Goal: Task Accomplishment & Management: Complete application form

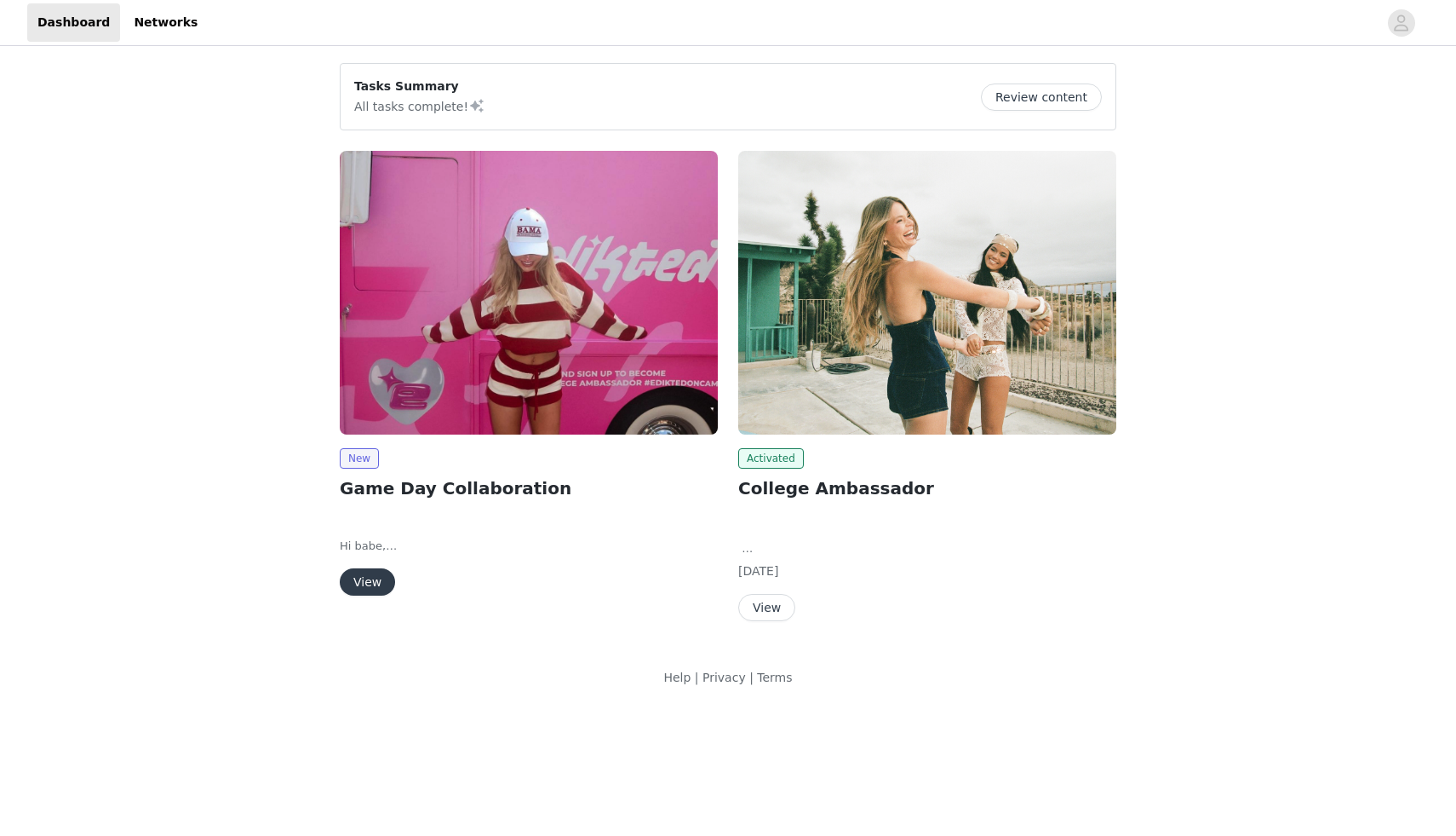
click at [378, 578] on button "View" at bounding box center [368, 582] width 56 height 27
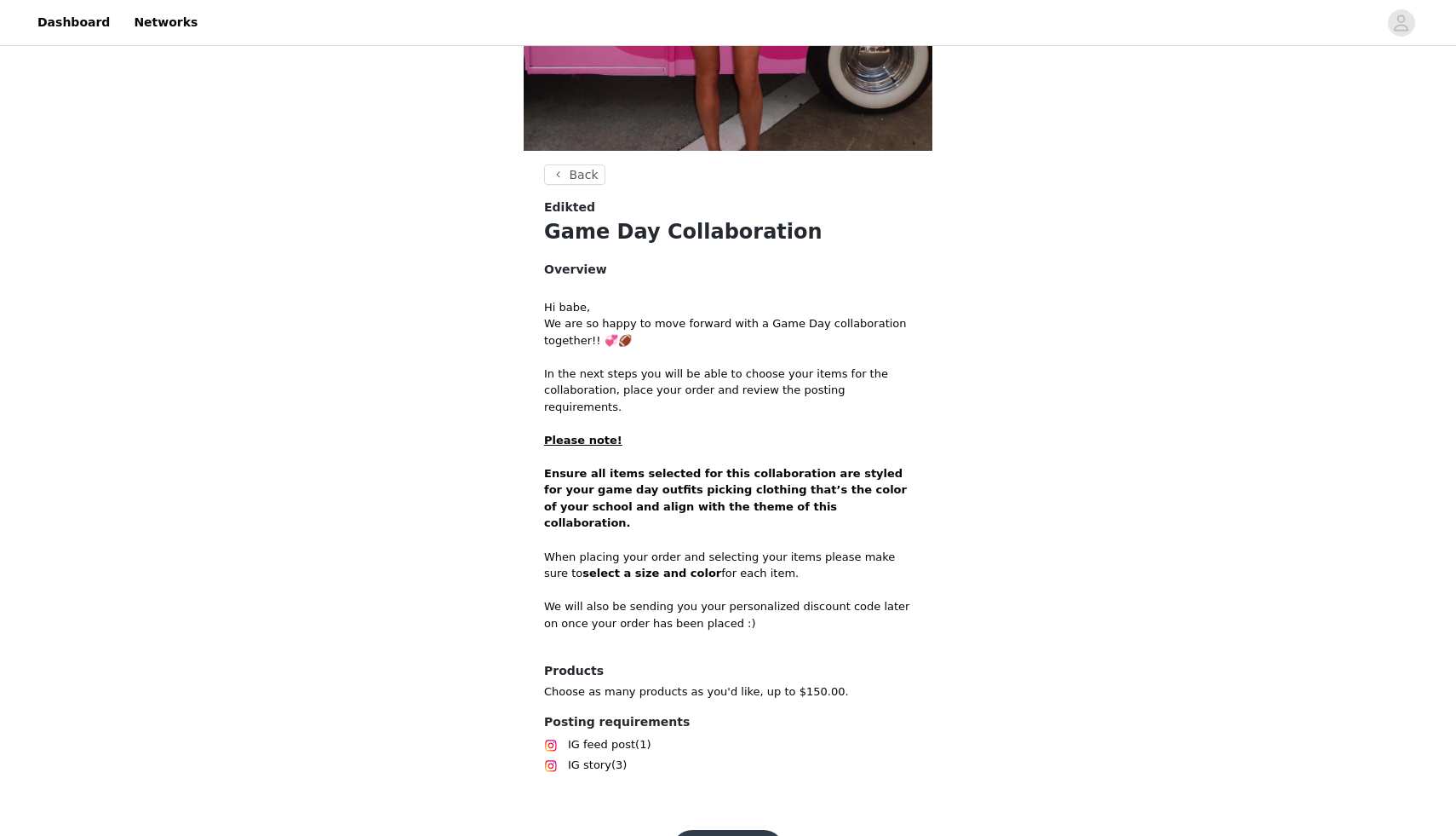
scroll to position [444, 0]
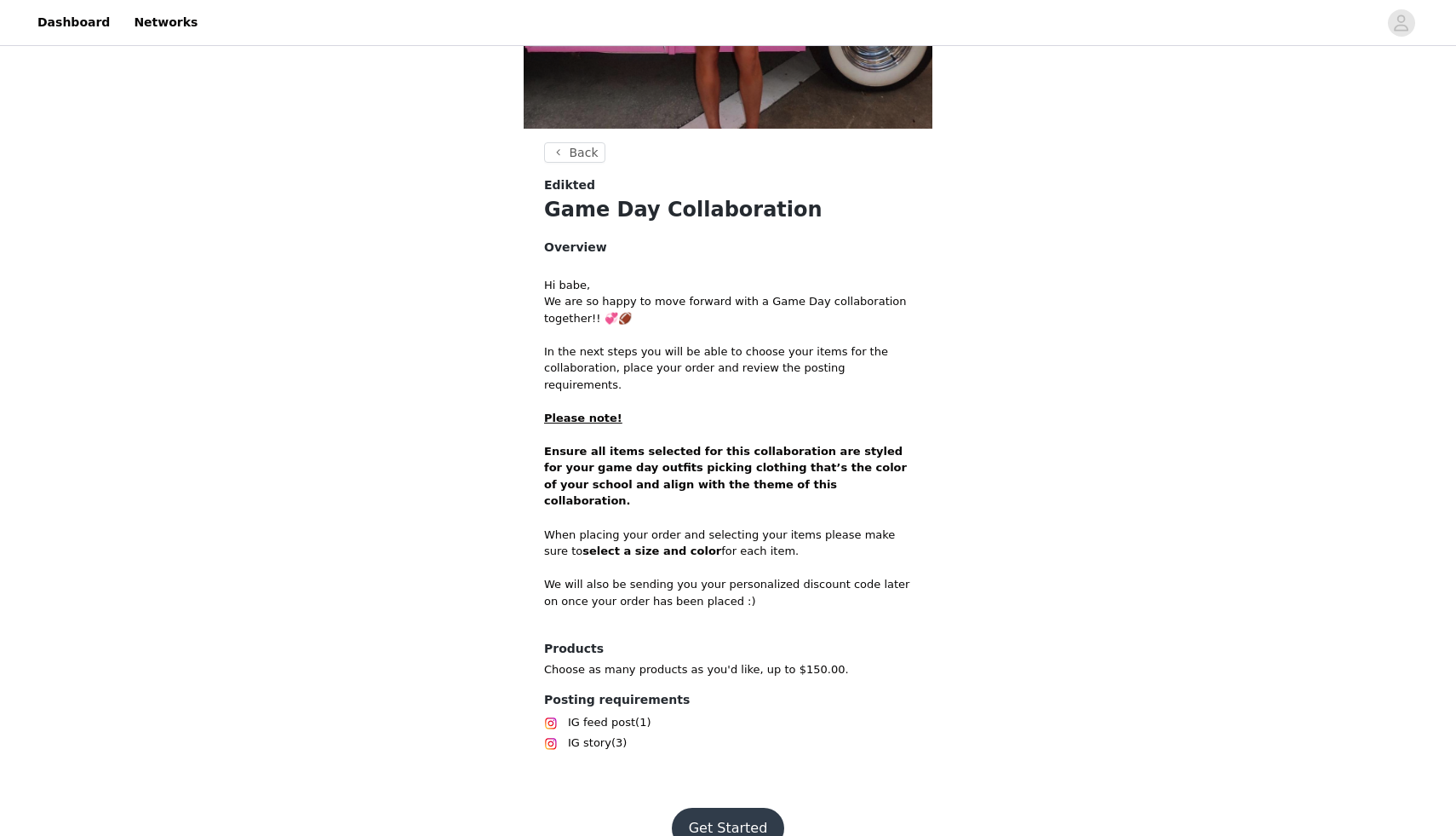
click at [710, 807] on button "Get Started" at bounding box center [728, 827] width 113 height 41
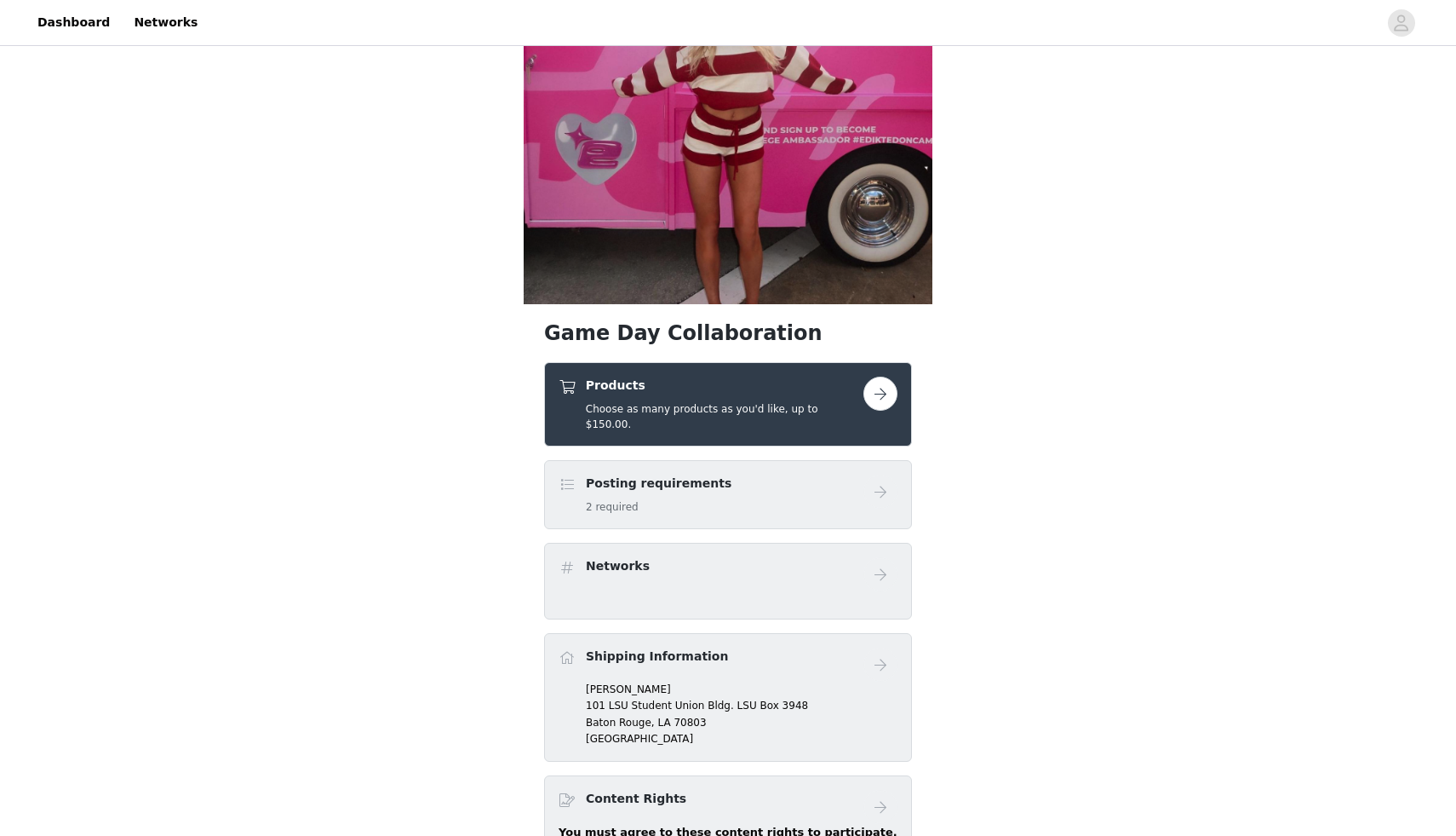
scroll to position [363, 0]
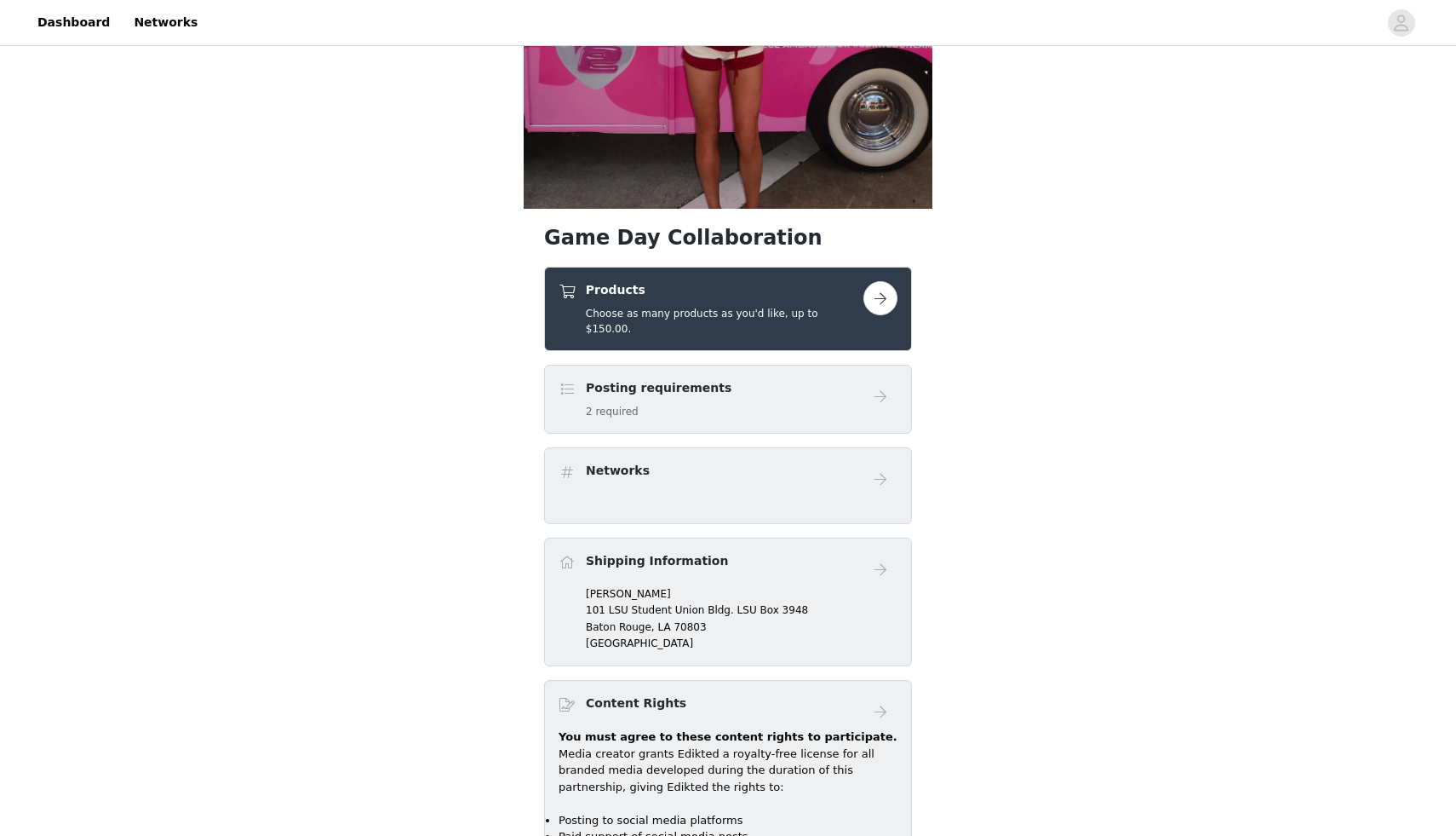
click at [842, 554] on div "Shipping Information" at bounding box center [711, 565] width 305 height 25
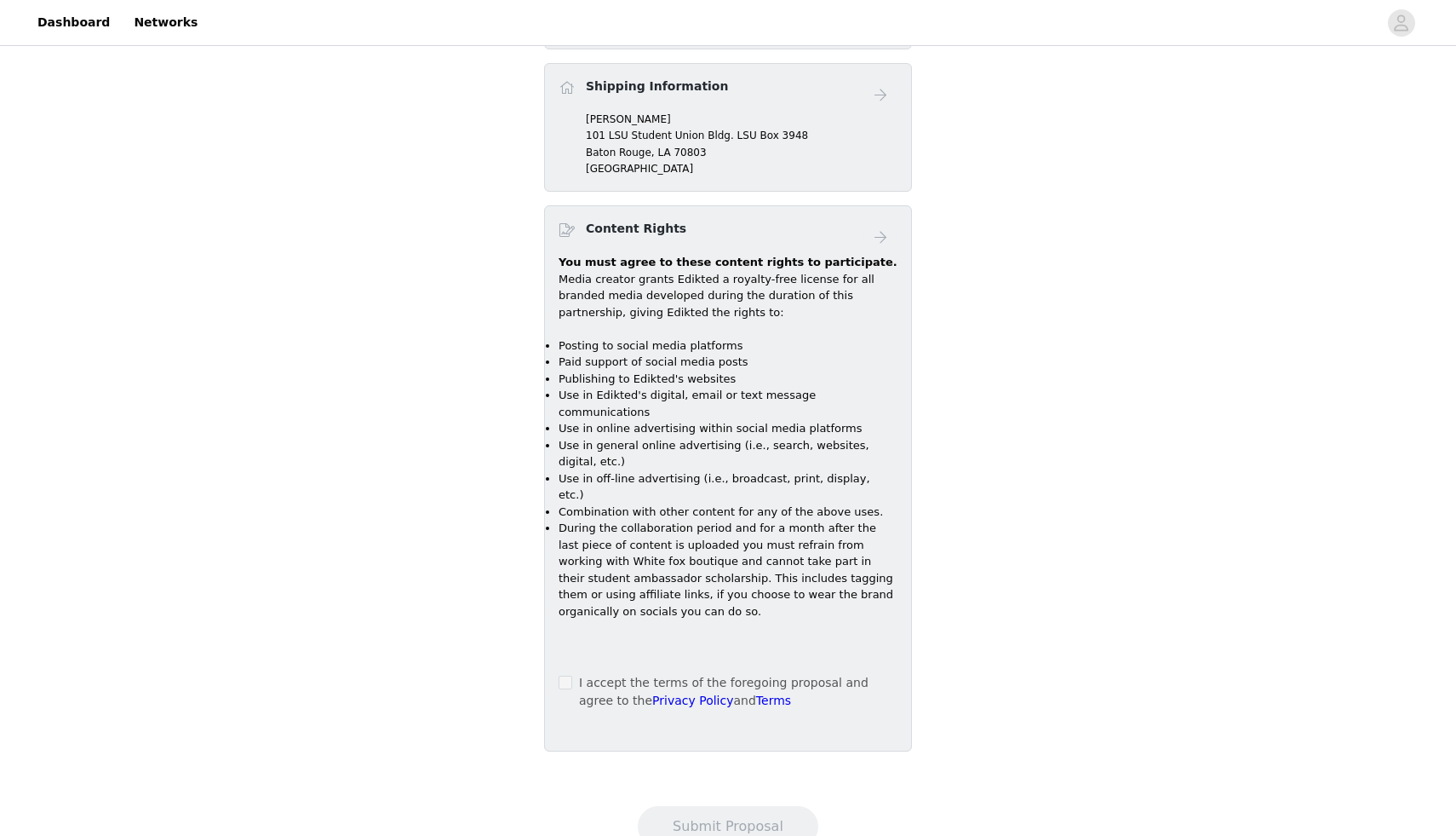
scroll to position [837, 0]
click at [571, 676] on span at bounding box center [566, 683] width 13 height 13
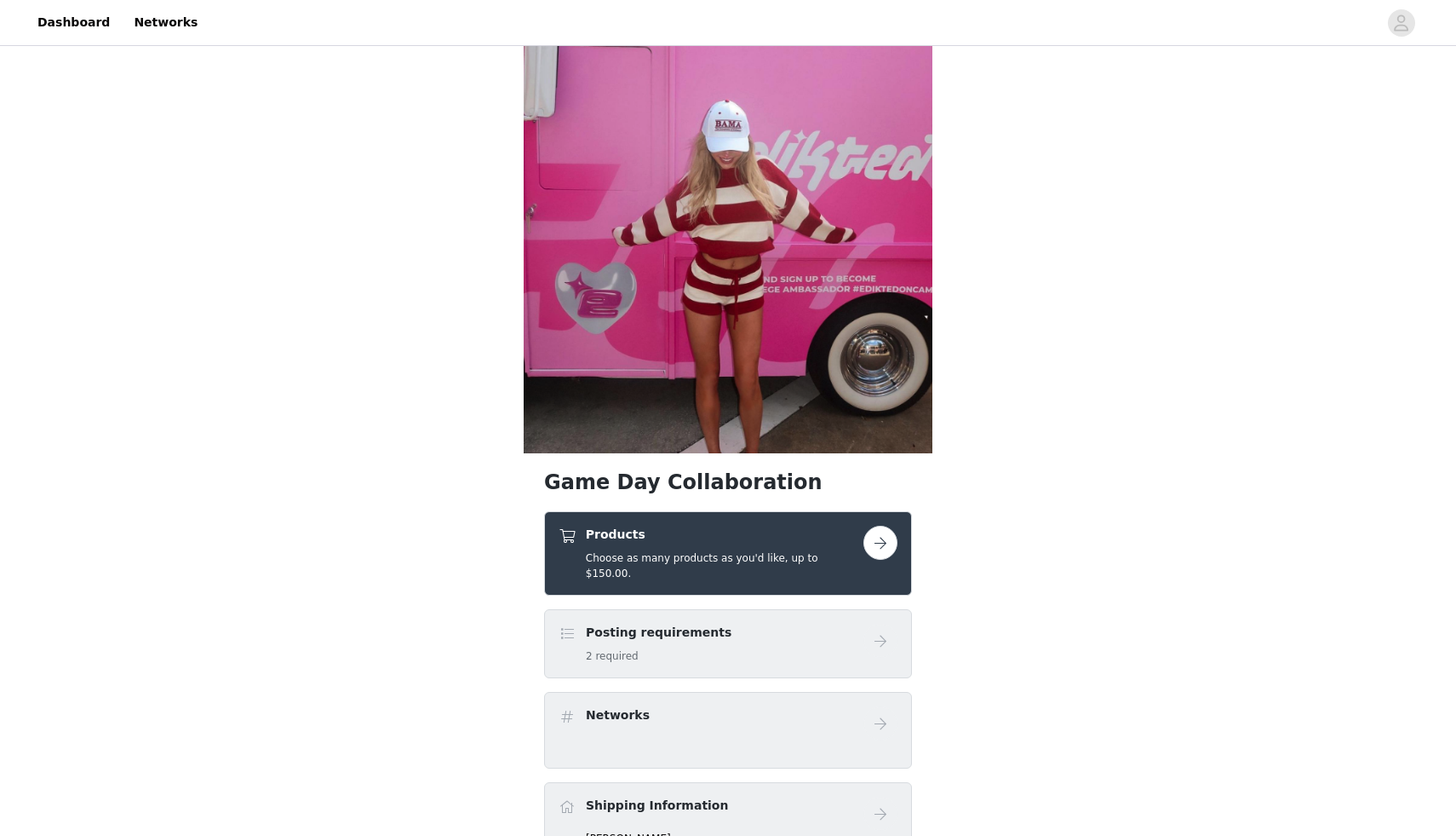
scroll to position [0, 0]
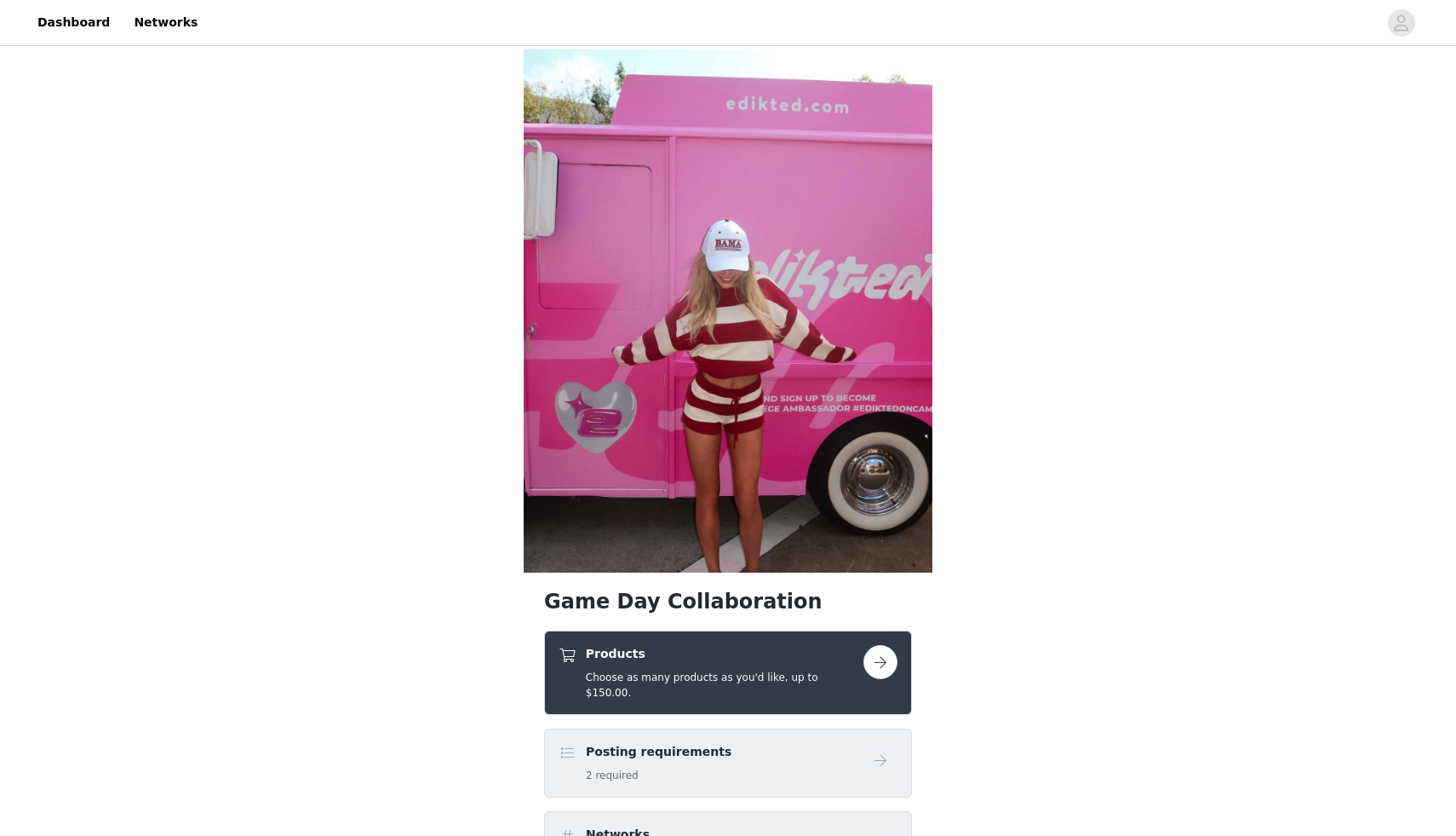
click at [769, 656] on h4 "Products" at bounding box center [725, 654] width 278 height 18
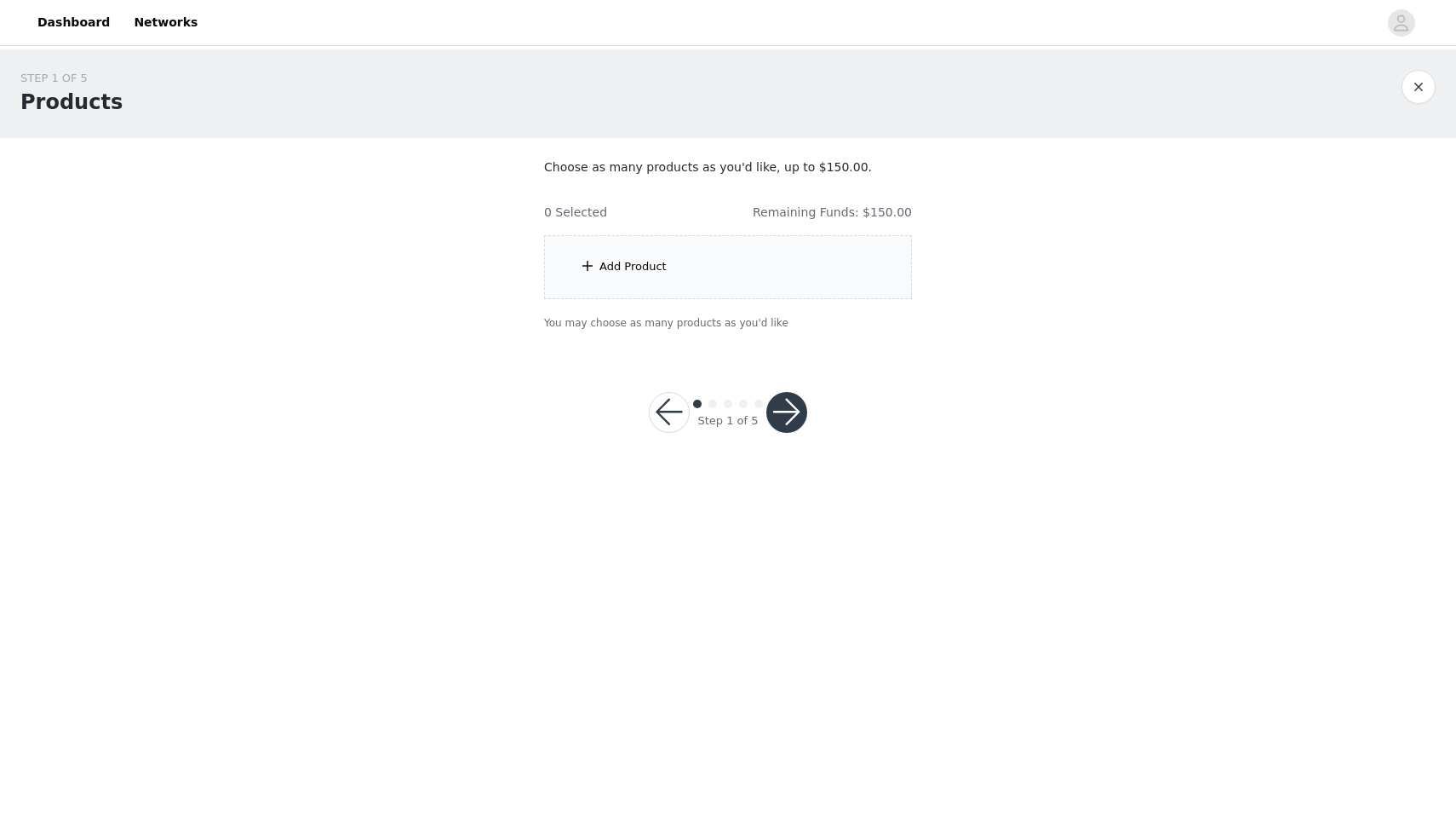
click at [772, 252] on div "Add Product" at bounding box center [728, 267] width 368 height 64
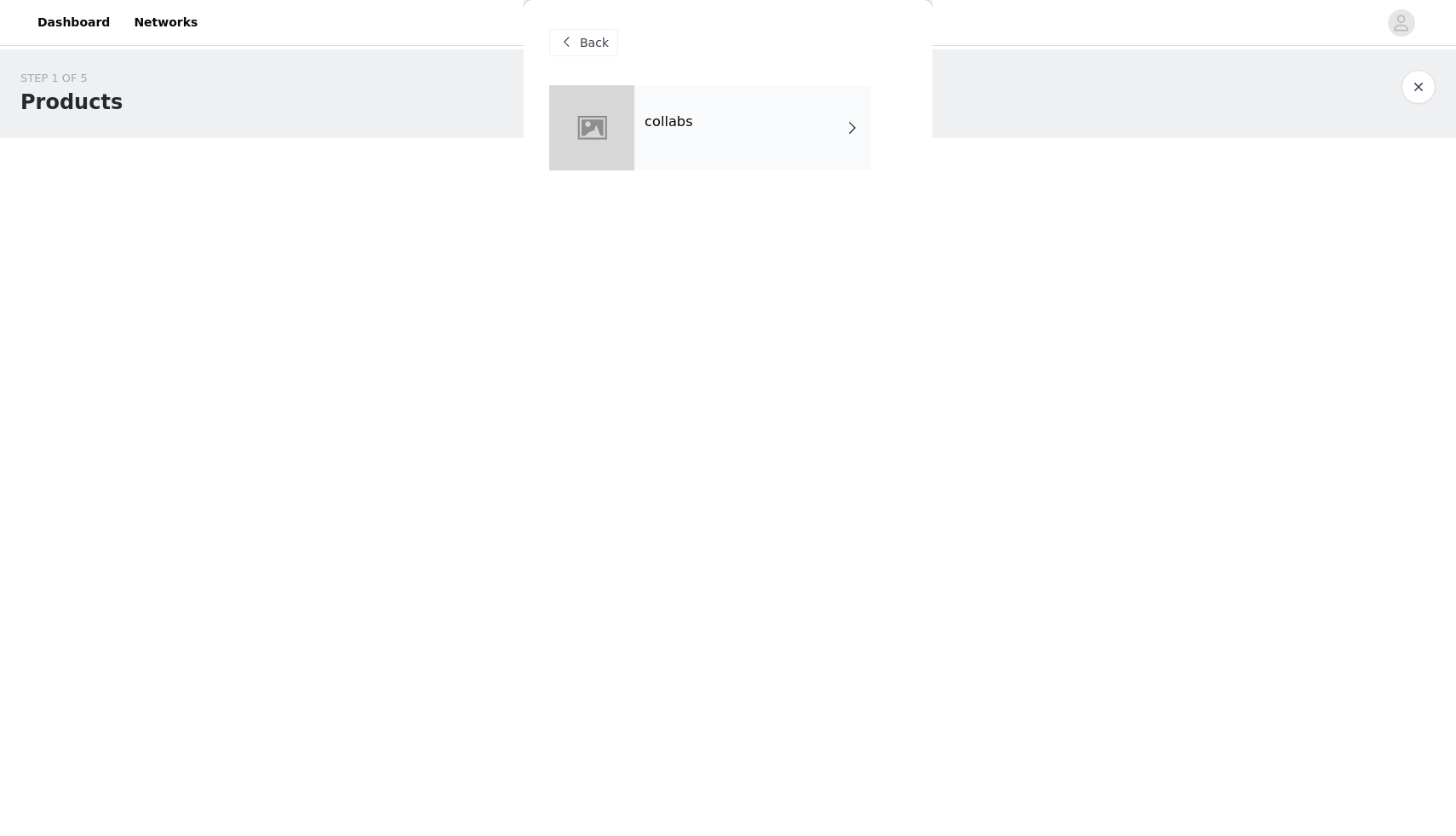
click at [754, 114] on div "collabs" at bounding box center [752, 128] width 237 height 85
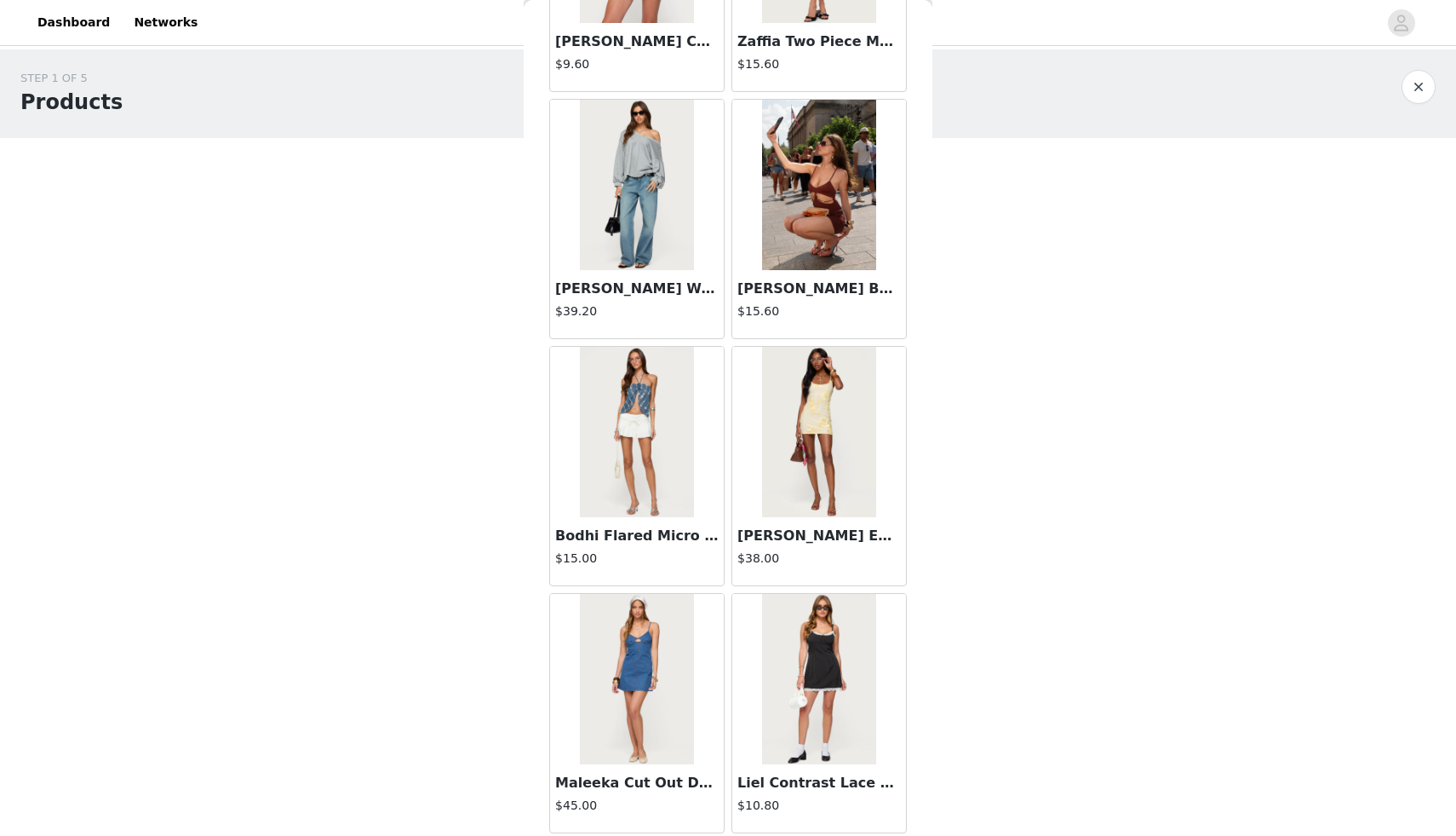
scroll to position [1771, 0]
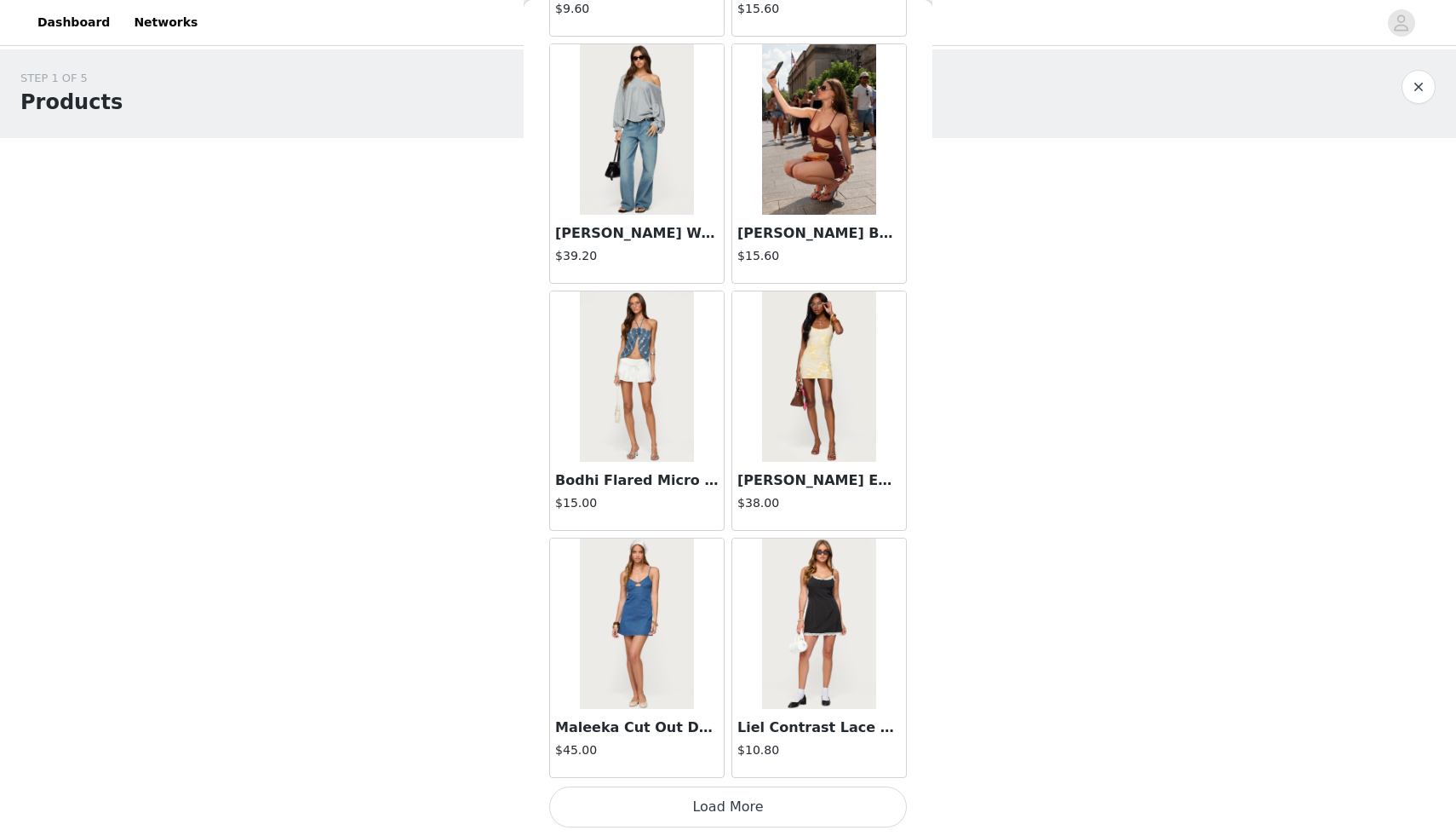
click at [721, 810] on button "Load More" at bounding box center [728, 806] width 358 height 41
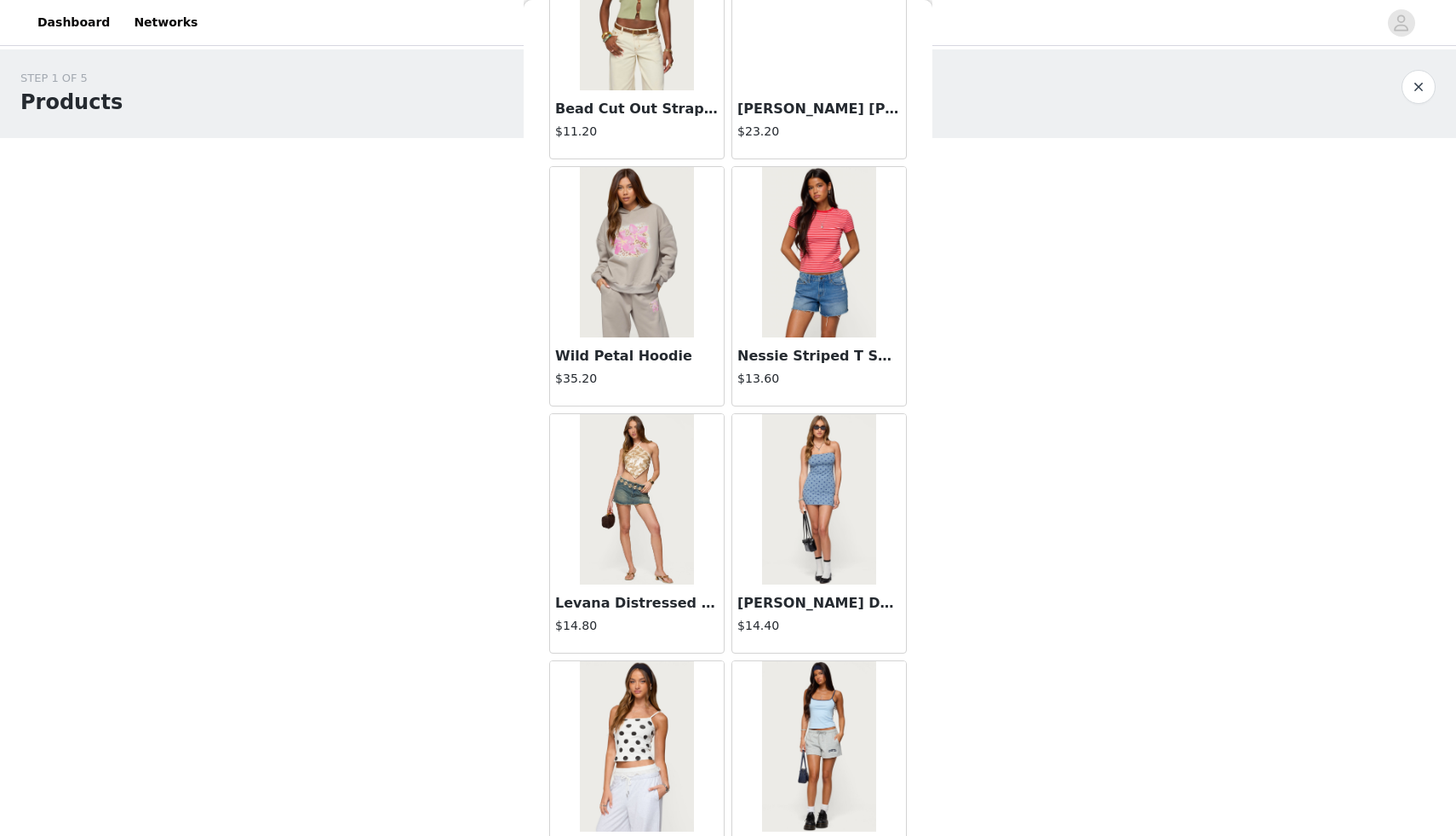
scroll to position [4241, 0]
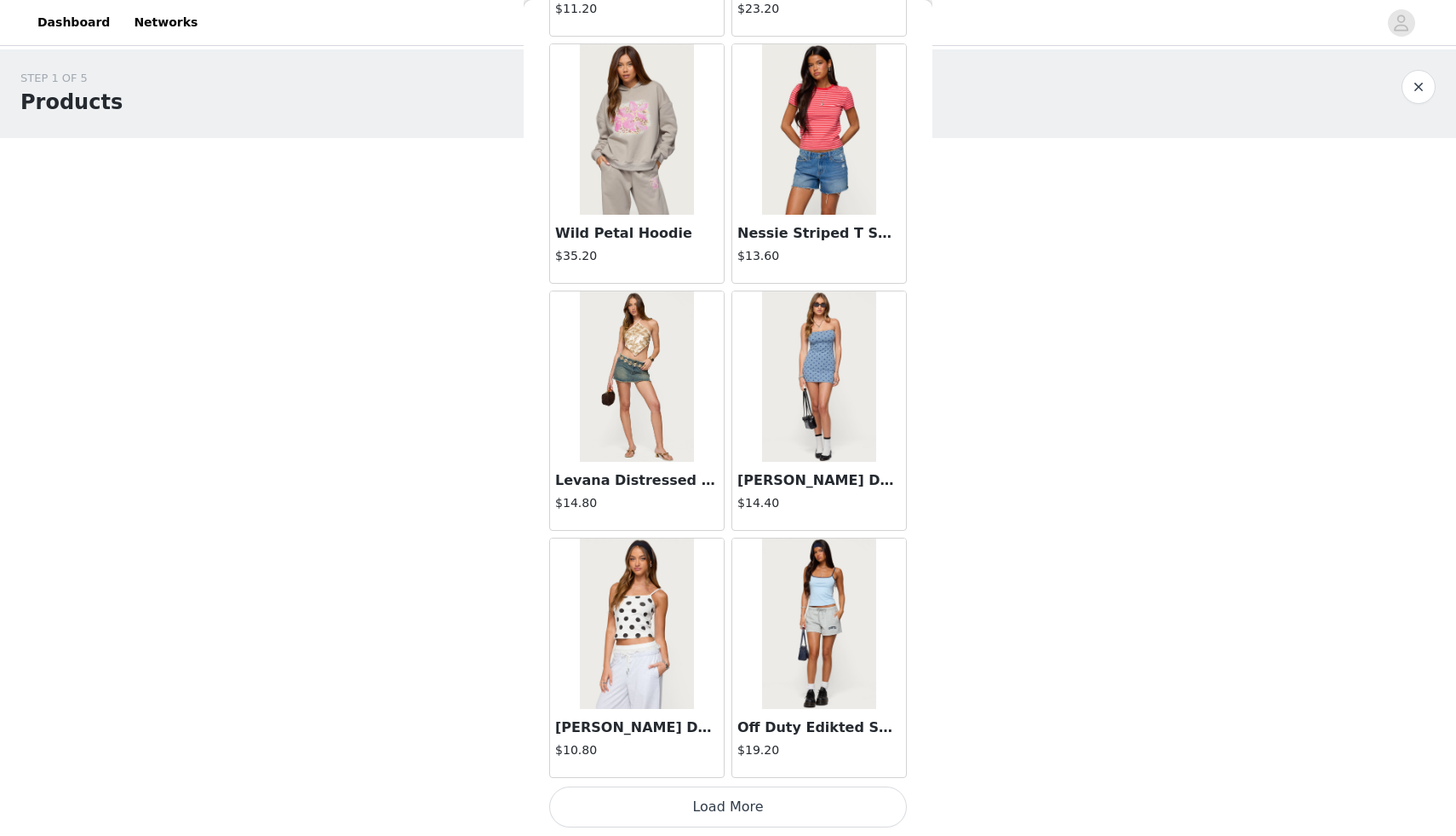
click at [737, 814] on button "Load More" at bounding box center [728, 806] width 358 height 41
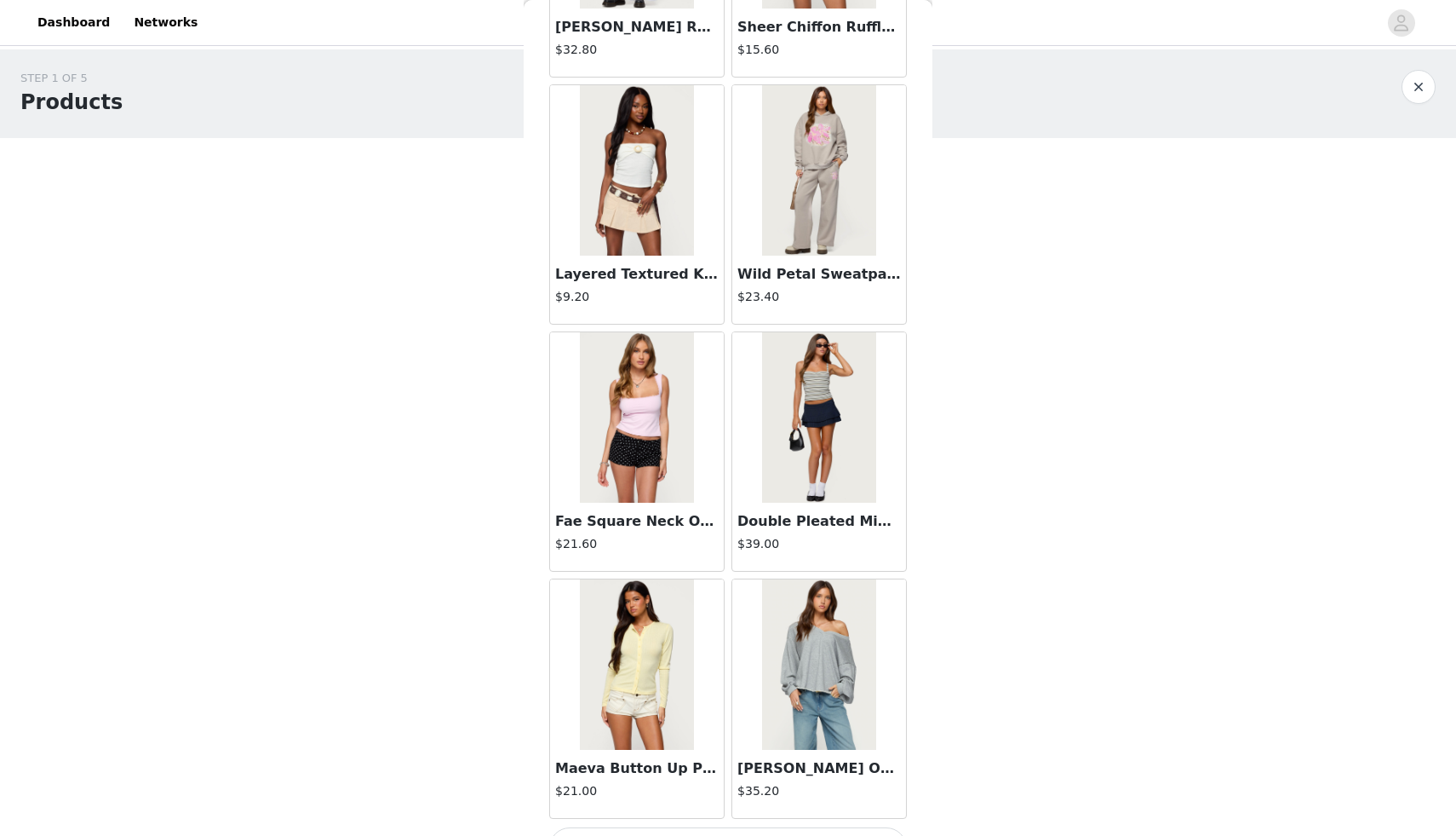
scroll to position [6712, 0]
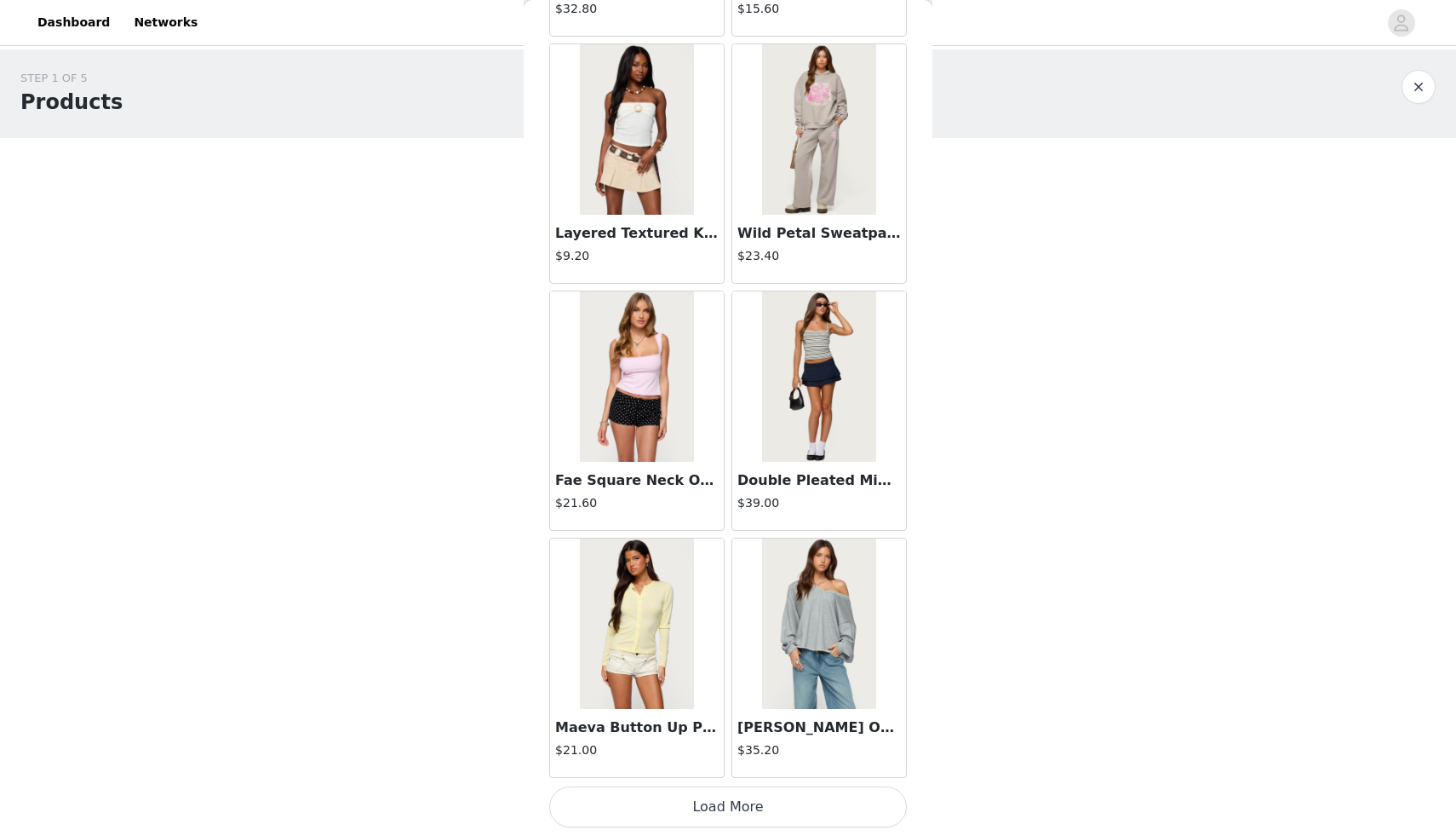
click at [705, 816] on button "Load More" at bounding box center [728, 806] width 358 height 41
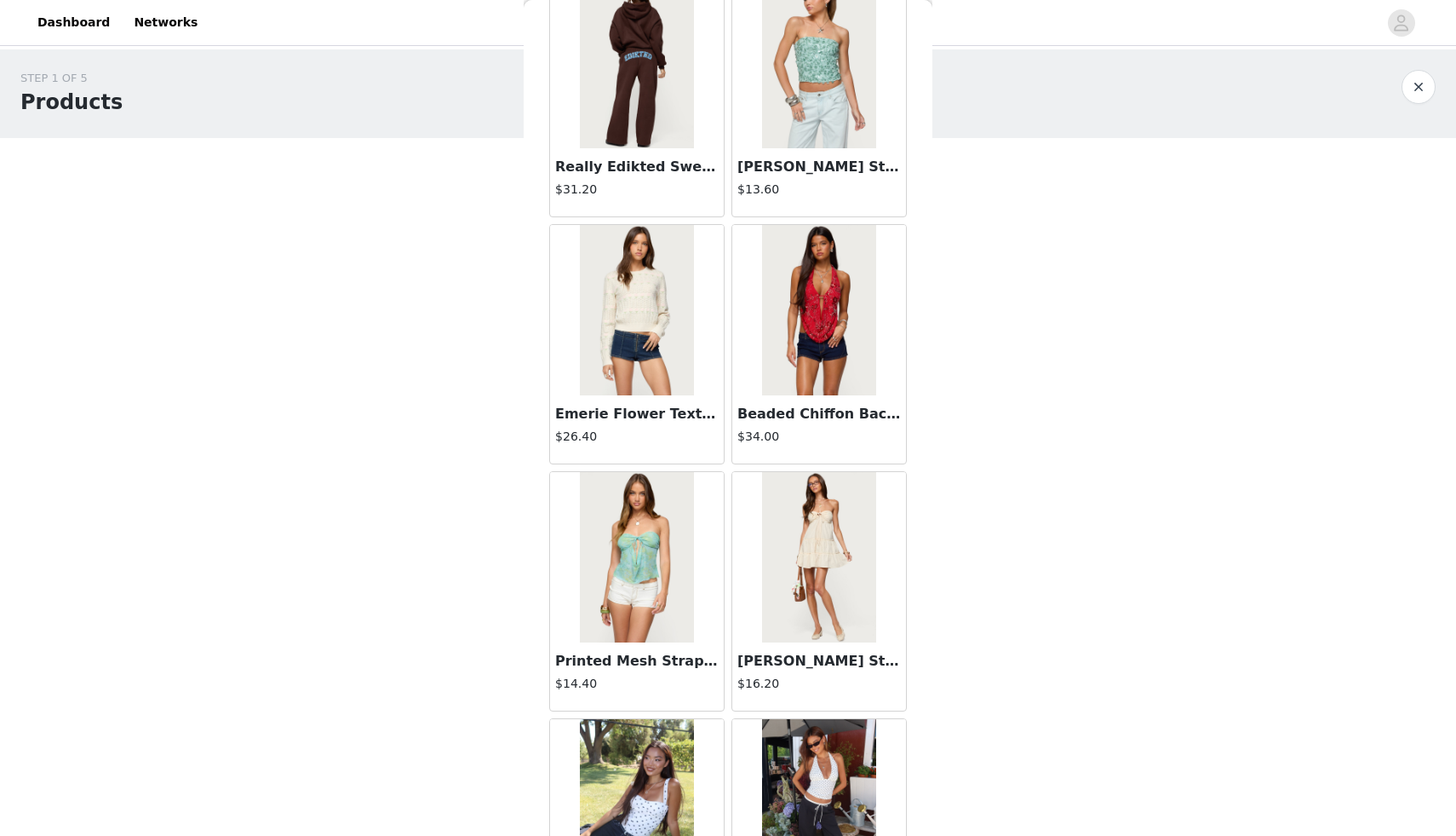
scroll to position [9182, 0]
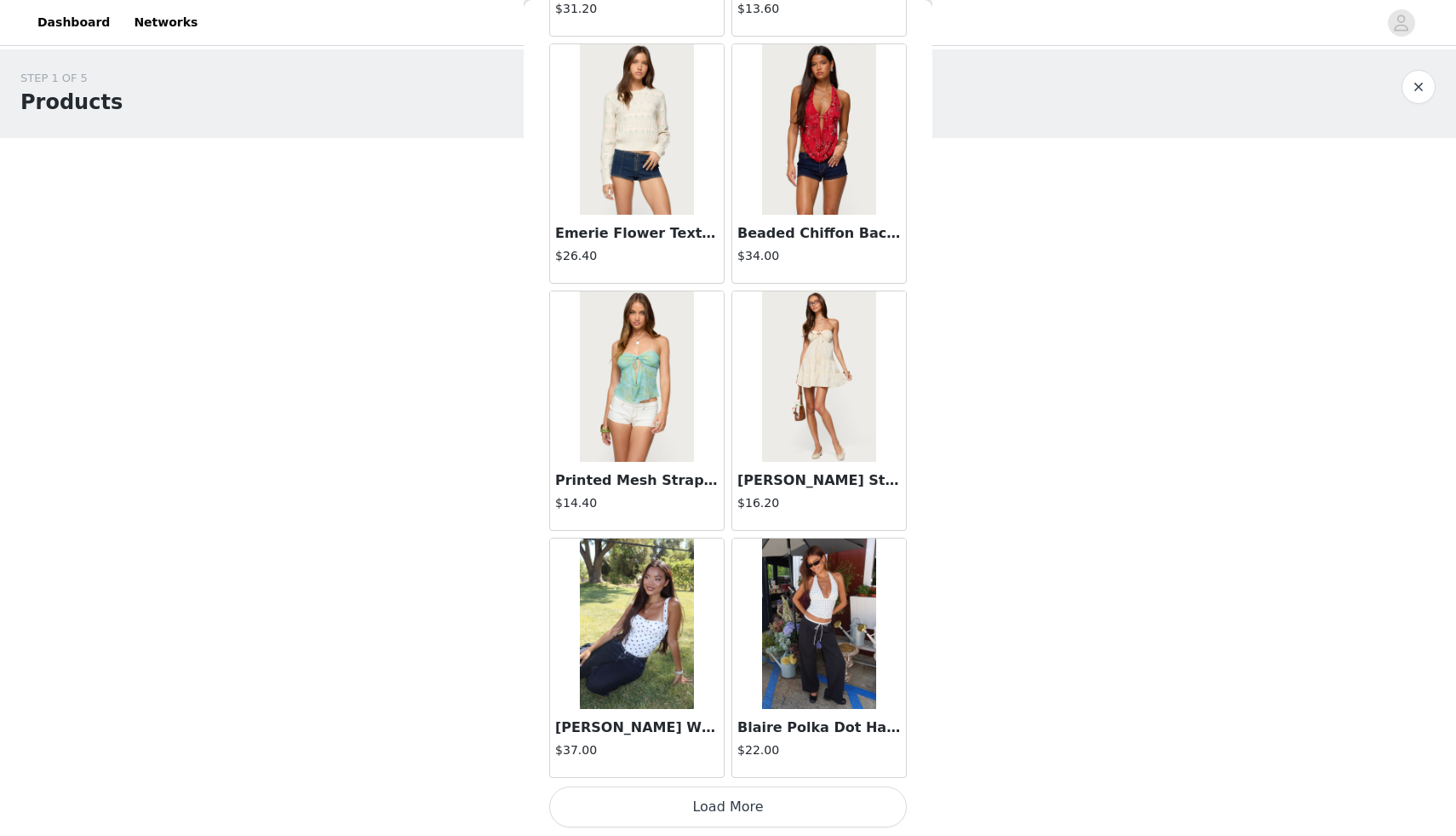
click at [704, 809] on button "Load More" at bounding box center [728, 806] width 358 height 41
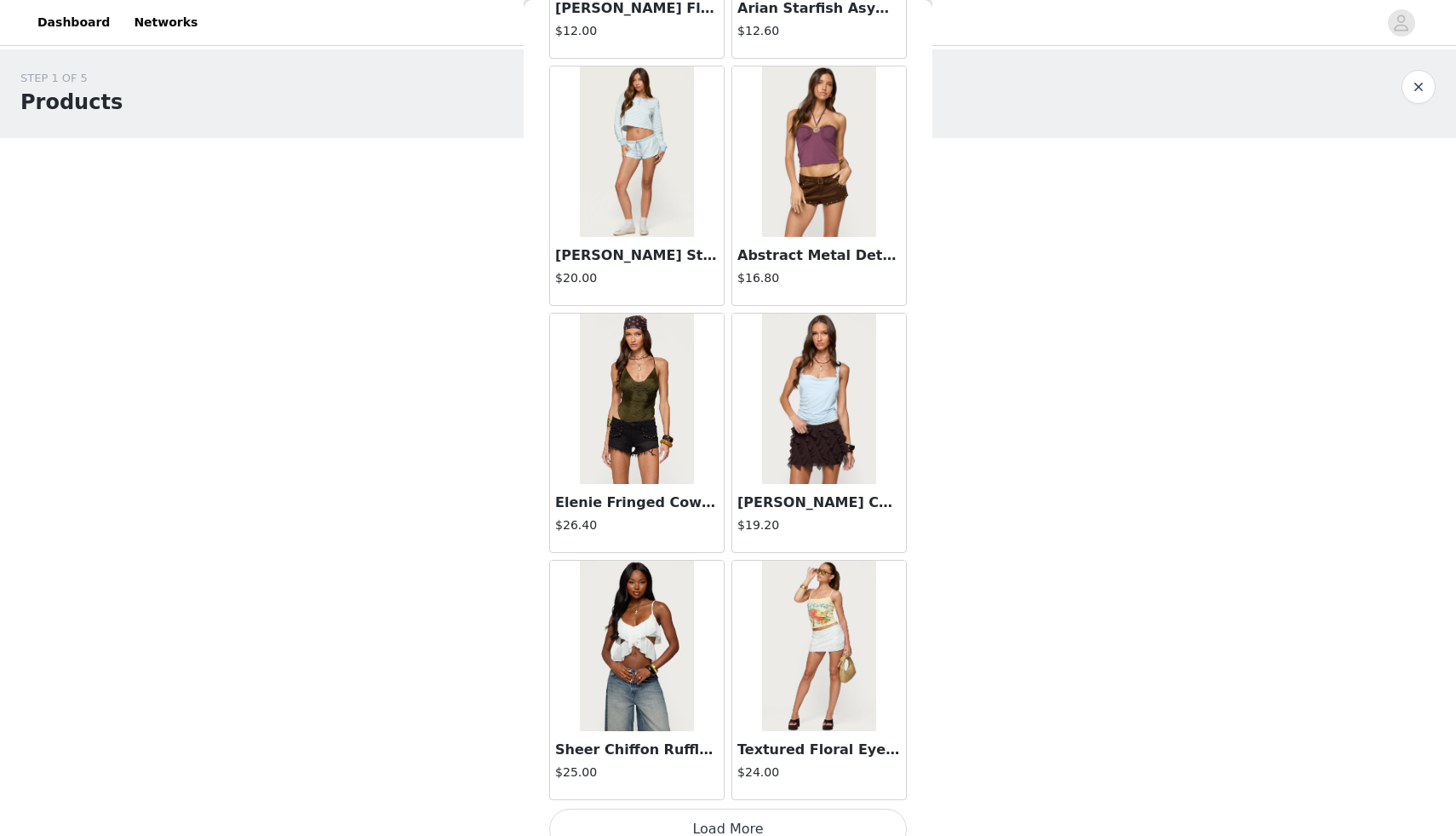
scroll to position [11652, 0]
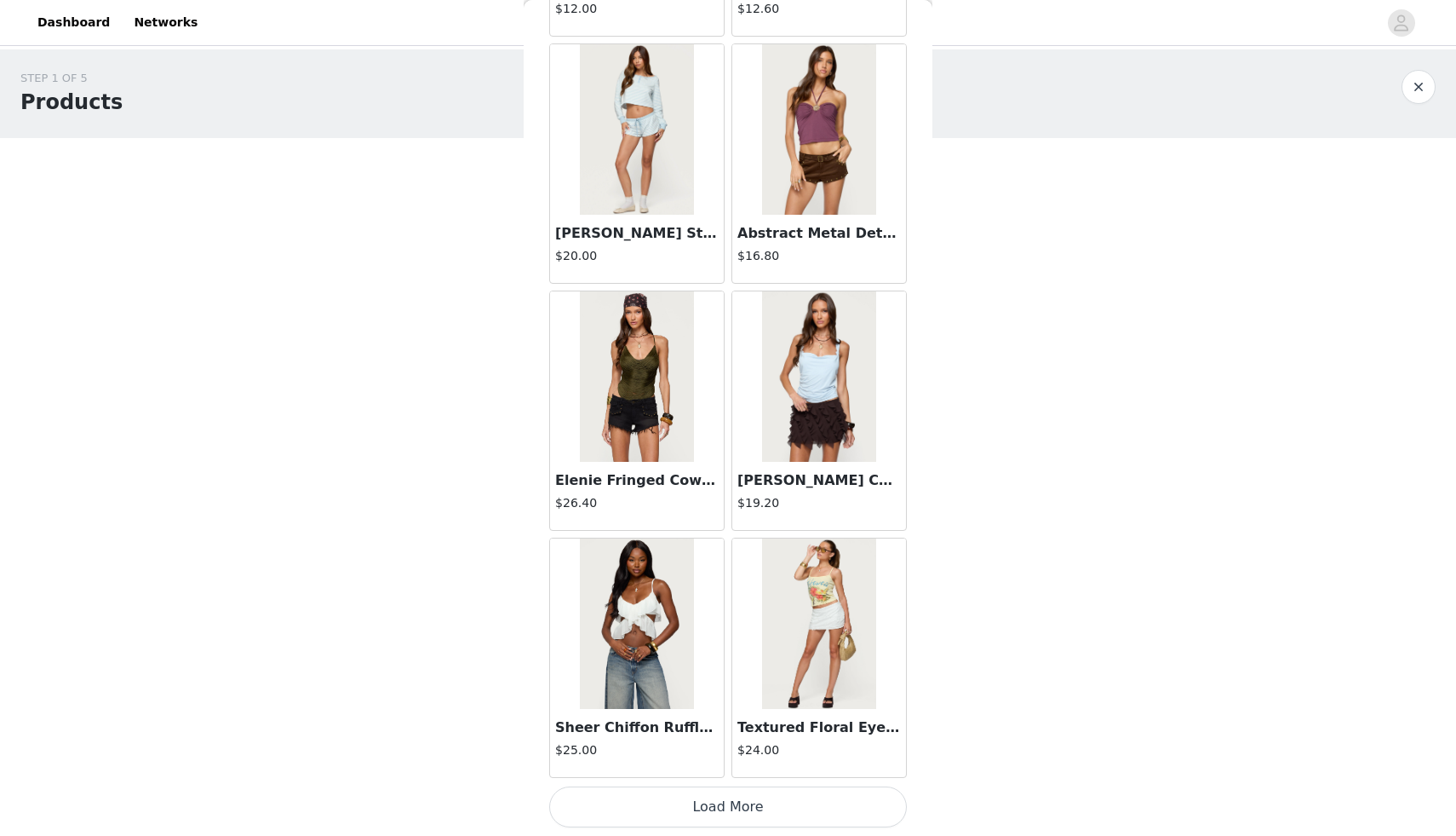
click at [666, 803] on button "Load More" at bounding box center [728, 806] width 358 height 41
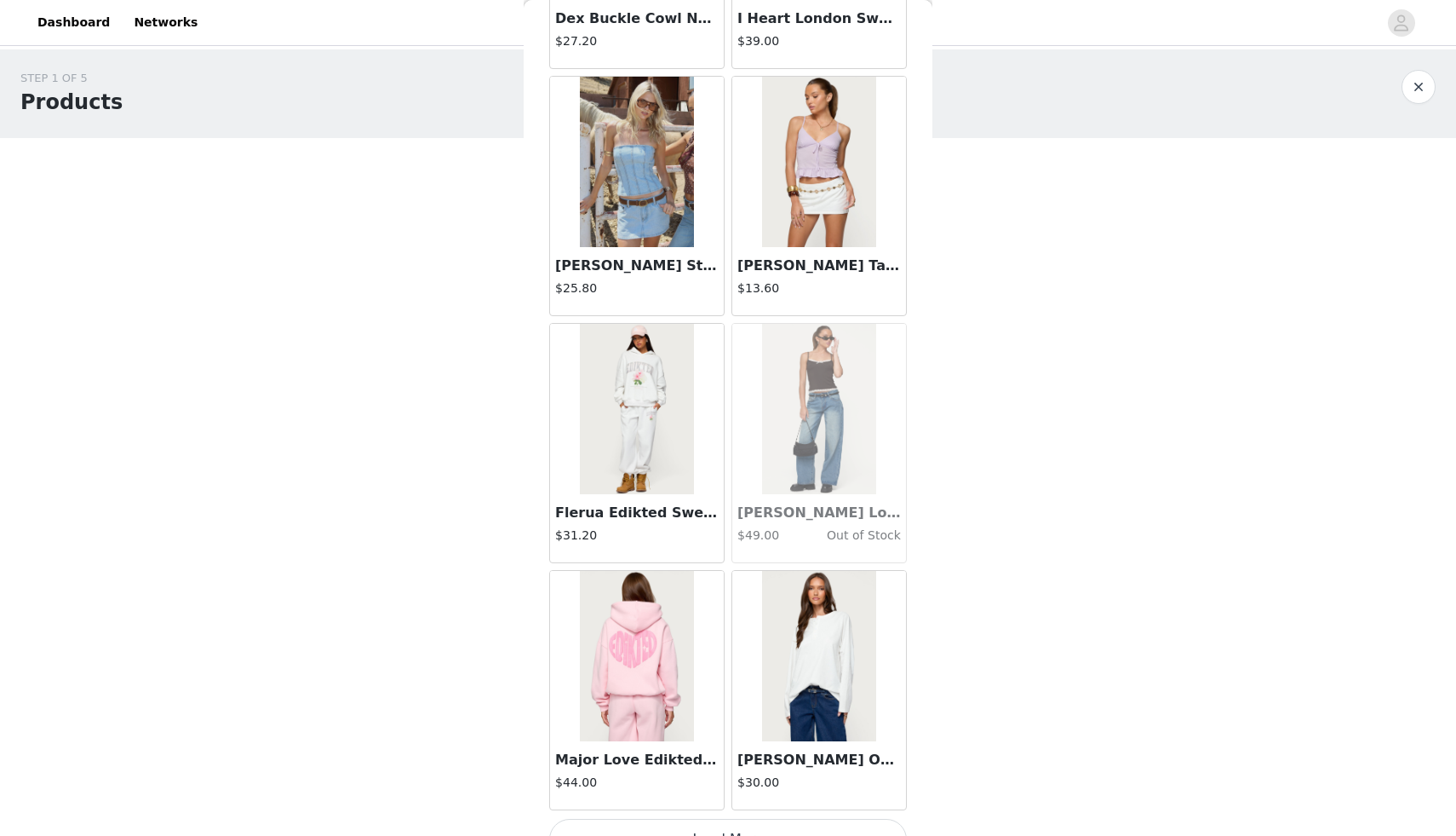
scroll to position [14122, 0]
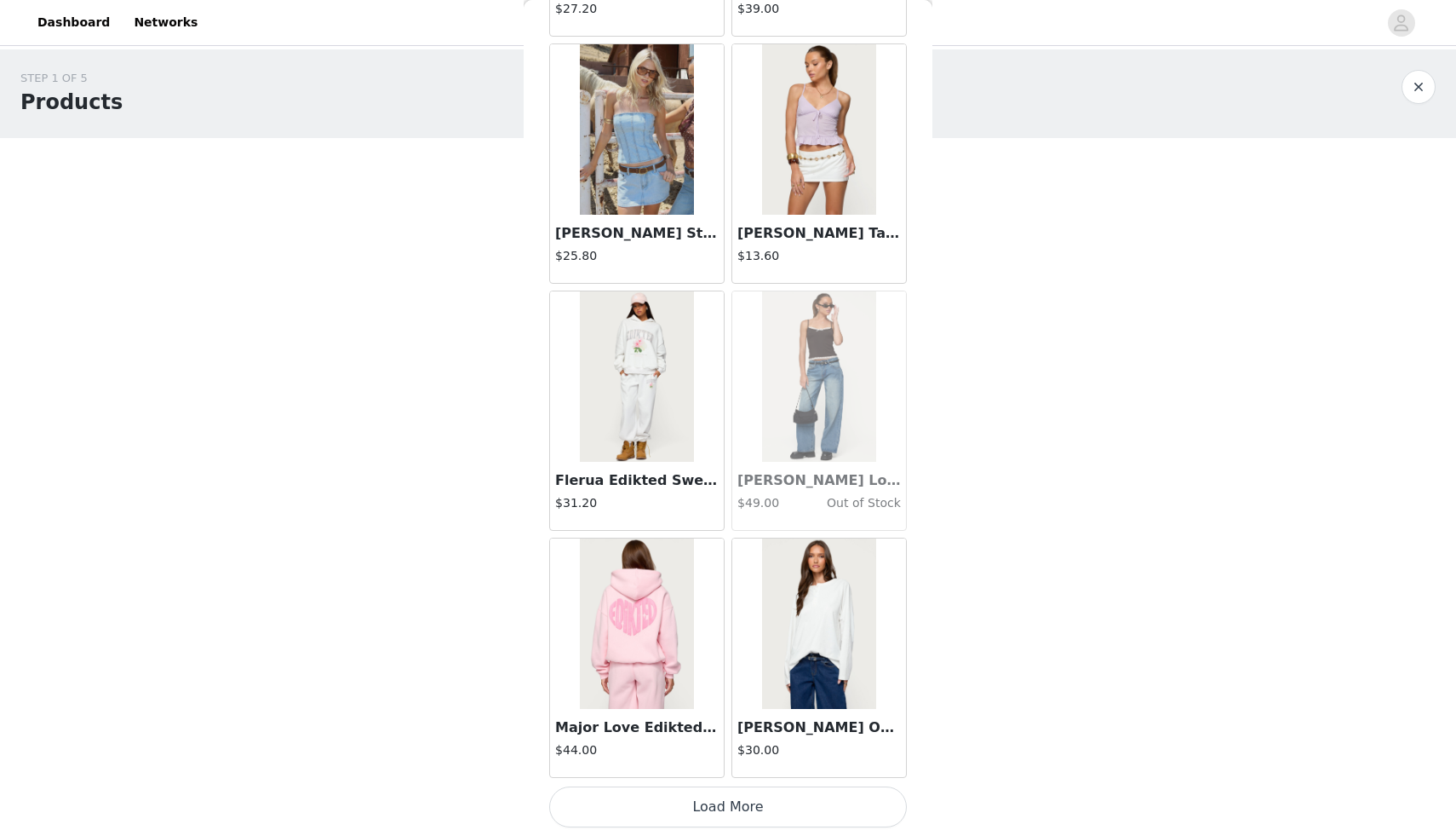
click at [685, 810] on button "Load More" at bounding box center [728, 806] width 358 height 41
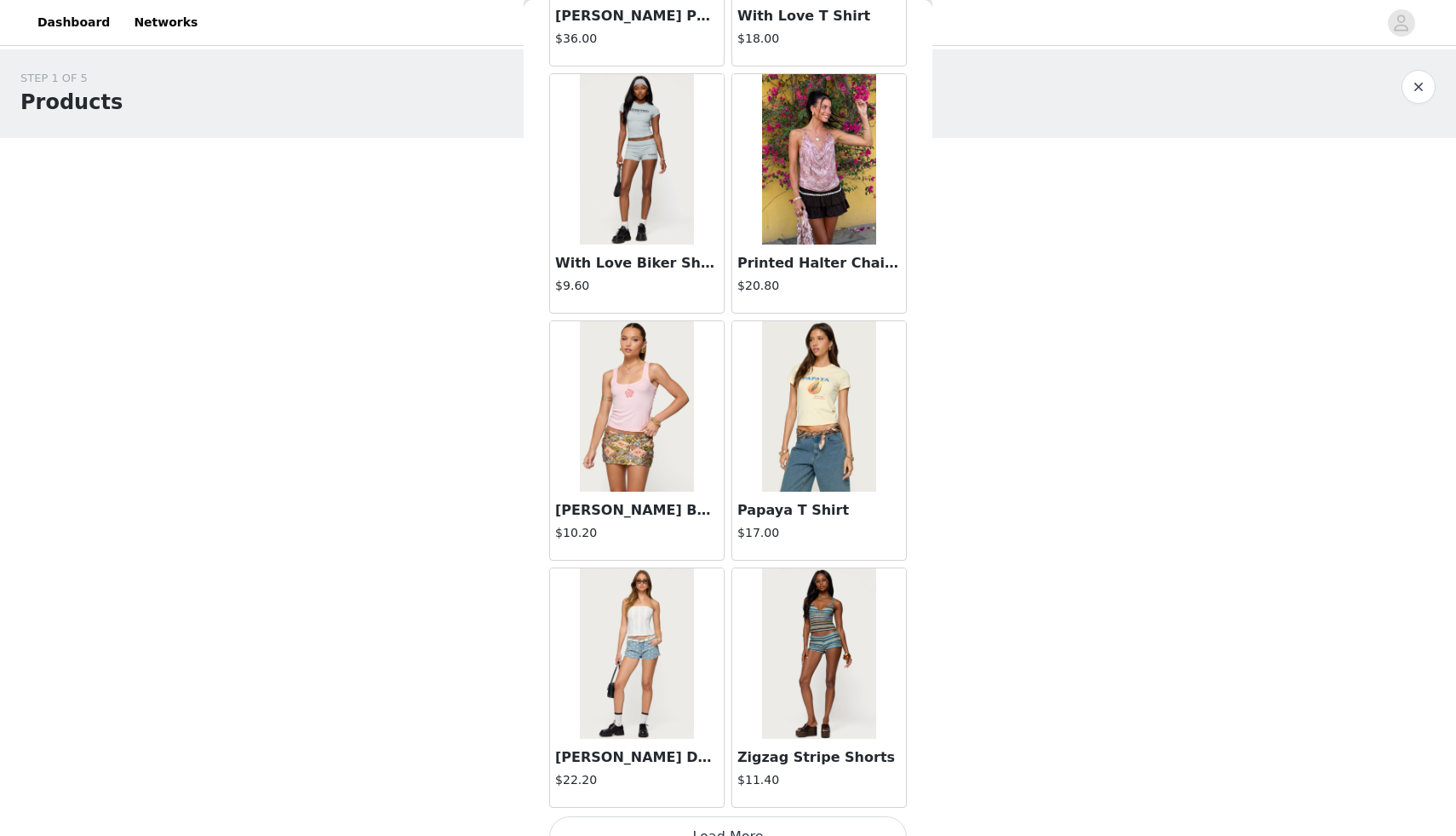
scroll to position [16592, 0]
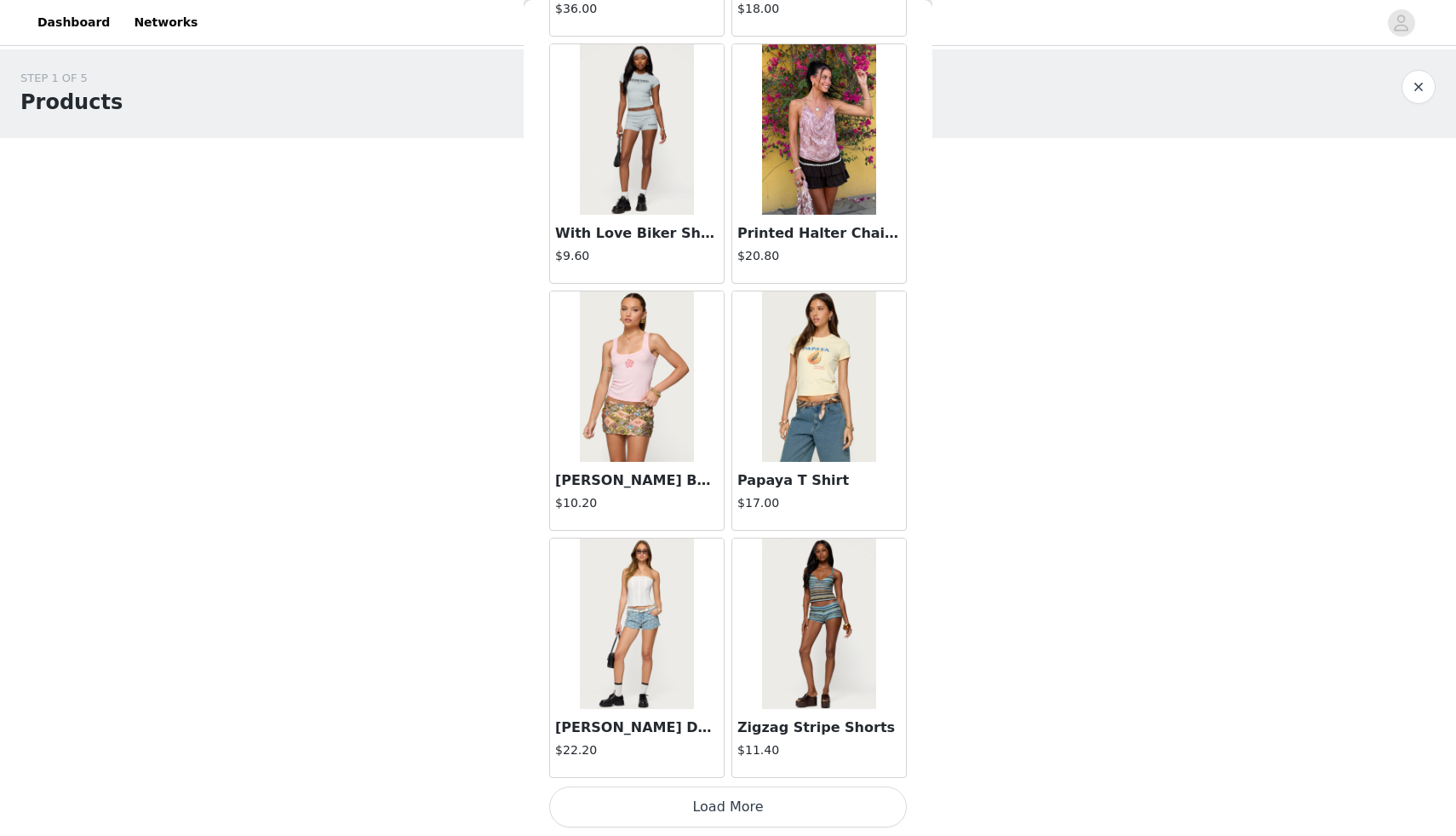
click at [702, 805] on button "Load More" at bounding box center [728, 806] width 358 height 41
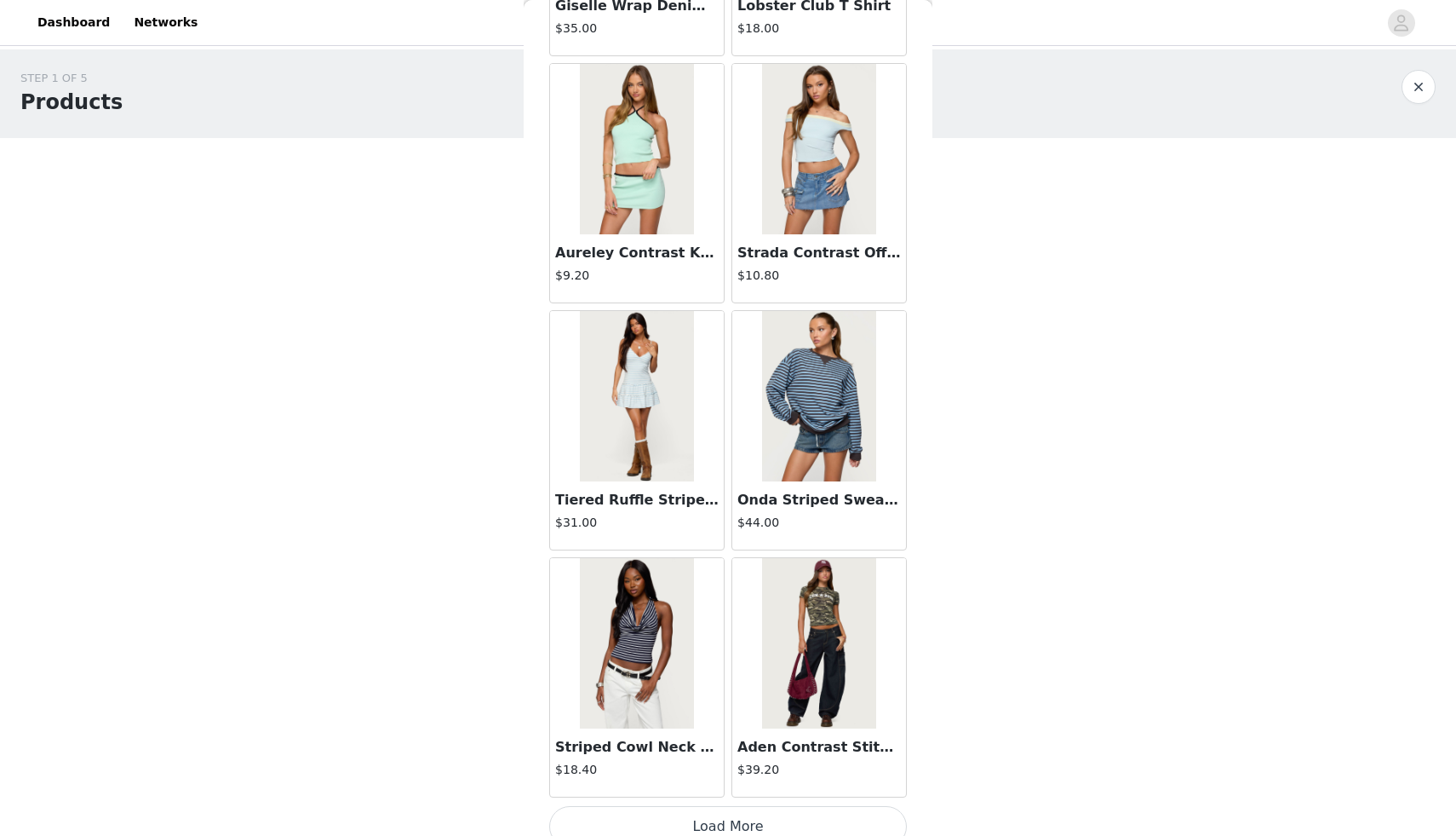
scroll to position [19063, 0]
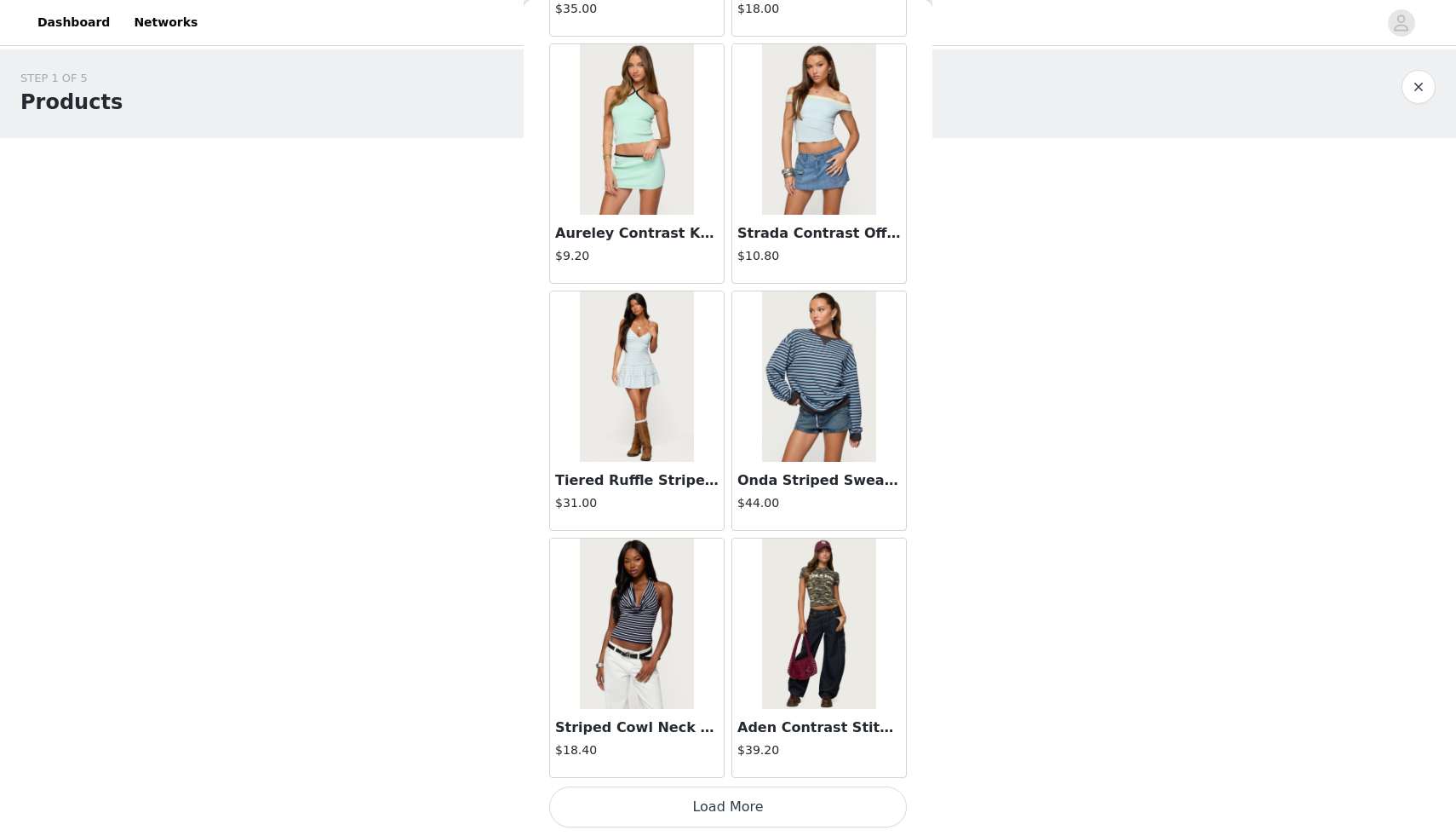
click at [729, 806] on button "Load More" at bounding box center [728, 806] width 358 height 41
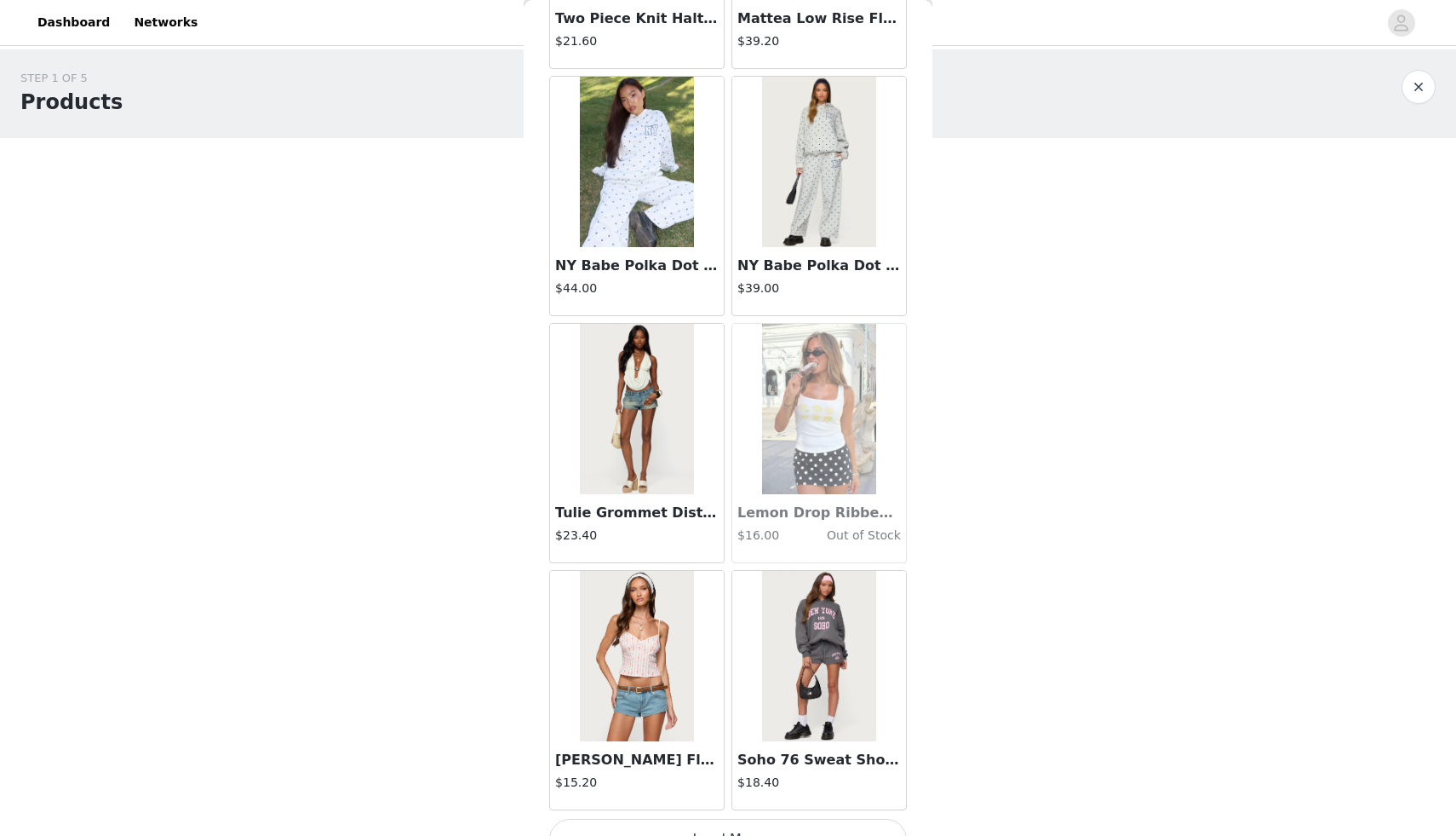
scroll to position [21533, 0]
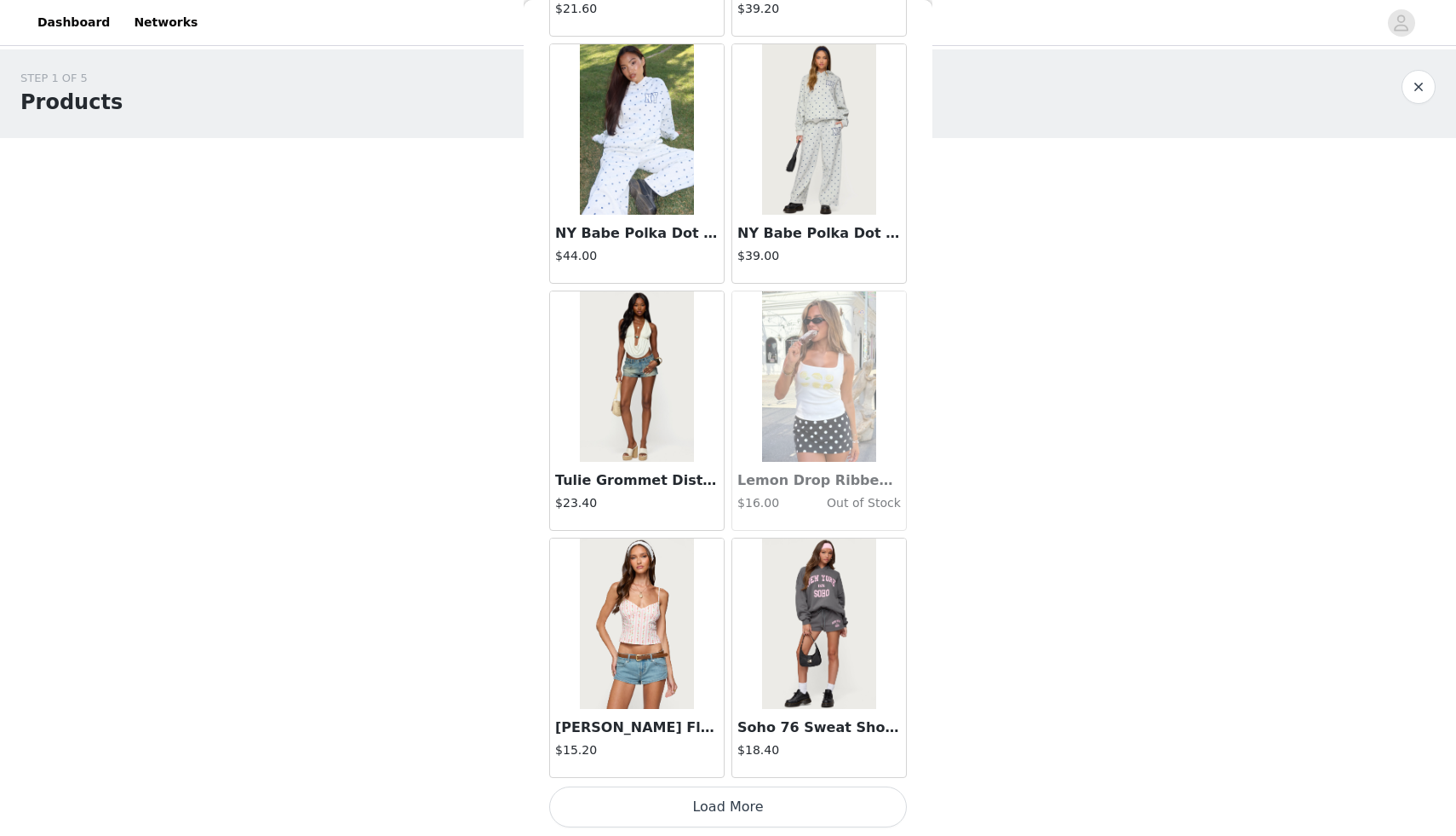
click at [723, 813] on button "Load More" at bounding box center [728, 806] width 358 height 41
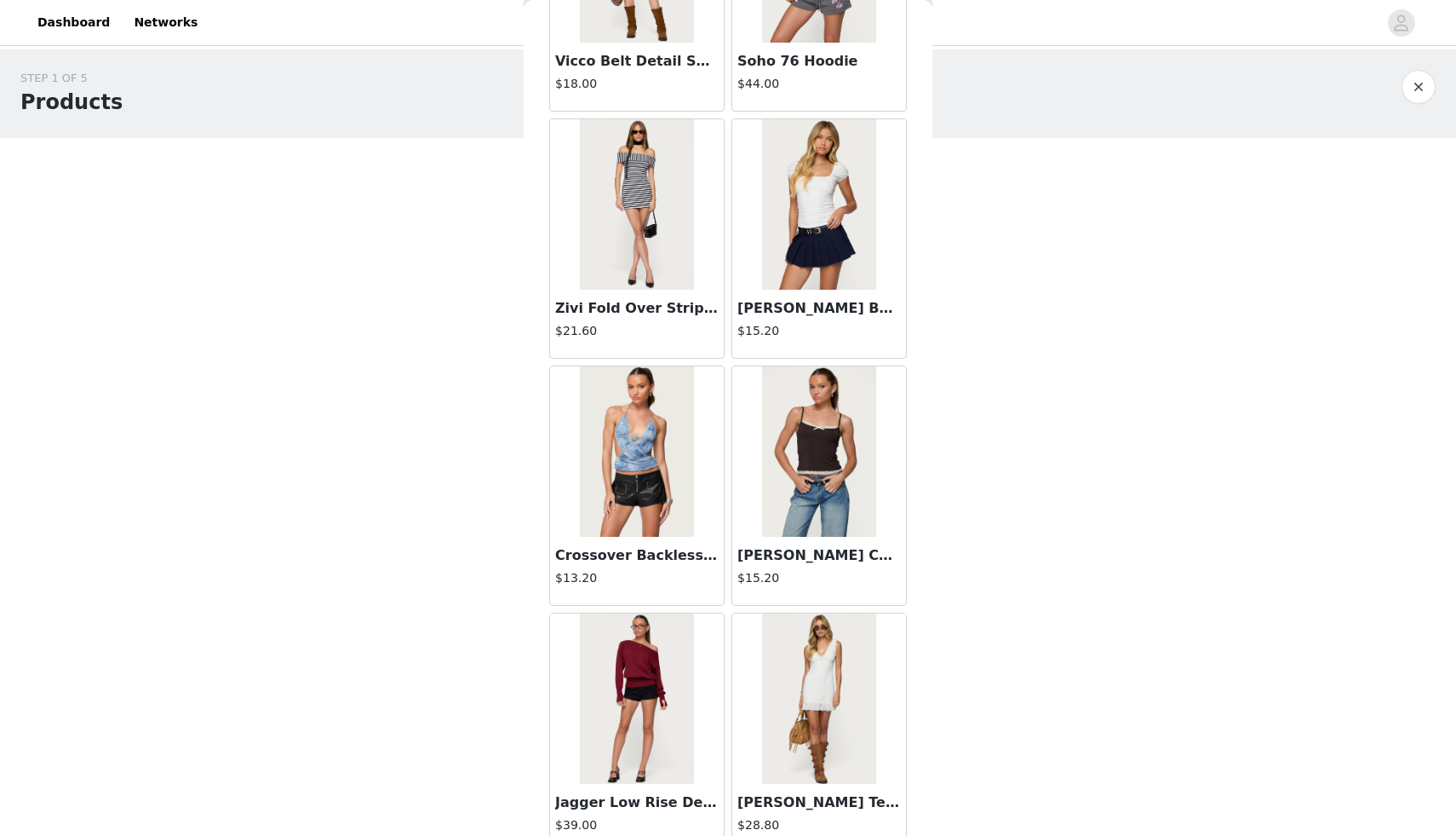
scroll to position [24003, 0]
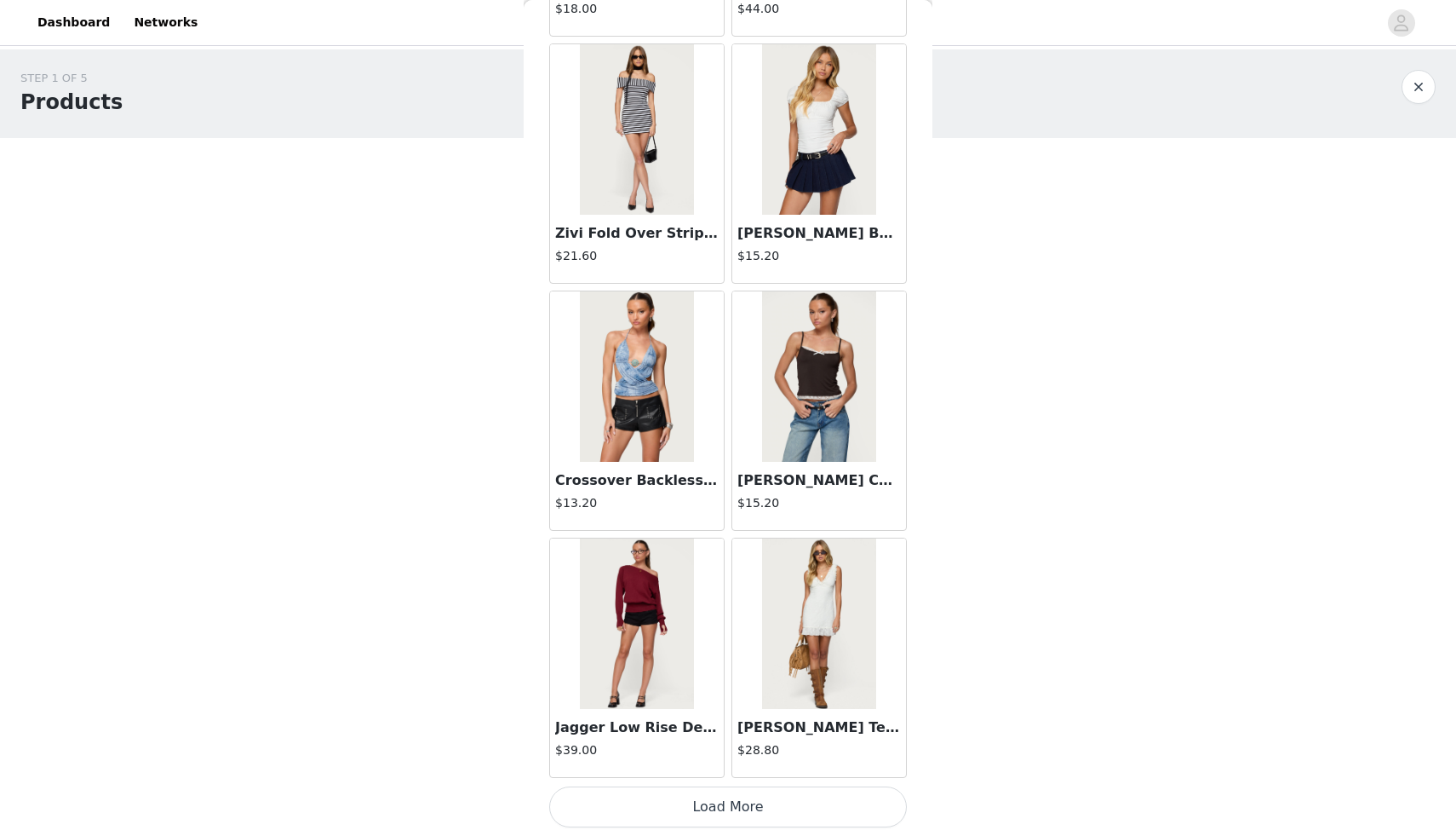
click at [731, 810] on button "Load More" at bounding box center [728, 806] width 358 height 41
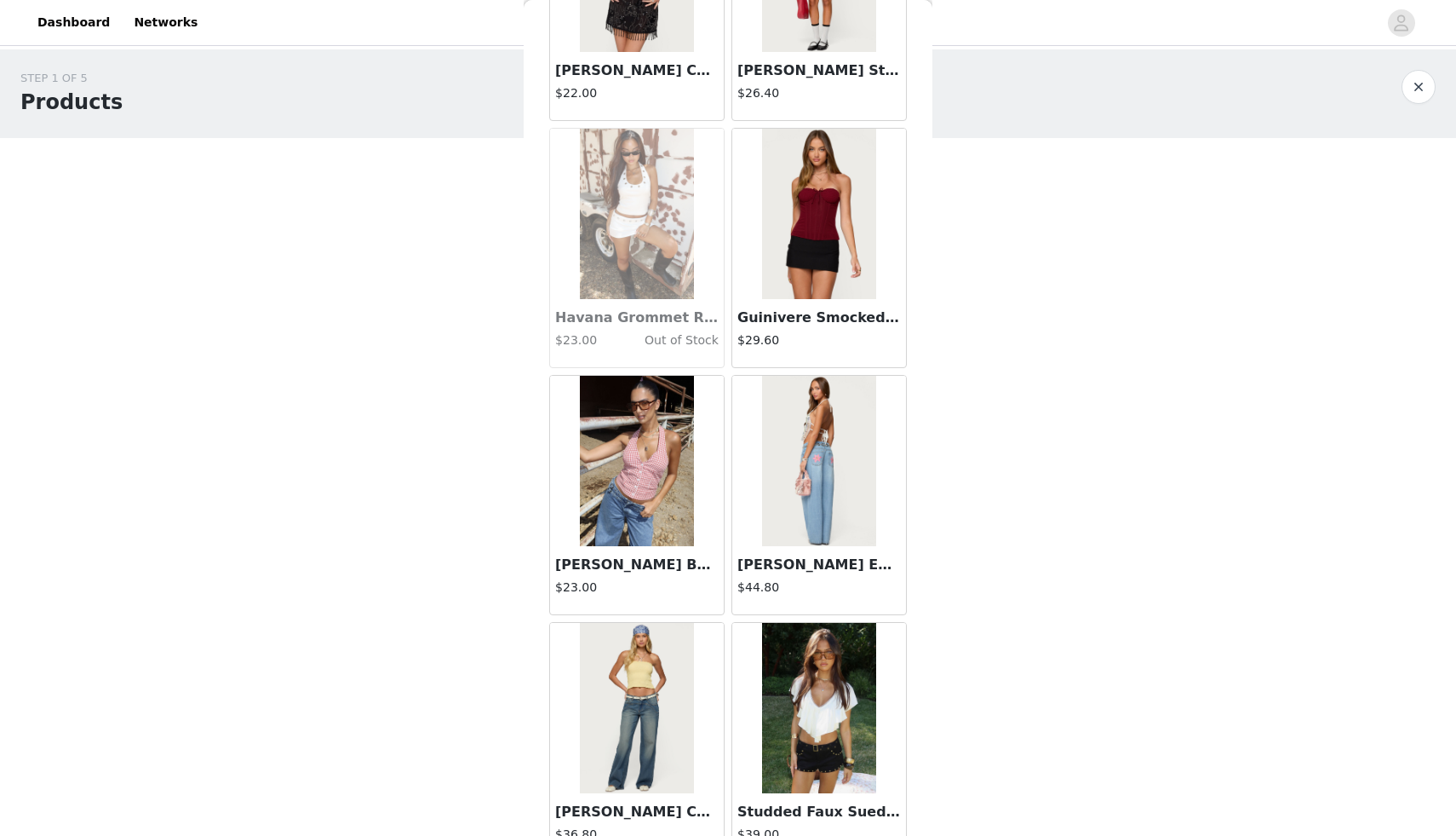
scroll to position [26474, 0]
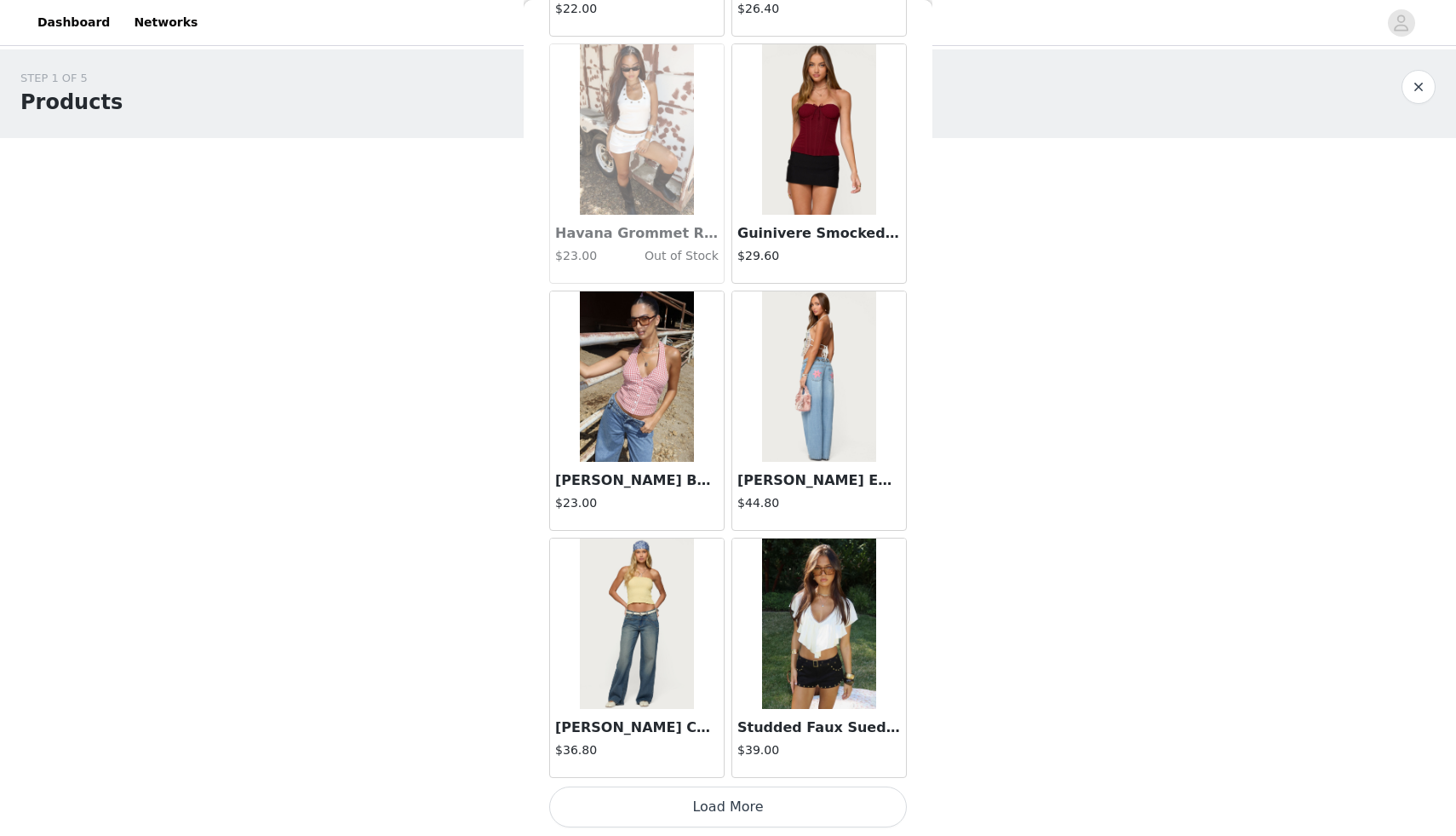
click at [734, 806] on button "Load More" at bounding box center [728, 806] width 358 height 41
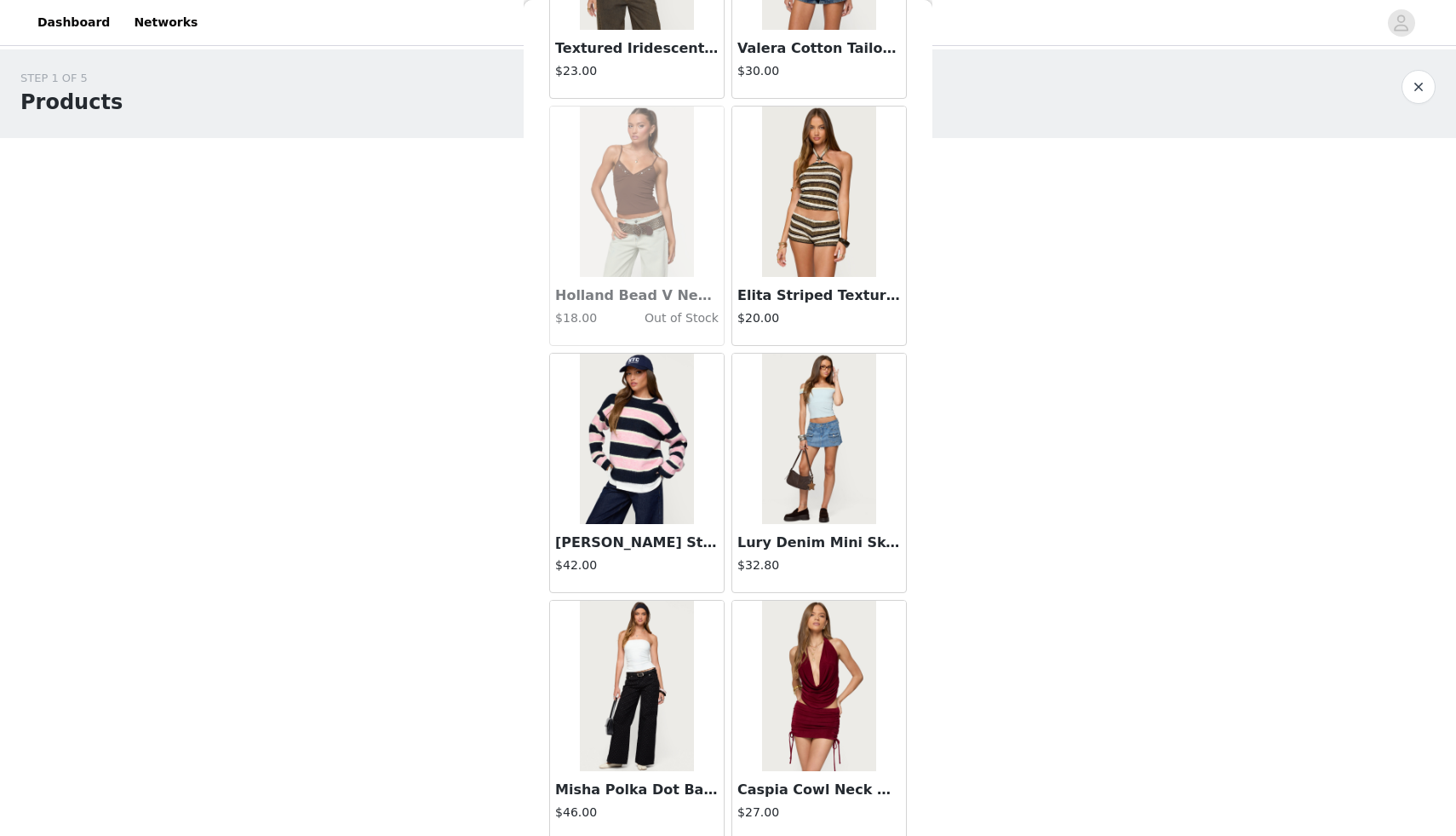
scroll to position [28944, 0]
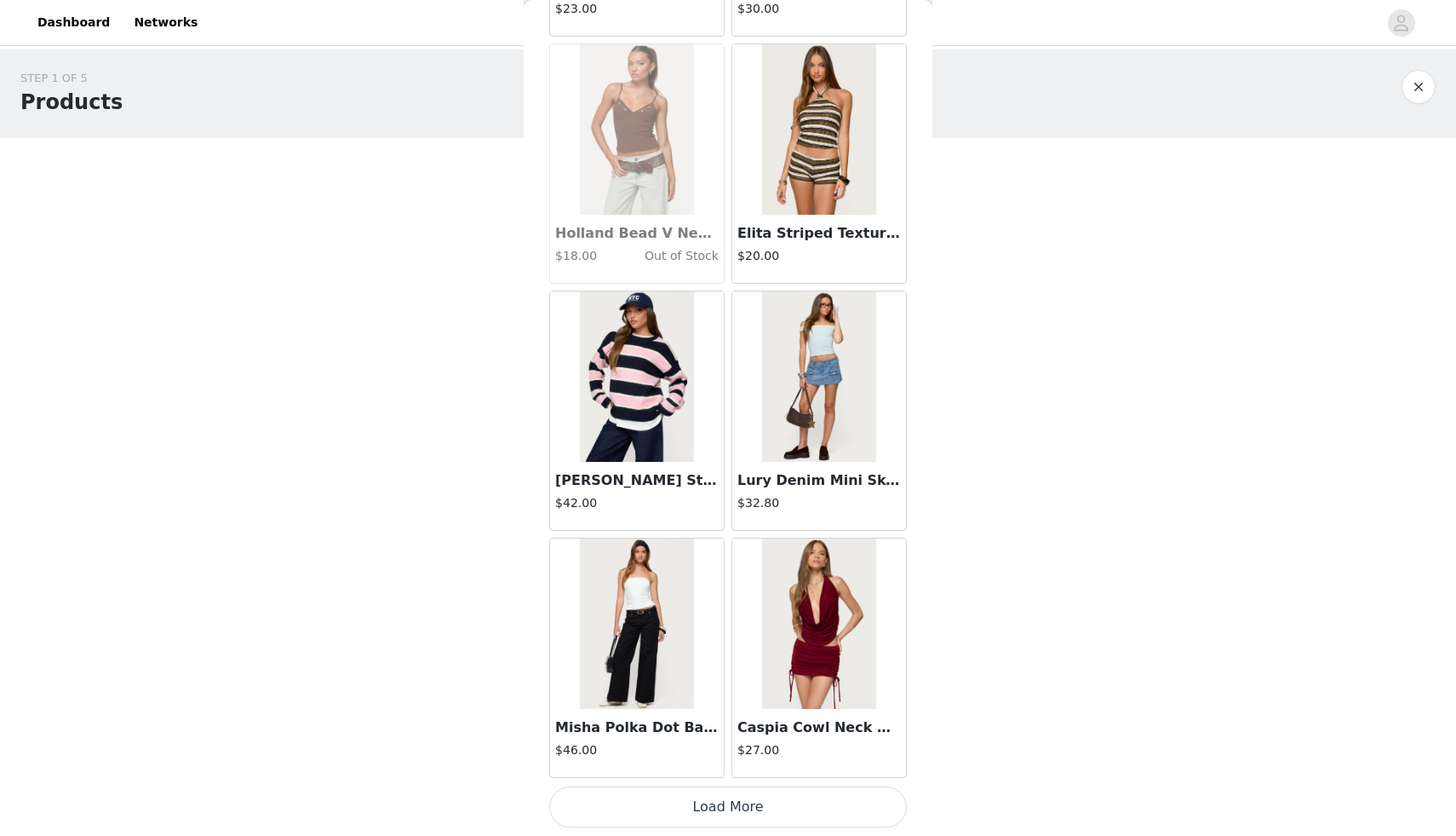
click at [715, 814] on button "Load More" at bounding box center [728, 806] width 358 height 41
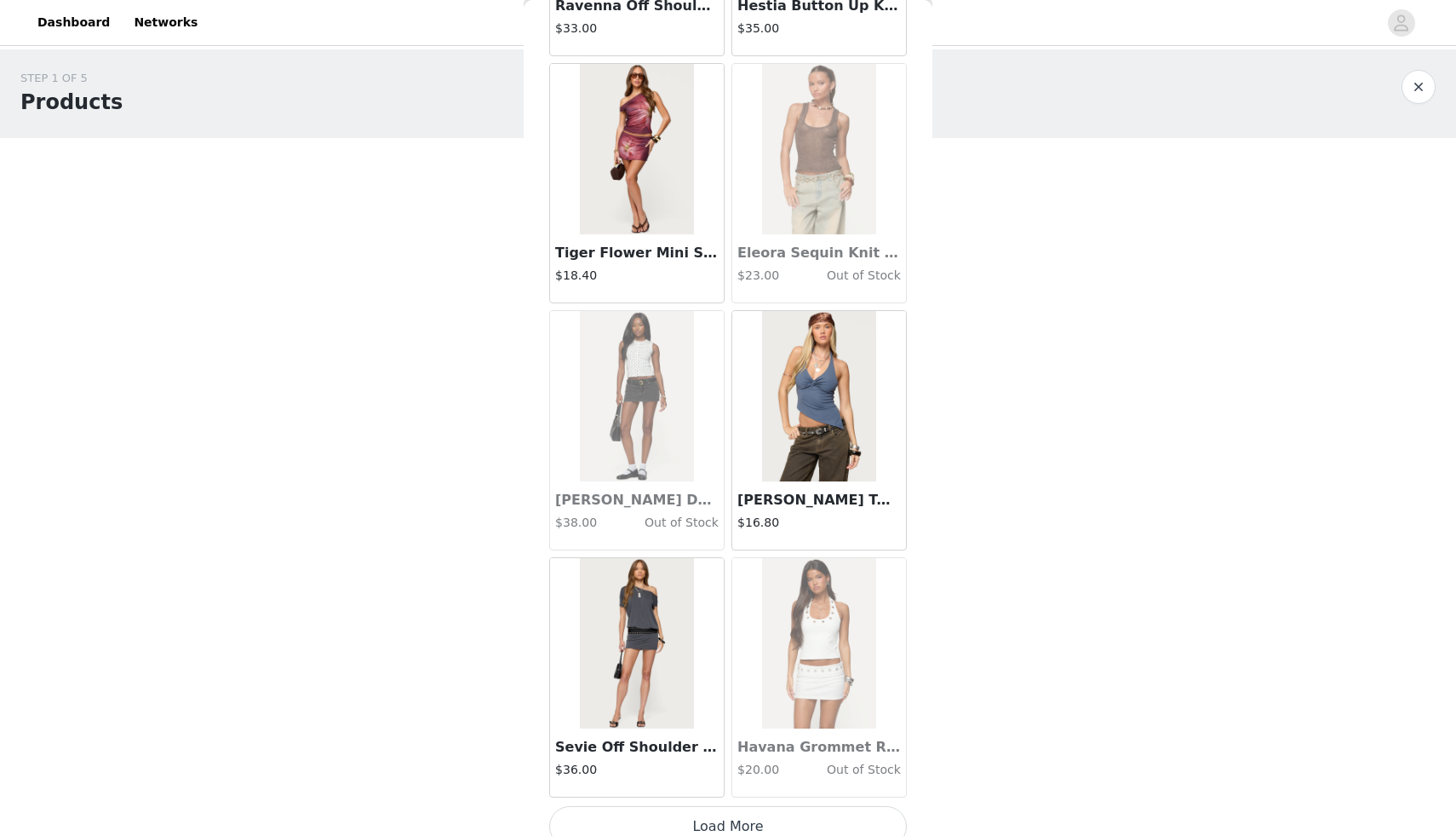
scroll to position [31414, 0]
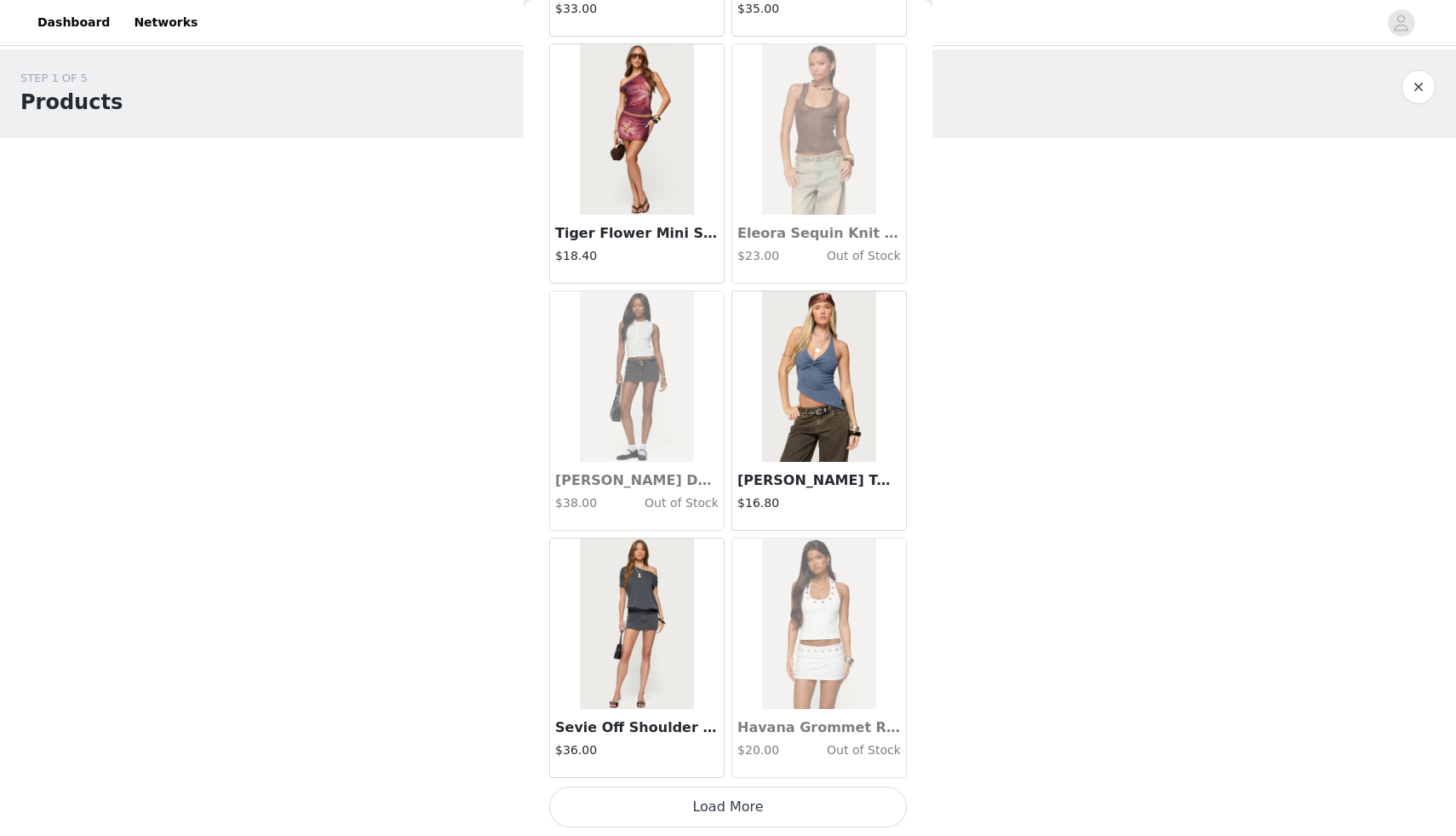
click at [715, 812] on button "Load More" at bounding box center [728, 806] width 358 height 41
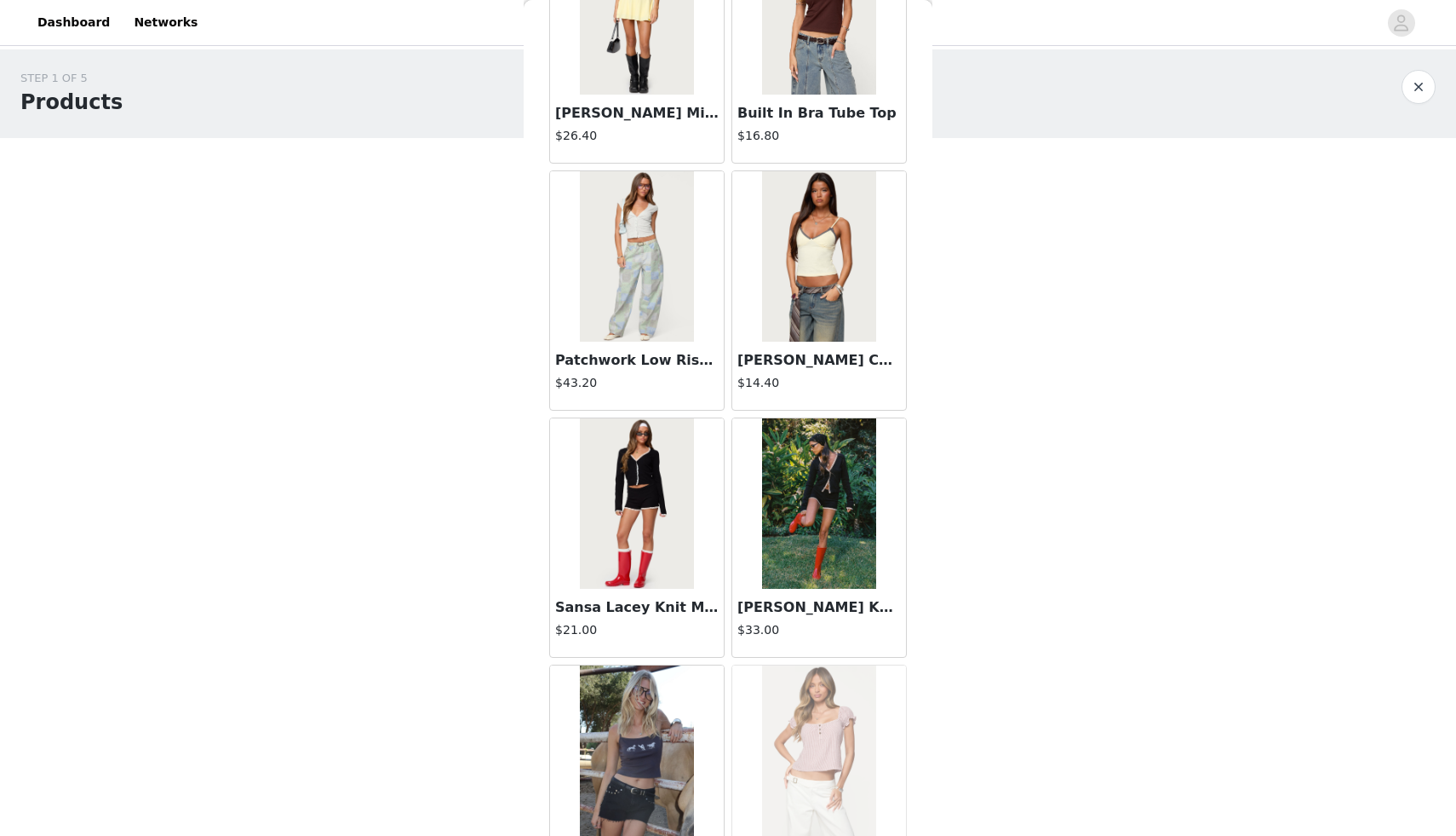
scroll to position [33885, 0]
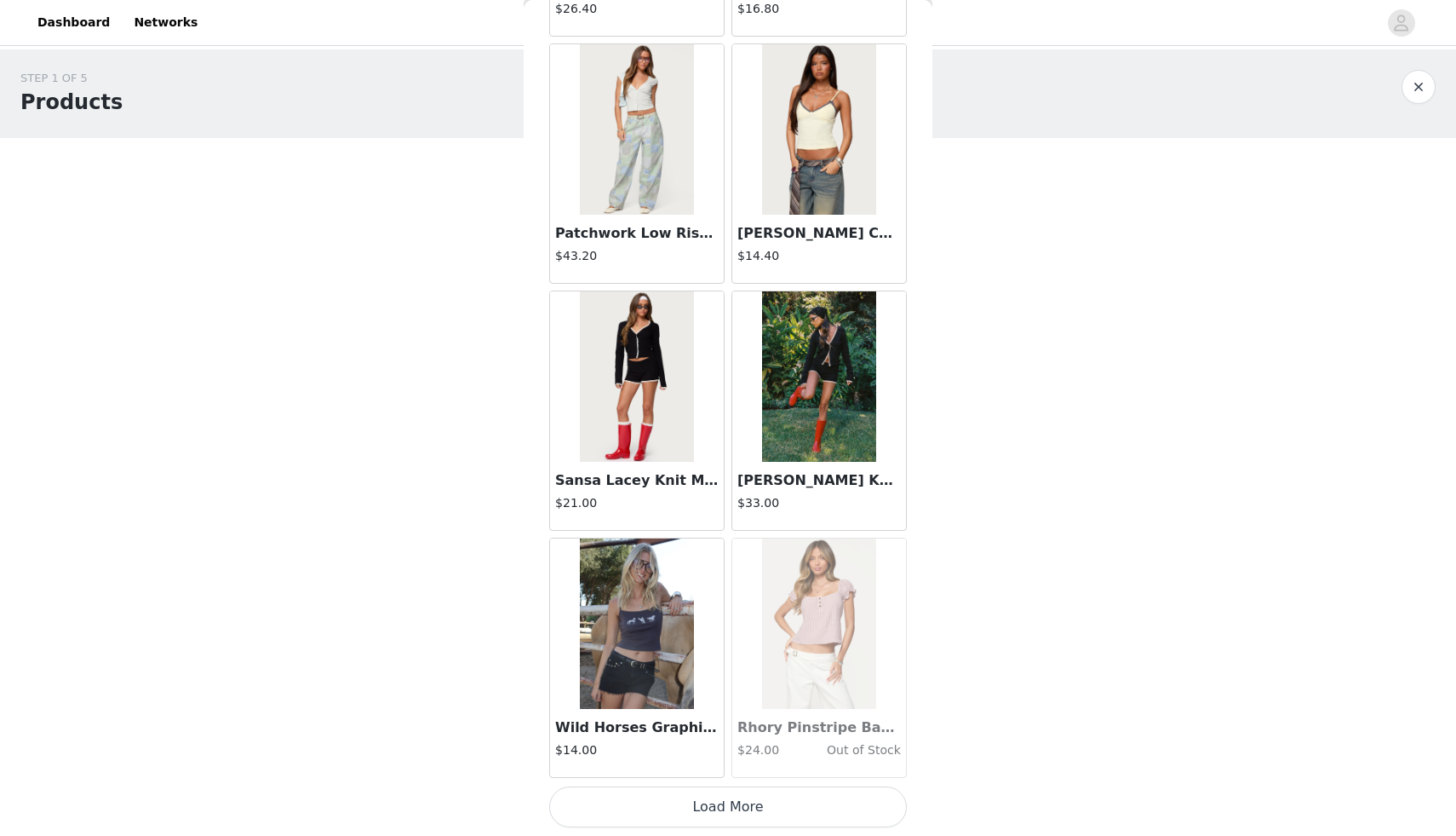
click at [720, 806] on button "Load More" at bounding box center [728, 806] width 358 height 41
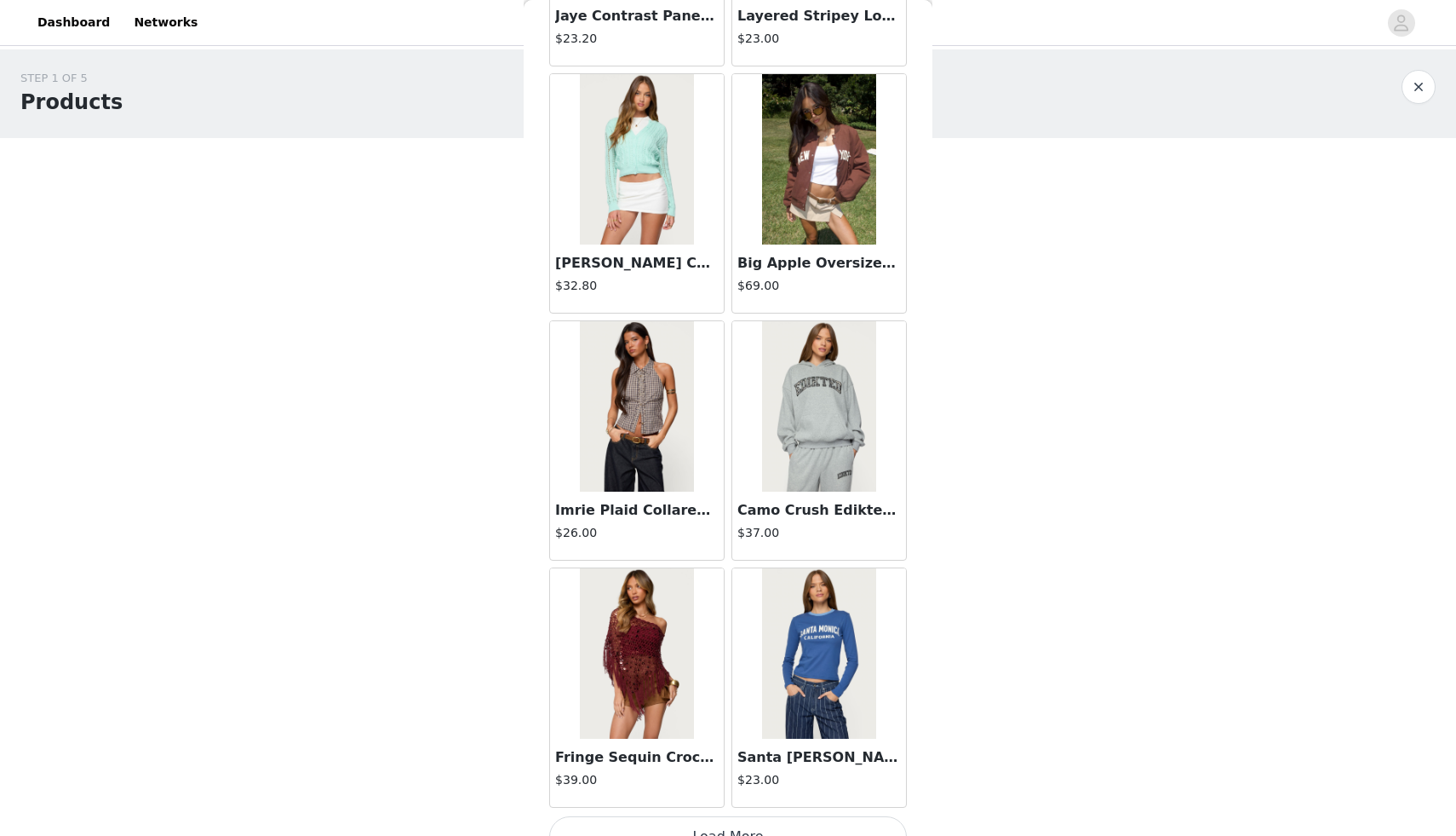
scroll to position [36354, 0]
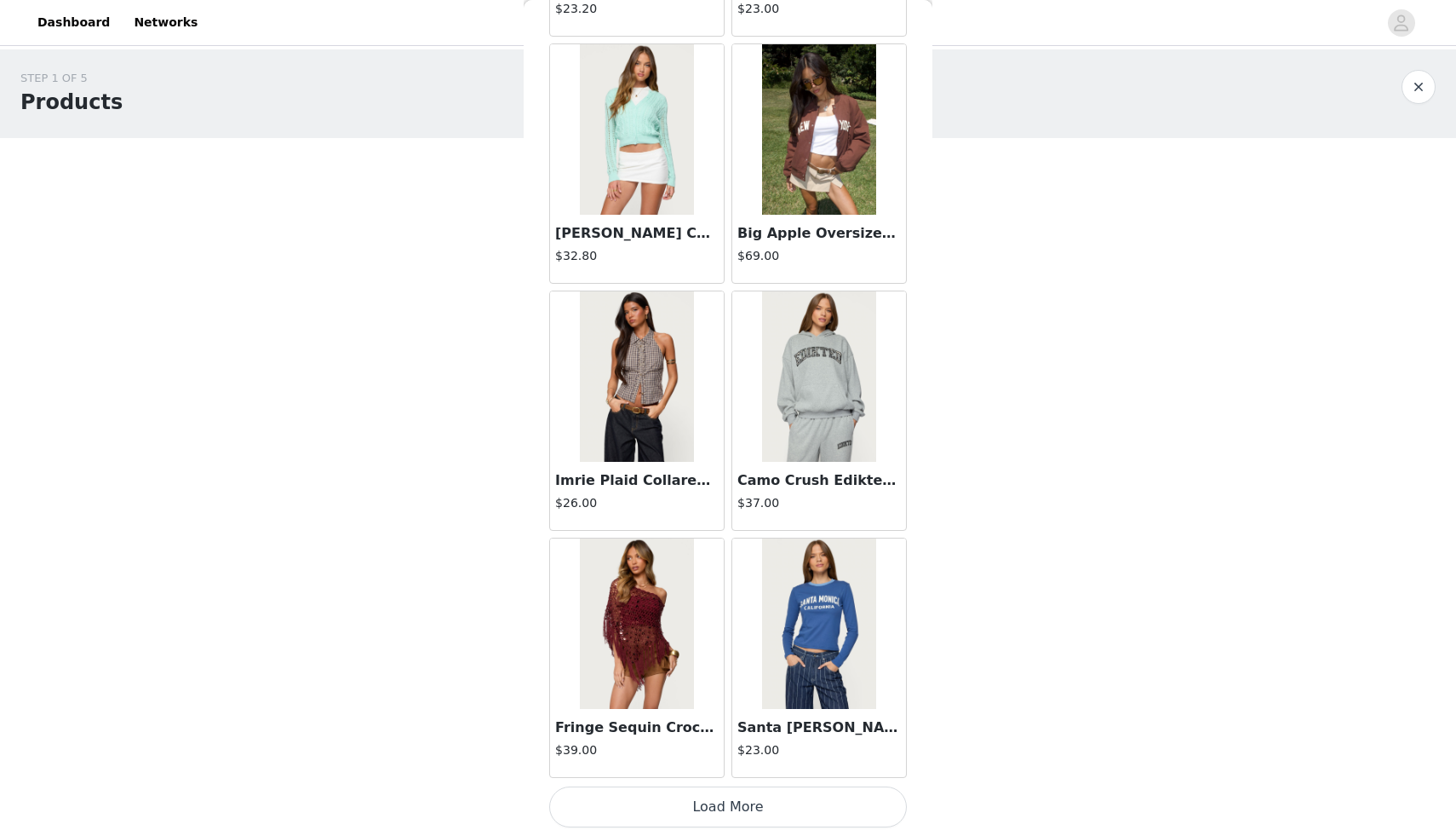
click at [708, 807] on button "Load More" at bounding box center [728, 806] width 358 height 41
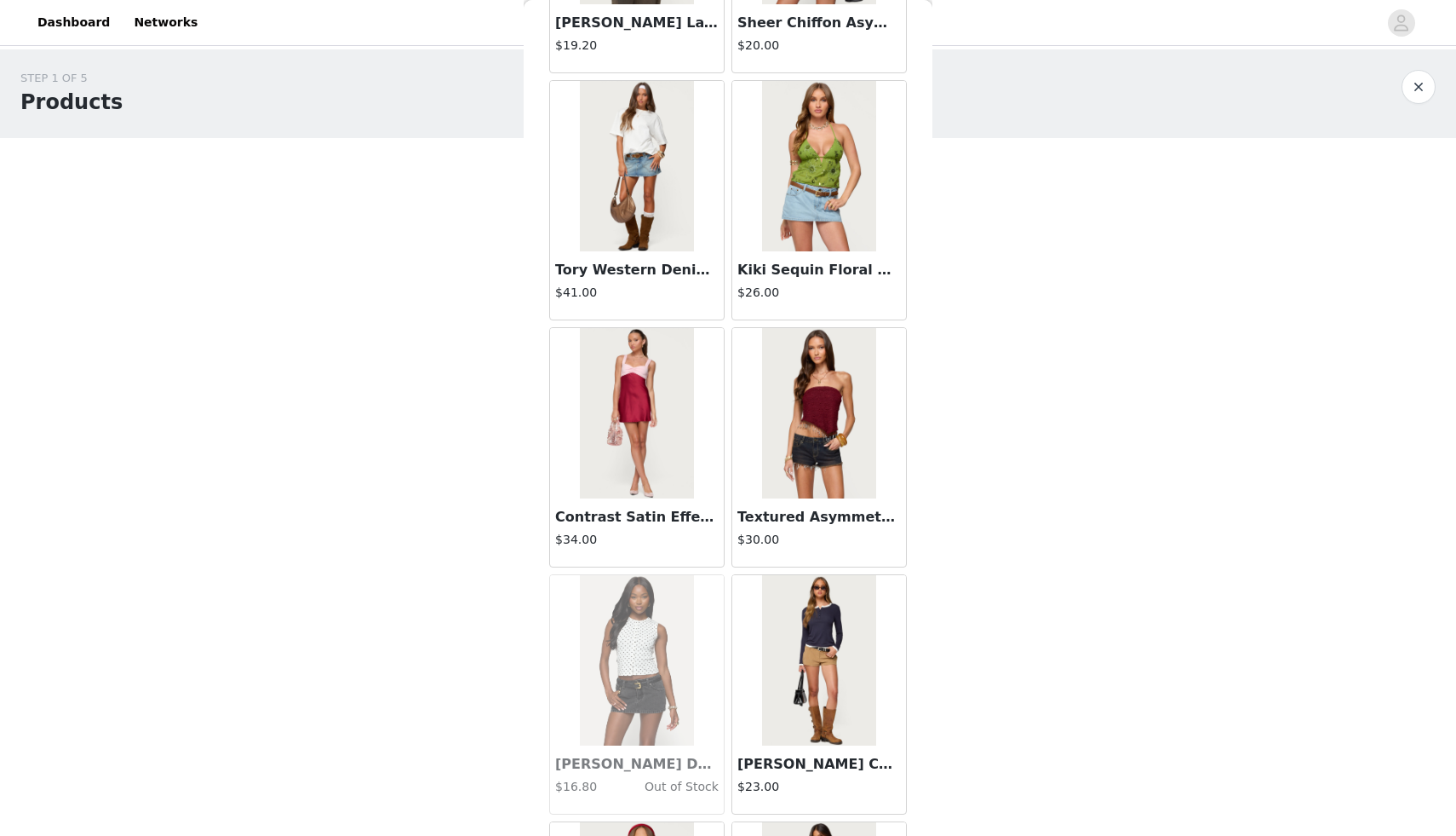
scroll to position [38825, 0]
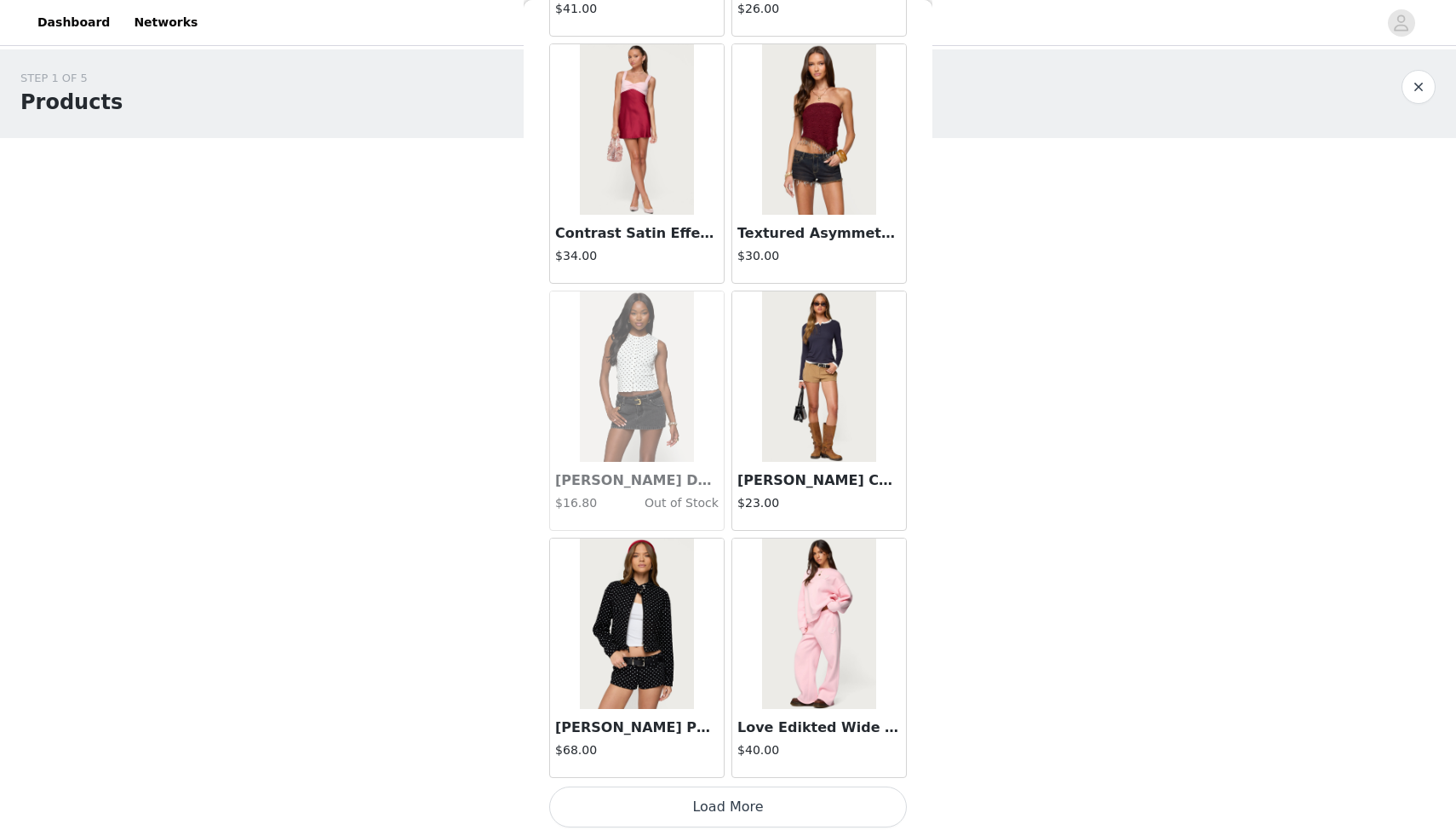
click at [700, 806] on button "Load More" at bounding box center [728, 806] width 358 height 41
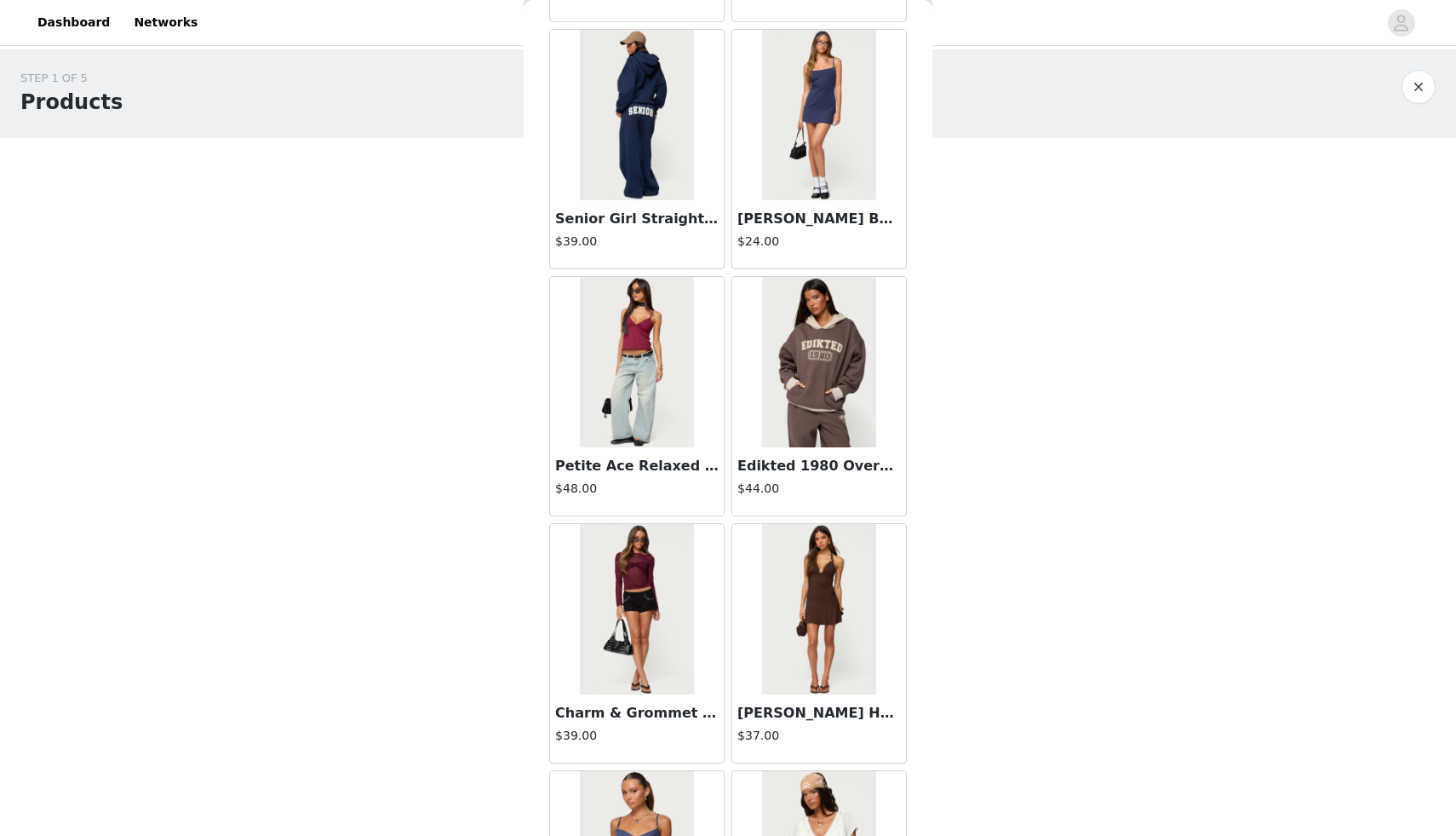
scroll to position [40571, 0]
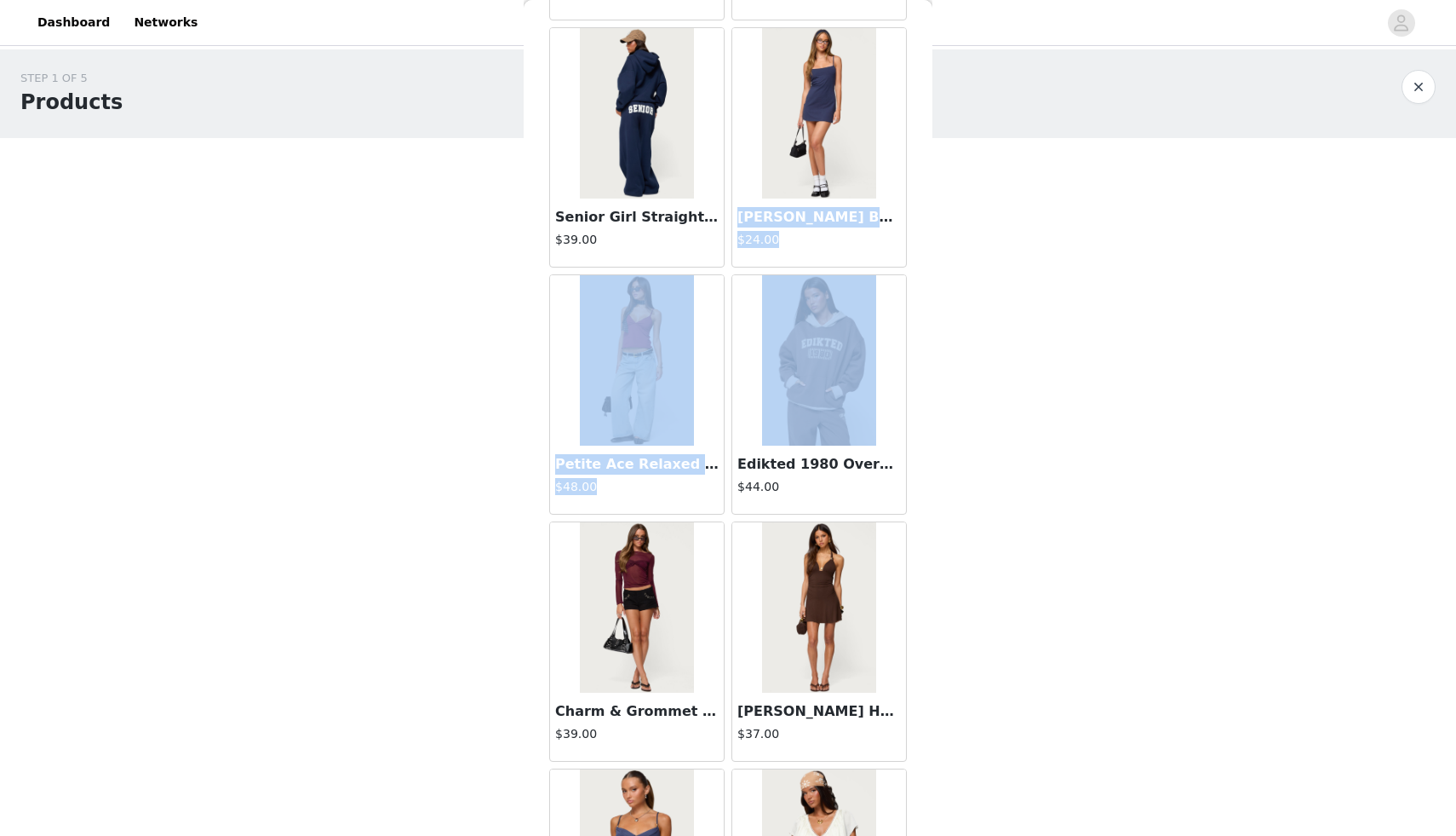
drag, startPoint x: 779, startPoint y: 201, endPoint x: 798, endPoint y: 360, distance: 160.1
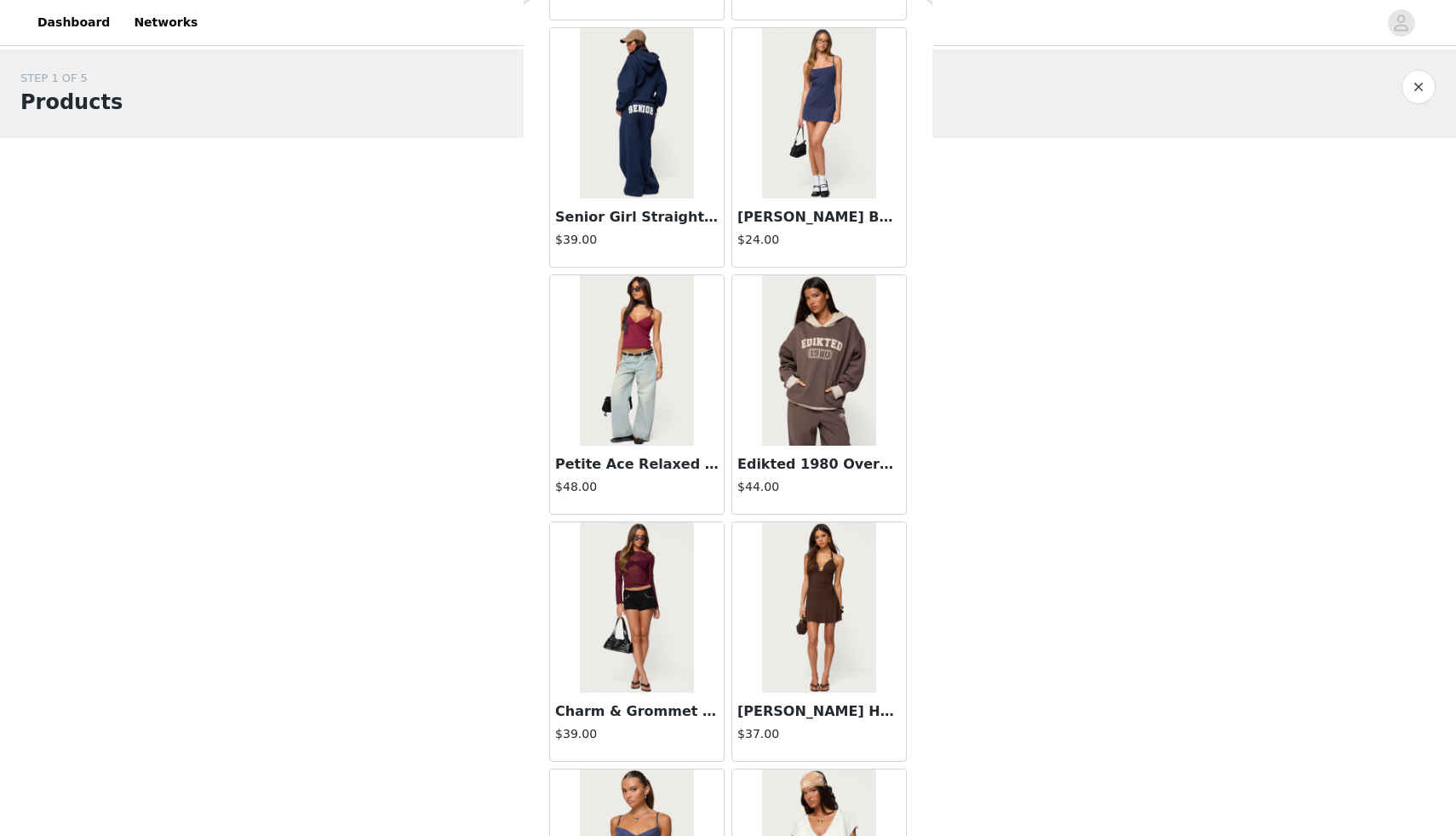
click at [1006, 359] on div "STEP 1 OF 5 Products Choose as many products as you'd like, up to $150.00. 0 Se…" at bounding box center [728, 262] width 1456 height 424
click at [880, 244] on h4 "$24.00" at bounding box center [819, 240] width 164 height 18
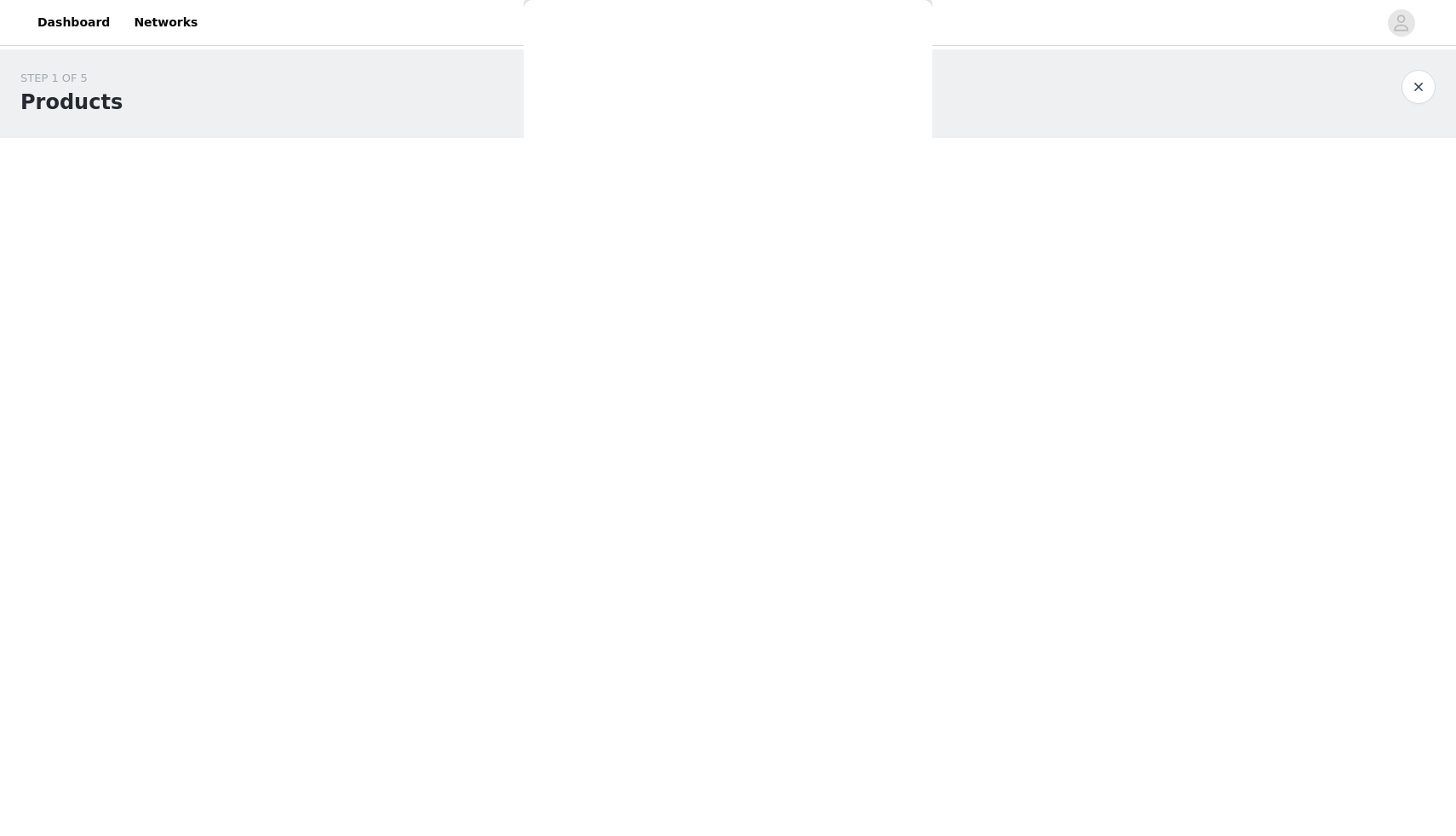
scroll to position [0, 0]
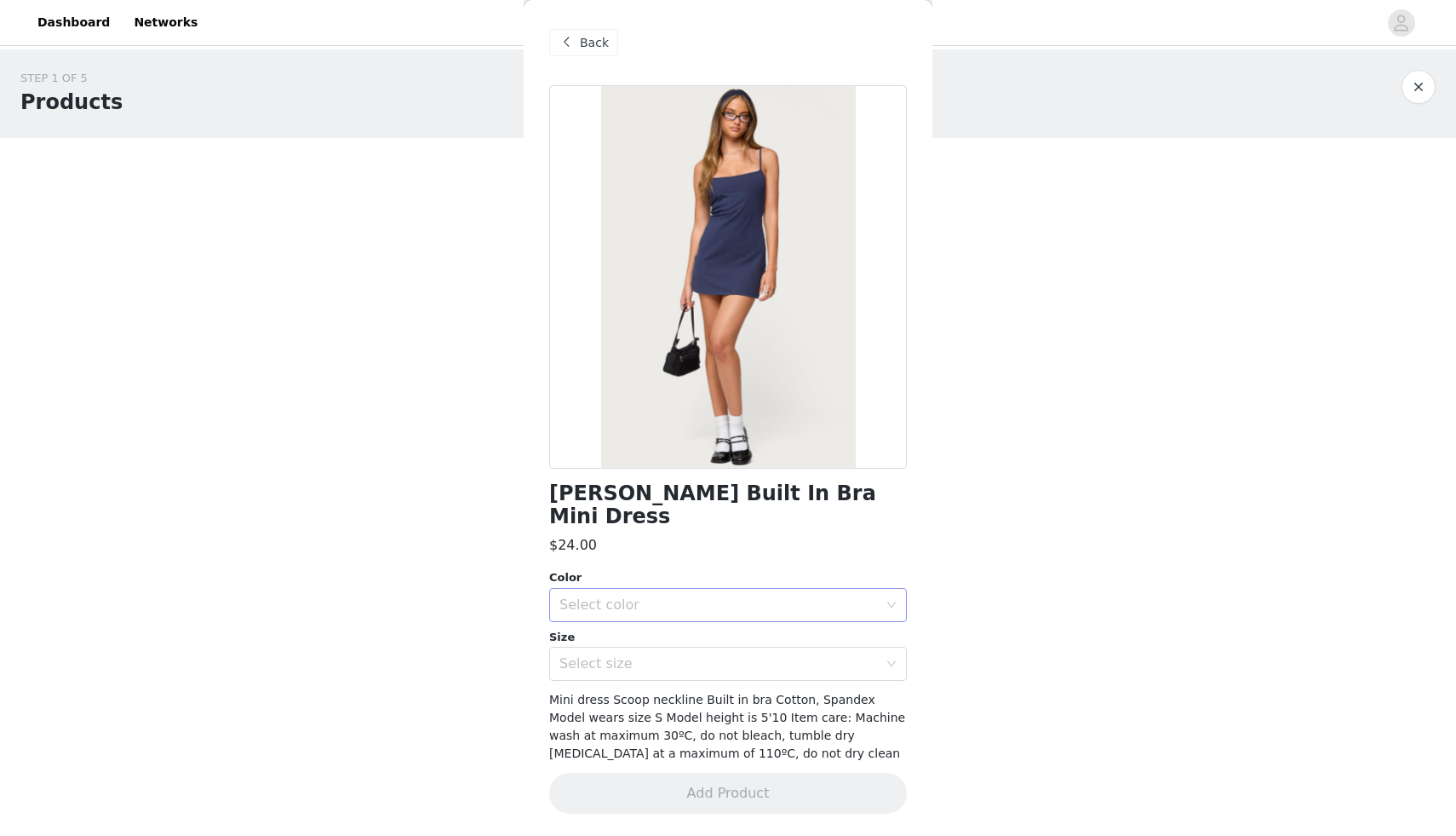
click at [676, 596] on div "Select color" at bounding box center [719, 605] width 318 height 17
click at [637, 614] on li "NAVY" at bounding box center [728, 619] width 358 height 27
click at [630, 655] on div "Select size" at bounding box center [719, 663] width 318 height 17
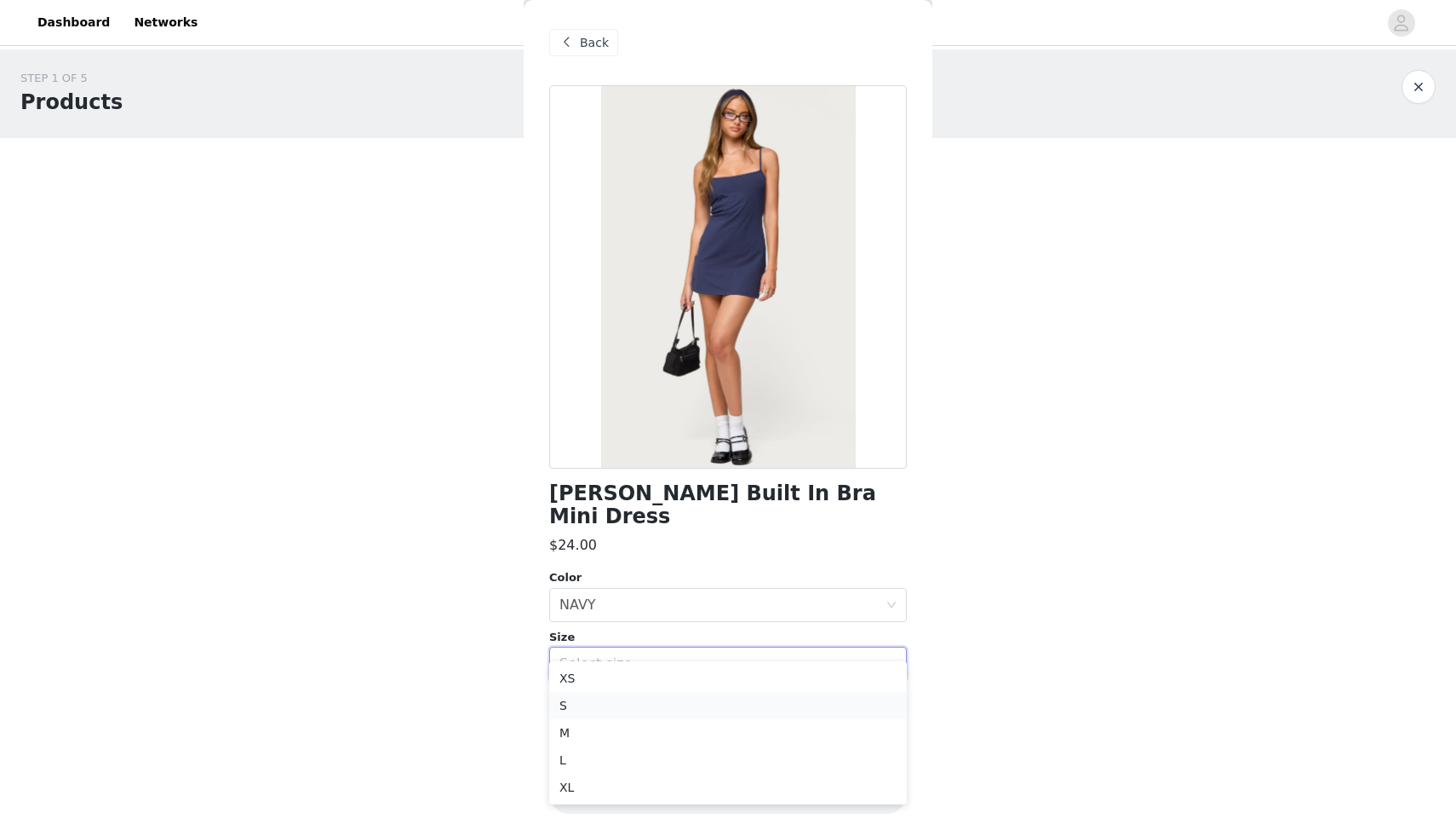
click at [603, 698] on li "S" at bounding box center [728, 705] width 358 height 27
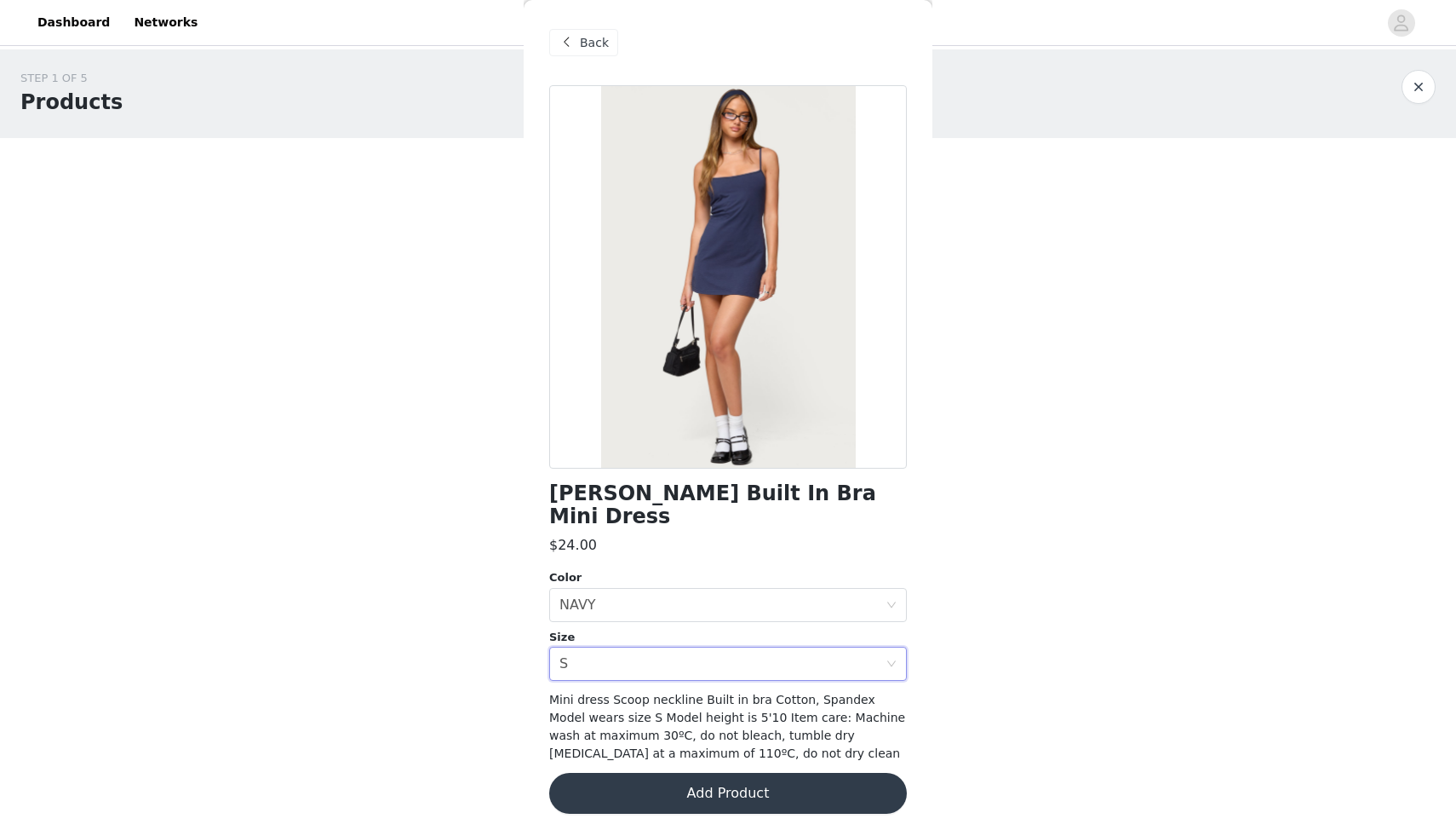
click at [642, 773] on button "Add Product" at bounding box center [728, 793] width 358 height 41
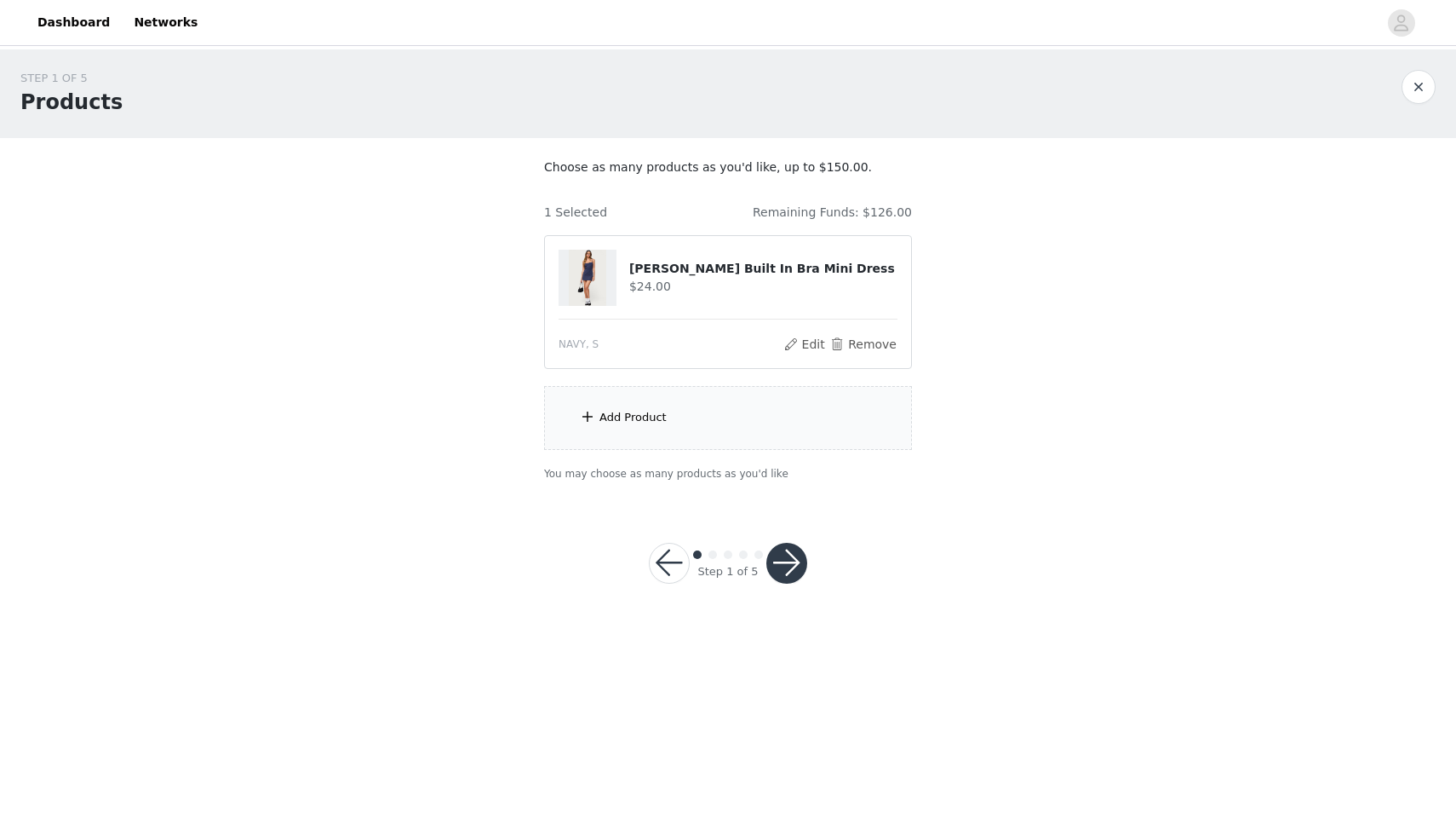
click at [687, 427] on div "Add Product" at bounding box center [728, 417] width 368 height 64
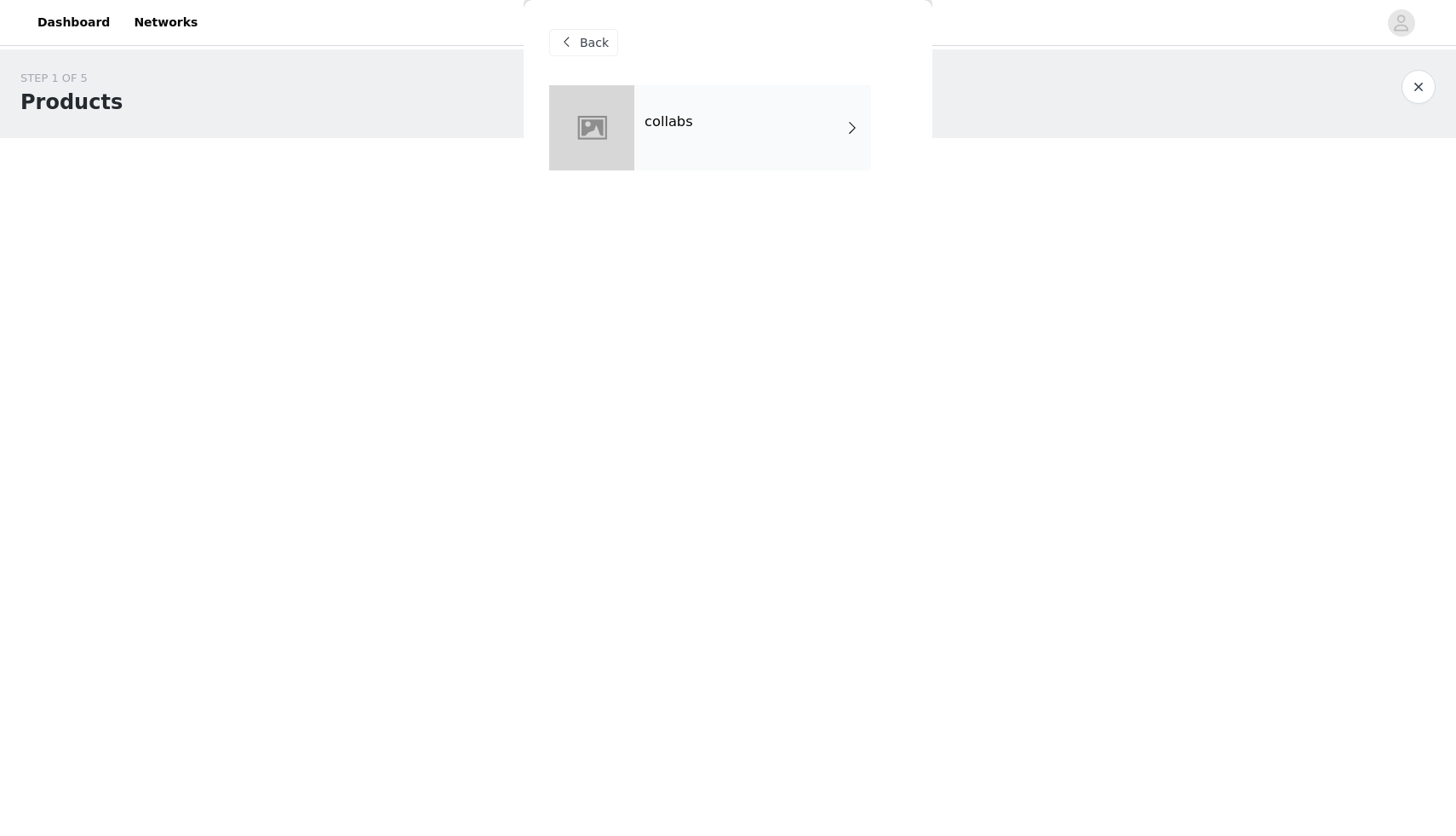
click at [813, 122] on div "collabs" at bounding box center [752, 128] width 237 height 85
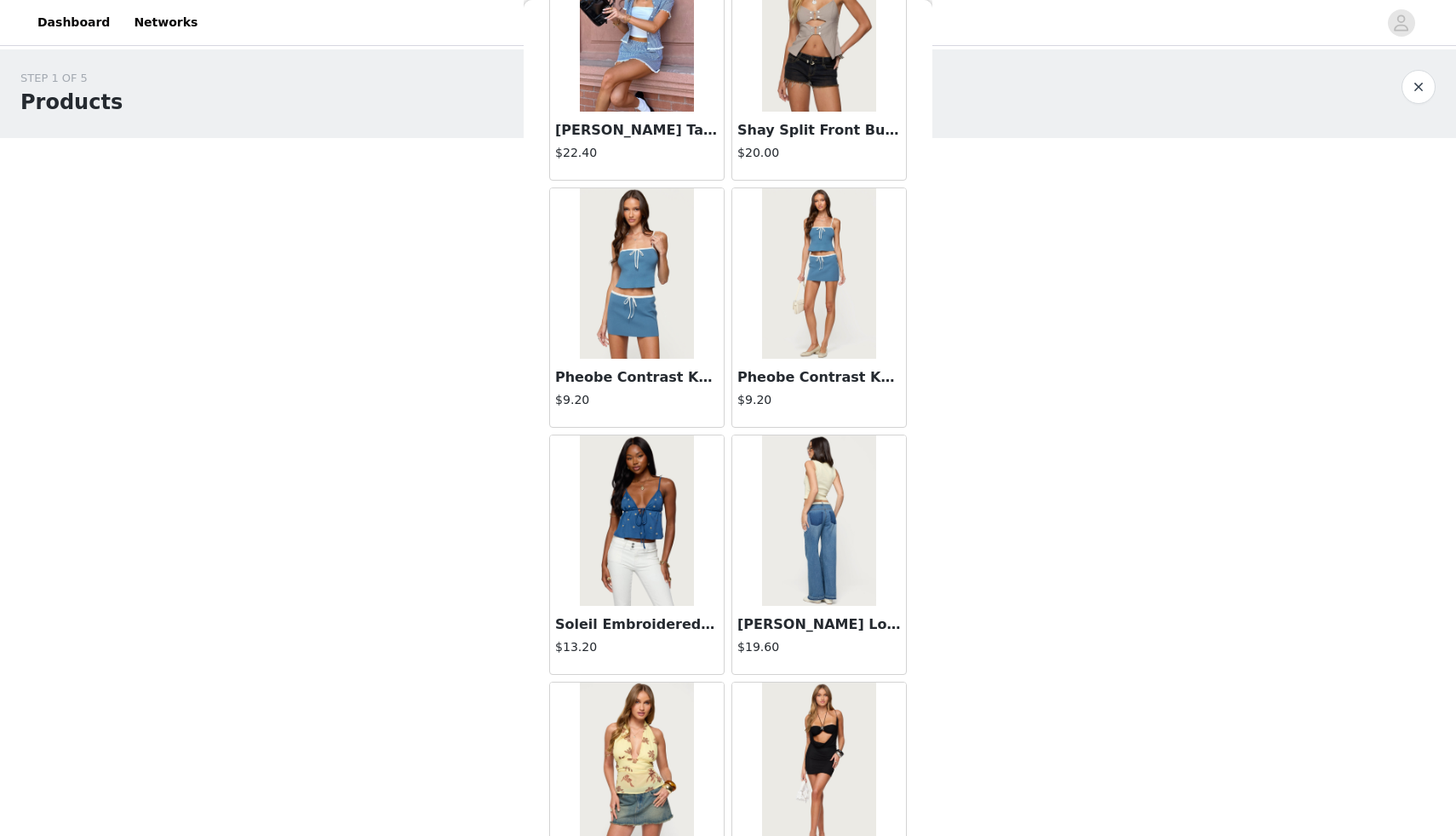
scroll to position [1771, 0]
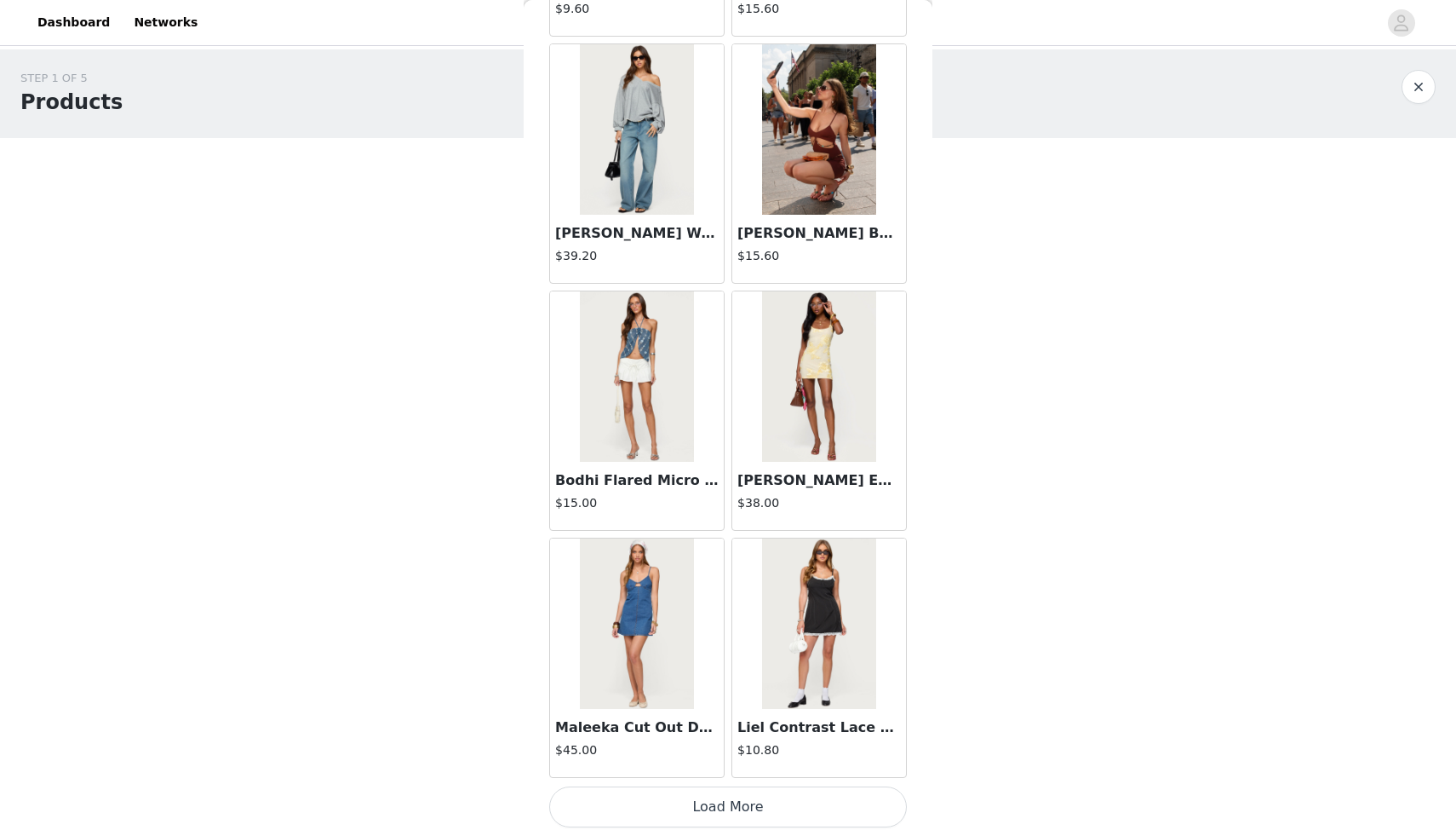
click at [715, 793] on button "Load More" at bounding box center [728, 806] width 358 height 41
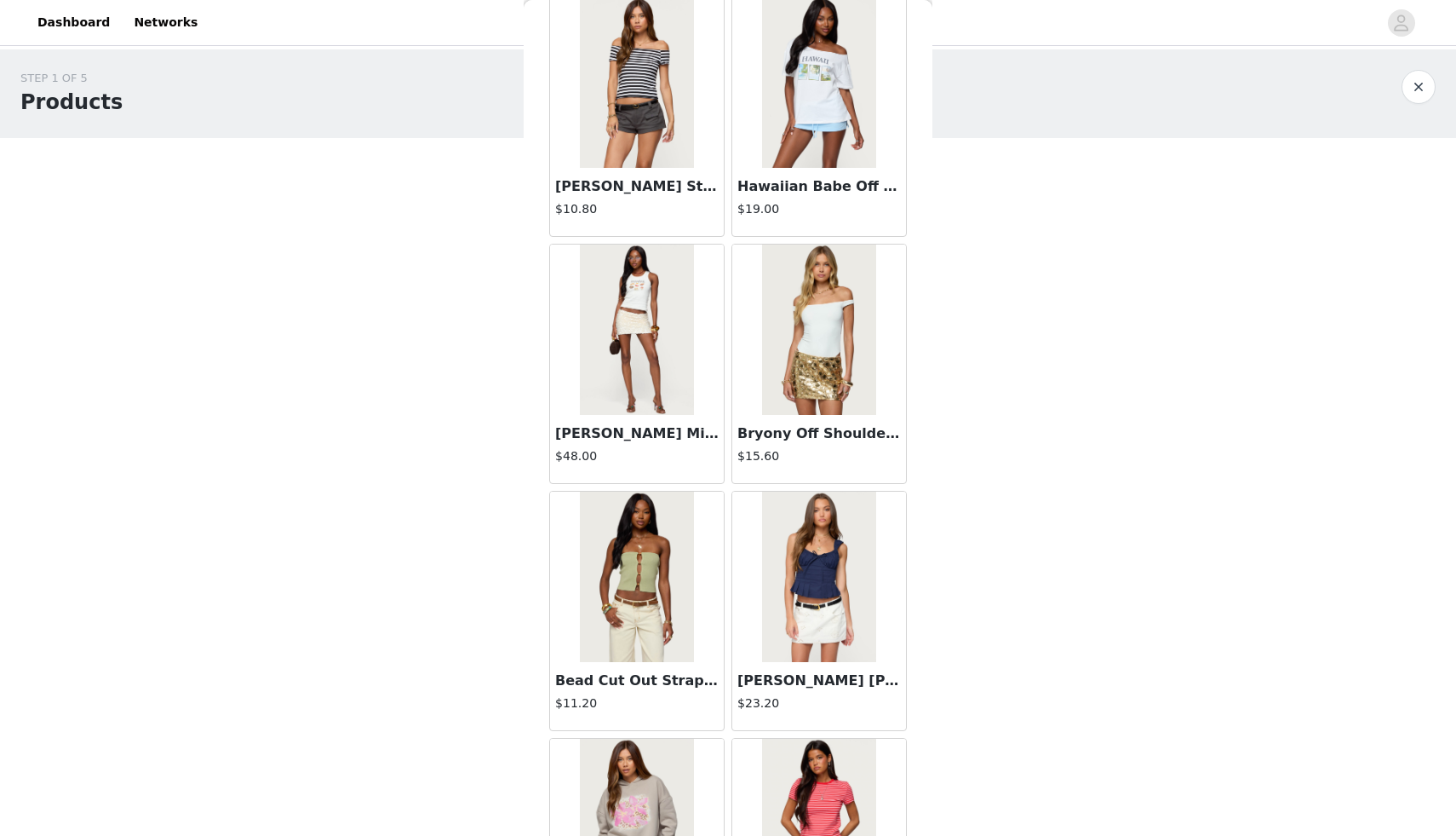
scroll to position [4241, 0]
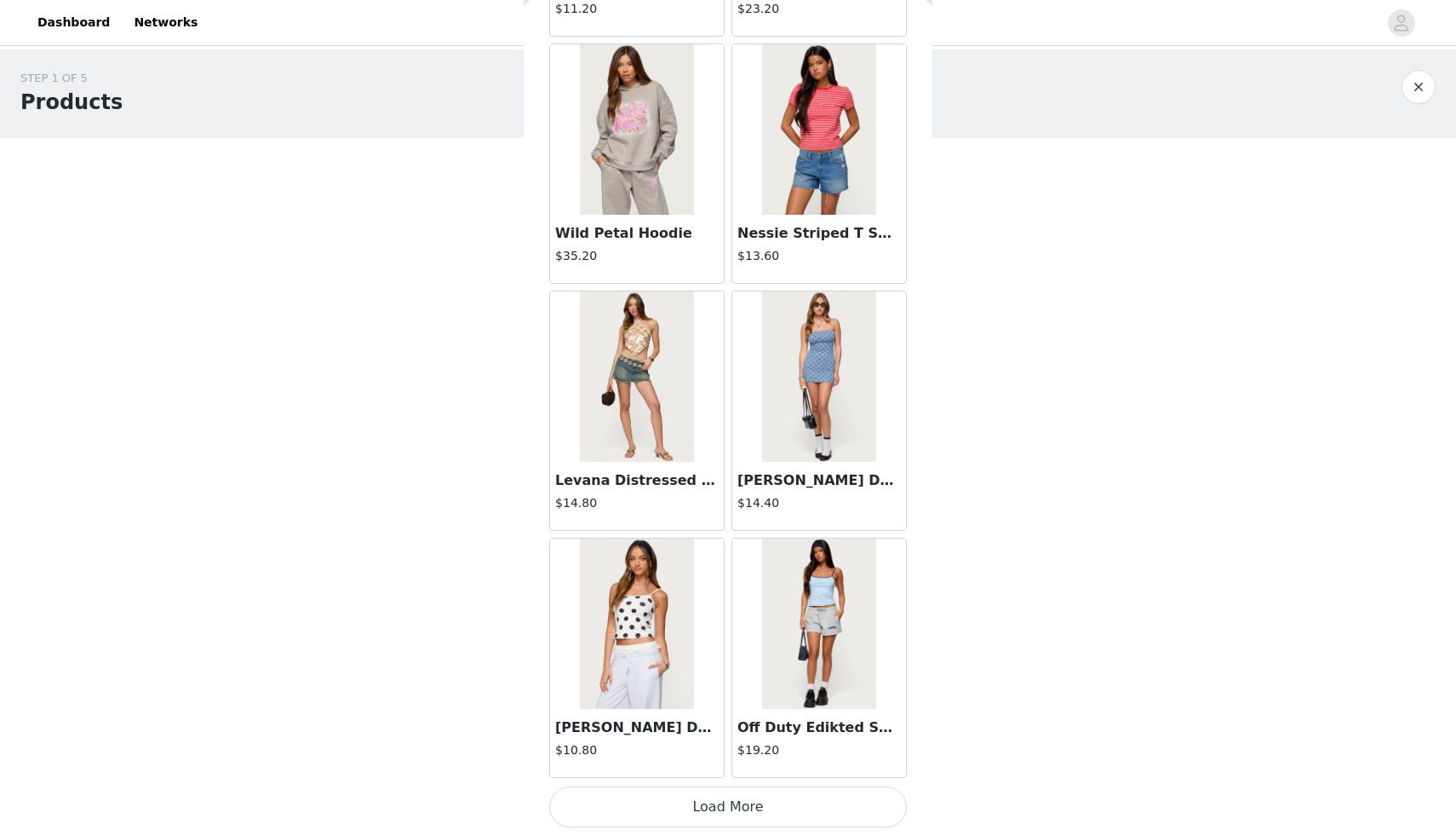
click at [721, 803] on button "Load More" at bounding box center [728, 806] width 358 height 41
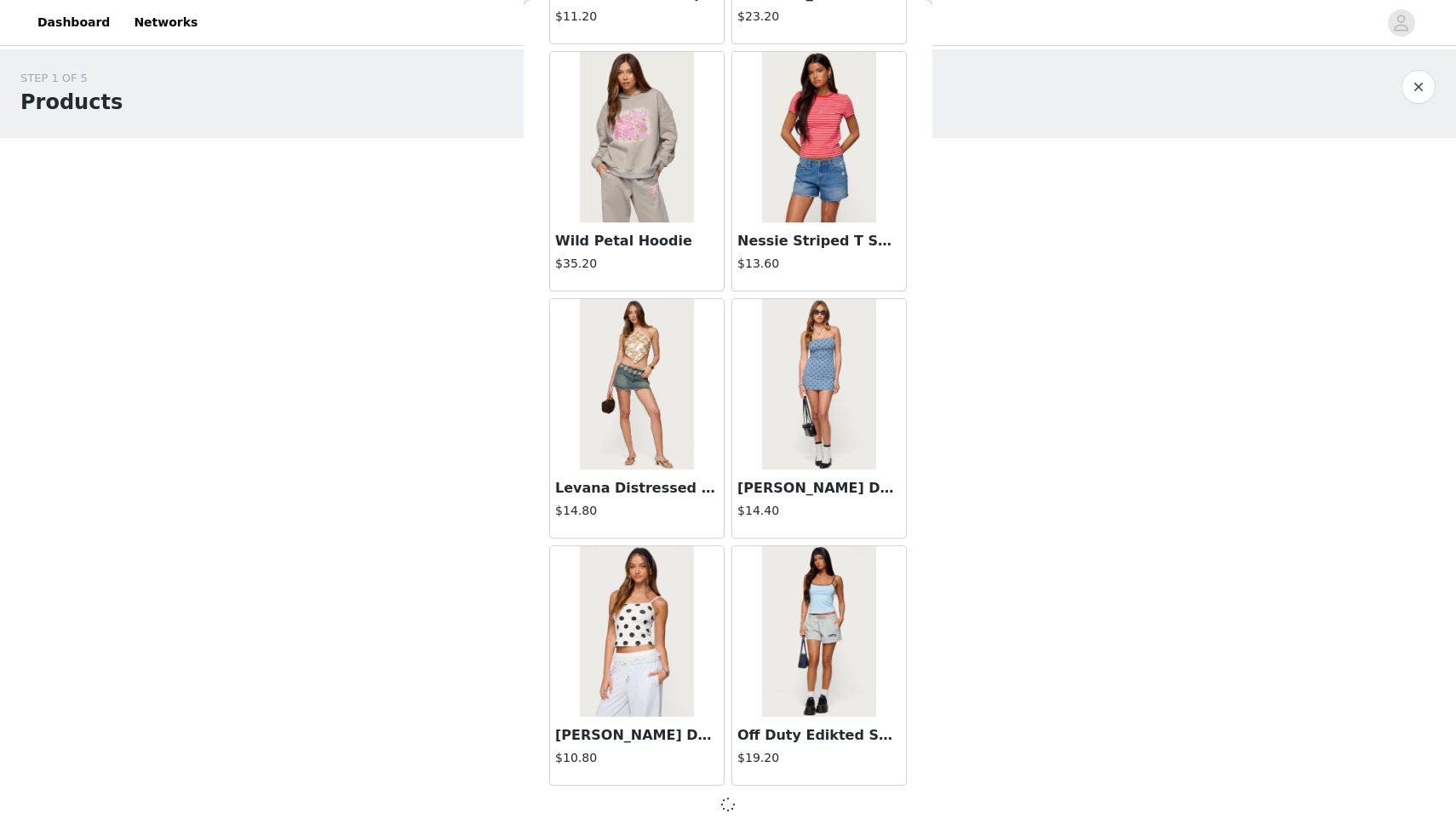
scroll to position [4234, 0]
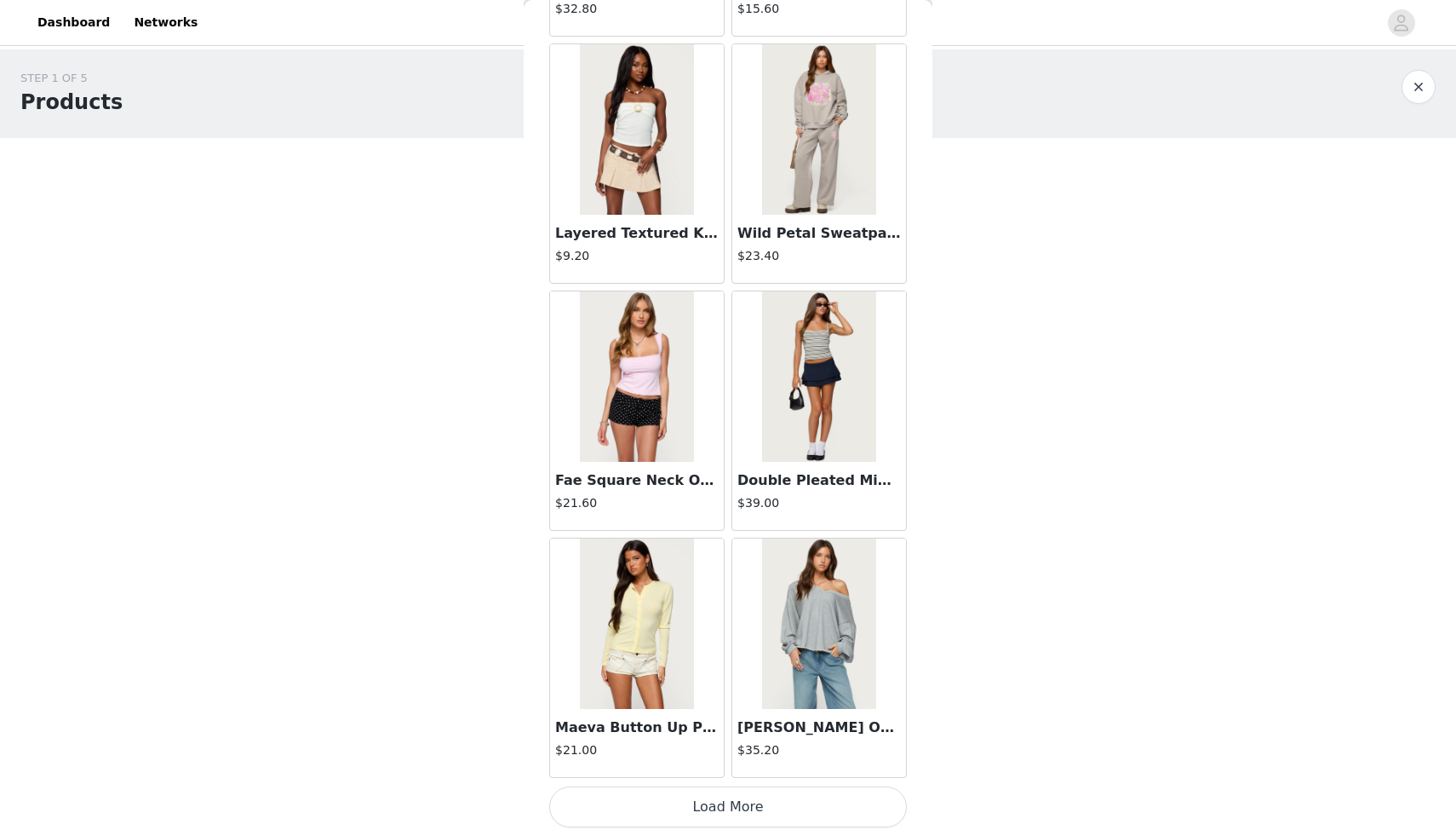
click at [721, 803] on button "Load More" at bounding box center [728, 806] width 358 height 41
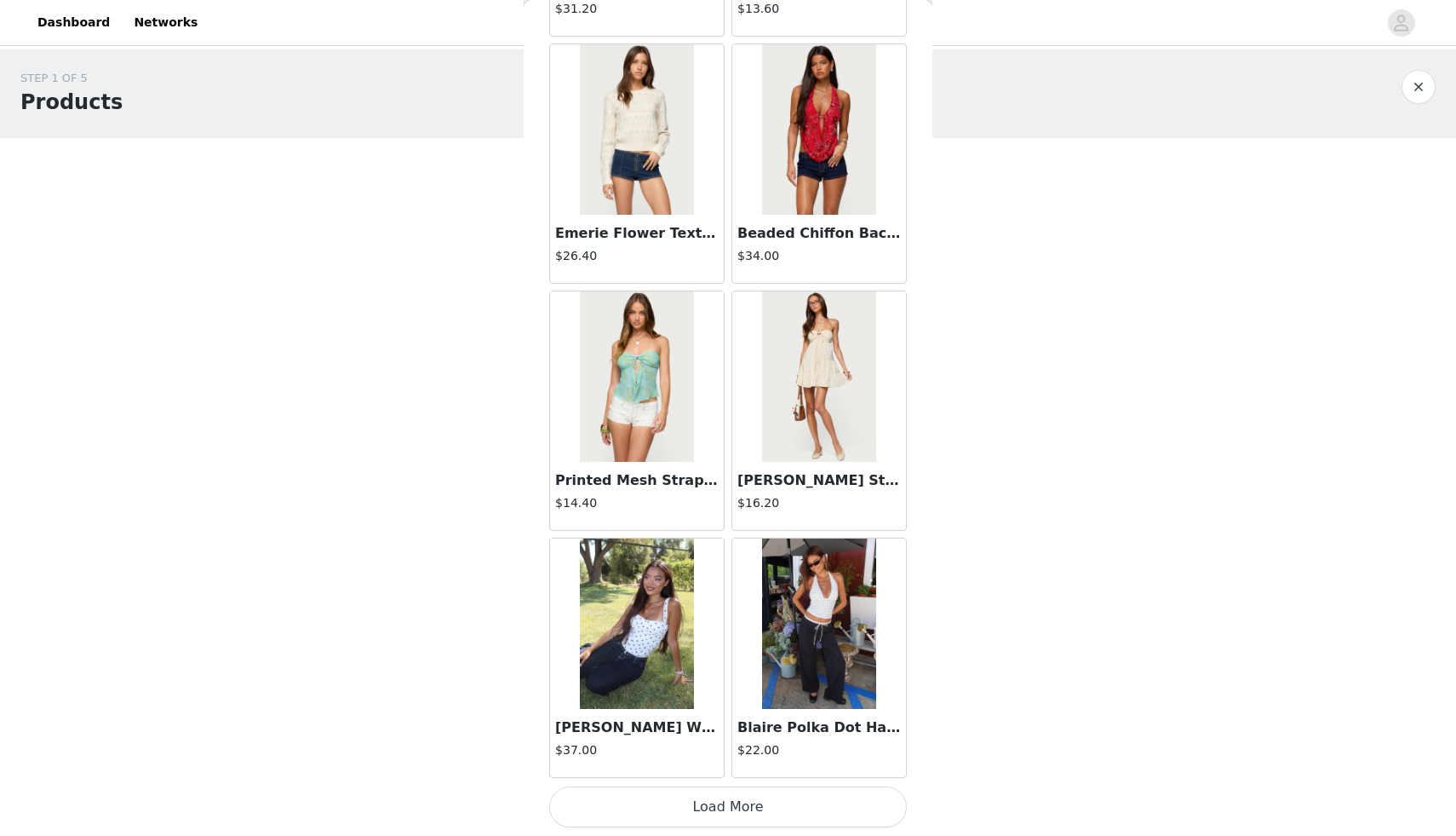
click at [721, 803] on button "Load More" at bounding box center [728, 806] width 358 height 41
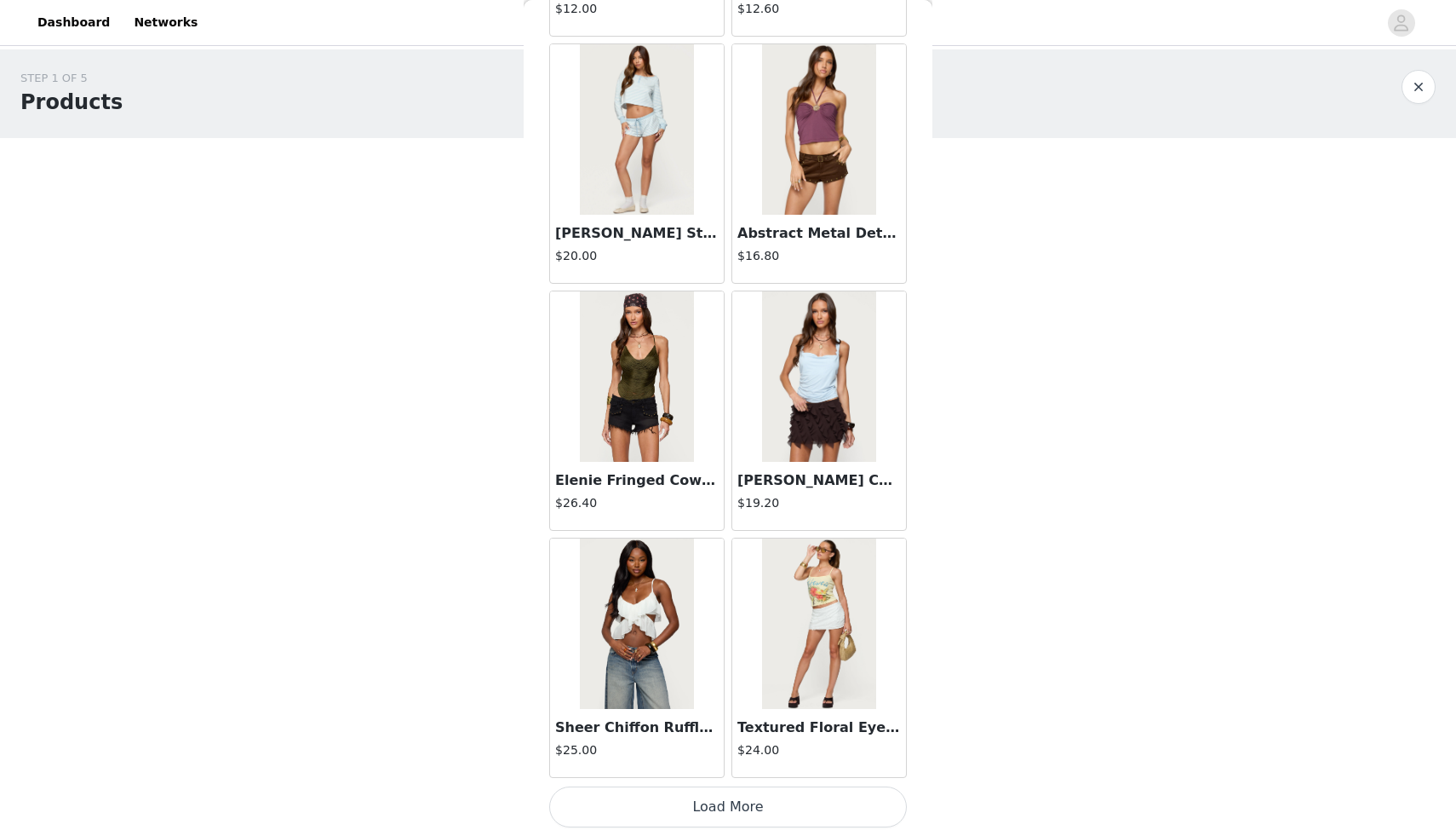
click at [721, 799] on button "Load More" at bounding box center [728, 806] width 358 height 41
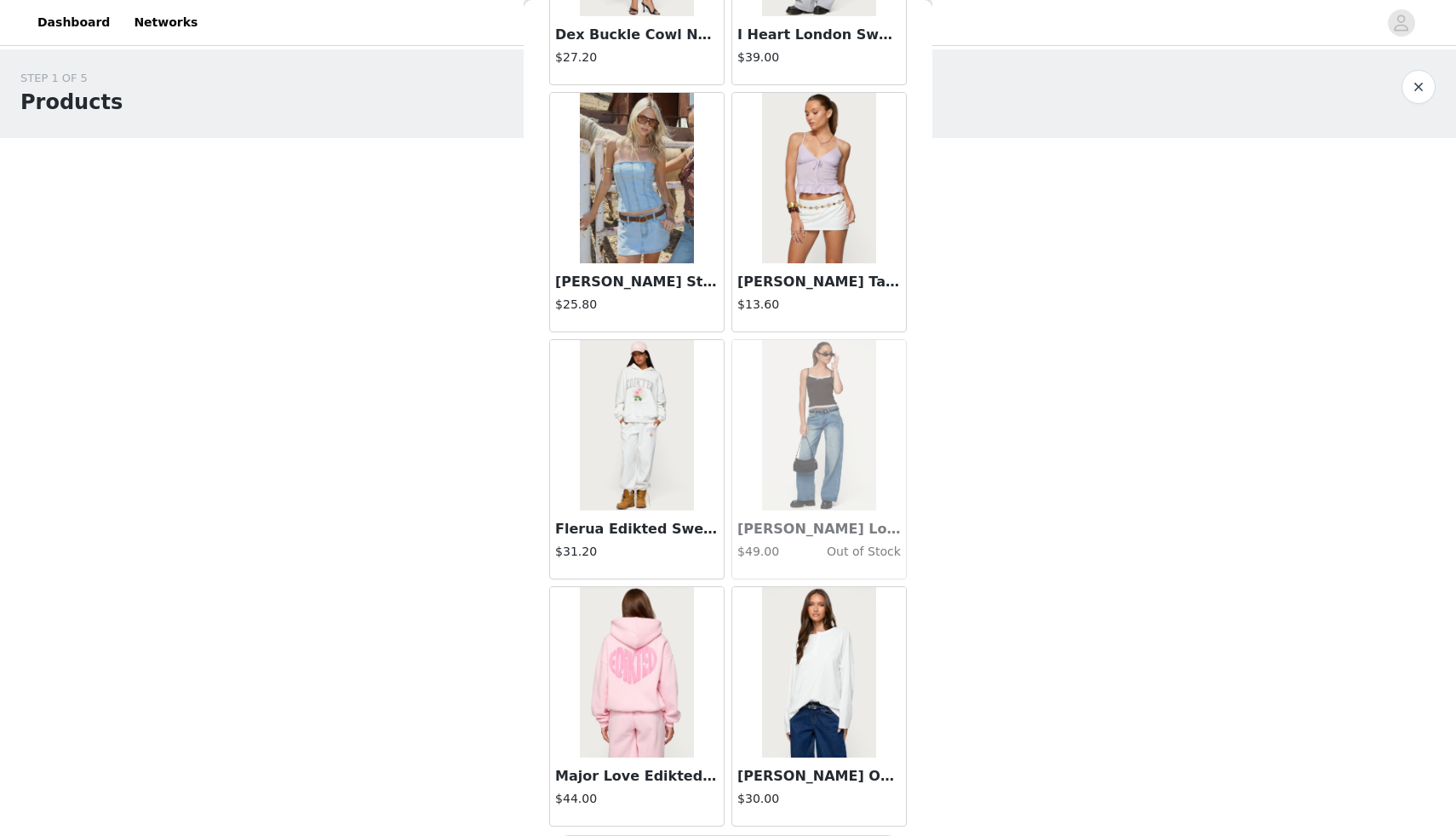
scroll to position [14122, 0]
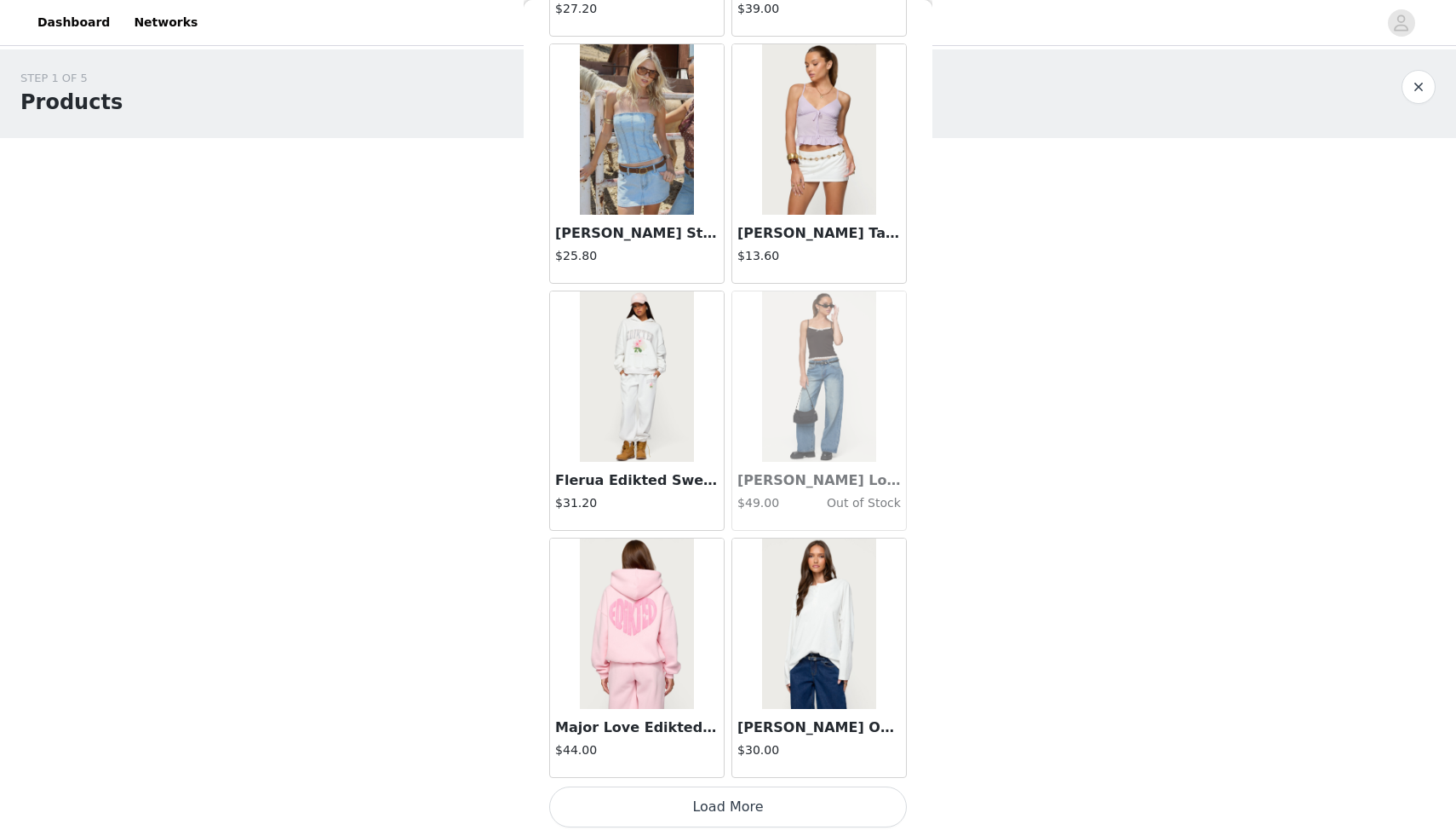
click at [730, 806] on button "Load More" at bounding box center [728, 806] width 358 height 41
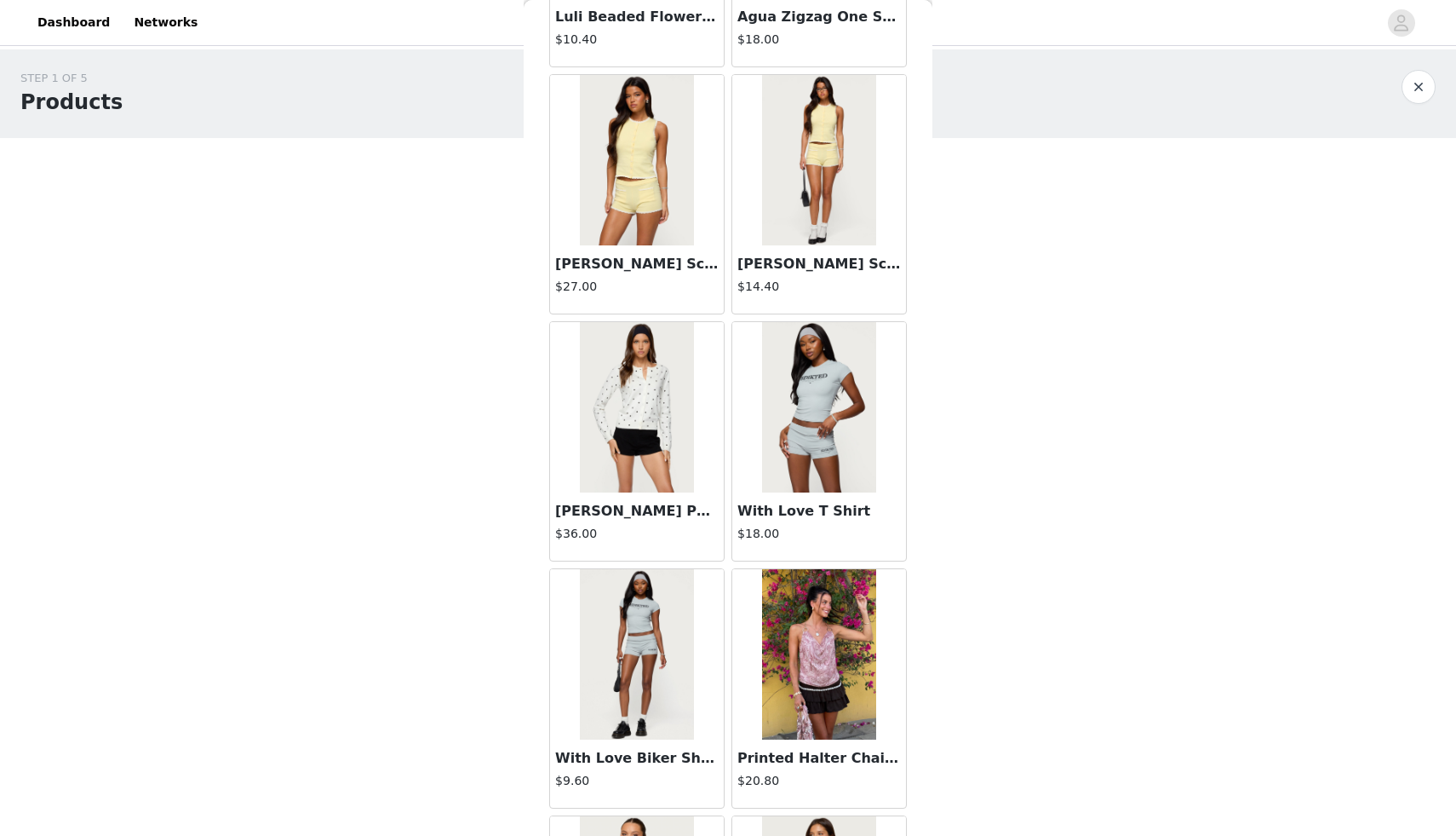
scroll to position [16592, 0]
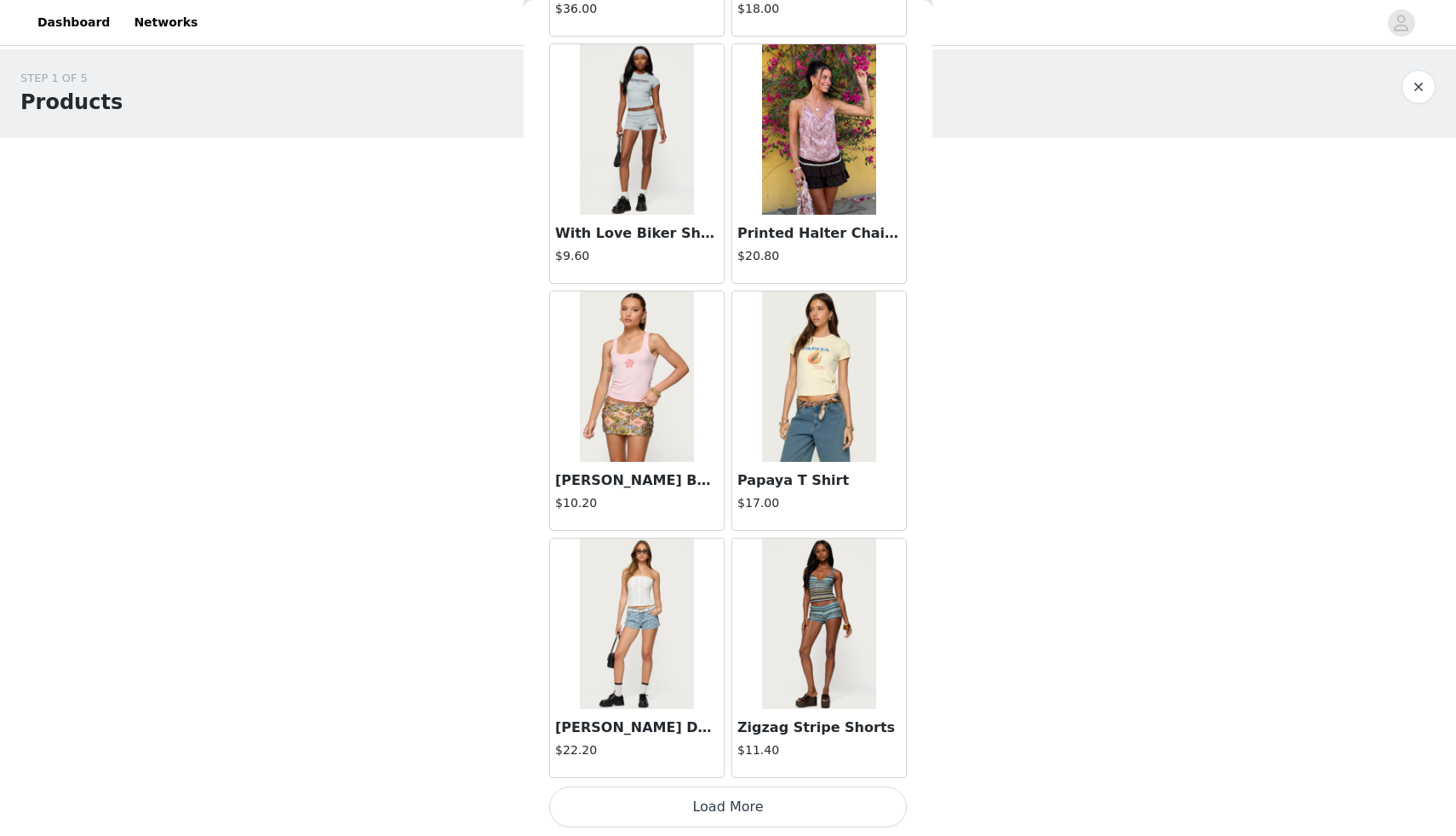
click at [730, 806] on button "Load More" at bounding box center [728, 806] width 358 height 41
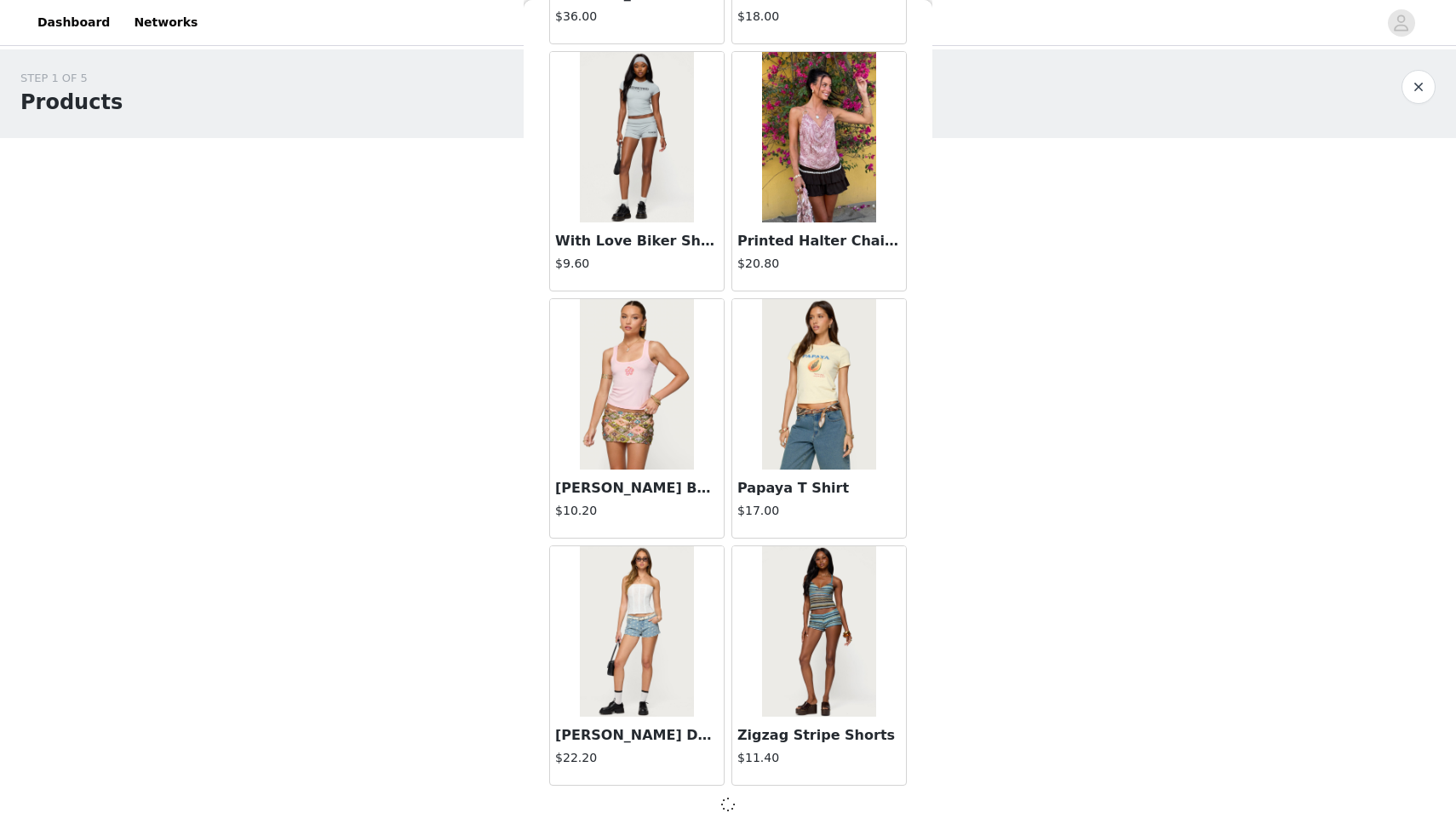
scroll to position [16585, 0]
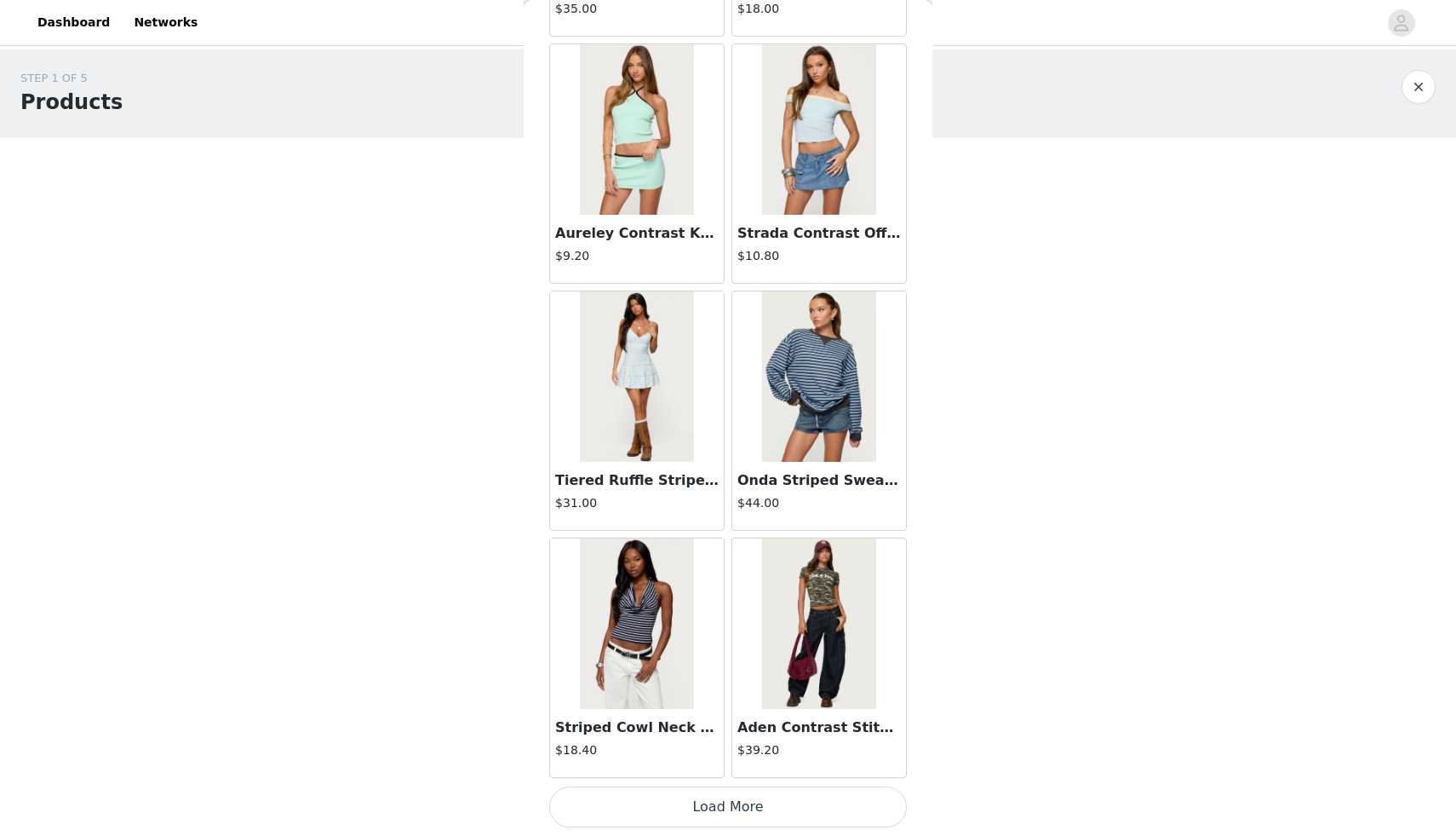
click at [730, 806] on button "Load More" at bounding box center [728, 806] width 358 height 41
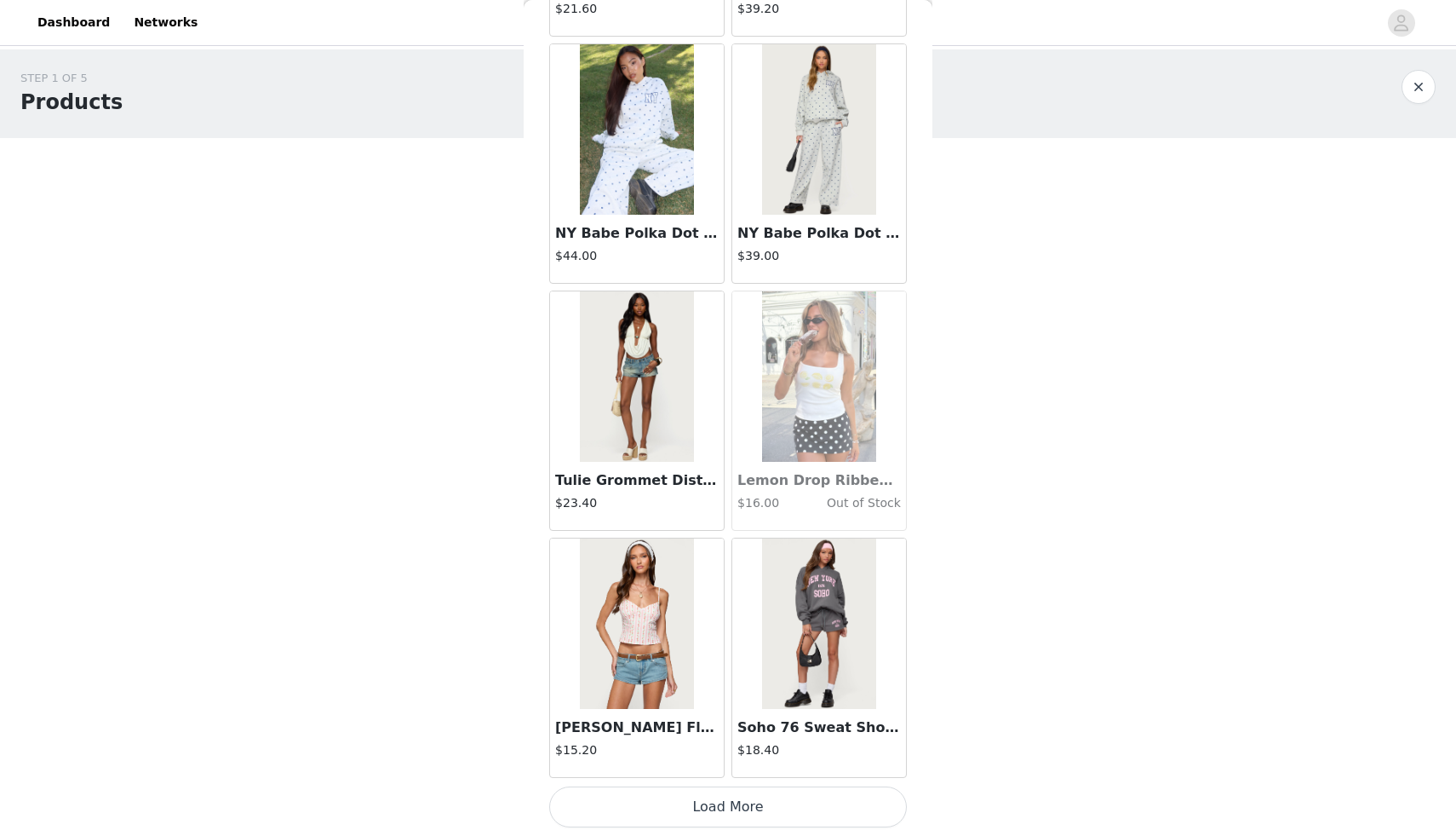
click at [730, 806] on button "Load More" at bounding box center [728, 806] width 358 height 41
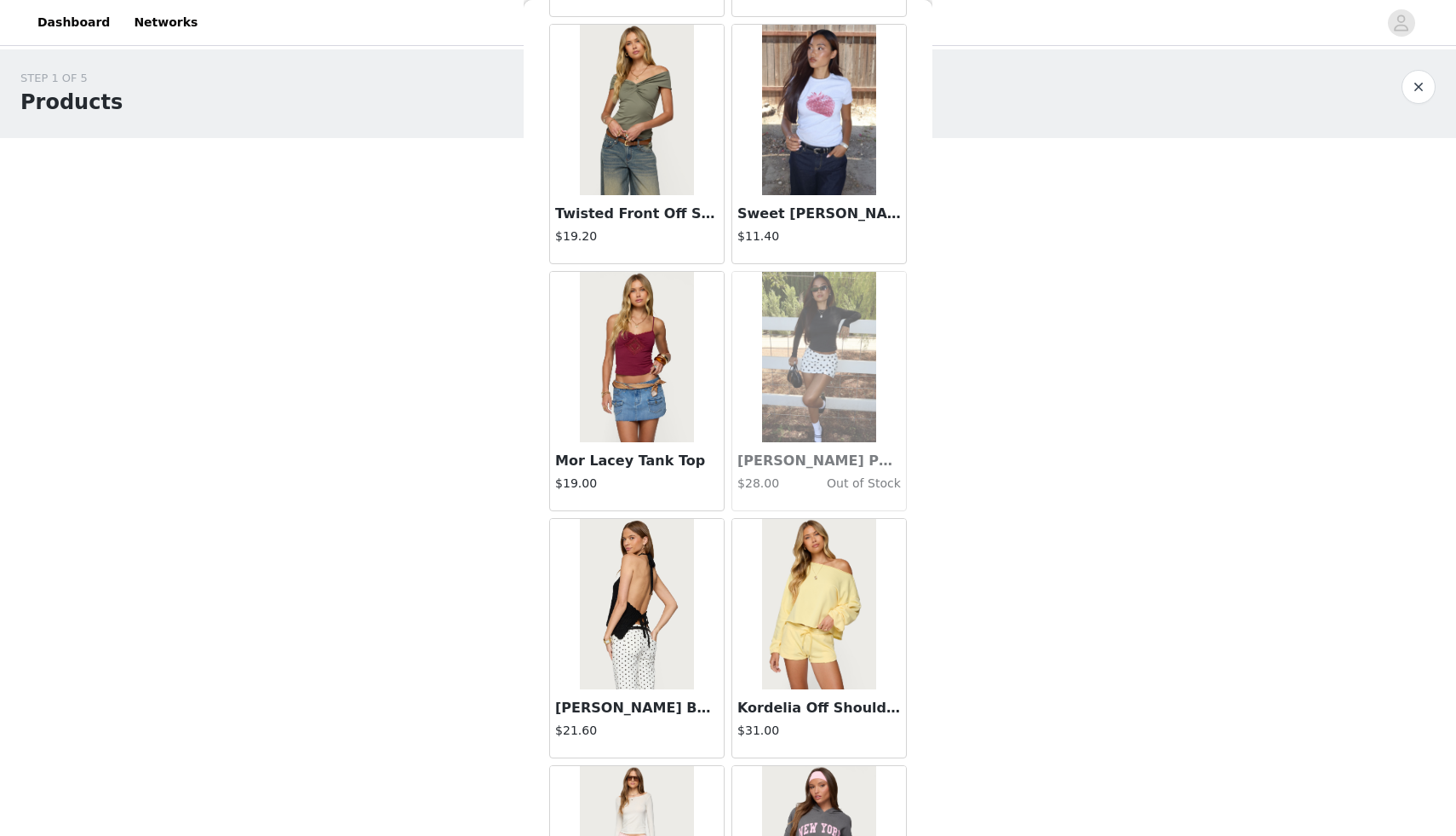
scroll to position [24003, 0]
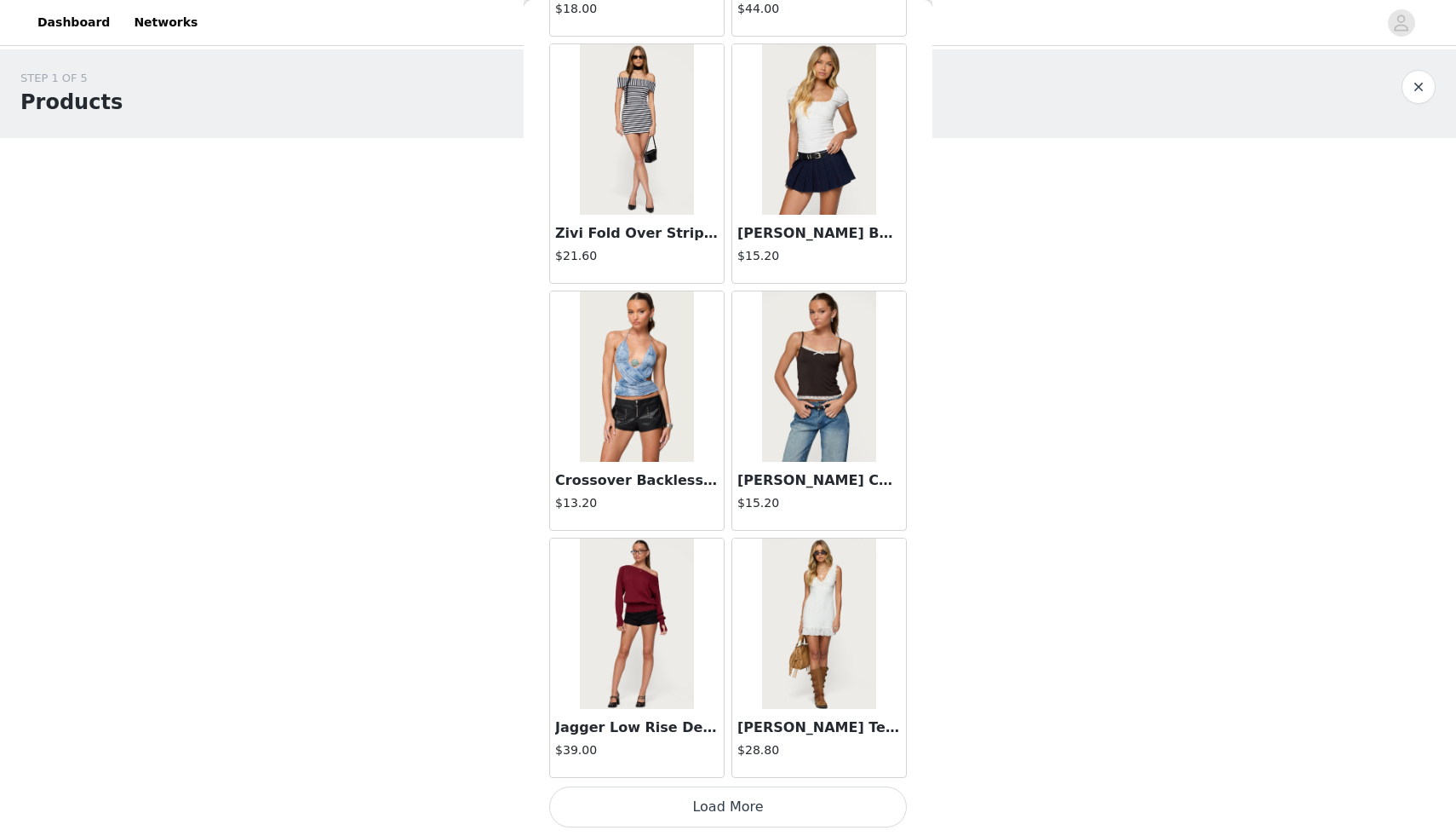
click at [730, 806] on button "Load More" at bounding box center [728, 806] width 358 height 41
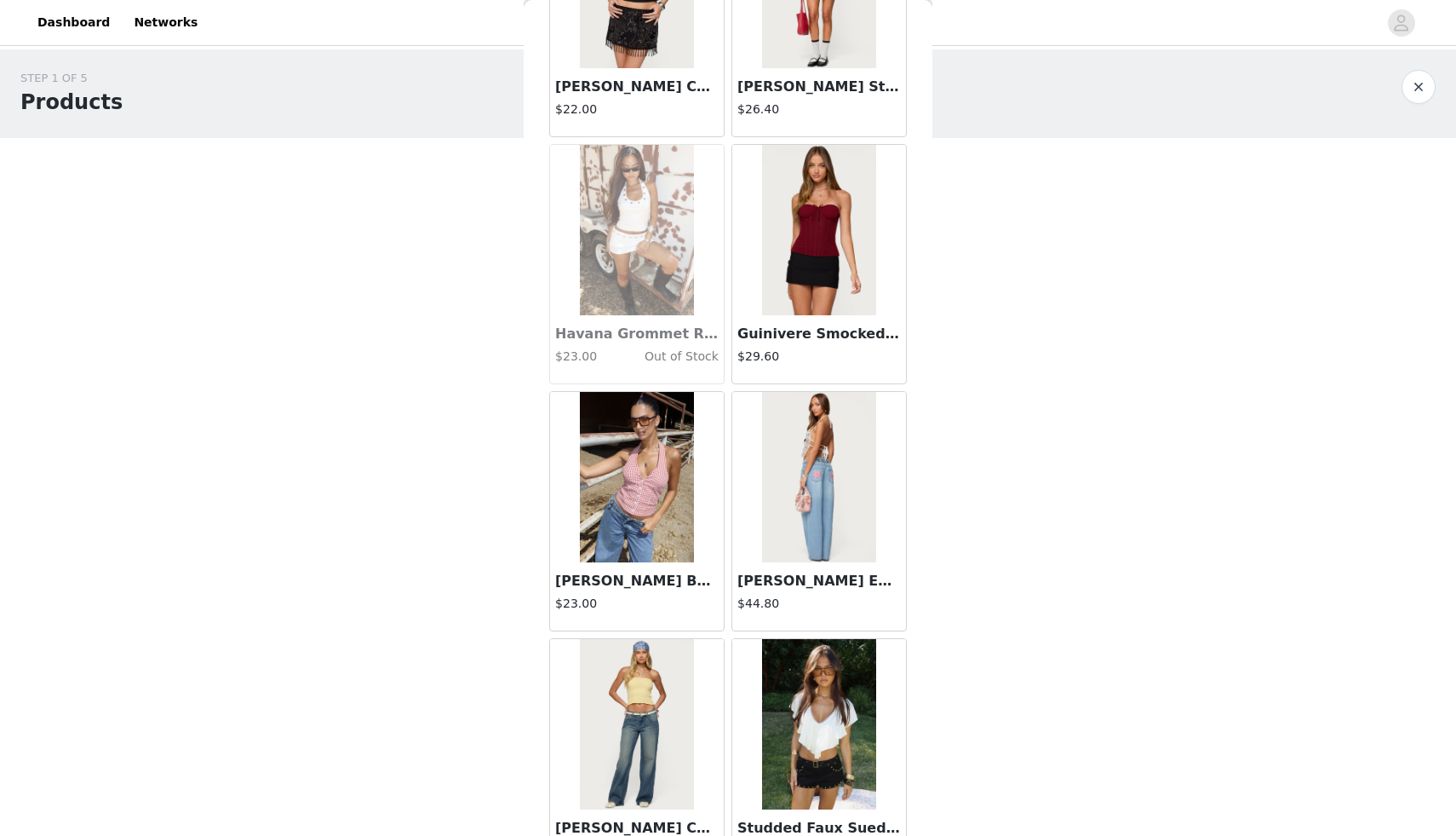
scroll to position [26474, 0]
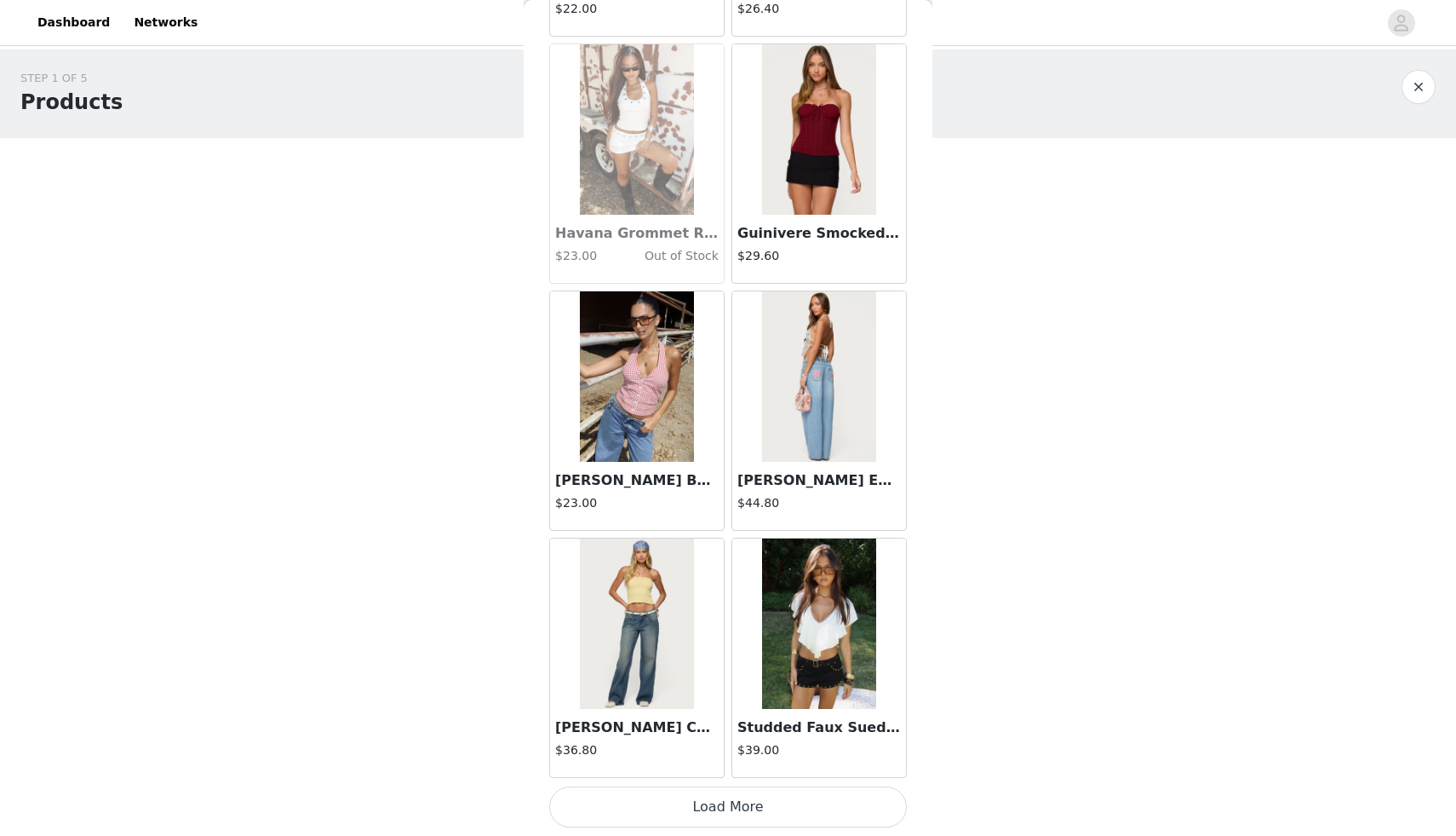
click at [730, 806] on button "Load More" at bounding box center [728, 806] width 358 height 41
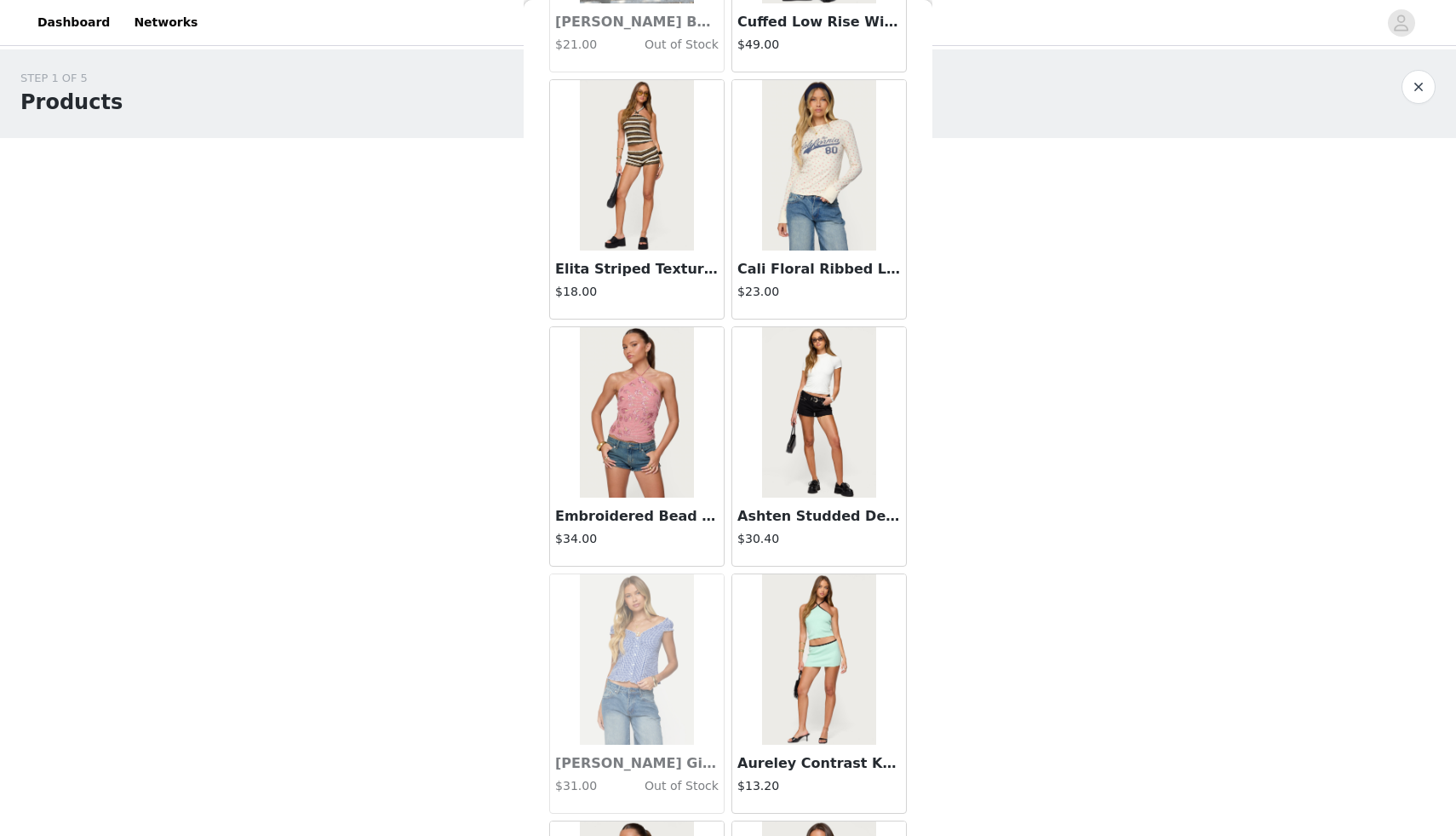
scroll to position [28944, 0]
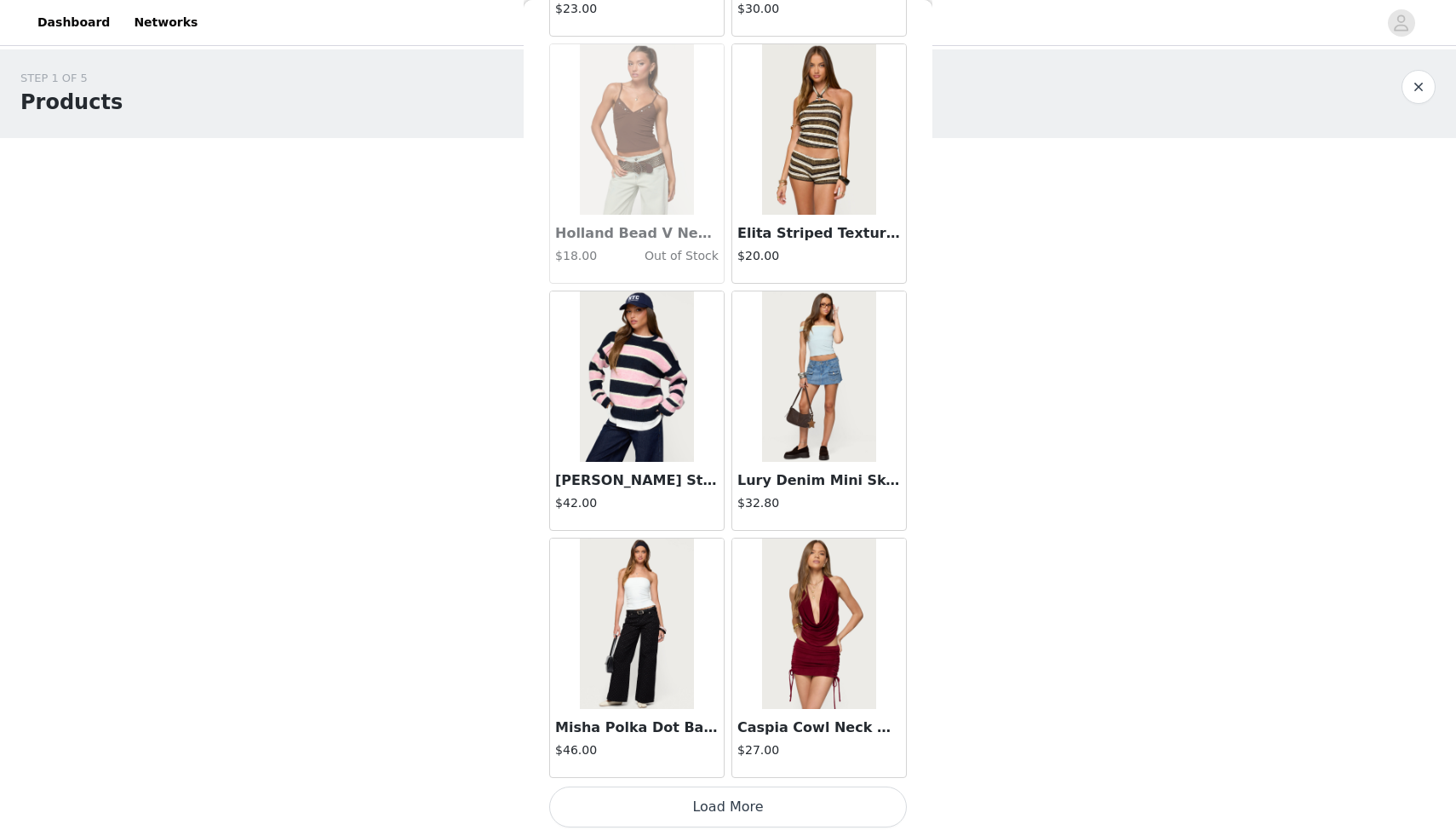
click at [730, 806] on button "Load More" at bounding box center [728, 806] width 358 height 41
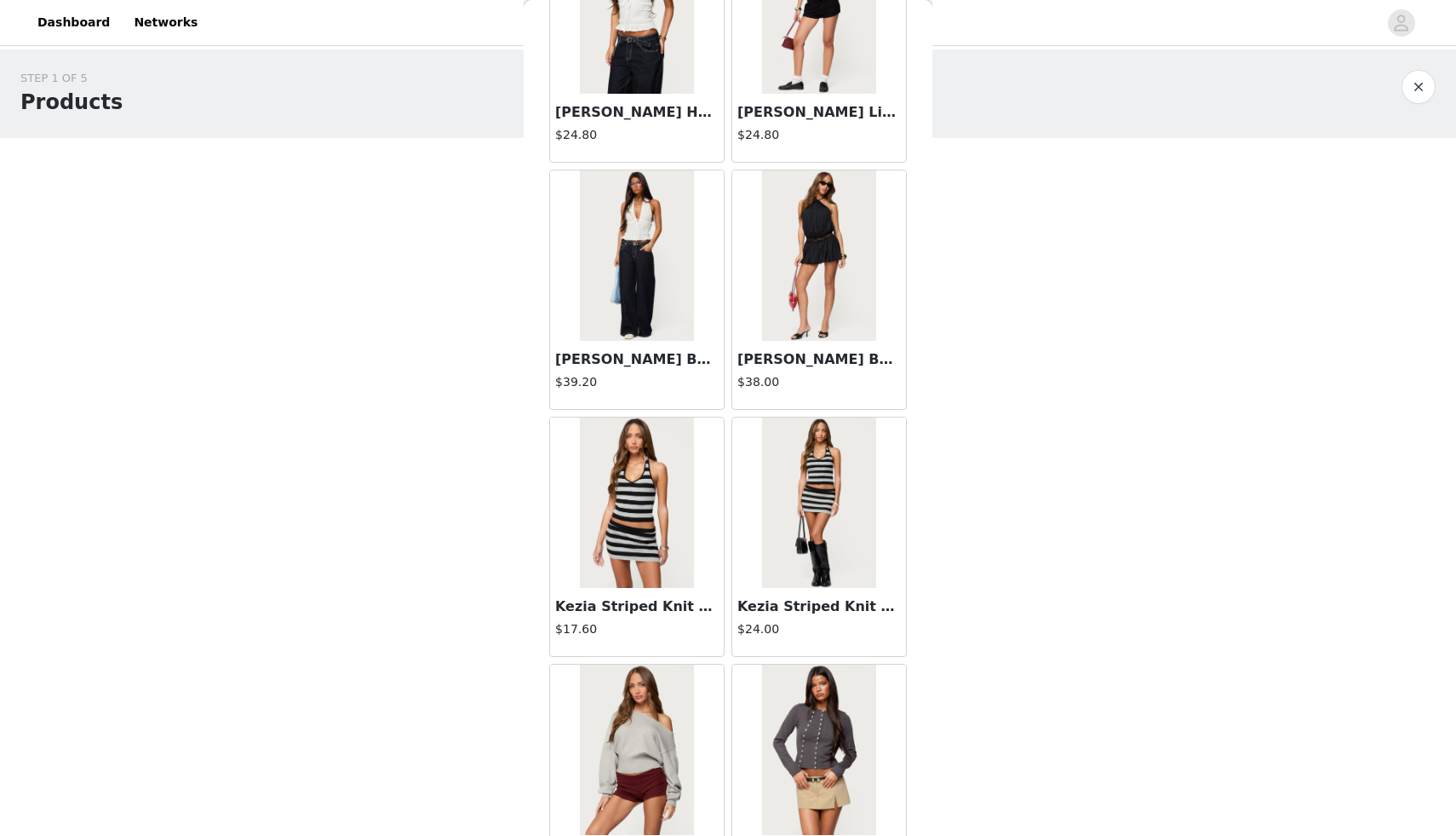
scroll to position [31414, 0]
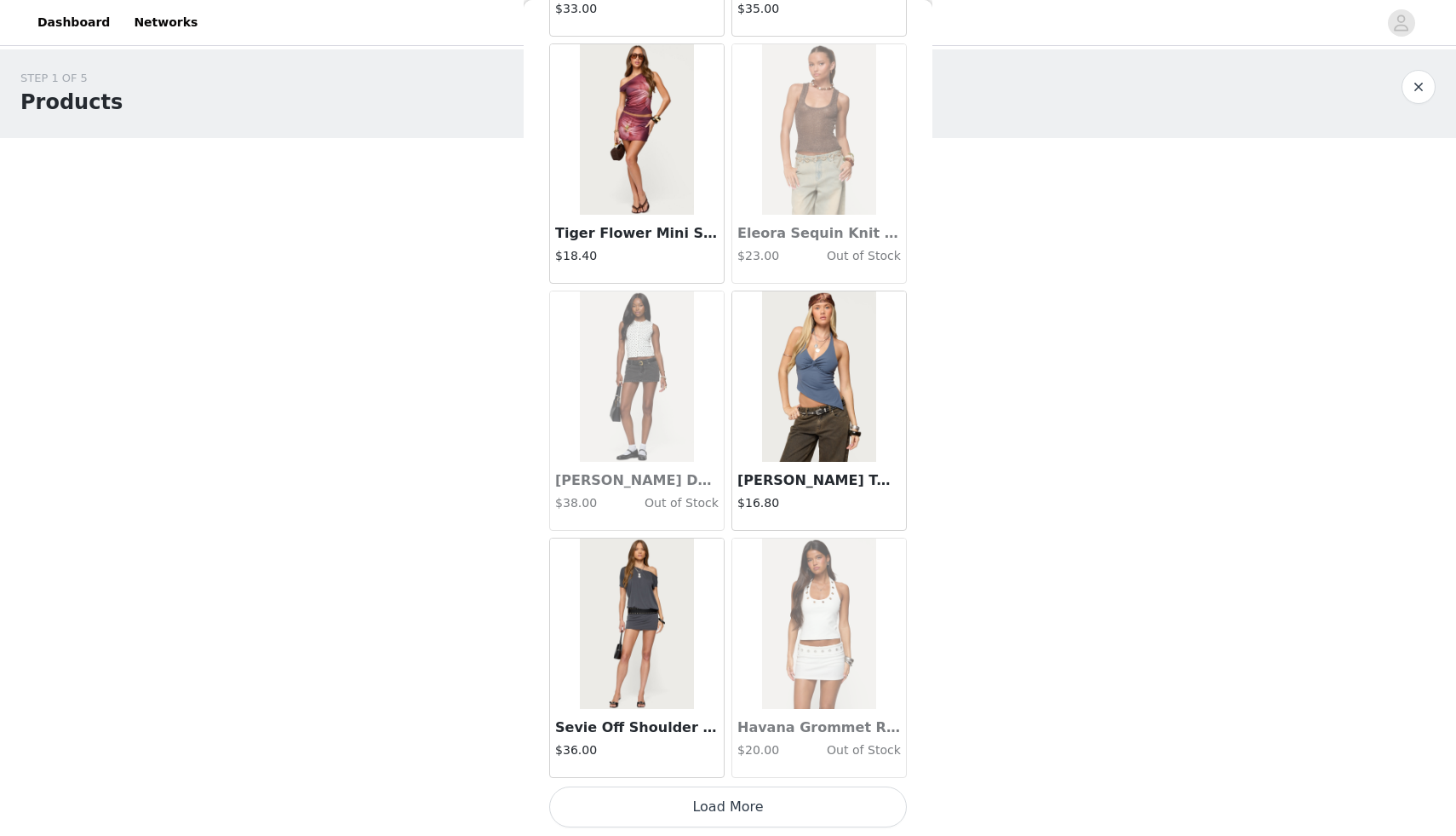
click at [730, 806] on button "Load More" at bounding box center [728, 806] width 358 height 41
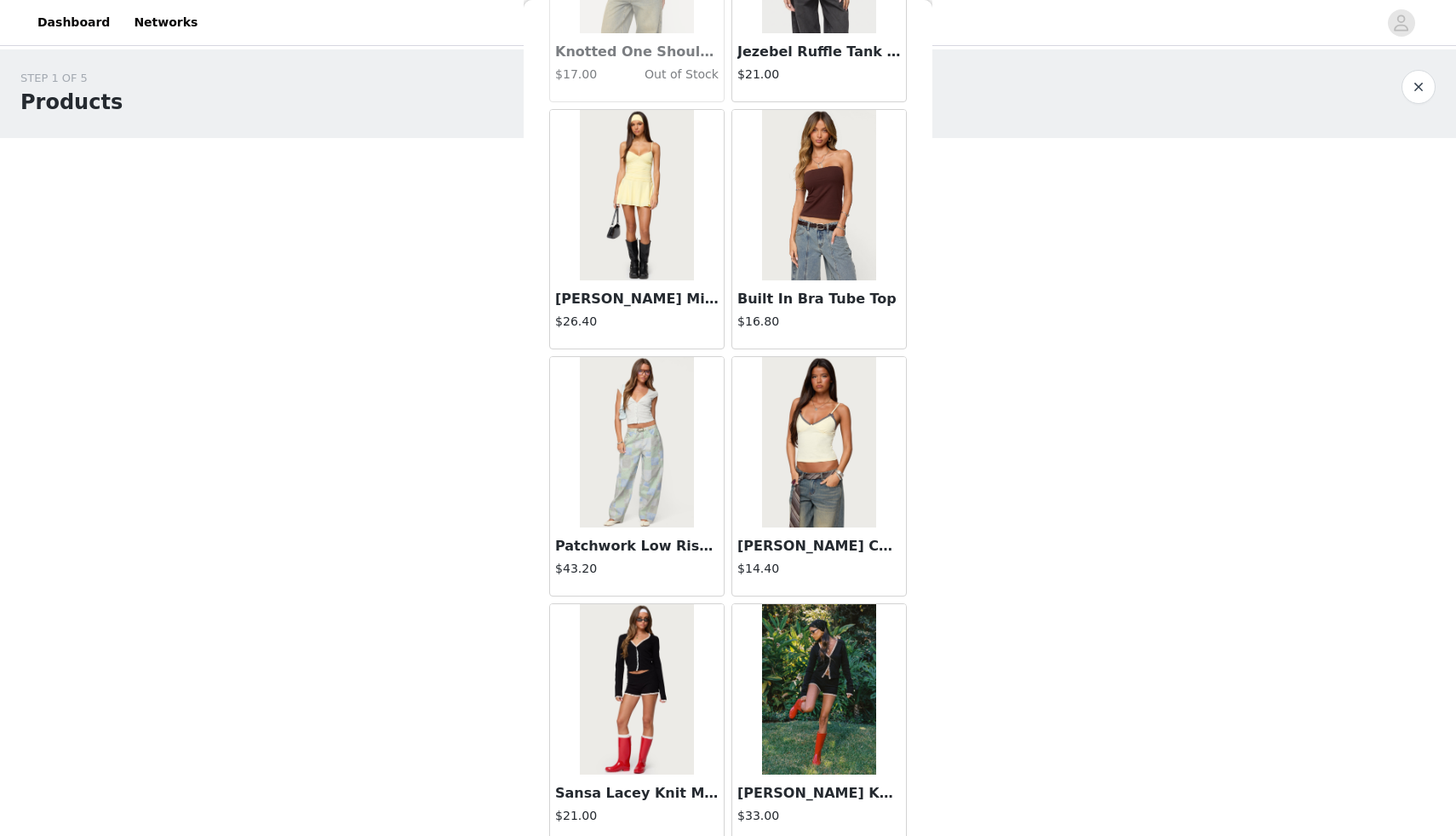
scroll to position [33885, 0]
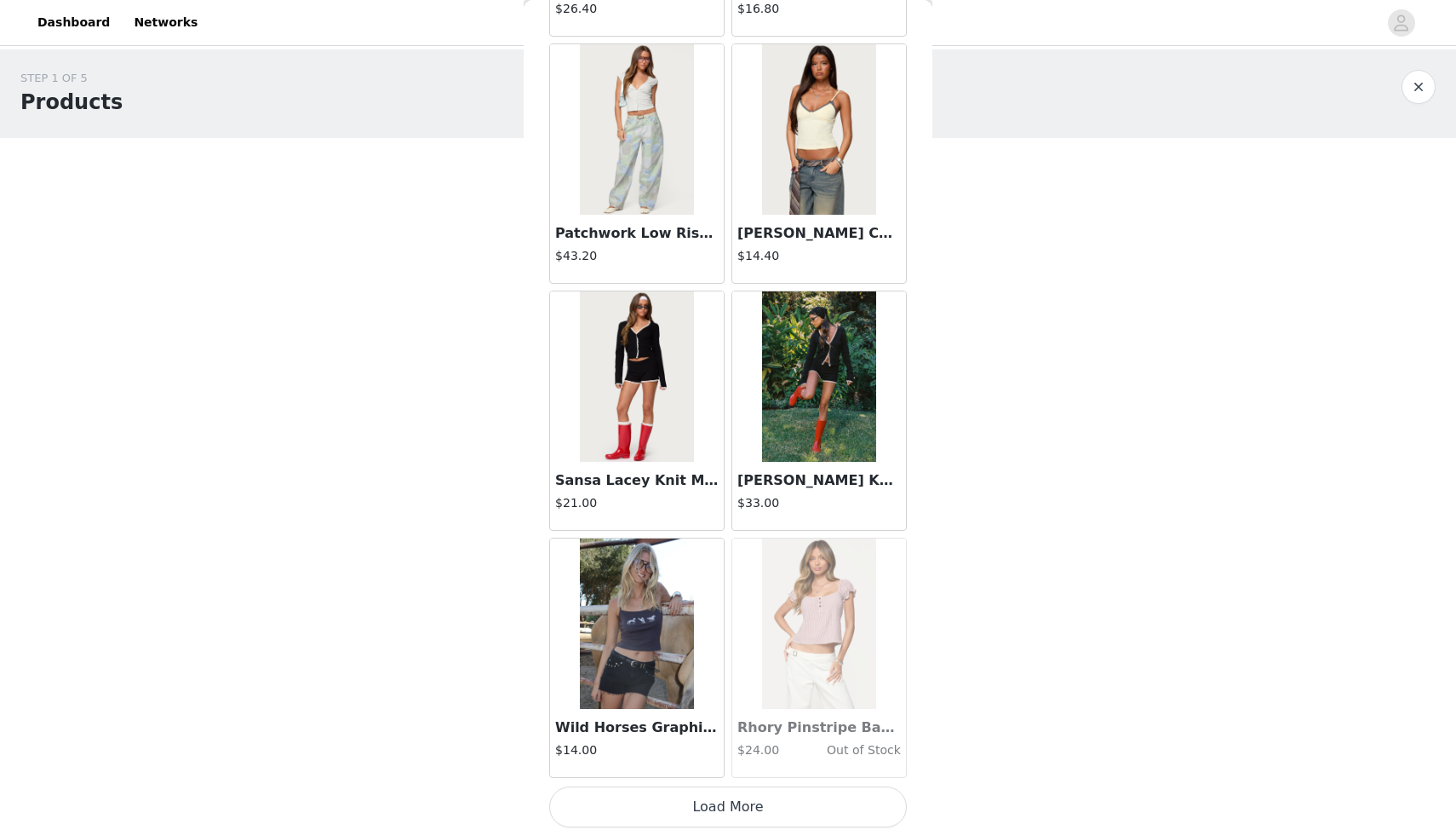
click at [682, 807] on button "Load More" at bounding box center [728, 806] width 358 height 41
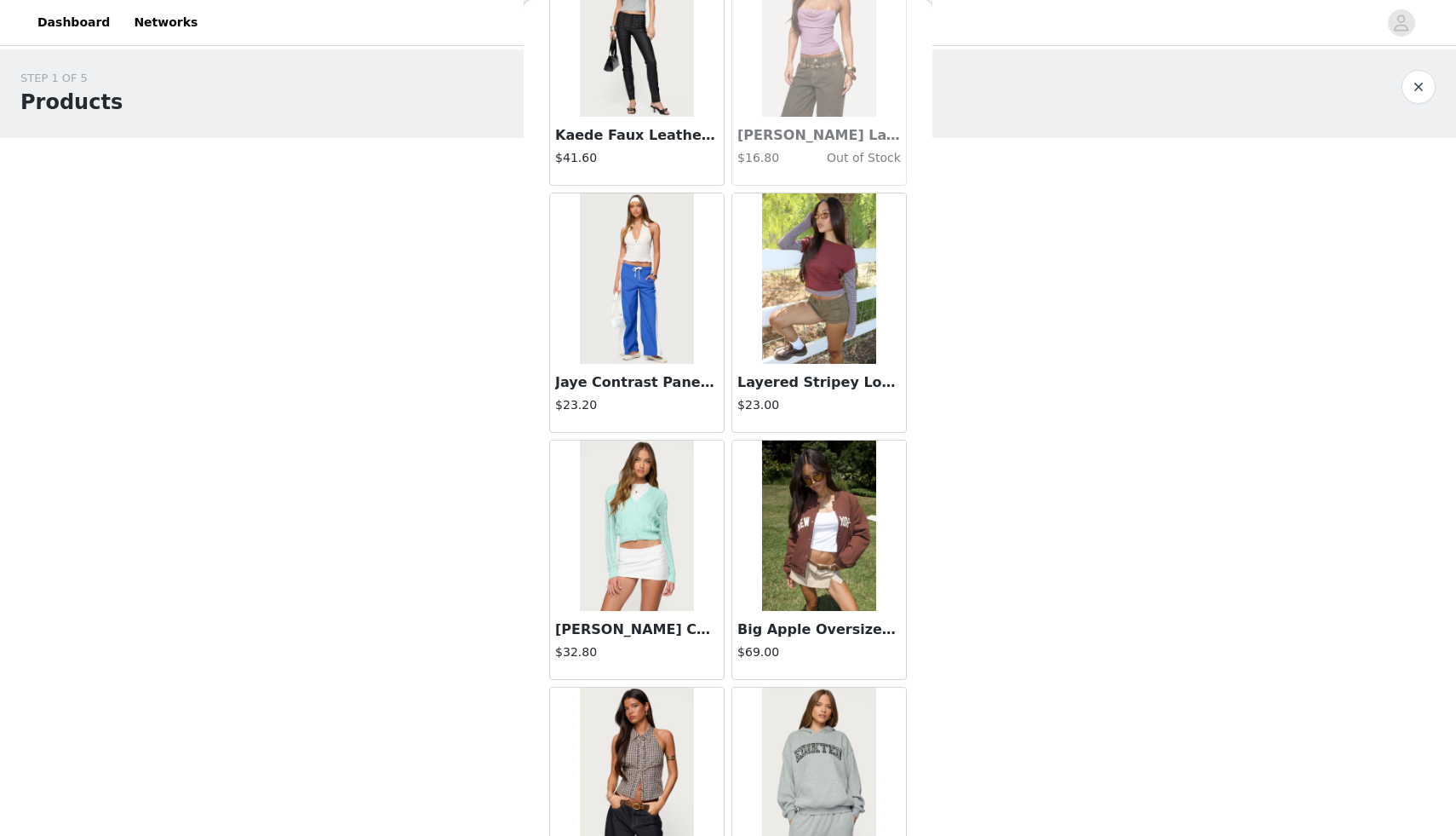
scroll to position [36354, 0]
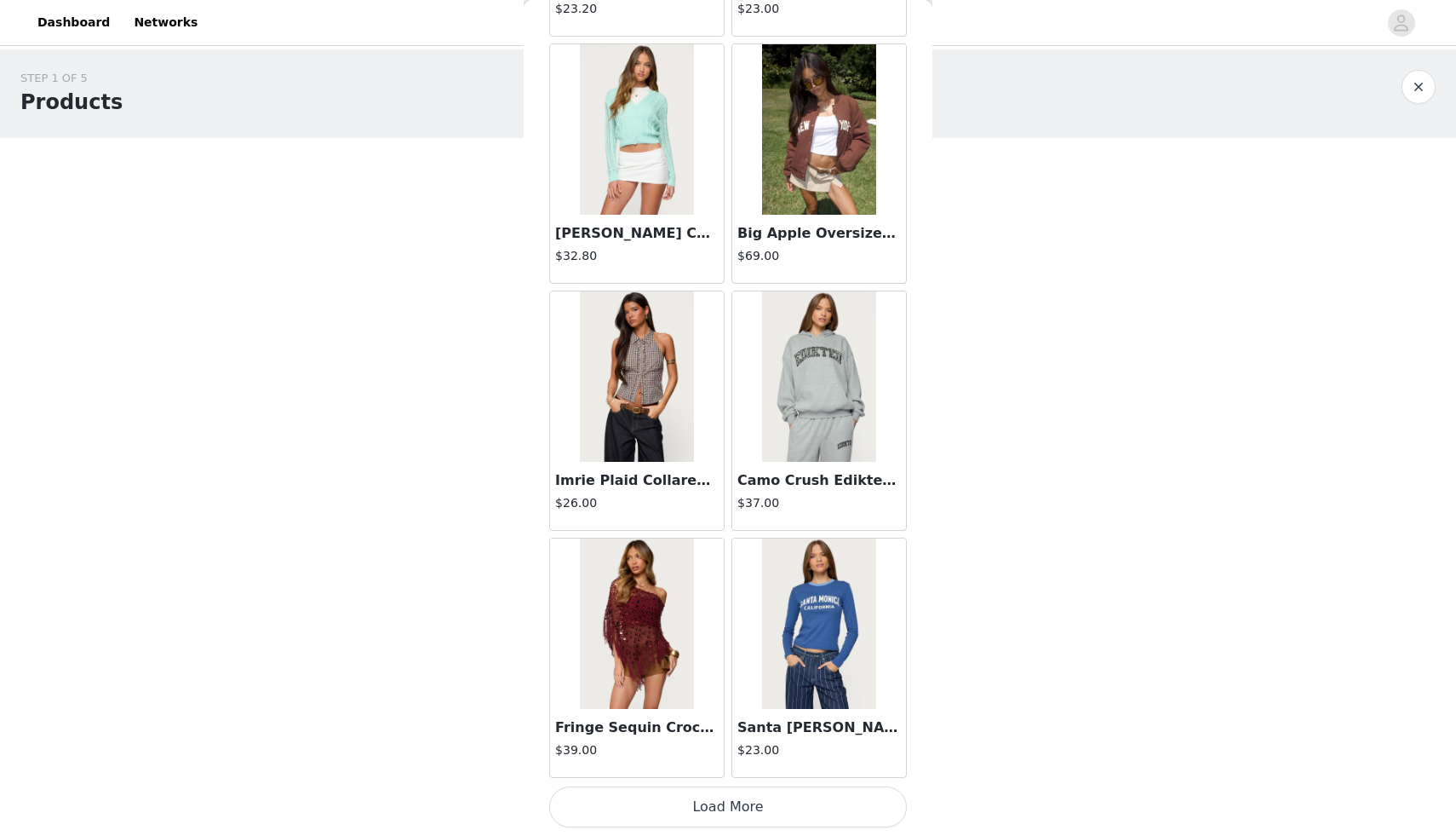
click at [707, 800] on button "Load More" at bounding box center [728, 806] width 358 height 41
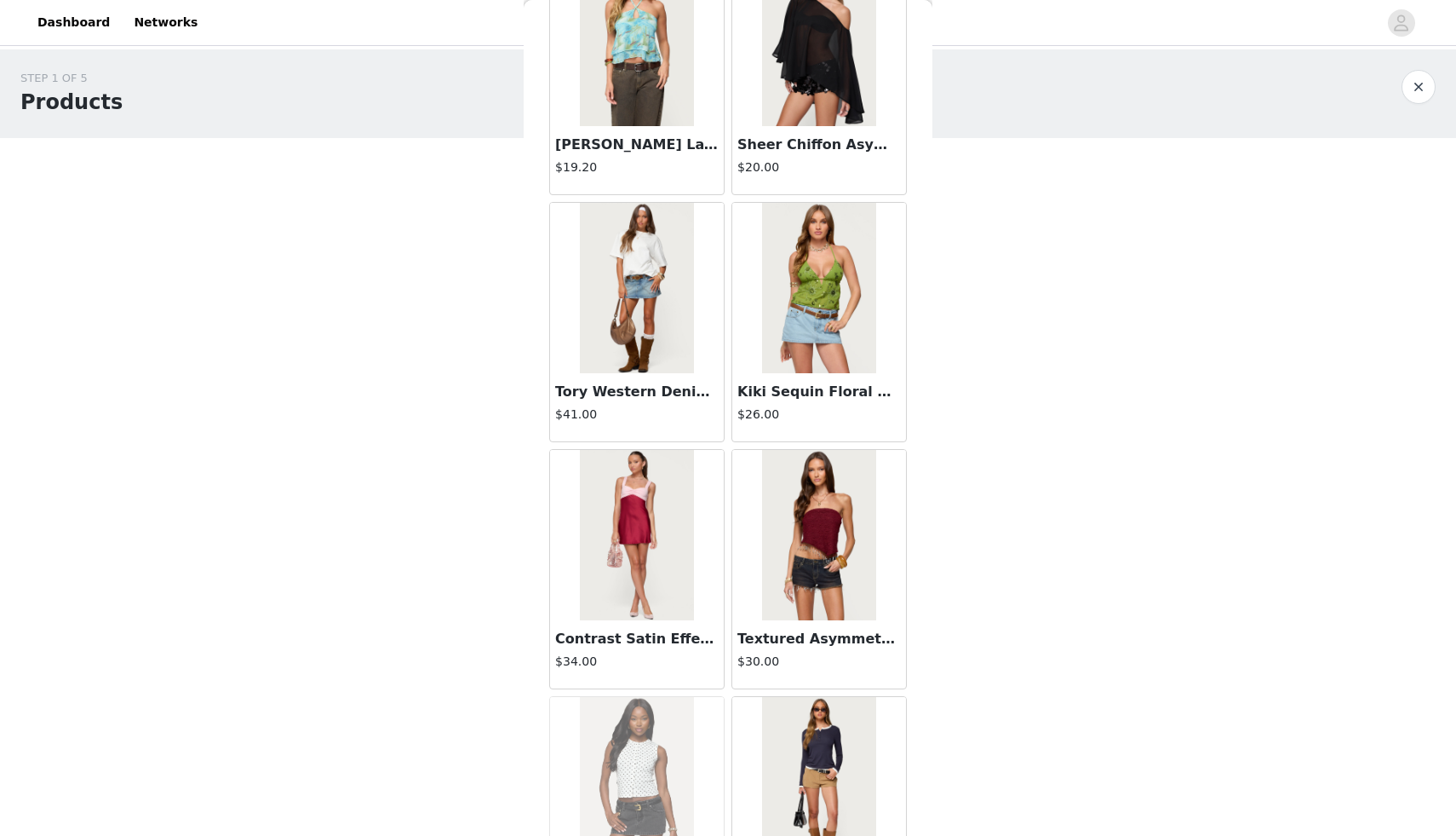
scroll to position [38825, 0]
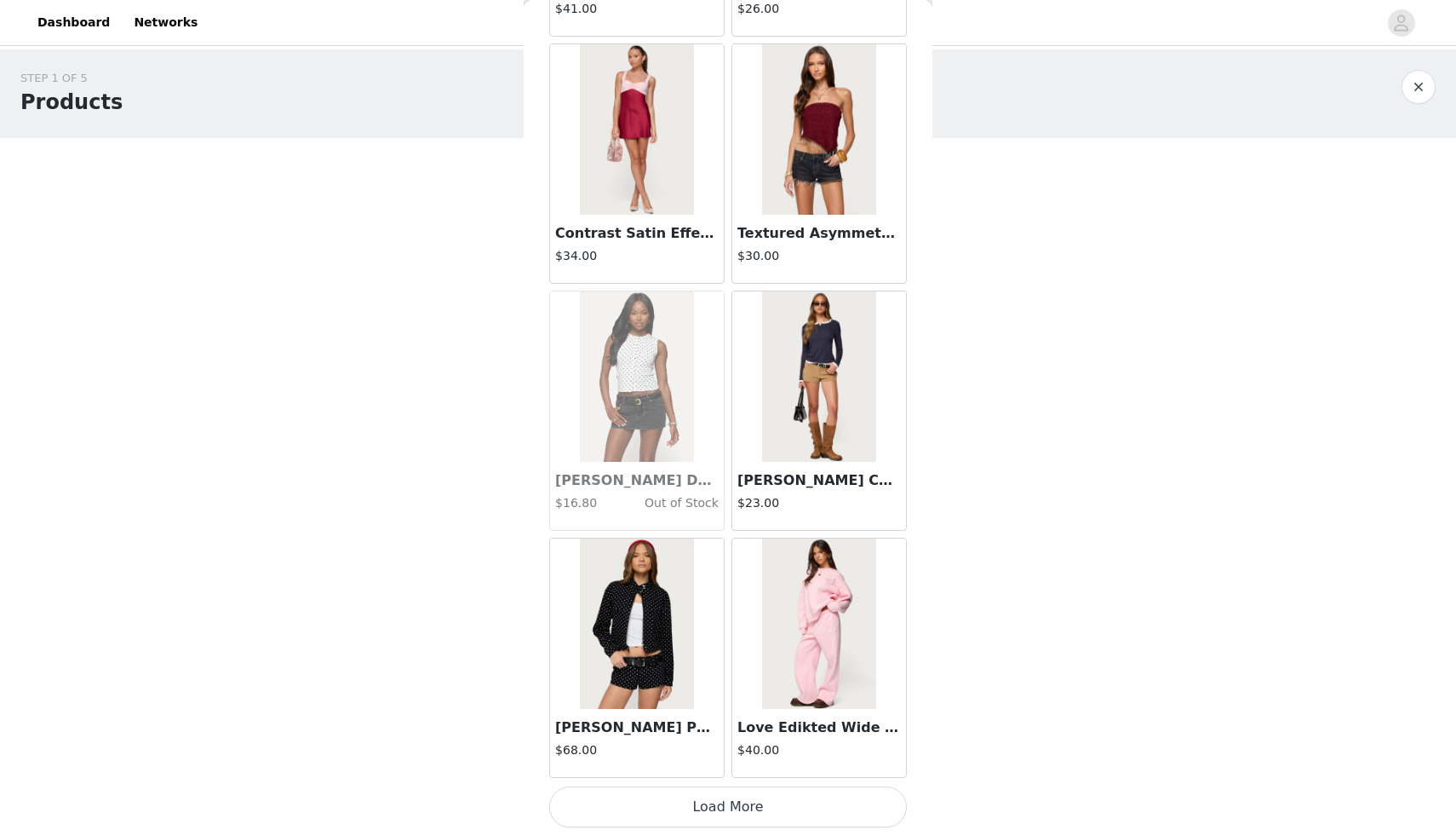
click at [705, 799] on button "Load More" at bounding box center [728, 806] width 358 height 41
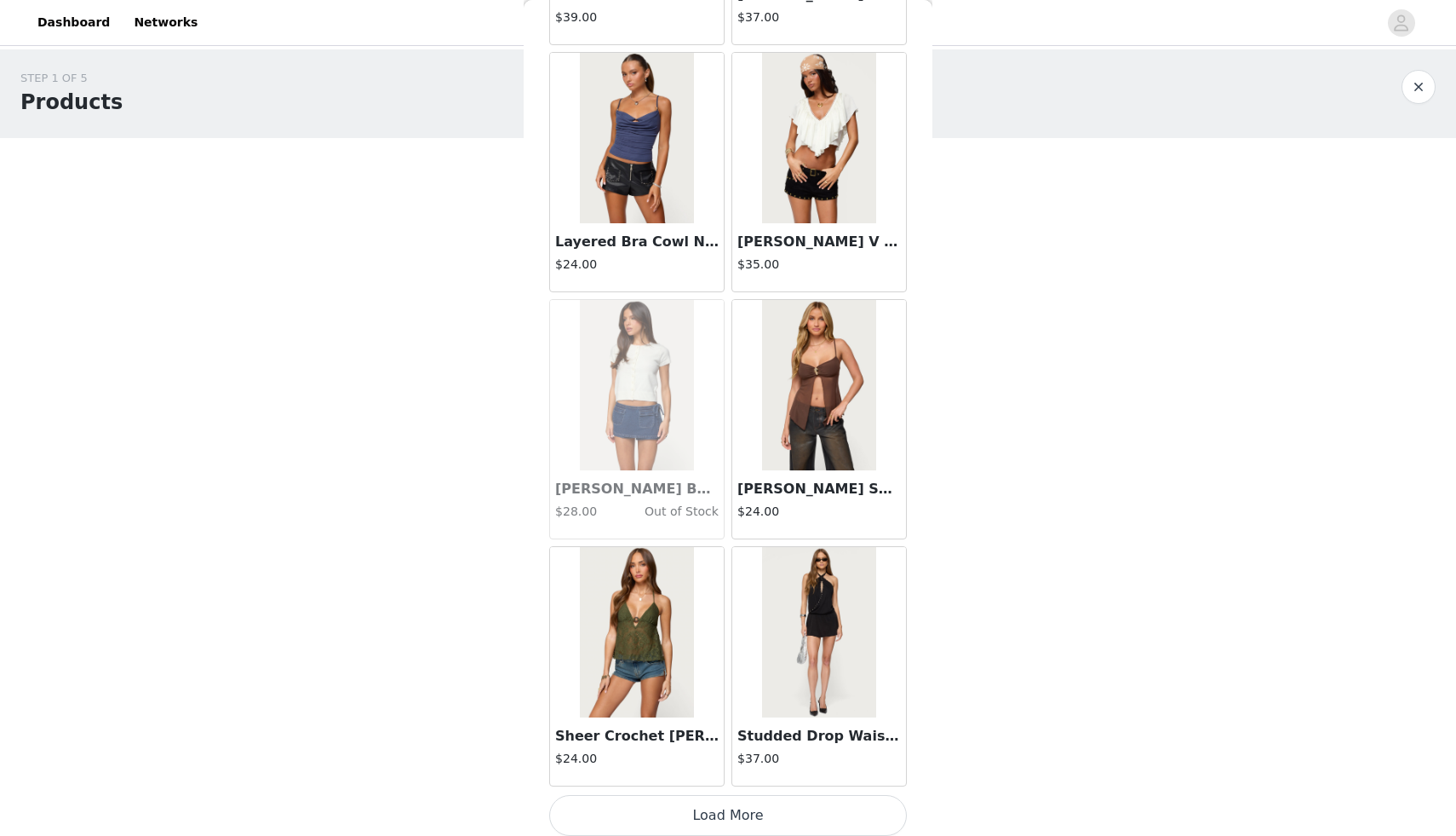
scroll to position [41296, 0]
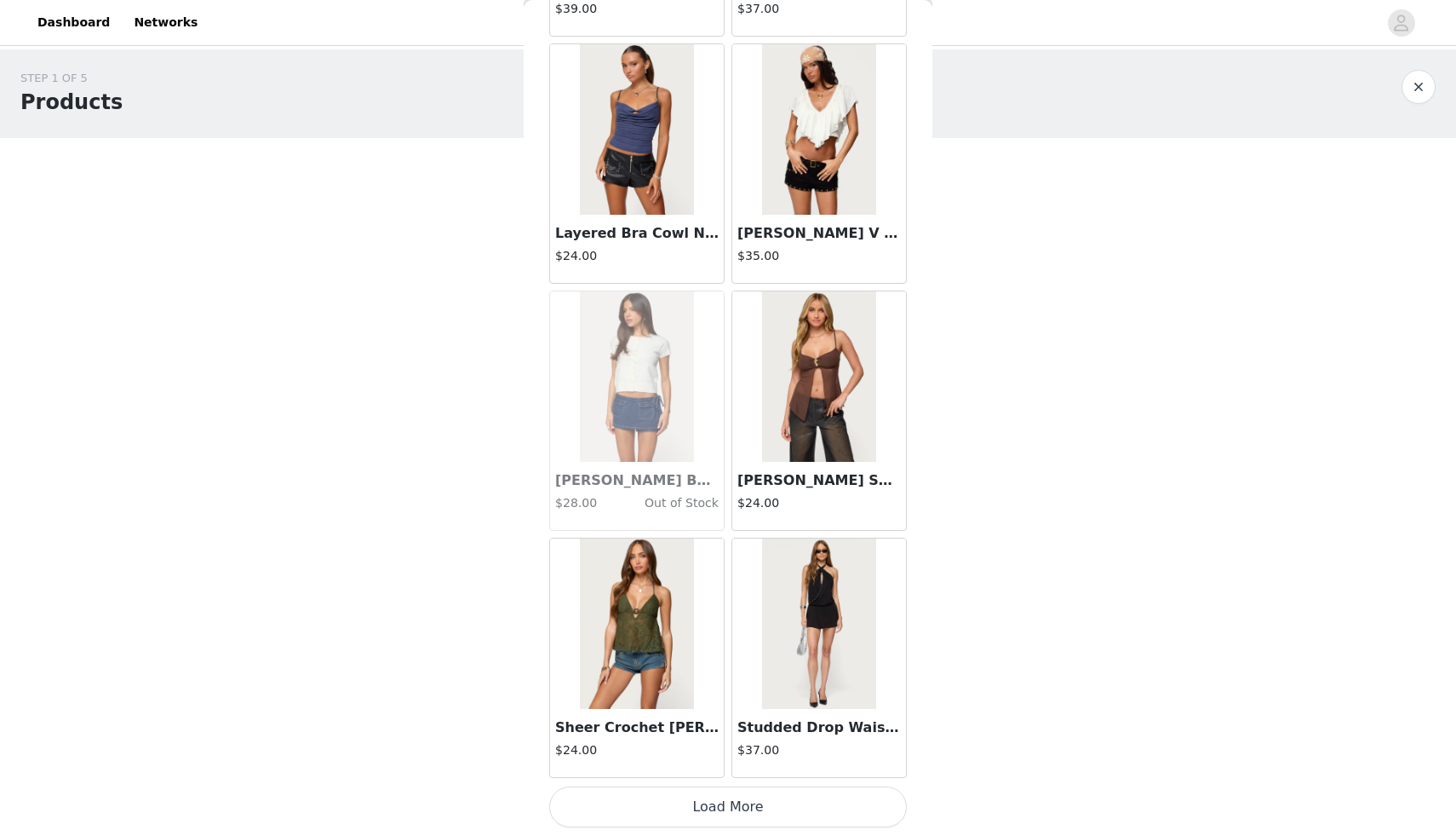
click at [714, 814] on button "Load More" at bounding box center [728, 806] width 358 height 41
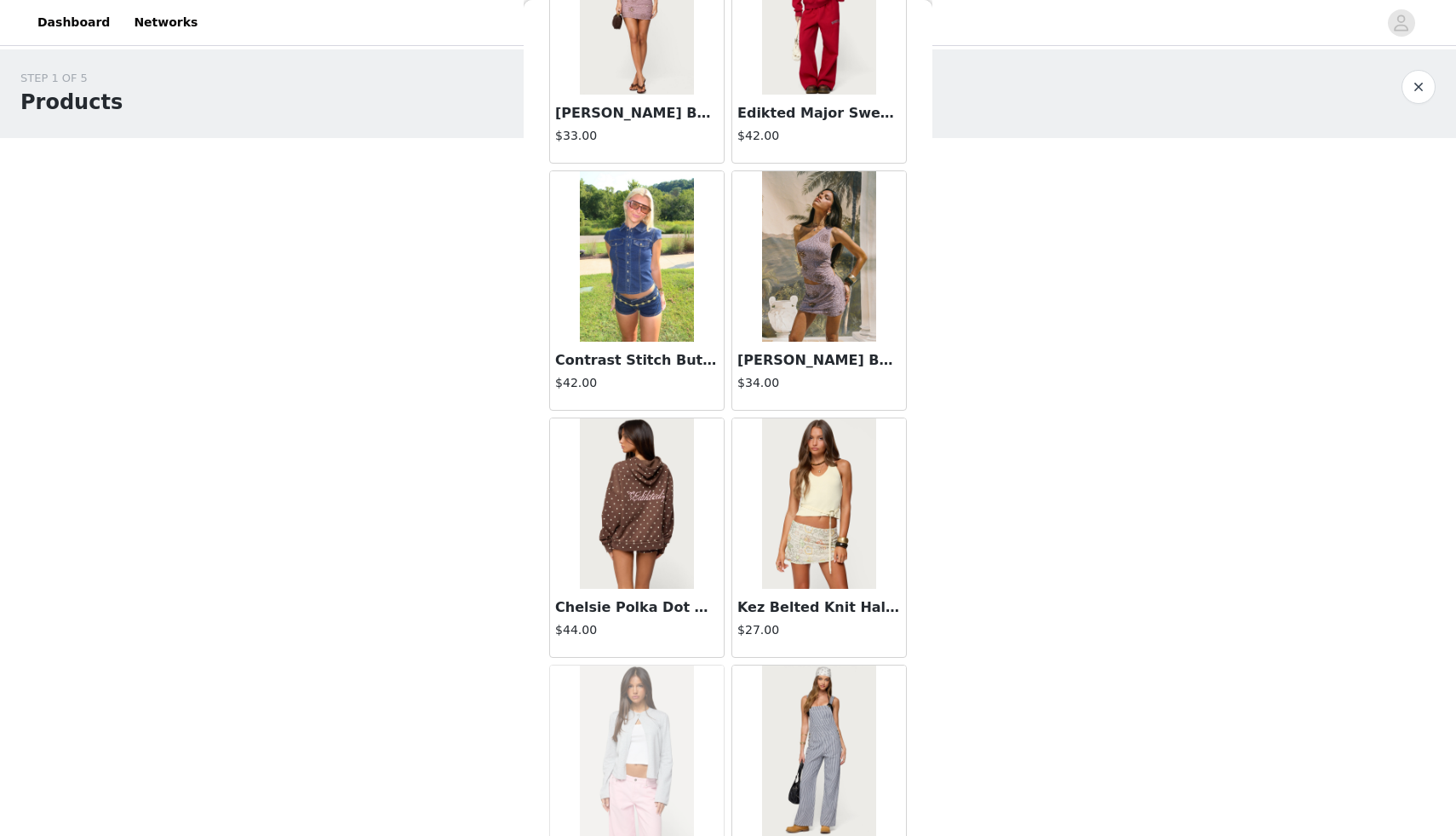
scroll to position [43765, 0]
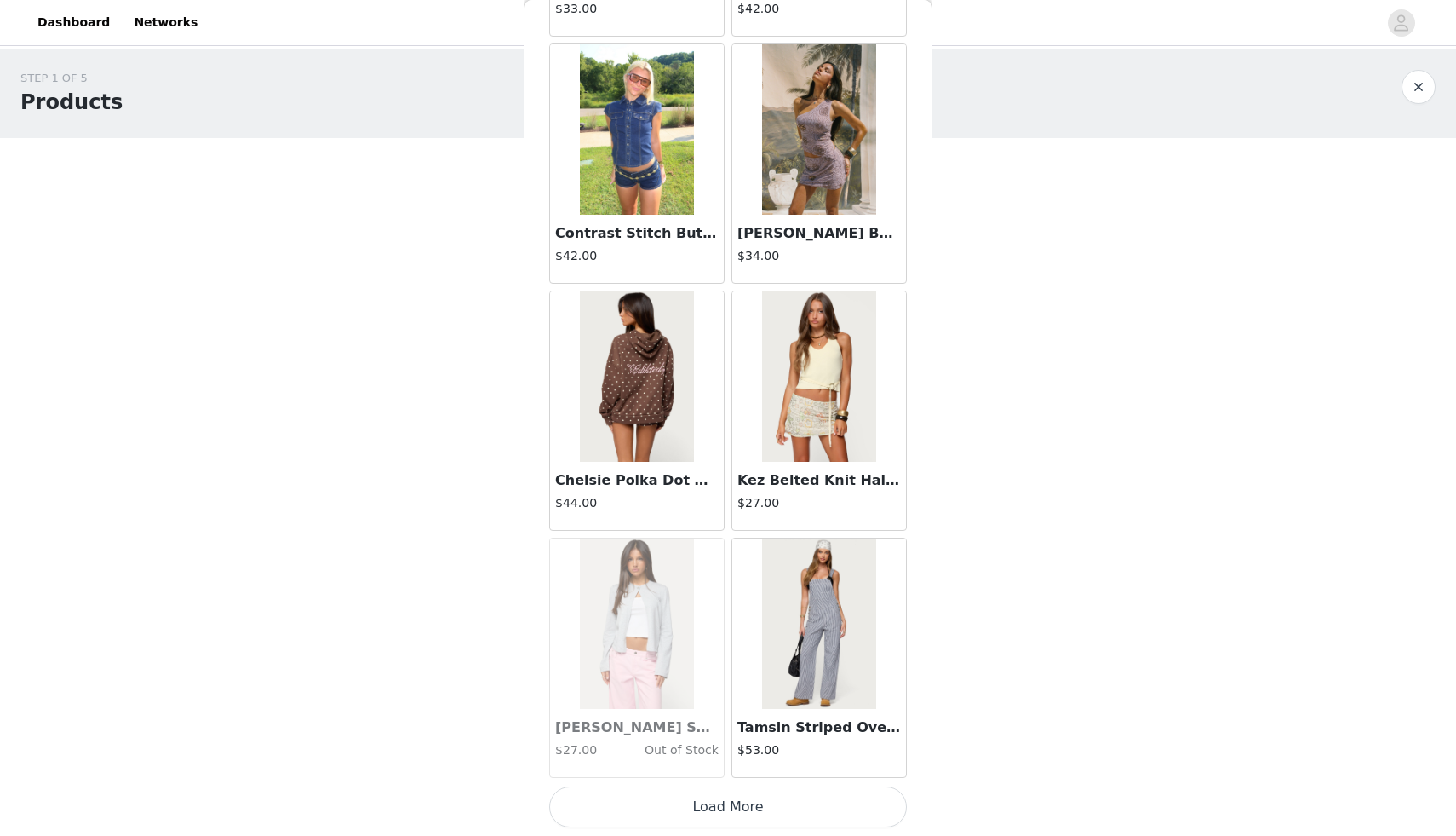
click at [715, 812] on button "Load More" at bounding box center [728, 806] width 358 height 41
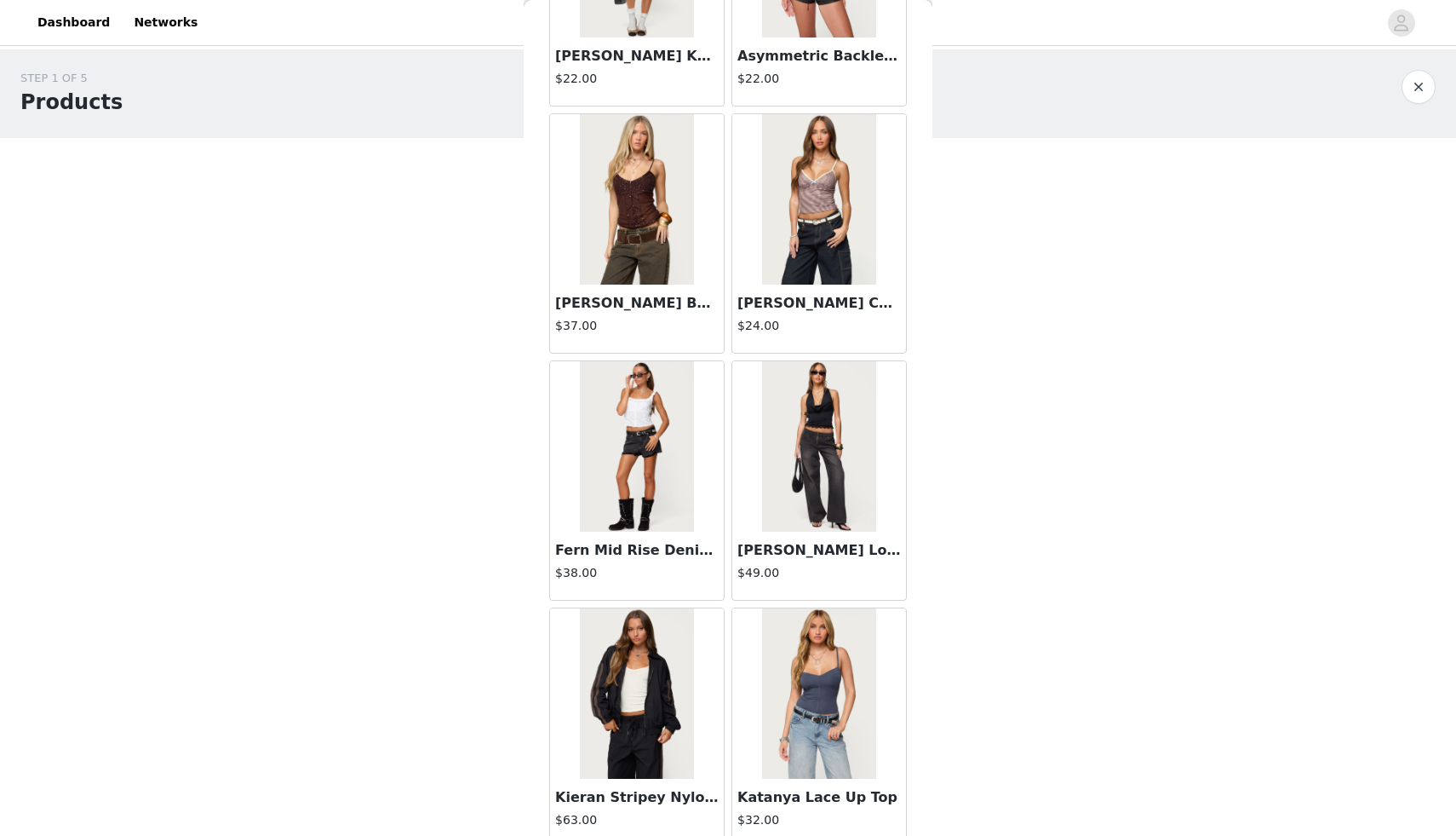
scroll to position [46236, 0]
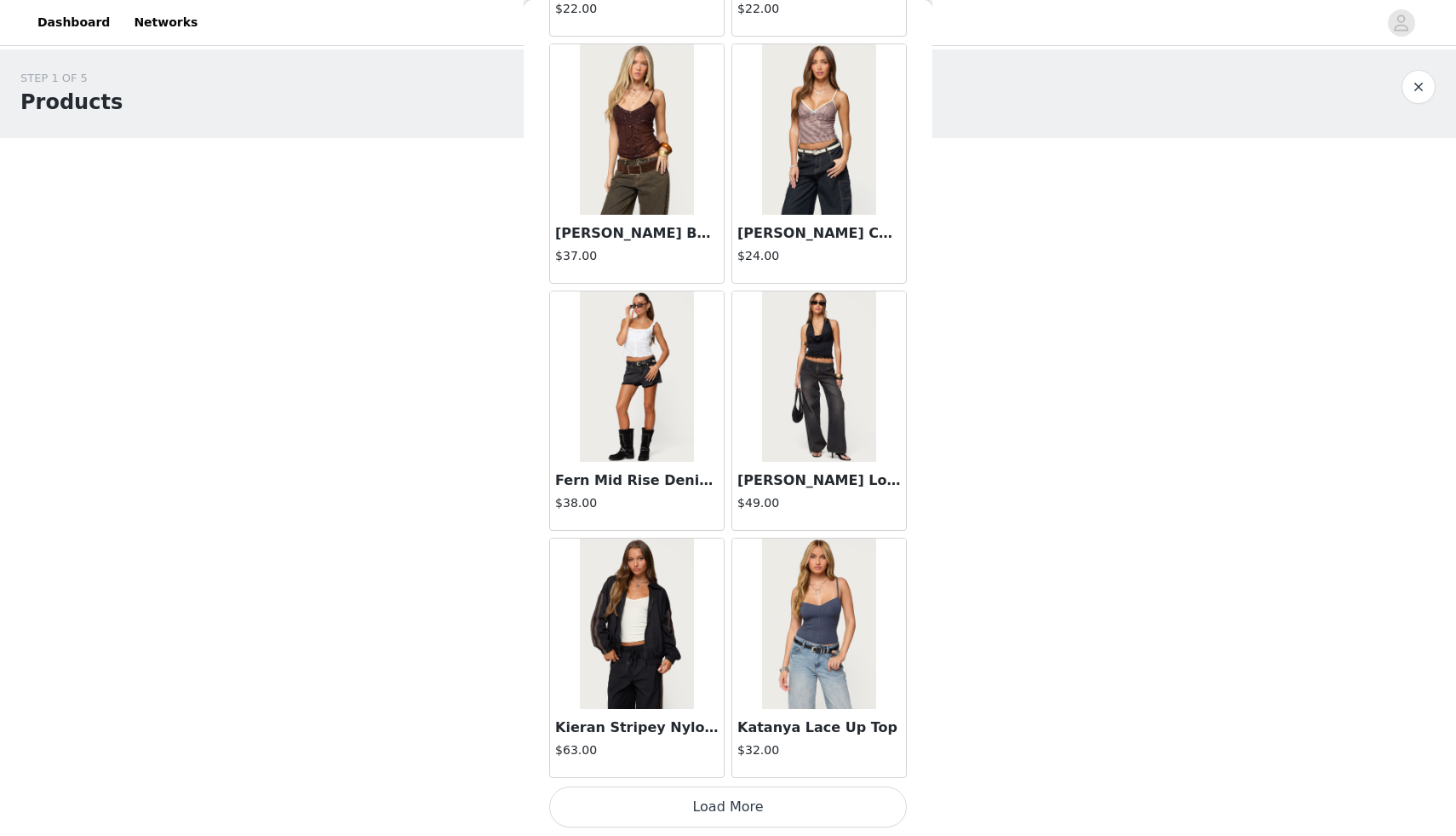
click at [726, 815] on button "Load More" at bounding box center [728, 806] width 358 height 41
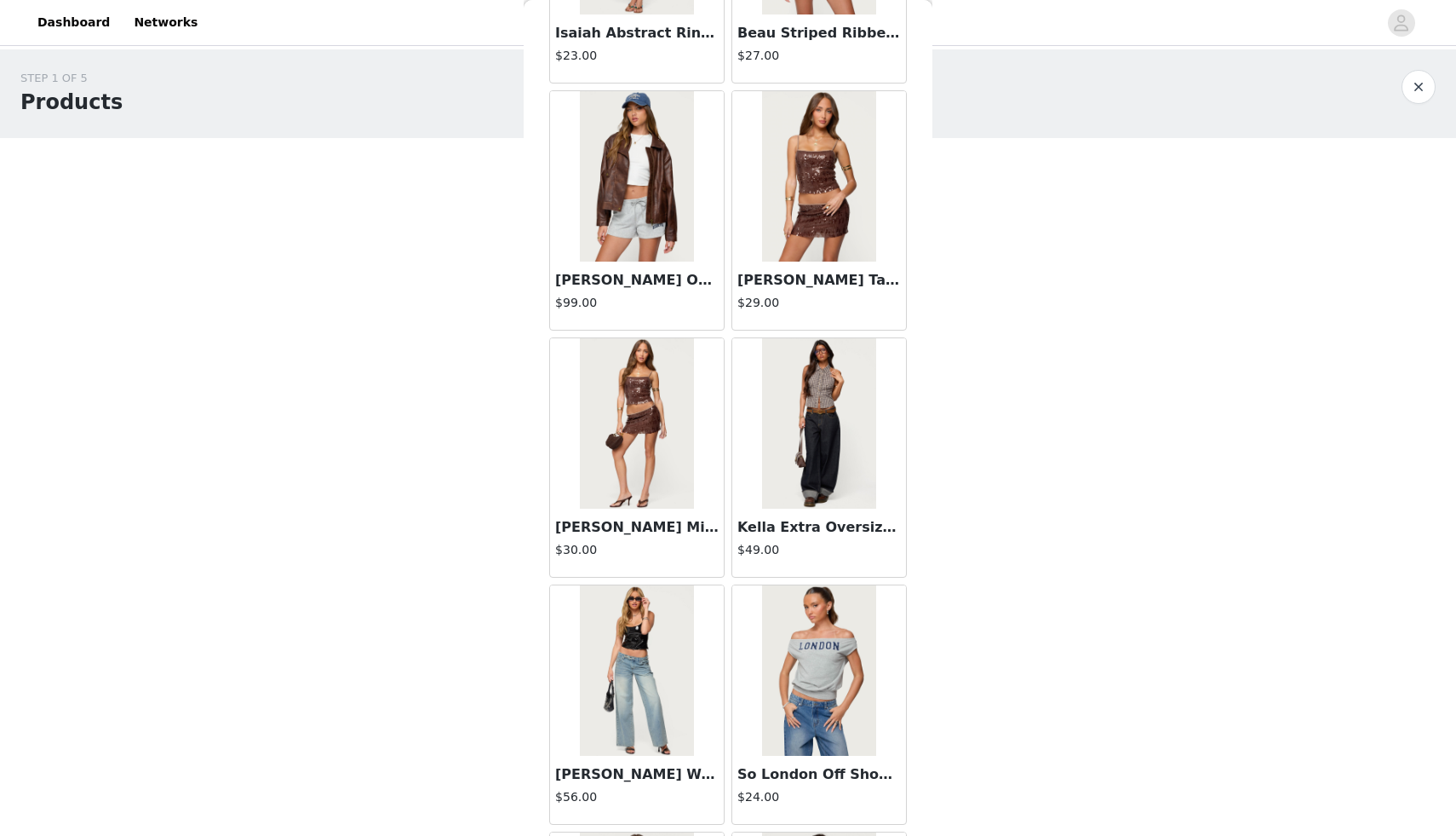
scroll to position [48707, 0]
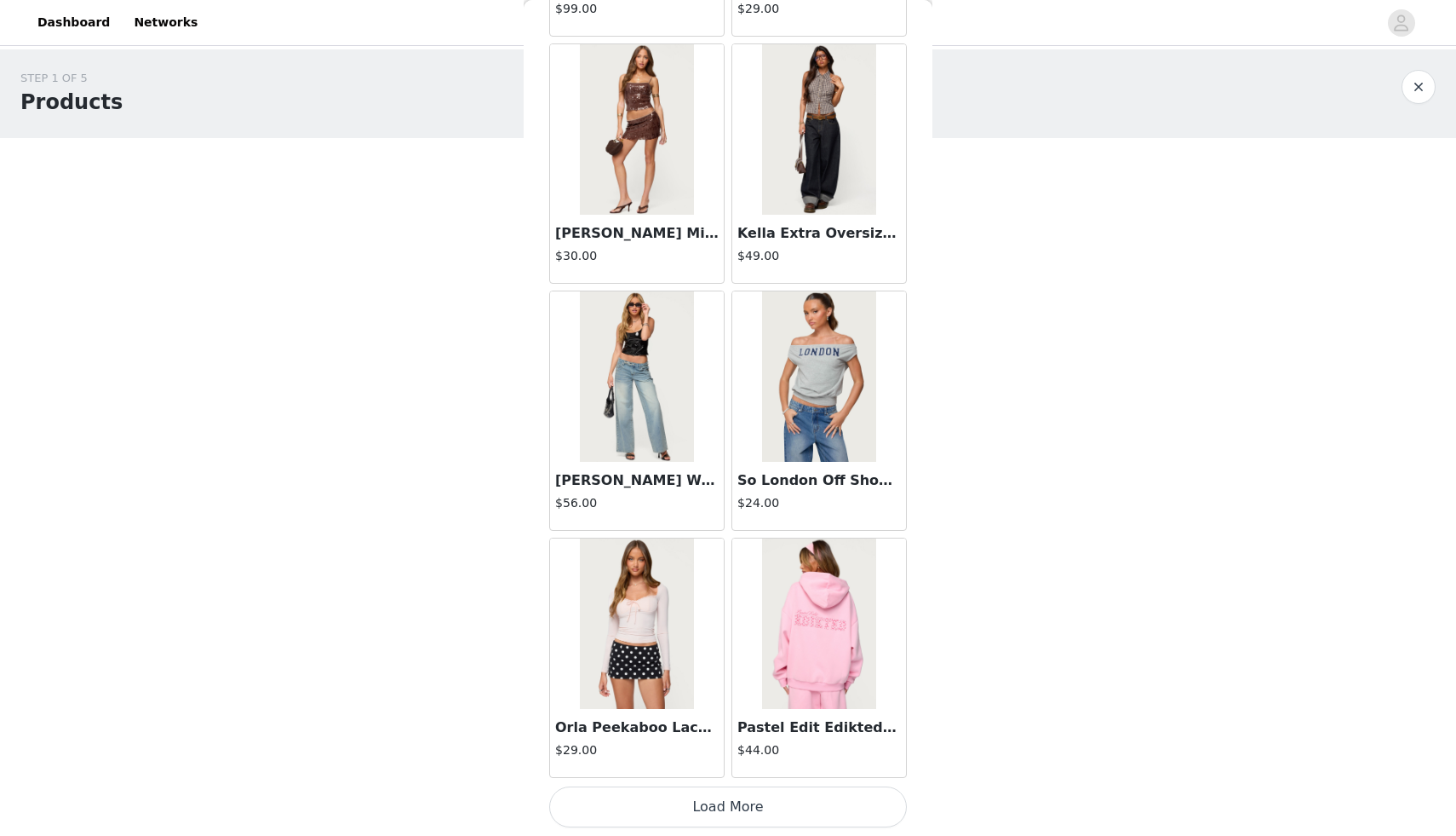
click at [737, 810] on button "Load More" at bounding box center [728, 806] width 358 height 41
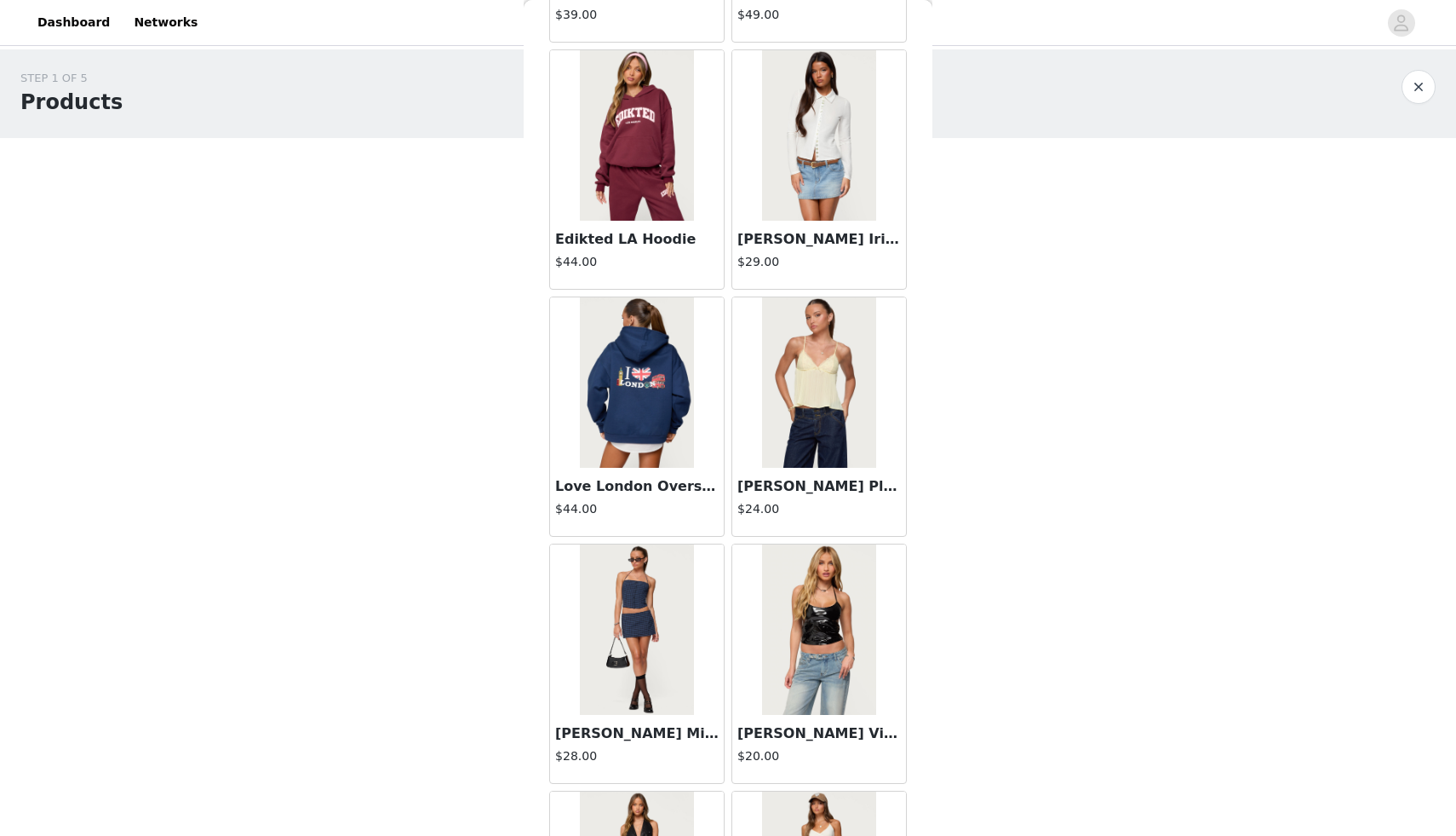
scroll to position [51176, 0]
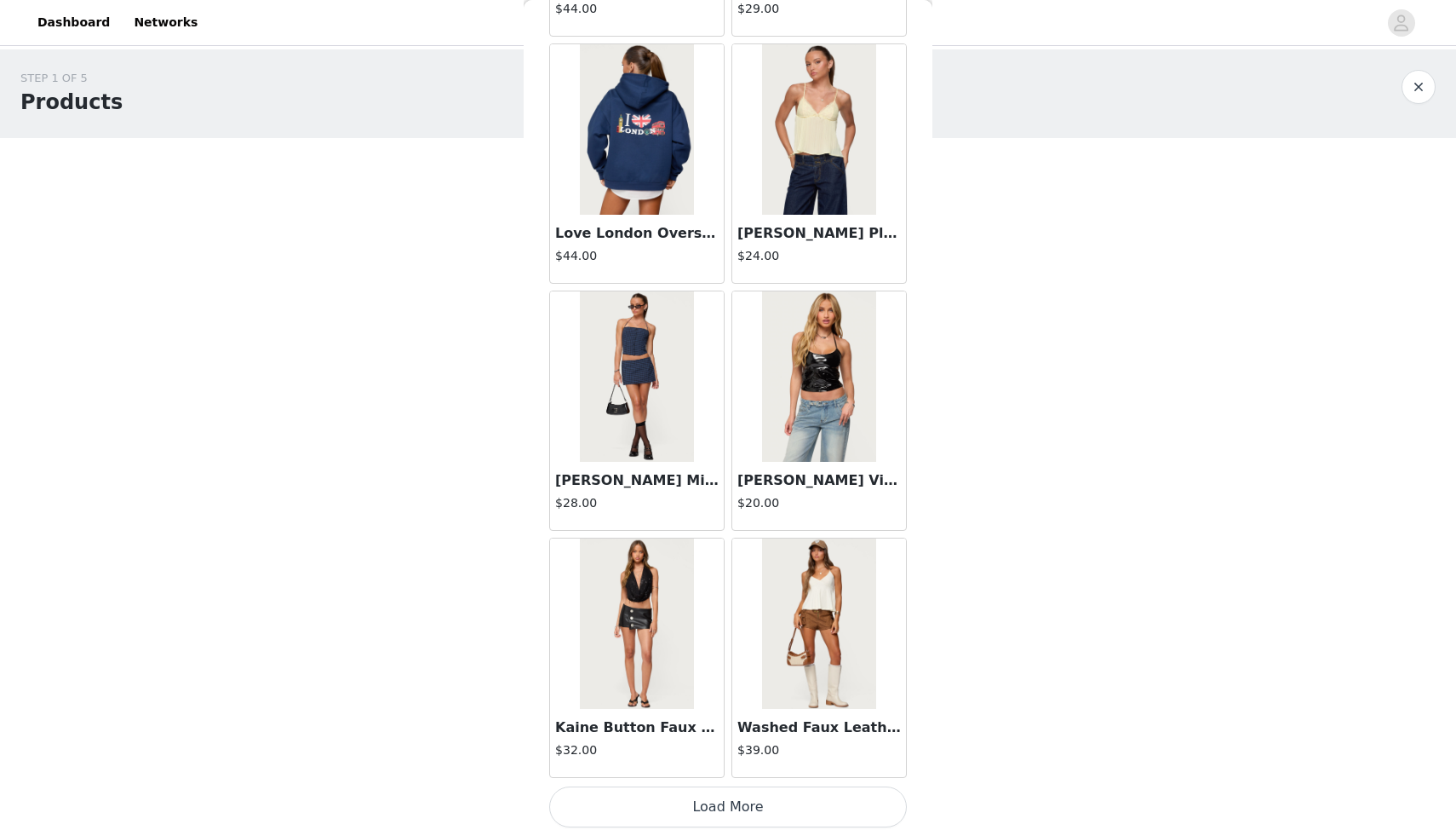
click at [757, 798] on button "Load More" at bounding box center [728, 806] width 358 height 41
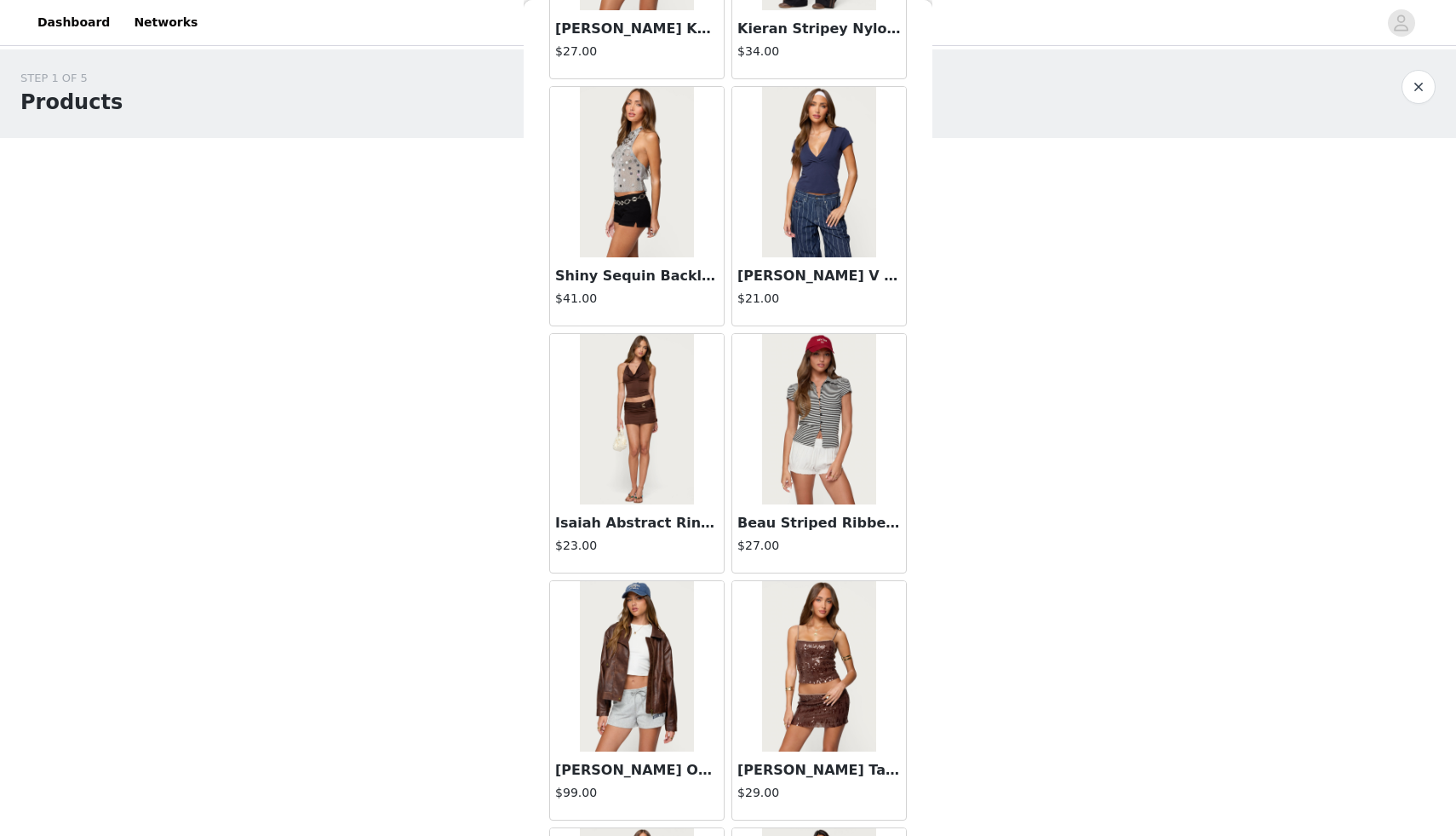
scroll to position [47664, 0]
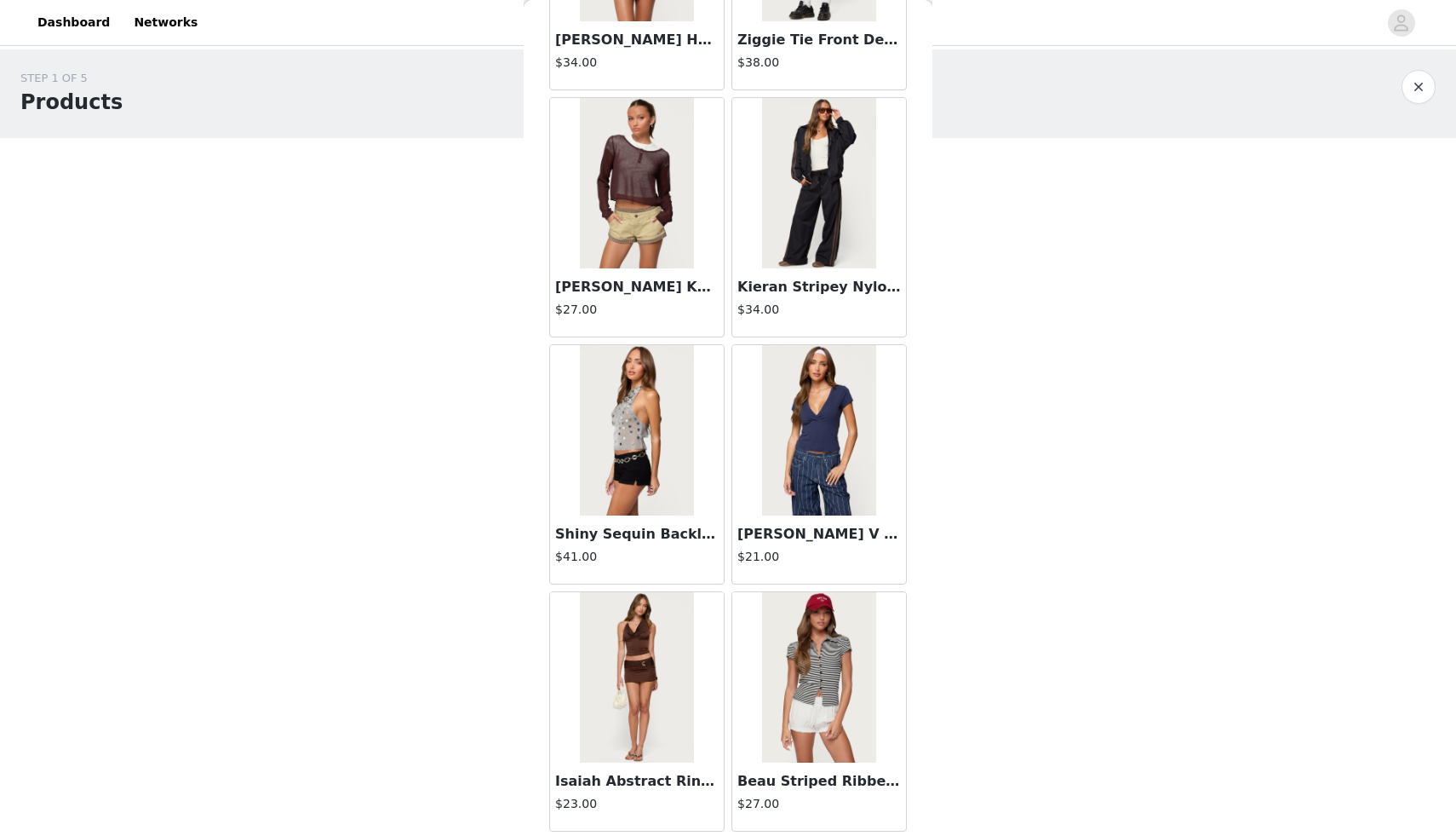
click at [821, 471] on img at bounding box center [819, 430] width 113 height 171
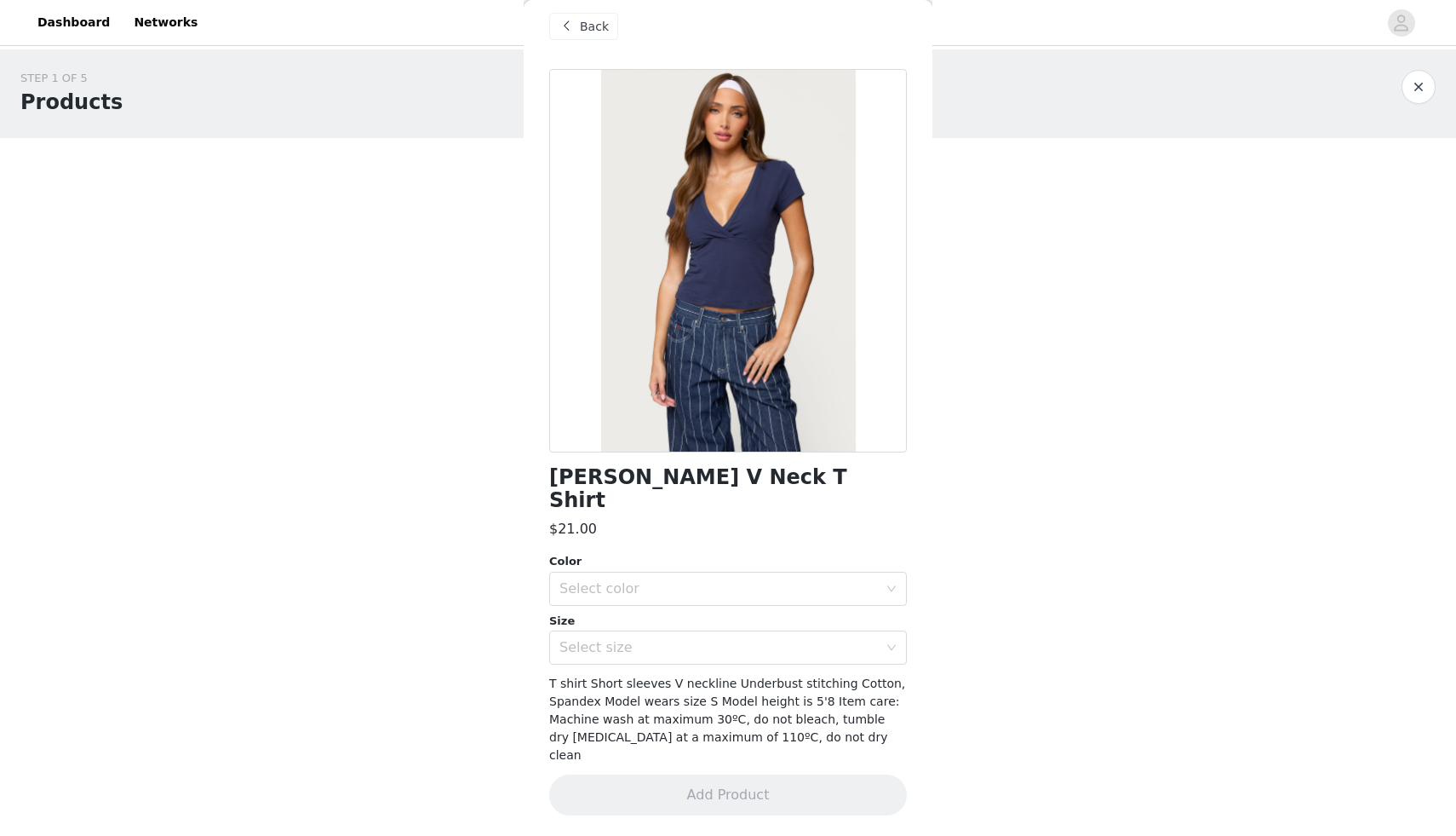
scroll to position [0, 0]
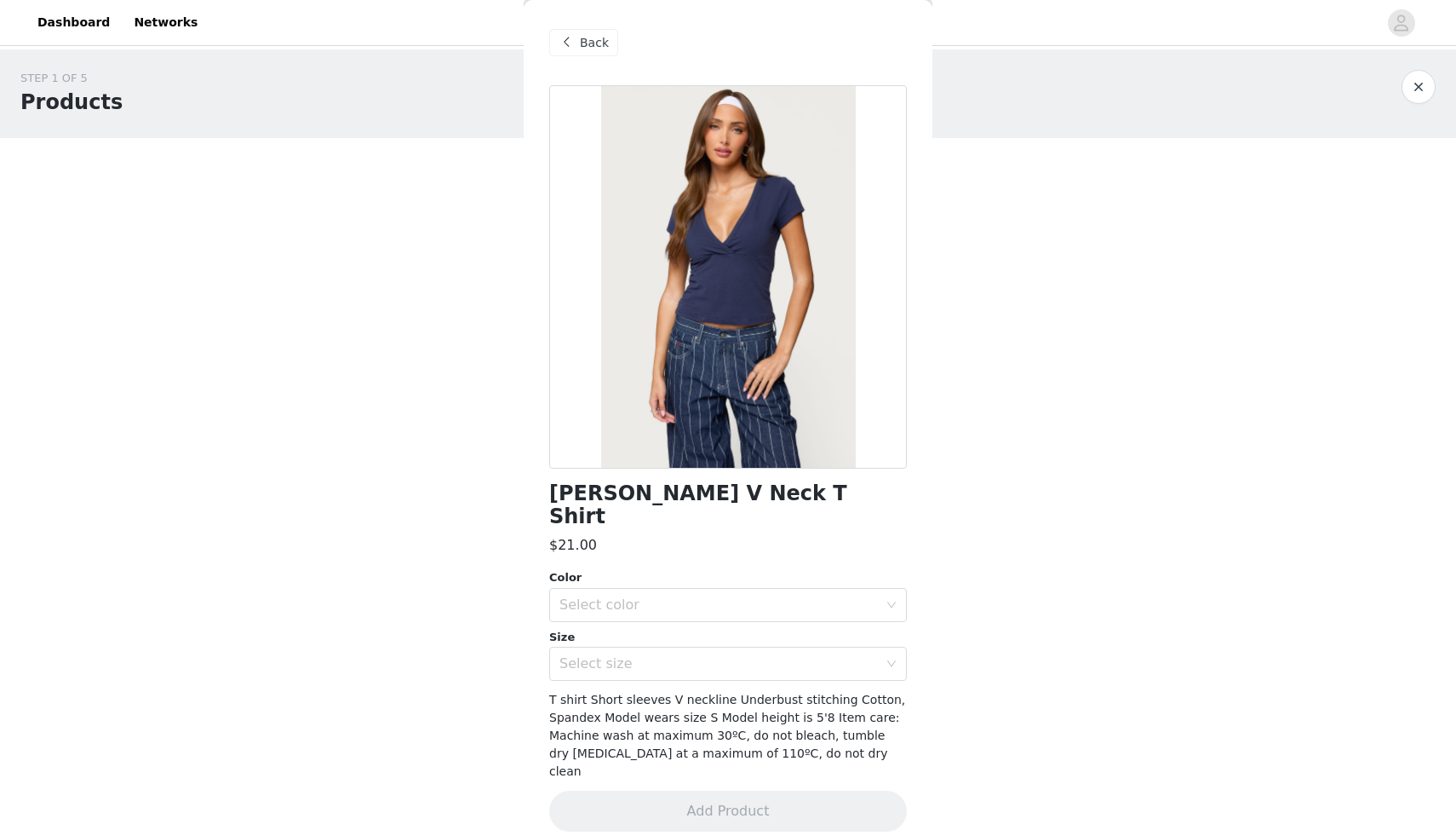
click at [789, 569] on div "Color" at bounding box center [728, 578] width 358 height 17
click at [787, 596] on div "Select color" at bounding box center [719, 605] width 318 height 17
click at [782, 611] on li "NAVY" at bounding box center [728, 619] width 358 height 27
click at [779, 655] on div "Select size" at bounding box center [719, 663] width 318 height 17
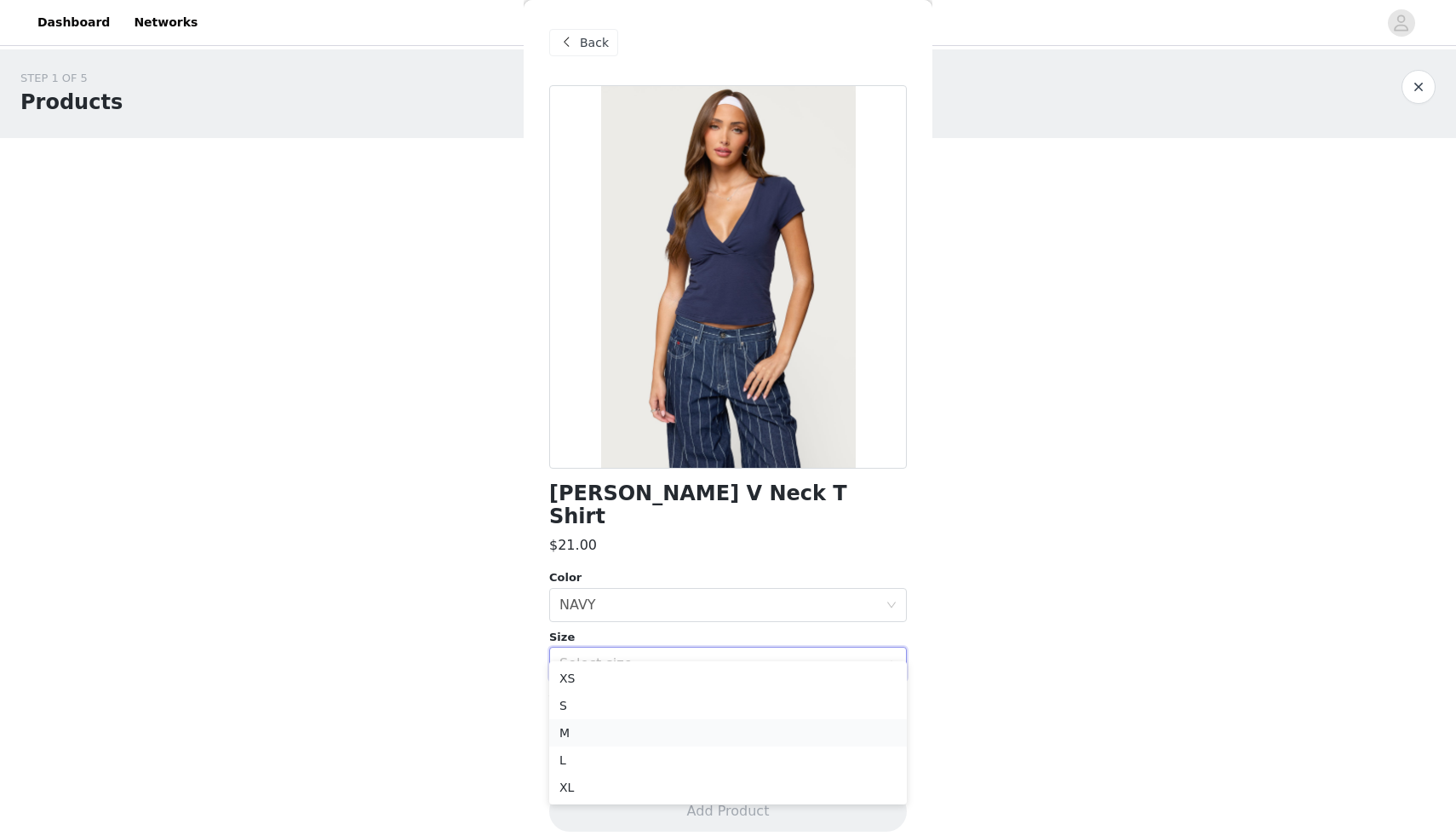
click at [704, 723] on li "M" at bounding box center [728, 732] width 358 height 27
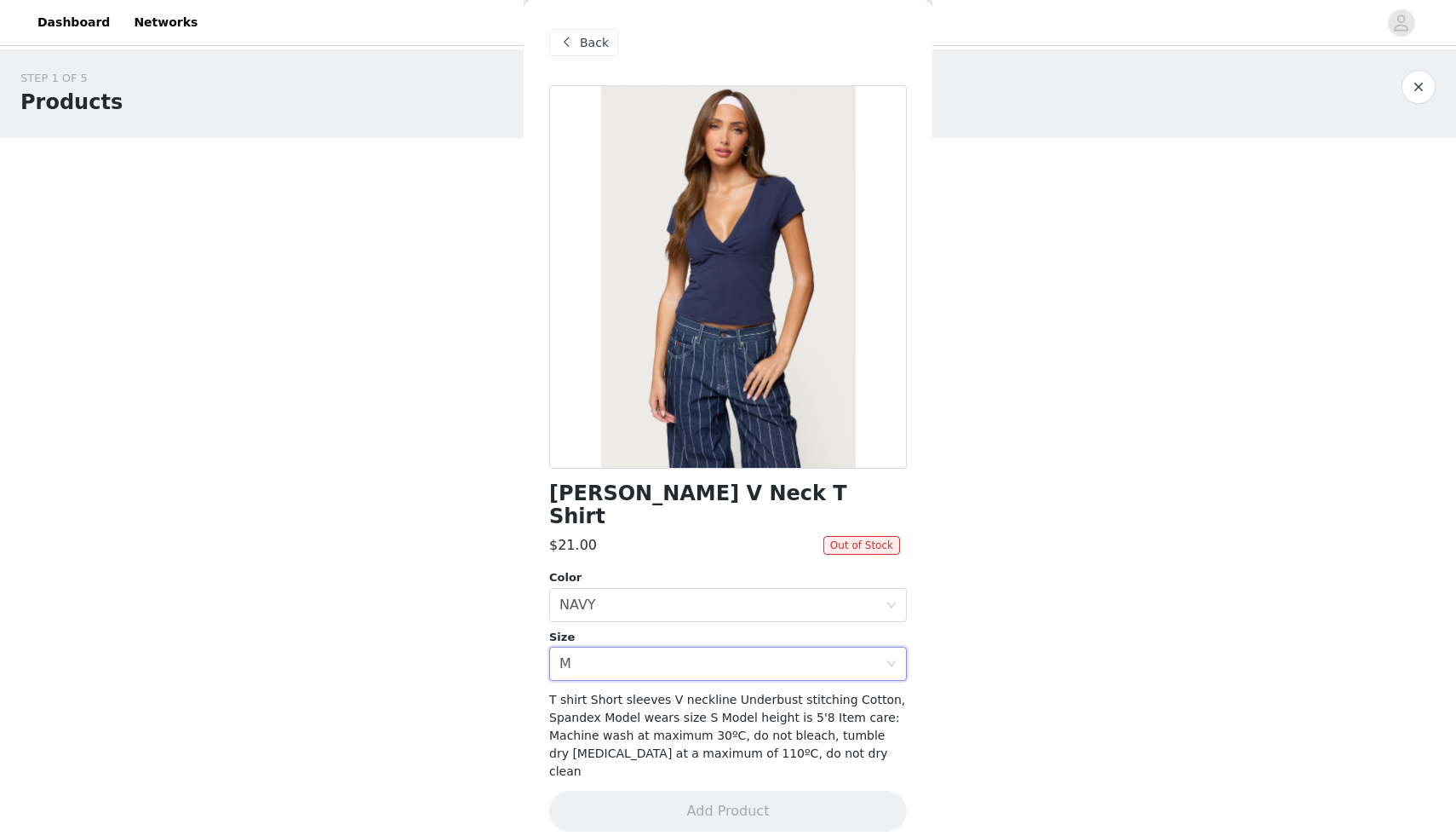
click at [704, 721] on div "T shirt Short sleeves V neckline Underbust stitching Cotton, Spandex Model wear…" at bounding box center [728, 735] width 358 height 89
click at [624, 589] on div "Select color NAVY" at bounding box center [723, 605] width 326 height 33
click at [642, 653] on div "Select size M" at bounding box center [723, 663] width 326 height 33
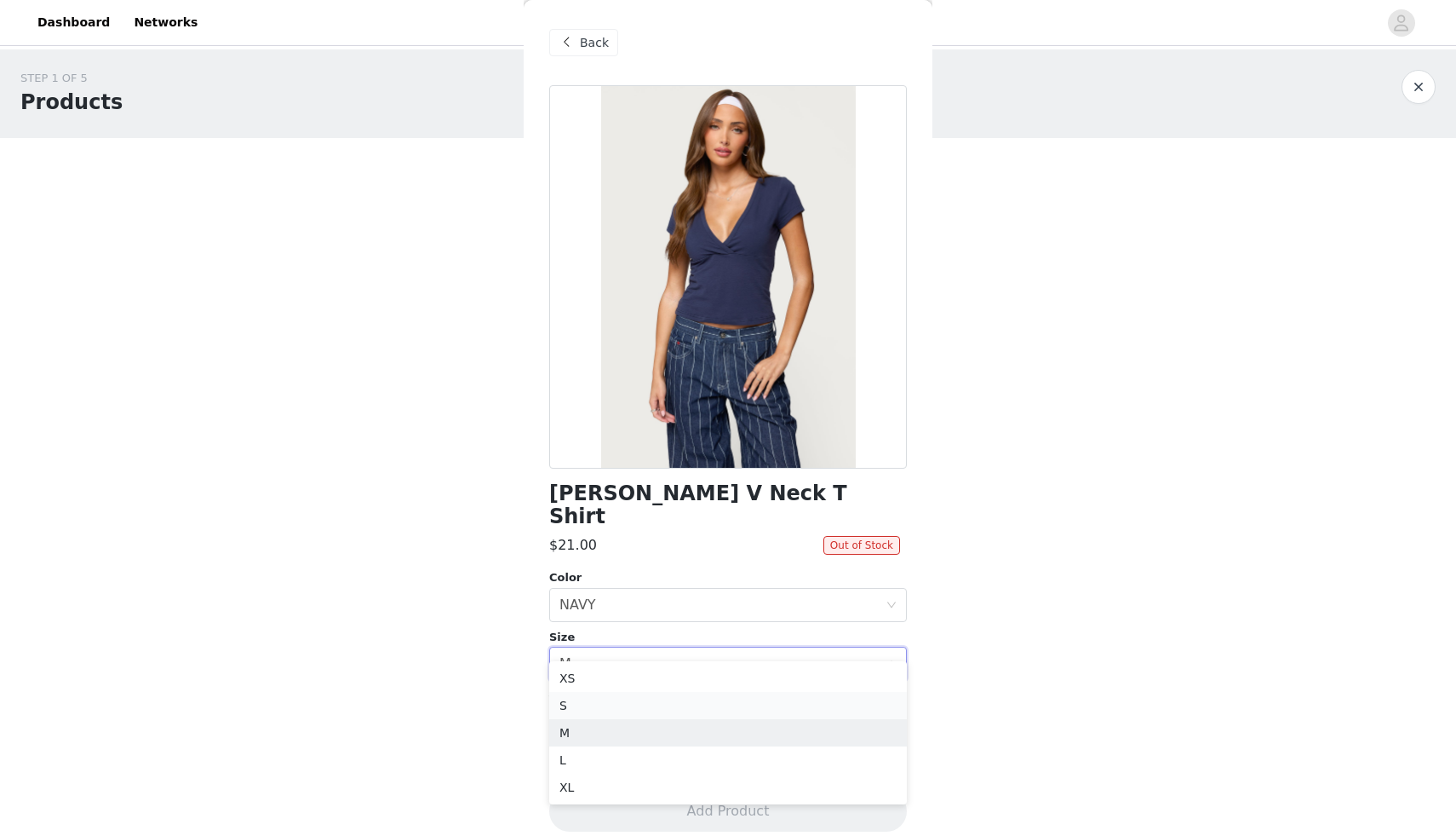
click at [642, 701] on li "S" at bounding box center [728, 705] width 358 height 27
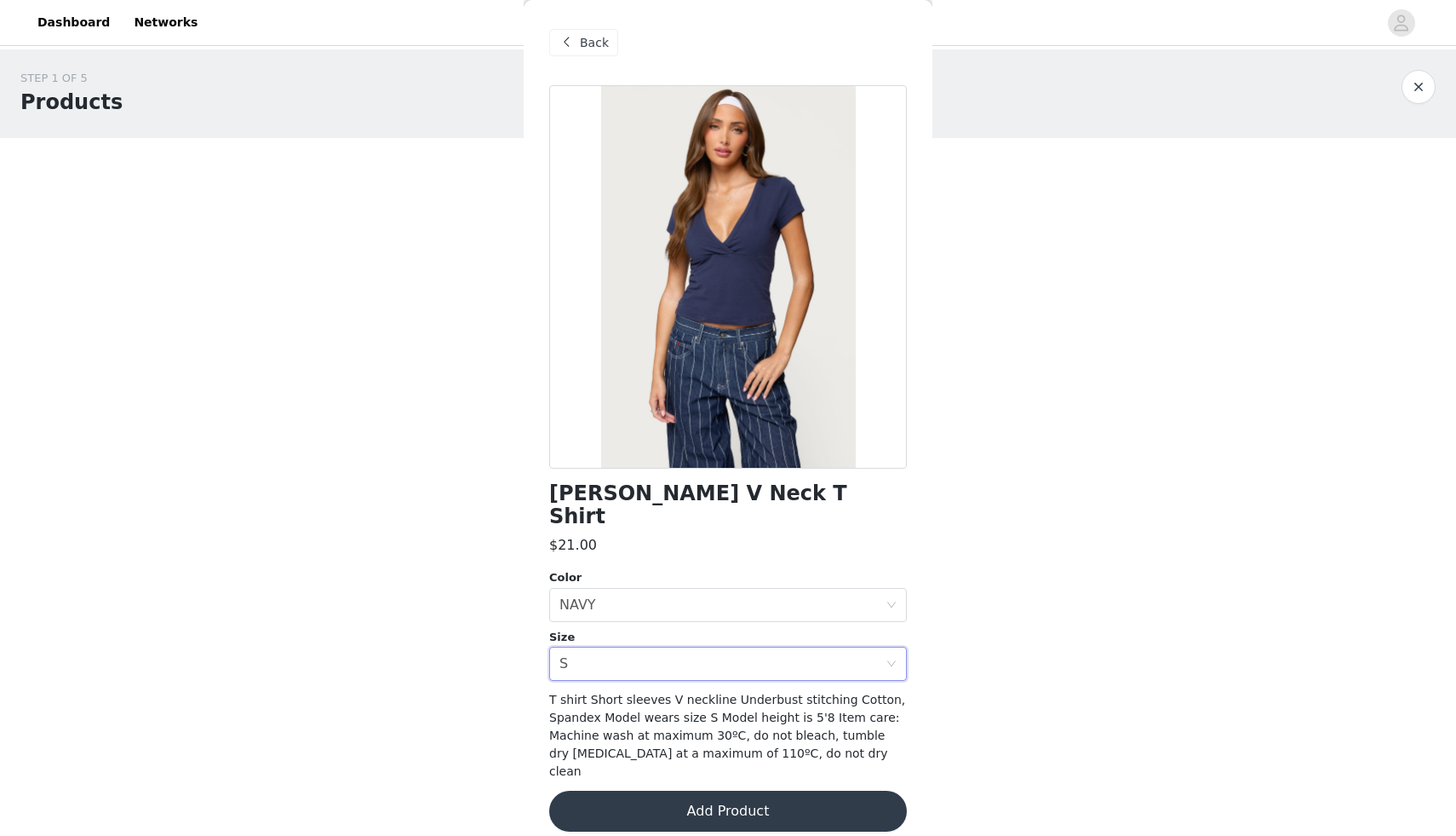
click at [651, 791] on button "Add Product" at bounding box center [728, 811] width 358 height 41
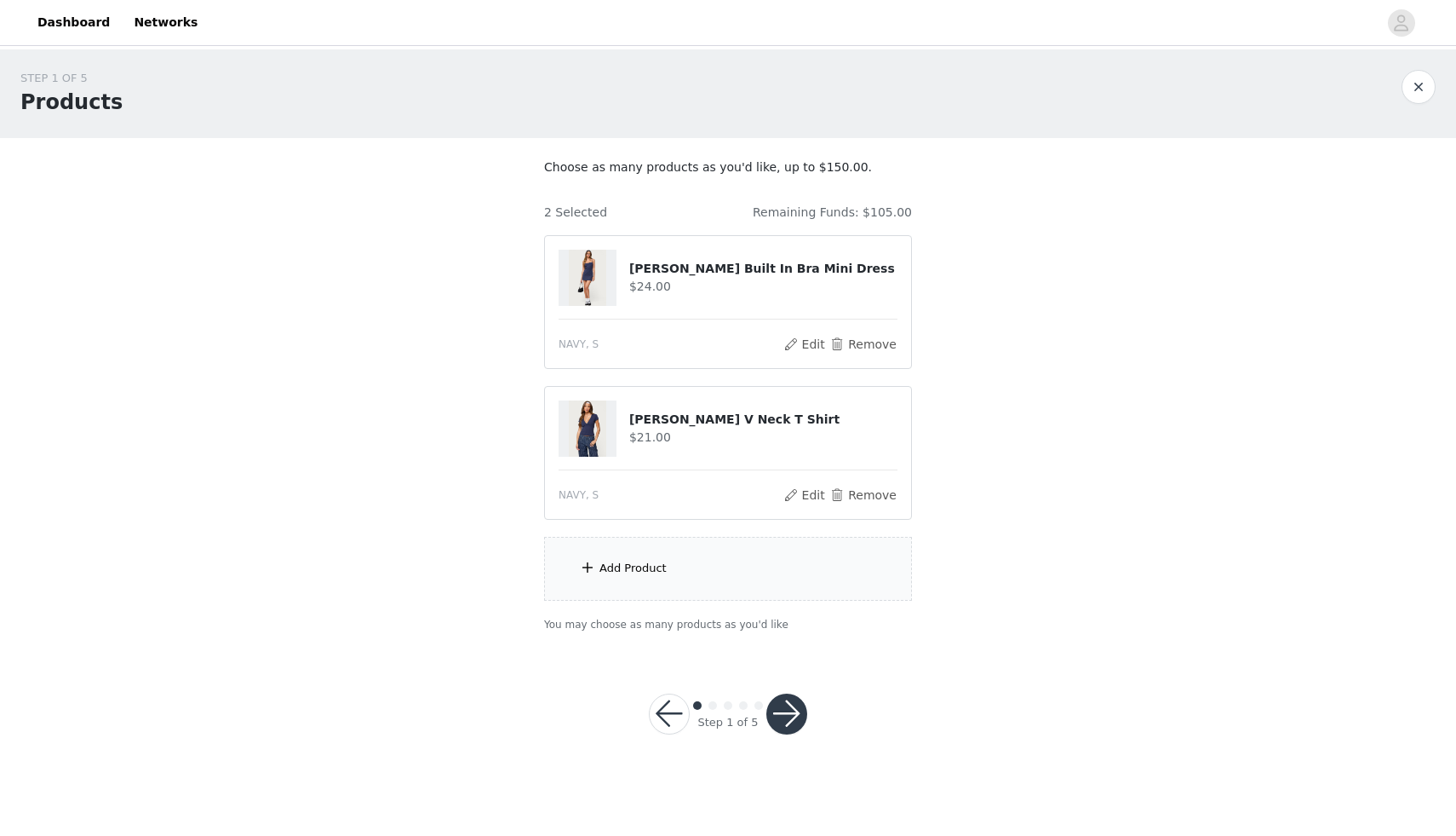
click at [686, 569] on div "Add Product" at bounding box center [728, 569] width 368 height 64
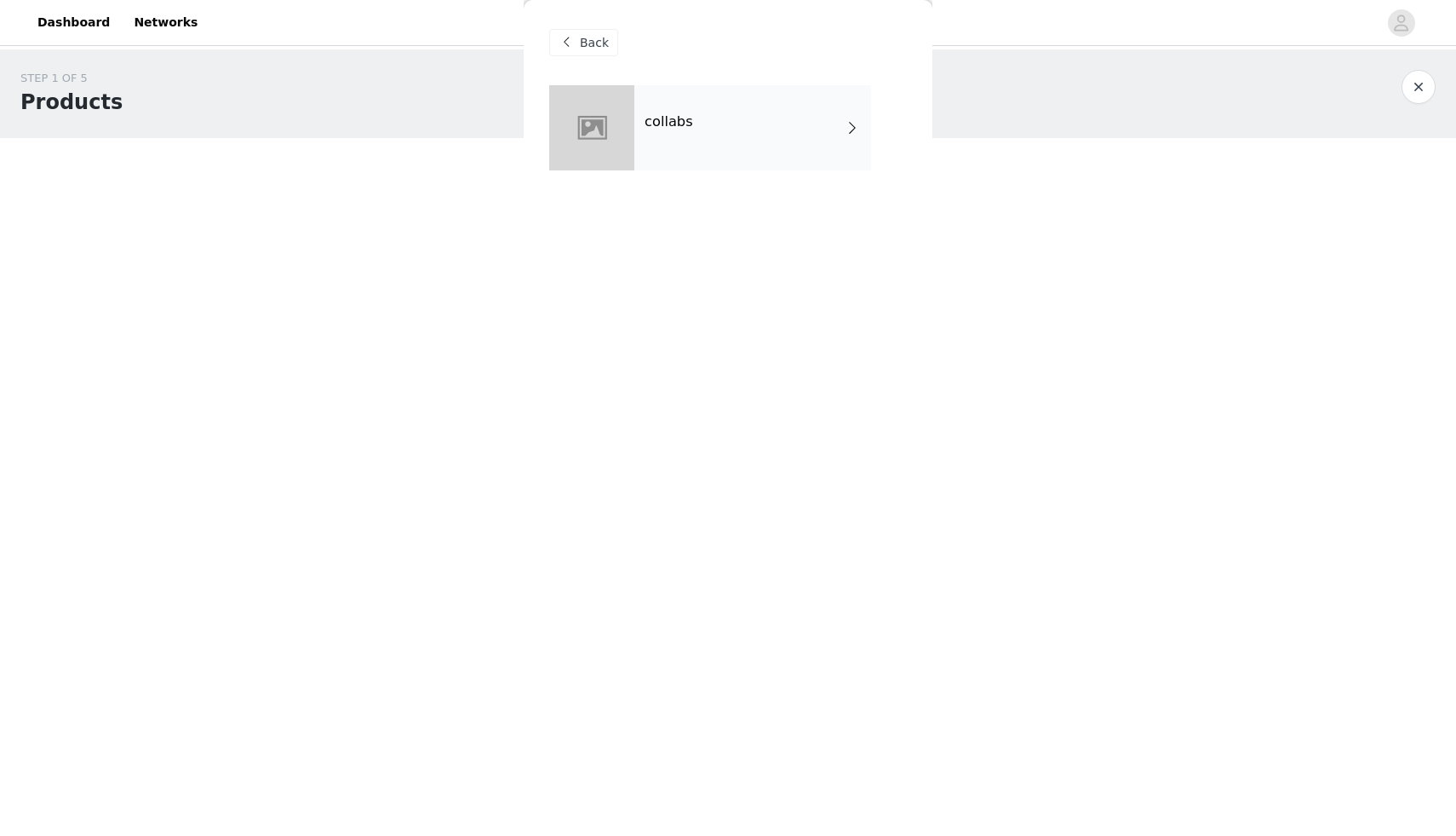
click at [689, 126] on h4 "collabs" at bounding box center [669, 122] width 49 height 15
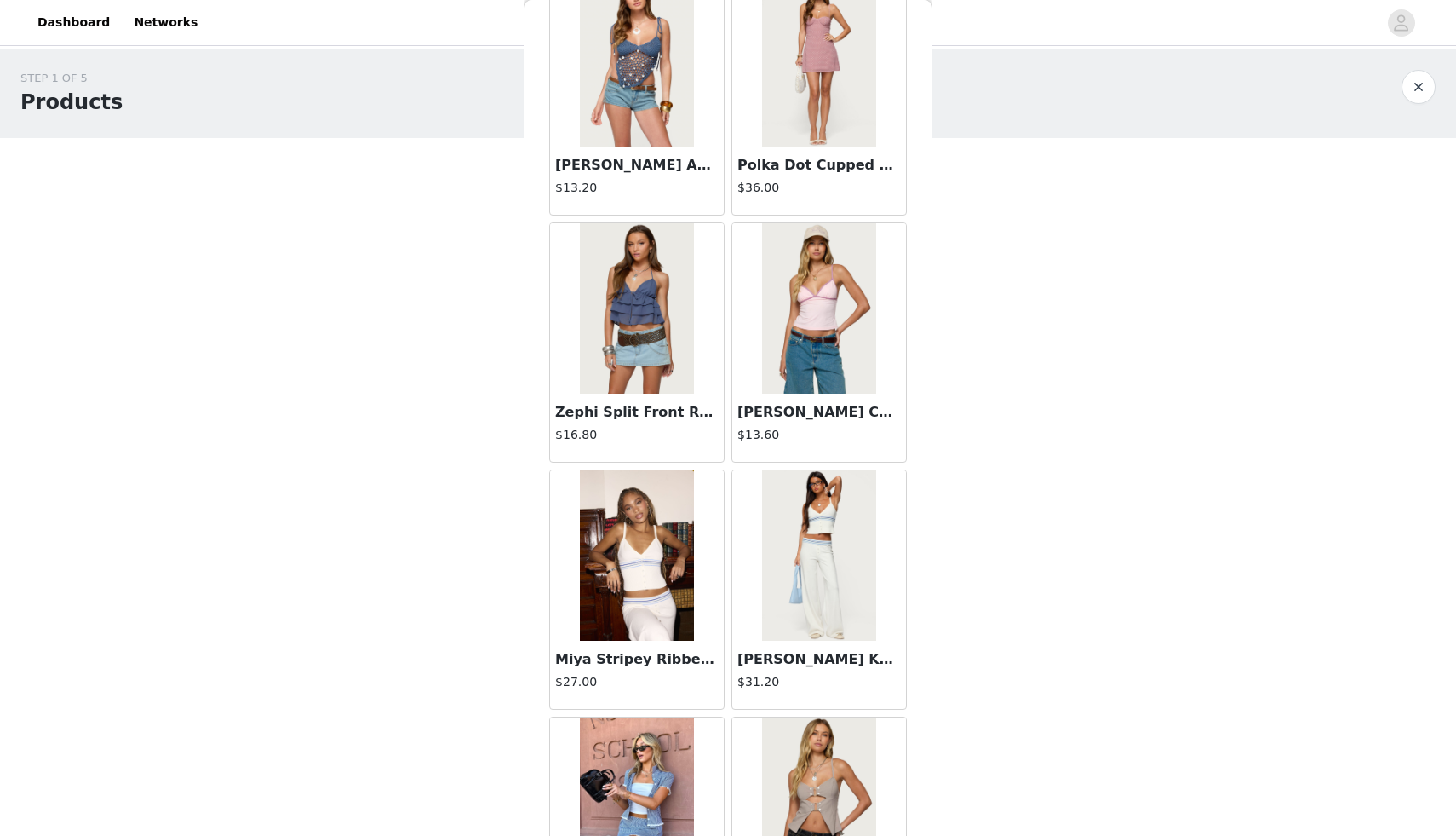
scroll to position [111, 0]
click at [802, 304] on img at bounding box center [819, 307] width 113 height 171
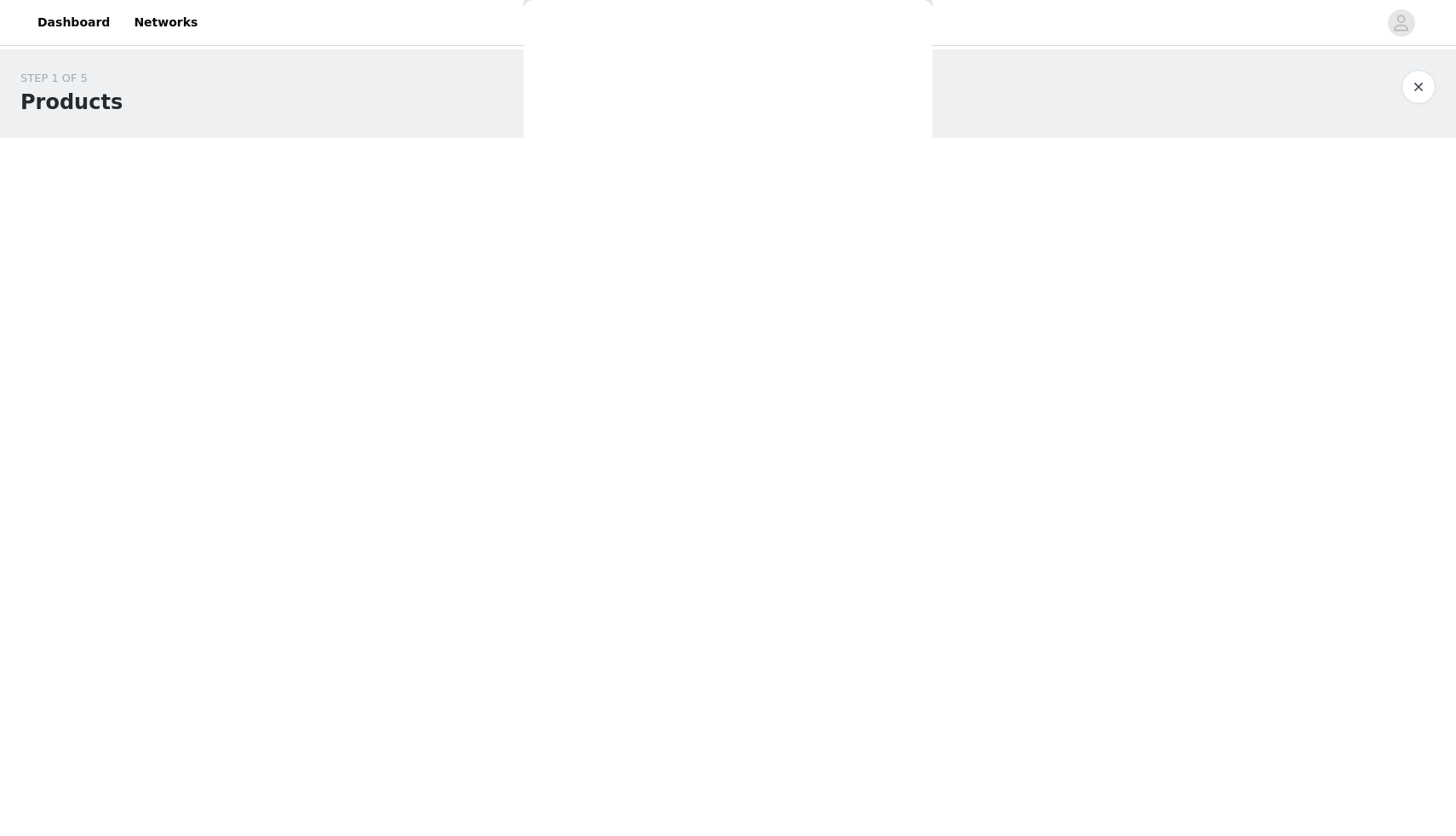
scroll to position [0, 0]
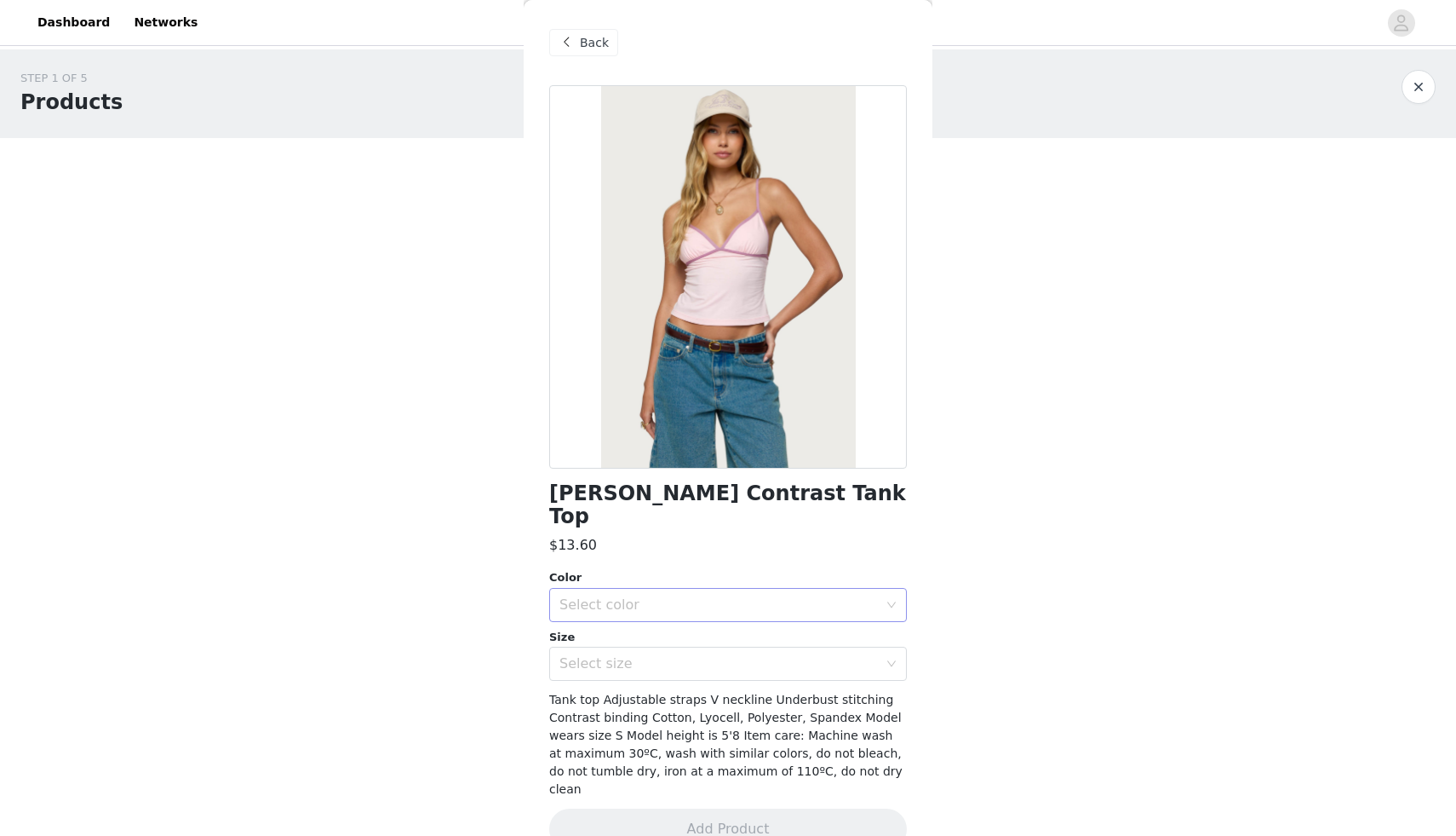
click at [630, 592] on div "Select color" at bounding box center [723, 605] width 326 height 33
click at [622, 615] on li "LIGHT PINK" at bounding box center [728, 619] width 358 height 27
click at [617, 647] on div "Select size" at bounding box center [723, 663] width 326 height 33
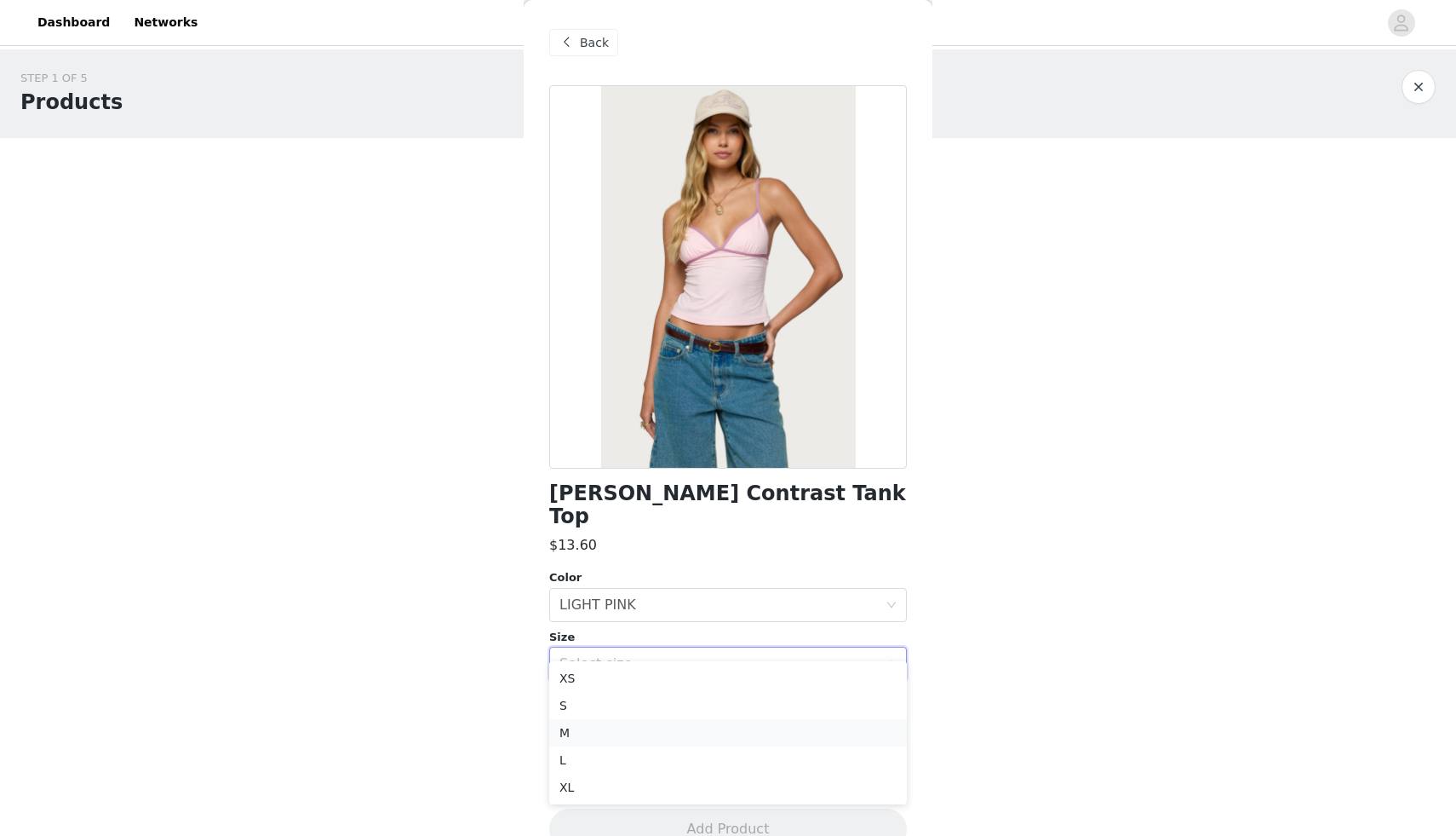
click at [581, 737] on li "M" at bounding box center [728, 732] width 358 height 27
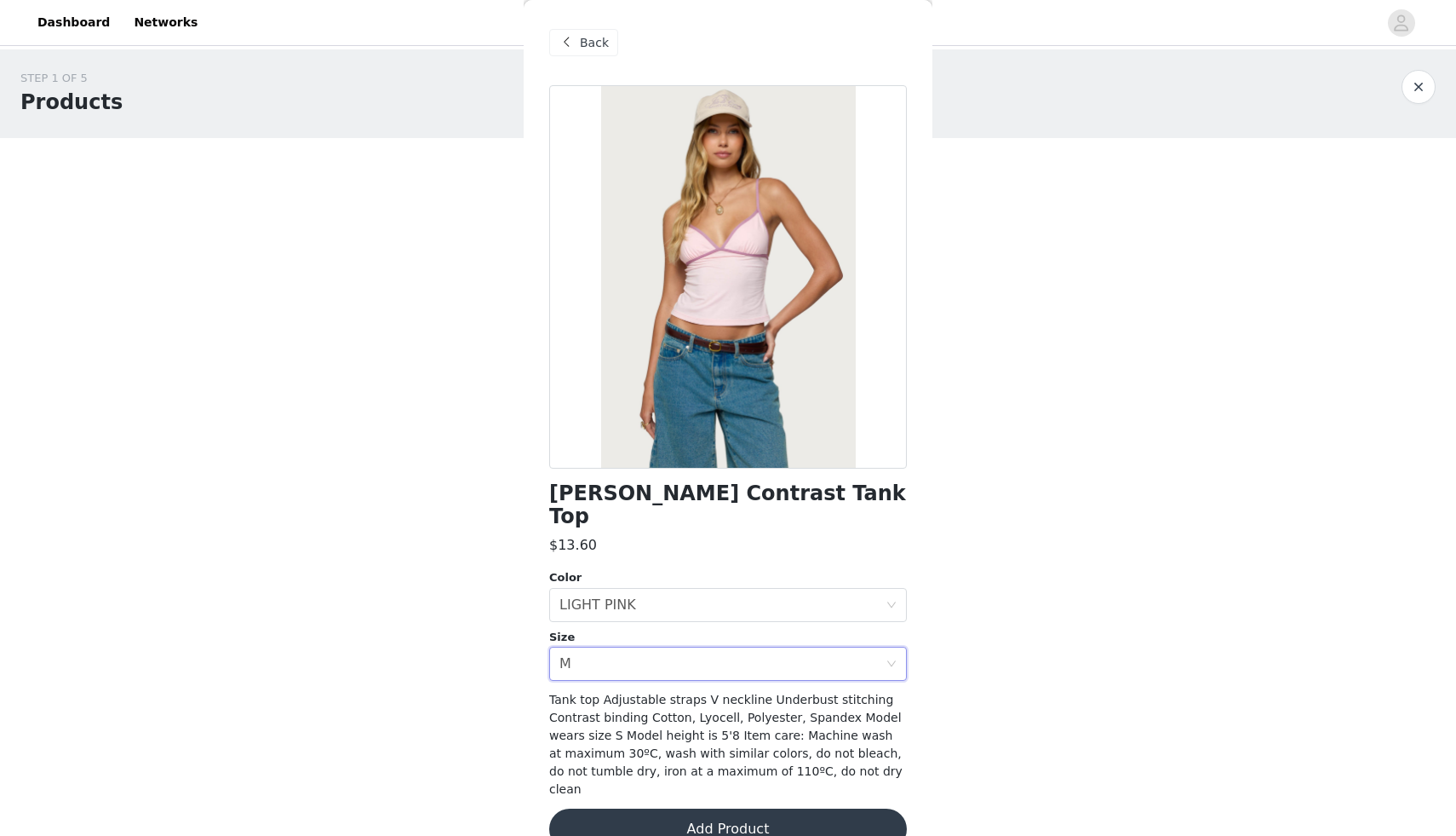
click at [696, 808] on button "Add Product" at bounding box center [728, 828] width 358 height 41
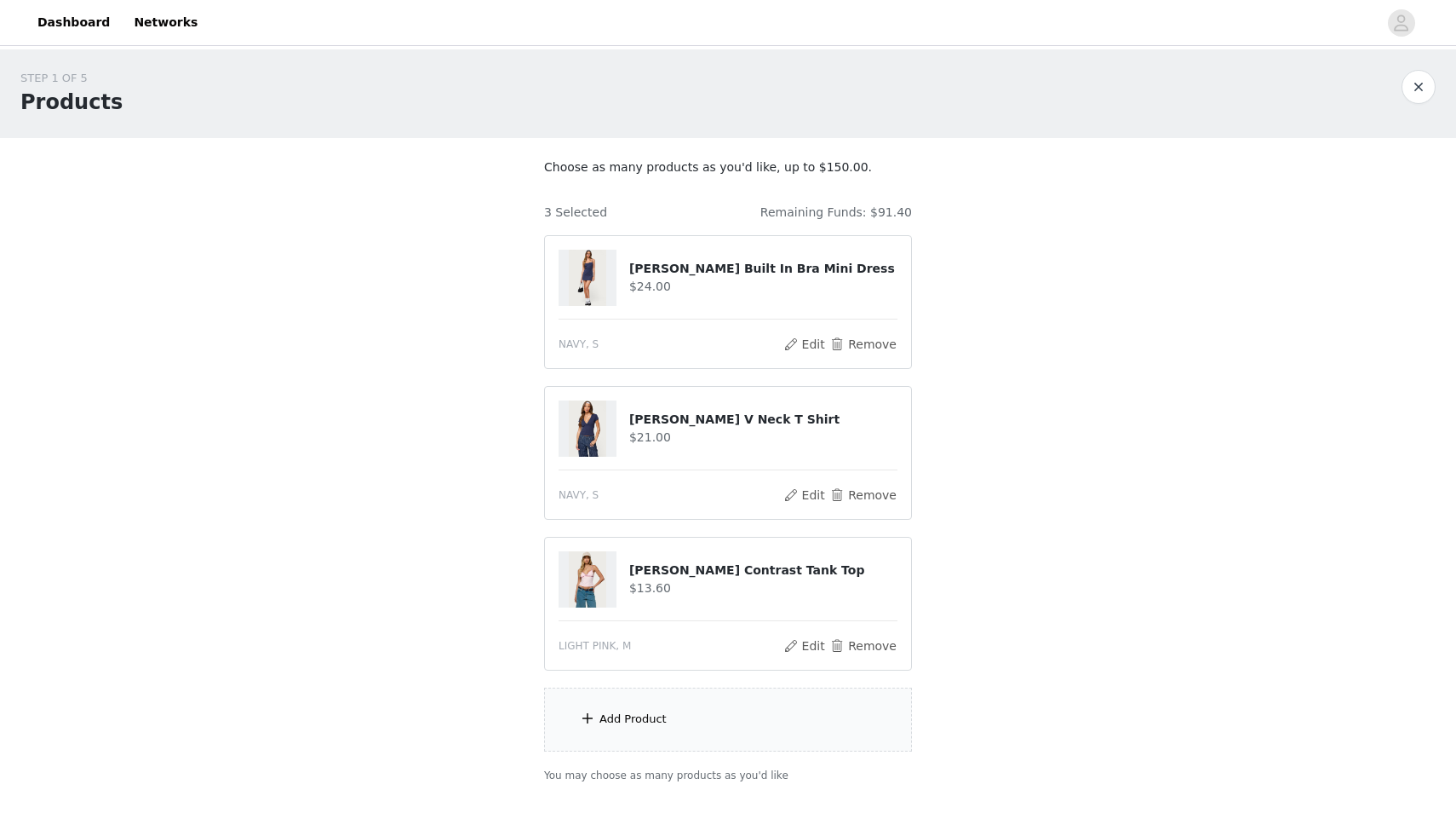
click at [691, 714] on div "Add Product" at bounding box center [728, 719] width 368 height 64
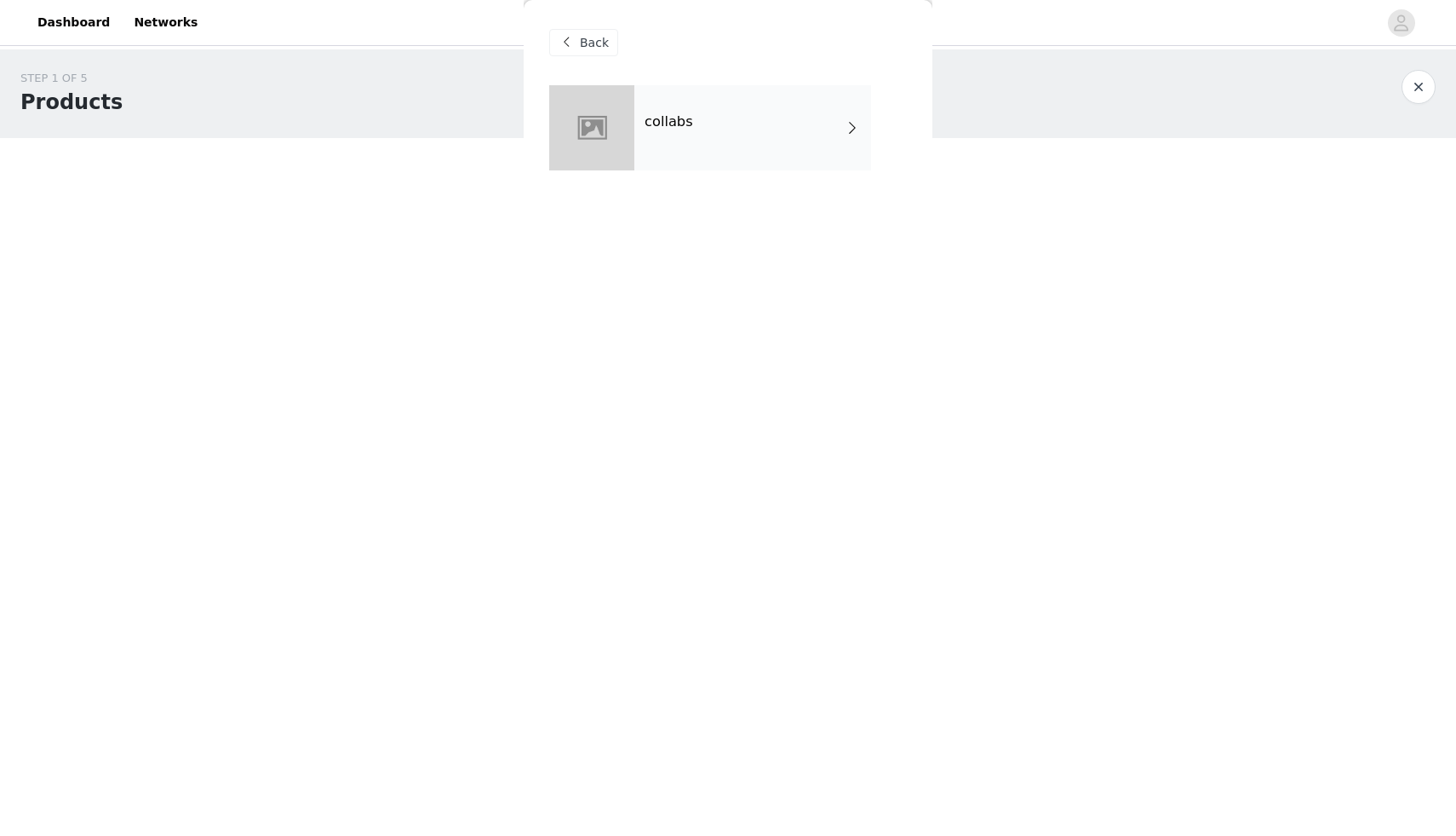
click at [756, 152] on div "collabs" at bounding box center [752, 128] width 237 height 85
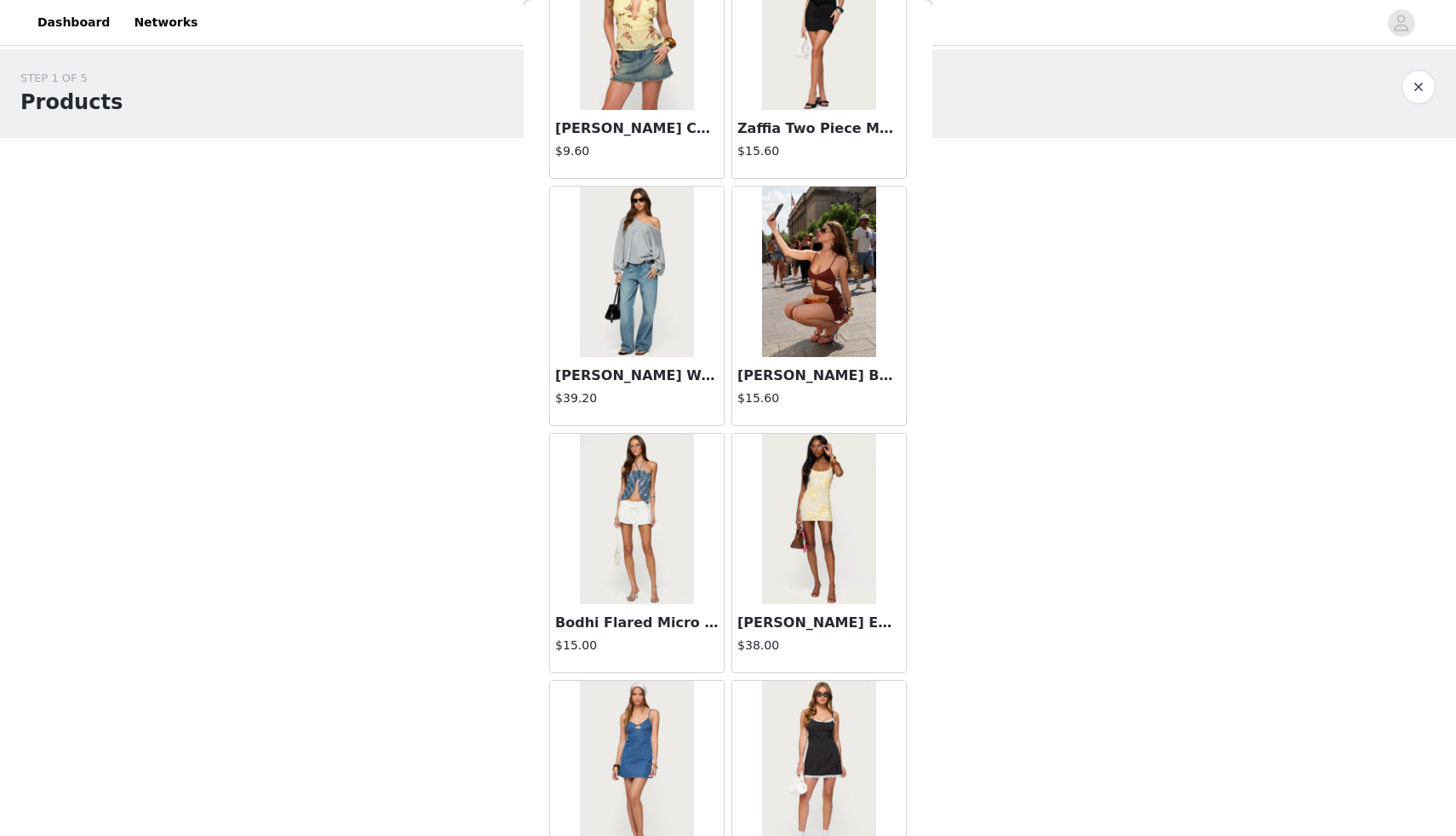
scroll to position [1771, 0]
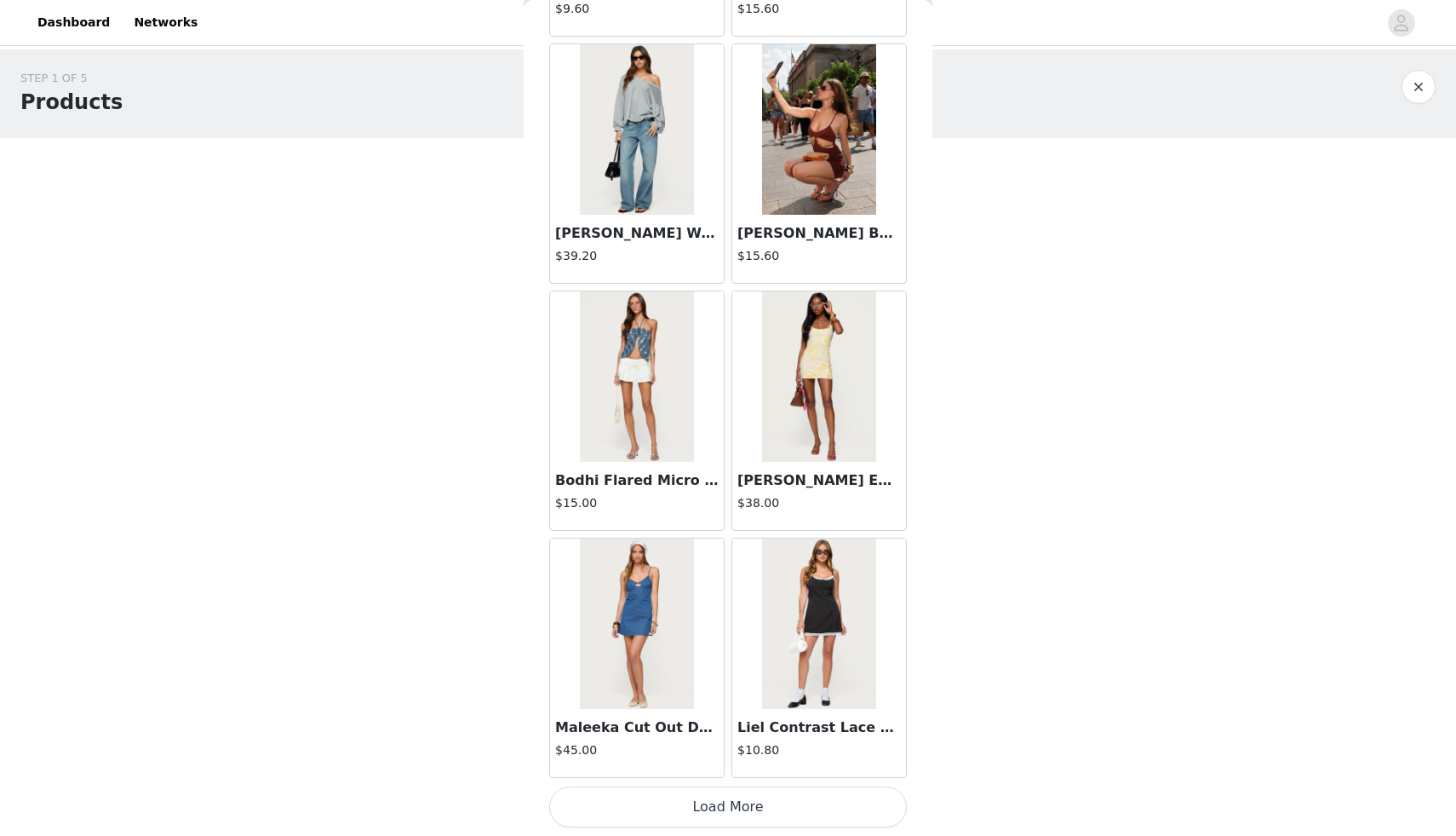
click at [745, 798] on button "Load More" at bounding box center [728, 806] width 358 height 41
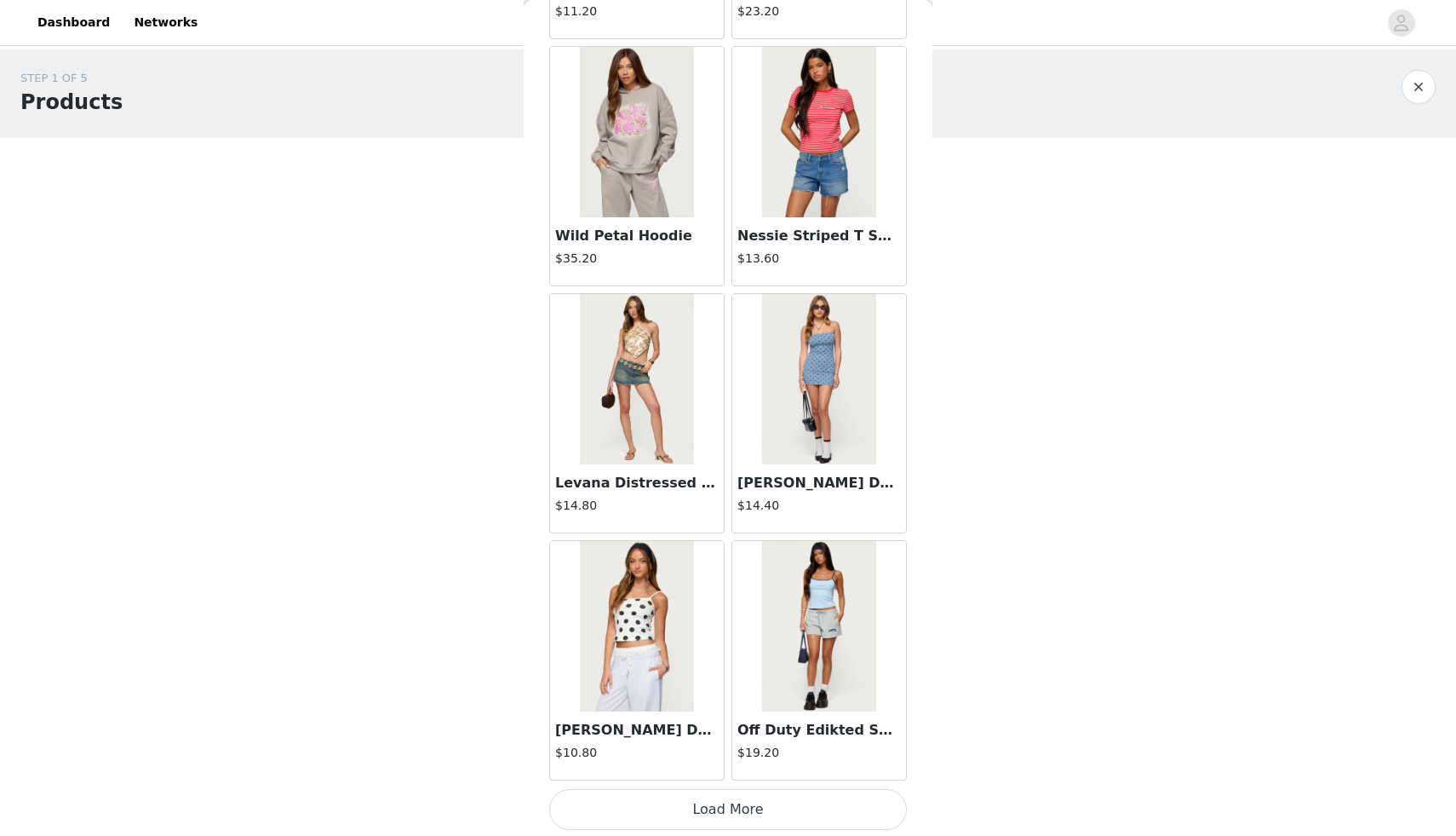
scroll to position [4241, 0]
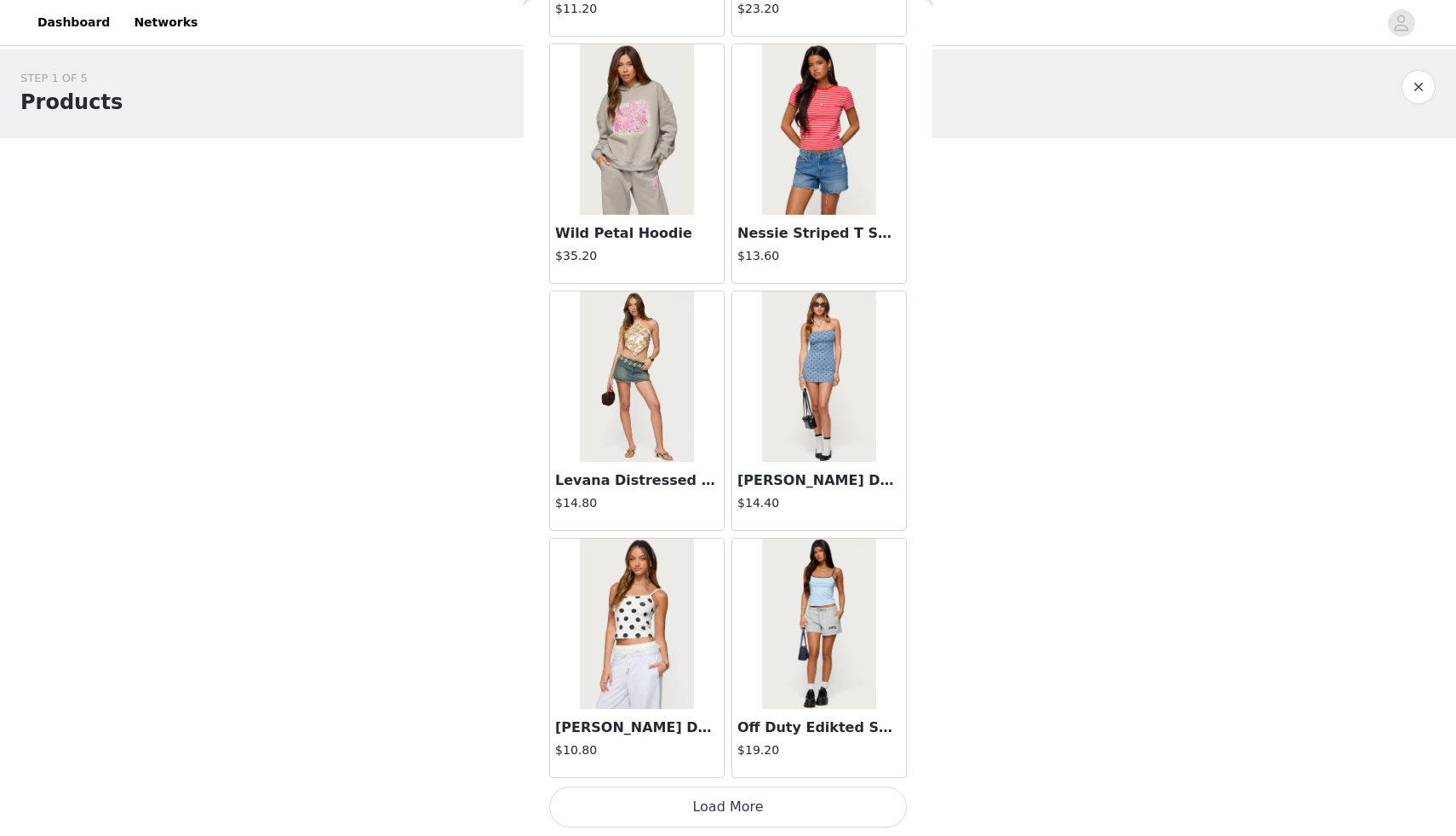
click at [699, 792] on button "Load More" at bounding box center [728, 806] width 358 height 41
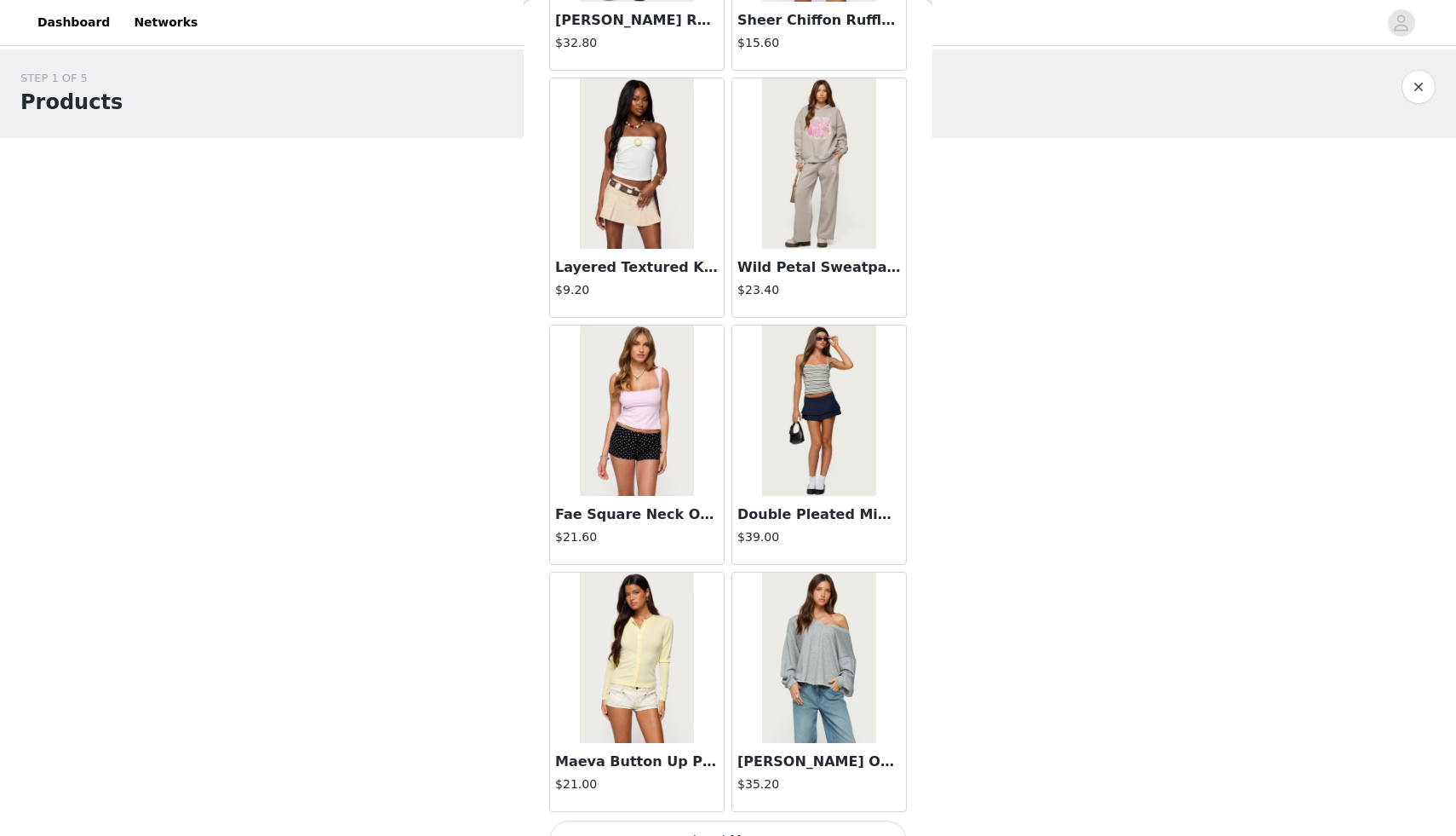
scroll to position [6712, 0]
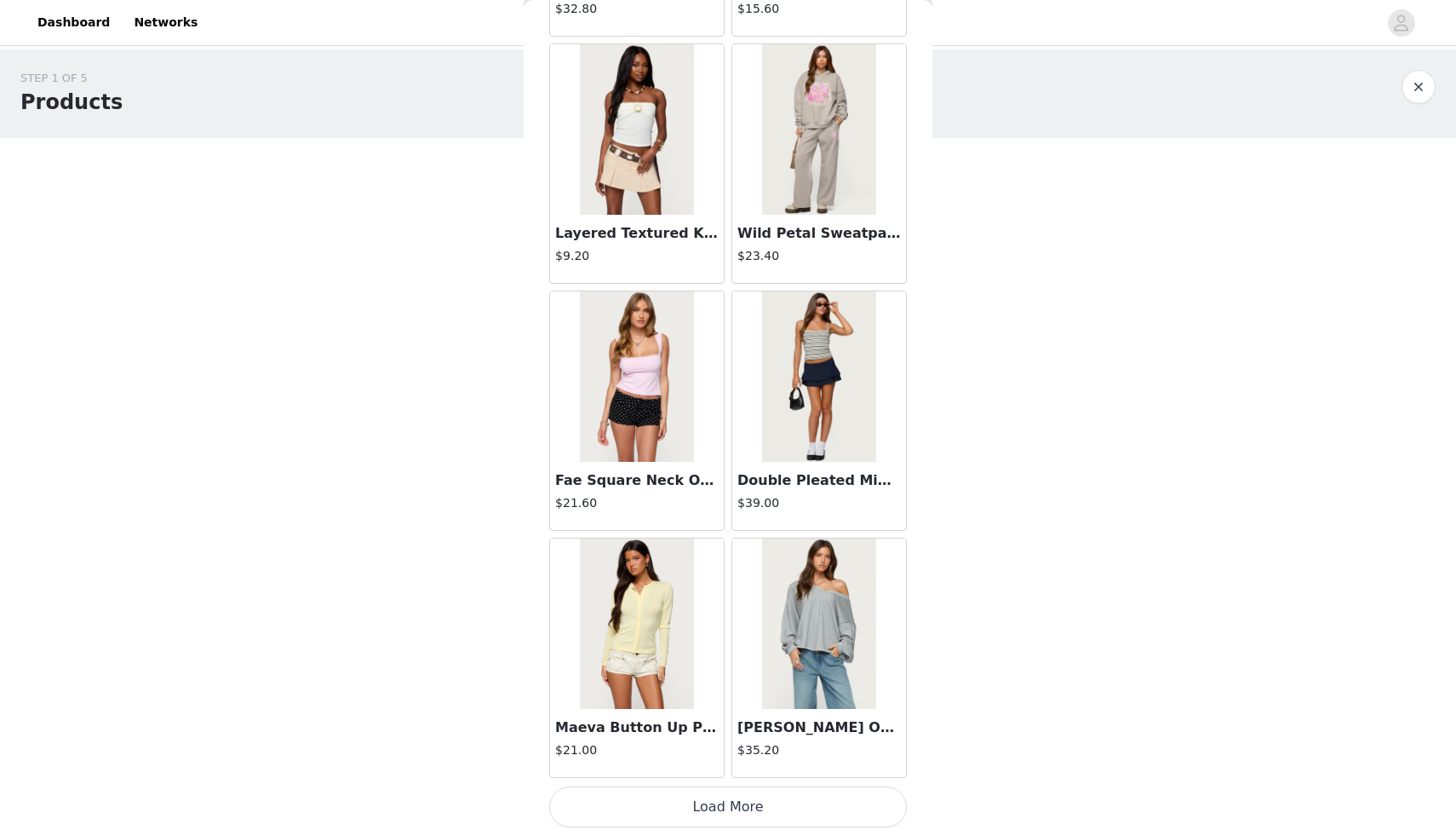
click at [722, 810] on button "Load More" at bounding box center [728, 806] width 358 height 41
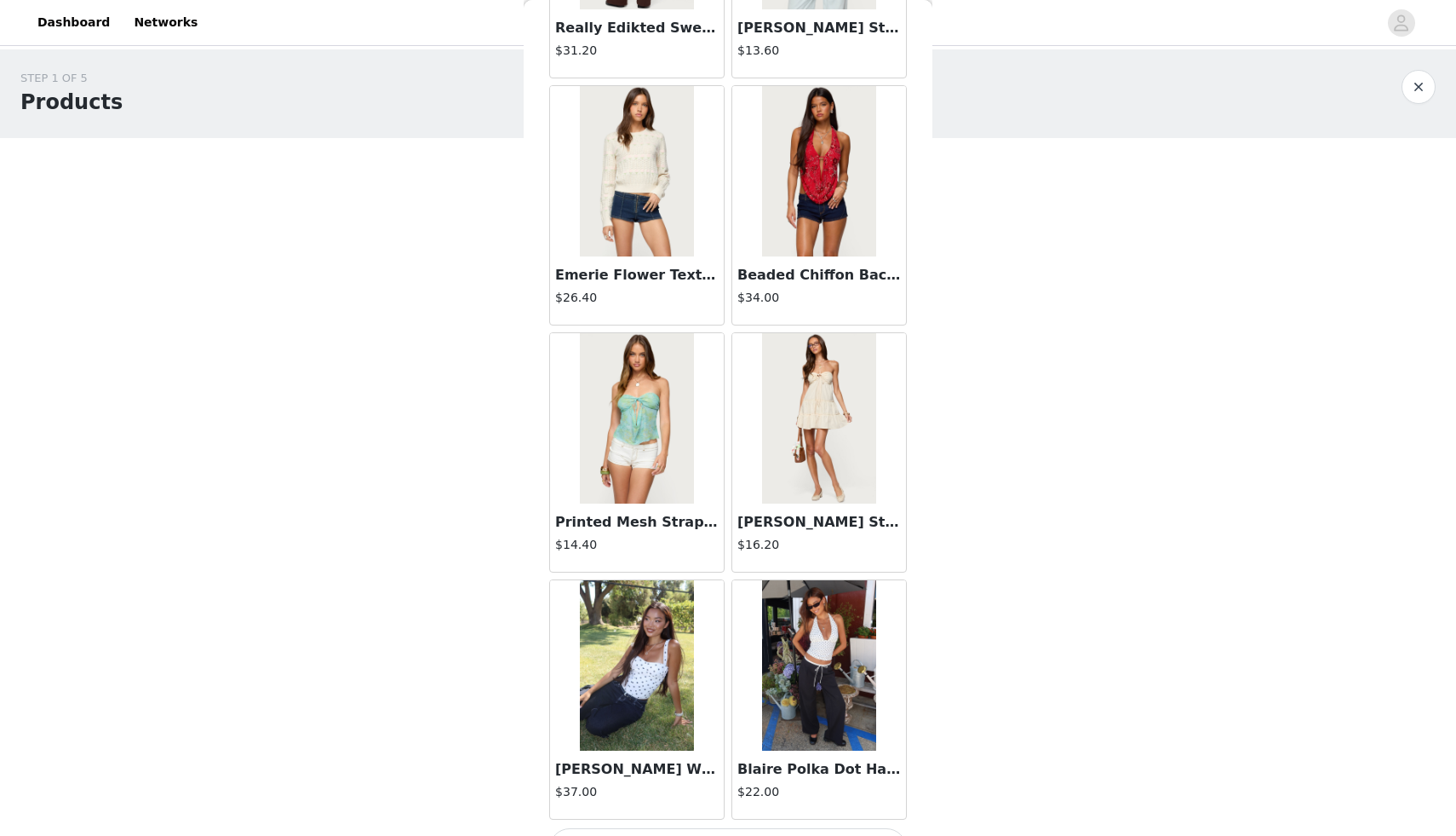
scroll to position [9182, 0]
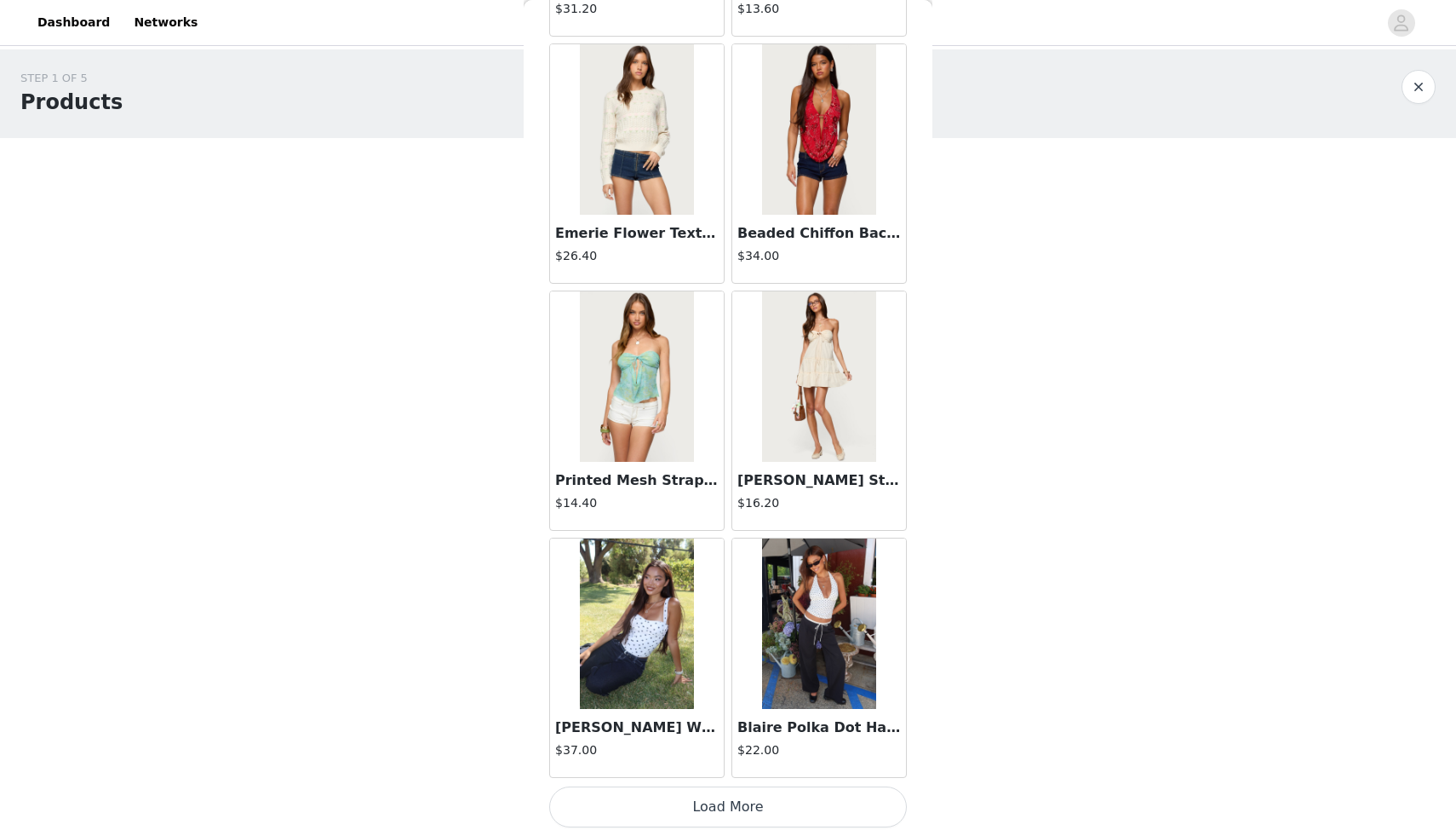
click at [726, 809] on button "Load More" at bounding box center [728, 806] width 358 height 41
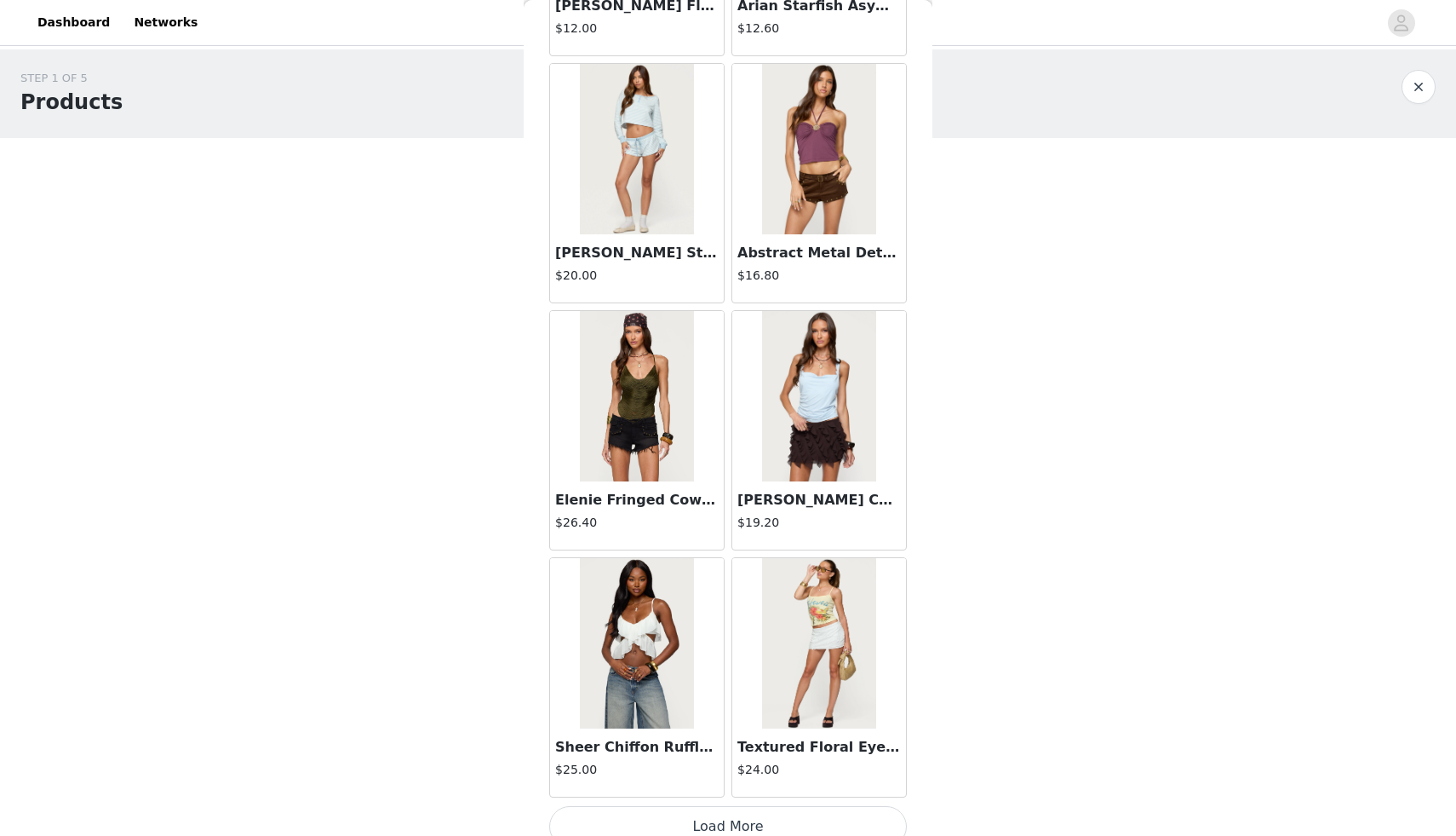
scroll to position [11652, 0]
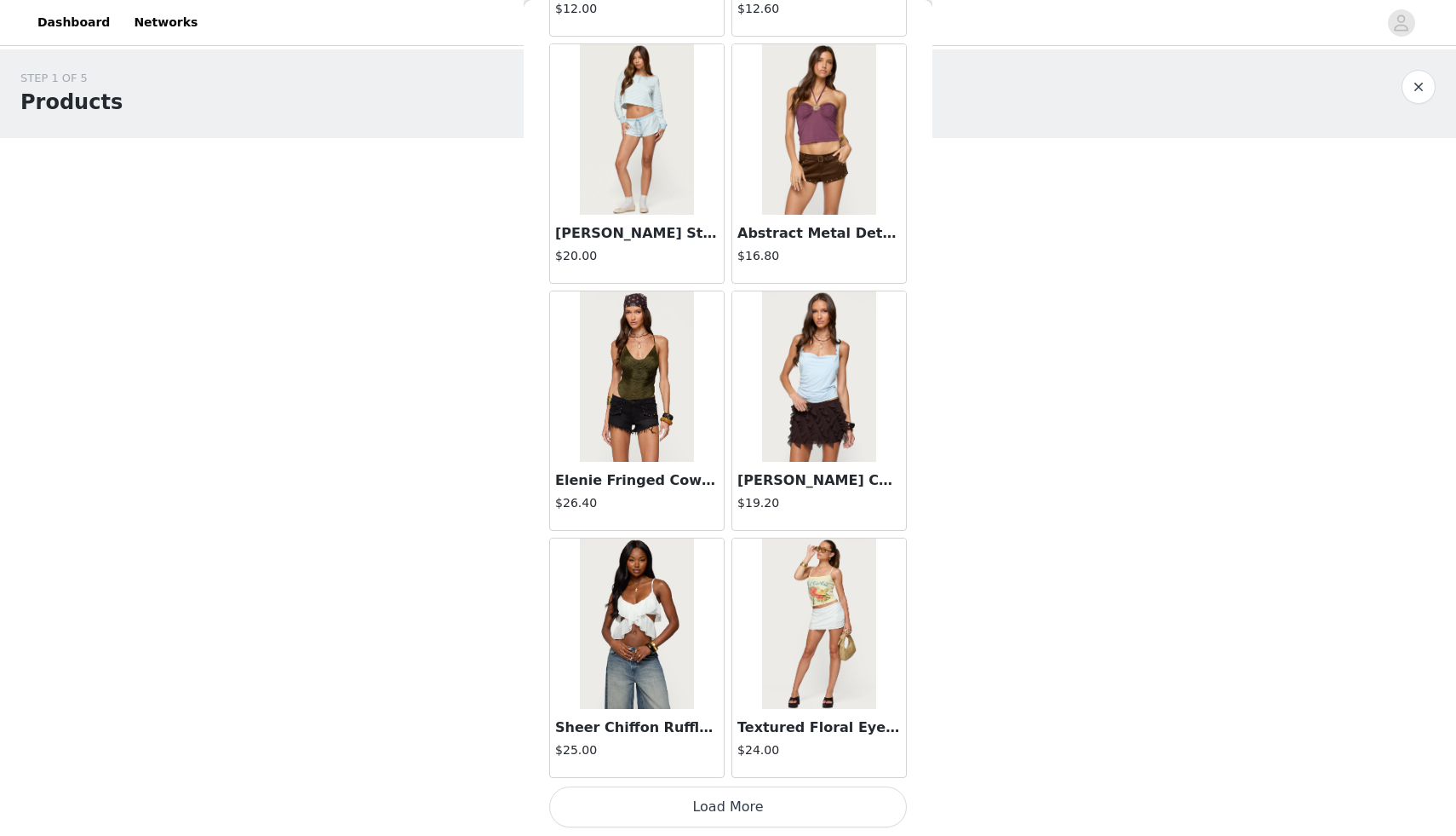
click at [717, 801] on button "Load More" at bounding box center [728, 806] width 358 height 41
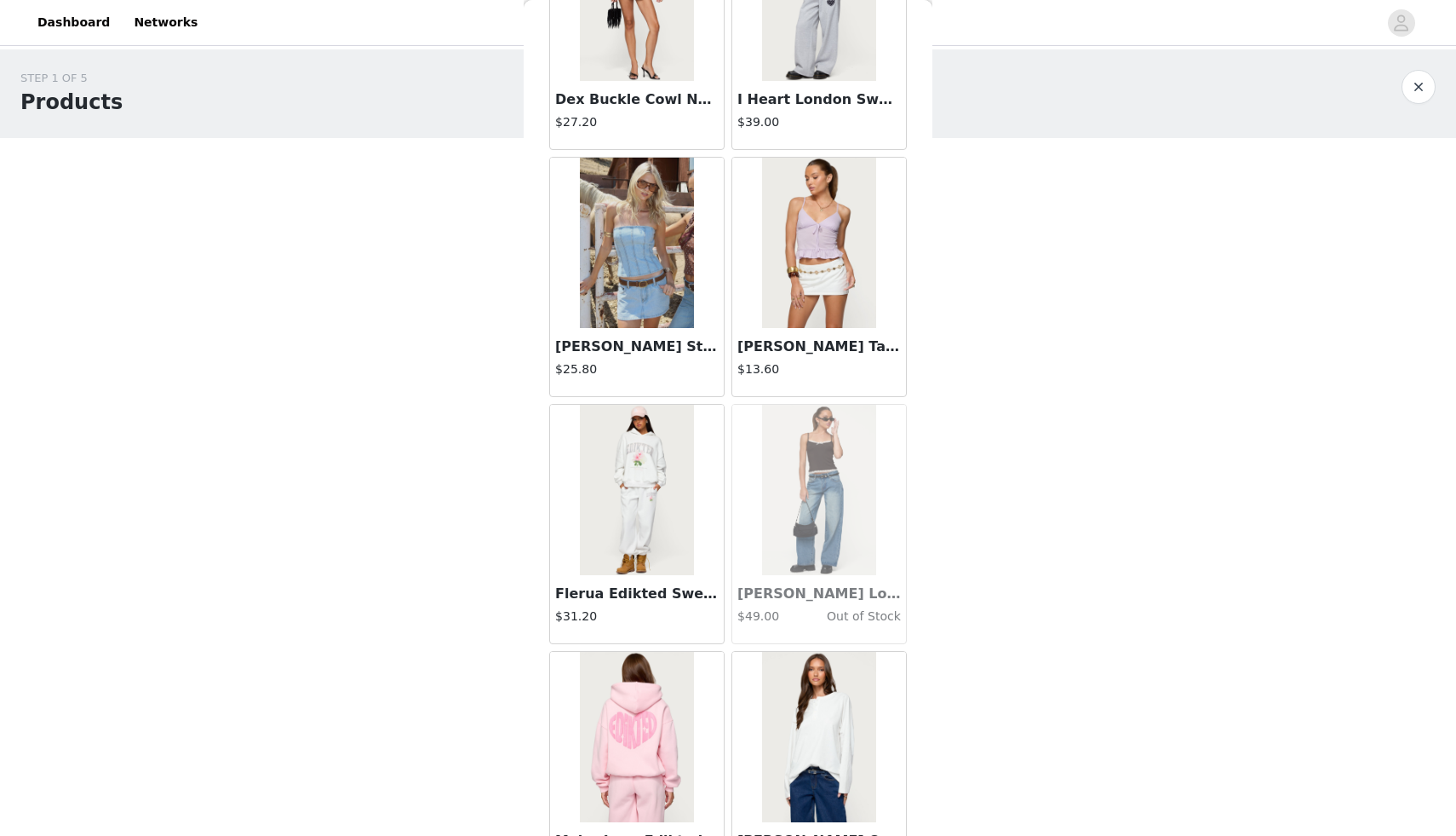
scroll to position [14122, 0]
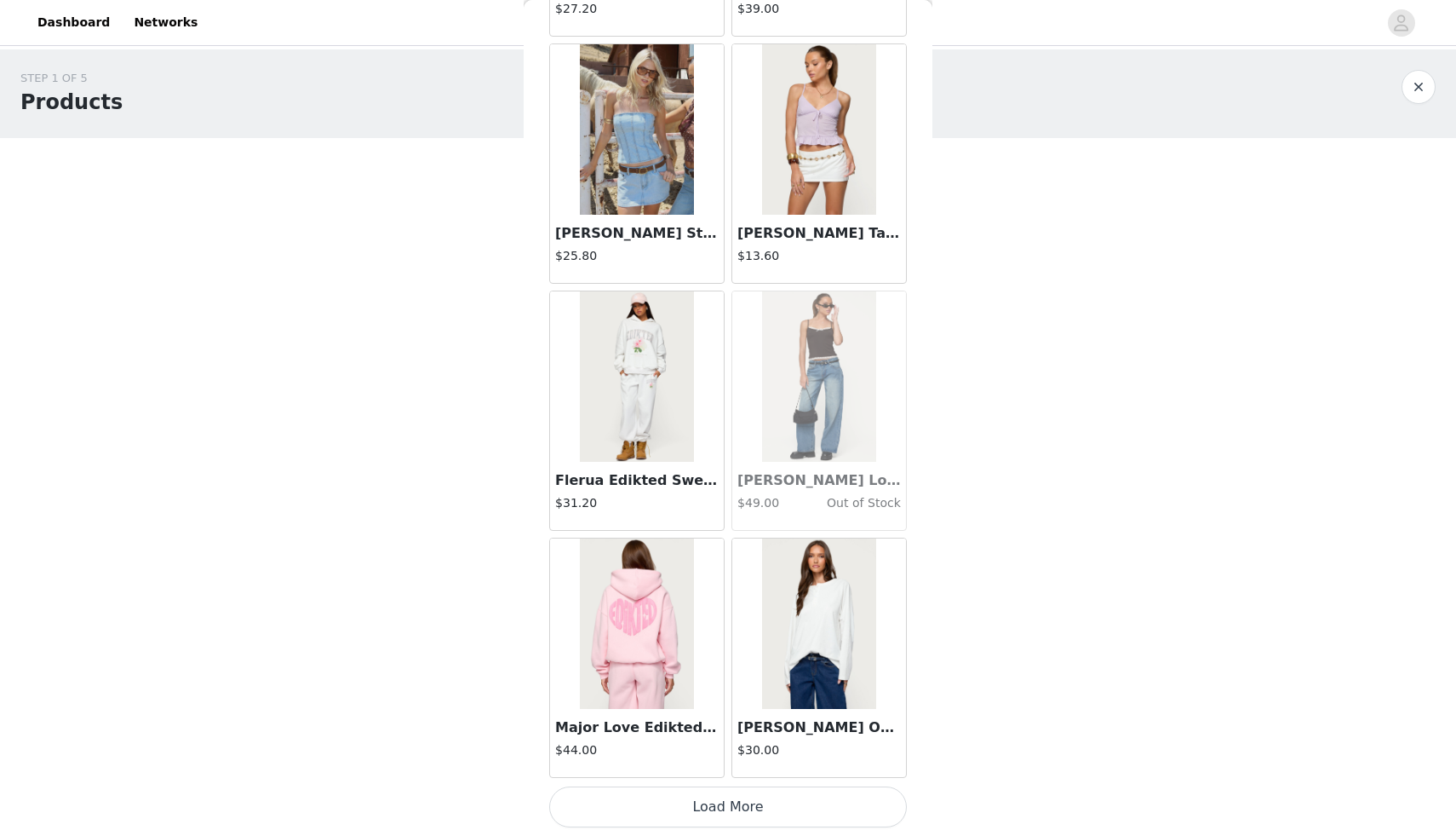
click at [695, 806] on button "Load More" at bounding box center [728, 806] width 358 height 41
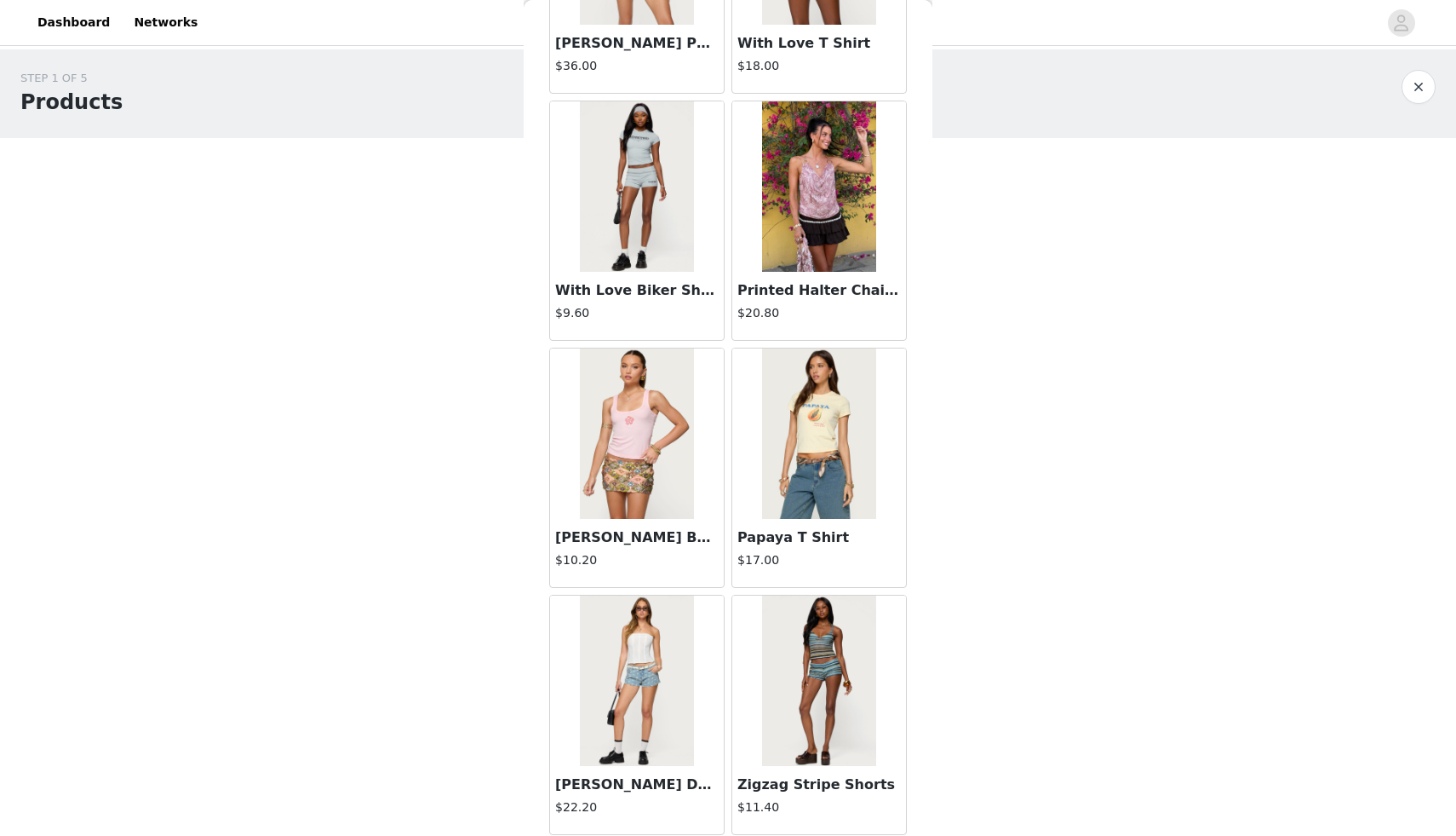
scroll to position [16592, 0]
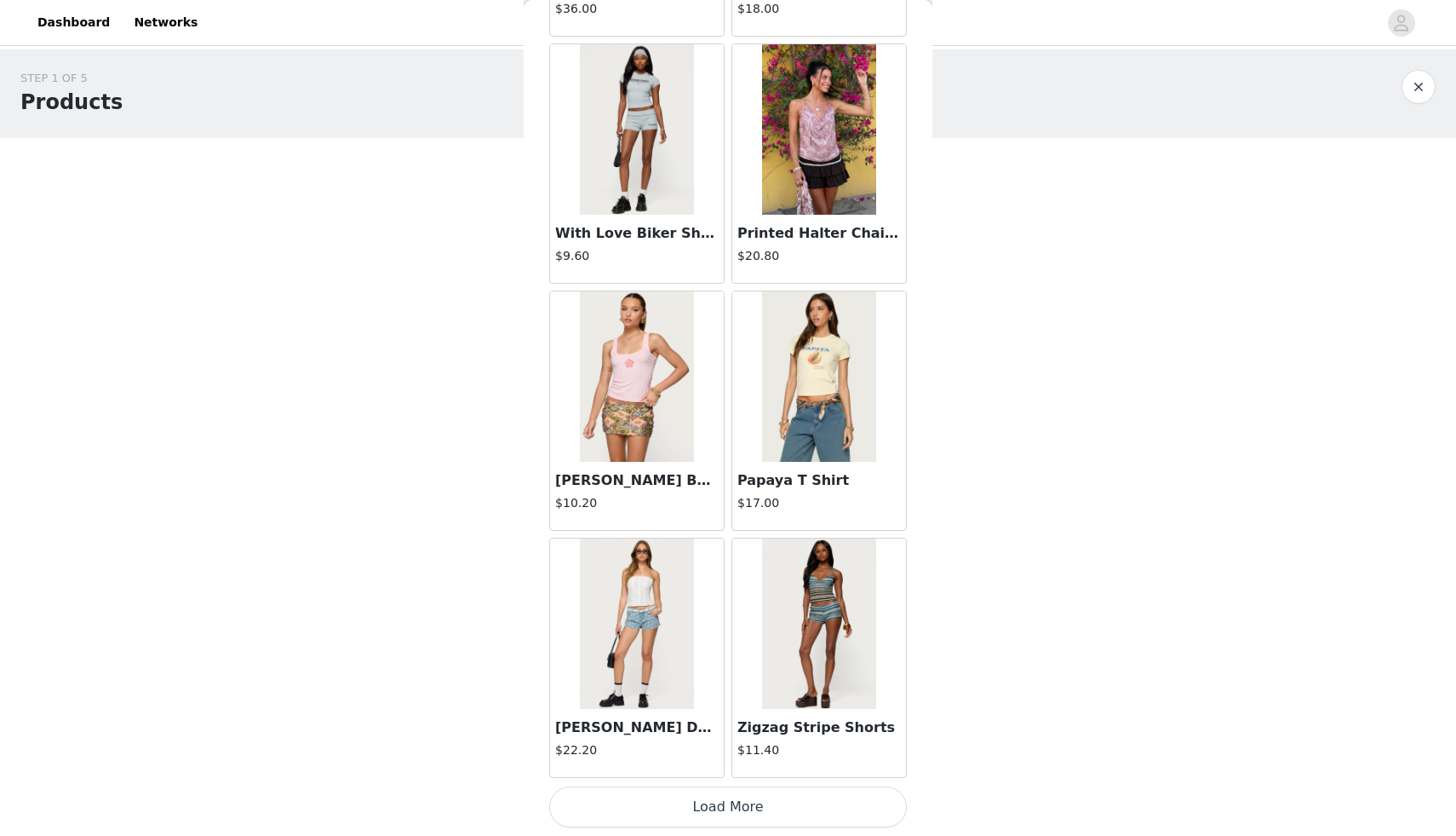
click at [697, 807] on button "Load More" at bounding box center [728, 806] width 358 height 41
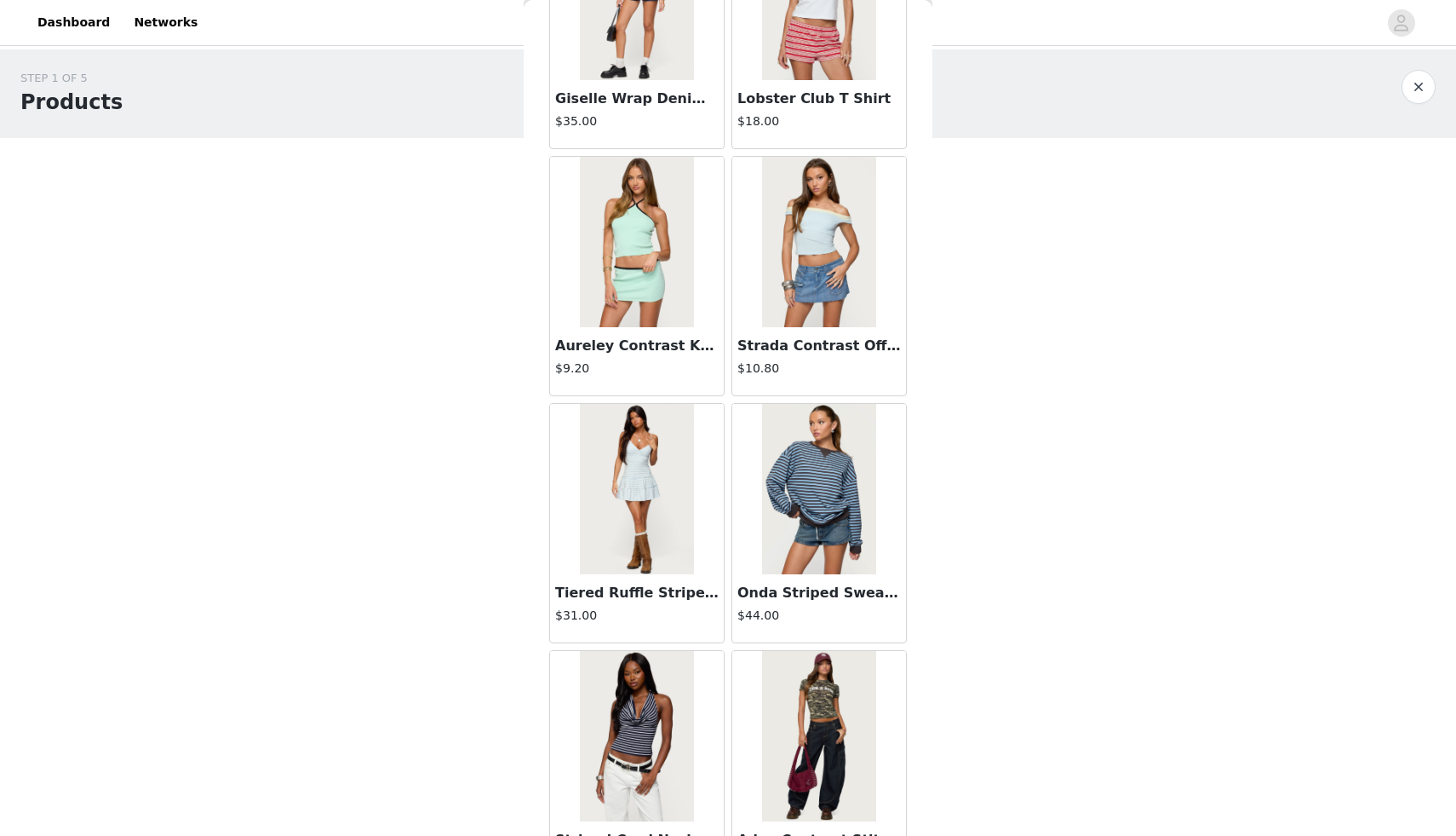
scroll to position [19063, 0]
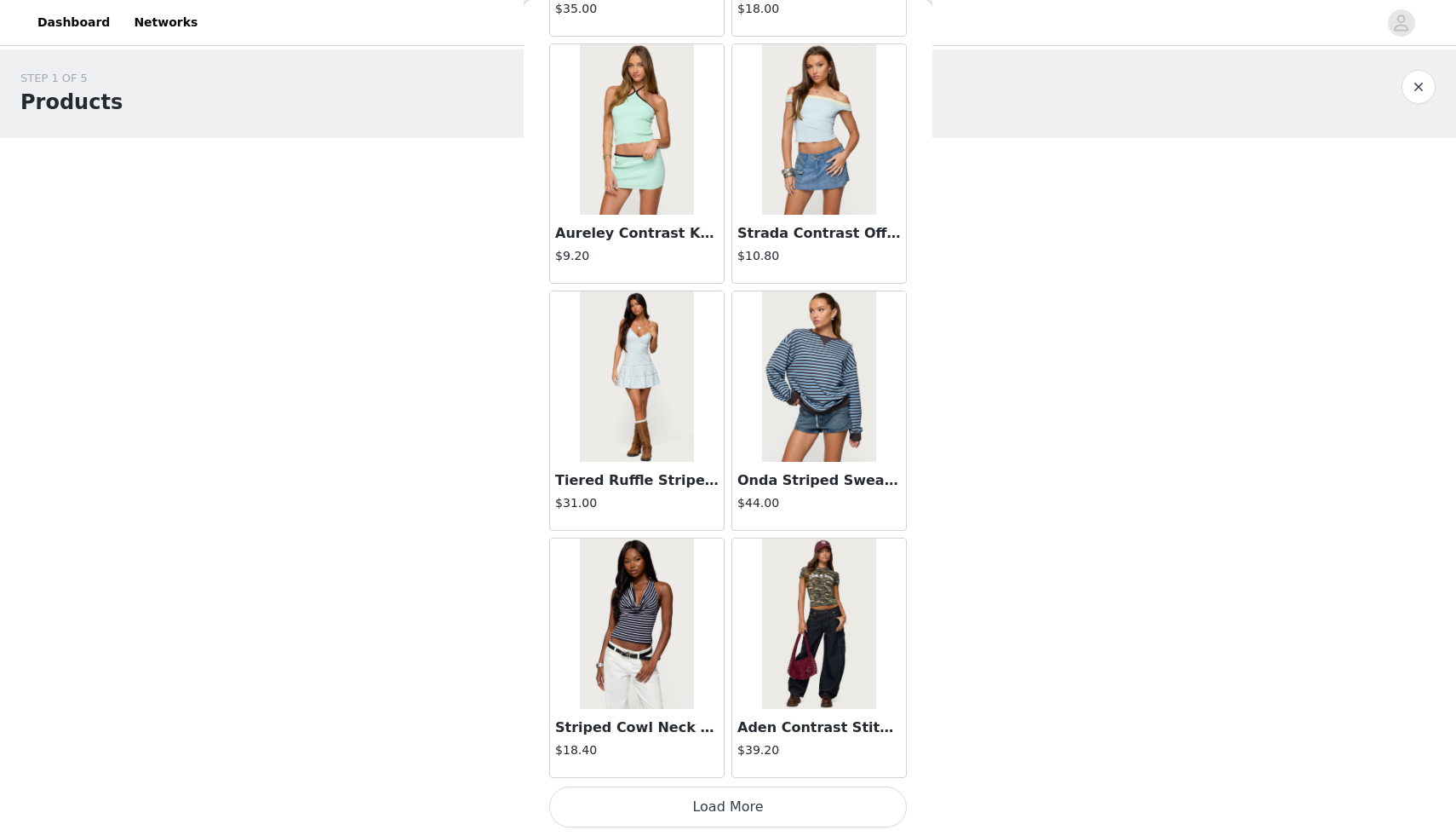
click at [682, 803] on button "Load More" at bounding box center [728, 806] width 358 height 41
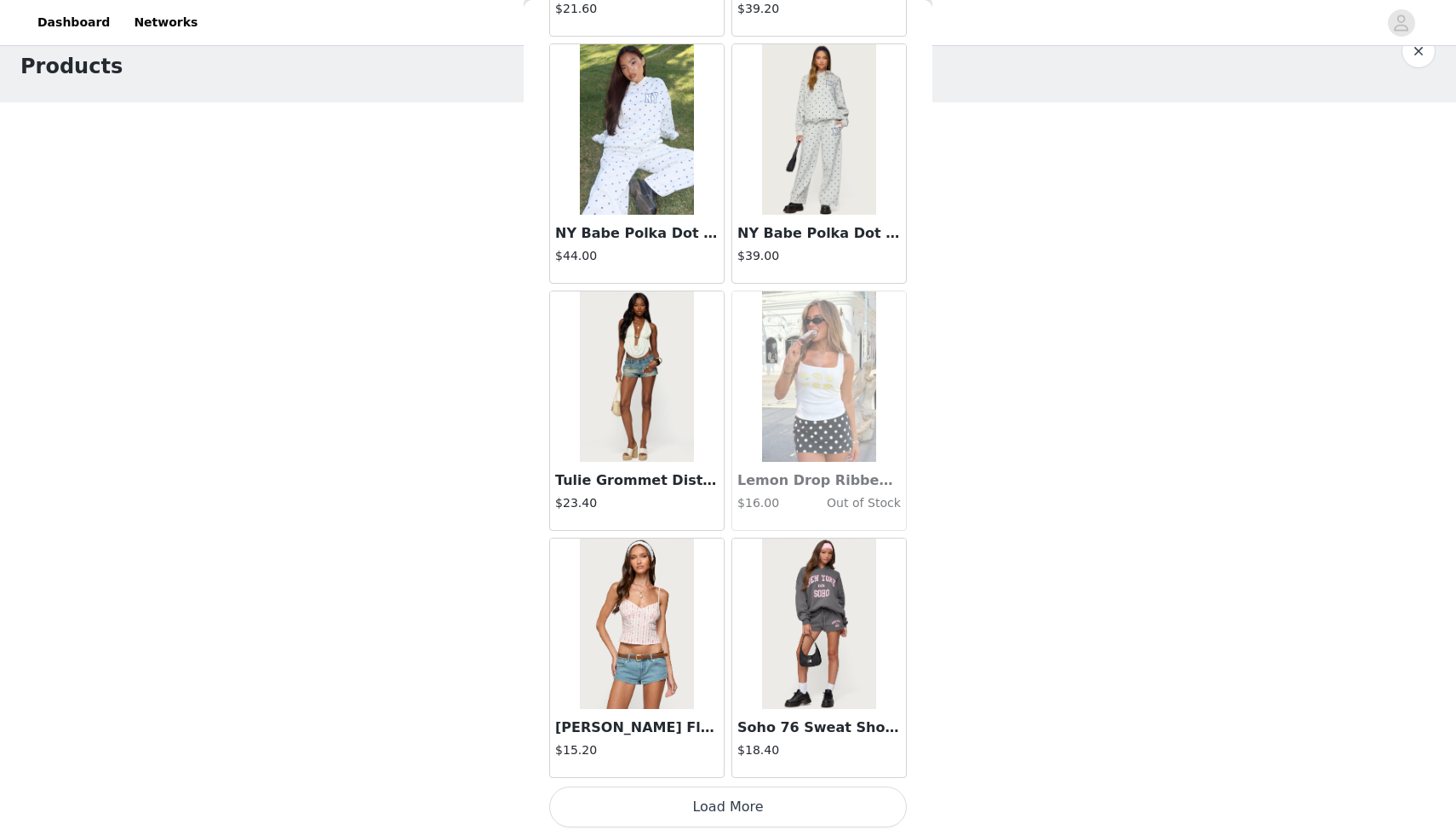
scroll to position [46, 0]
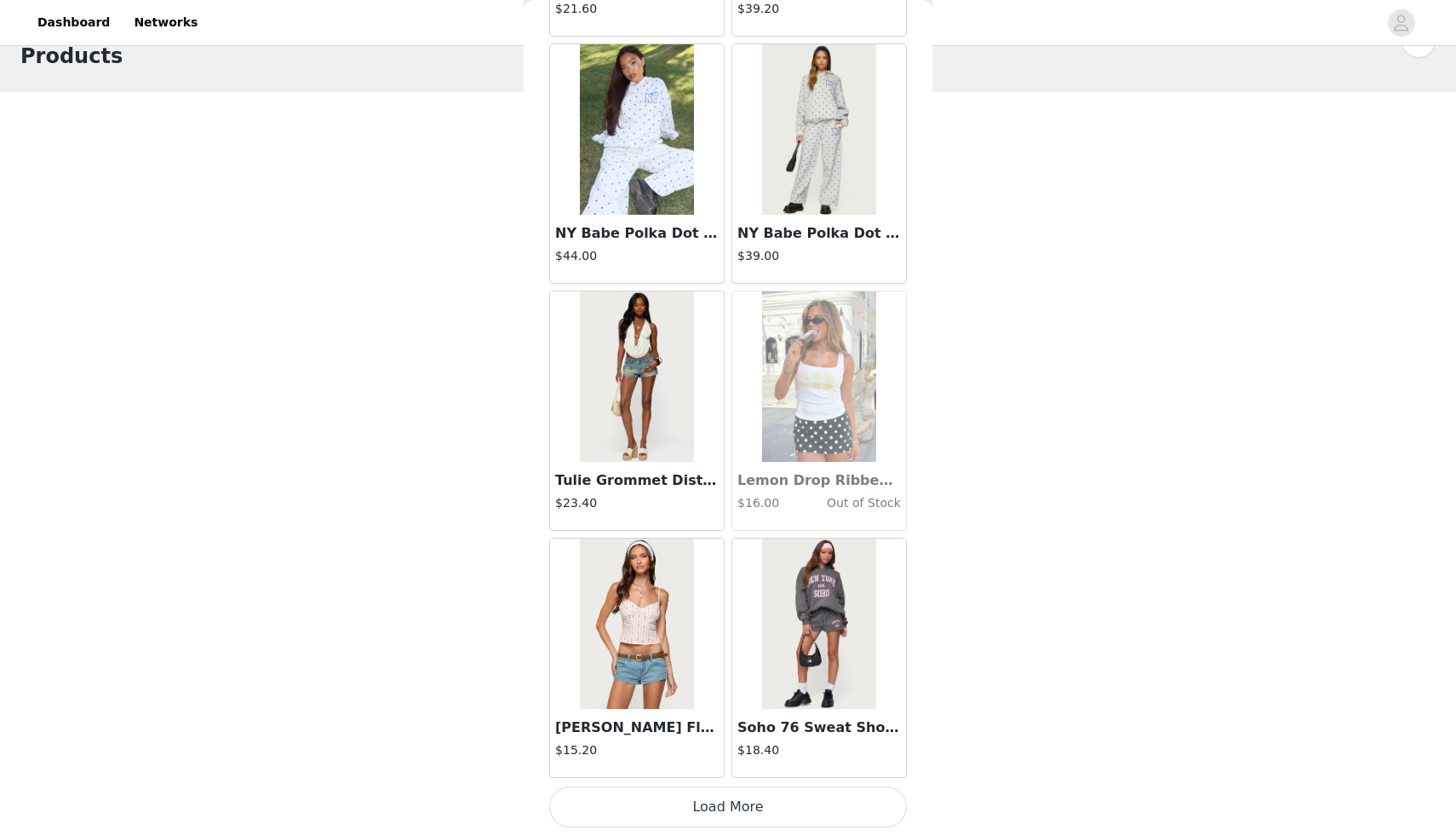
click at [657, 803] on button "Load More" at bounding box center [728, 806] width 358 height 41
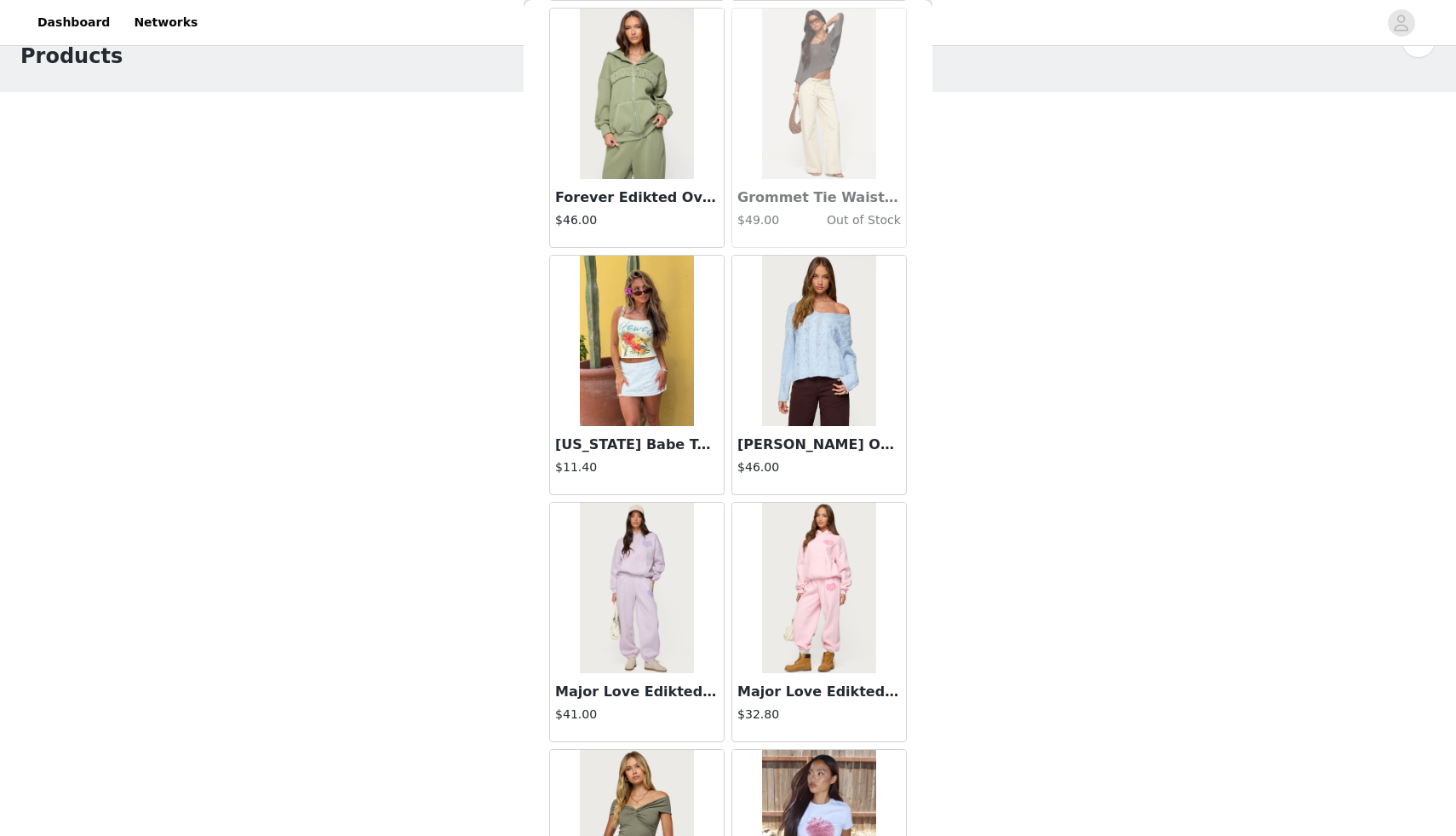
scroll to position [22312, 0]
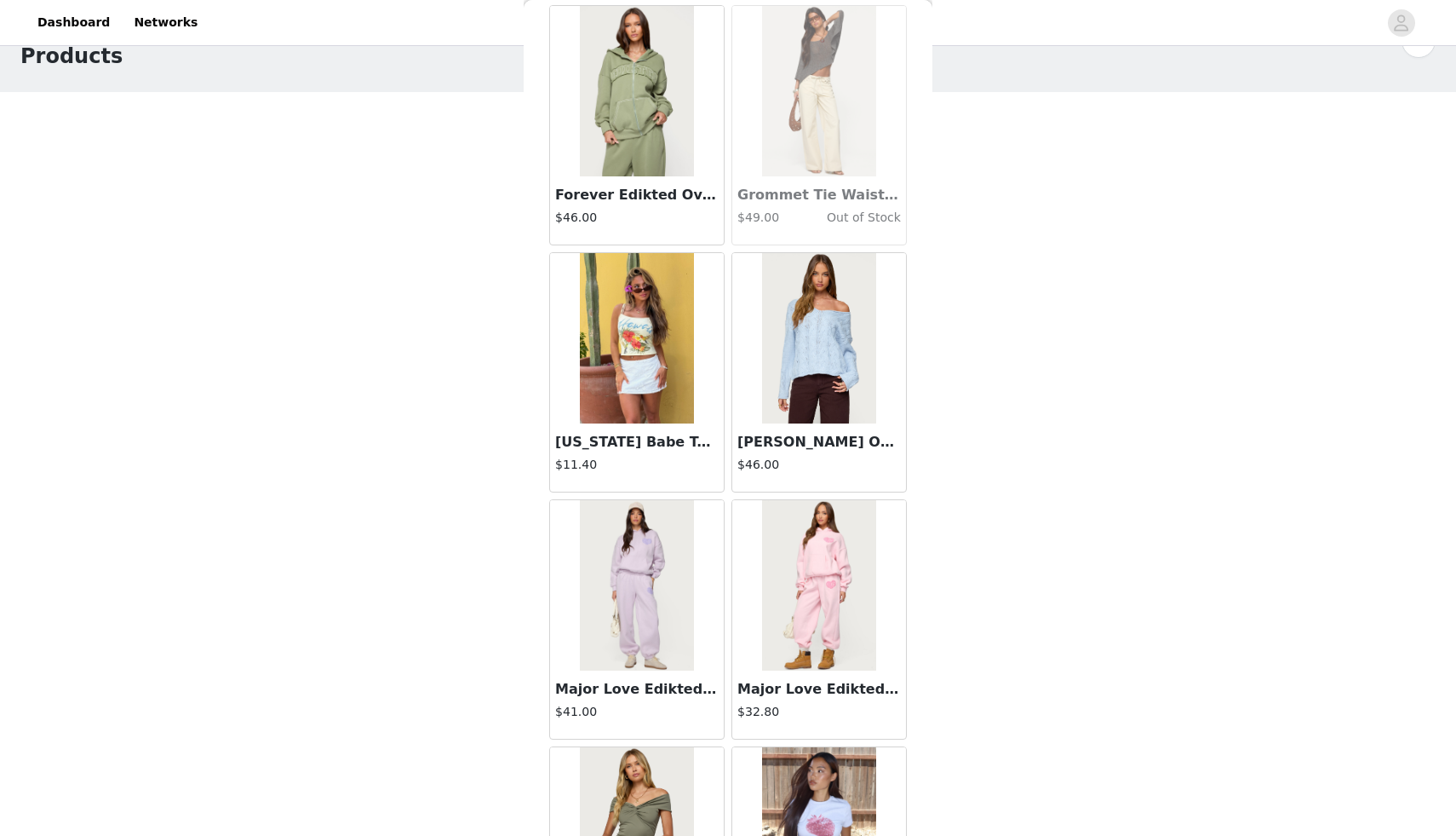
click at [813, 348] on img at bounding box center [819, 338] width 113 height 171
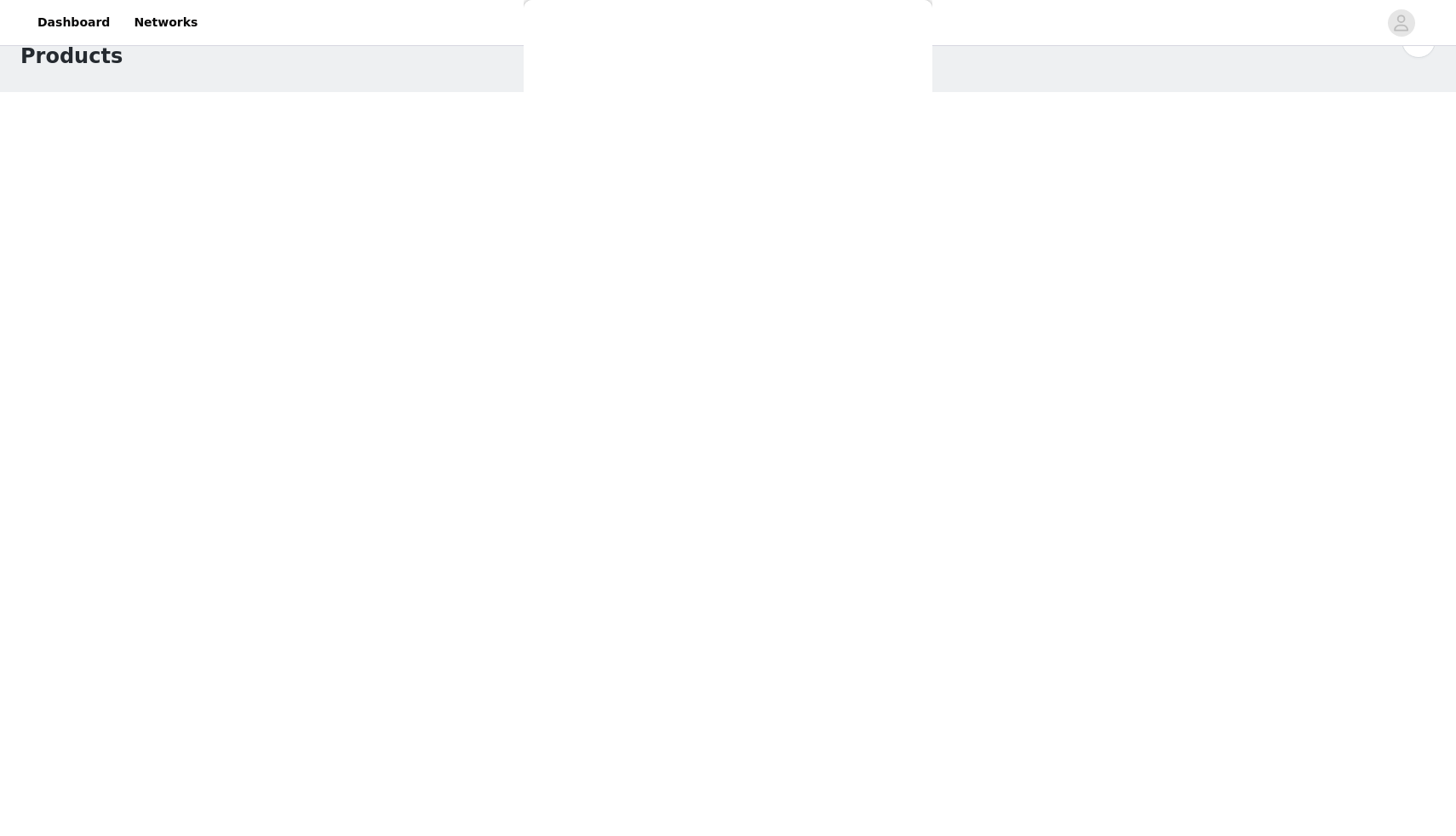
scroll to position [0, 0]
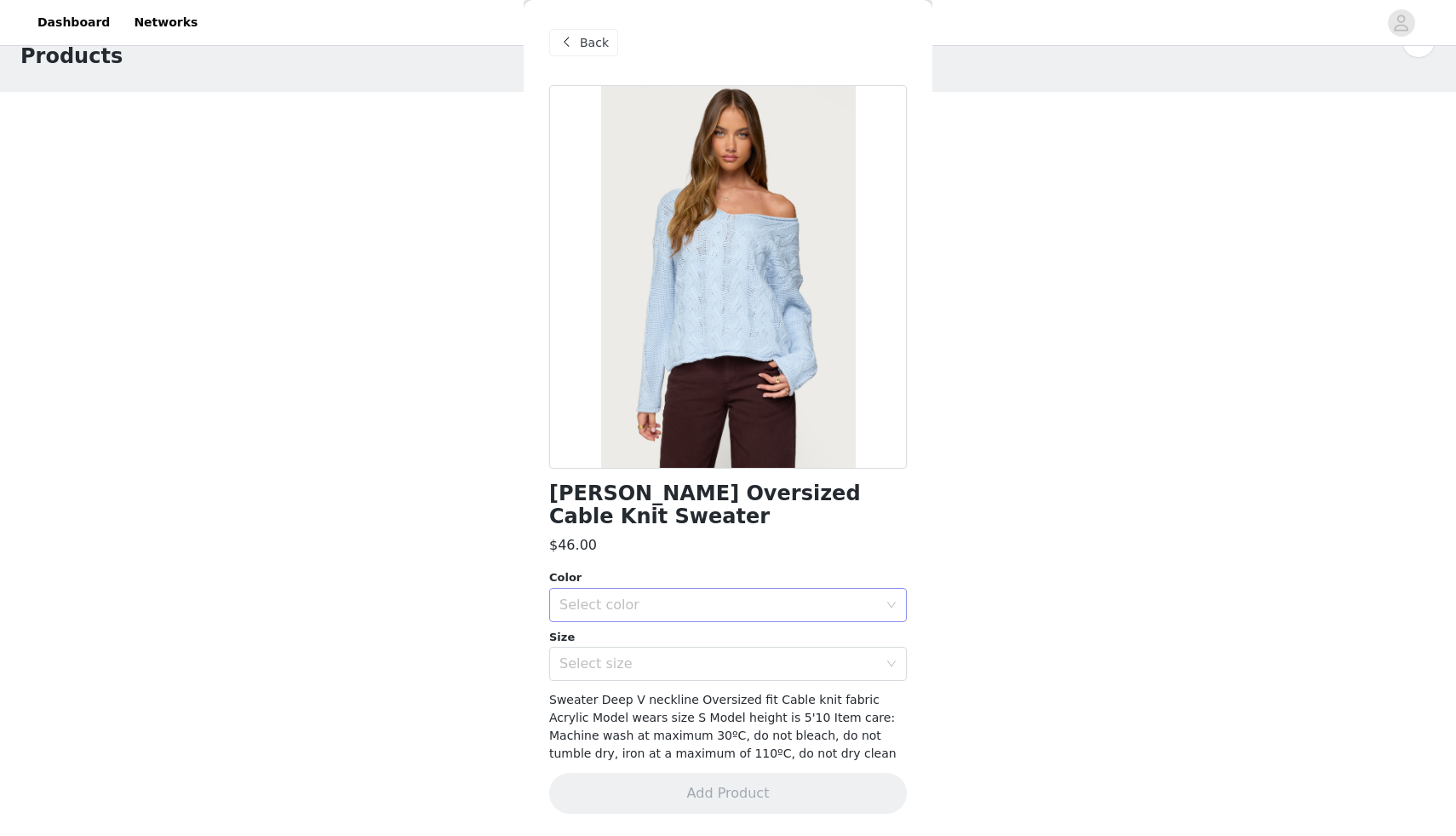
click at [717, 596] on div "Select color" at bounding box center [719, 605] width 318 height 17
click at [706, 616] on li "LIGHT BLUE" at bounding box center [728, 619] width 358 height 27
click at [694, 655] on div "Select size" at bounding box center [719, 663] width 318 height 17
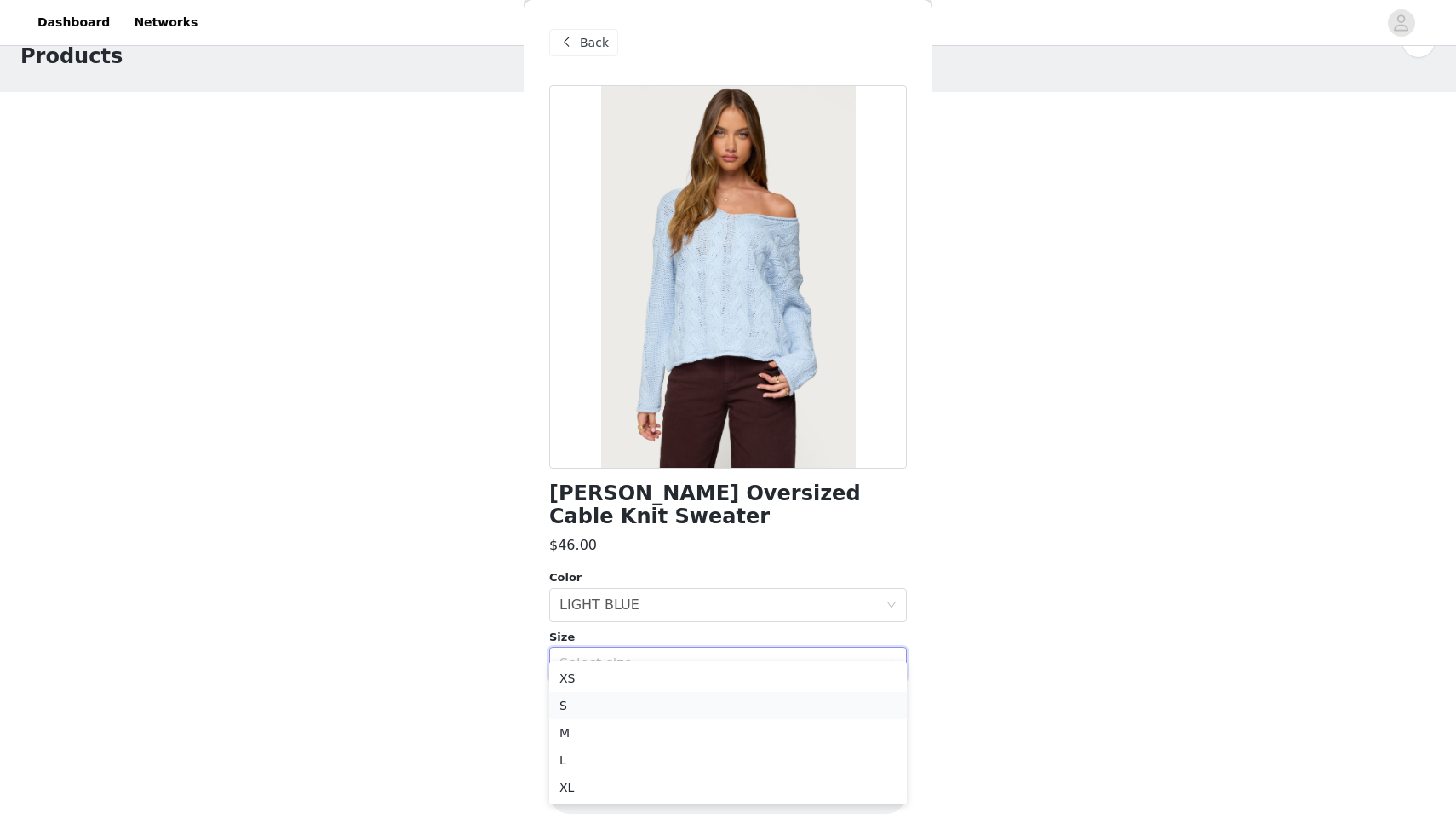
click at [670, 697] on li "S" at bounding box center [728, 705] width 358 height 27
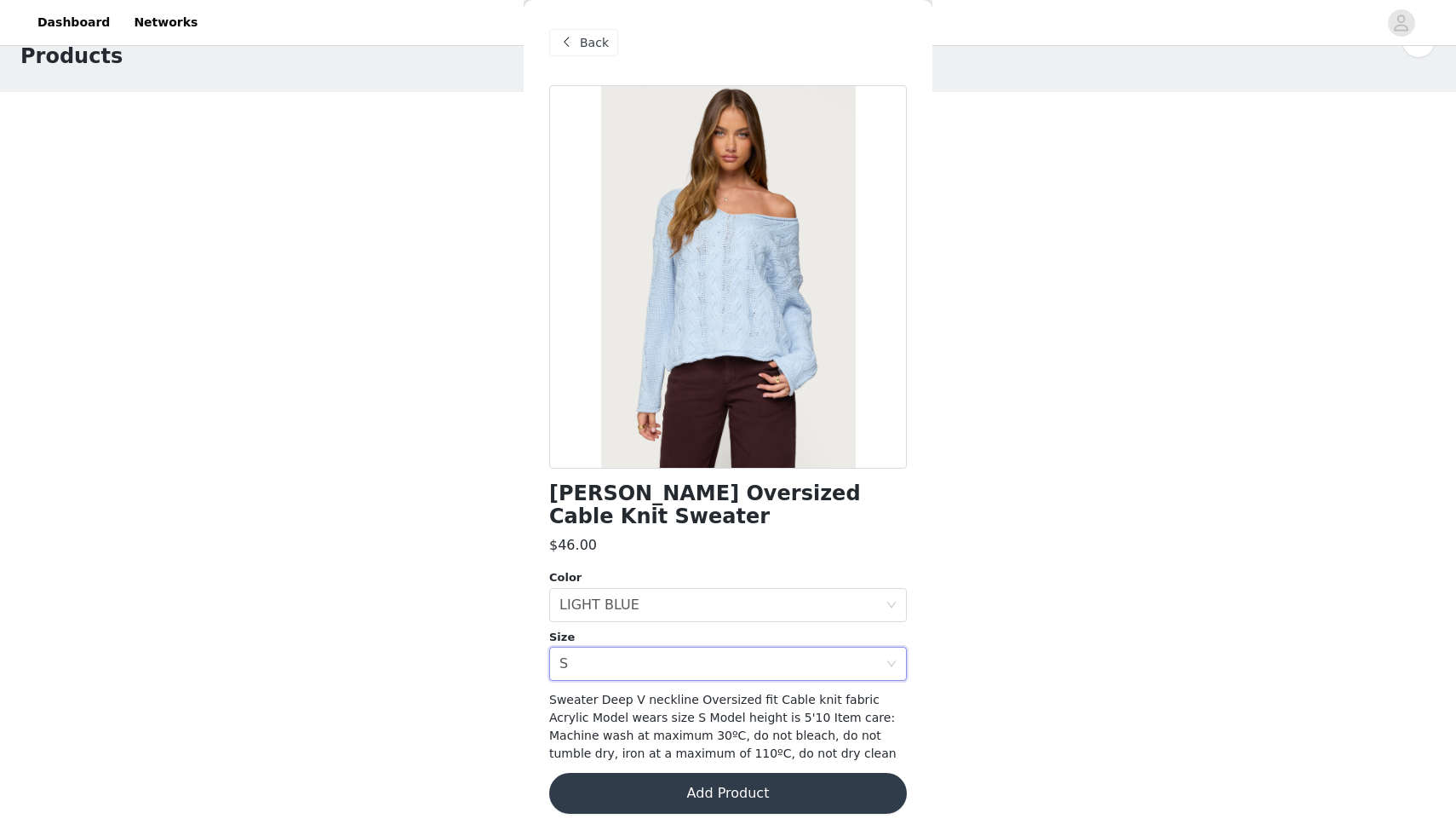
click at [675, 775] on button "Add Product" at bounding box center [728, 793] width 358 height 41
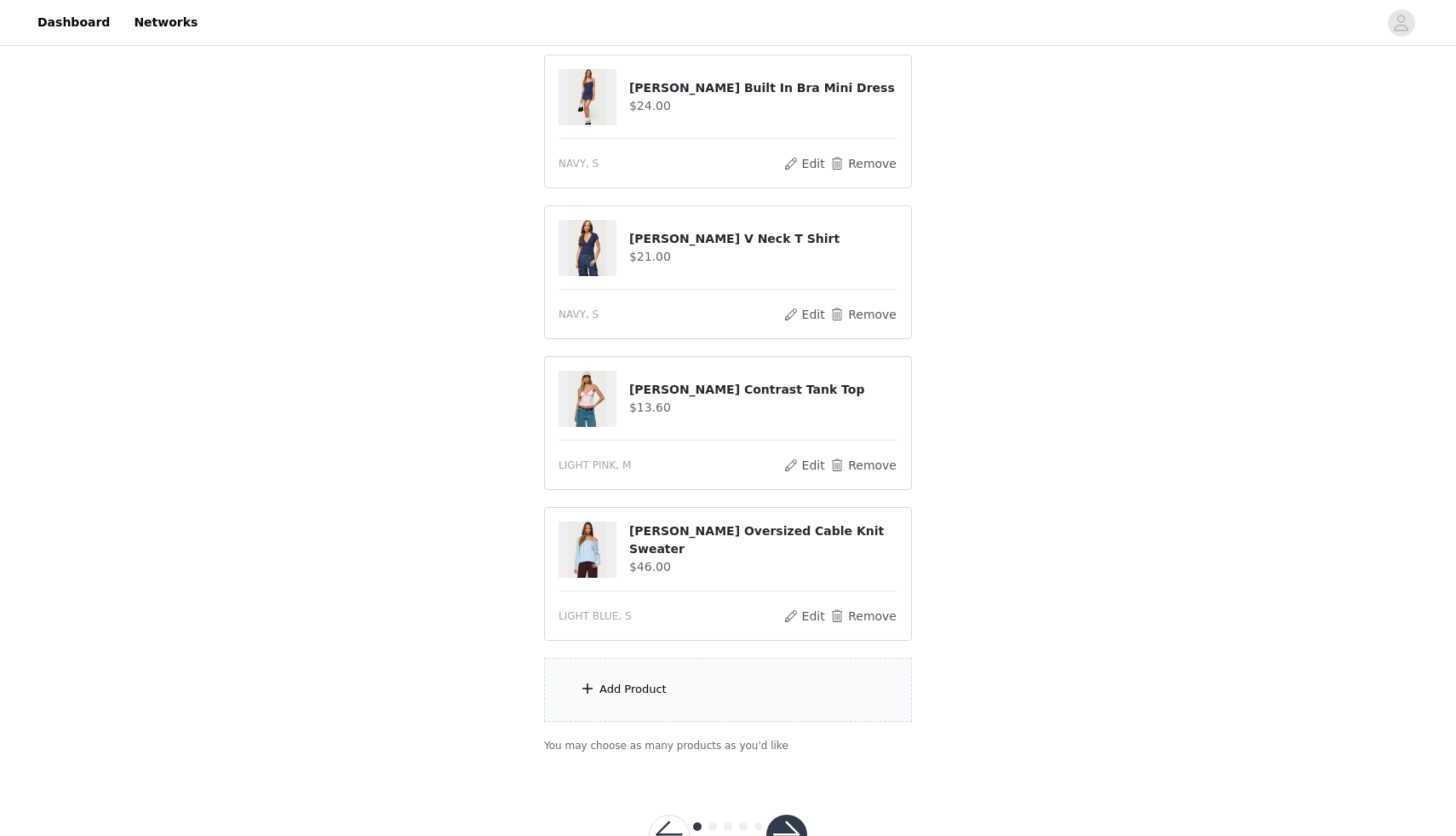
scroll to position [177, 0]
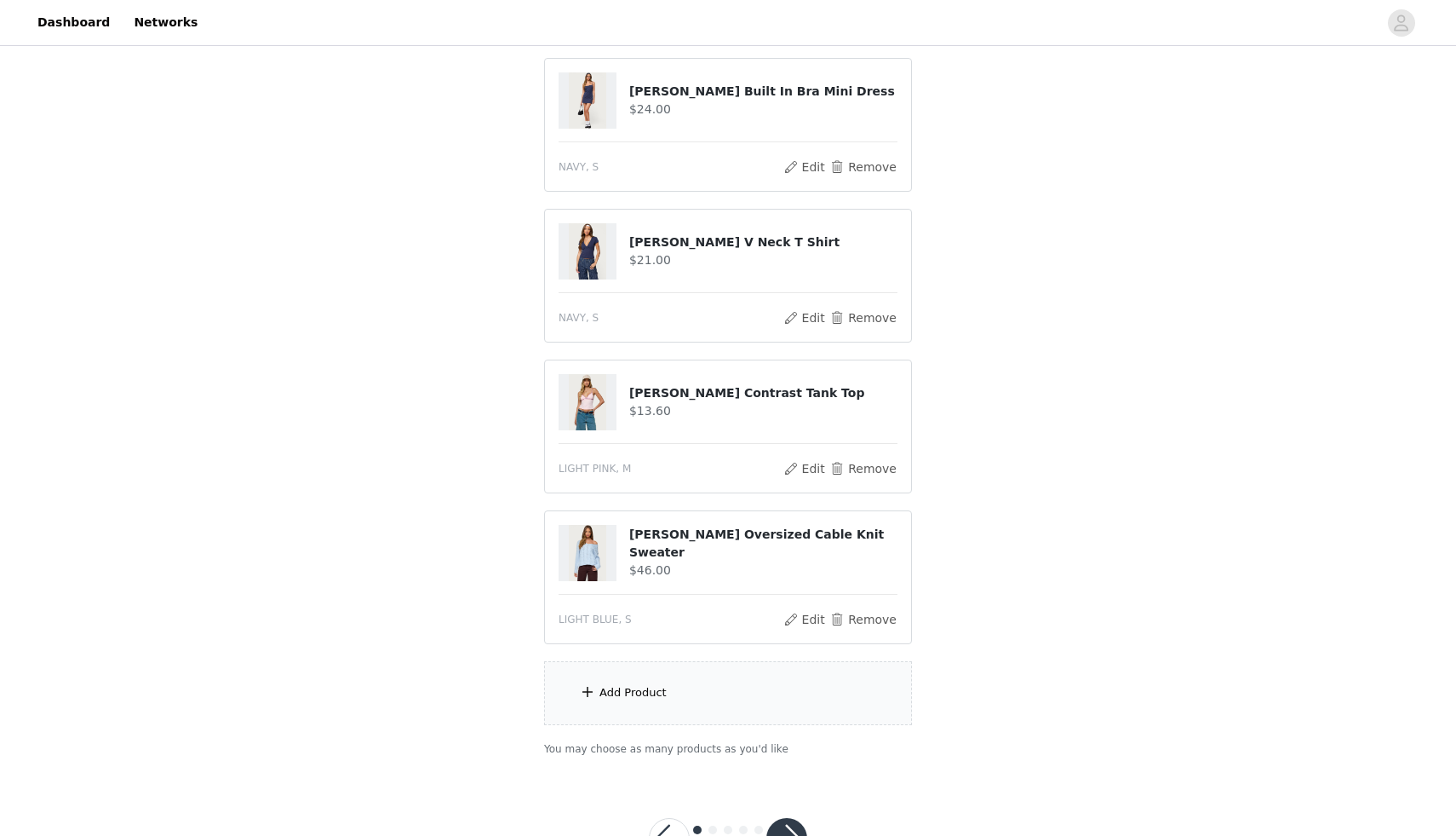
click at [667, 688] on div "Add Product" at bounding box center [728, 692] width 368 height 64
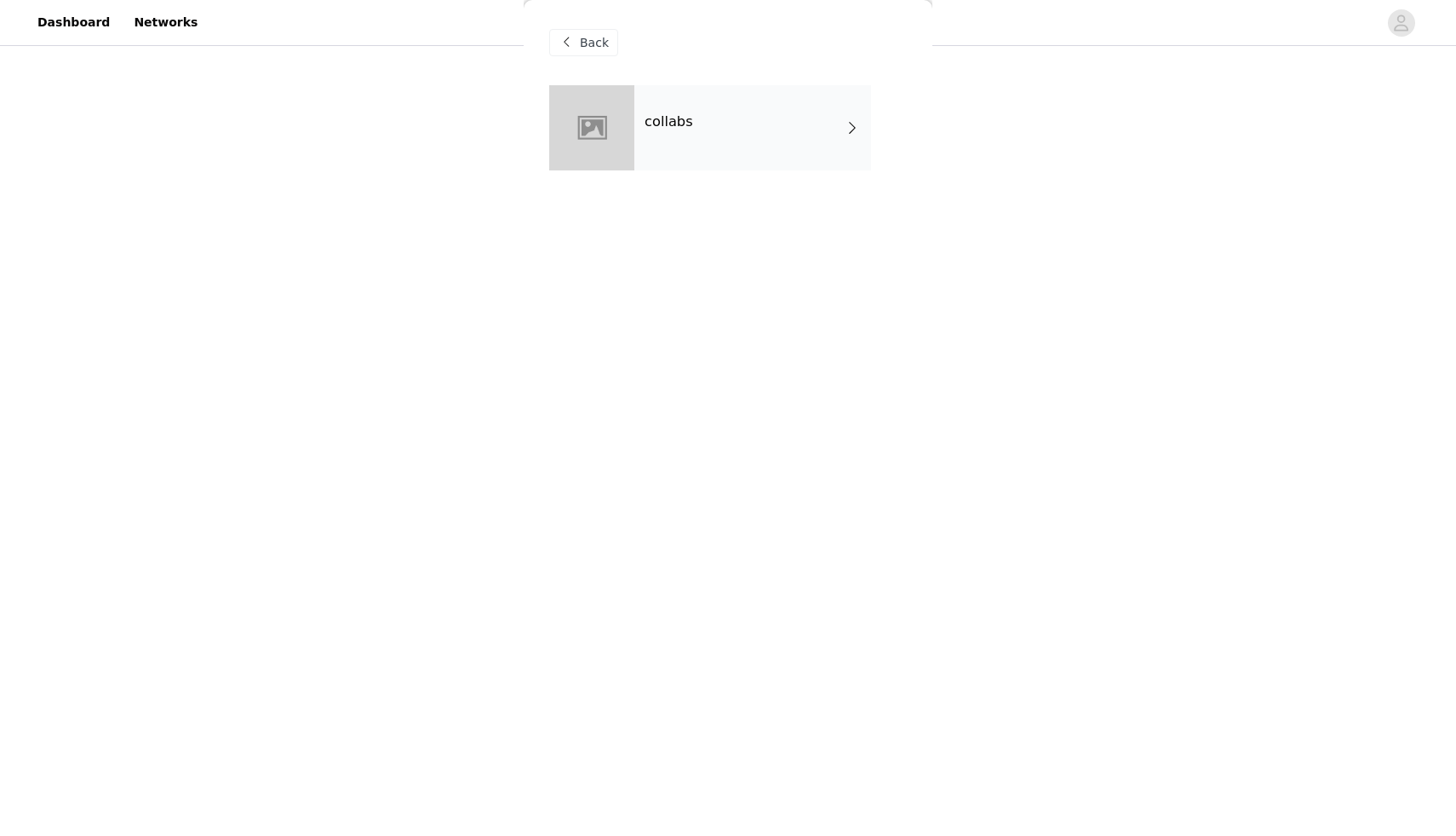
click at [686, 159] on div "collabs" at bounding box center [752, 128] width 237 height 85
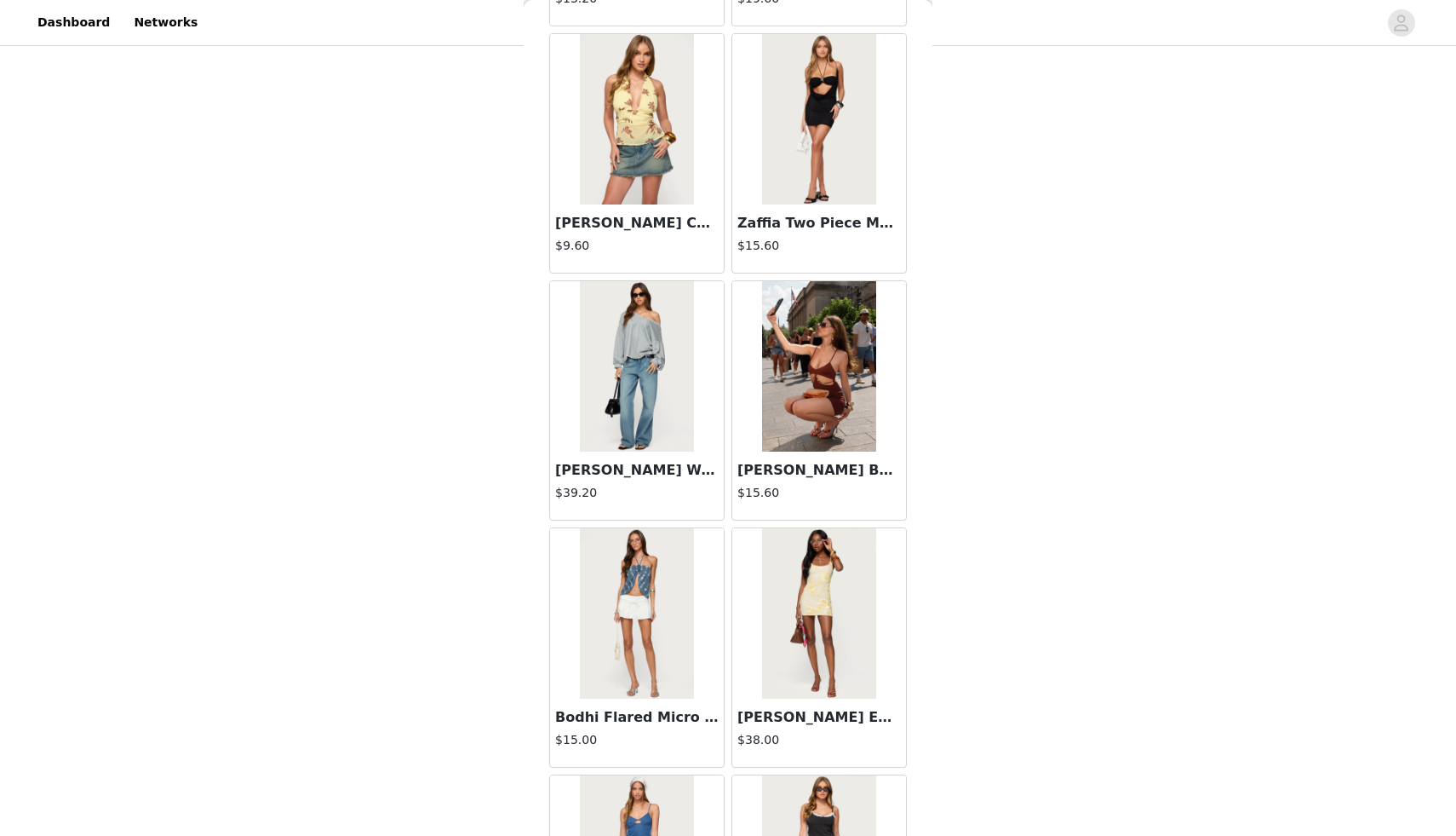
scroll to position [1771, 0]
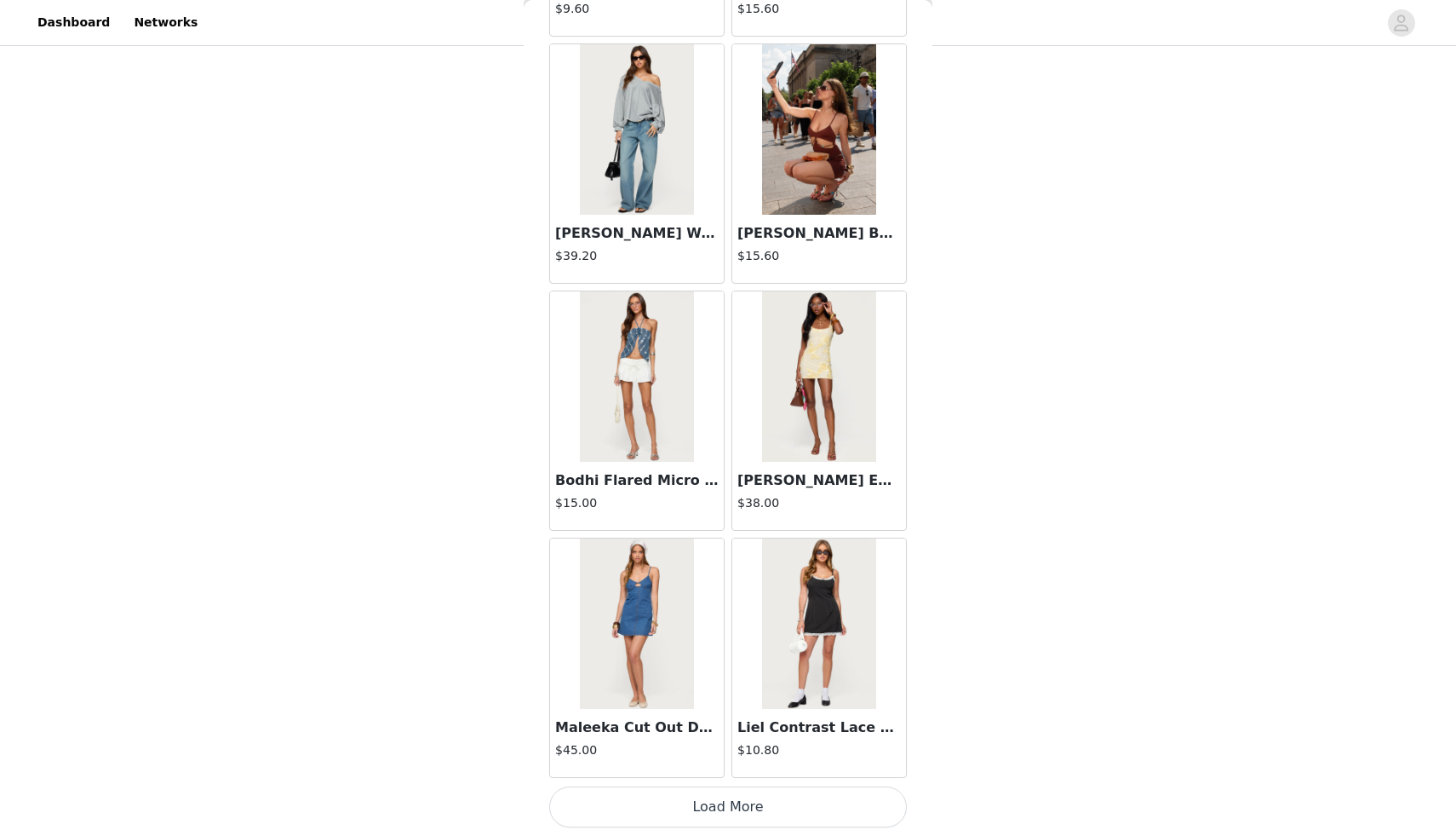
click at [743, 808] on button "Load More" at bounding box center [728, 806] width 358 height 41
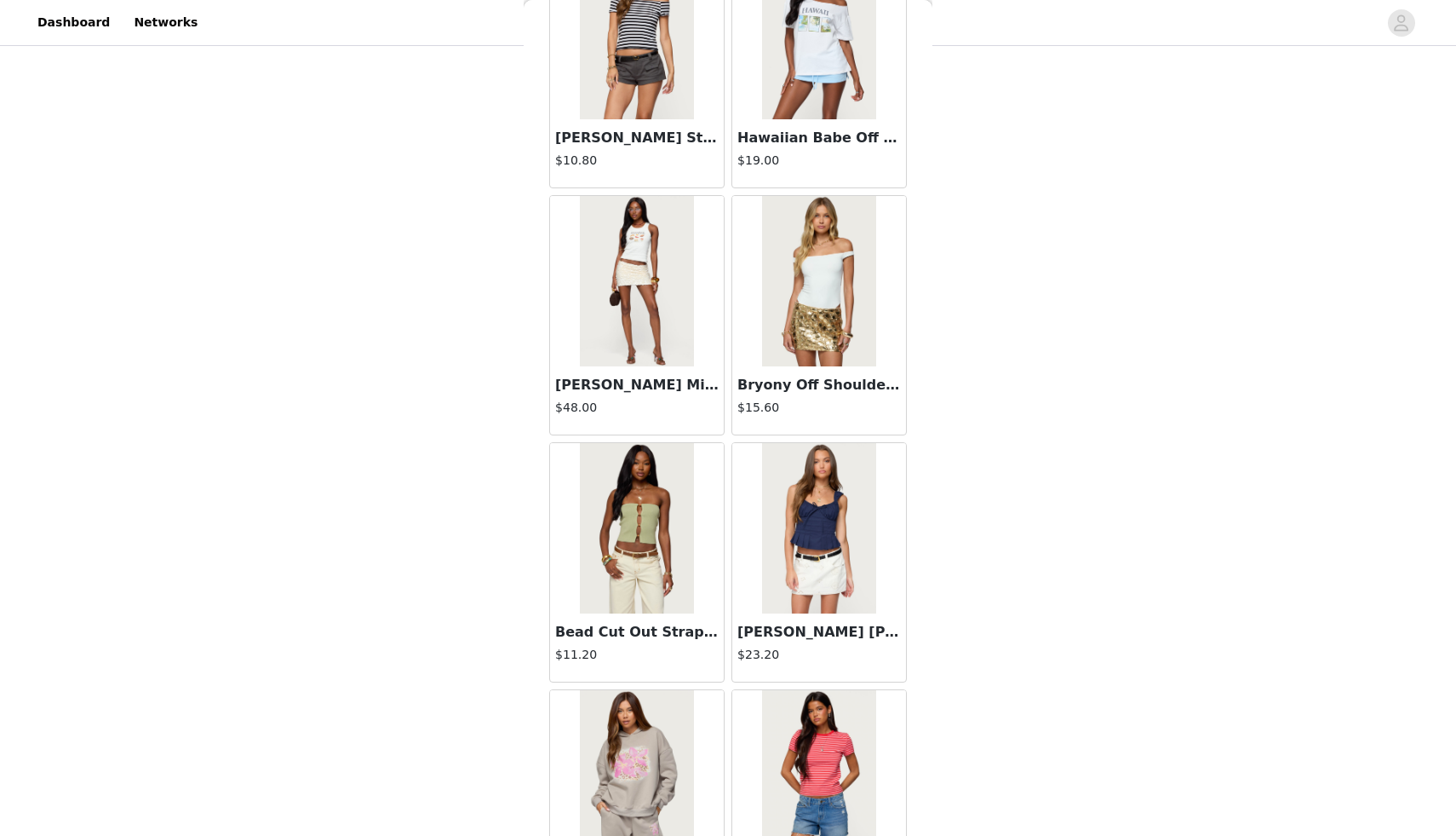
scroll to position [4241, 0]
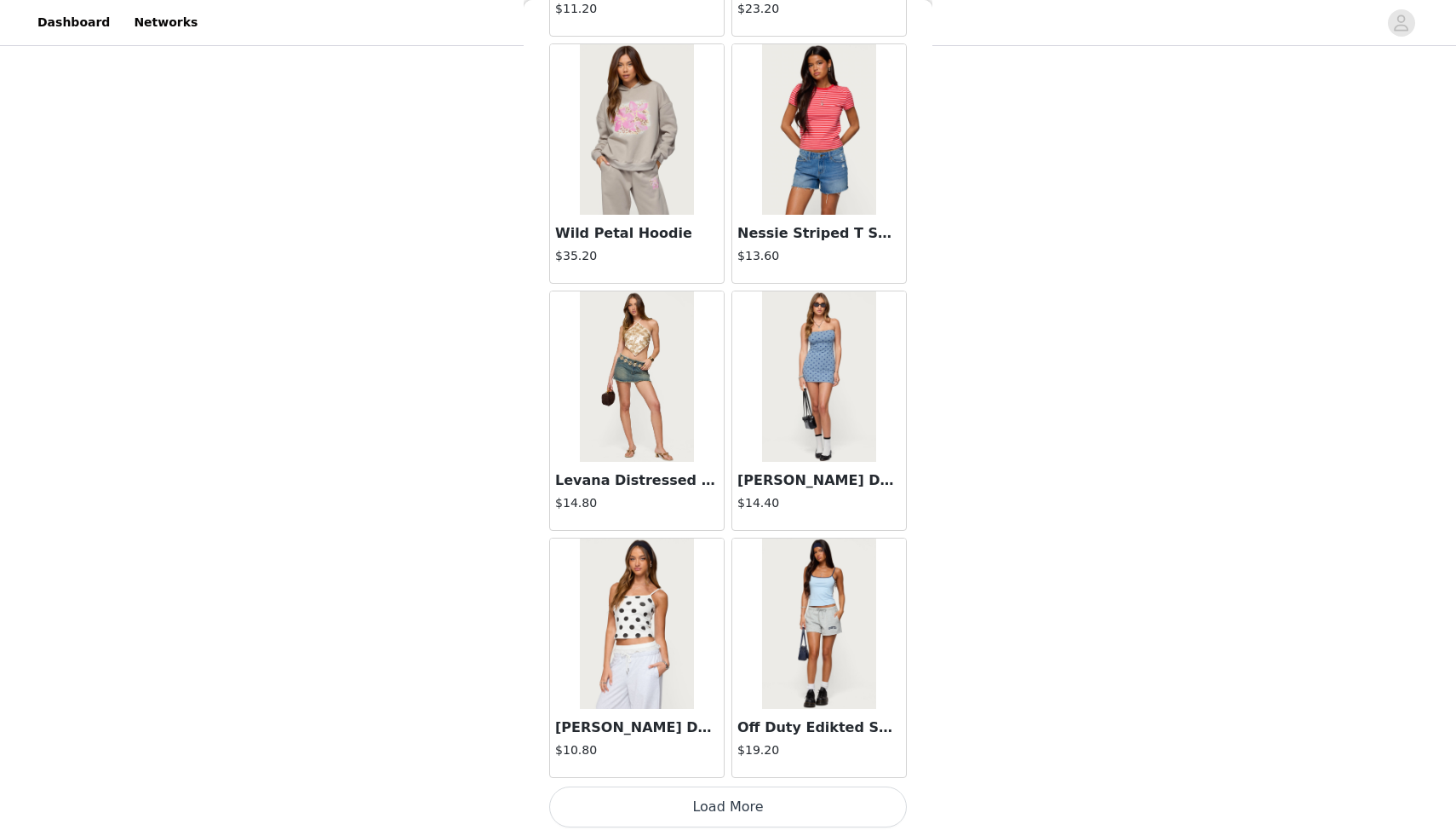
click at [728, 814] on button "Load More" at bounding box center [728, 806] width 358 height 41
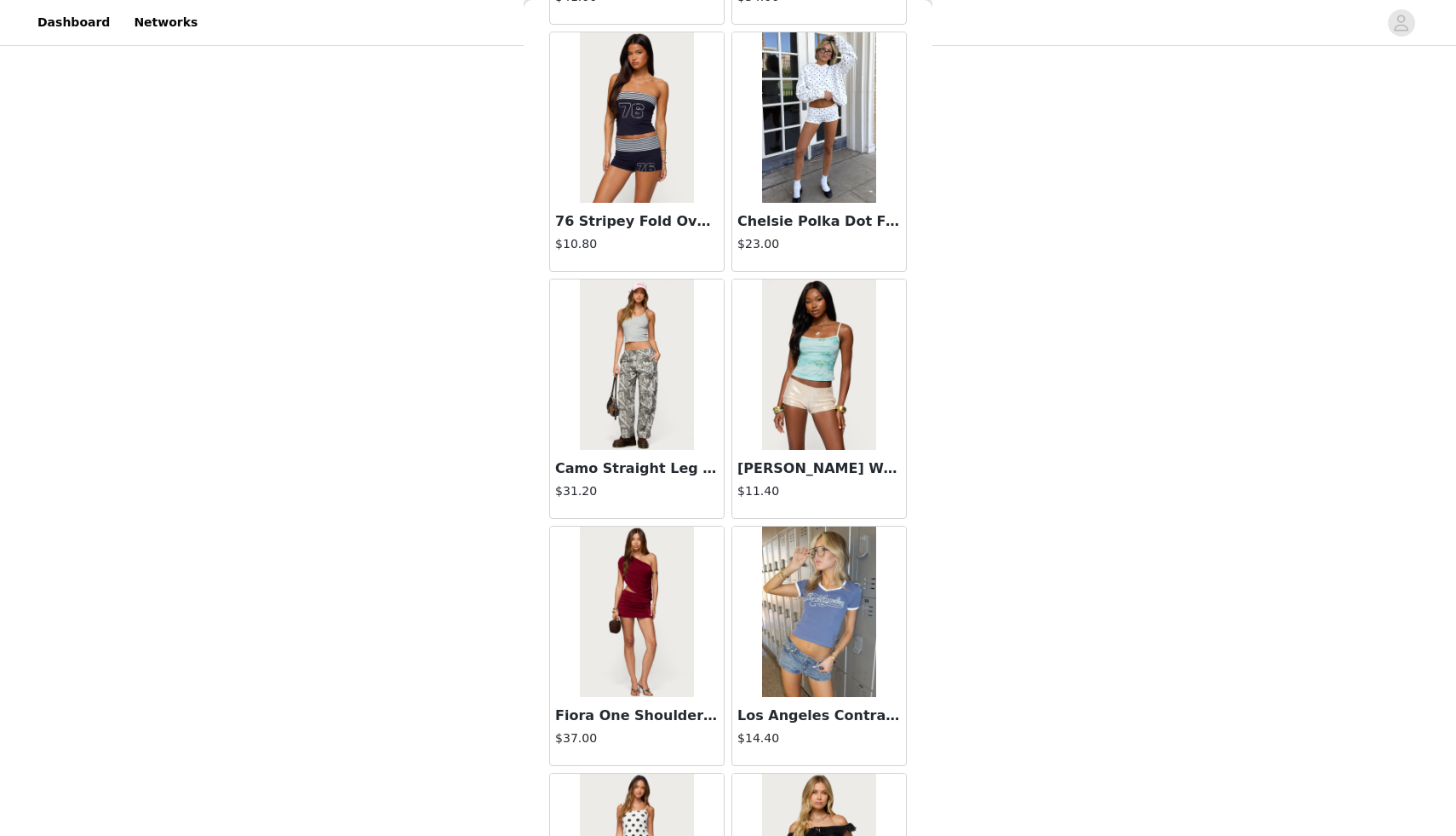
scroll to position [6712, 0]
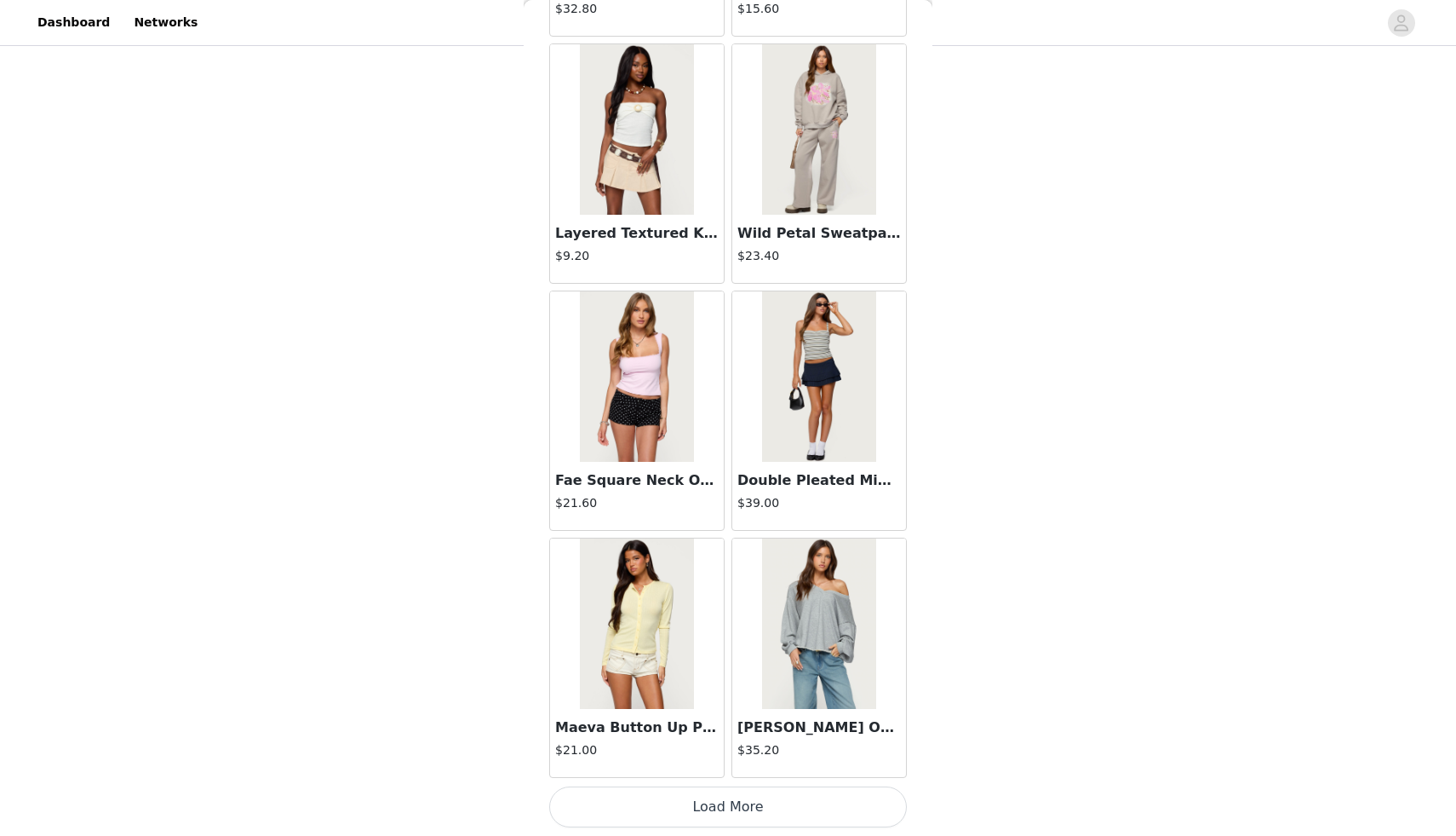
click at [720, 794] on button "Load More" at bounding box center [728, 806] width 358 height 41
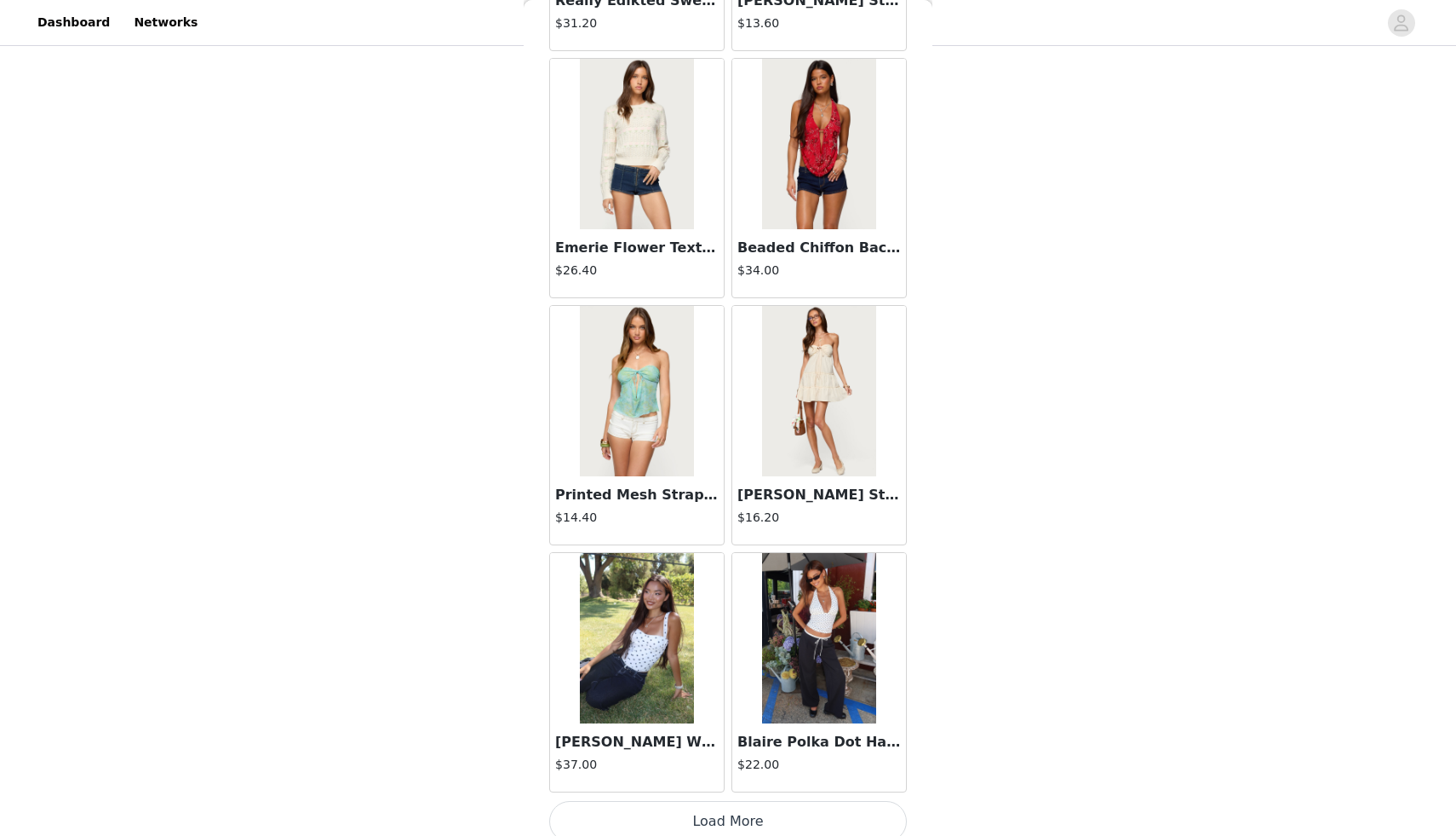
scroll to position [9182, 0]
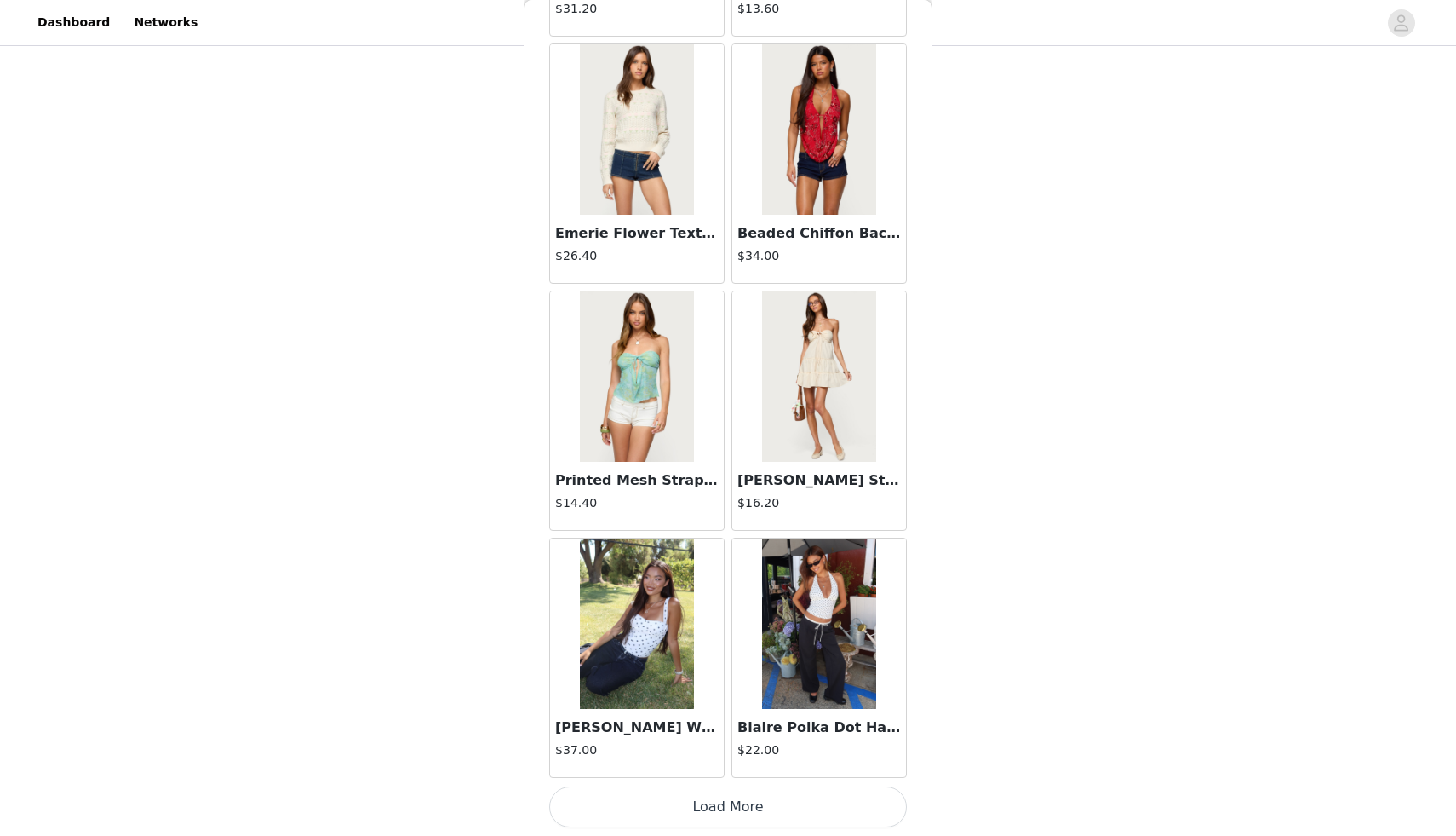
click at [711, 793] on button "Load More" at bounding box center [728, 806] width 358 height 41
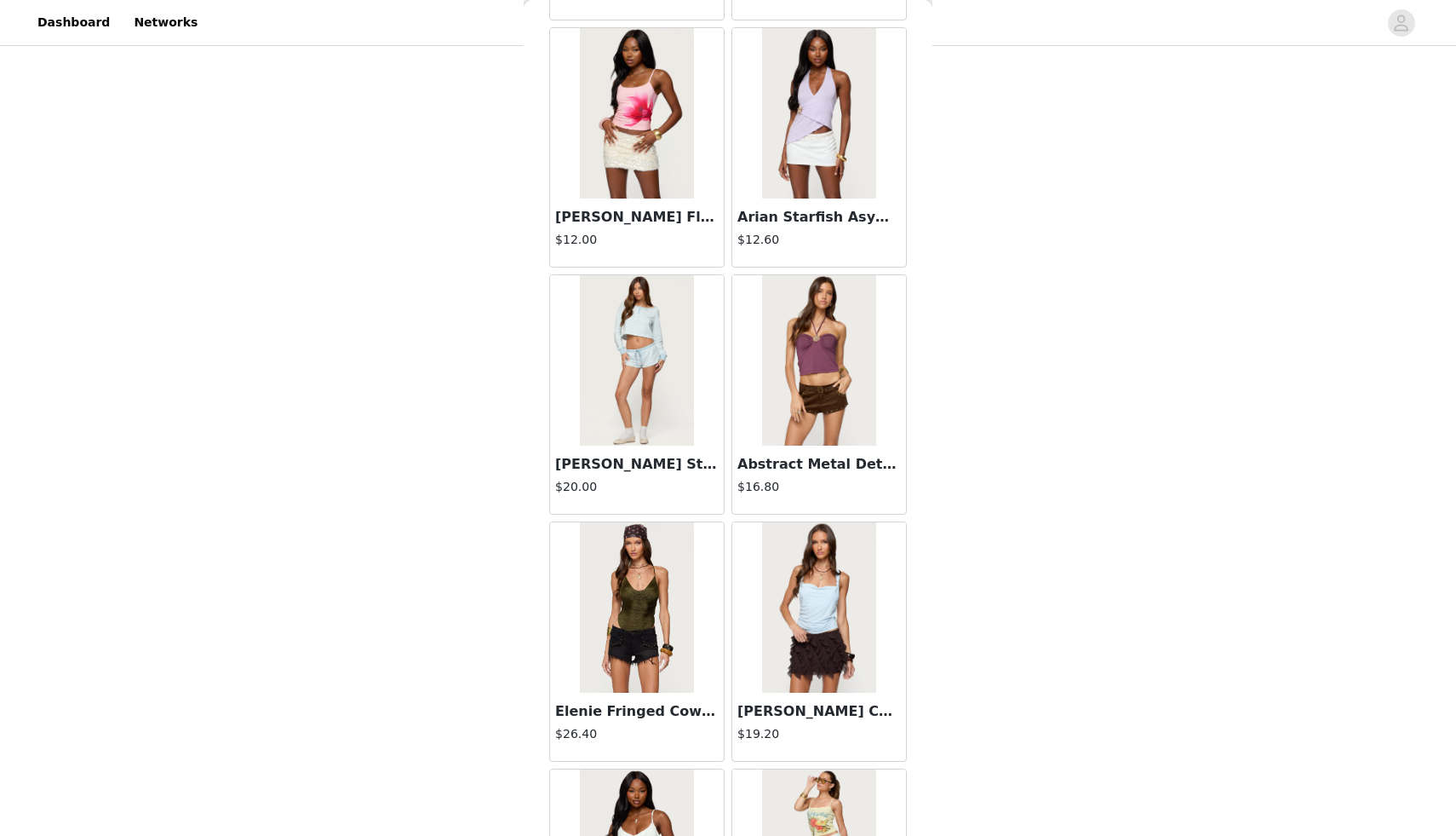
scroll to position [11652, 0]
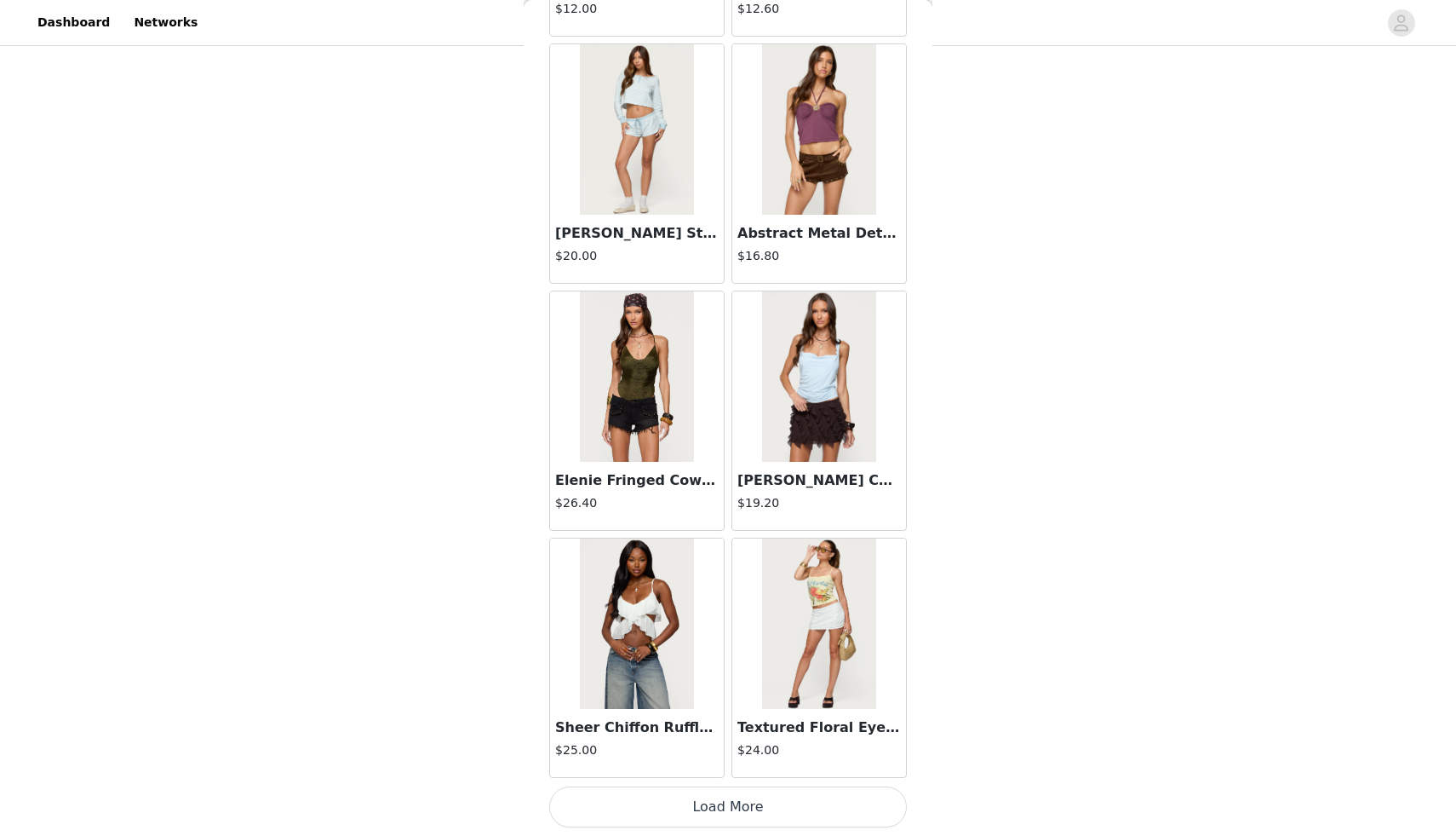
click at [710, 800] on button "Load More" at bounding box center [728, 806] width 358 height 41
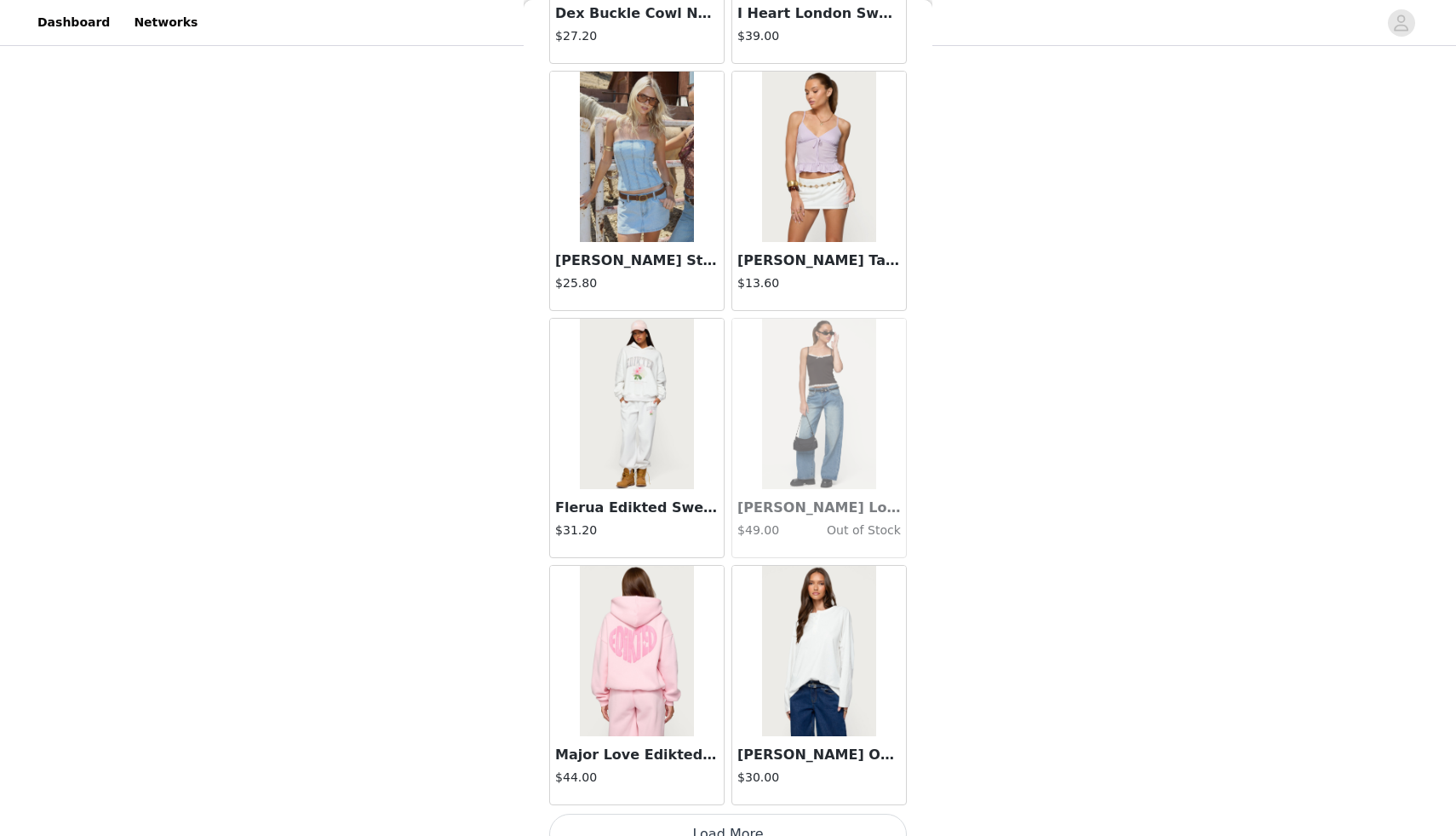
scroll to position [14122, 0]
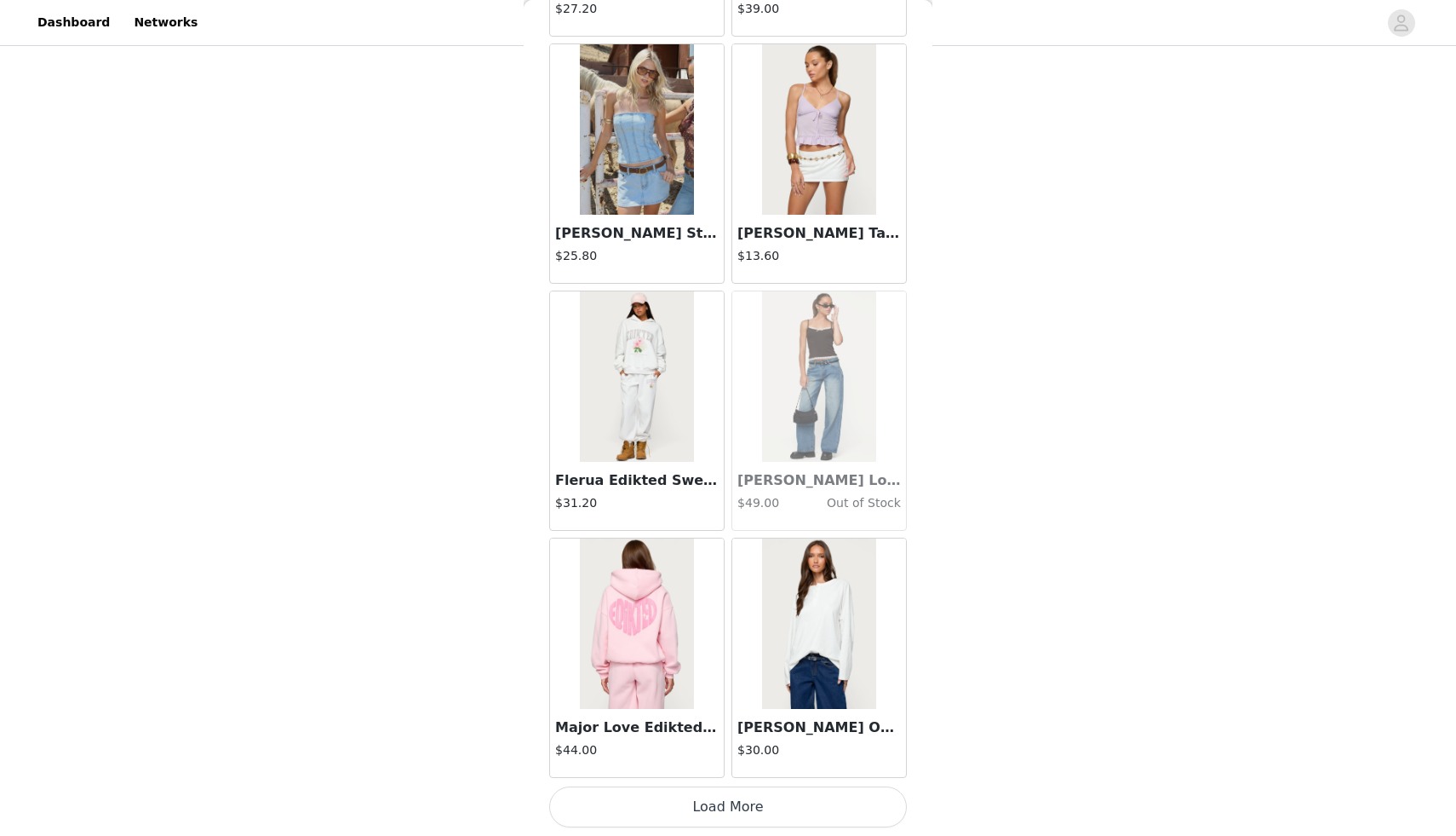
click at [719, 806] on button "Load More" at bounding box center [728, 806] width 358 height 41
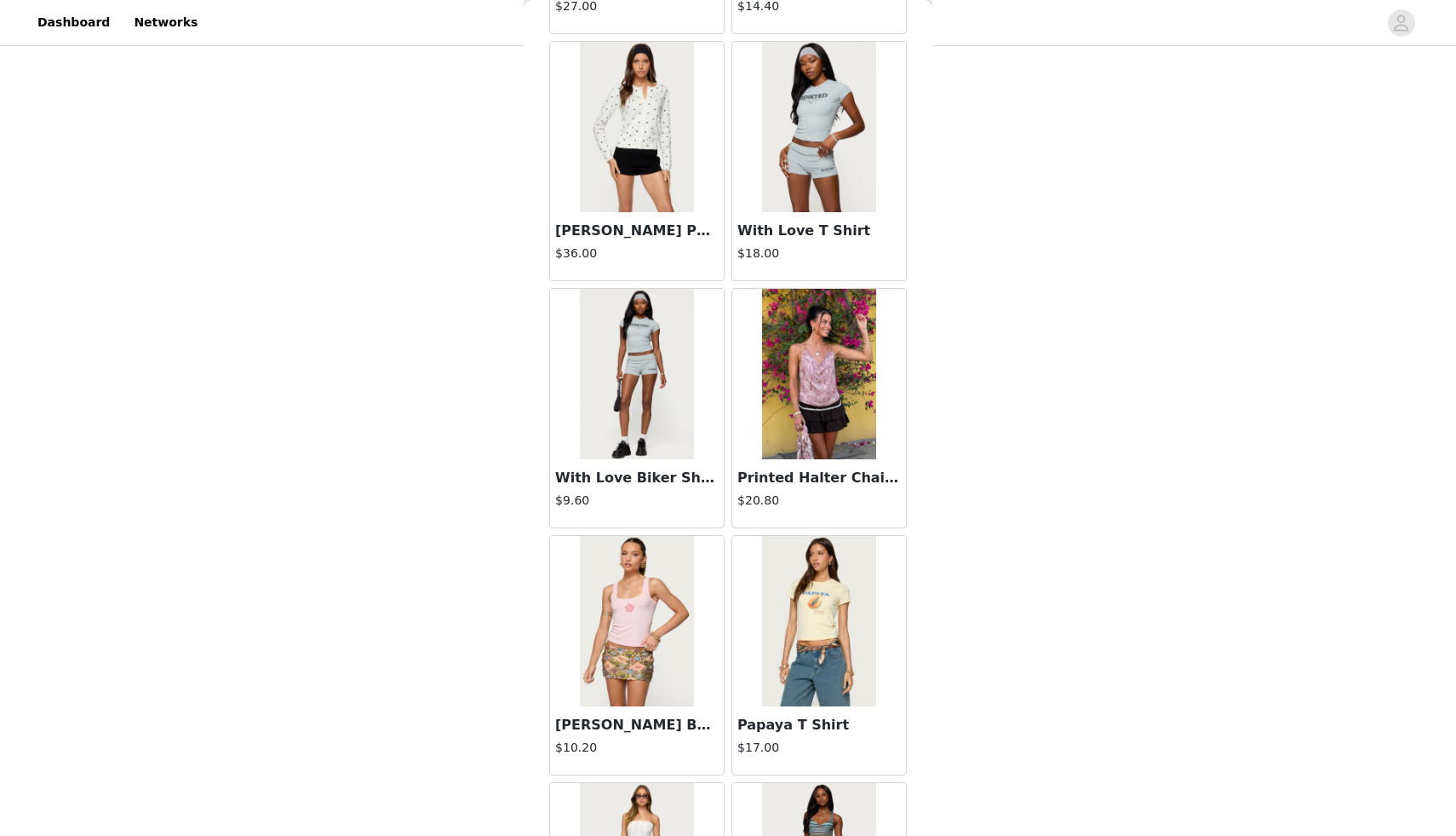
scroll to position [16592, 0]
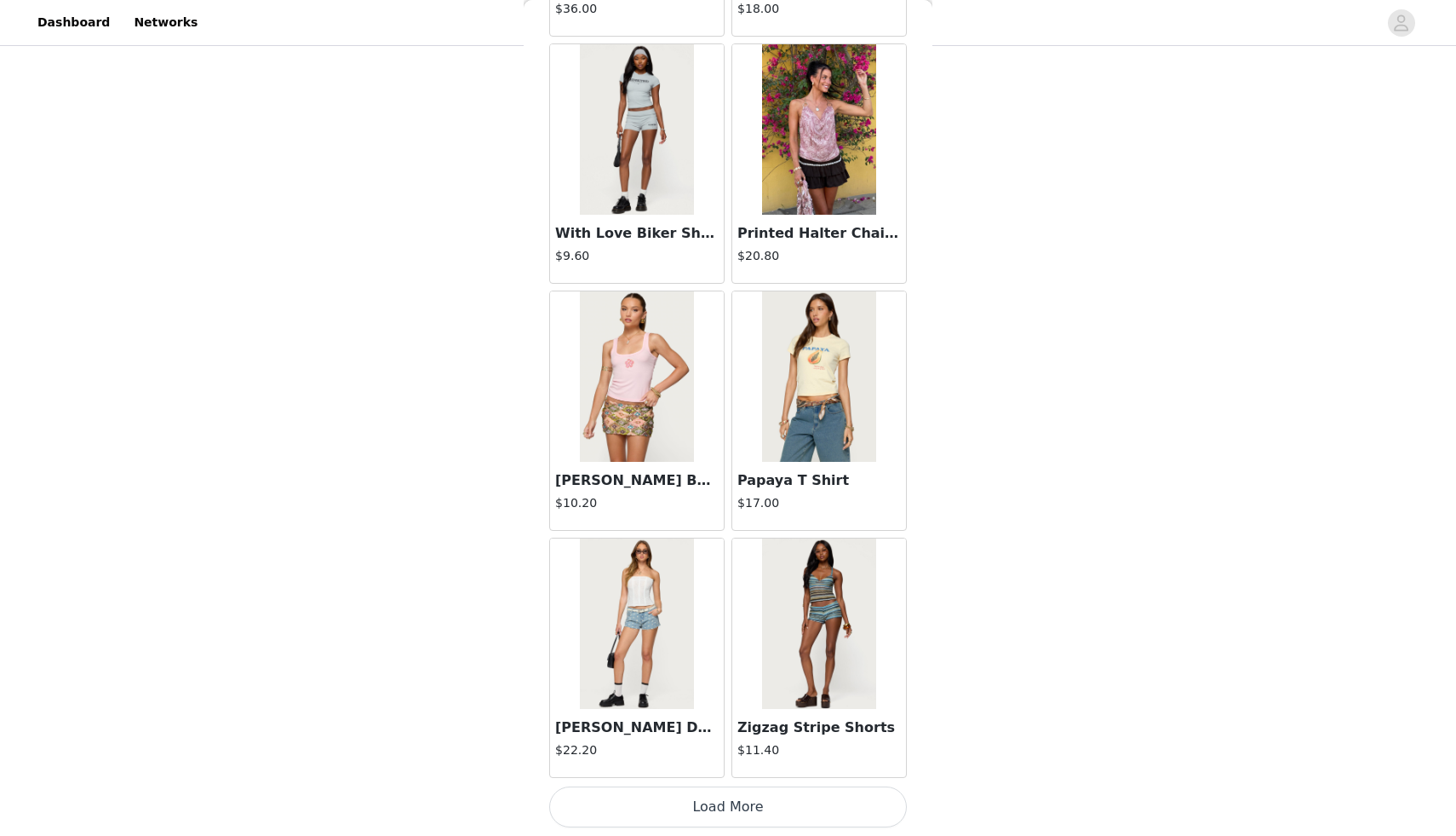
click at [711, 811] on button "Load More" at bounding box center [728, 806] width 358 height 41
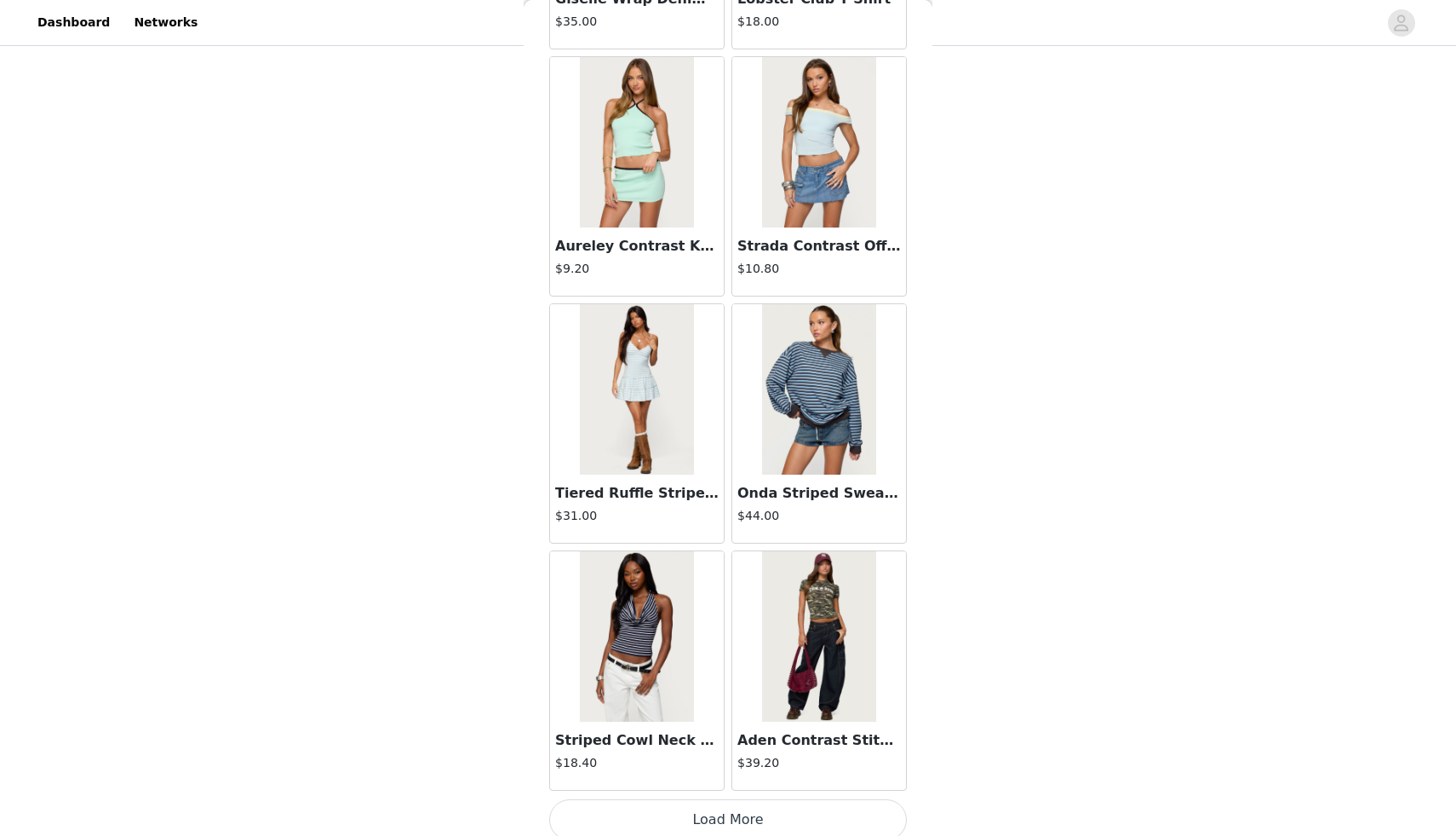
scroll to position [19063, 0]
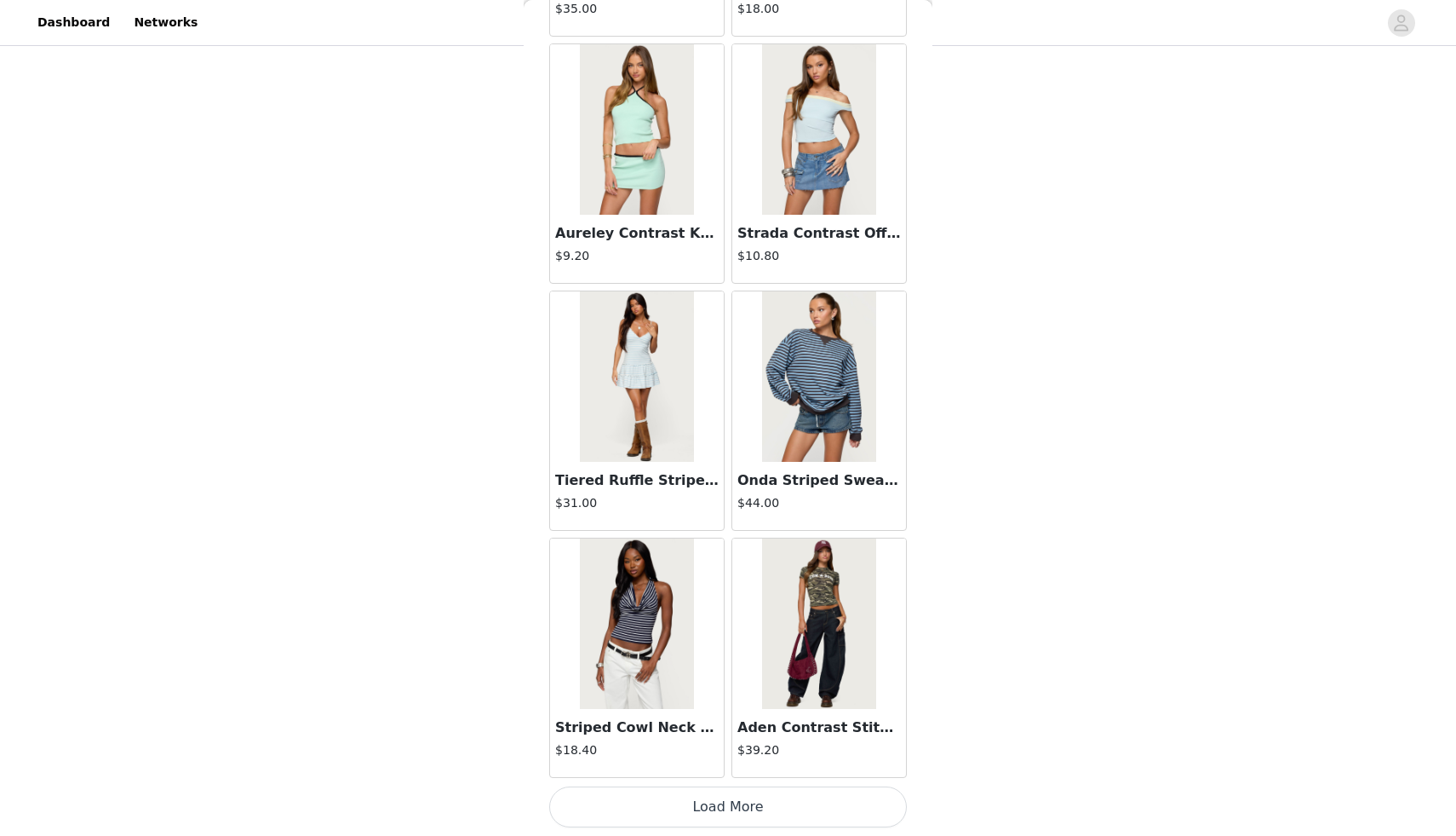
click at [691, 804] on button "Load More" at bounding box center [728, 806] width 358 height 41
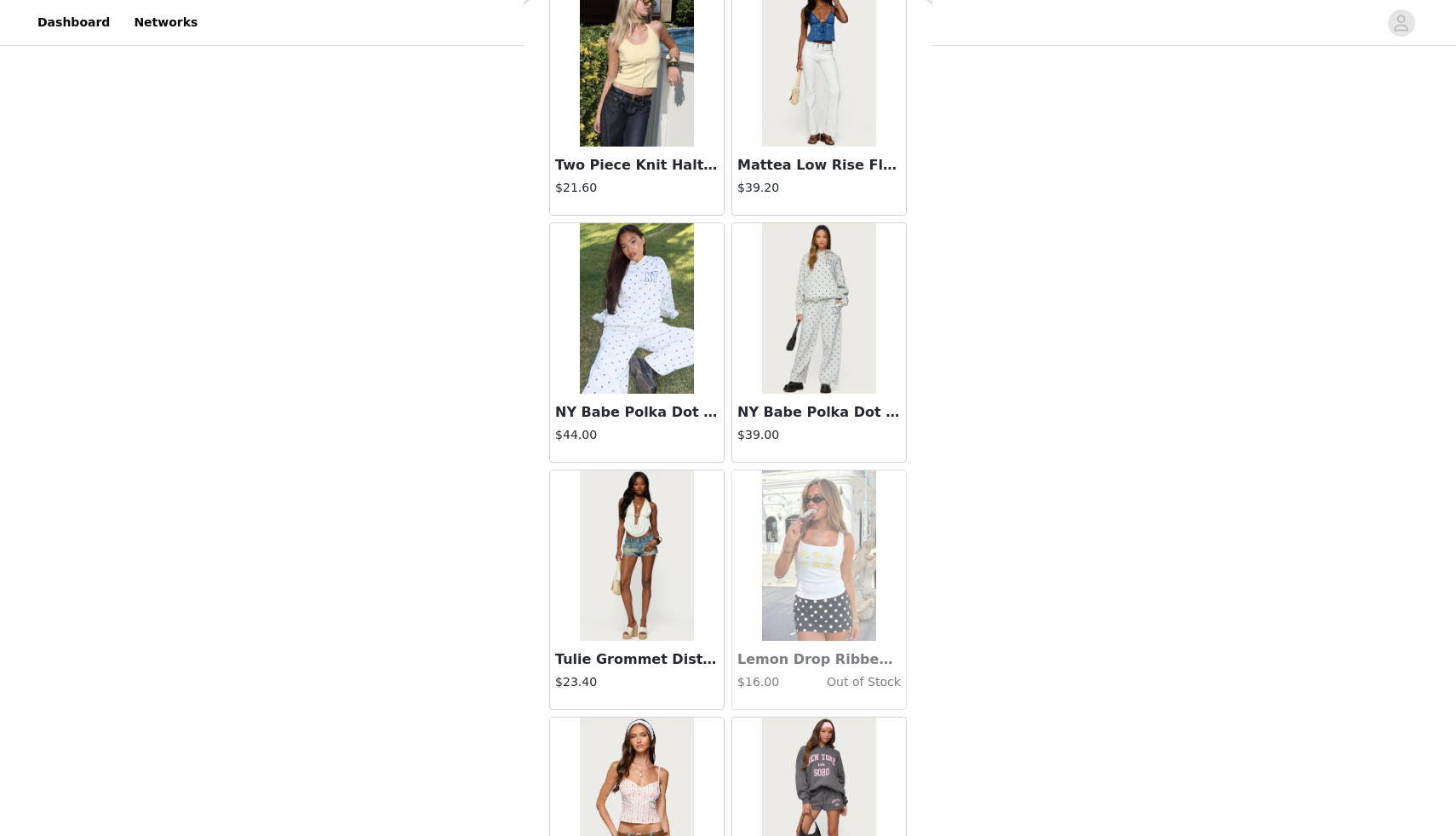
scroll to position [21533, 0]
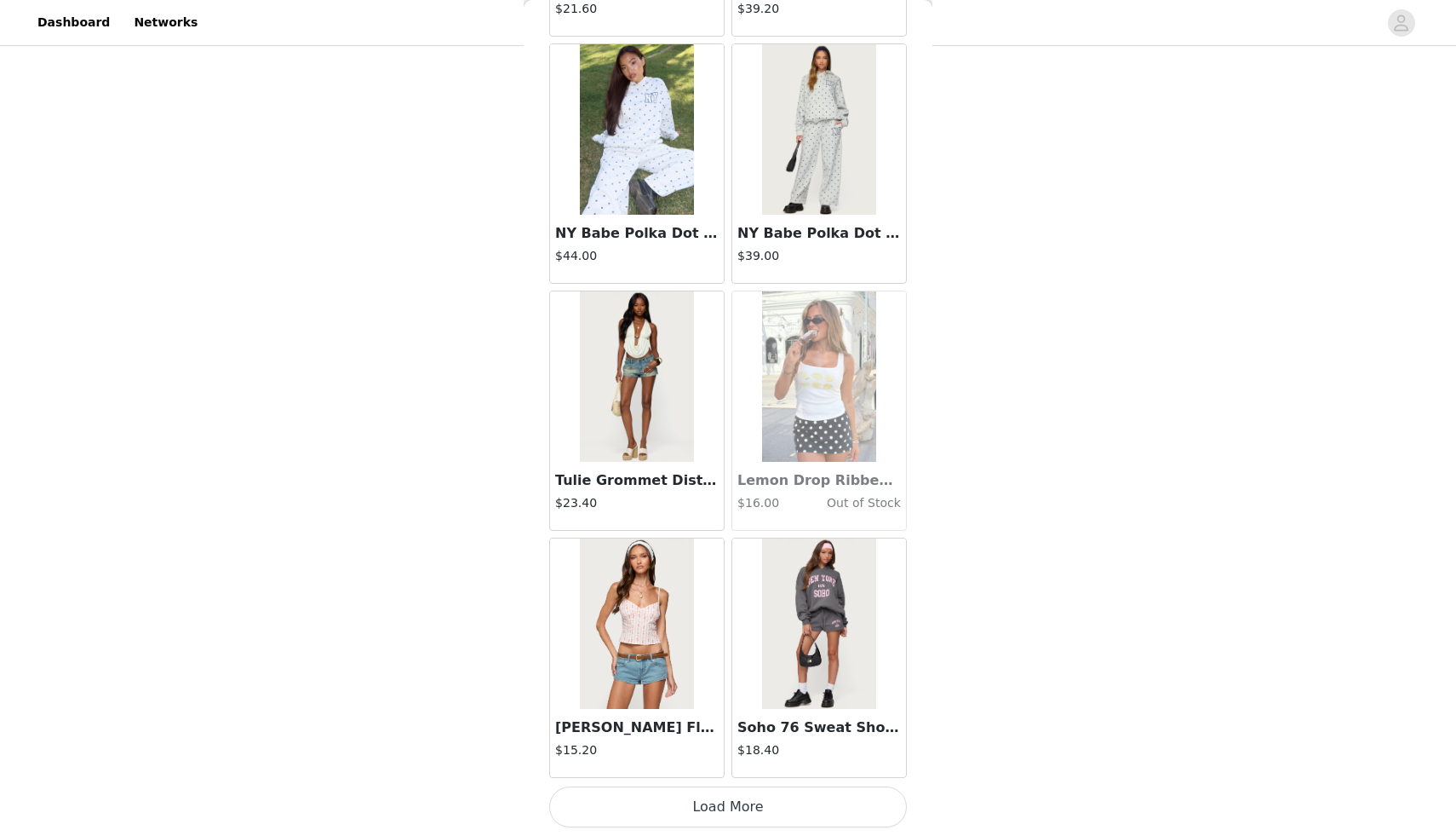
click at [695, 808] on button "Load More" at bounding box center [728, 806] width 358 height 41
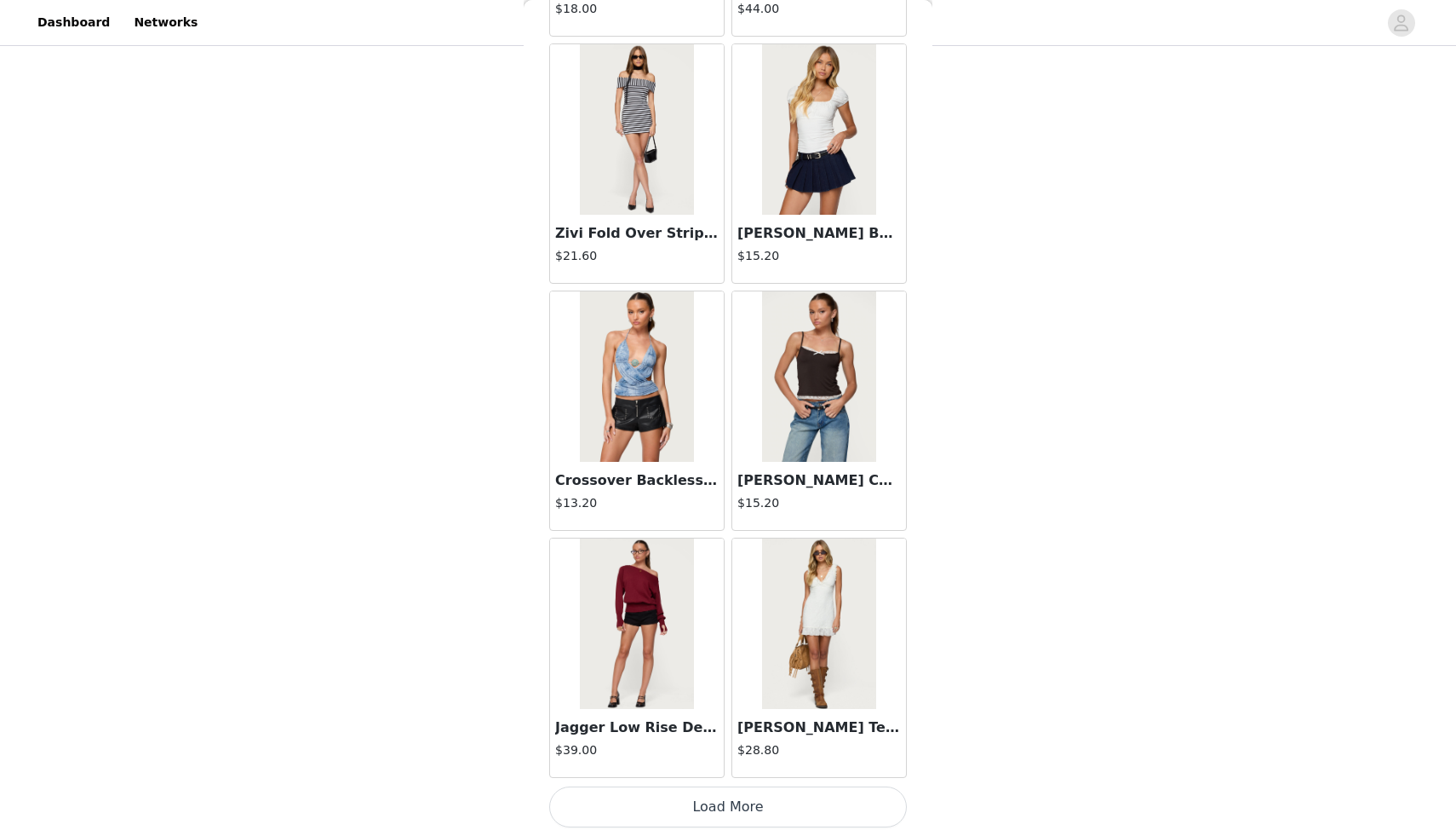
scroll to position [23990, 0]
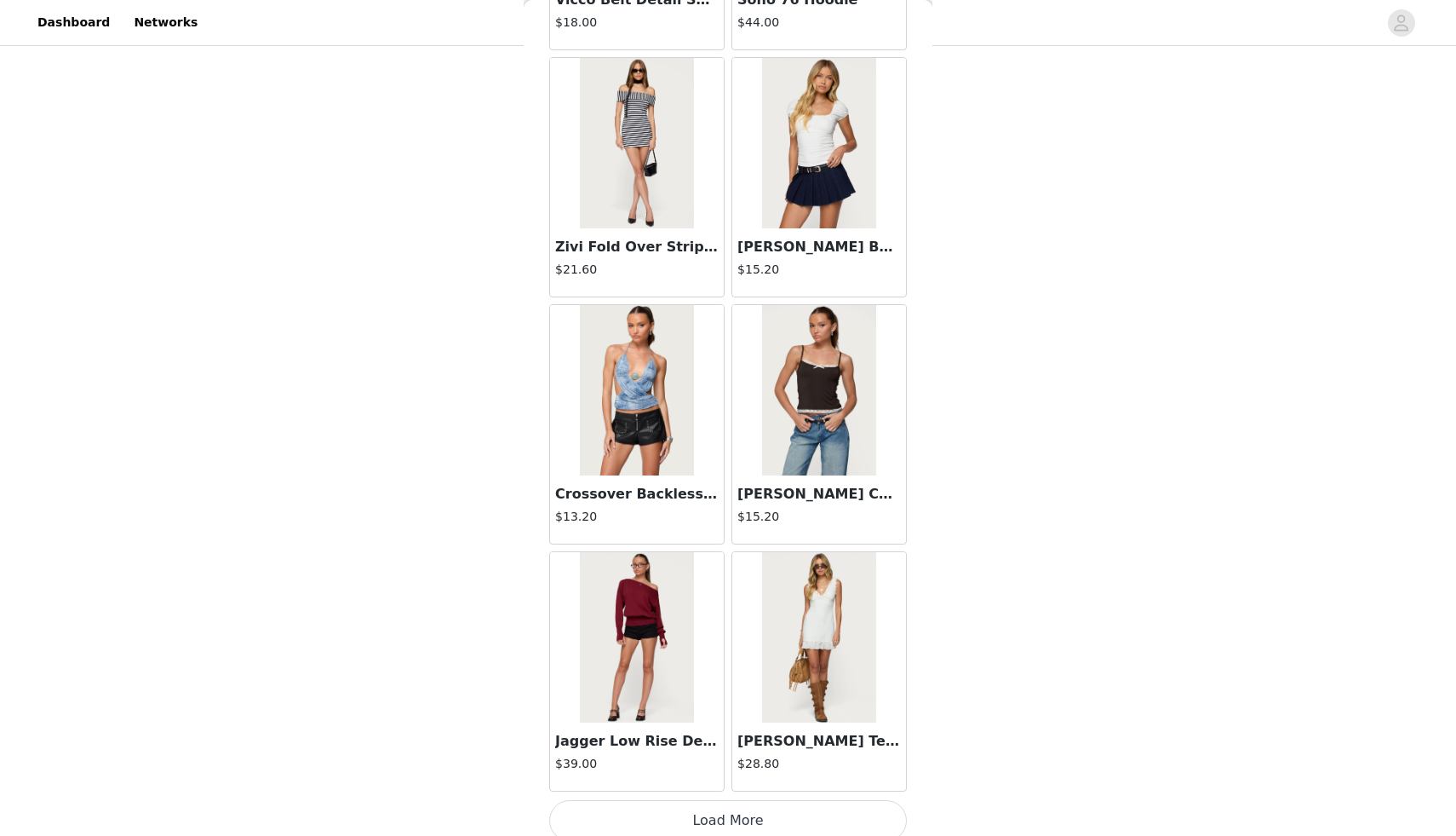
click at [691, 823] on button "Load More" at bounding box center [728, 820] width 358 height 41
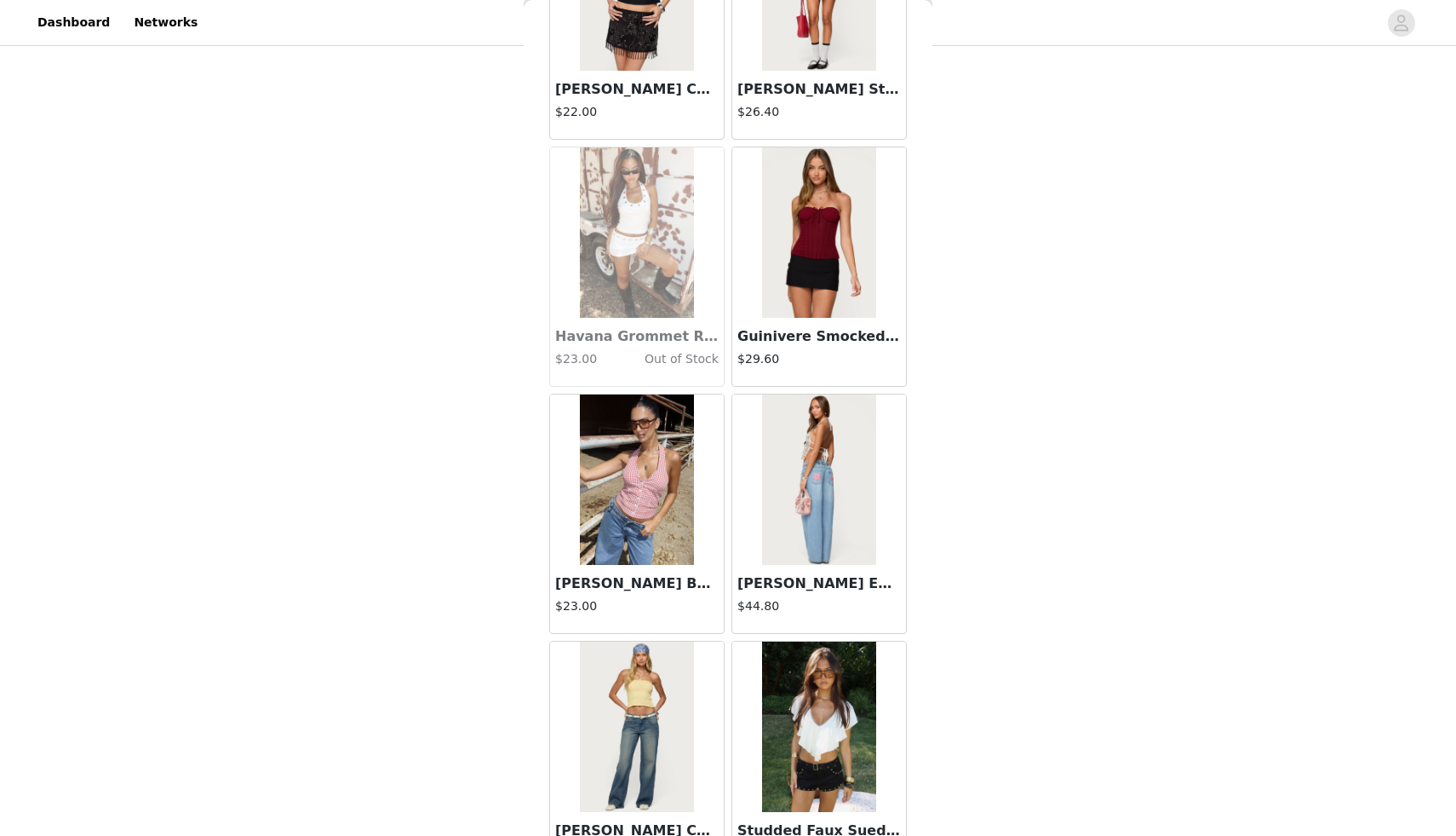
scroll to position [26474, 0]
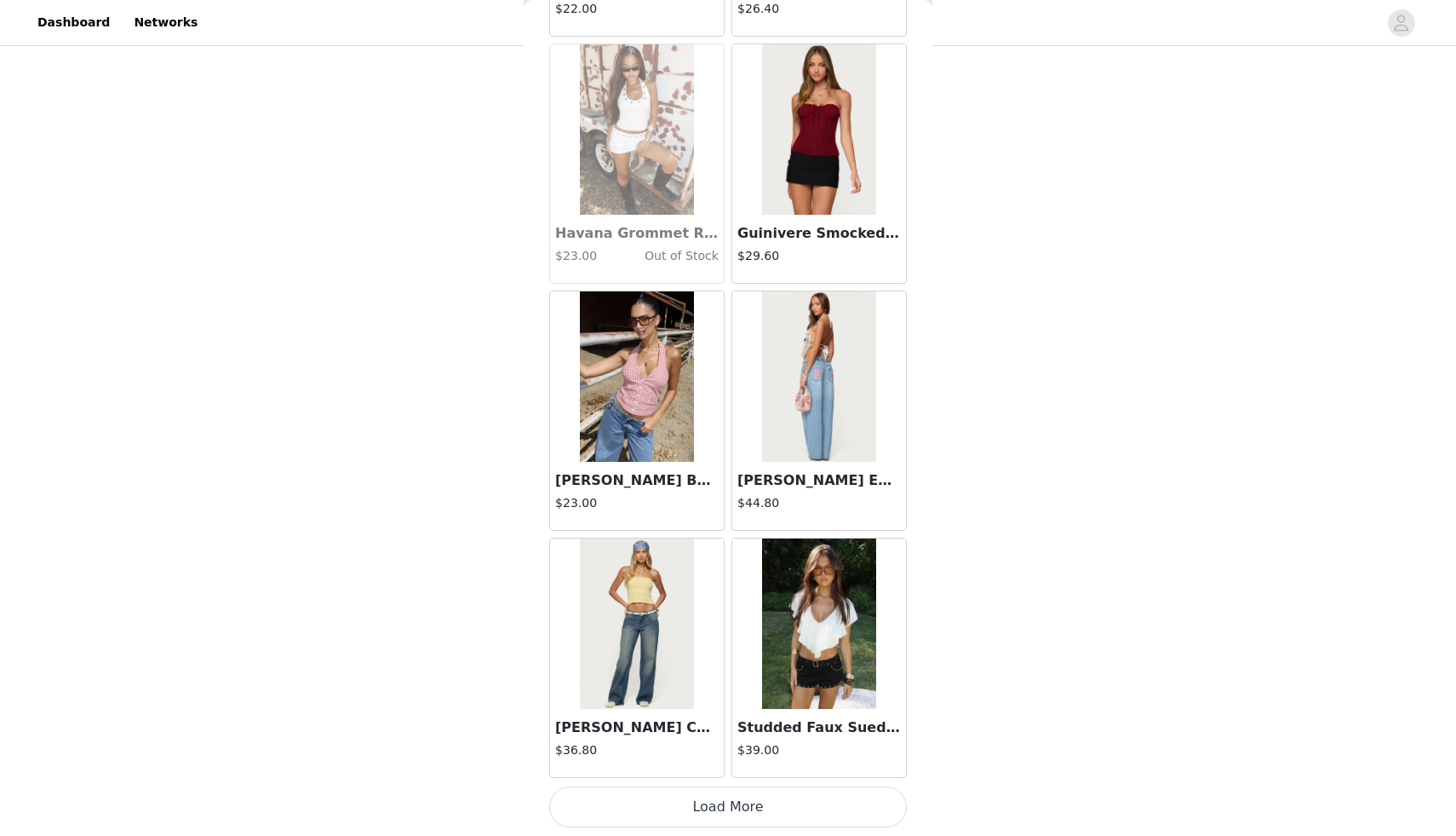
click at [700, 814] on button "Load More" at bounding box center [728, 806] width 358 height 41
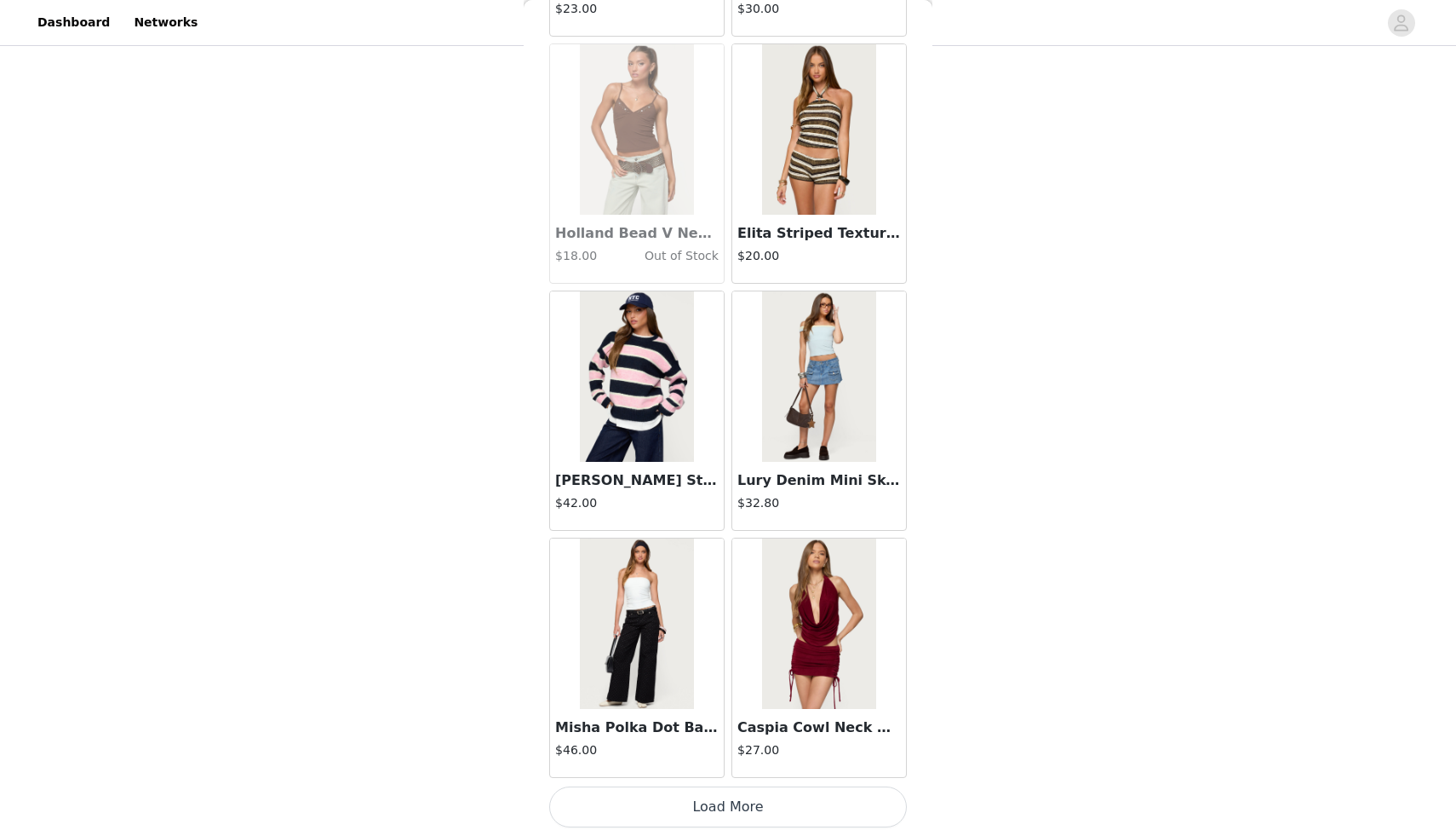
scroll to position [28940, 0]
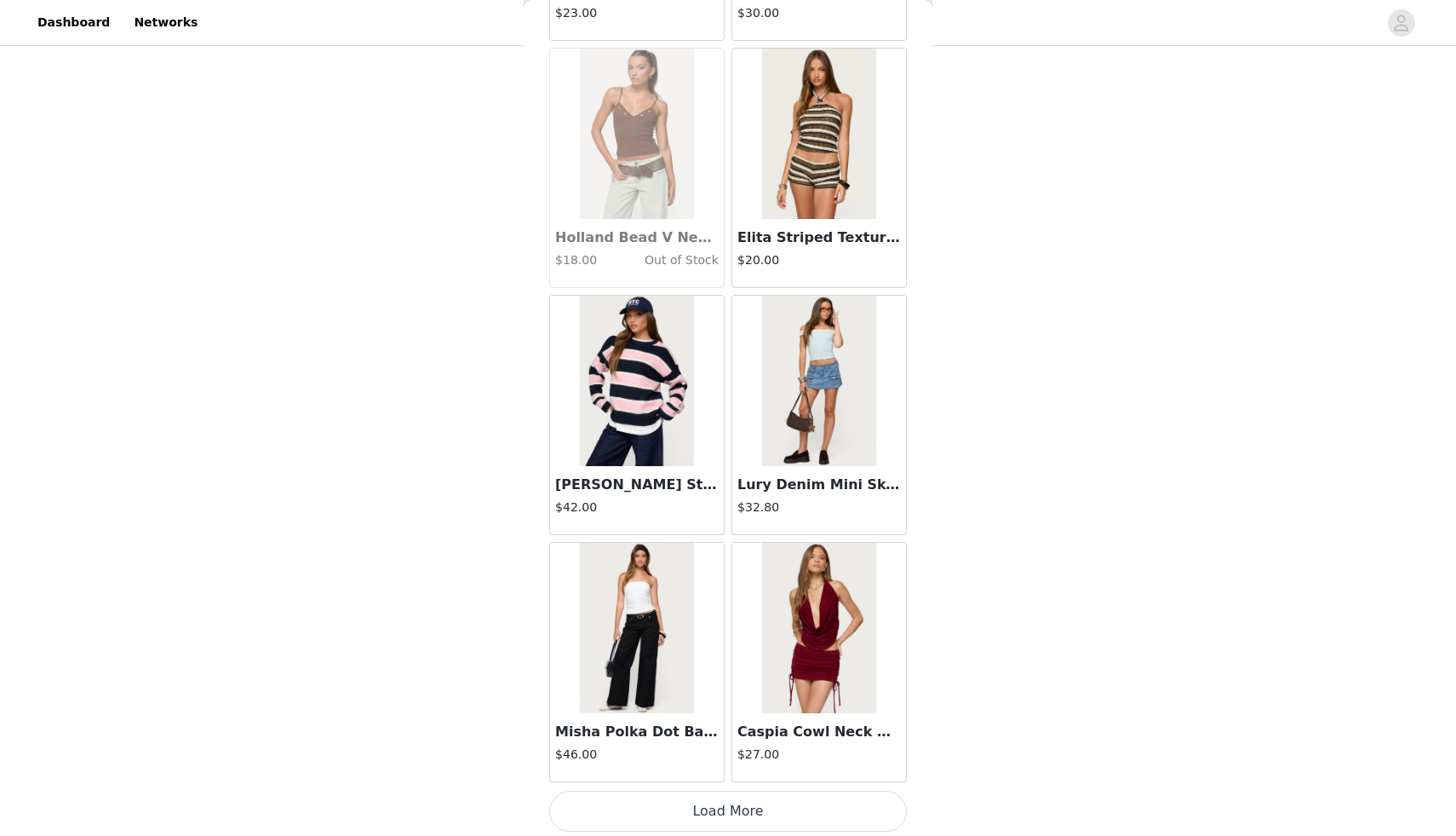
click at [753, 809] on button "Load More" at bounding box center [728, 811] width 358 height 41
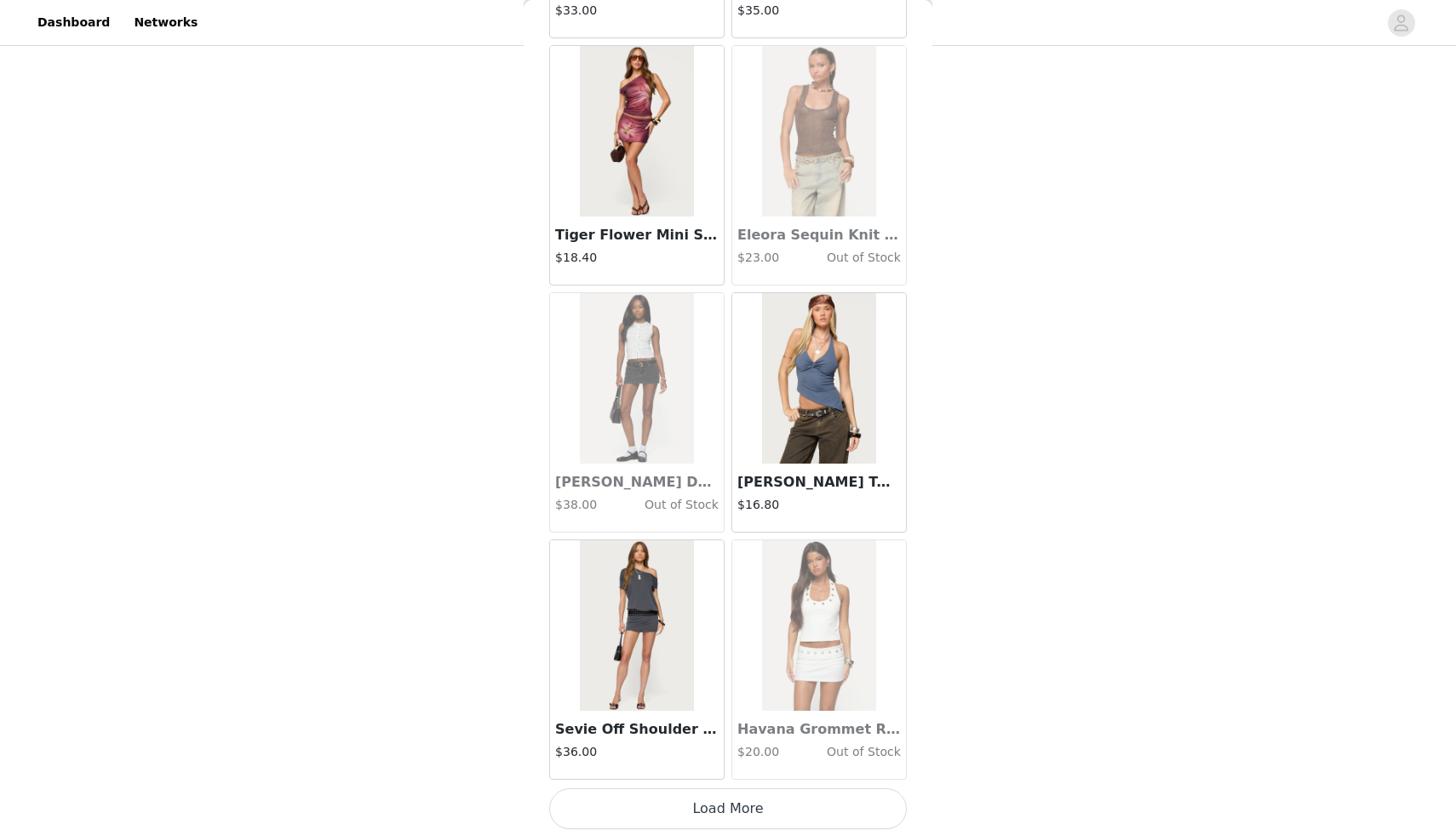
scroll to position [31414, 0]
click at [749, 806] on button "Load More" at bounding box center [728, 806] width 358 height 41
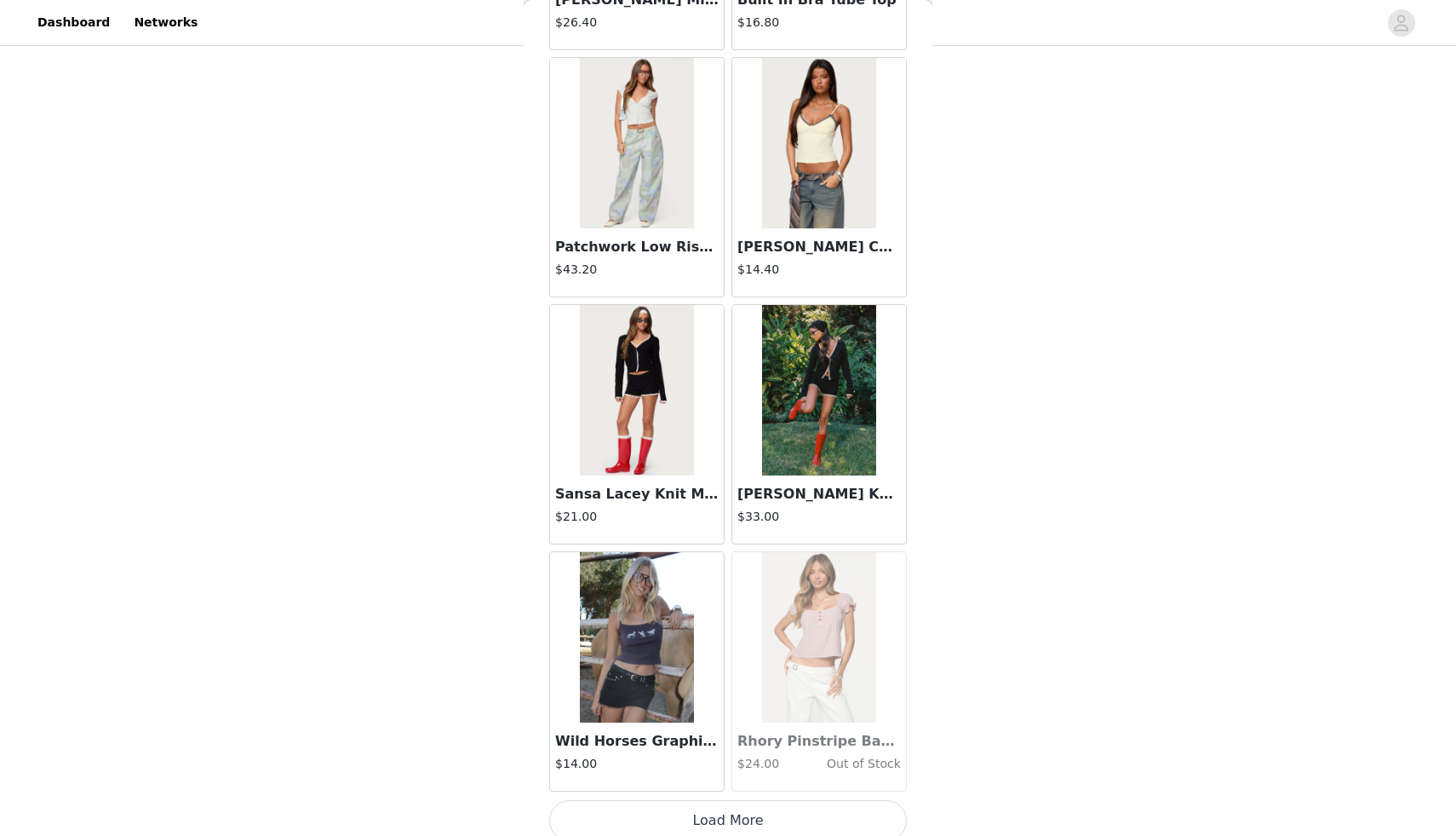
scroll to position [33869, 0]
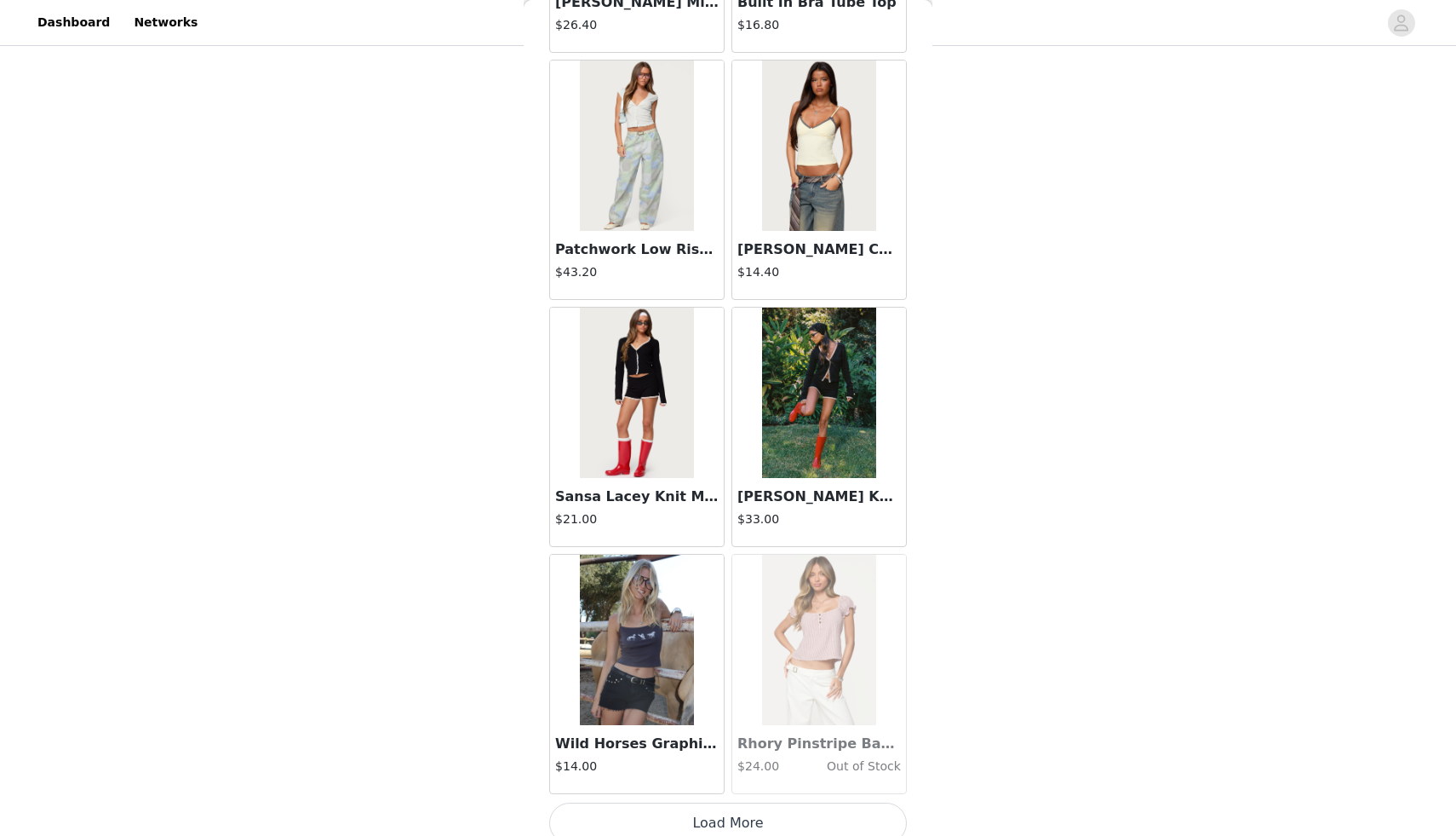
click at [734, 824] on button "Load More" at bounding box center [728, 823] width 358 height 41
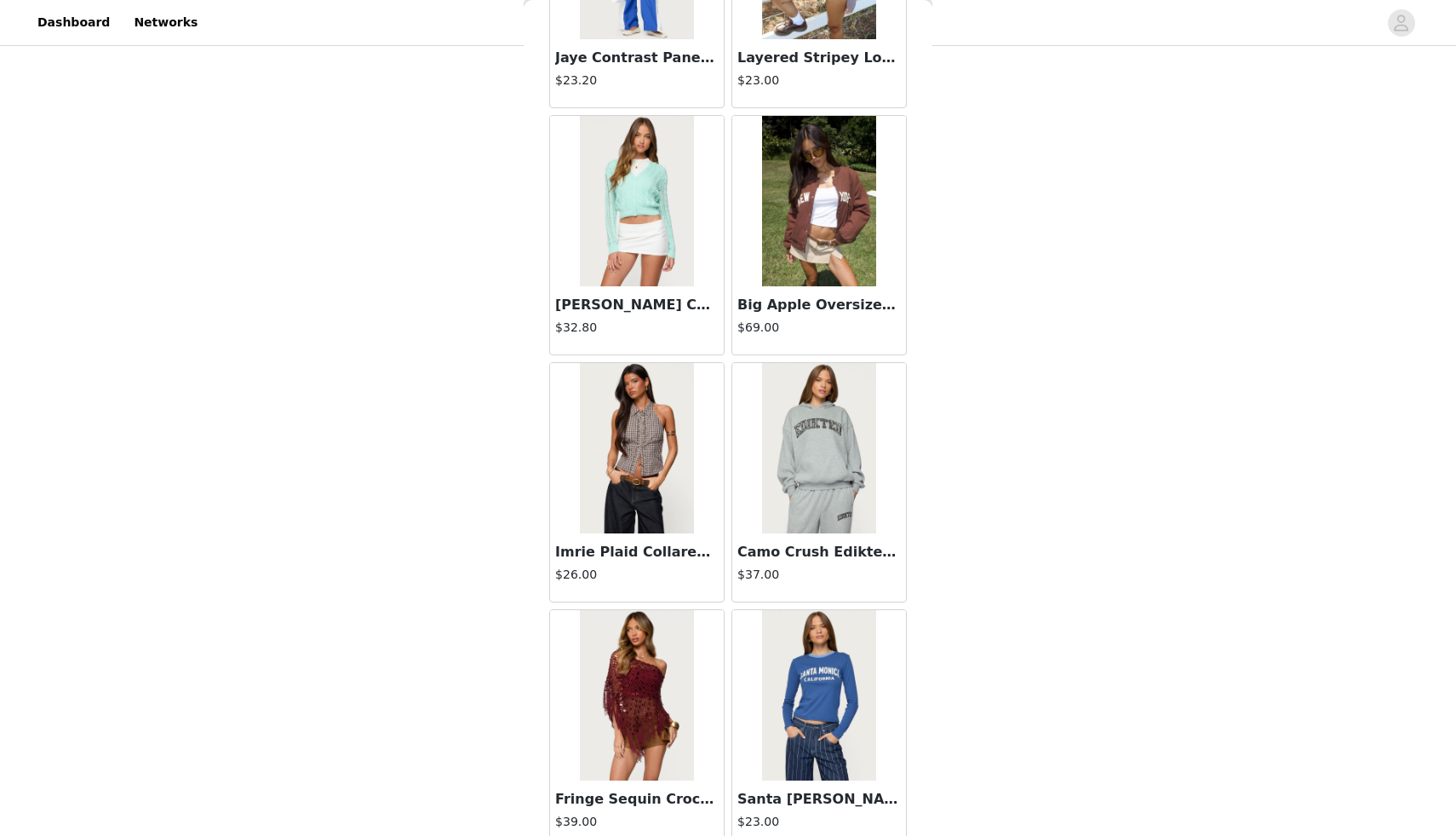
scroll to position [36354, 0]
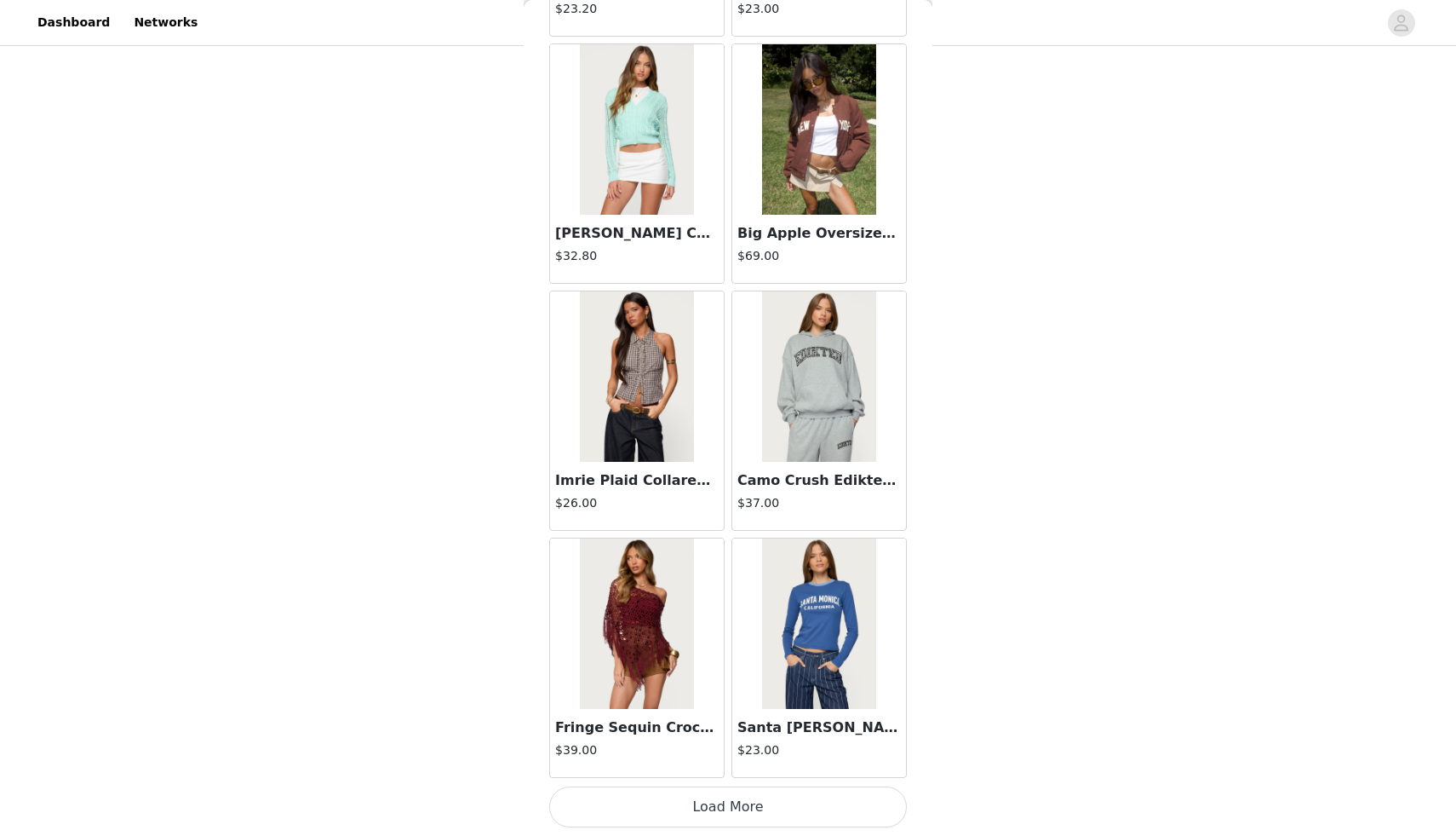
click at [709, 805] on button "Load More" at bounding box center [728, 806] width 358 height 41
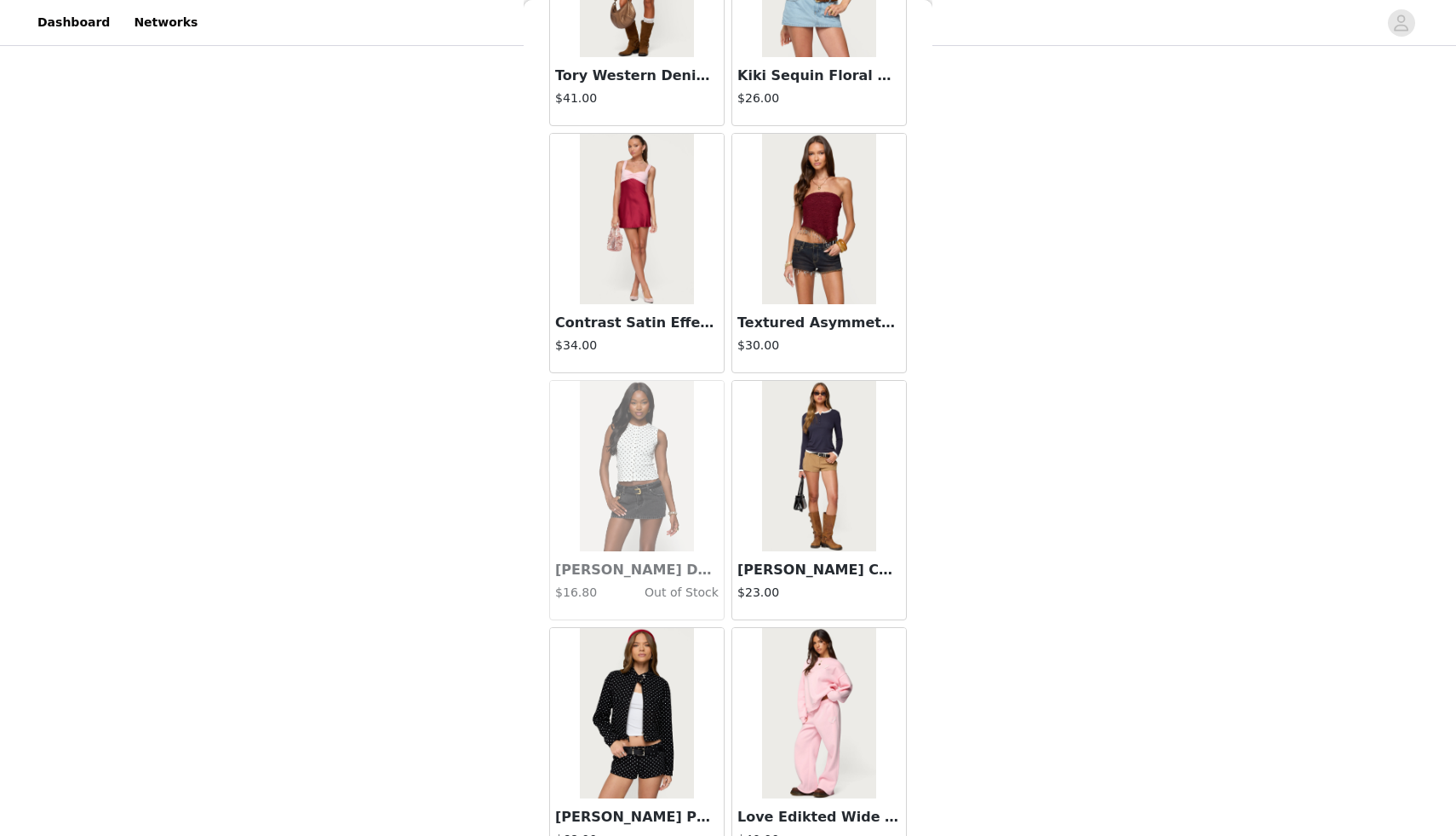
scroll to position [38825, 0]
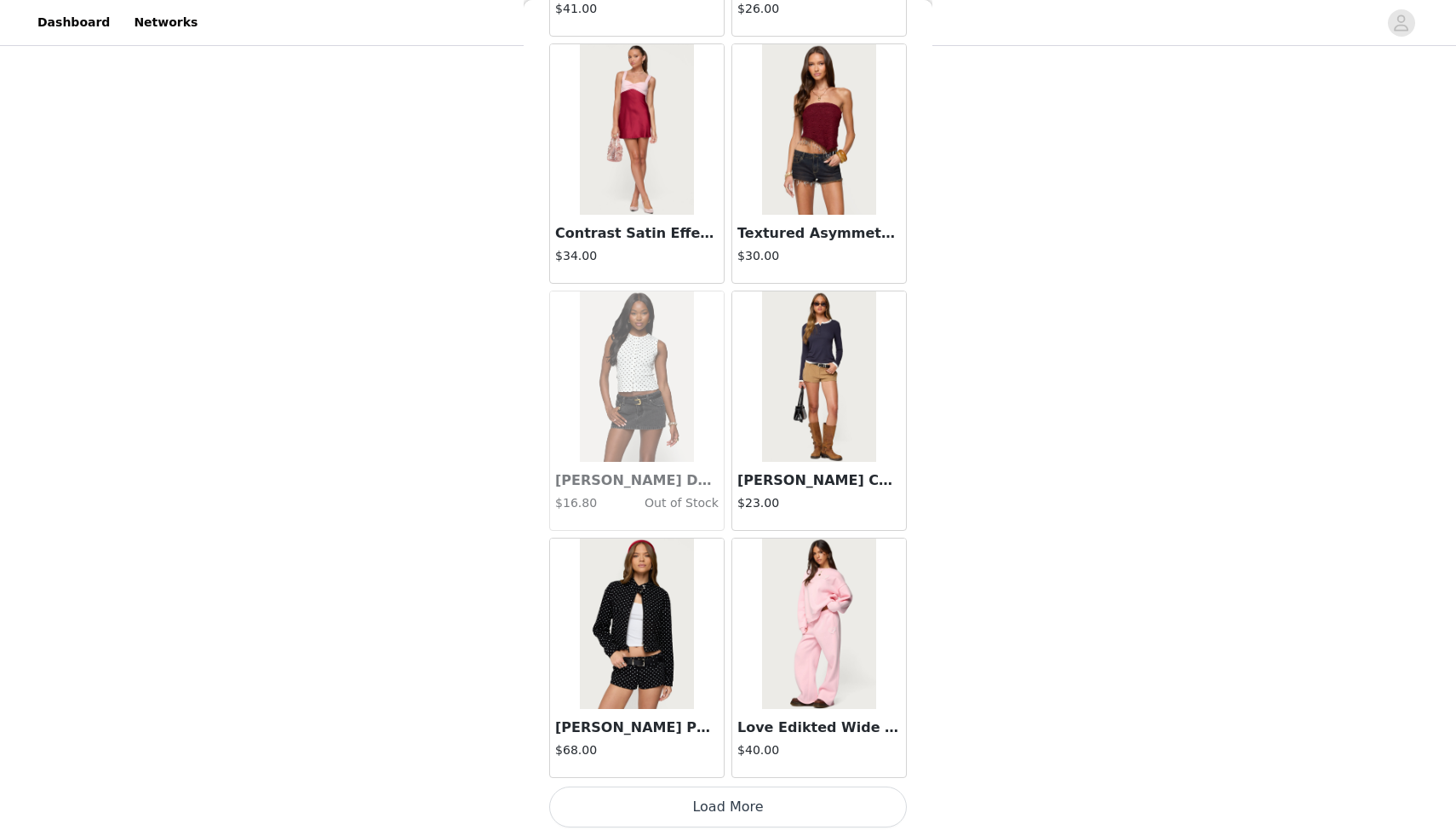
click at [673, 805] on button "Load More" at bounding box center [728, 806] width 358 height 41
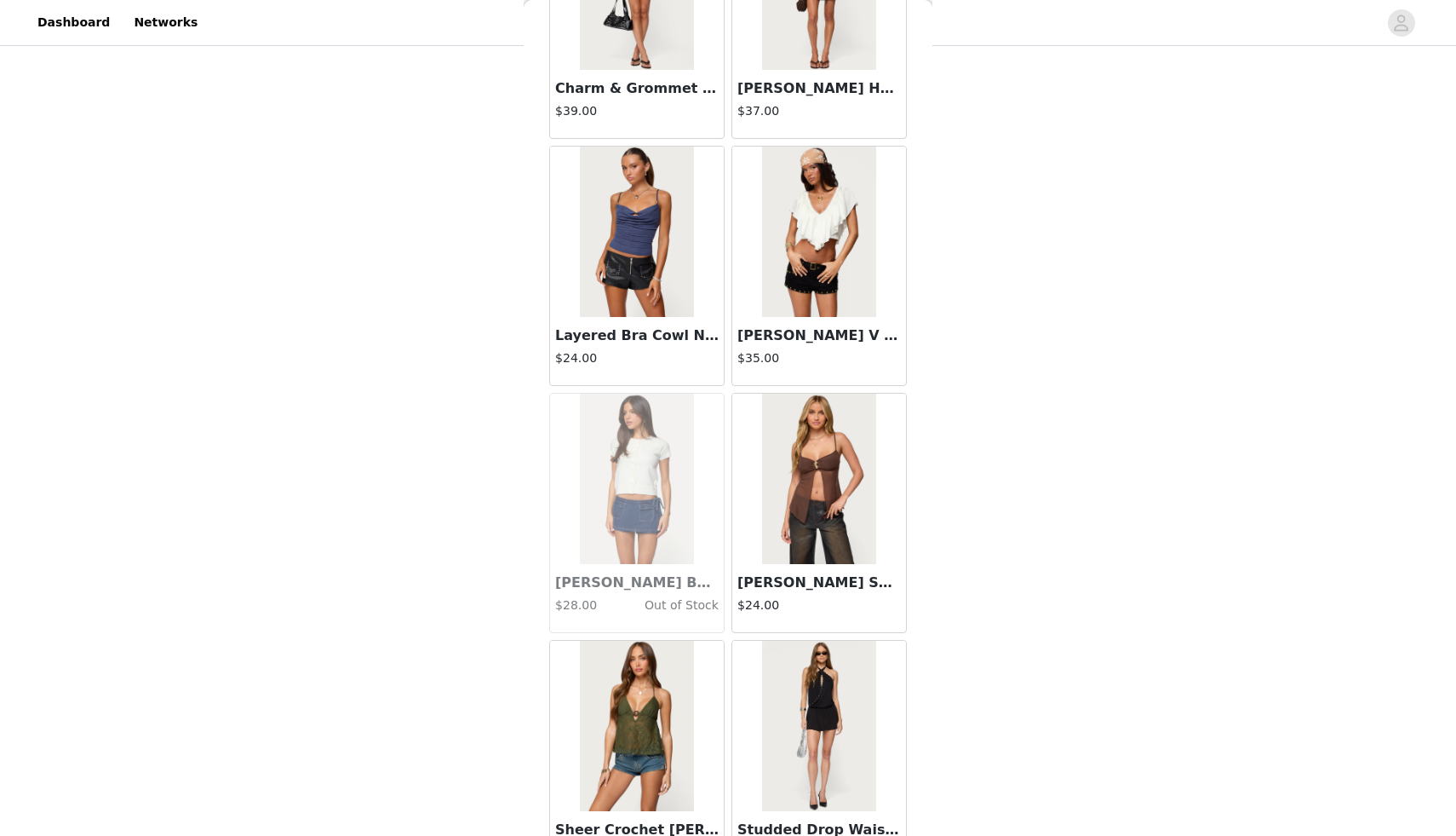
scroll to position [41296, 0]
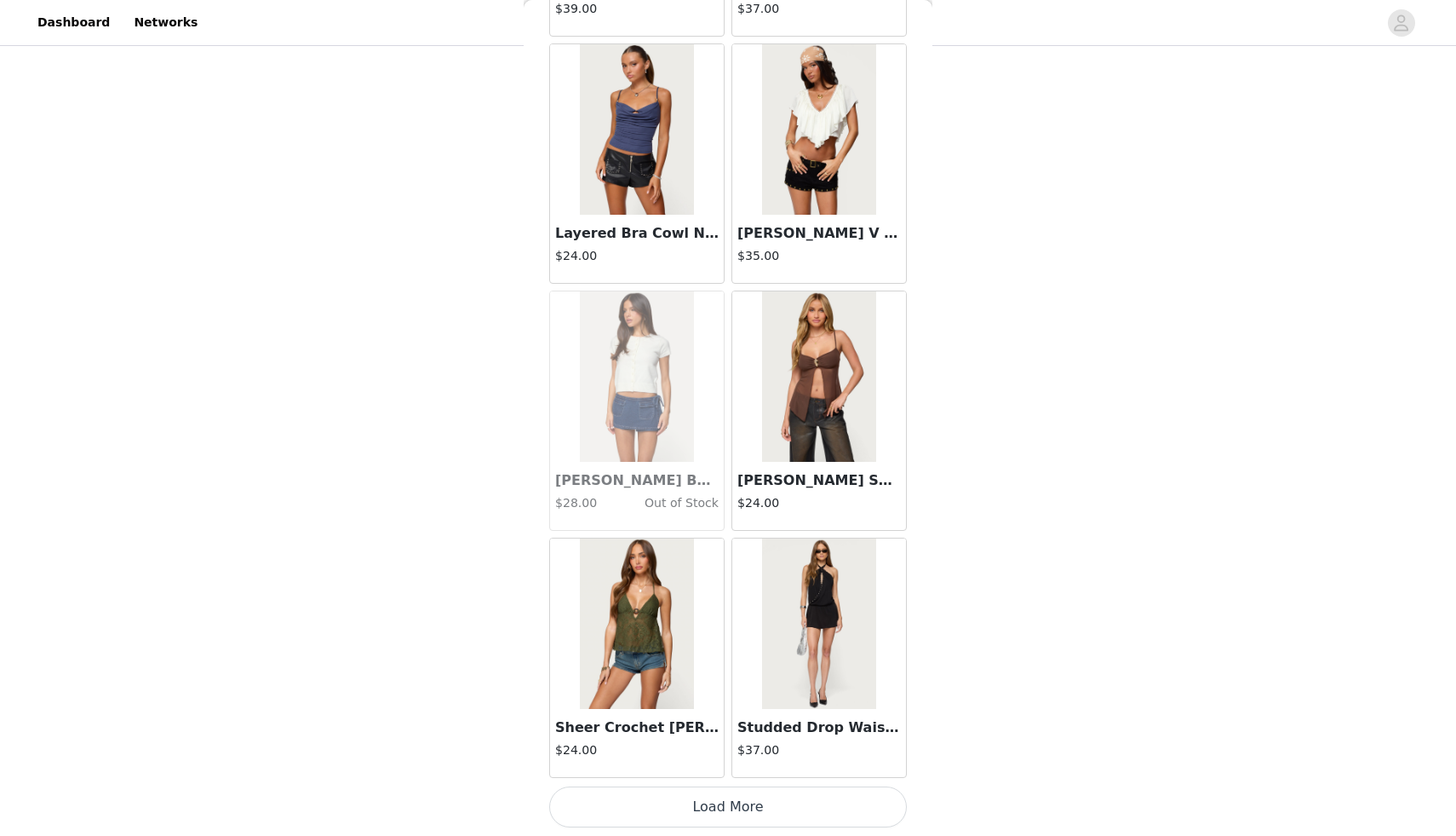
click at [637, 801] on button "Load More" at bounding box center [728, 806] width 358 height 41
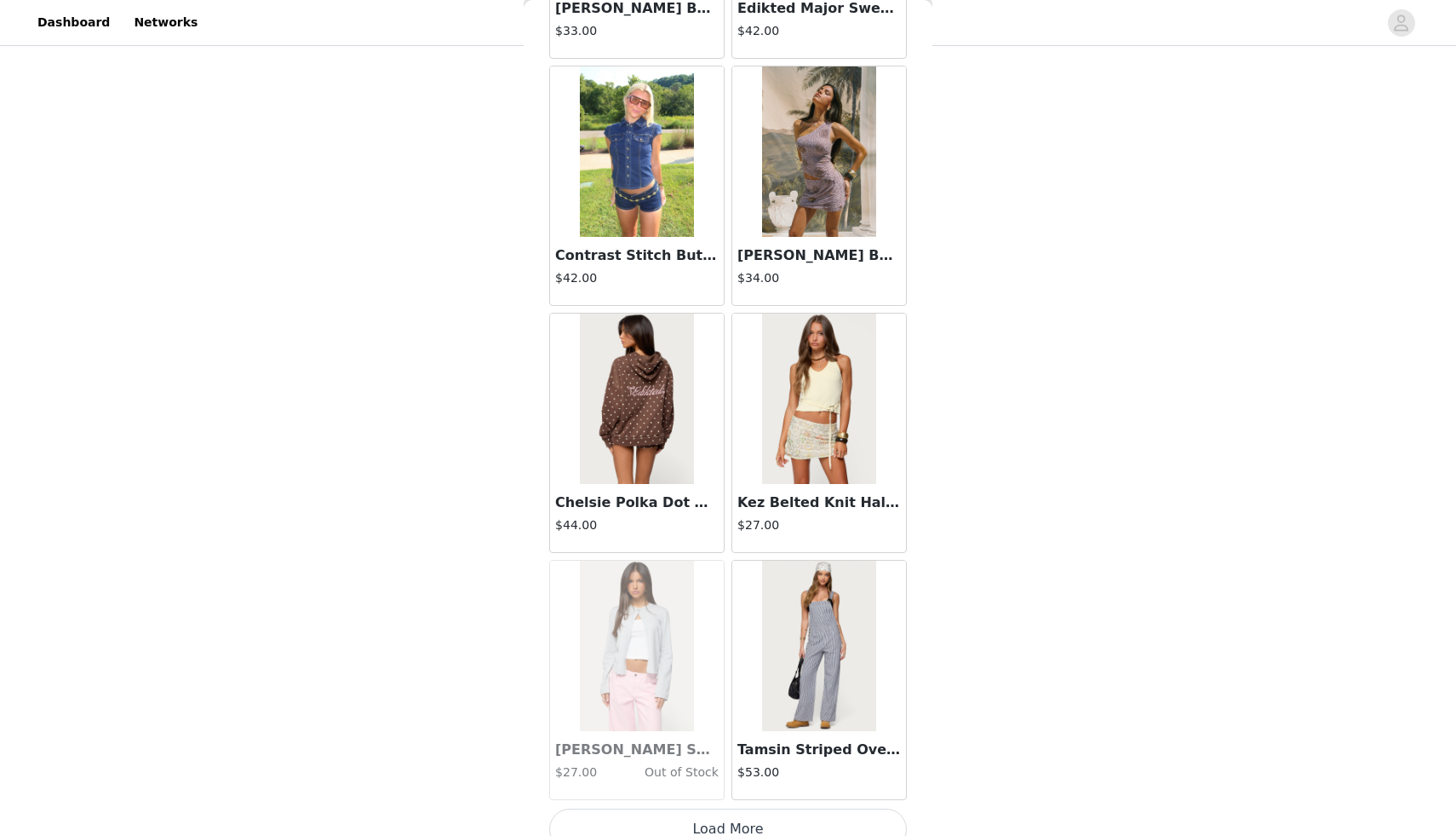
scroll to position [43765, 0]
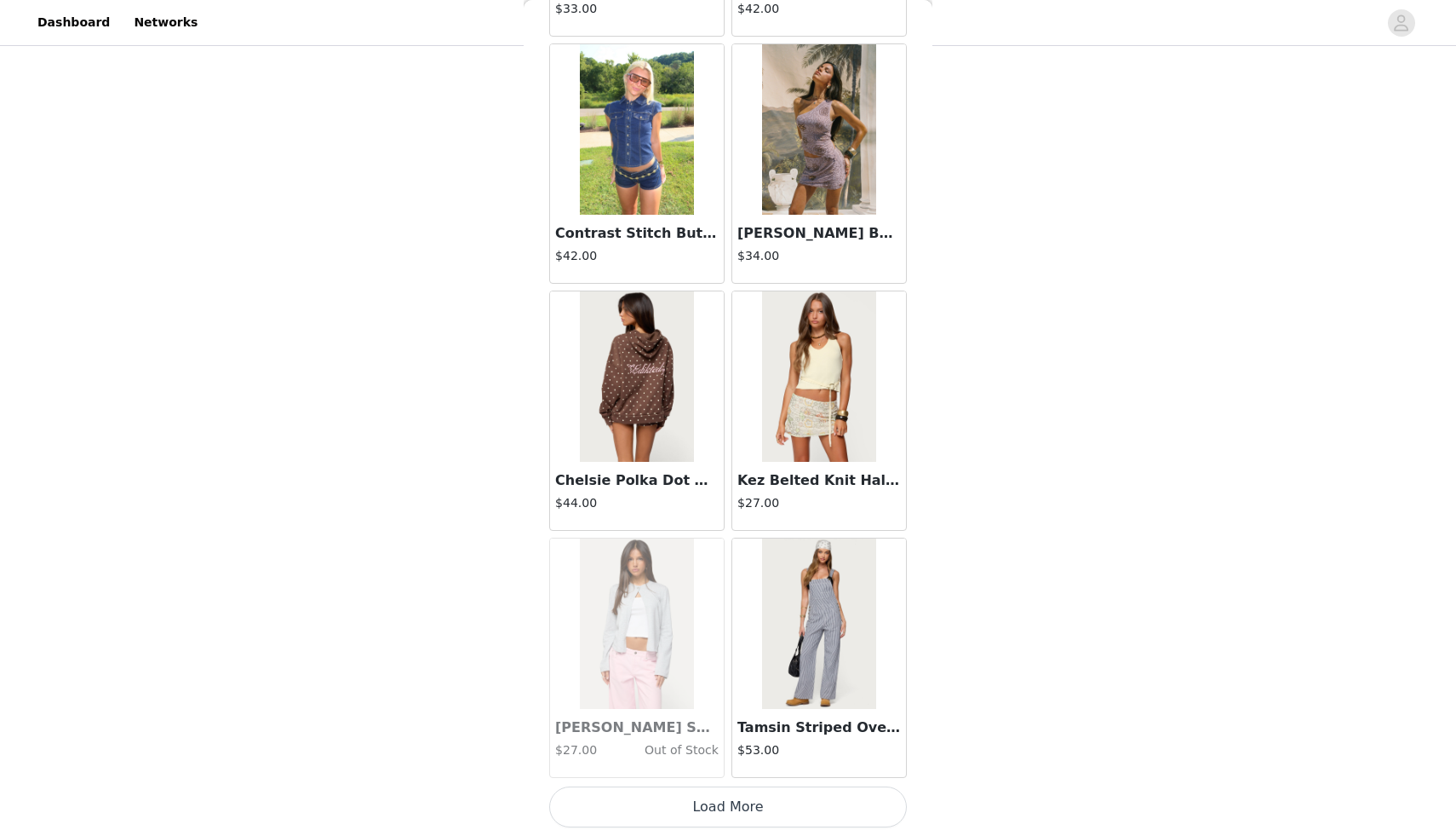
click at [659, 806] on button "Load More" at bounding box center [728, 806] width 358 height 41
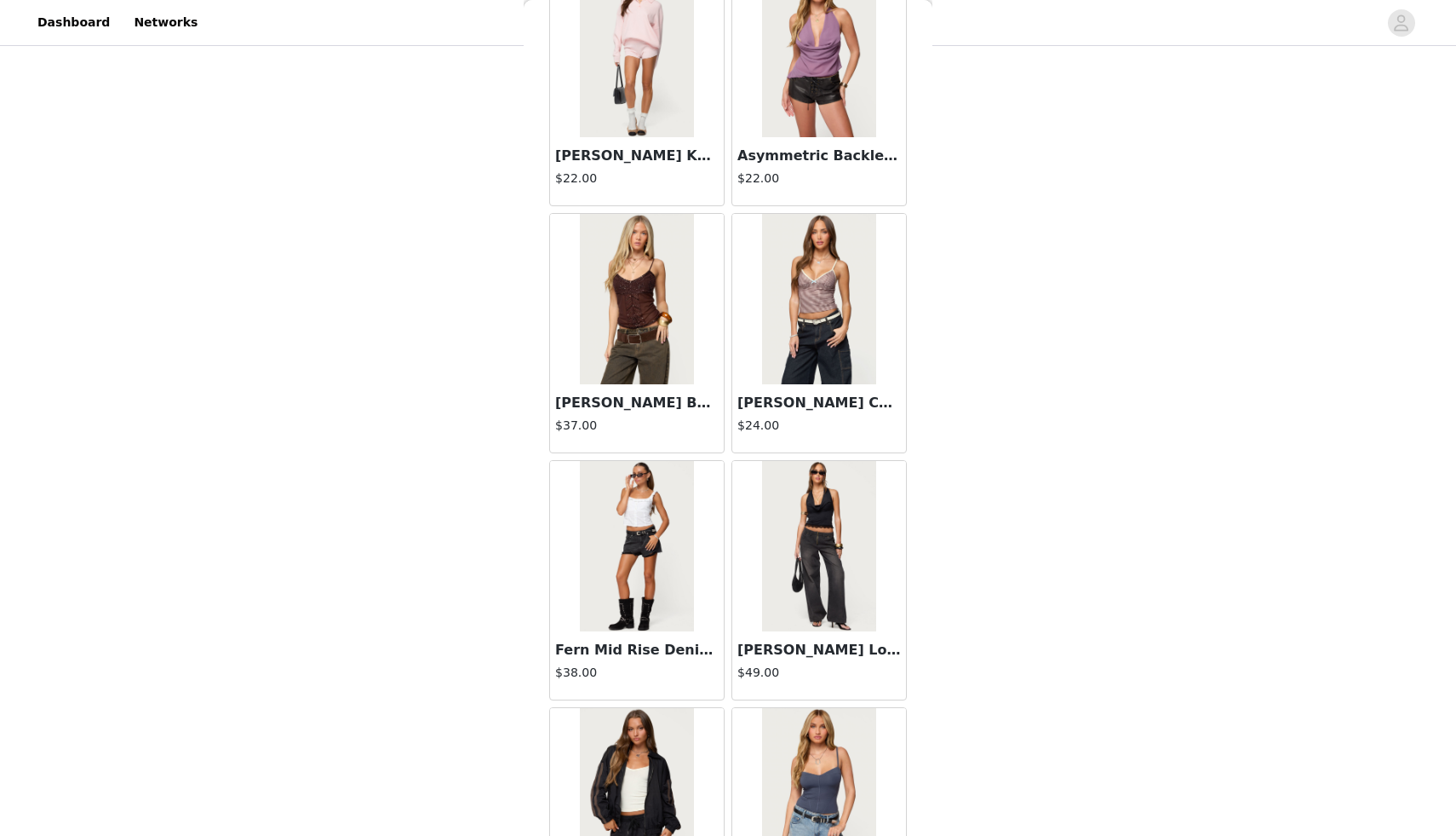
scroll to position [46236, 0]
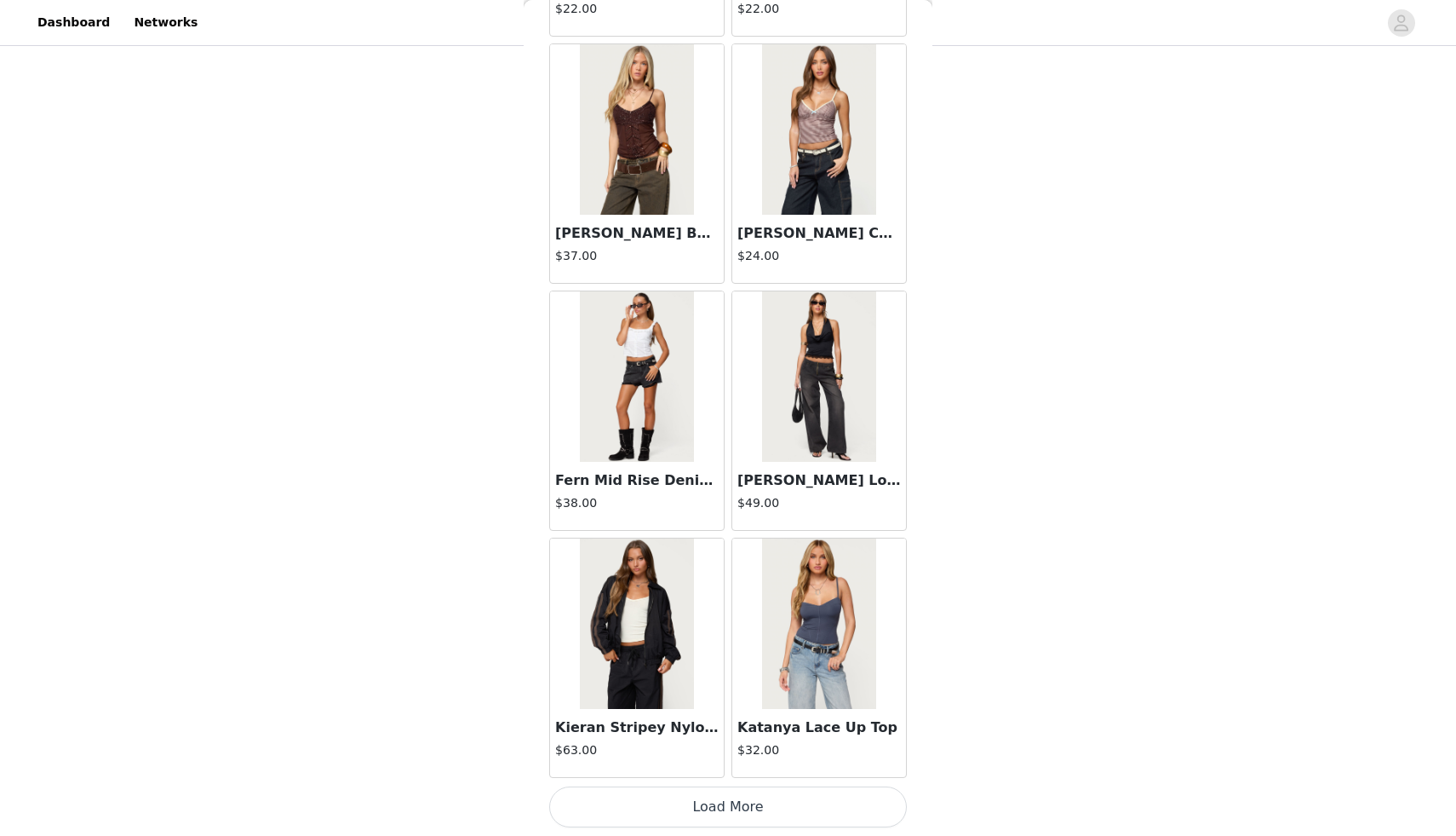
click at [663, 803] on button "Load More" at bounding box center [728, 806] width 358 height 41
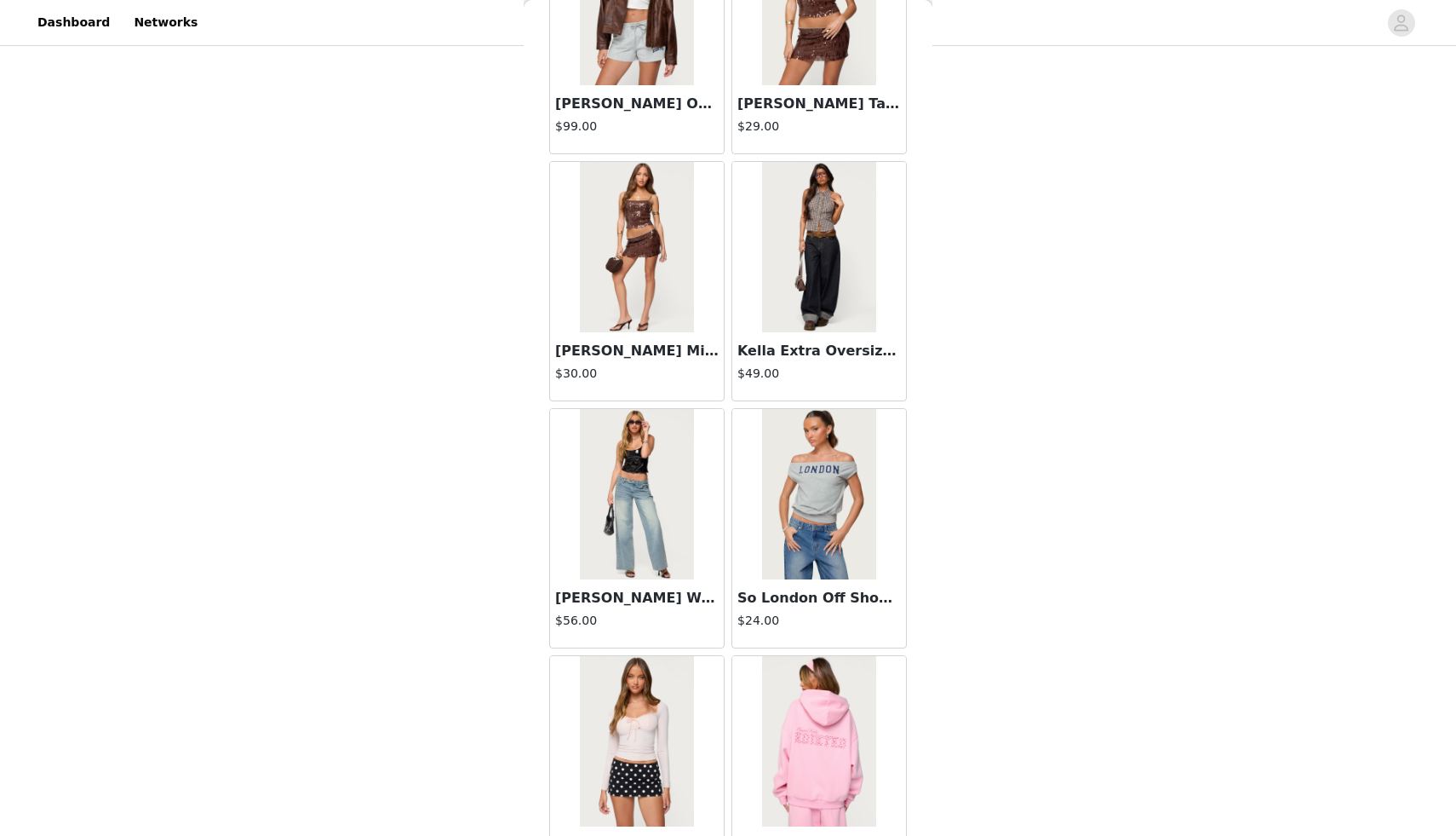
scroll to position [48707, 0]
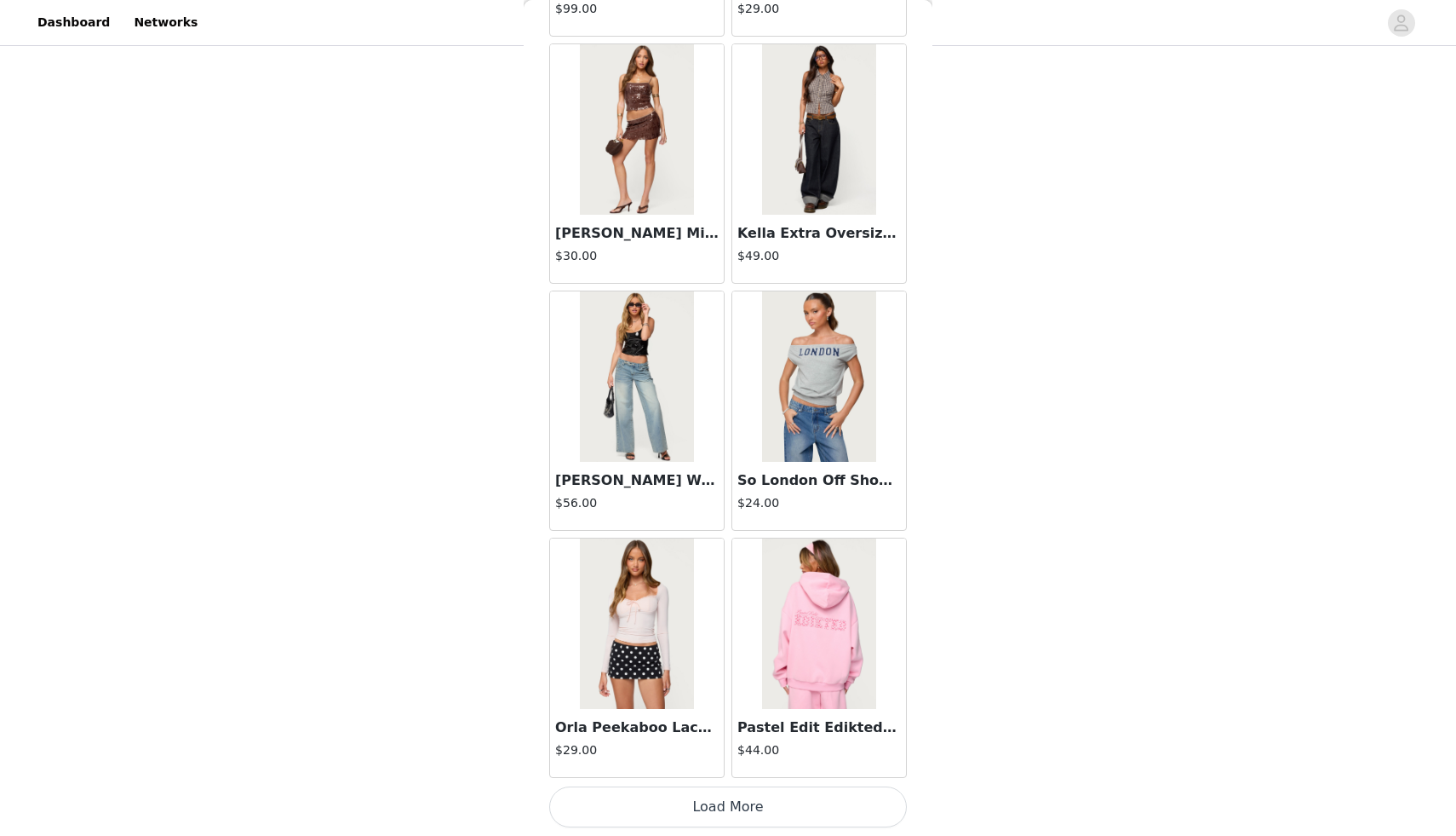
click at [604, 801] on button "Load More" at bounding box center [728, 806] width 358 height 41
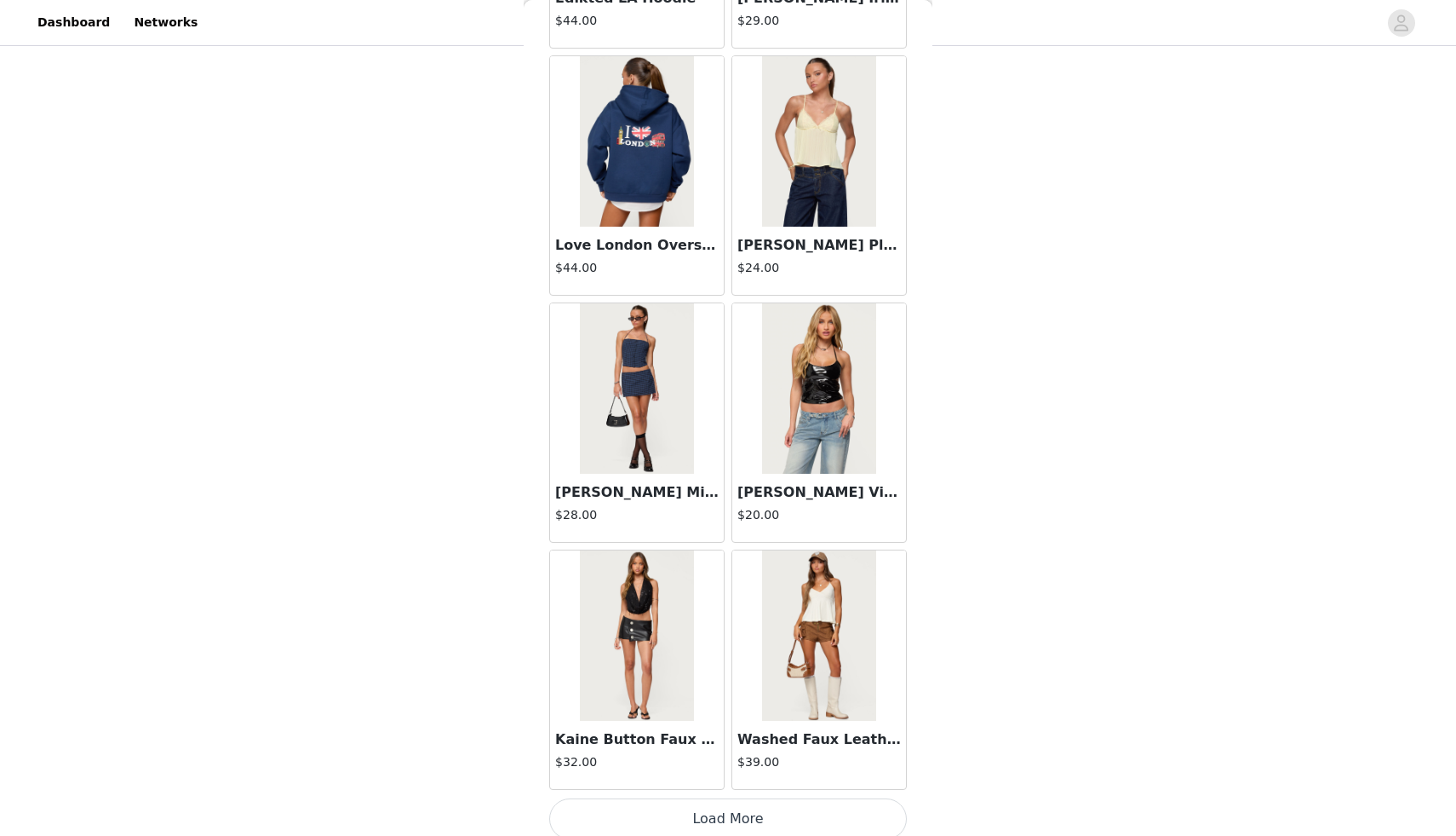
scroll to position [51176, 0]
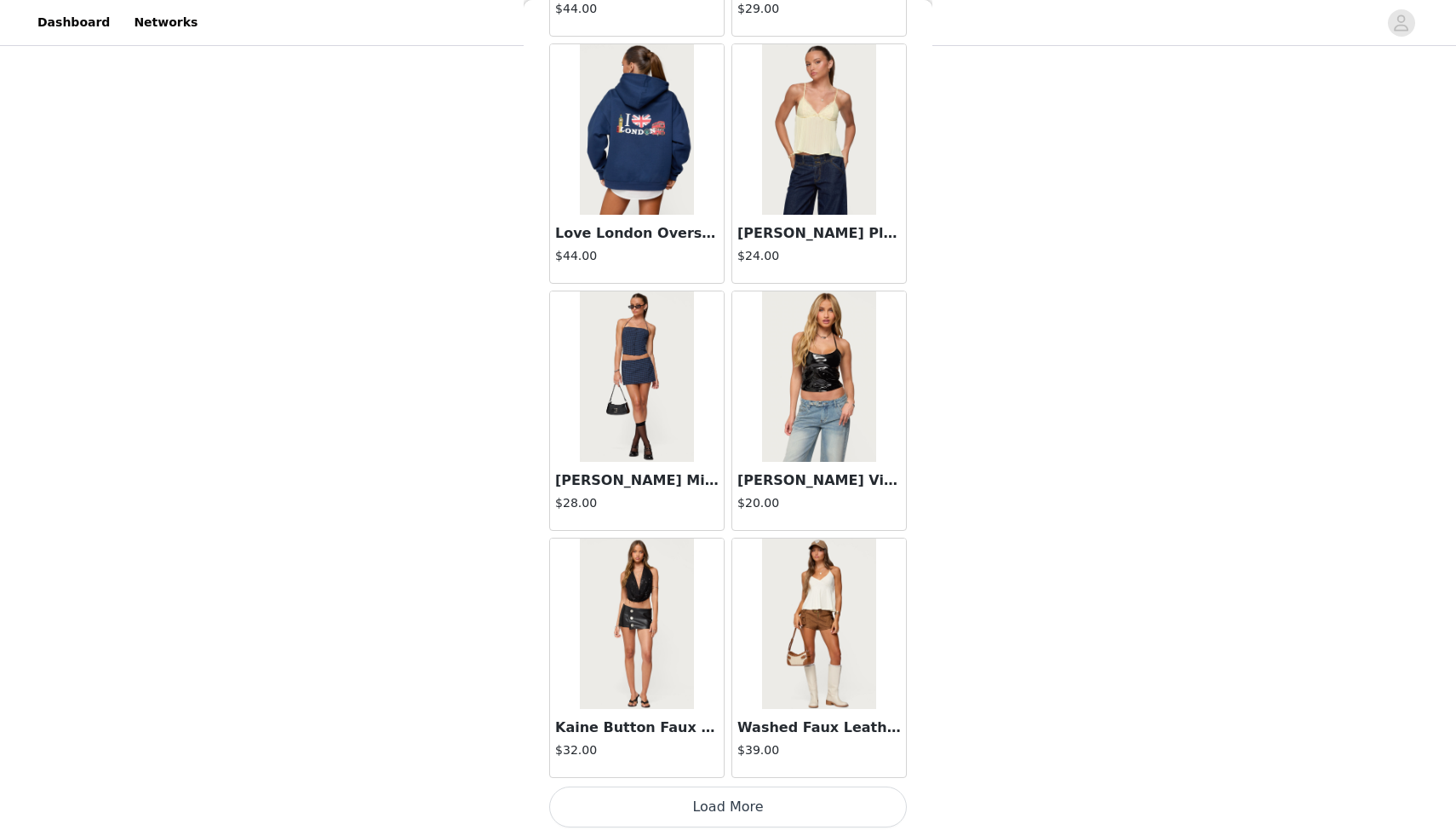
click at [637, 797] on button "Load More" at bounding box center [728, 806] width 358 height 41
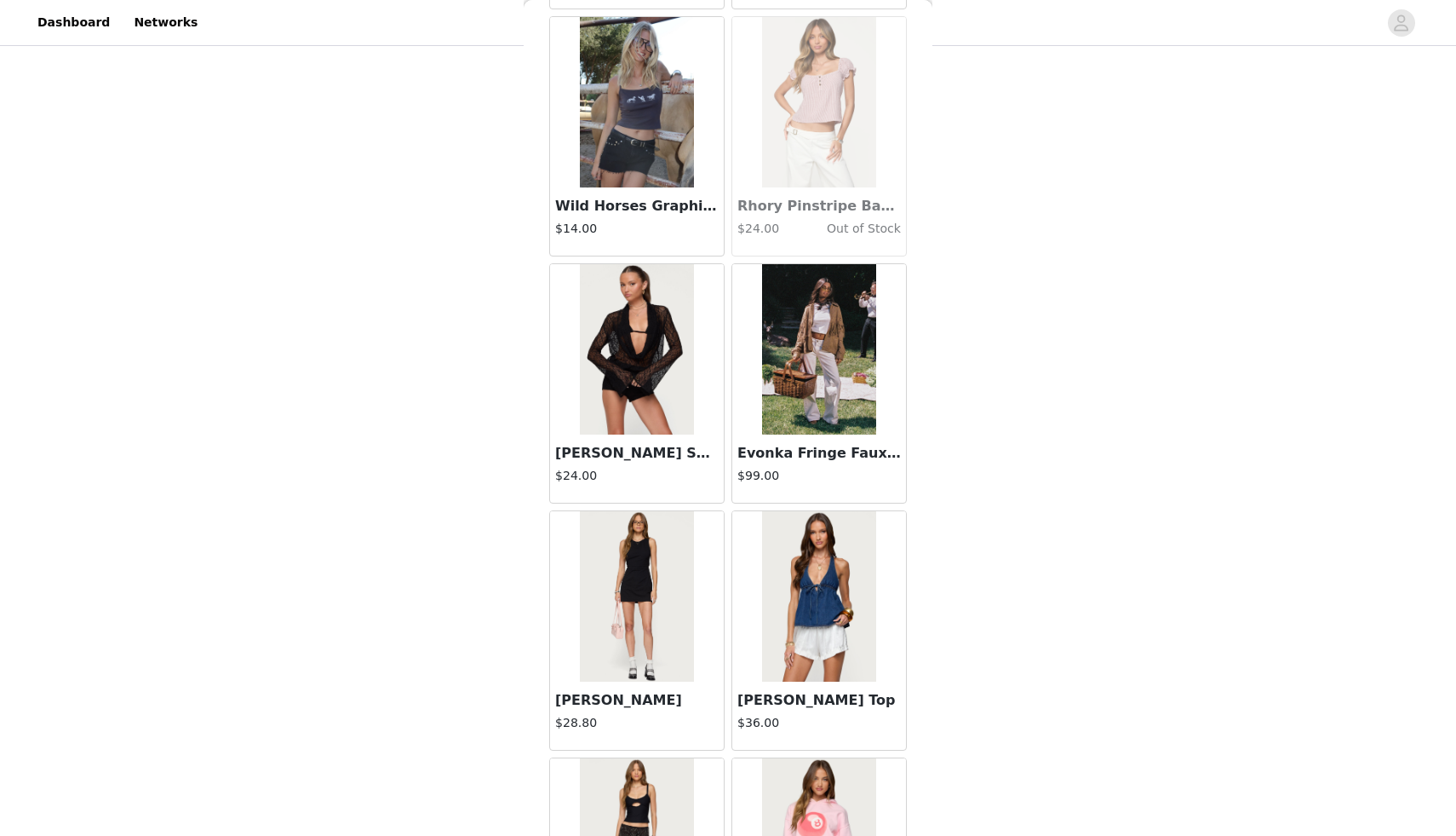
scroll to position [34404, 0]
click at [622, 662] on img at bounding box center [636, 598] width 113 height 171
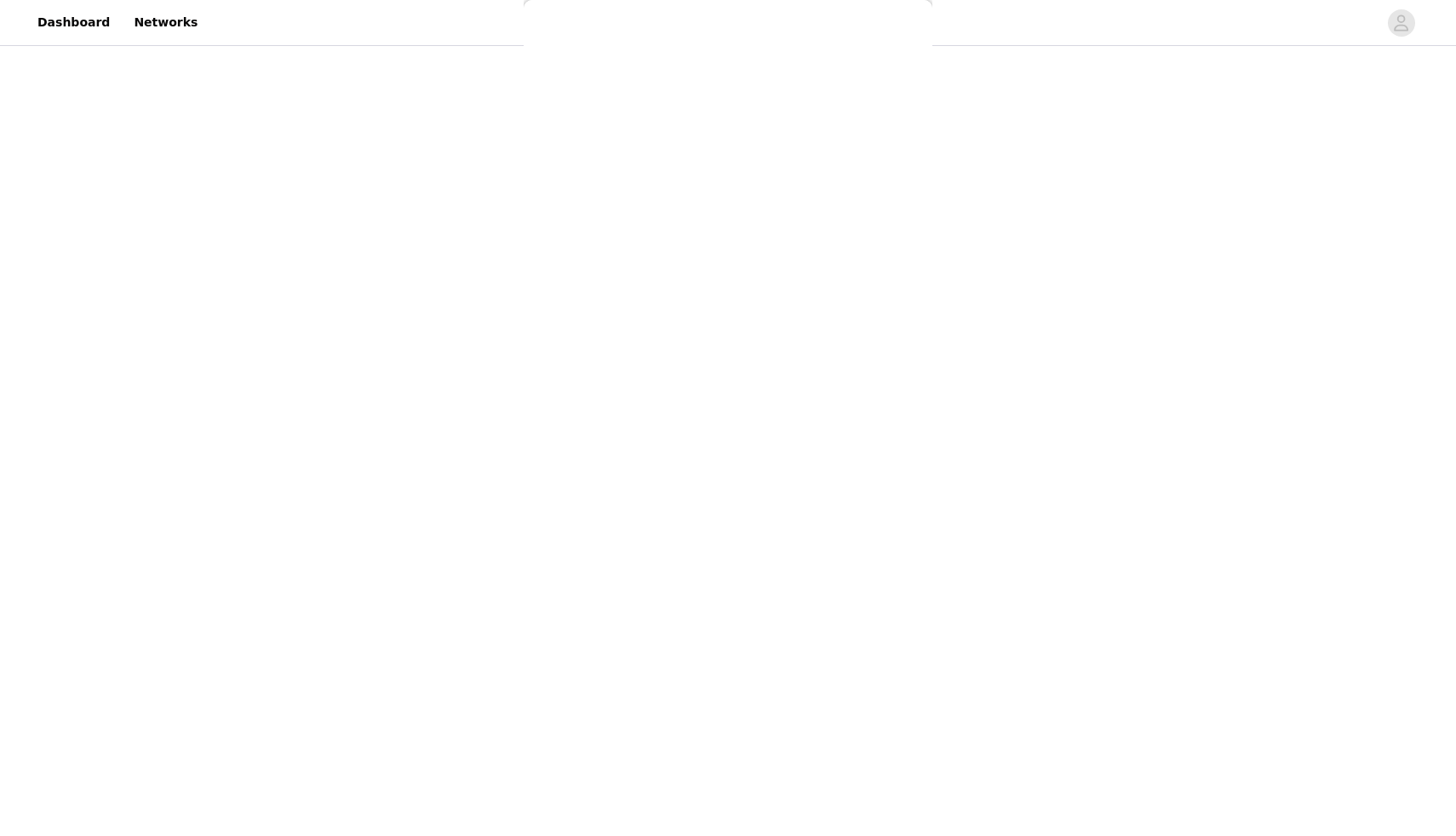
scroll to position [0, 0]
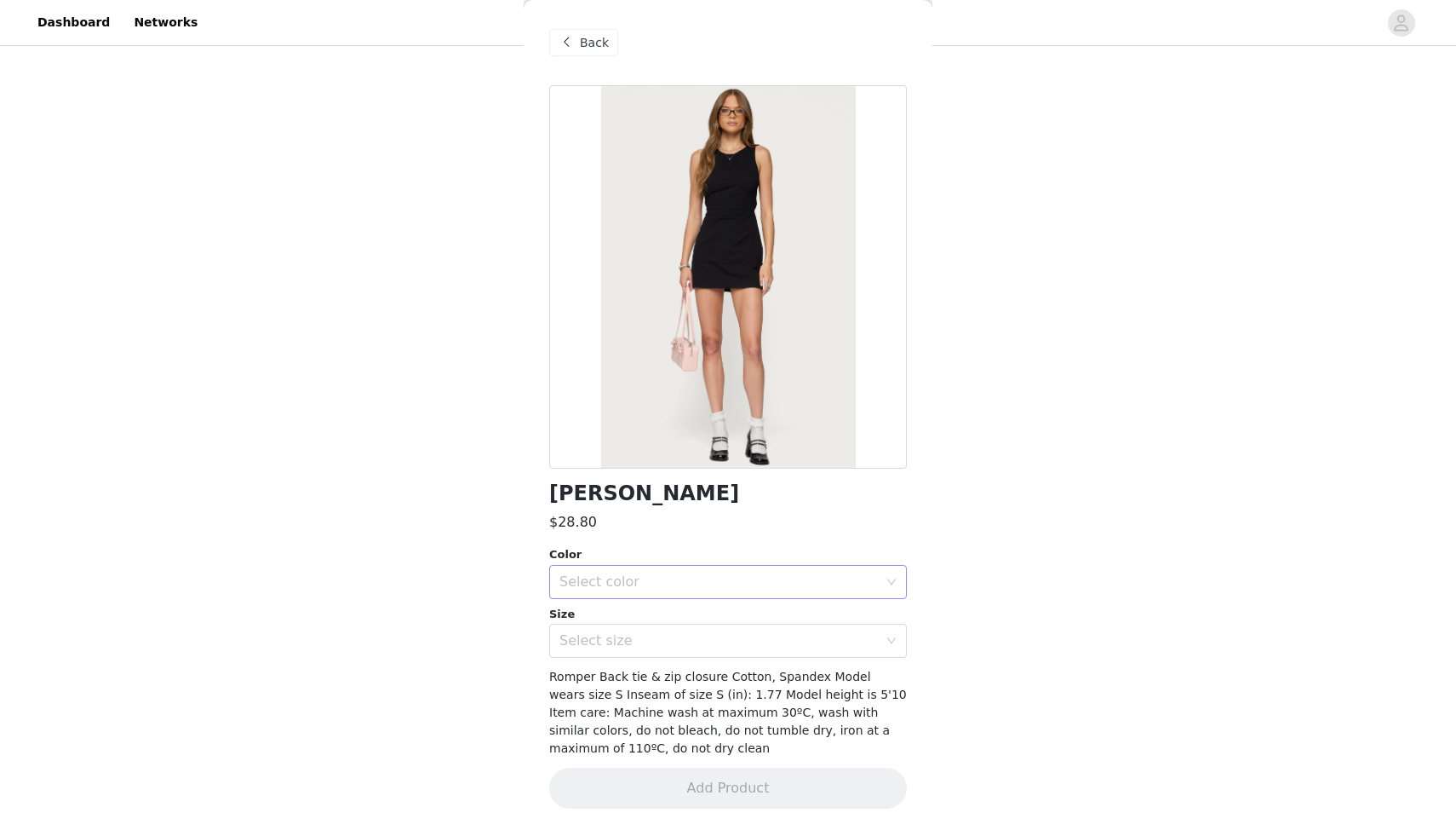
click at [668, 581] on div "Select color" at bounding box center [719, 582] width 318 height 17
click at [657, 617] on li "BLACK" at bounding box center [728, 619] width 358 height 27
click at [659, 638] on div "Select size" at bounding box center [719, 640] width 318 height 17
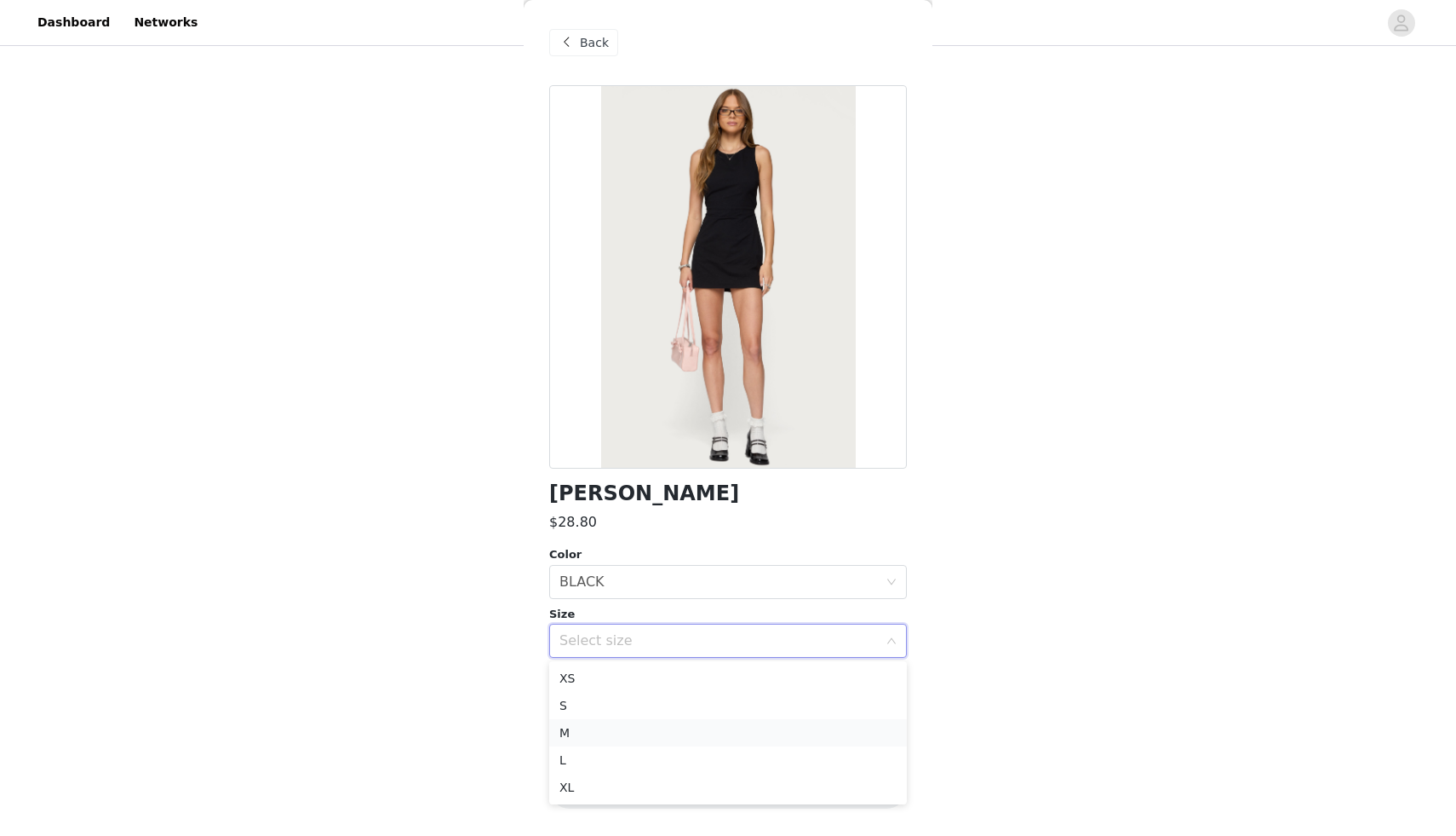
click at [626, 729] on li "M" at bounding box center [728, 732] width 358 height 27
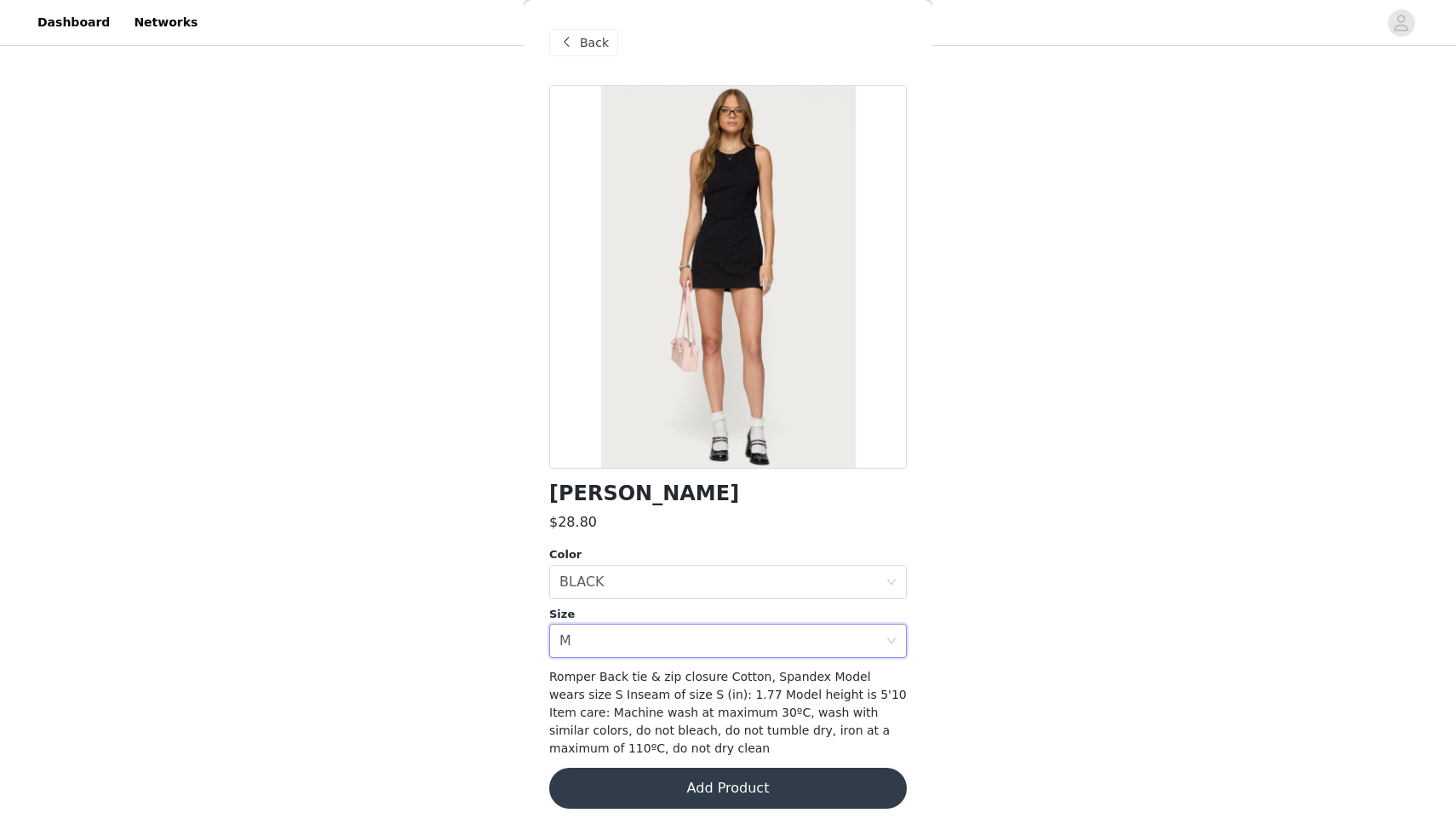
click at [618, 789] on button "Add Product" at bounding box center [728, 788] width 358 height 41
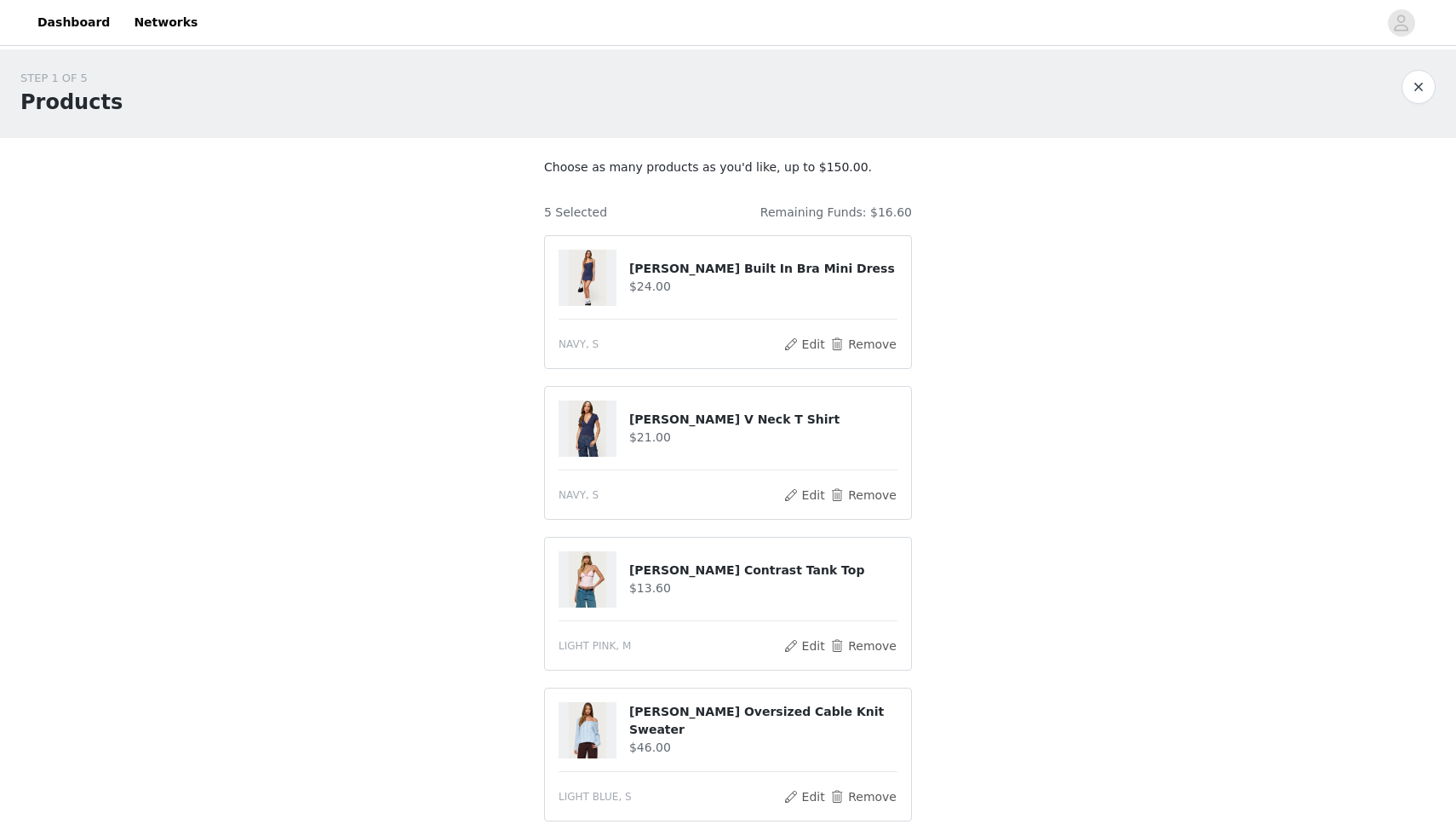
scroll to position [392, 0]
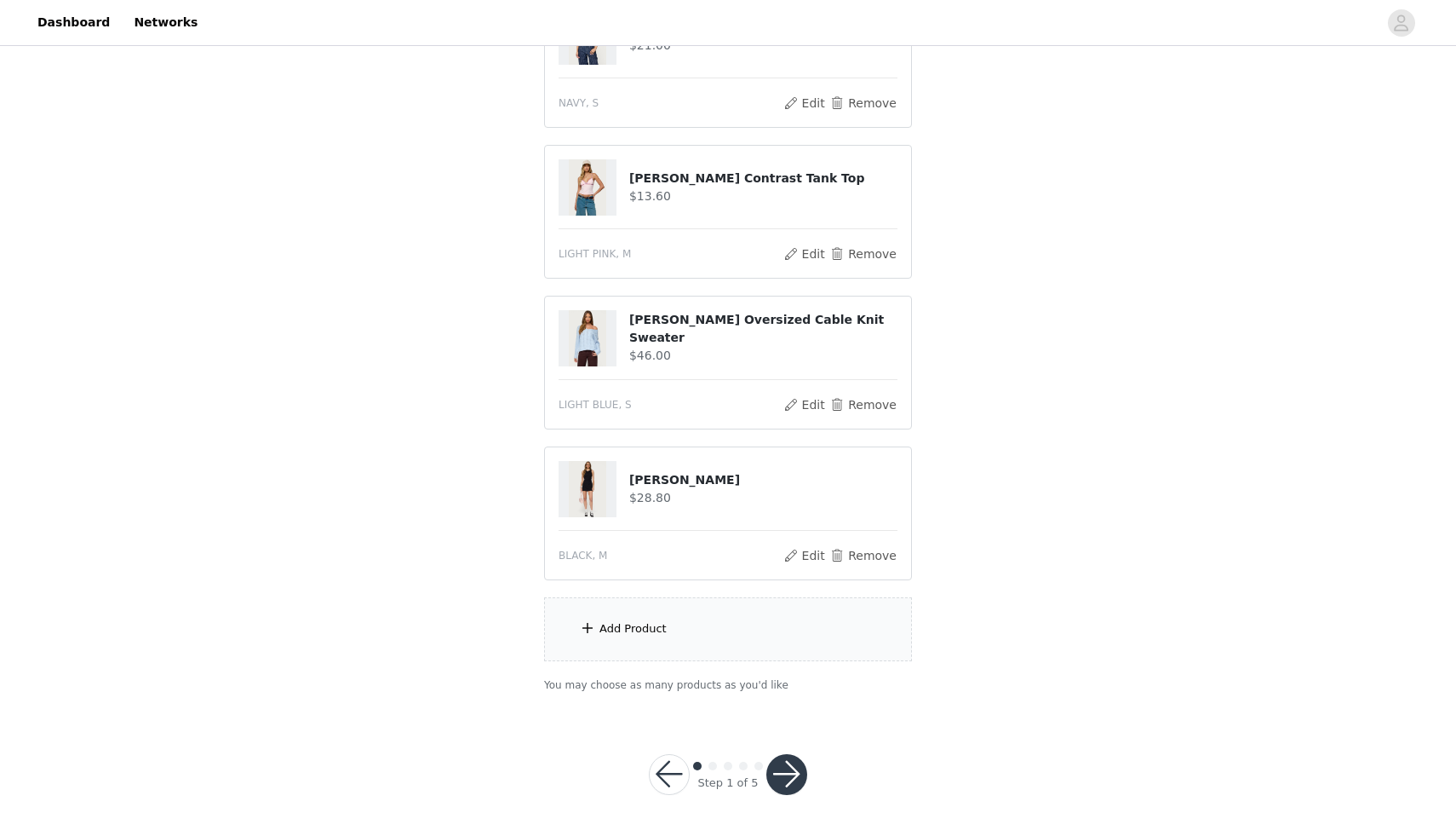
click at [652, 630] on div "Add Product" at bounding box center [634, 629] width 67 height 17
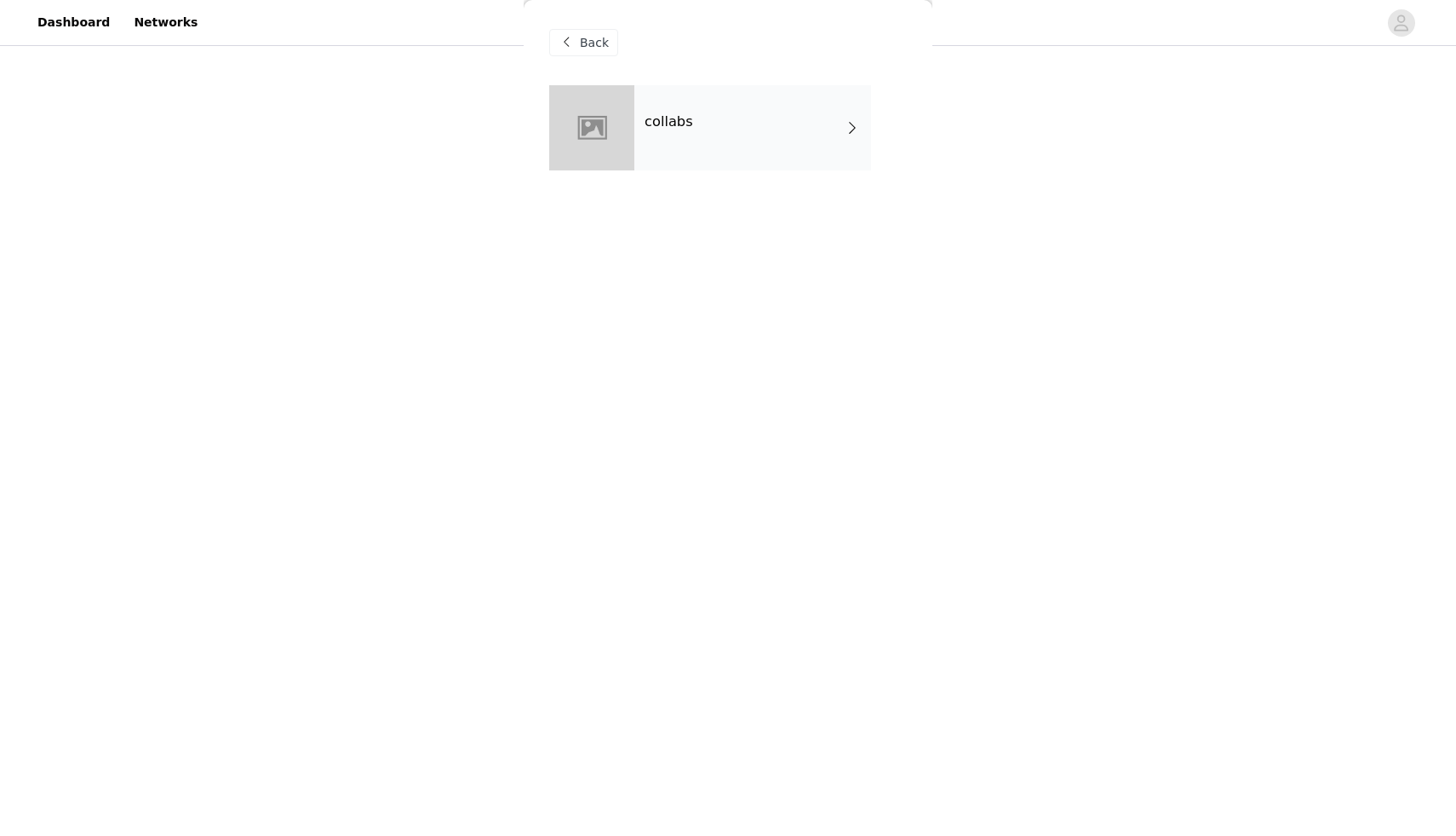
click at [683, 149] on div "collabs" at bounding box center [752, 128] width 237 height 85
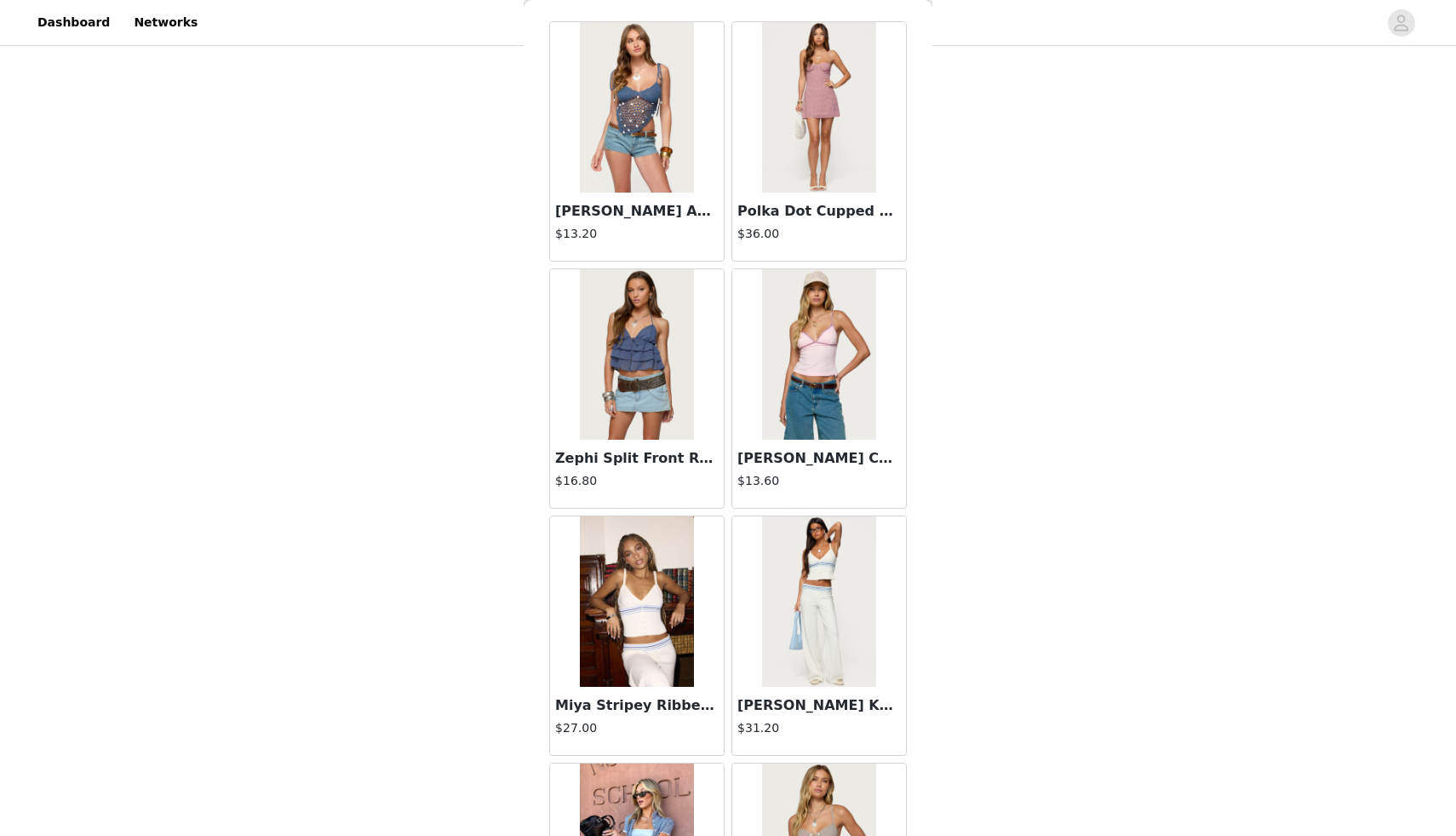
scroll to position [12, 0]
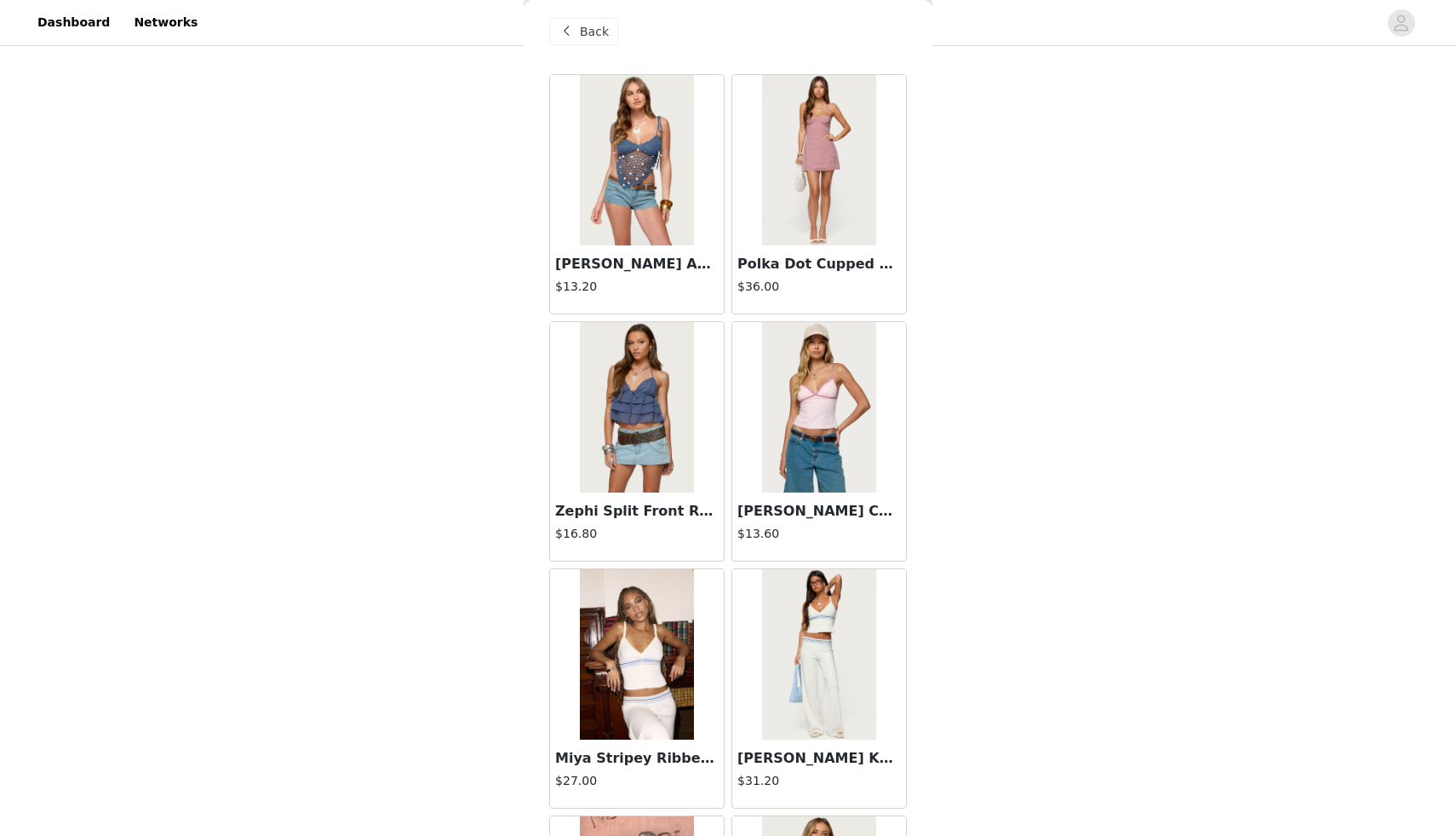
click at [576, 48] on div "Back" at bounding box center [728, 31] width 358 height 85
click at [575, 30] on span at bounding box center [566, 31] width 20 height 20
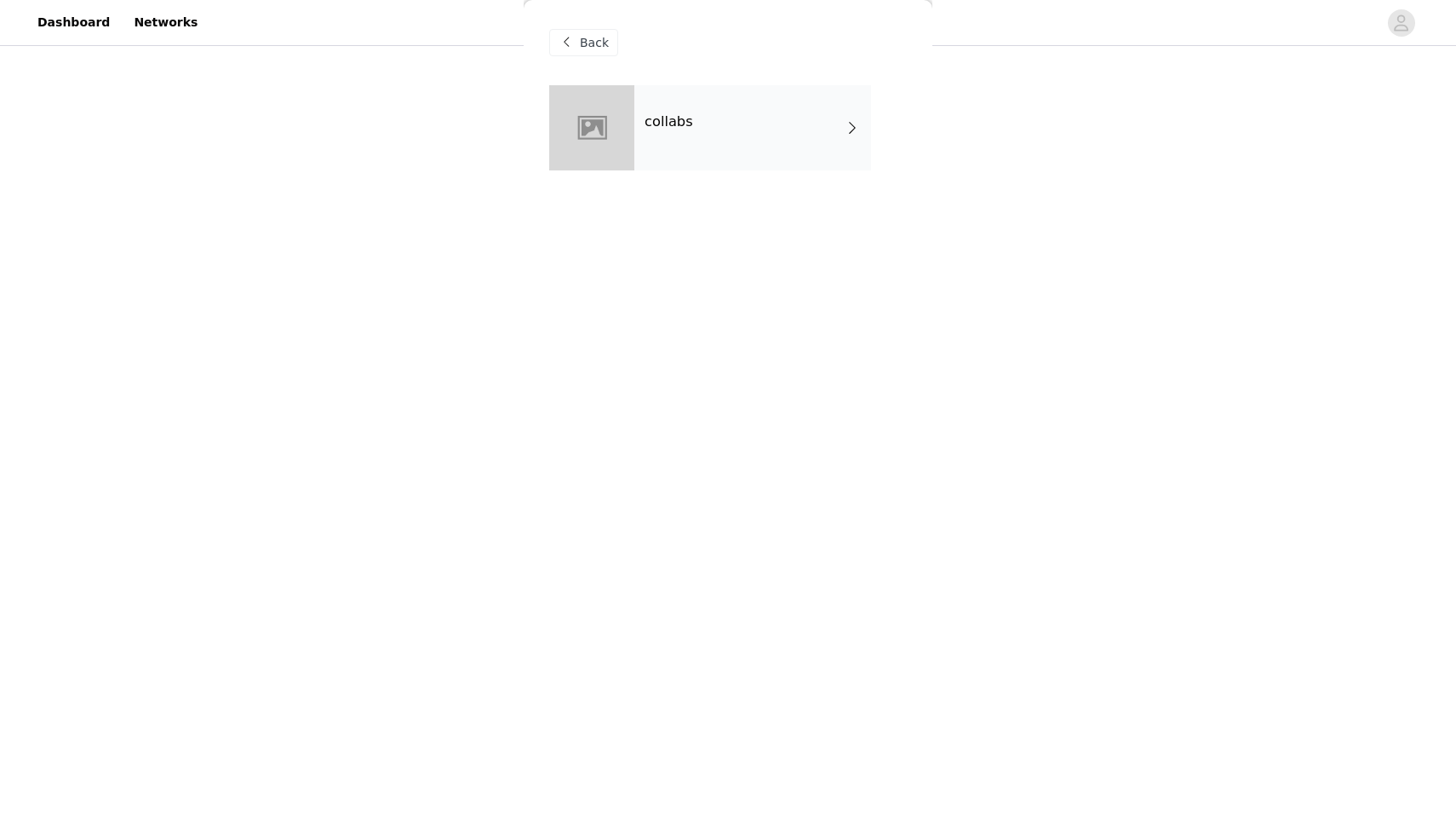
scroll to position [0, 0]
click at [587, 41] on span "Back" at bounding box center [594, 43] width 29 height 18
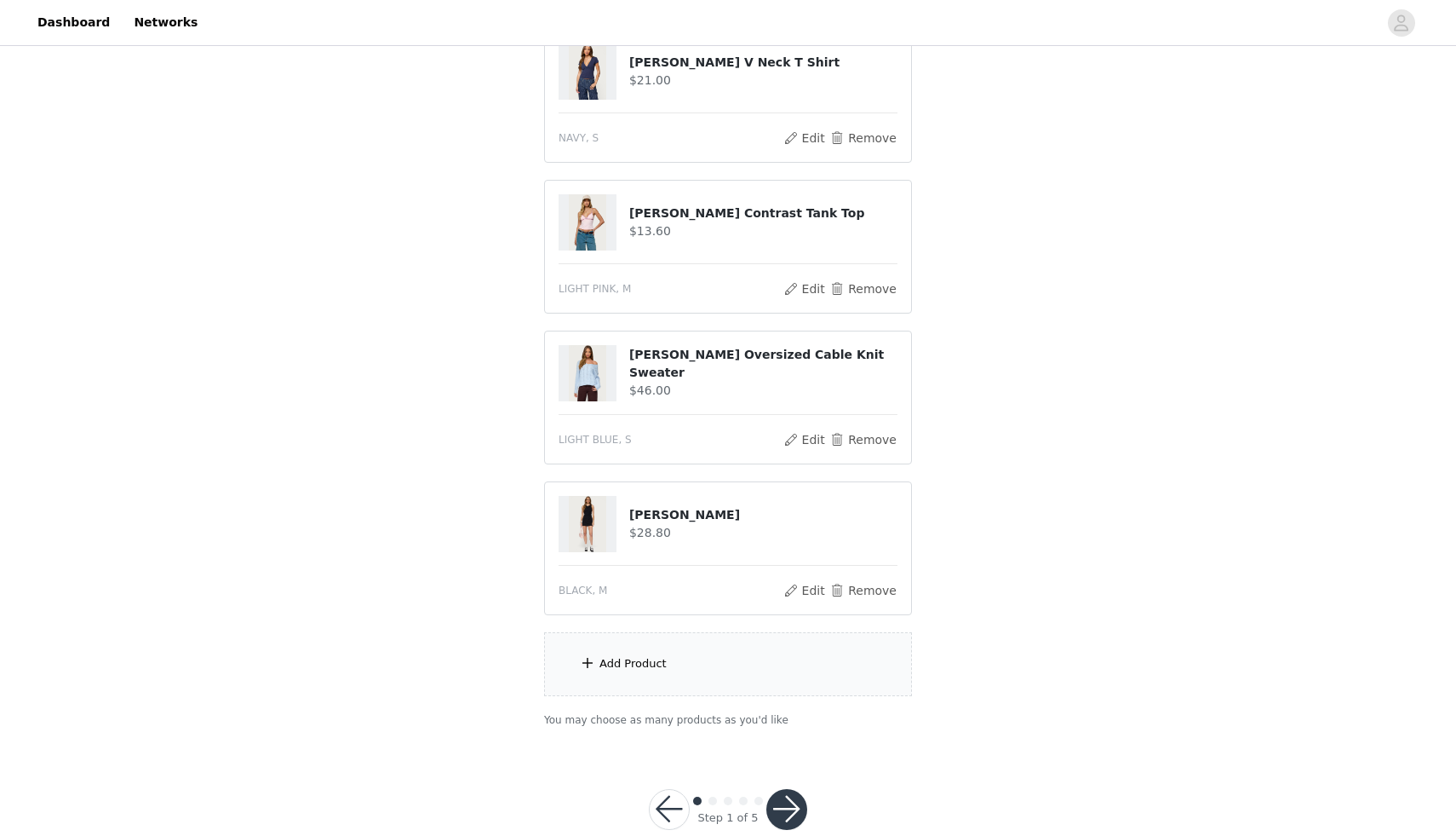
scroll to position [392, 0]
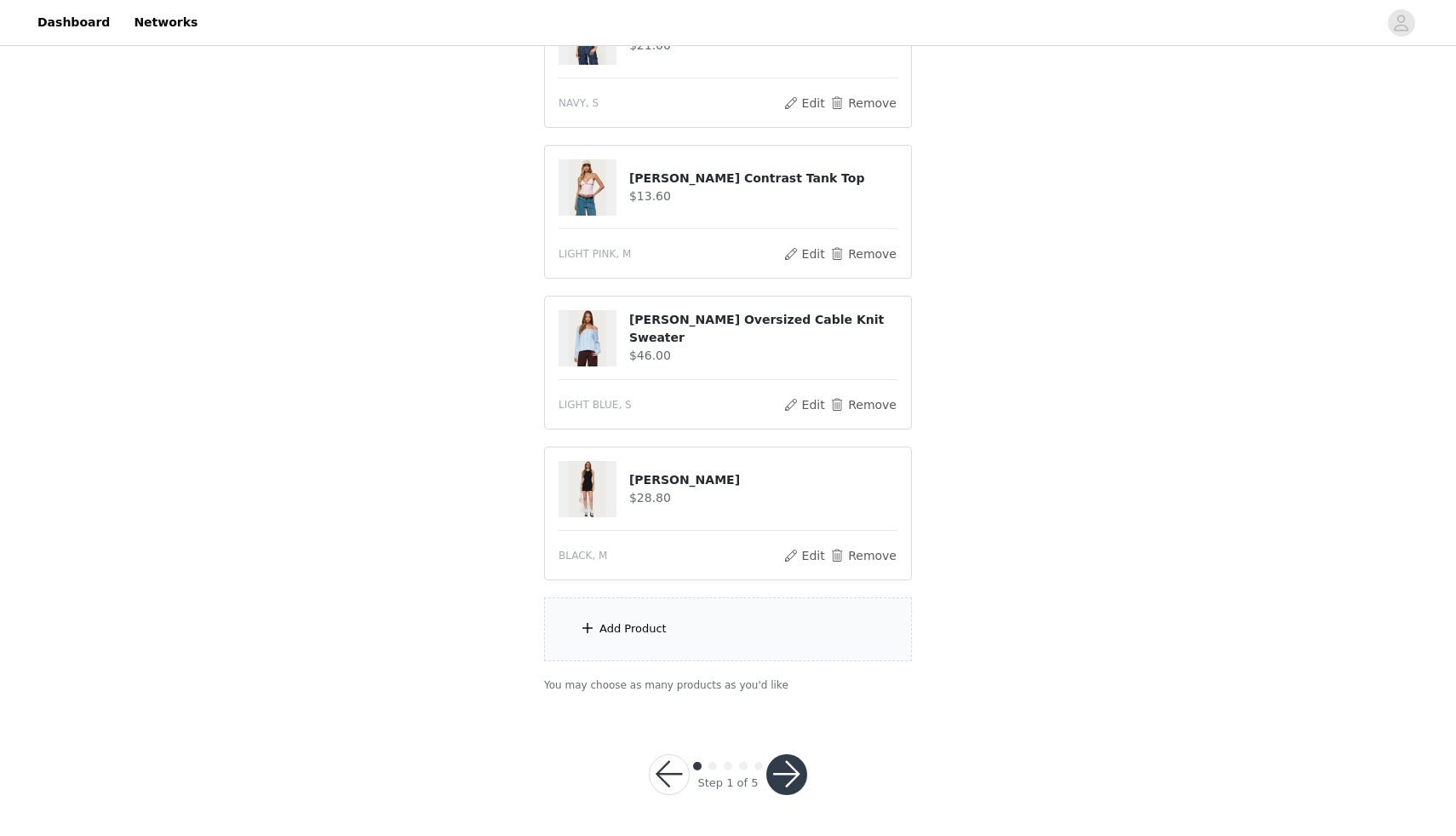
click at [619, 622] on div "Add Product" at bounding box center [634, 629] width 67 height 17
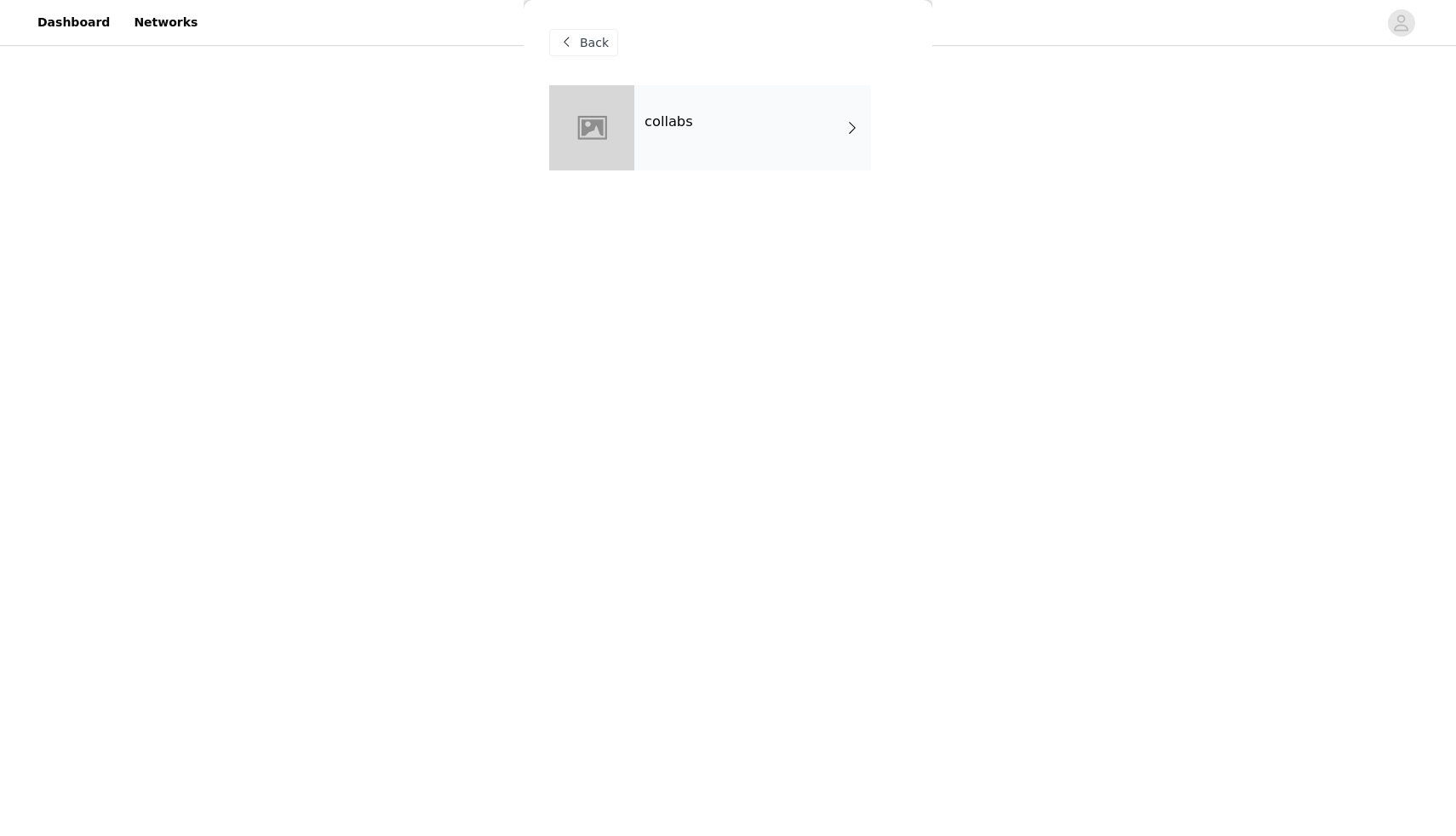
click at [817, 107] on div "collabs" at bounding box center [752, 128] width 237 height 85
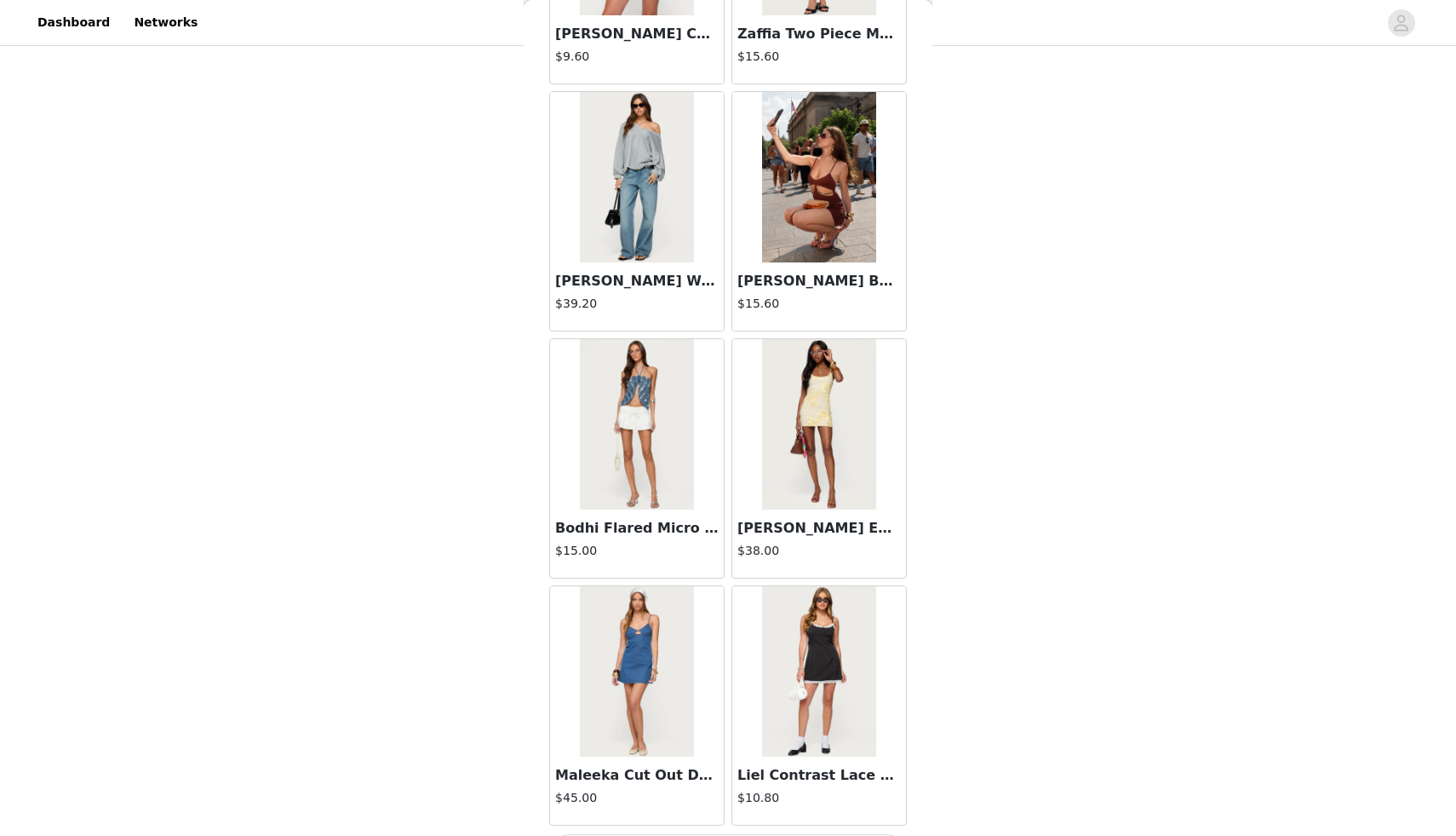
scroll to position [1771, 0]
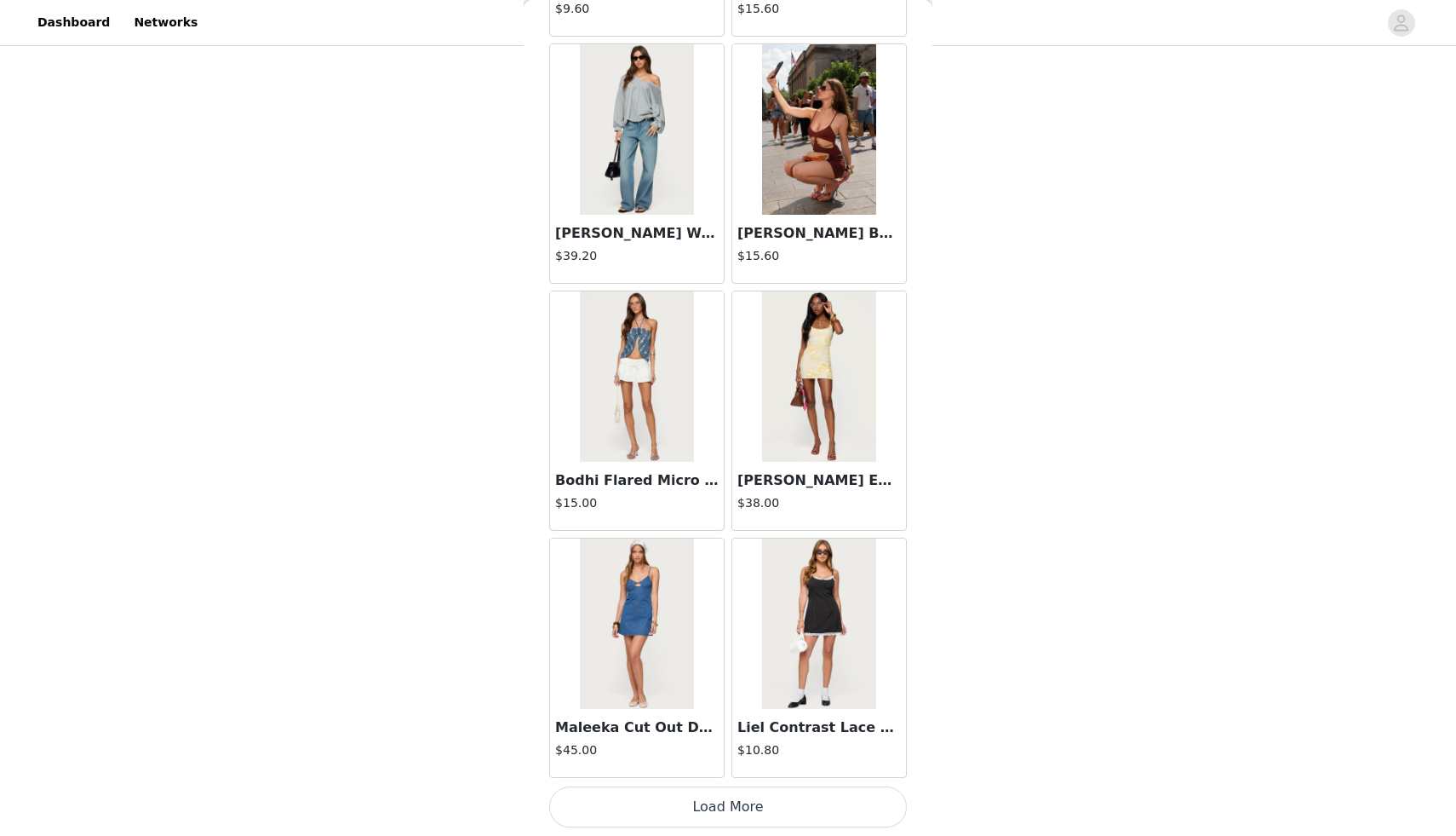
click at [711, 805] on button "Load More" at bounding box center [728, 806] width 358 height 41
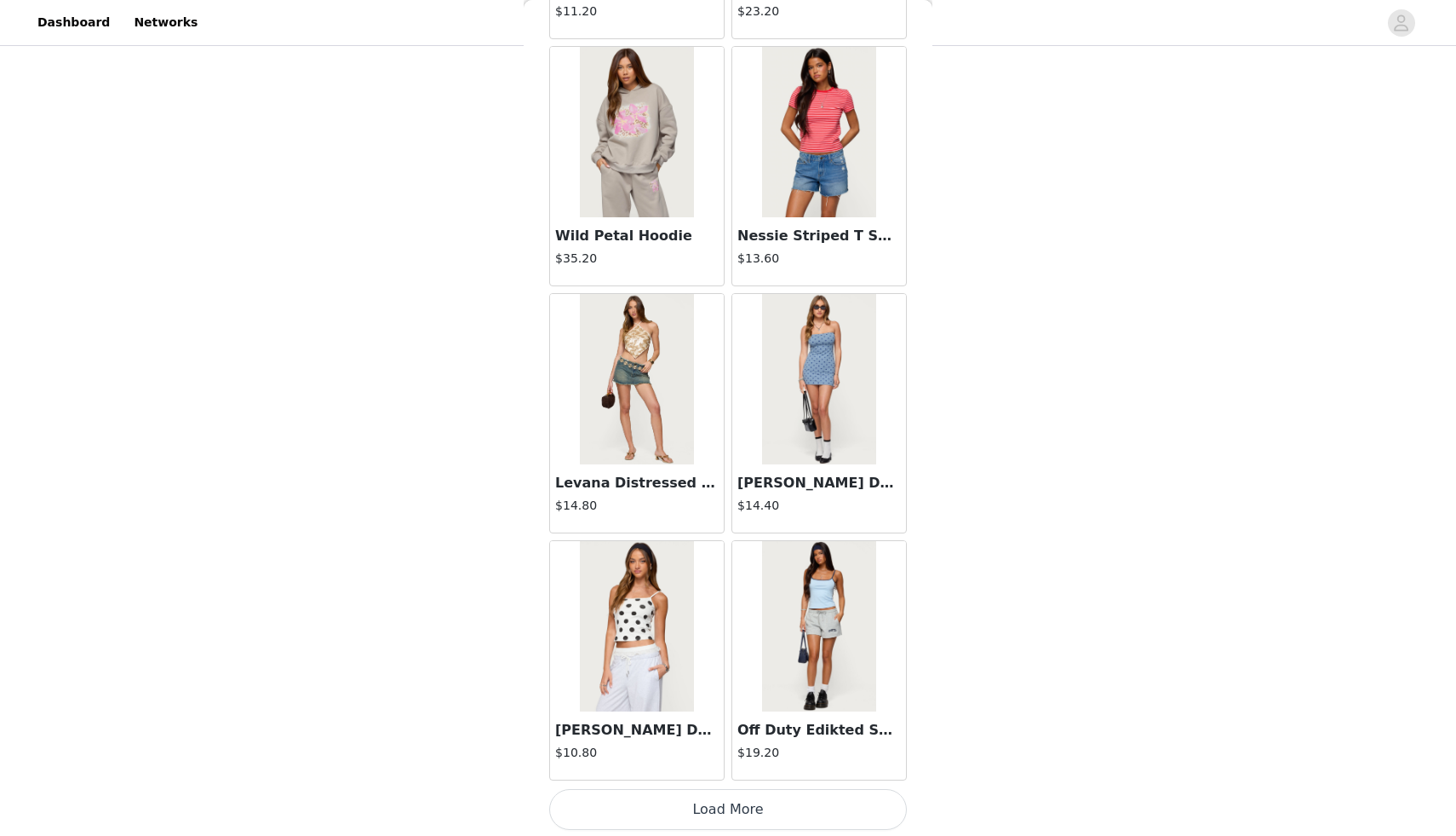
scroll to position [4241, 0]
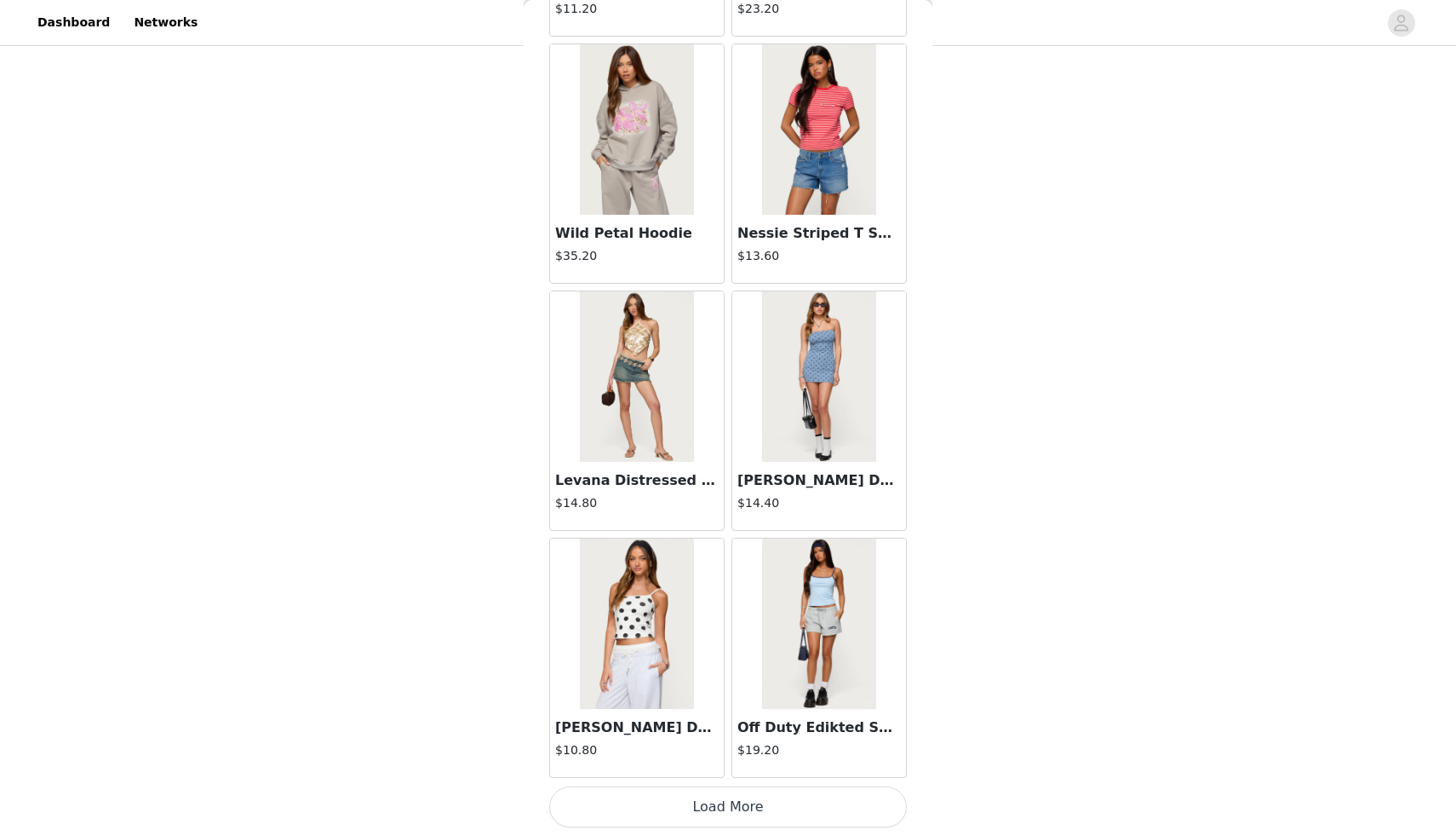
click at [724, 817] on button "Load More" at bounding box center [728, 806] width 358 height 41
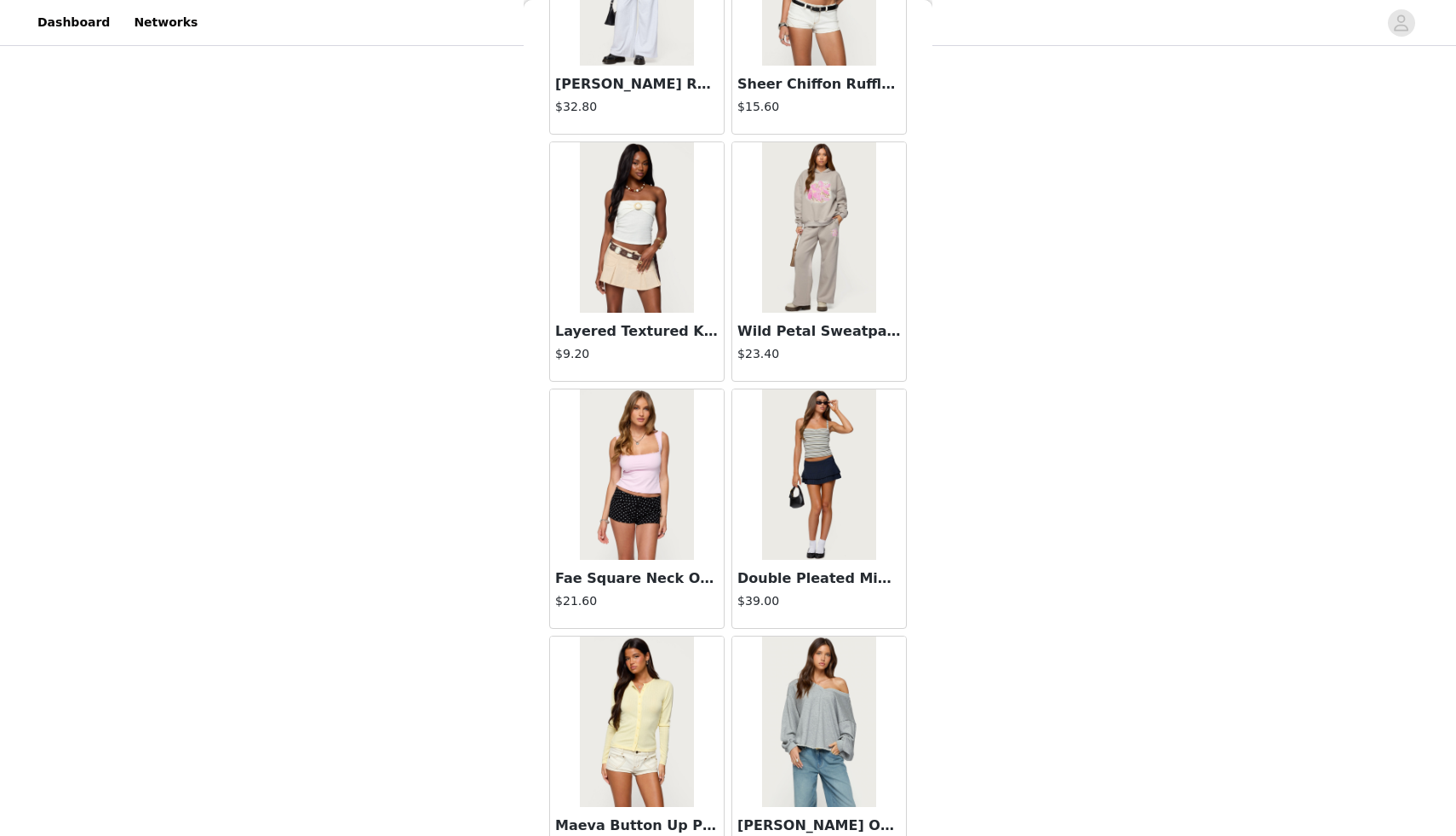
scroll to position [6712, 0]
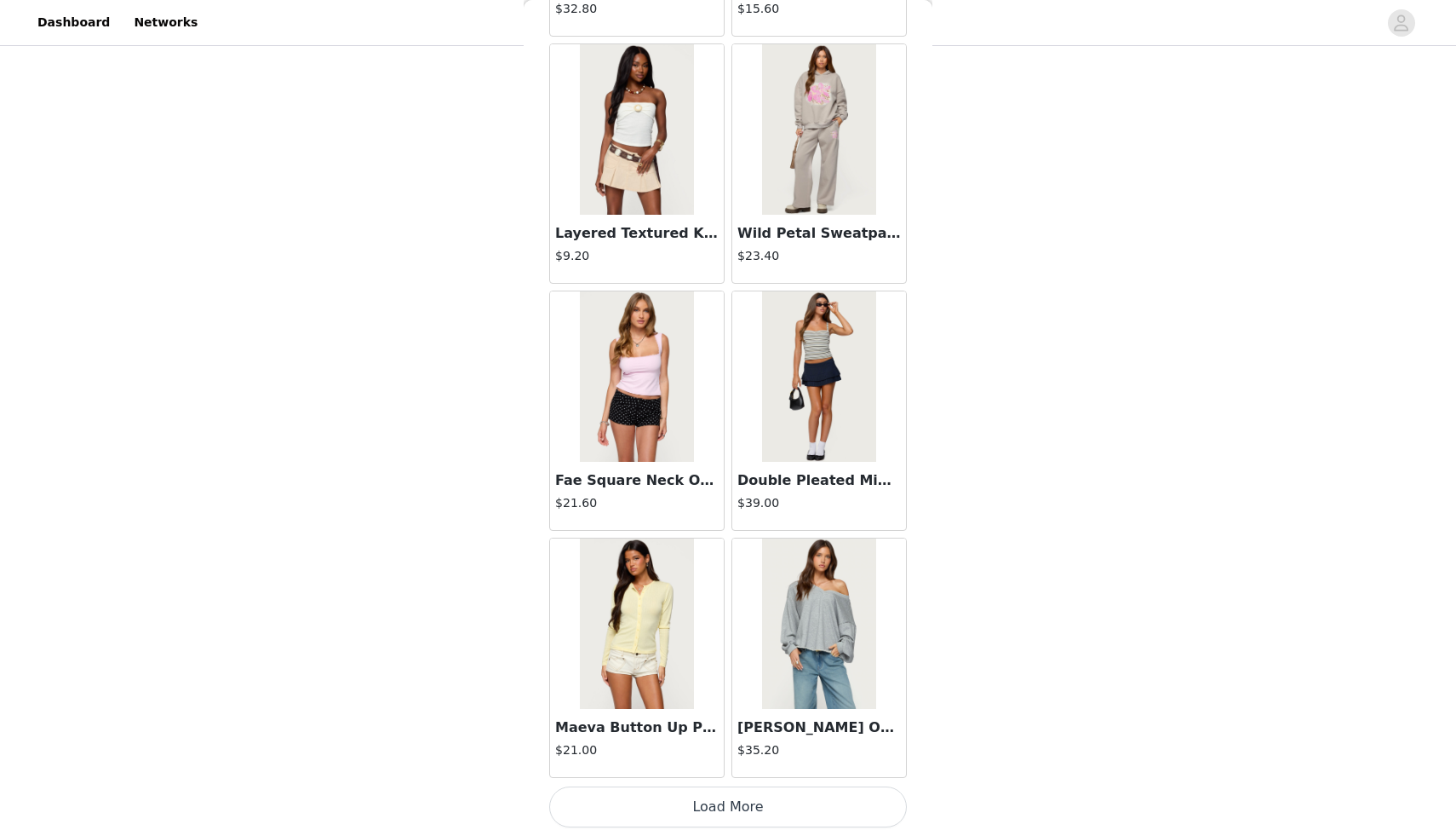
click at [720, 799] on button "Load More" at bounding box center [728, 806] width 358 height 41
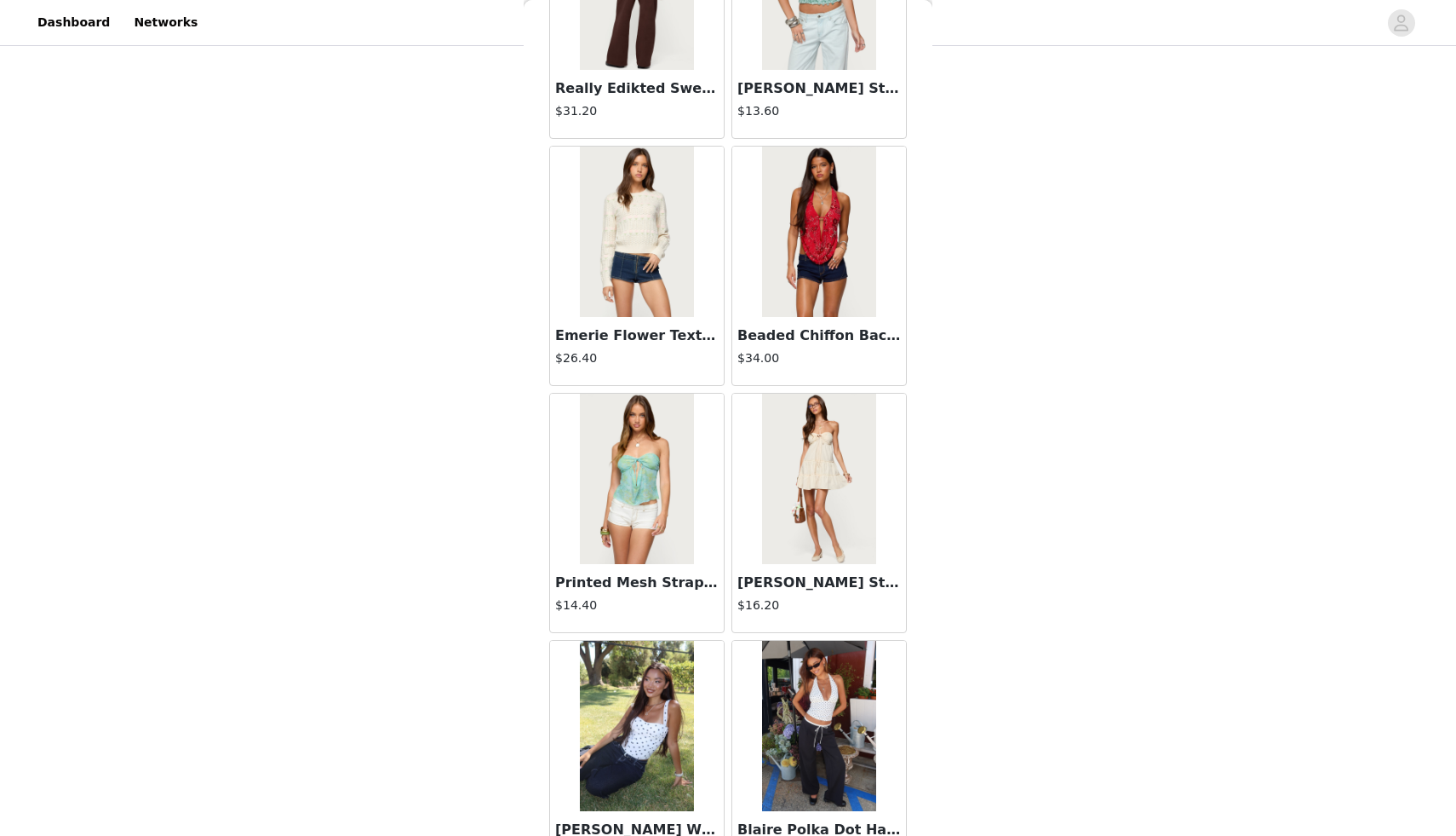
scroll to position [9182, 0]
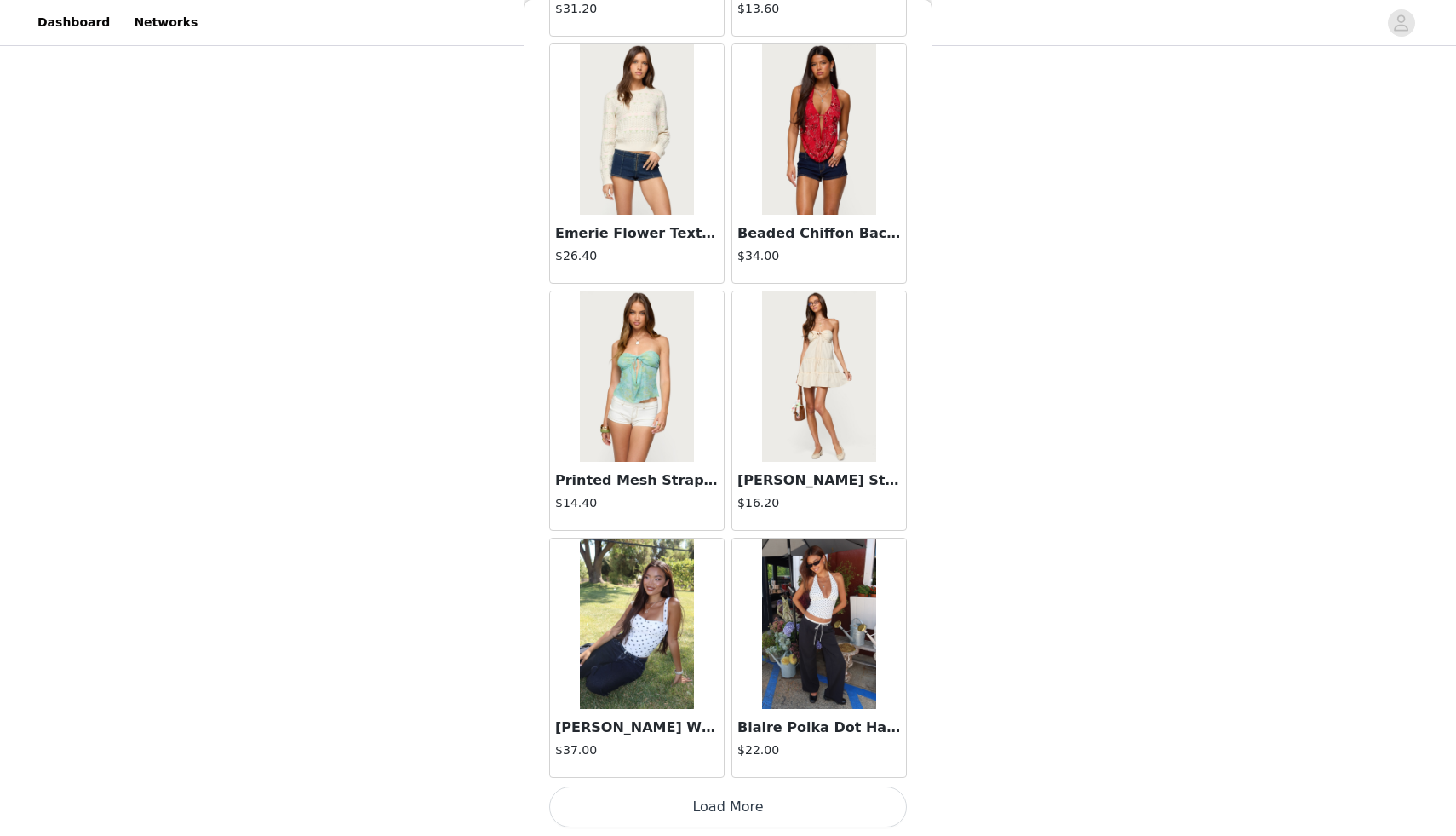
click at [707, 795] on button "Load More" at bounding box center [728, 806] width 358 height 41
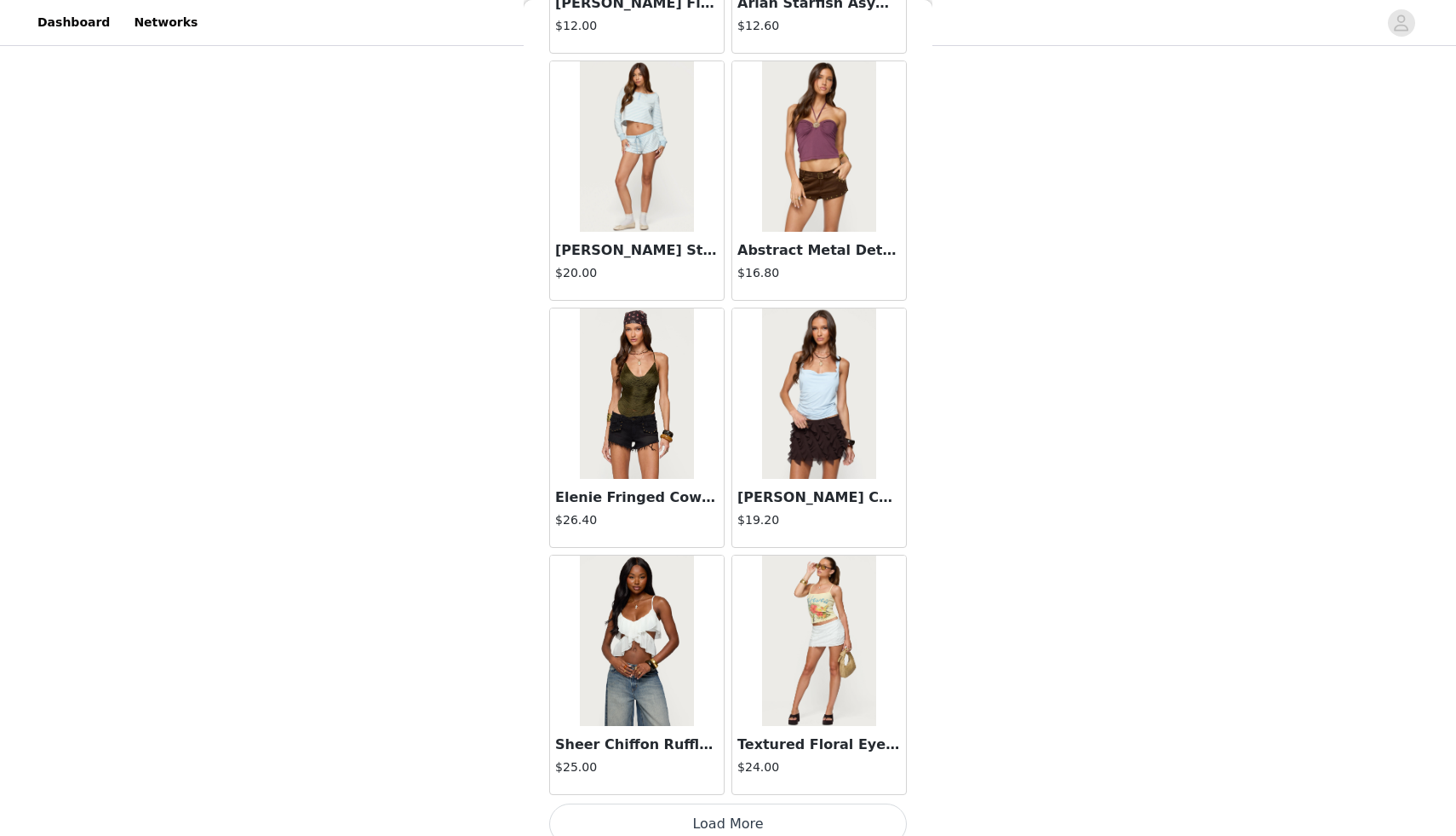
scroll to position [11652, 0]
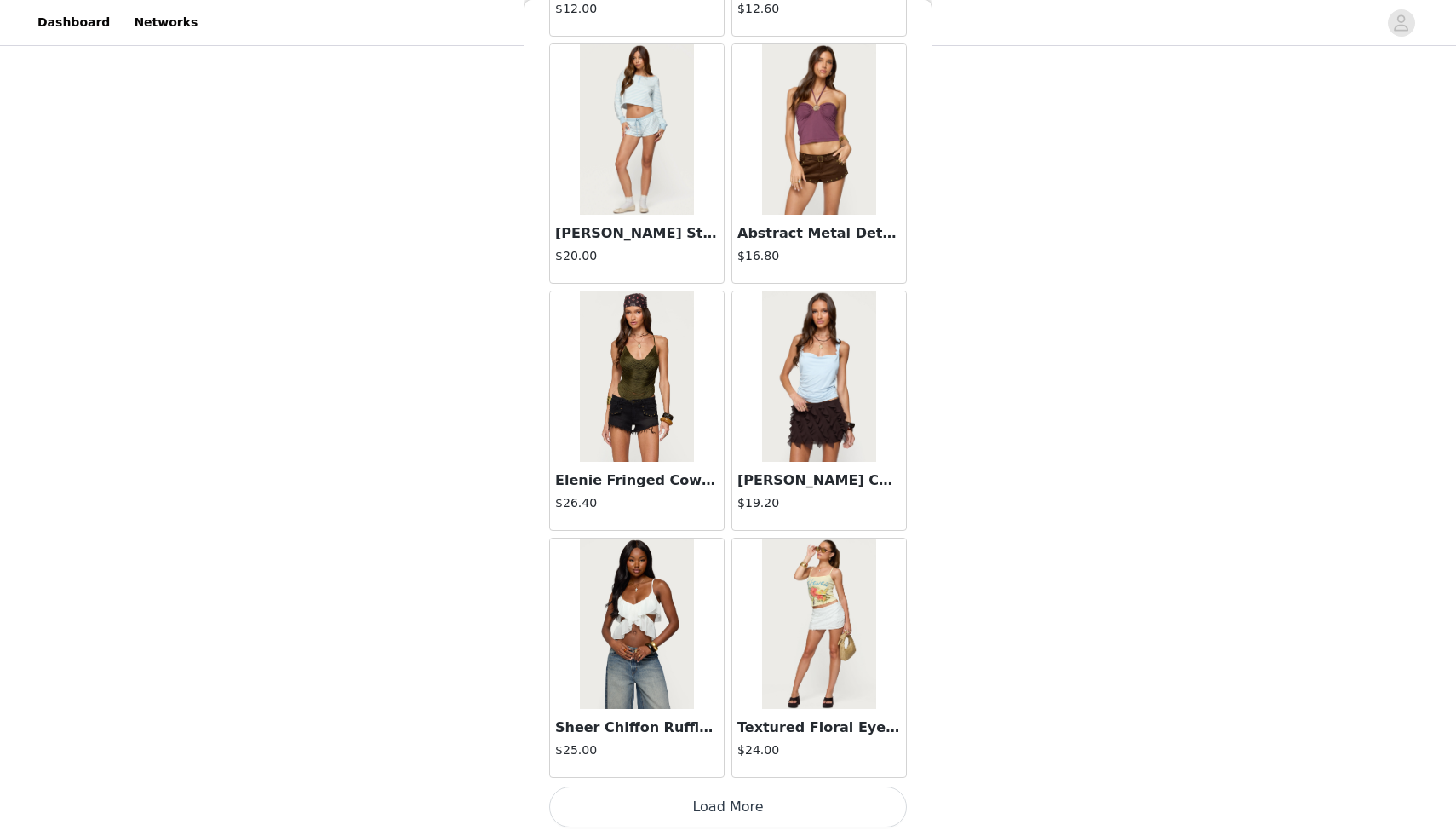
click at [706, 809] on button "Load More" at bounding box center [728, 806] width 358 height 41
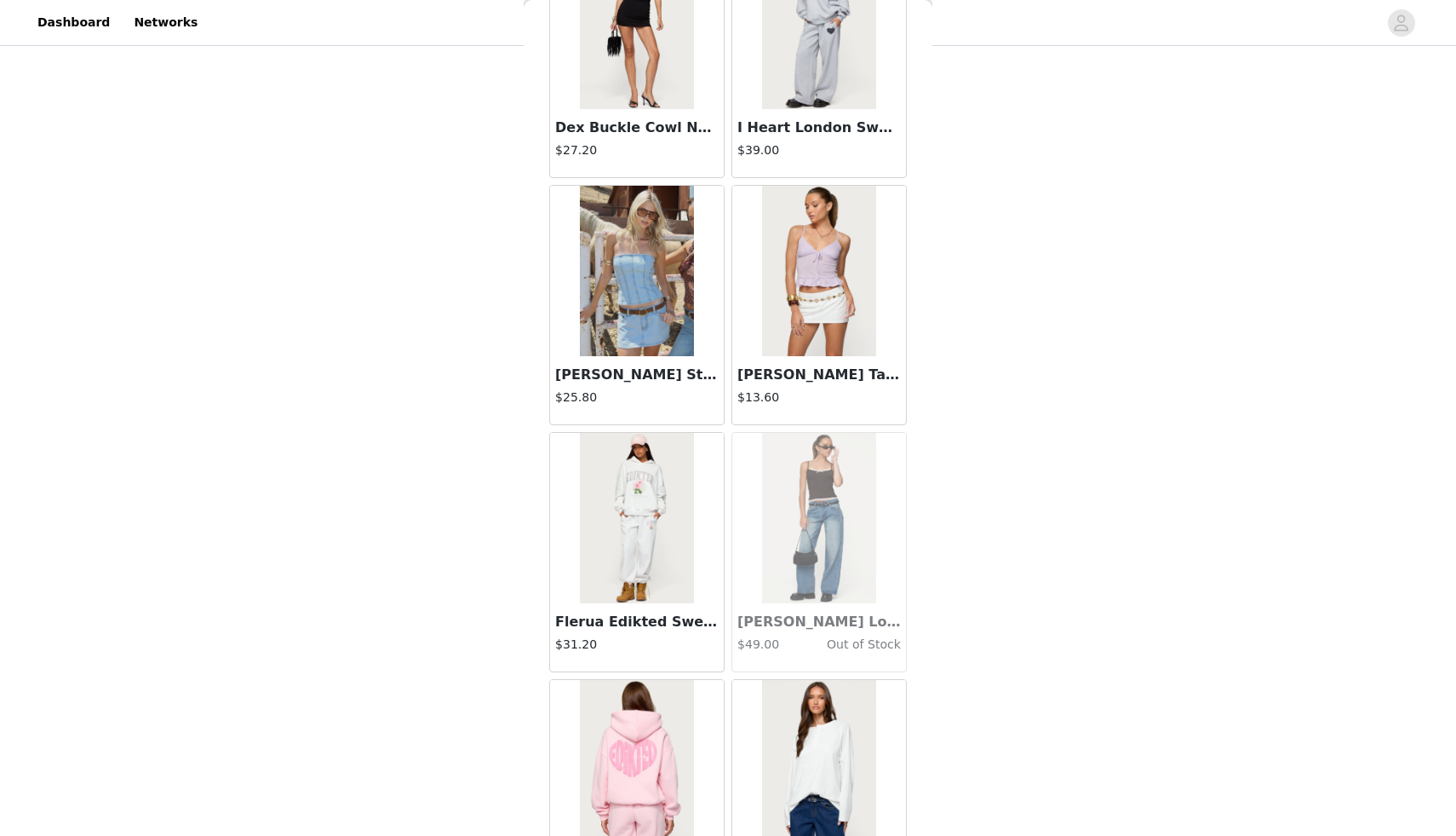
scroll to position [14122, 0]
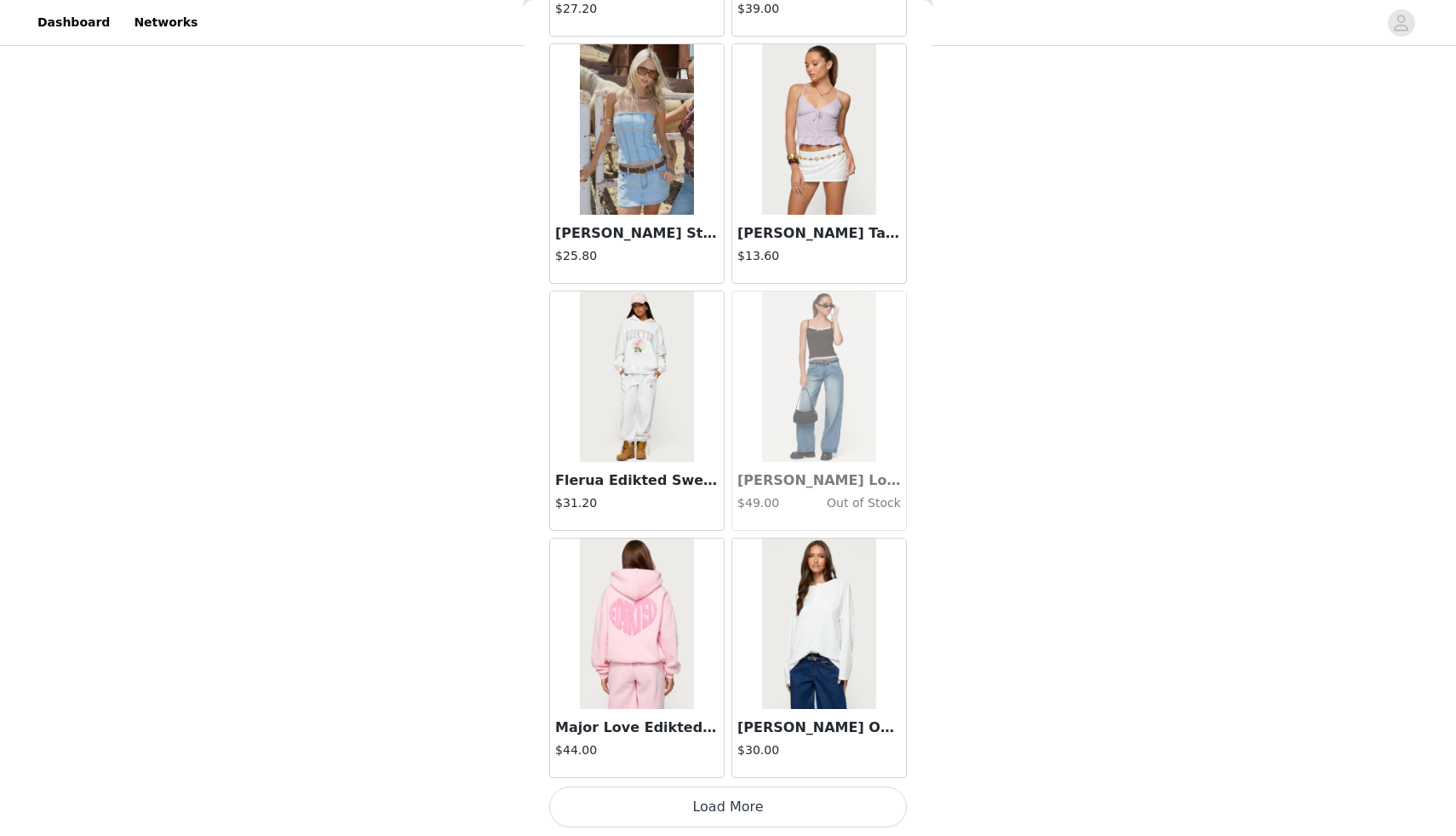
click at [695, 815] on button "Load More" at bounding box center [728, 806] width 358 height 41
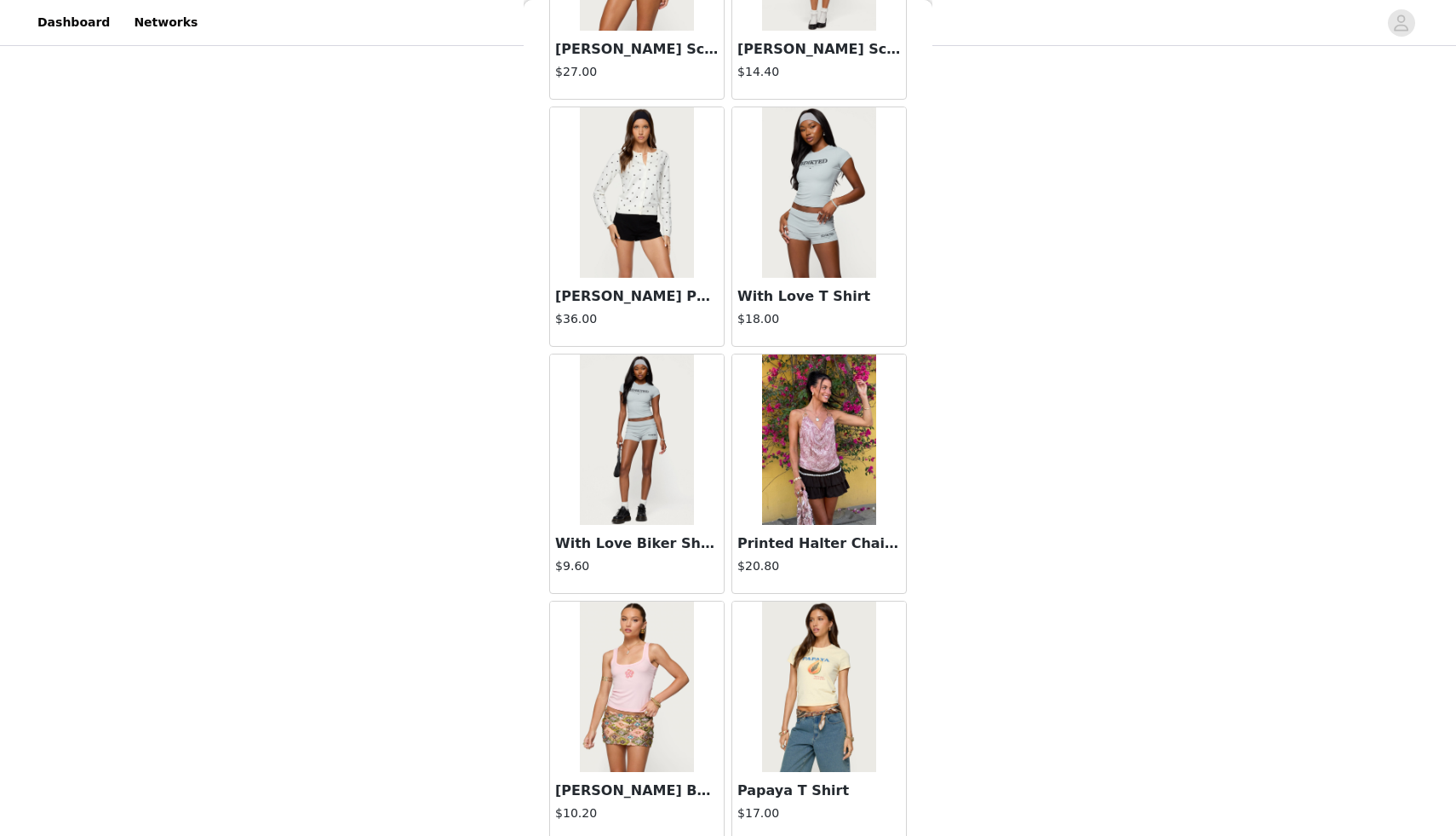
scroll to position [16592, 0]
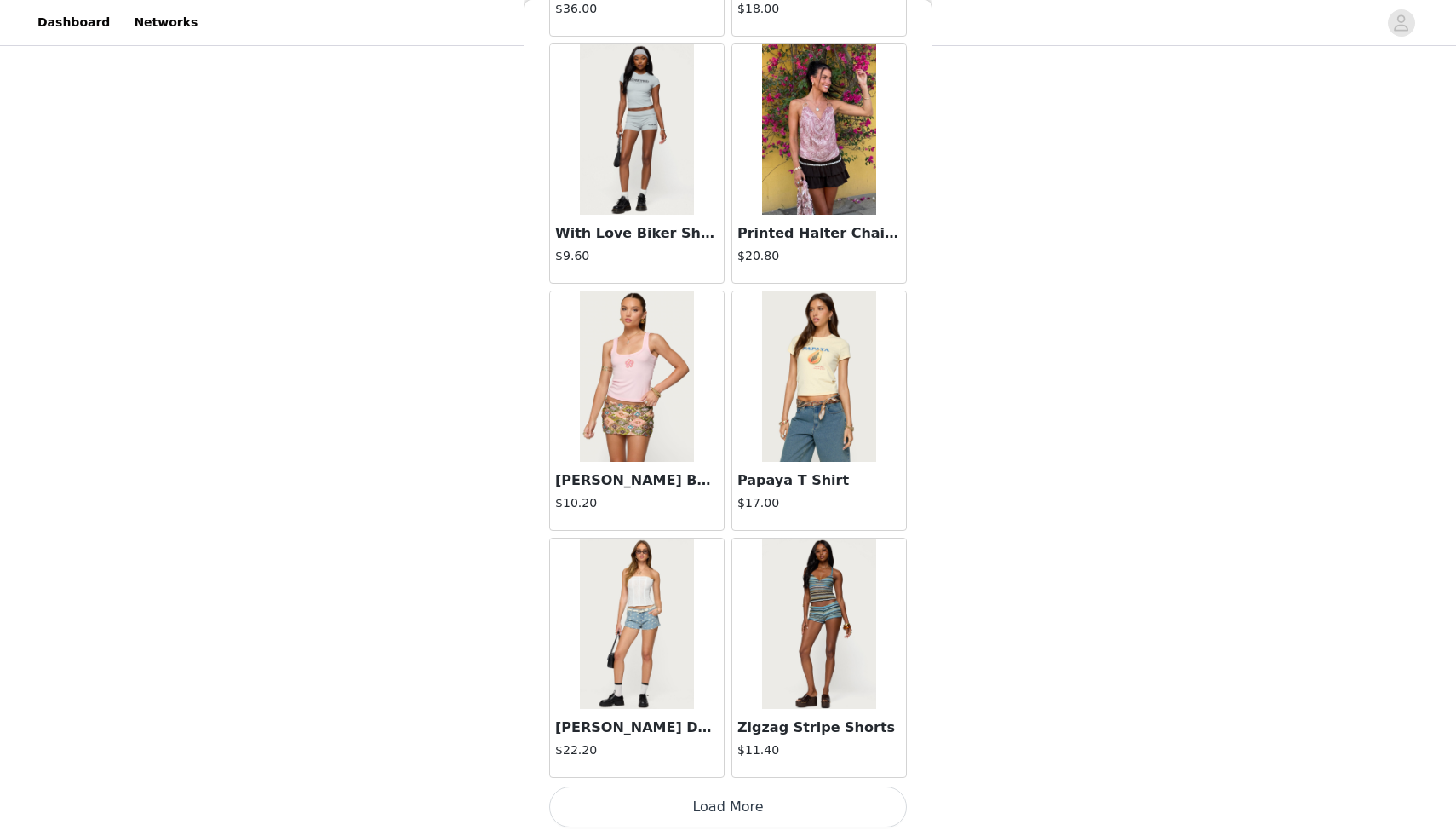
click at [684, 799] on button "Load More" at bounding box center [728, 806] width 358 height 41
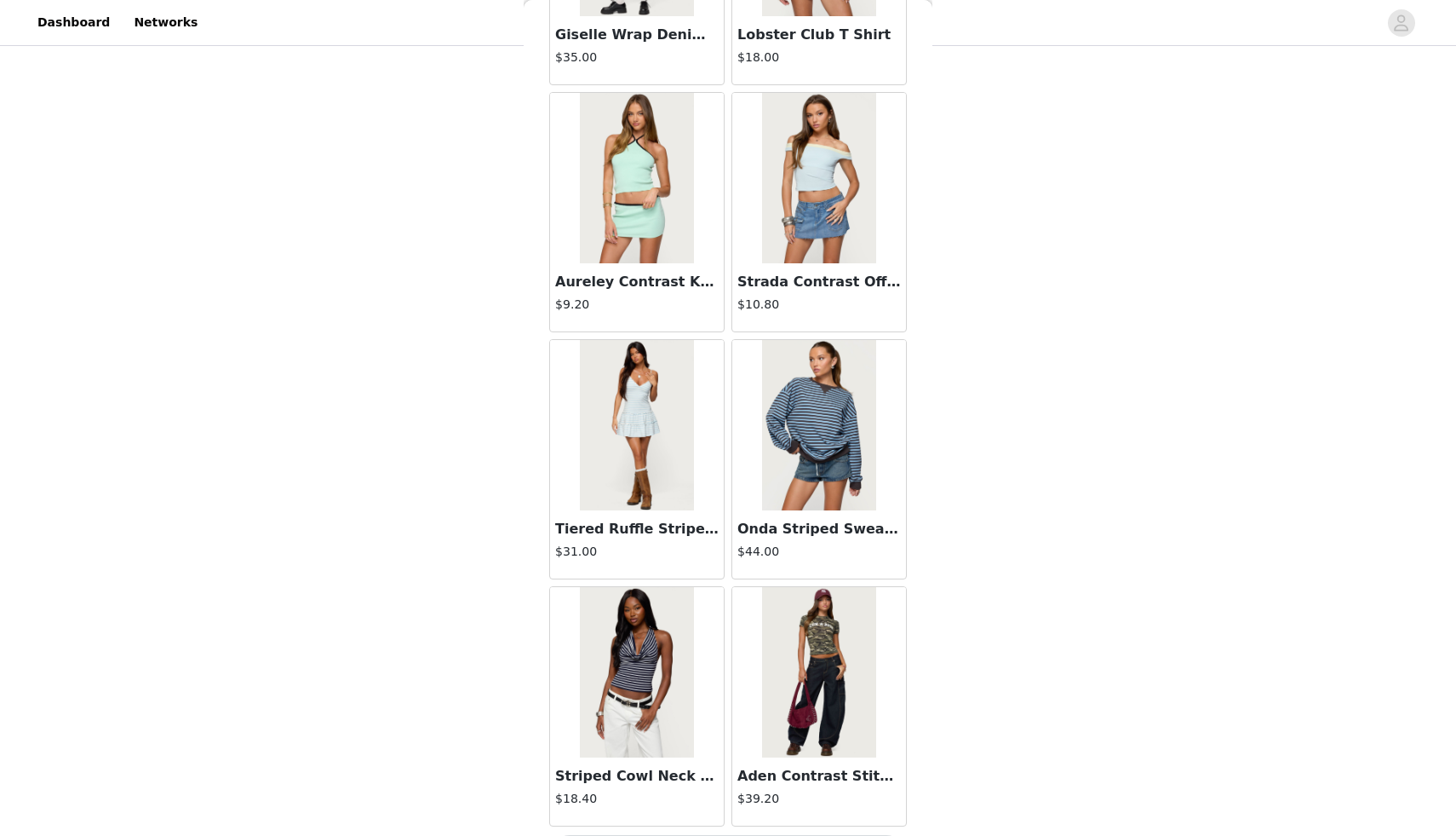
scroll to position [19063, 0]
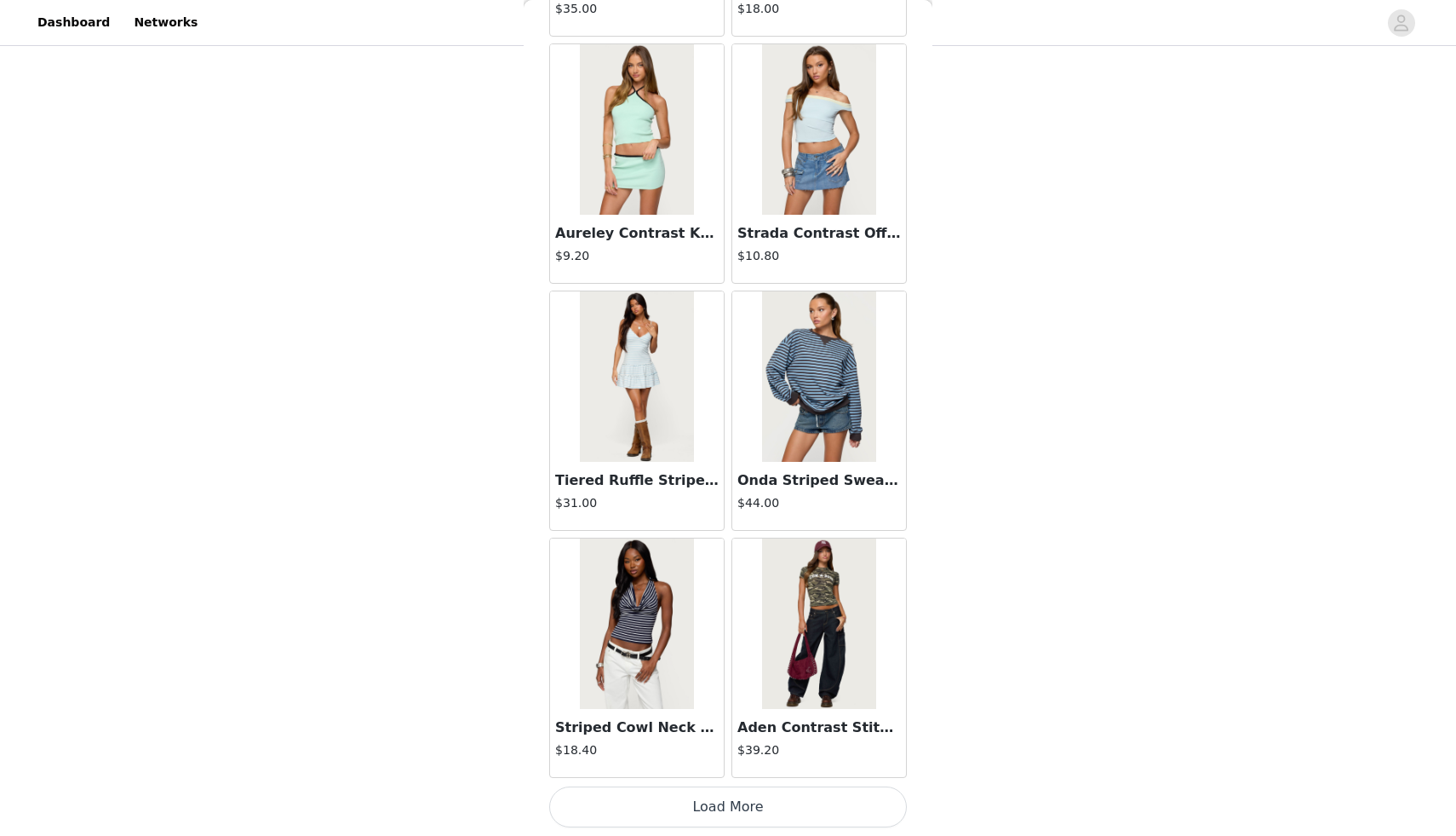
click at [679, 811] on button "Load More" at bounding box center [728, 806] width 358 height 41
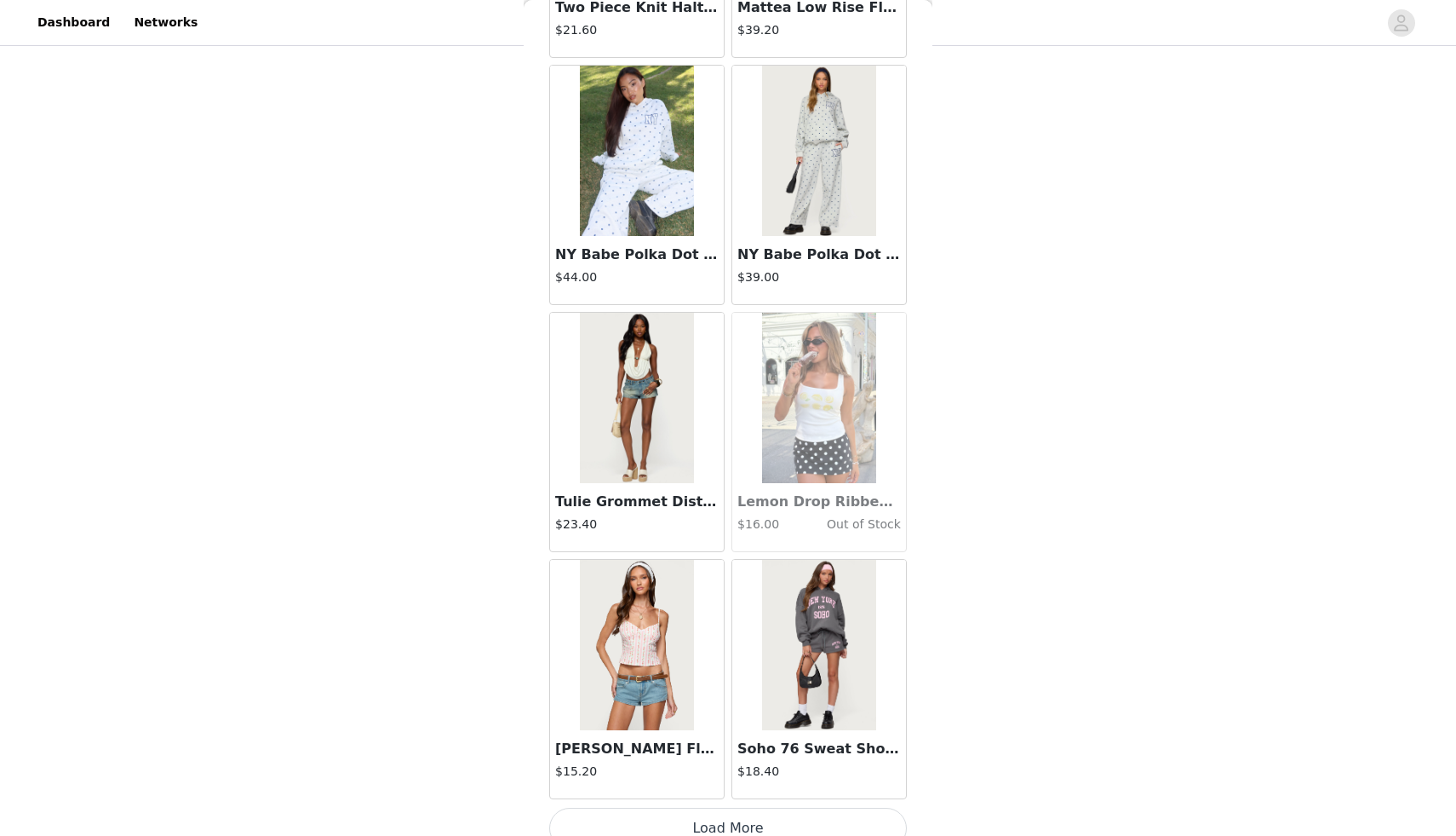
scroll to position [21533, 0]
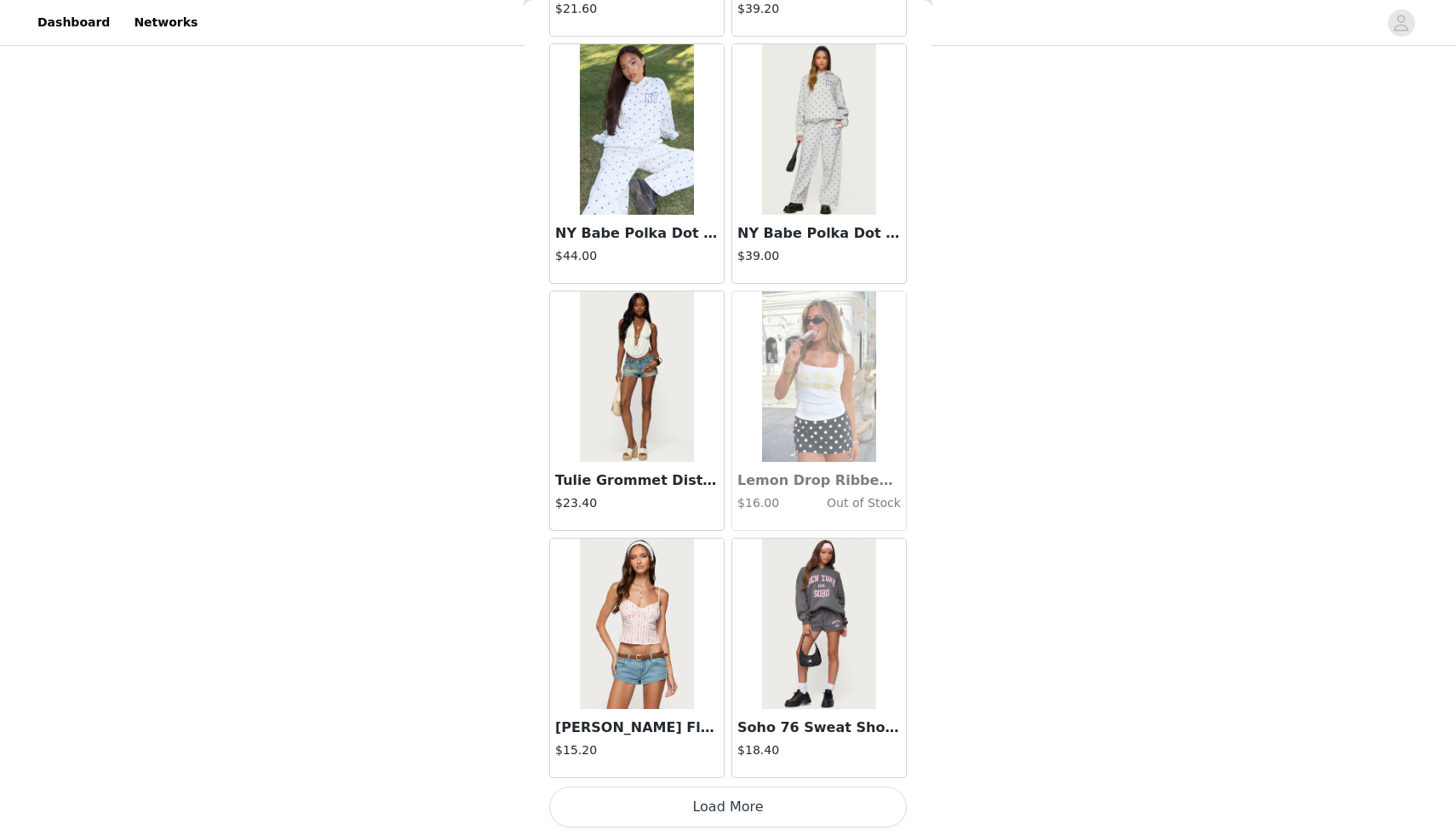
click at [646, 804] on button "Load More" at bounding box center [728, 806] width 358 height 41
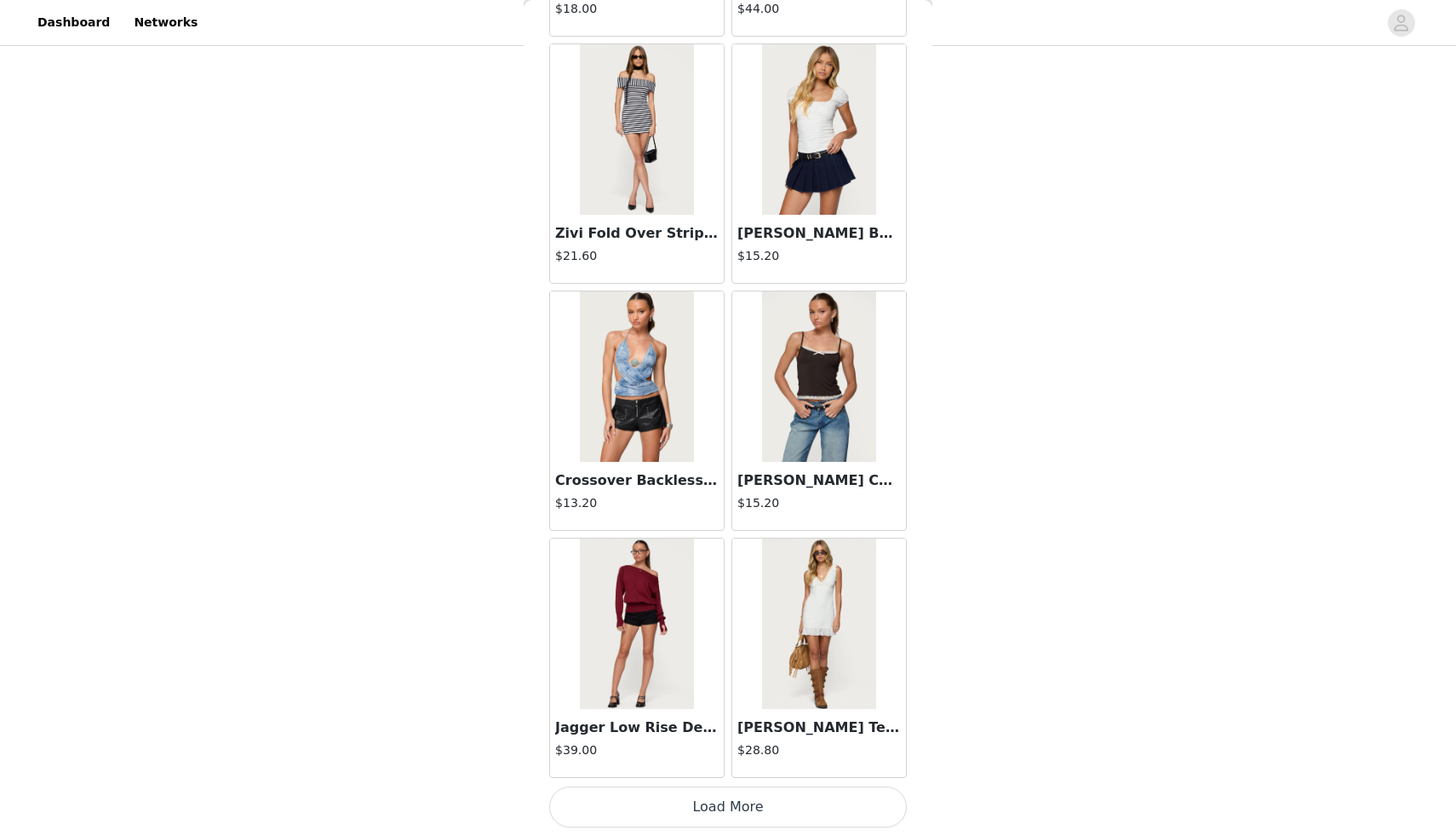
scroll to position [24002, 0]
click at [654, 805] on button "Load More" at bounding box center [728, 807] width 358 height 41
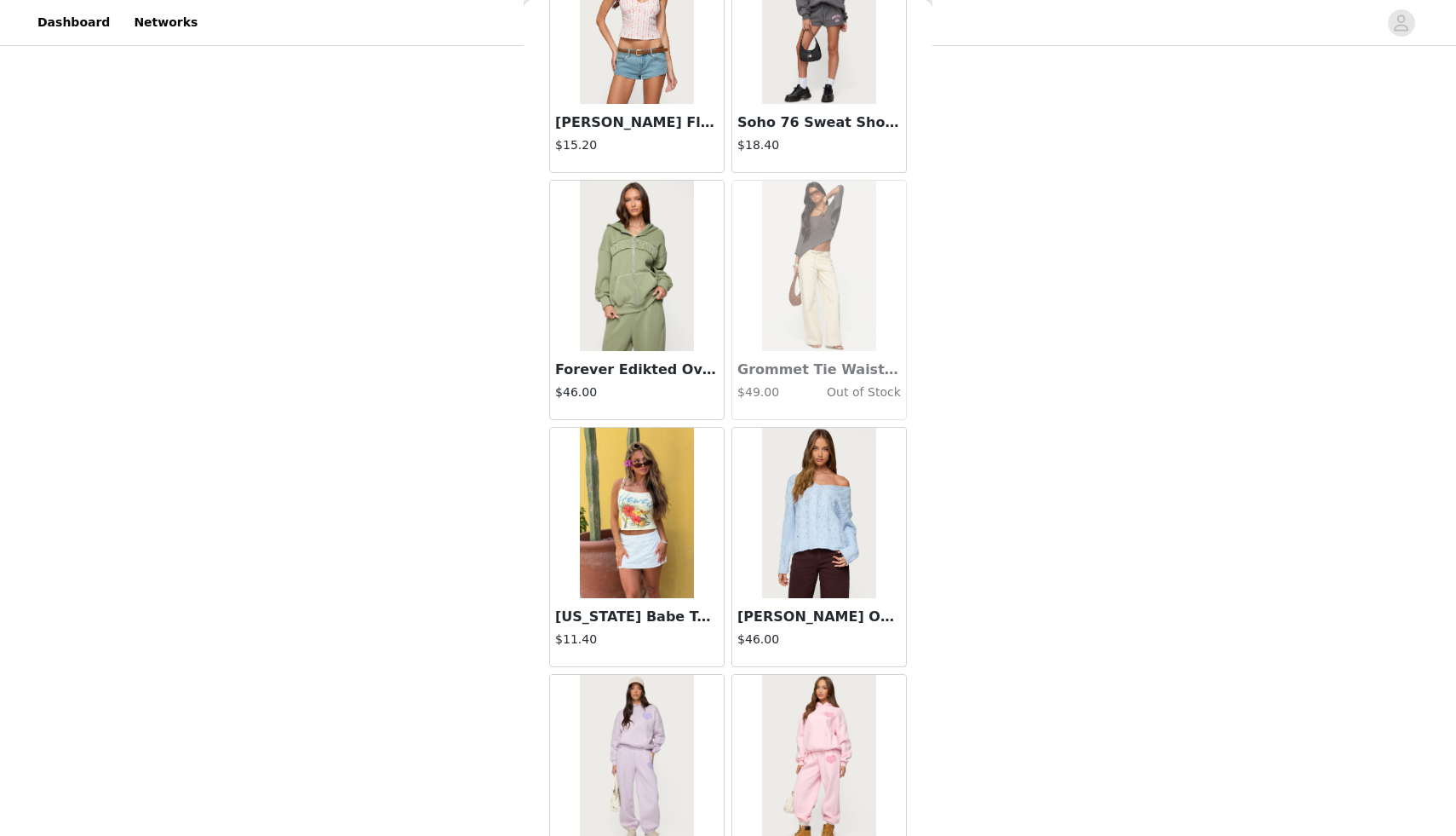
scroll to position [21738, 0]
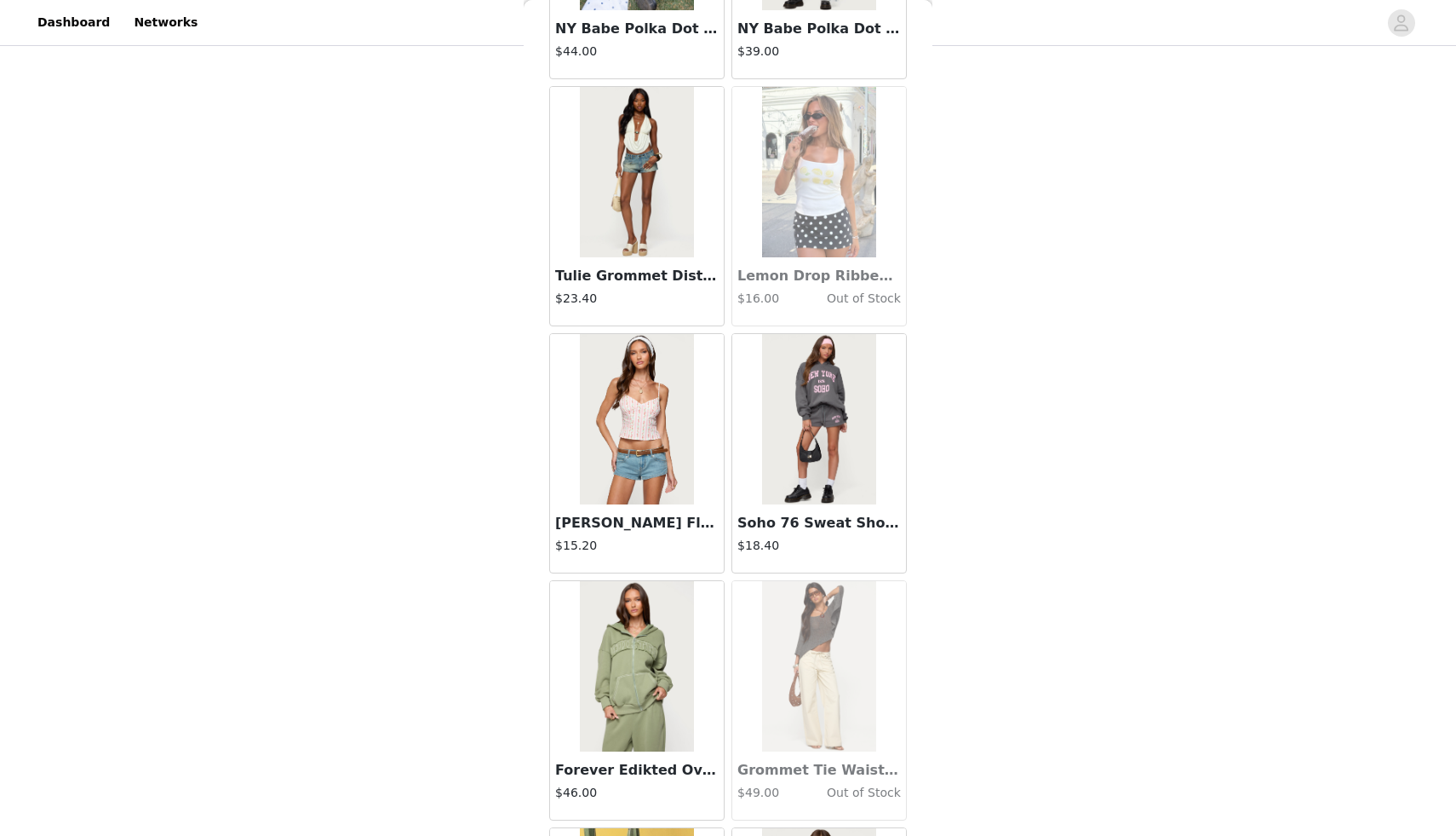
click at [600, 437] on img at bounding box center [636, 419] width 113 height 171
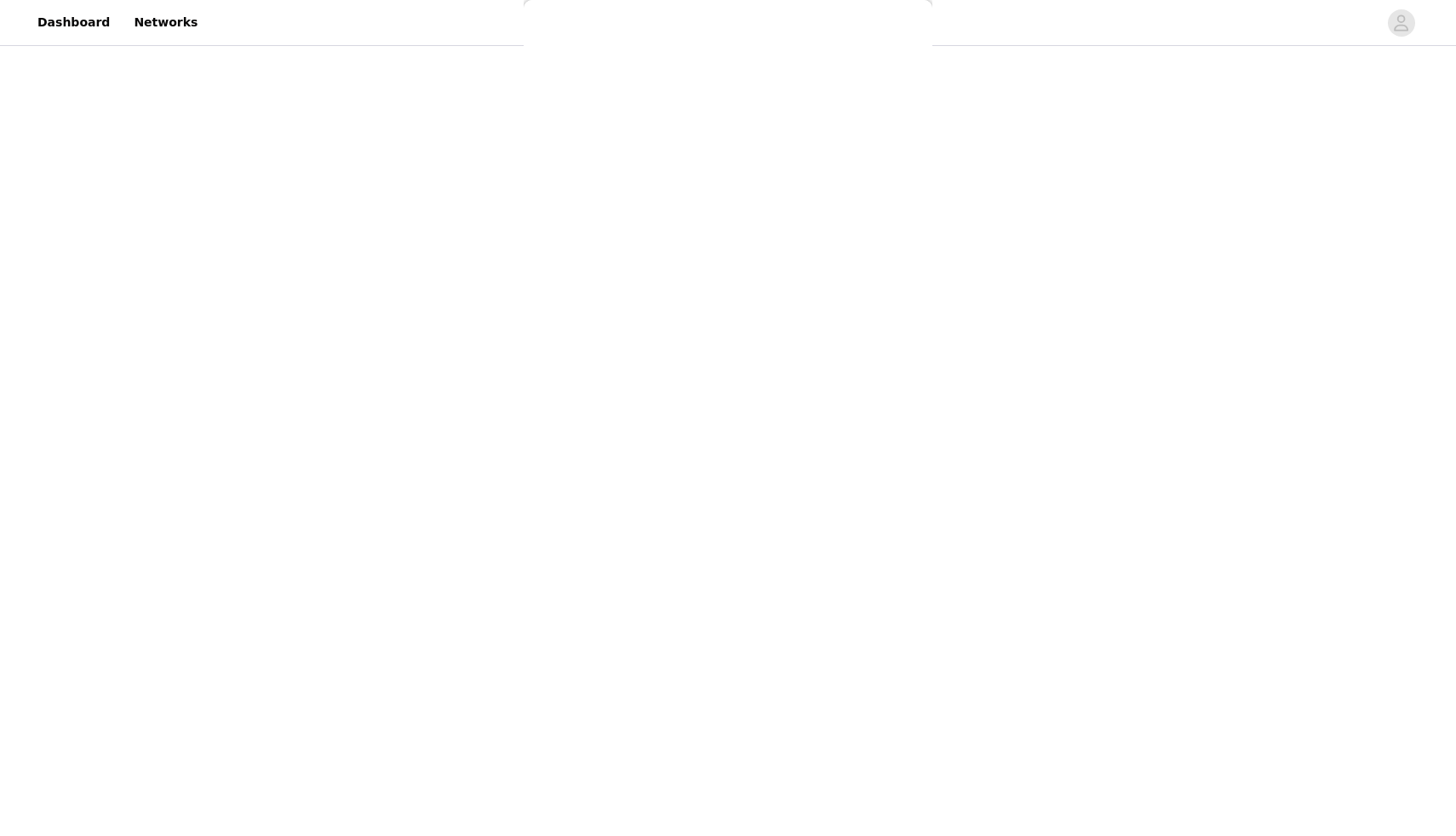
scroll to position [0, 0]
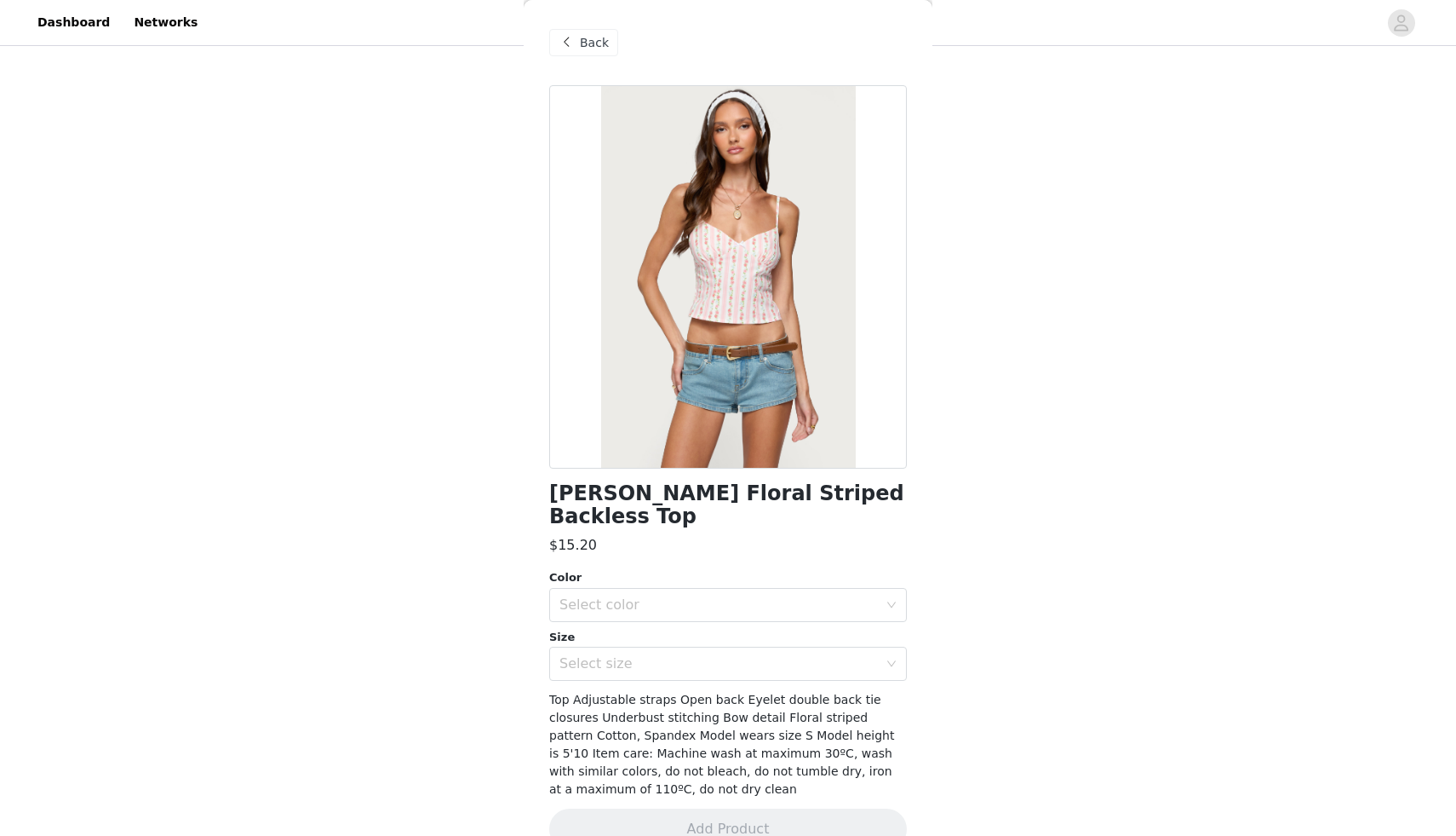
click at [589, 36] on span "Back" at bounding box center [594, 43] width 29 height 18
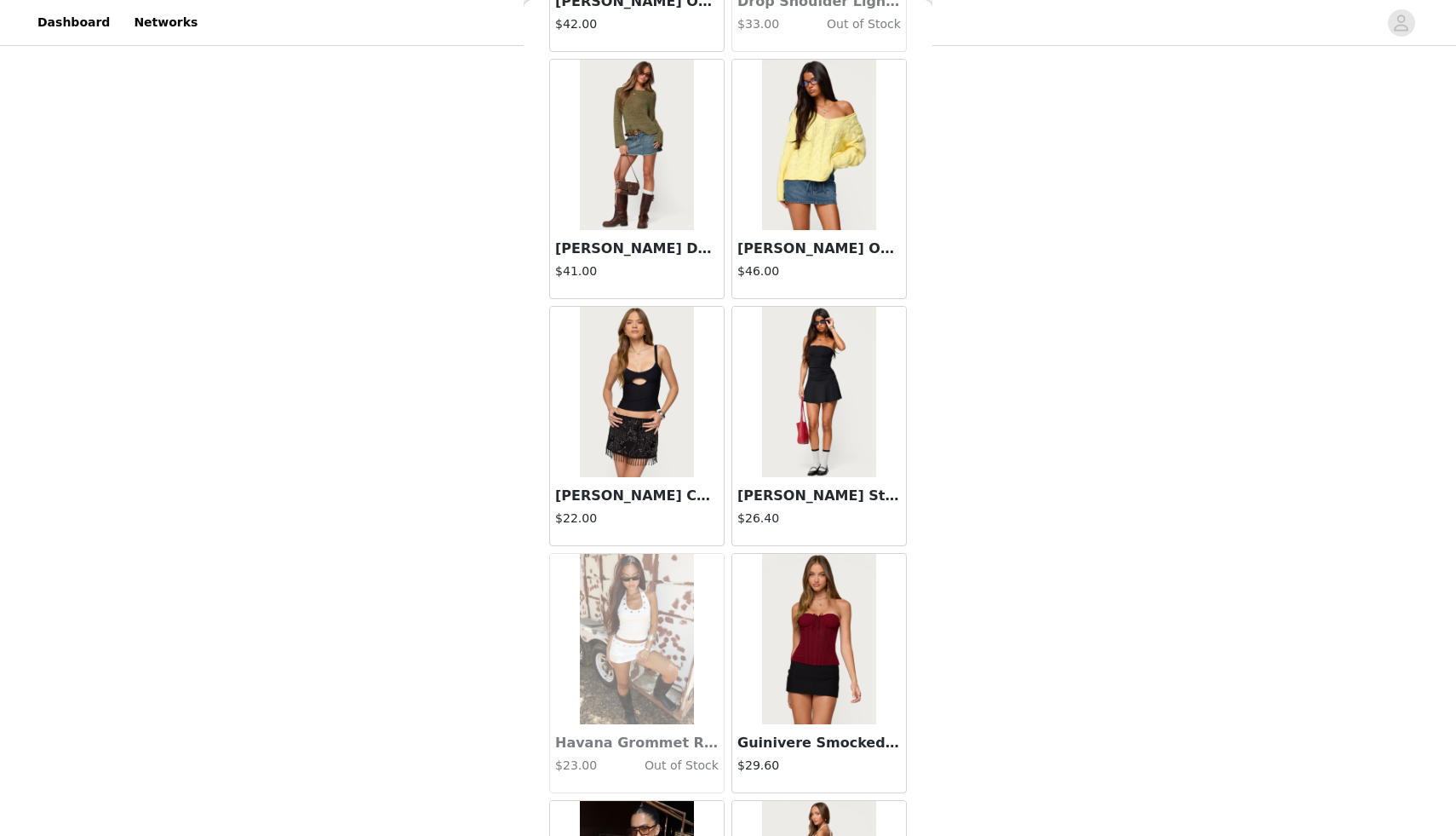
scroll to position [26474, 0]
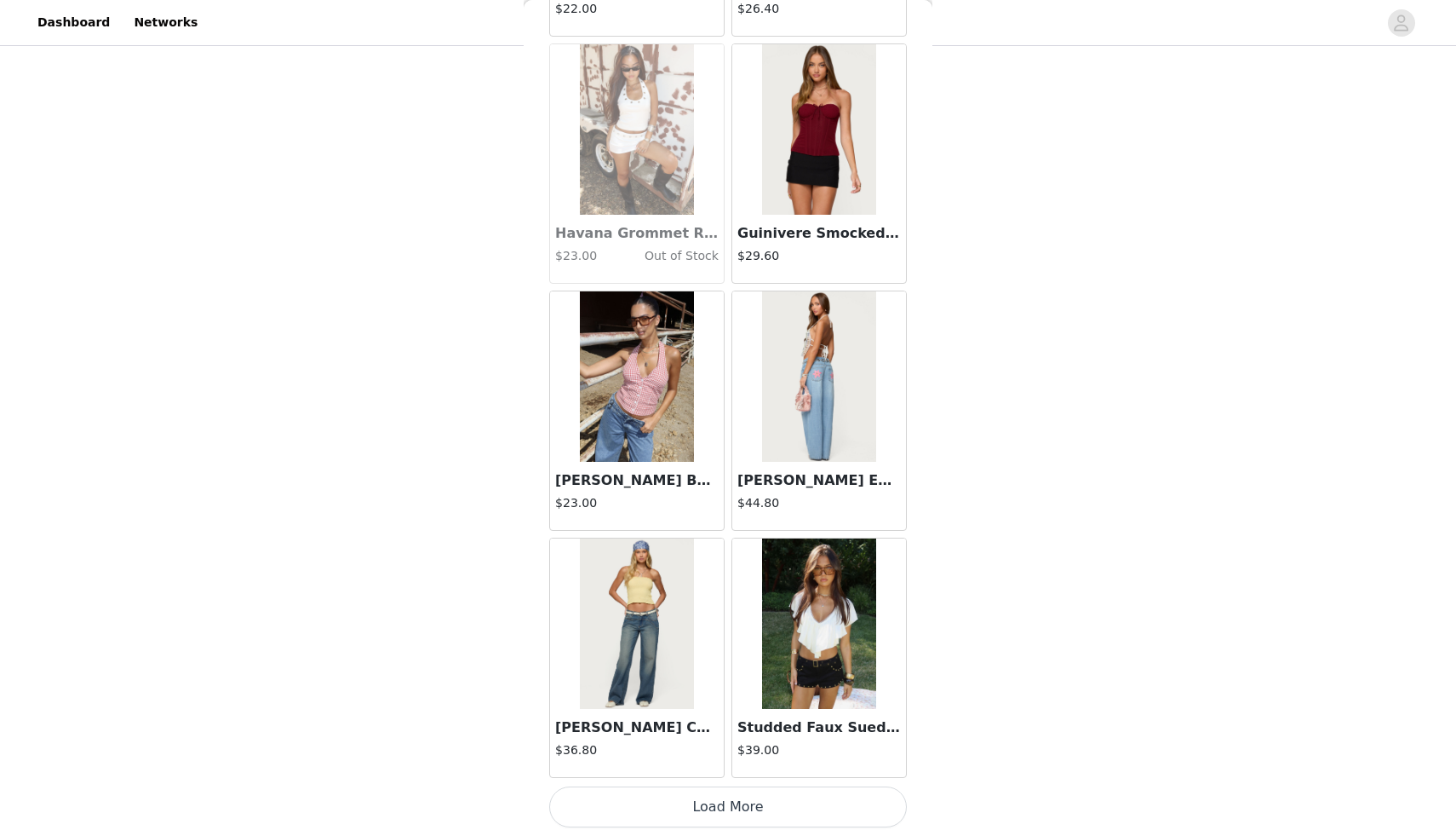
click at [737, 809] on button "Load More" at bounding box center [728, 806] width 358 height 41
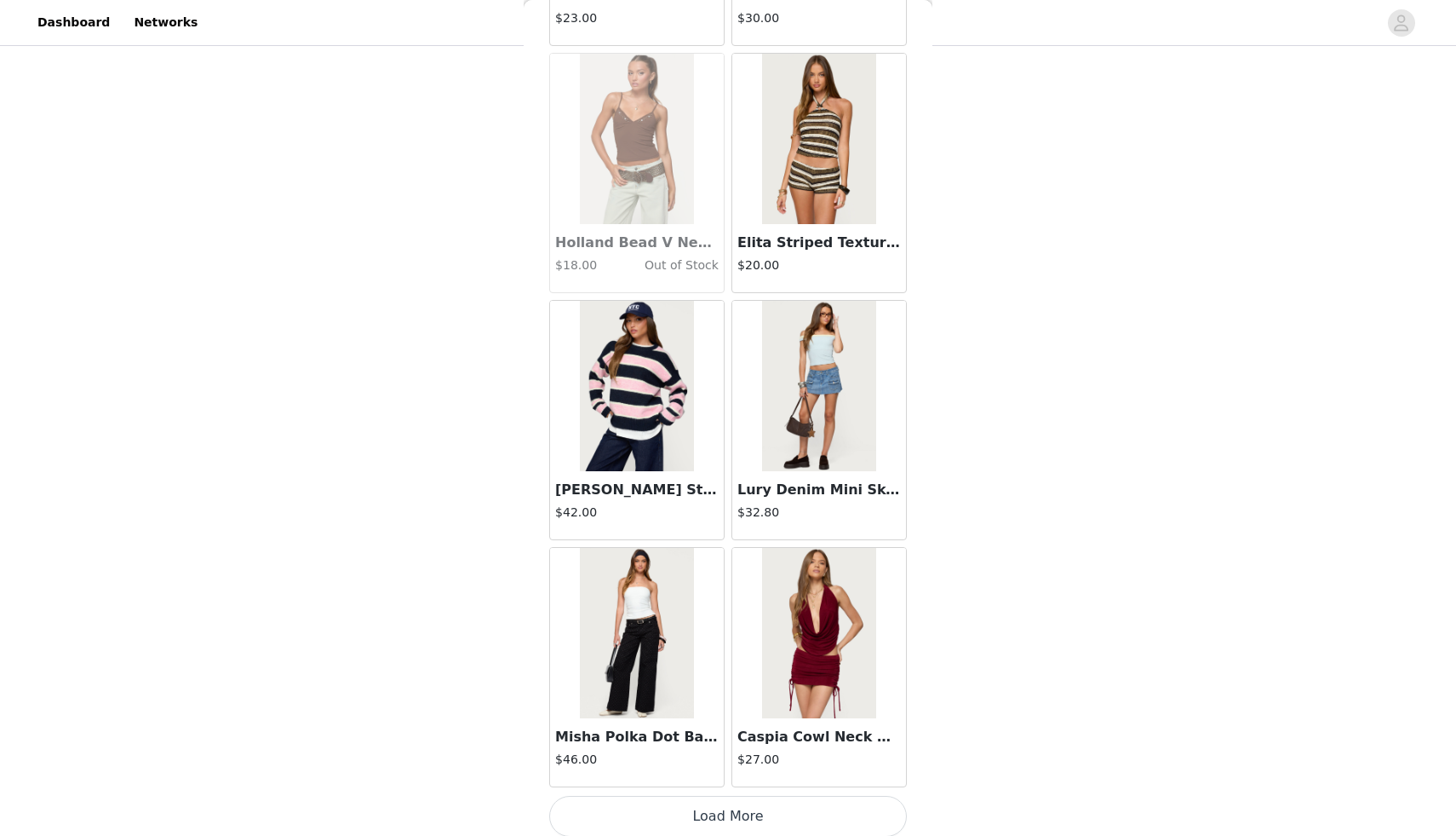
scroll to position [28944, 0]
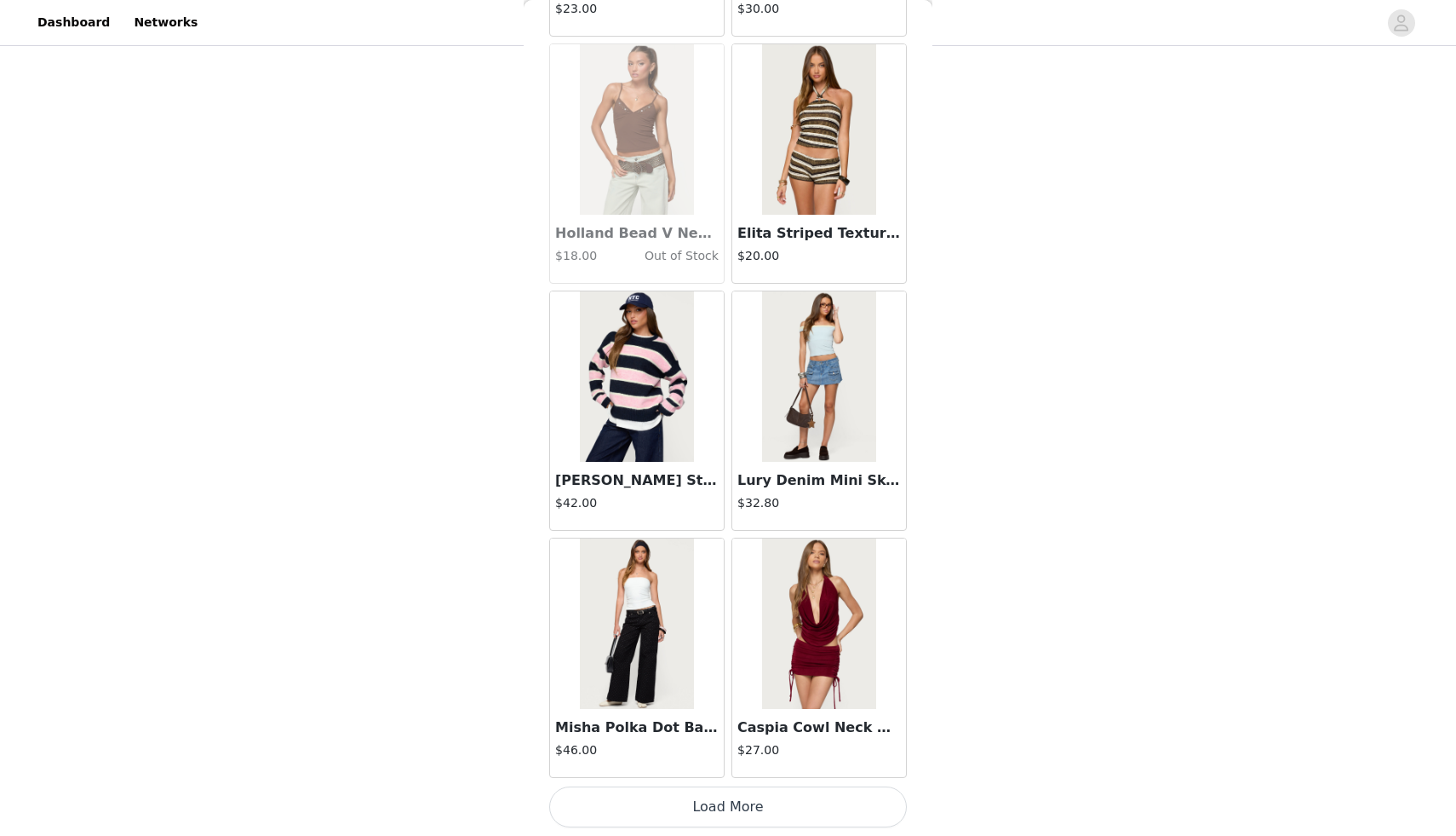
click at [694, 803] on button "Load More" at bounding box center [728, 806] width 358 height 41
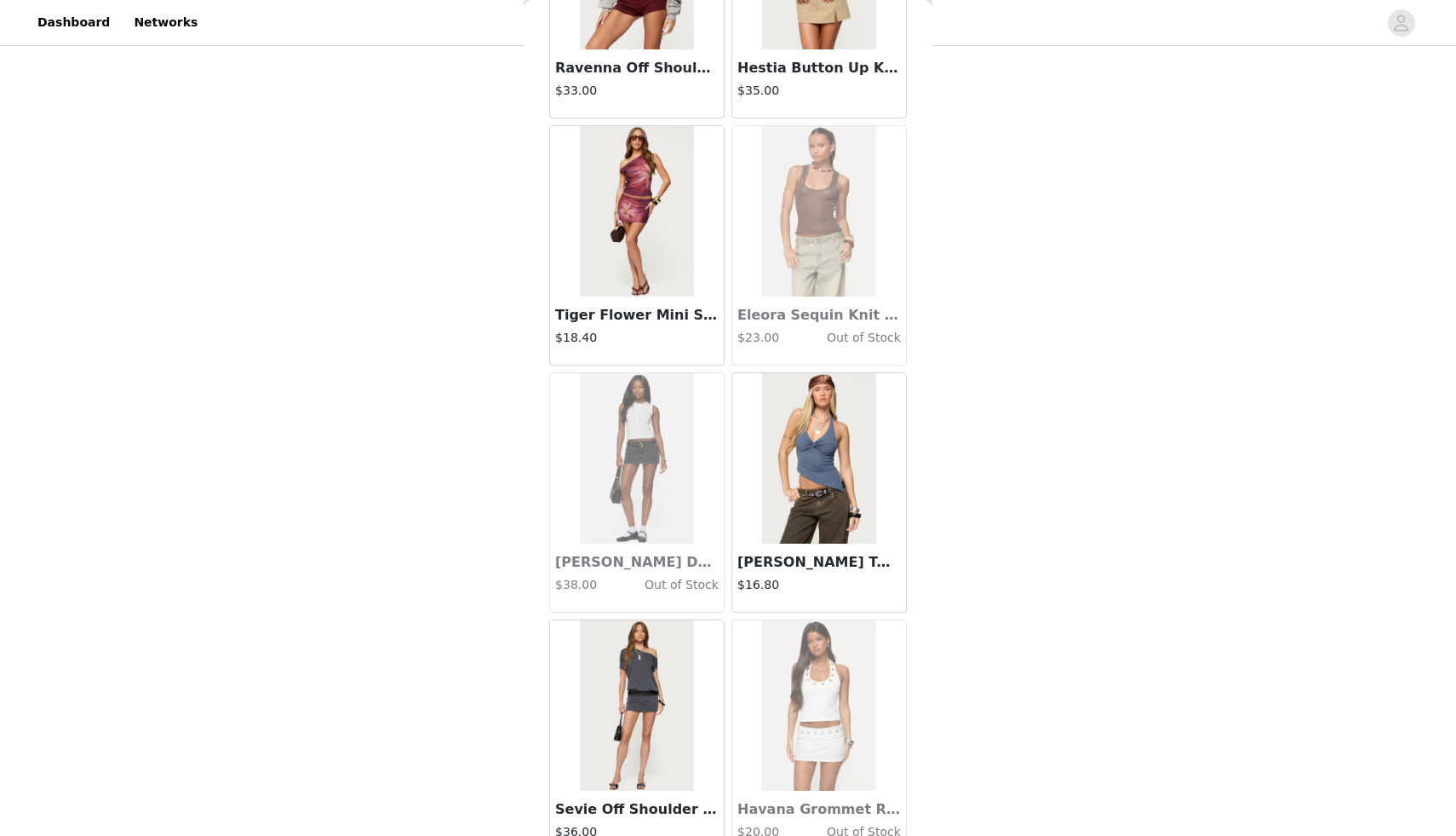
scroll to position [31414, 0]
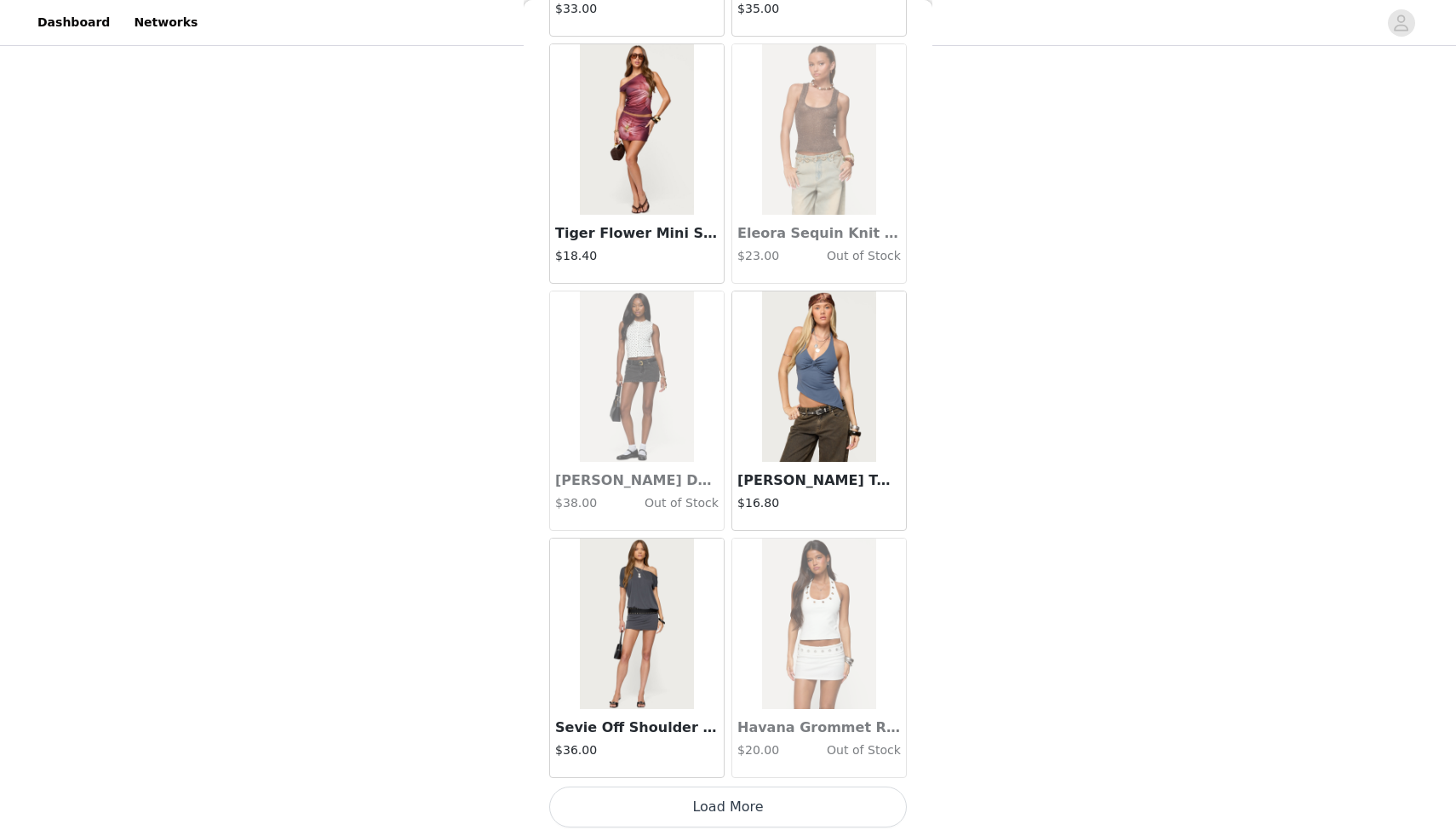
click at [677, 806] on button "Load More" at bounding box center [728, 806] width 358 height 41
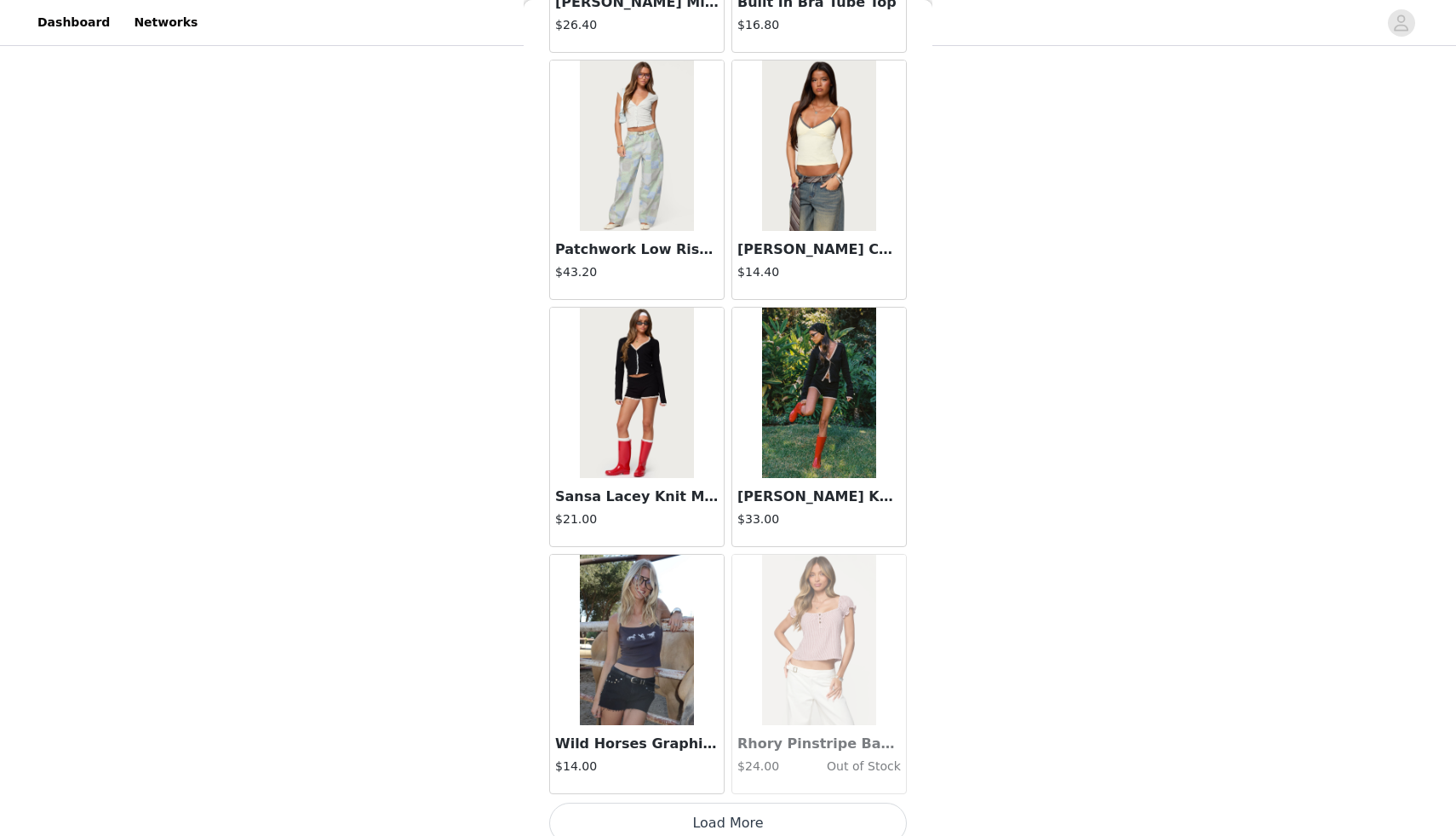
scroll to position [33885, 0]
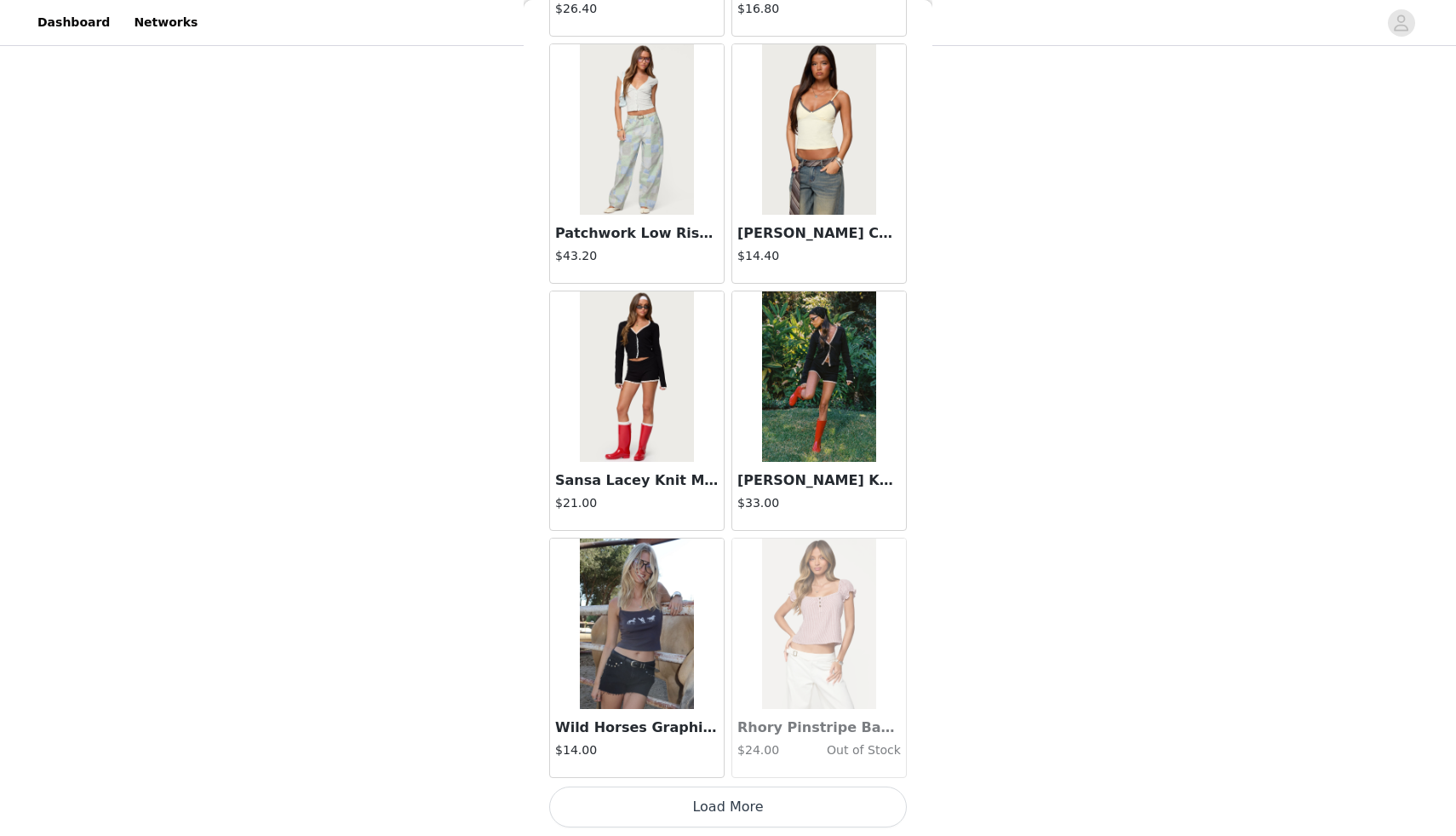
click at [681, 820] on button "Load More" at bounding box center [728, 806] width 358 height 41
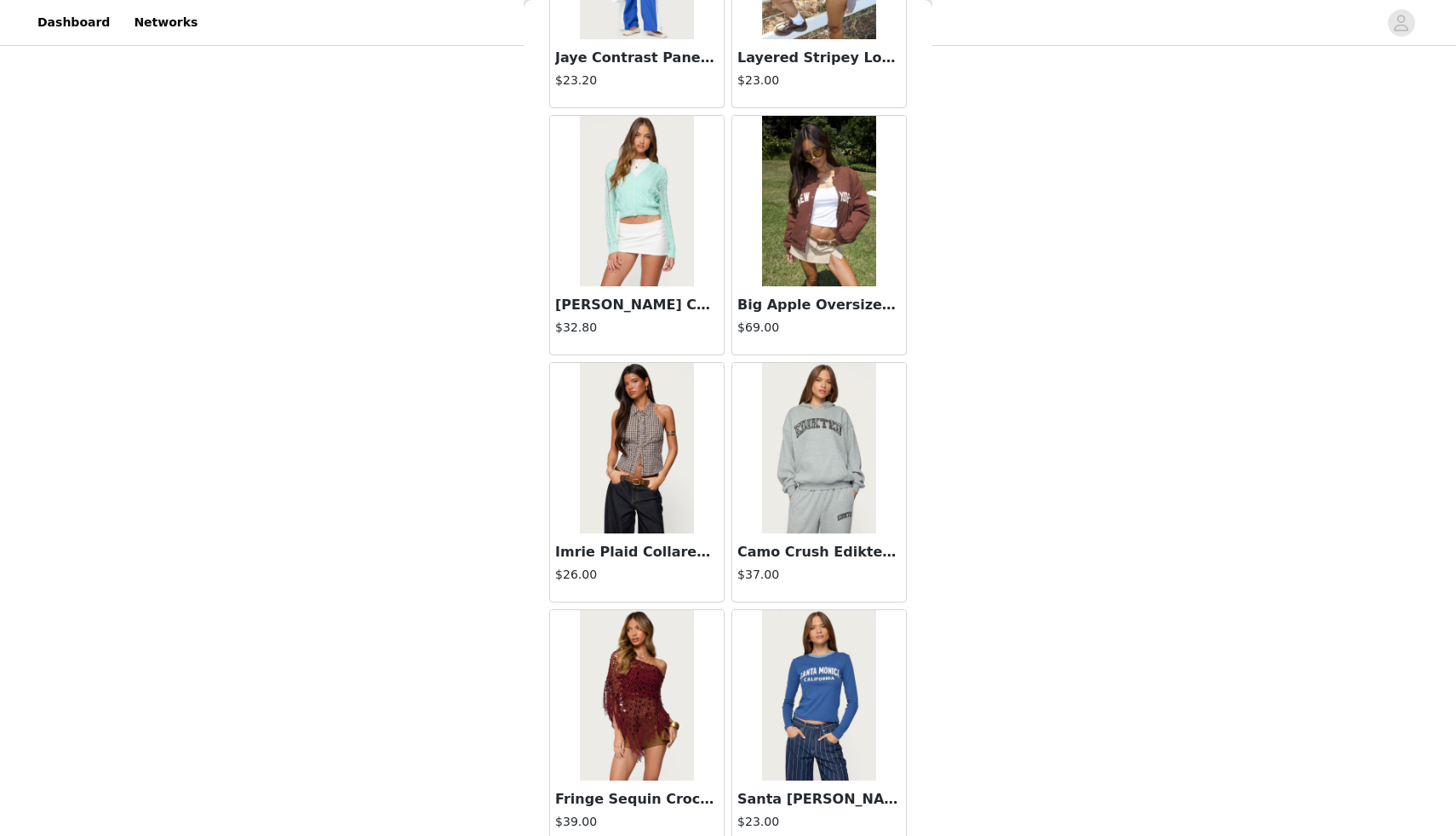
scroll to position [36354, 0]
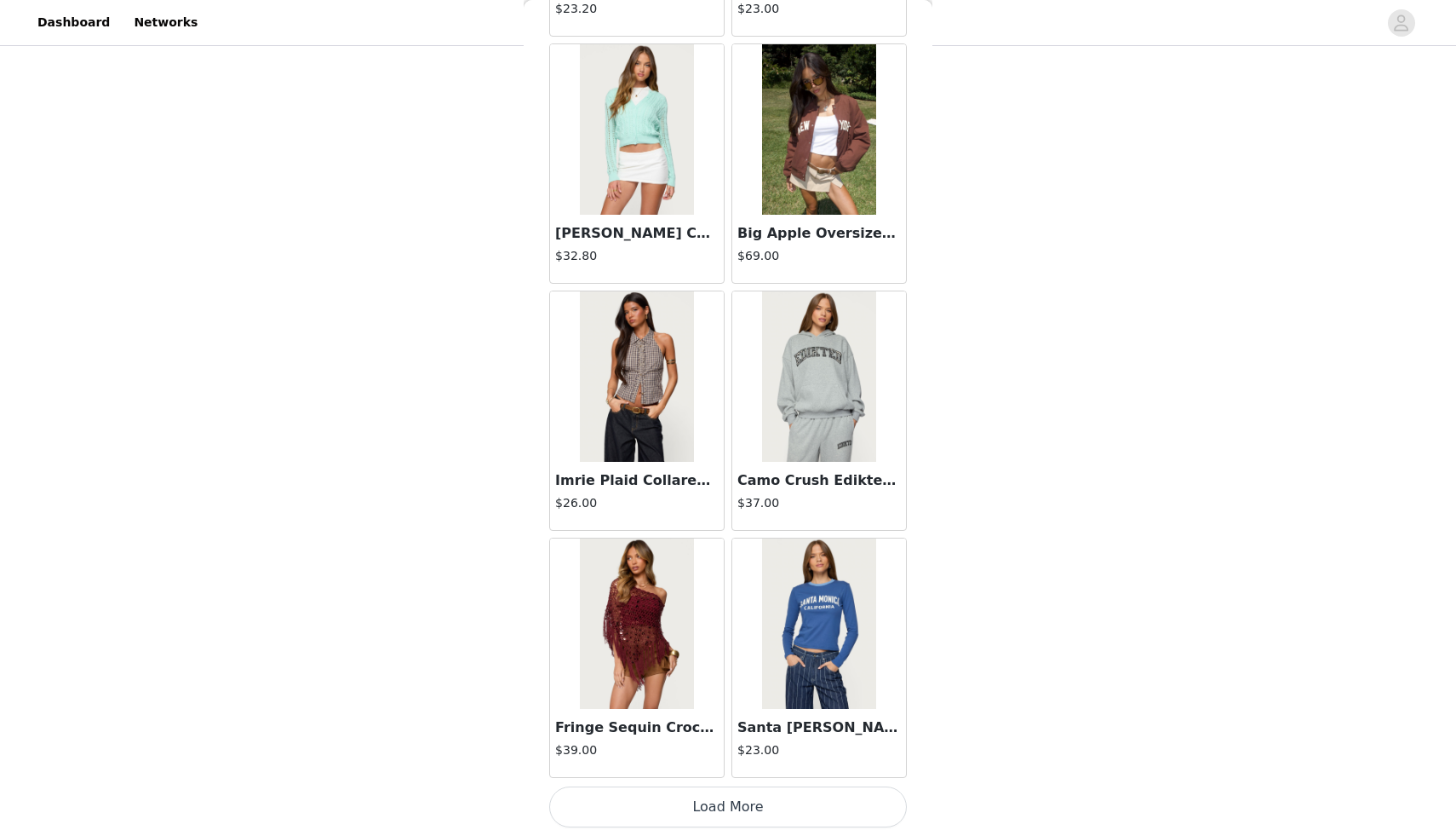
click at [681, 808] on button "Load More" at bounding box center [728, 806] width 358 height 41
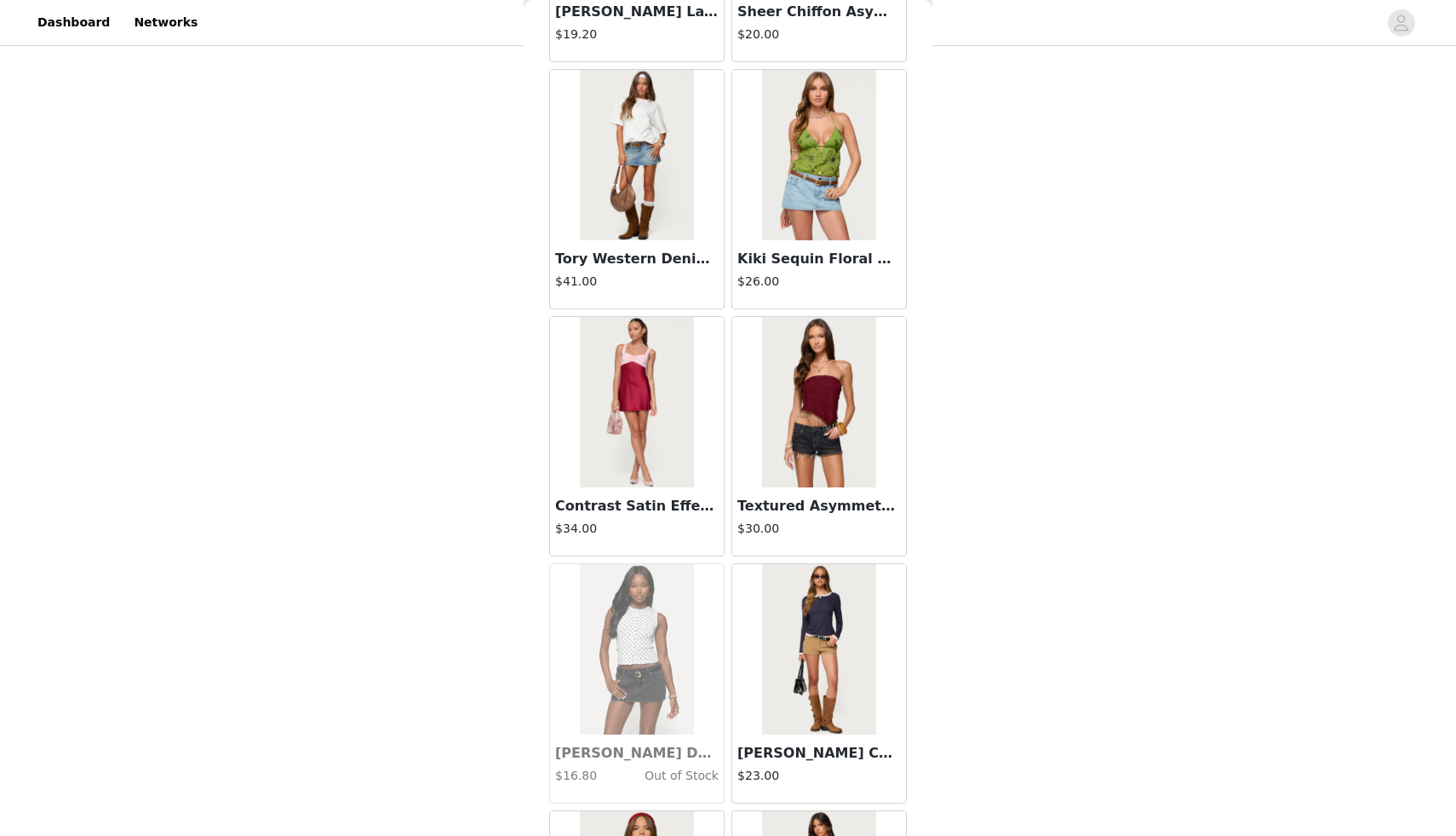
scroll to position [38825, 0]
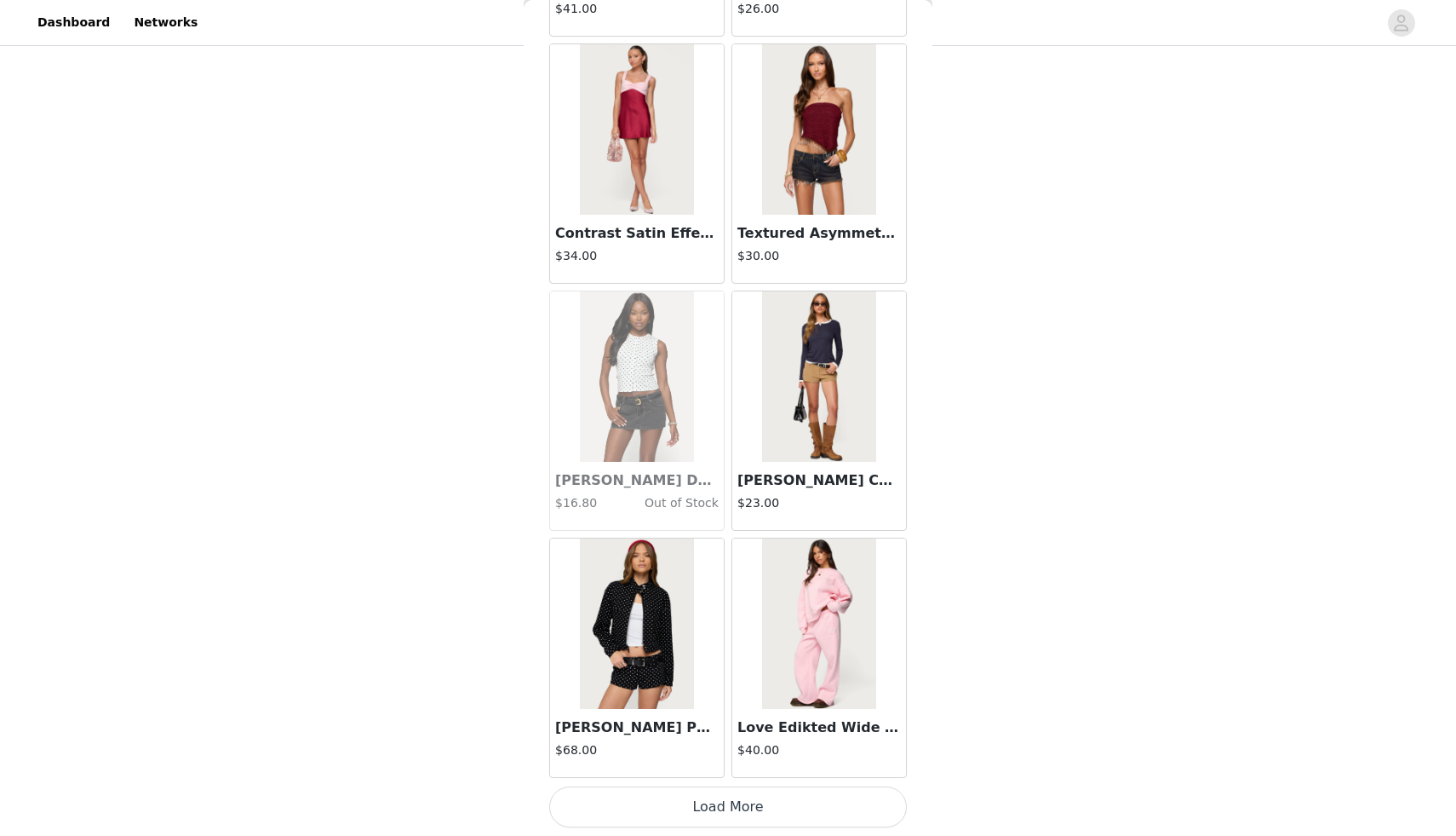
click at [681, 808] on button "Load More" at bounding box center [728, 806] width 358 height 41
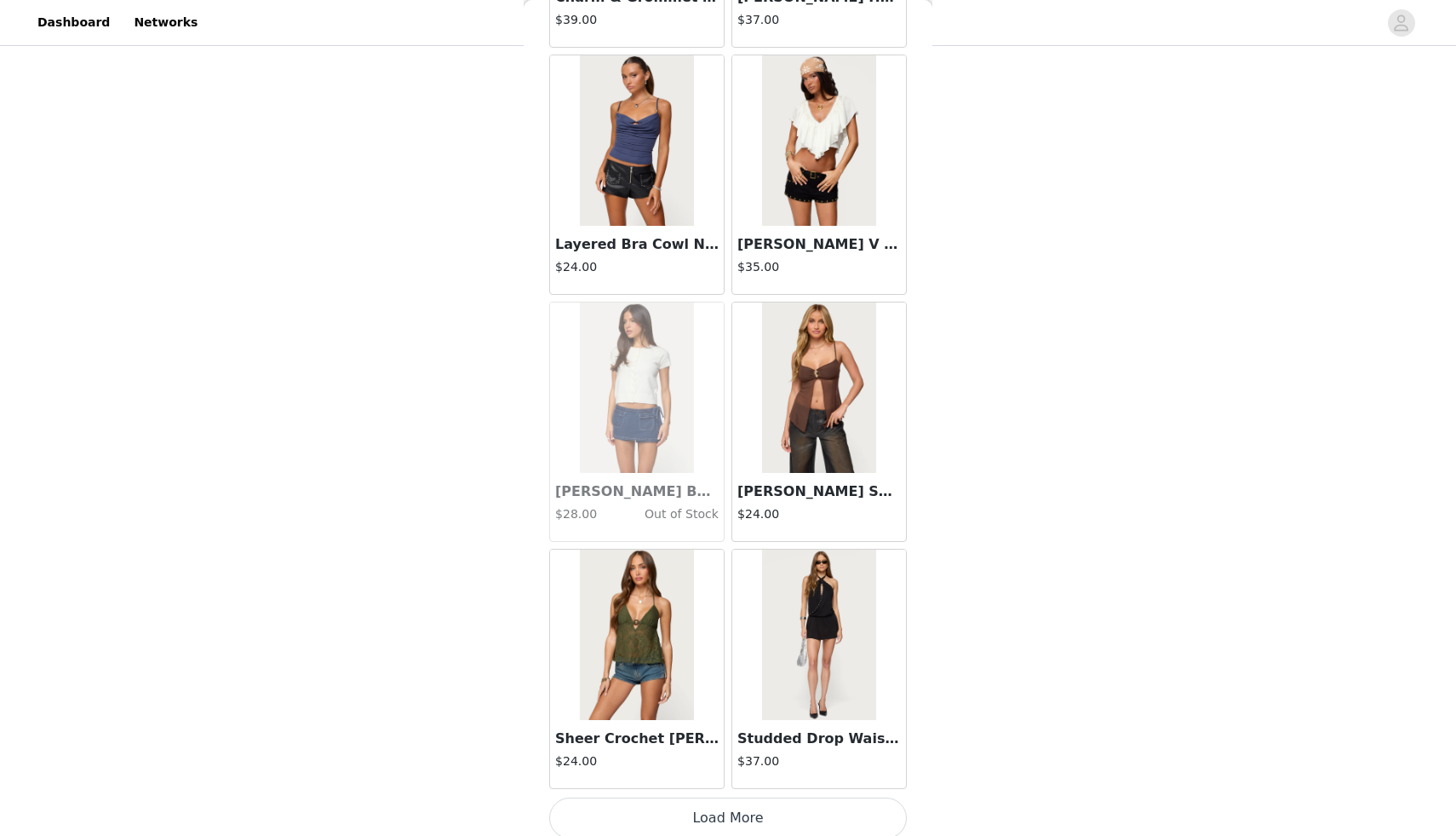
scroll to position [41296, 0]
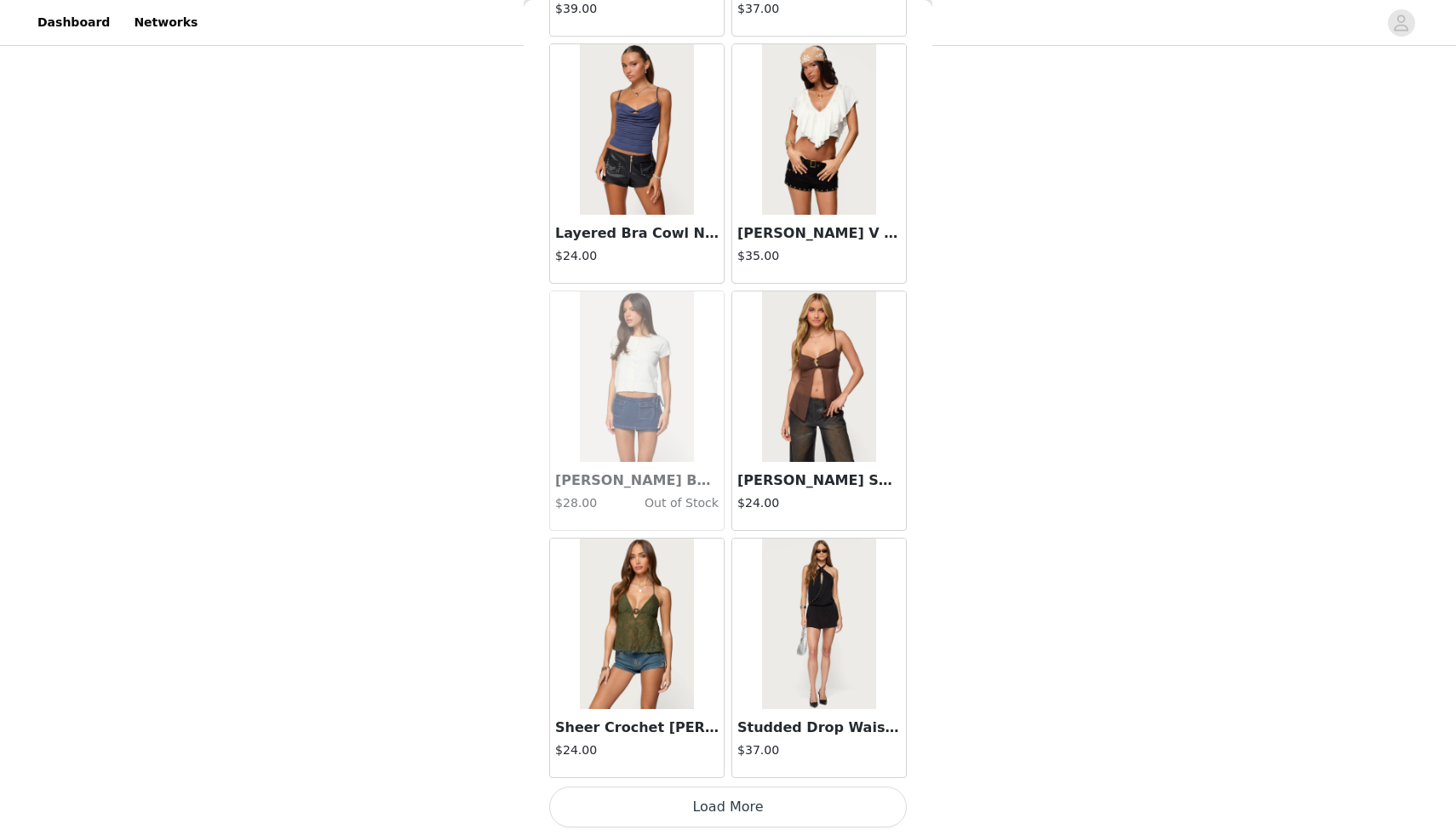
click at [750, 825] on button "Load More" at bounding box center [728, 806] width 358 height 41
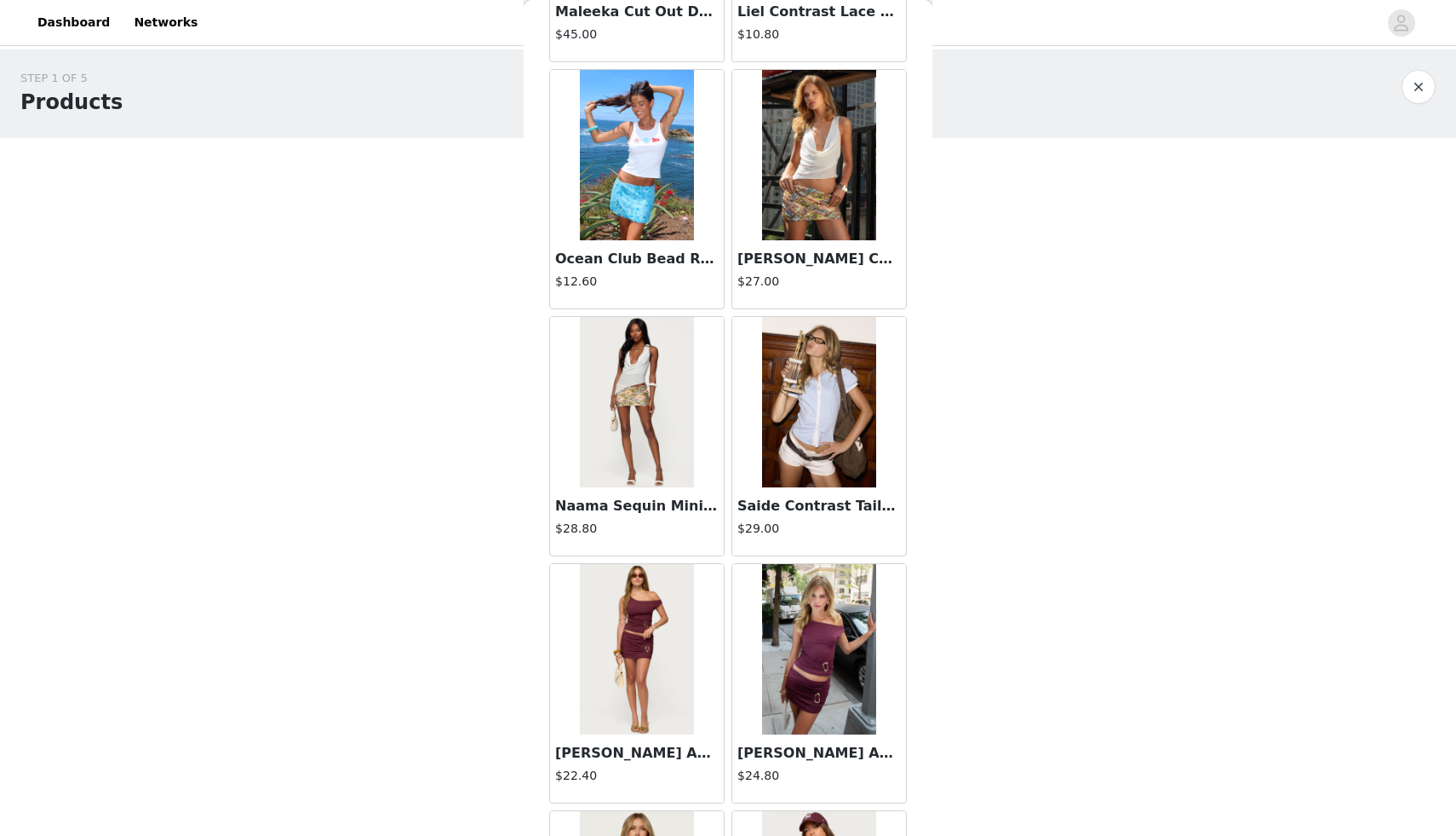
scroll to position [2488, 0]
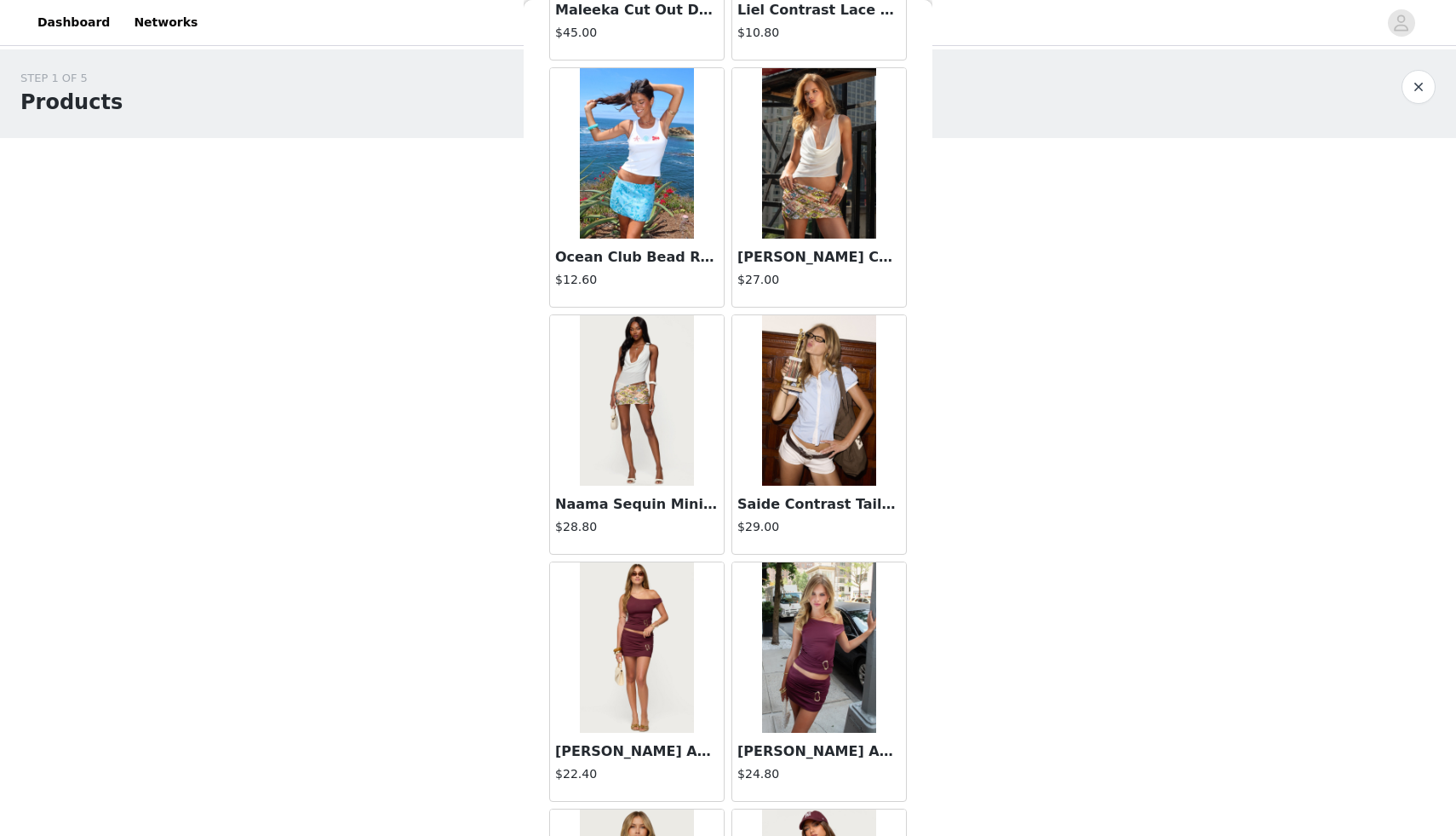
click at [645, 185] on img at bounding box center [636, 153] width 113 height 171
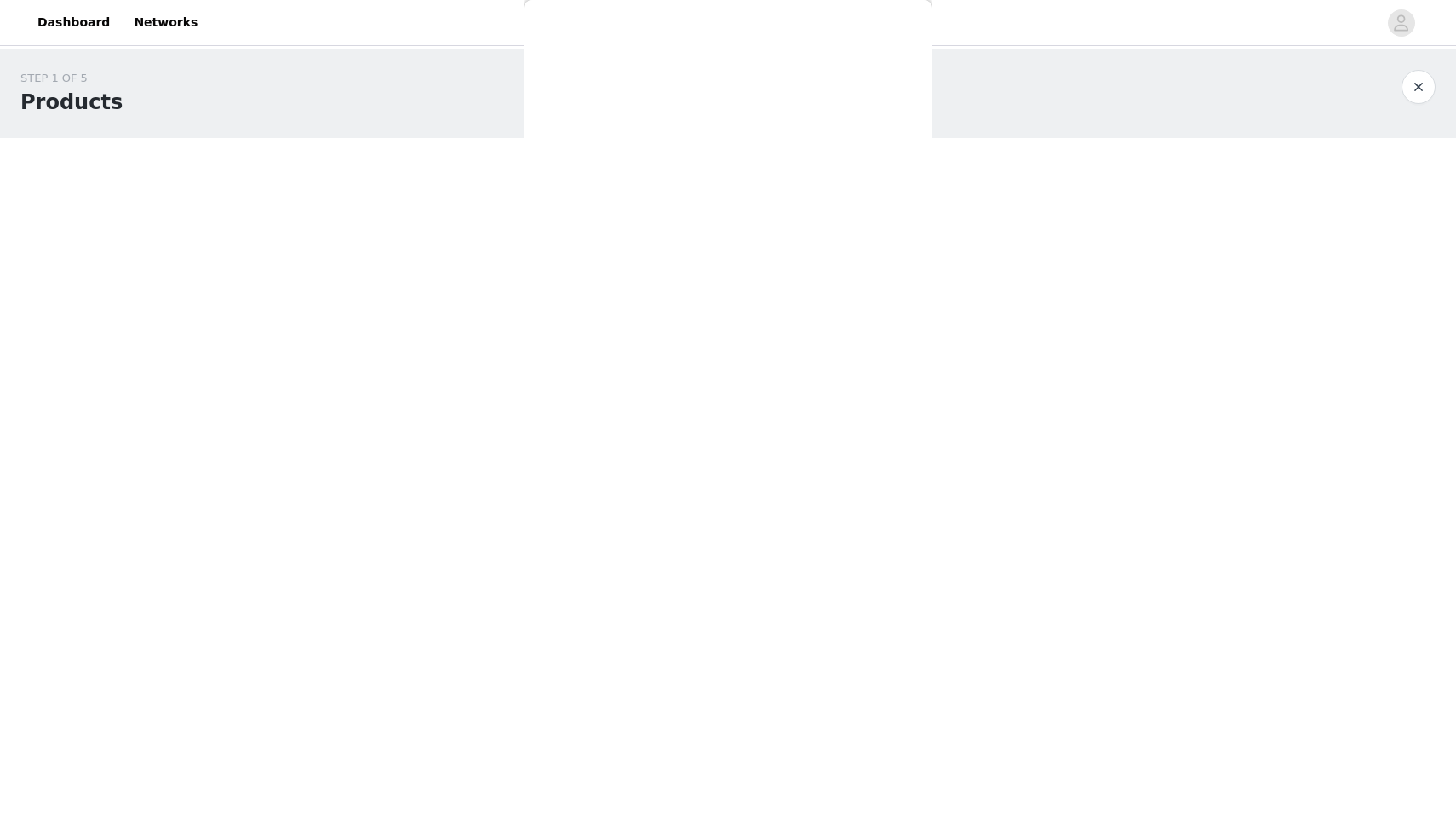
scroll to position [0, 0]
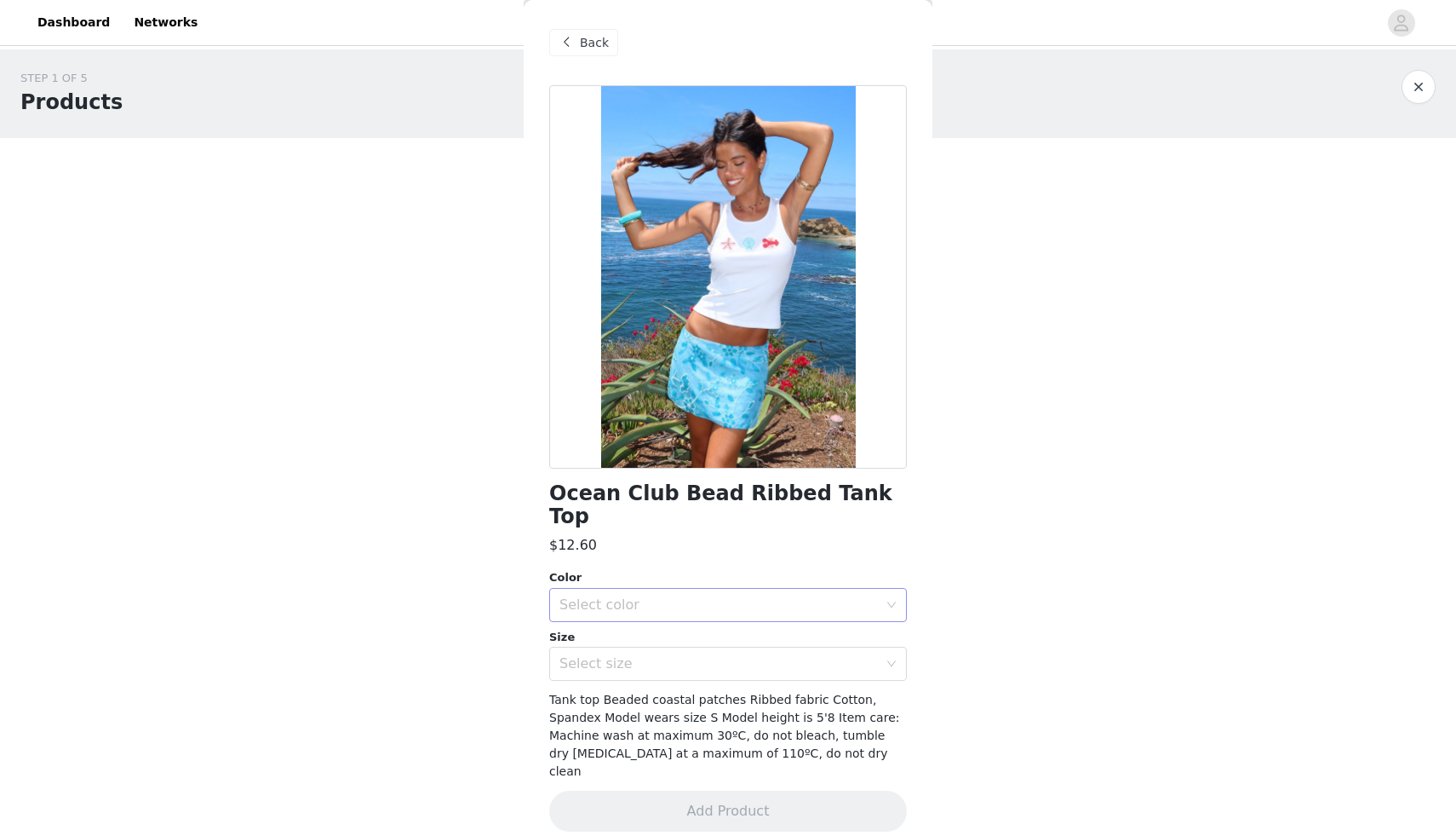
click at [721, 589] on div "Select color" at bounding box center [723, 605] width 326 height 33
click at [720, 616] on li "WHITE" at bounding box center [728, 619] width 358 height 27
click at [726, 655] on div "Select size" at bounding box center [719, 663] width 318 height 17
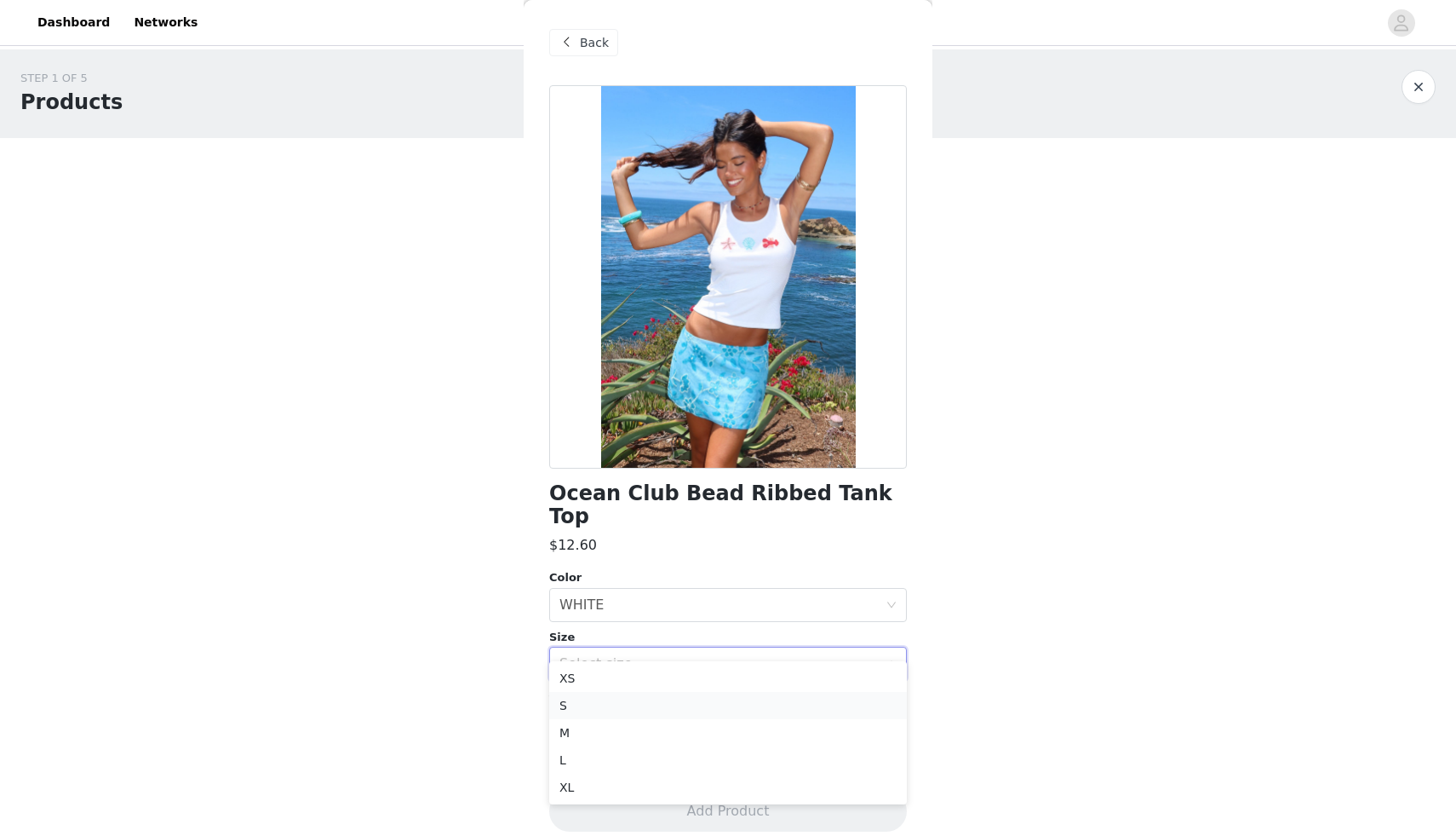
click at [728, 691] on li "S" at bounding box center [728, 705] width 358 height 27
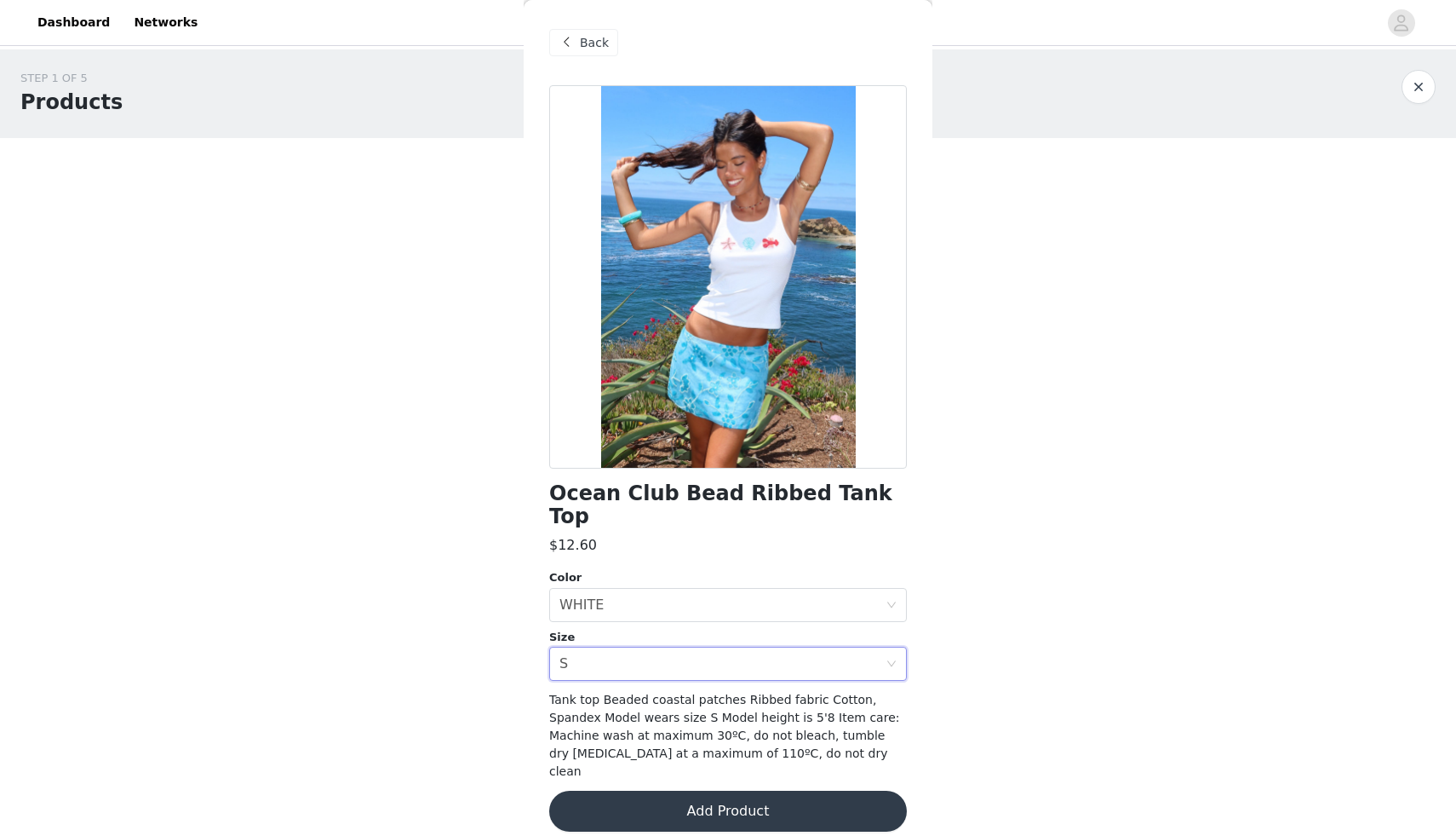
click at [715, 791] on button "Add Product" at bounding box center [728, 811] width 358 height 41
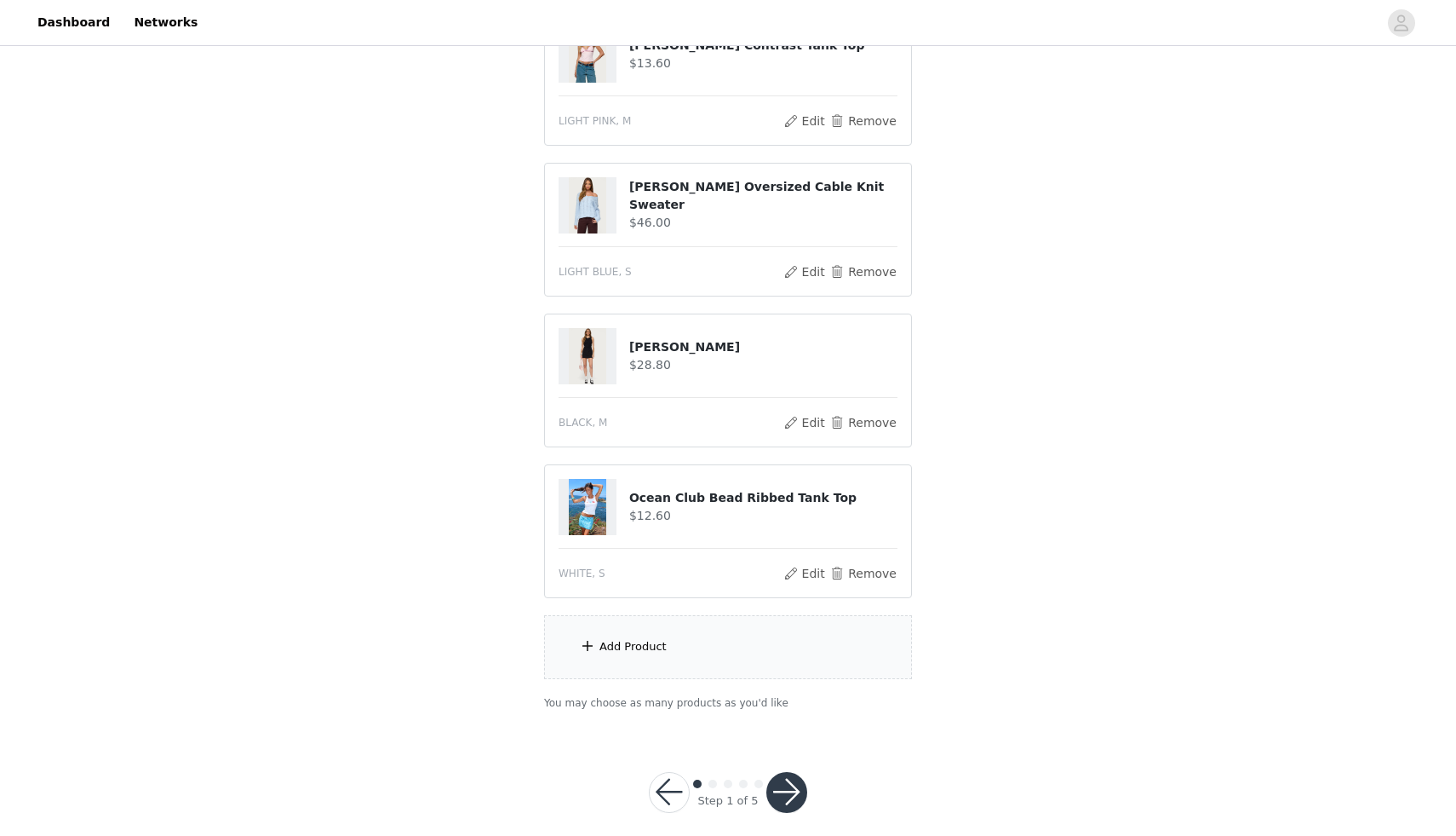
scroll to position [543, 0]
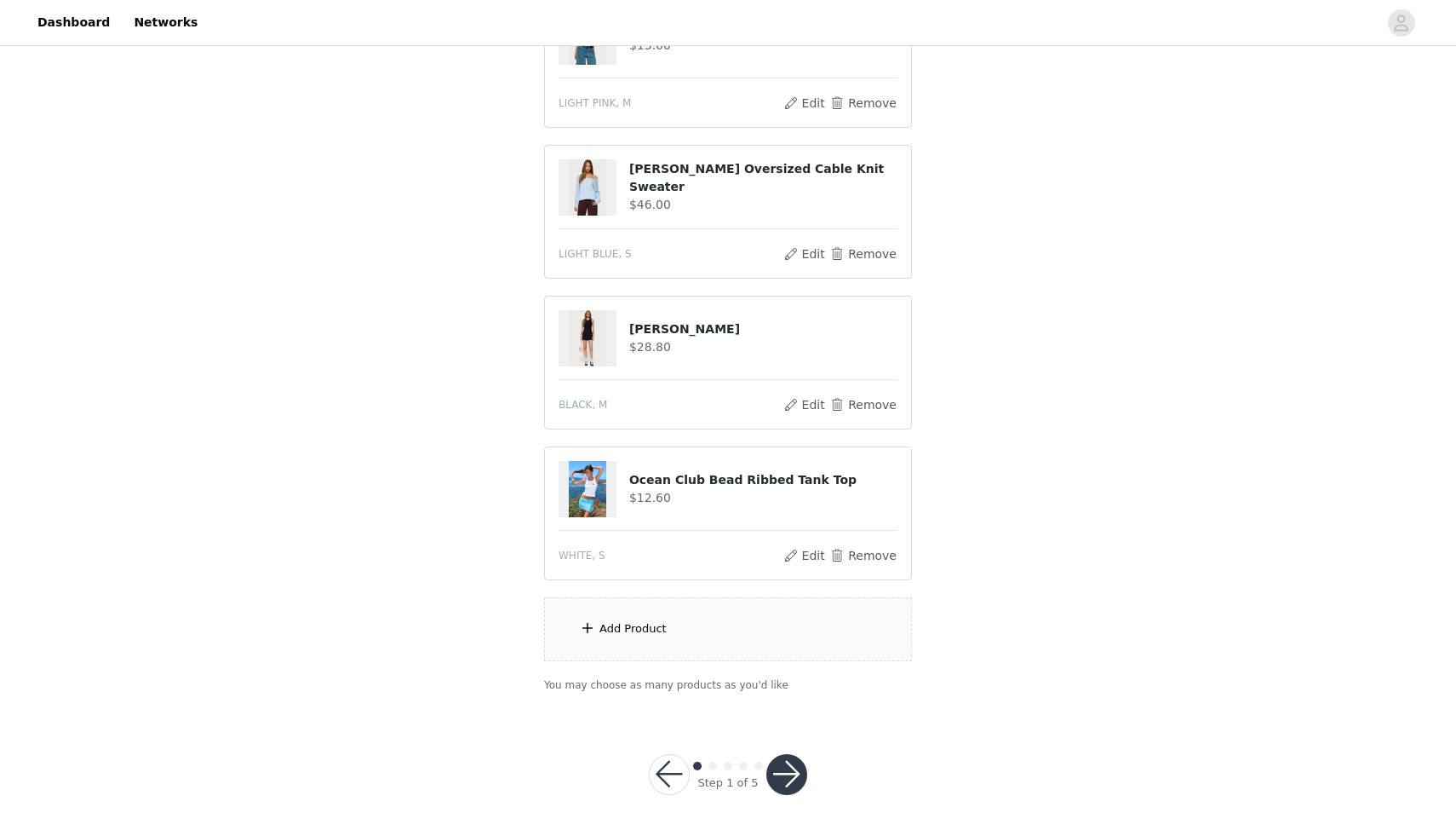
click at [781, 779] on button "button" at bounding box center [787, 774] width 41 height 41
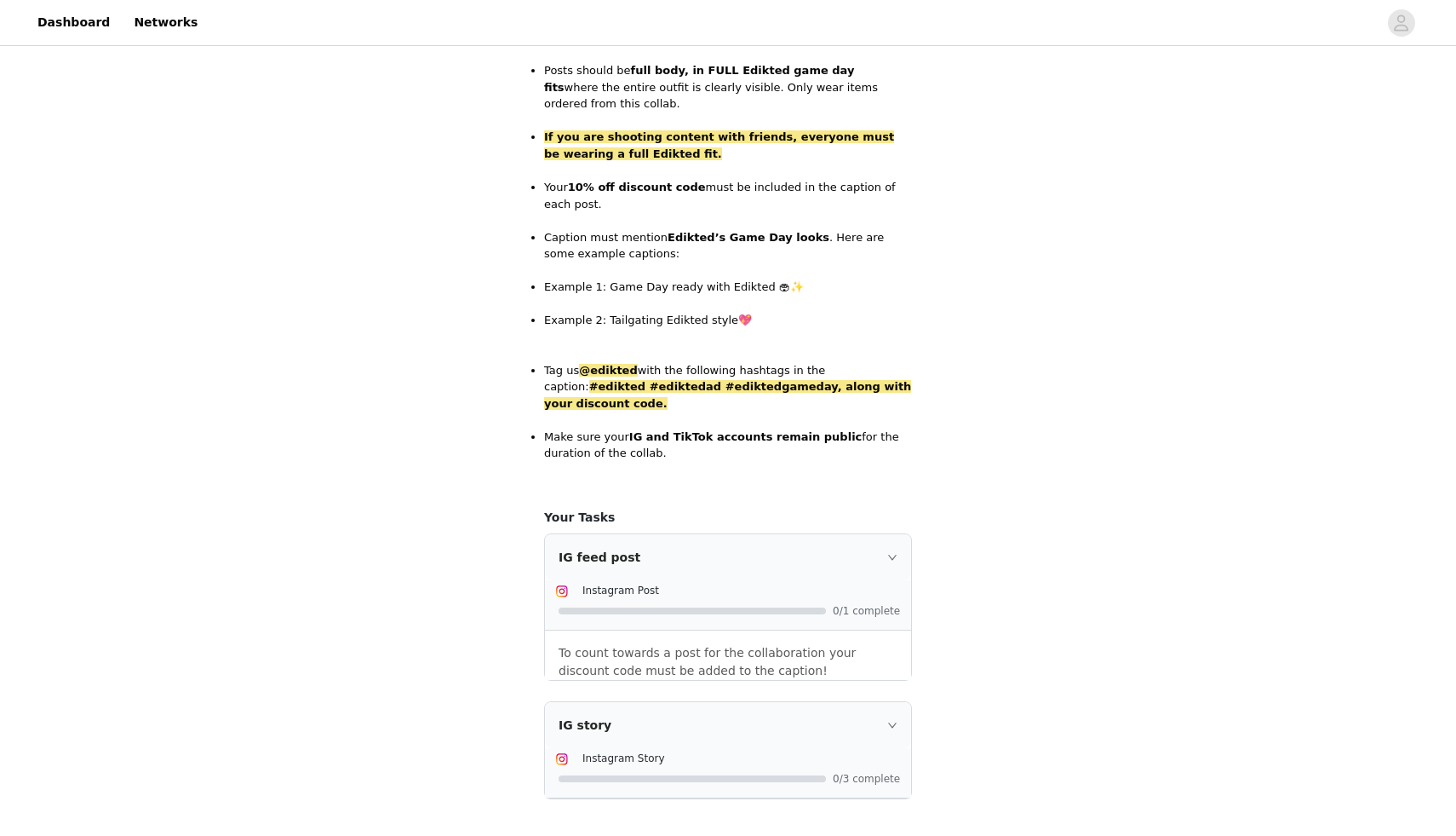
scroll to position [1805, 0]
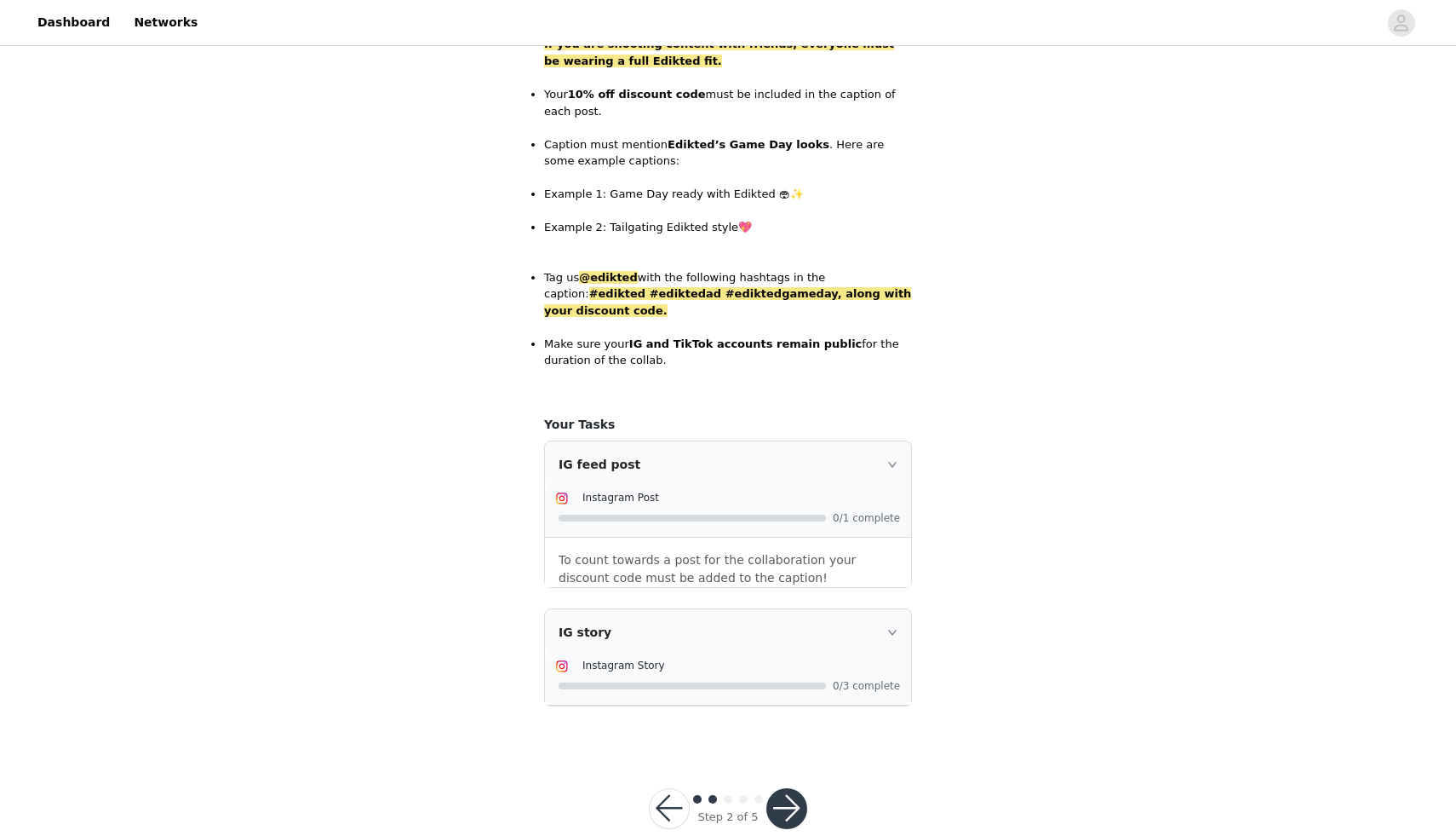
click at [790, 788] on button "button" at bounding box center [787, 808] width 41 height 41
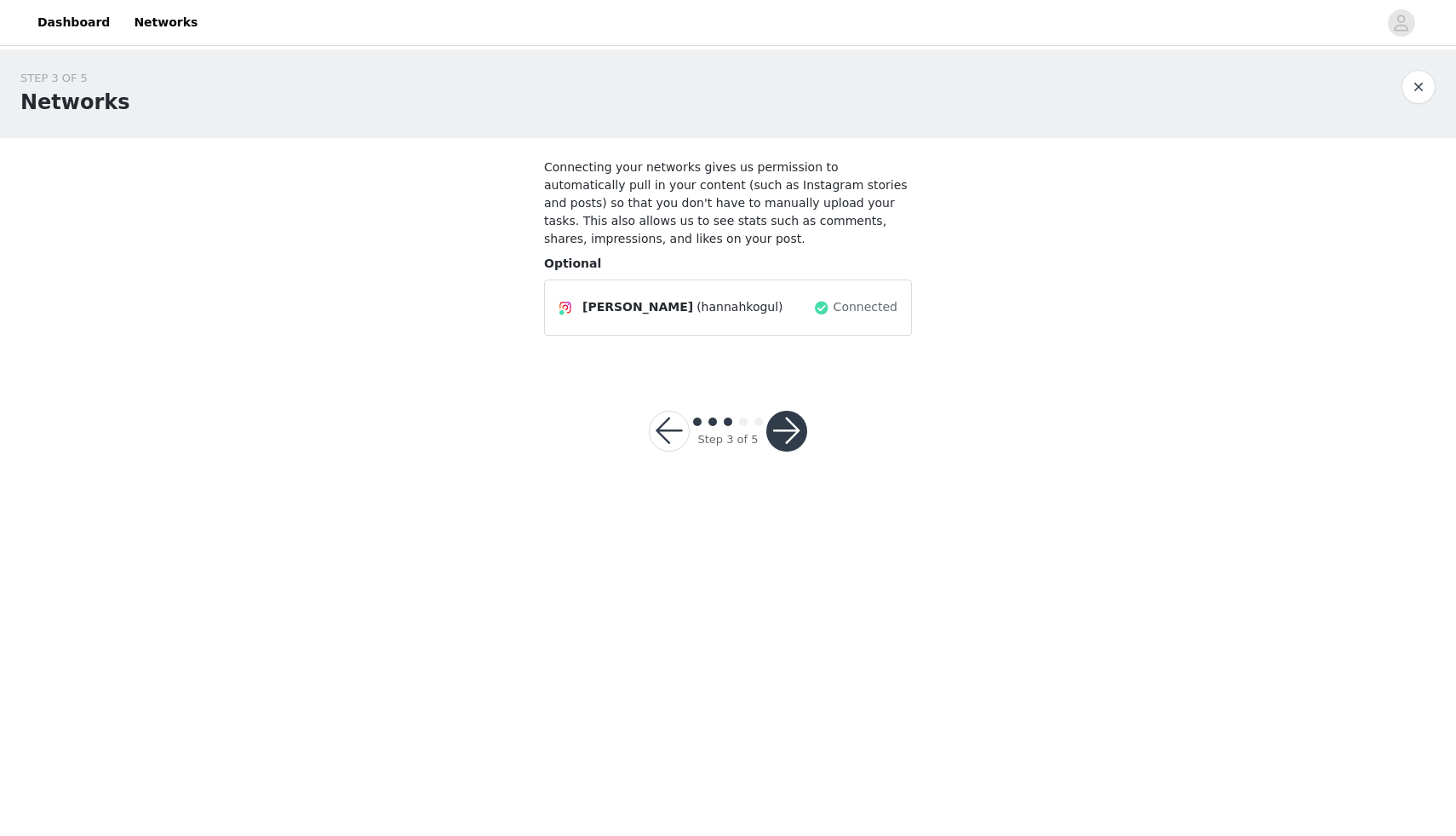
click at [667, 424] on button "button" at bounding box center [669, 430] width 41 height 41
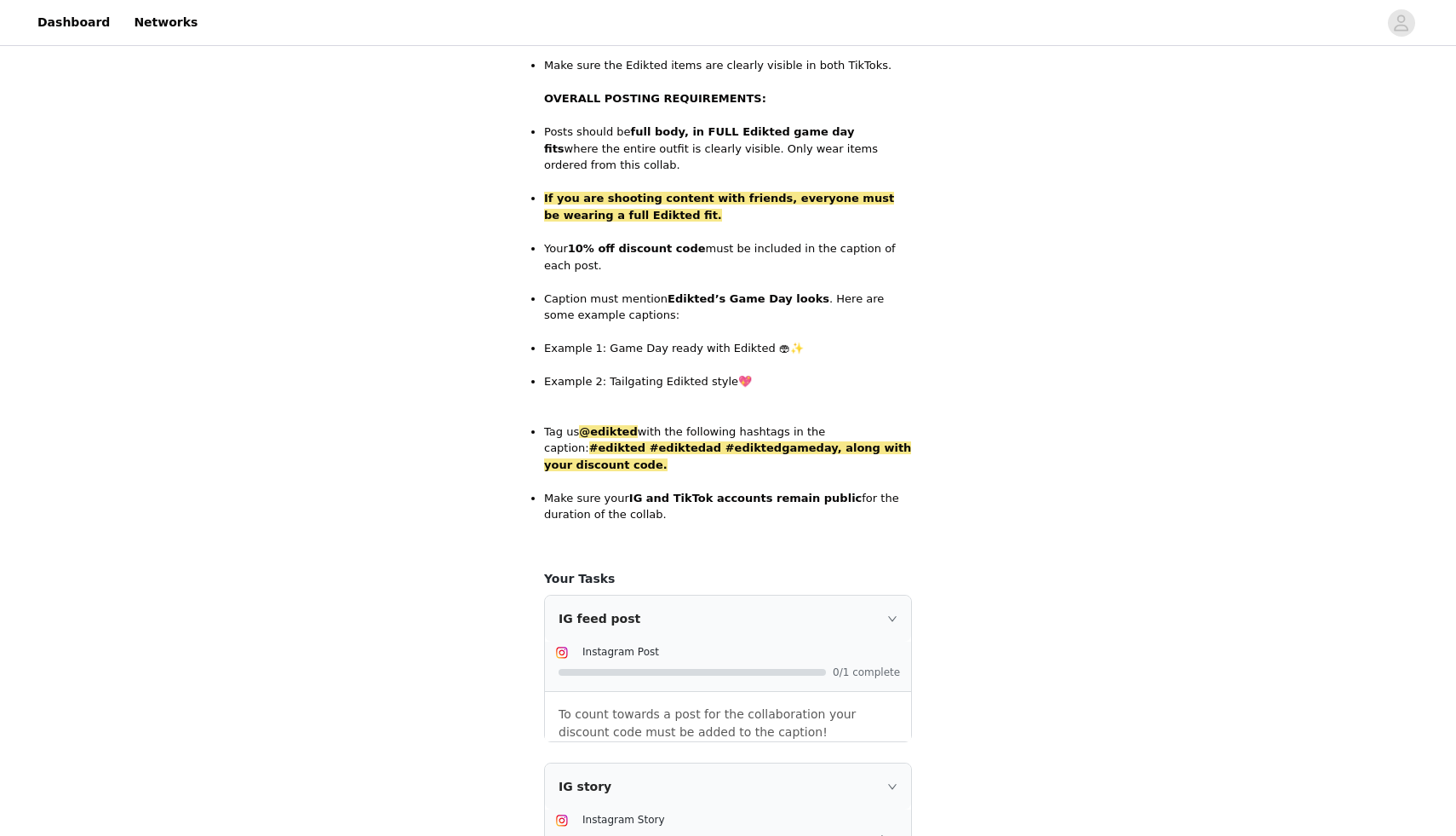
scroll to position [1805, 0]
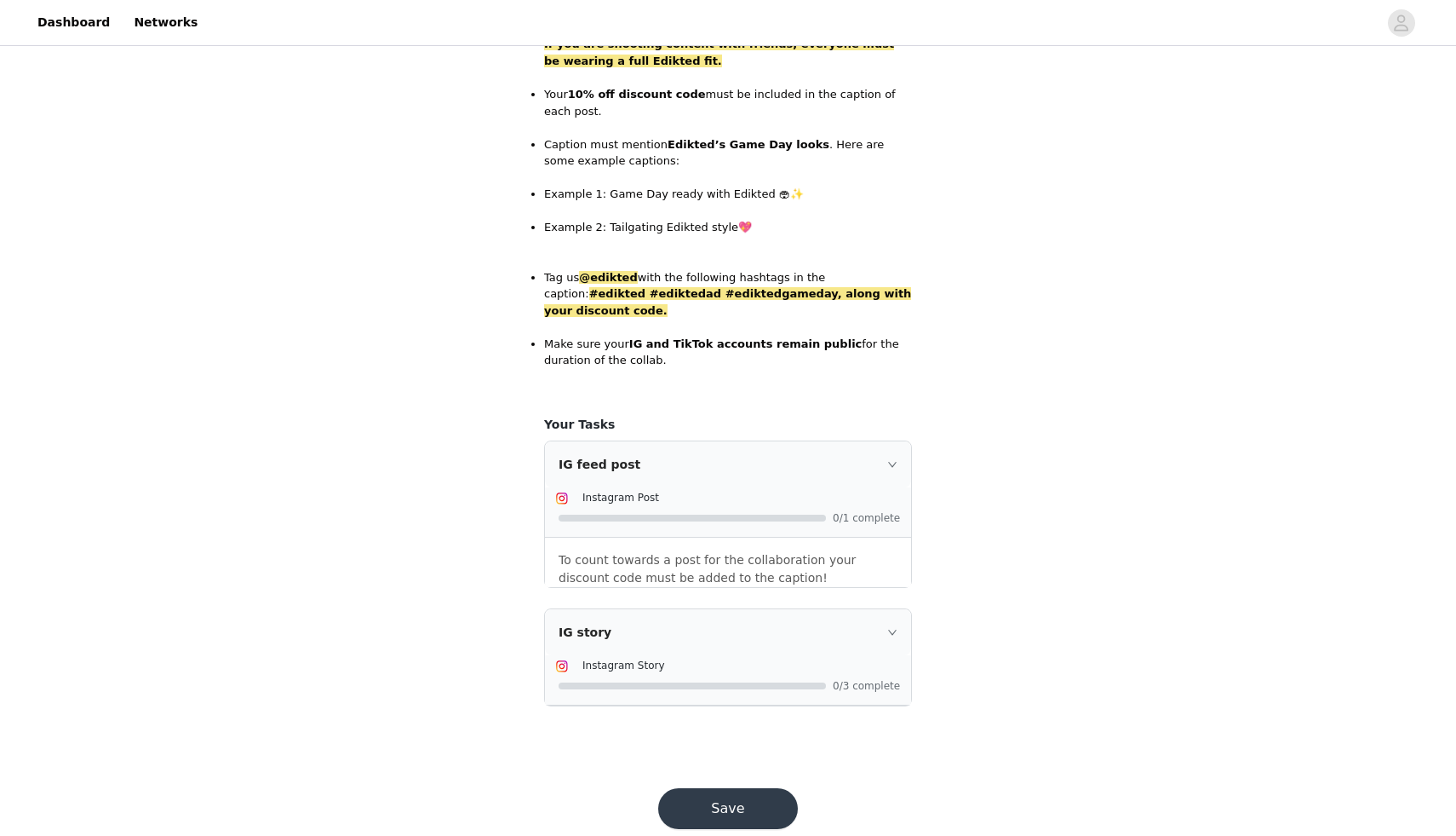
click at [741, 788] on button "Save" at bounding box center [728, 808] width 140 height 41
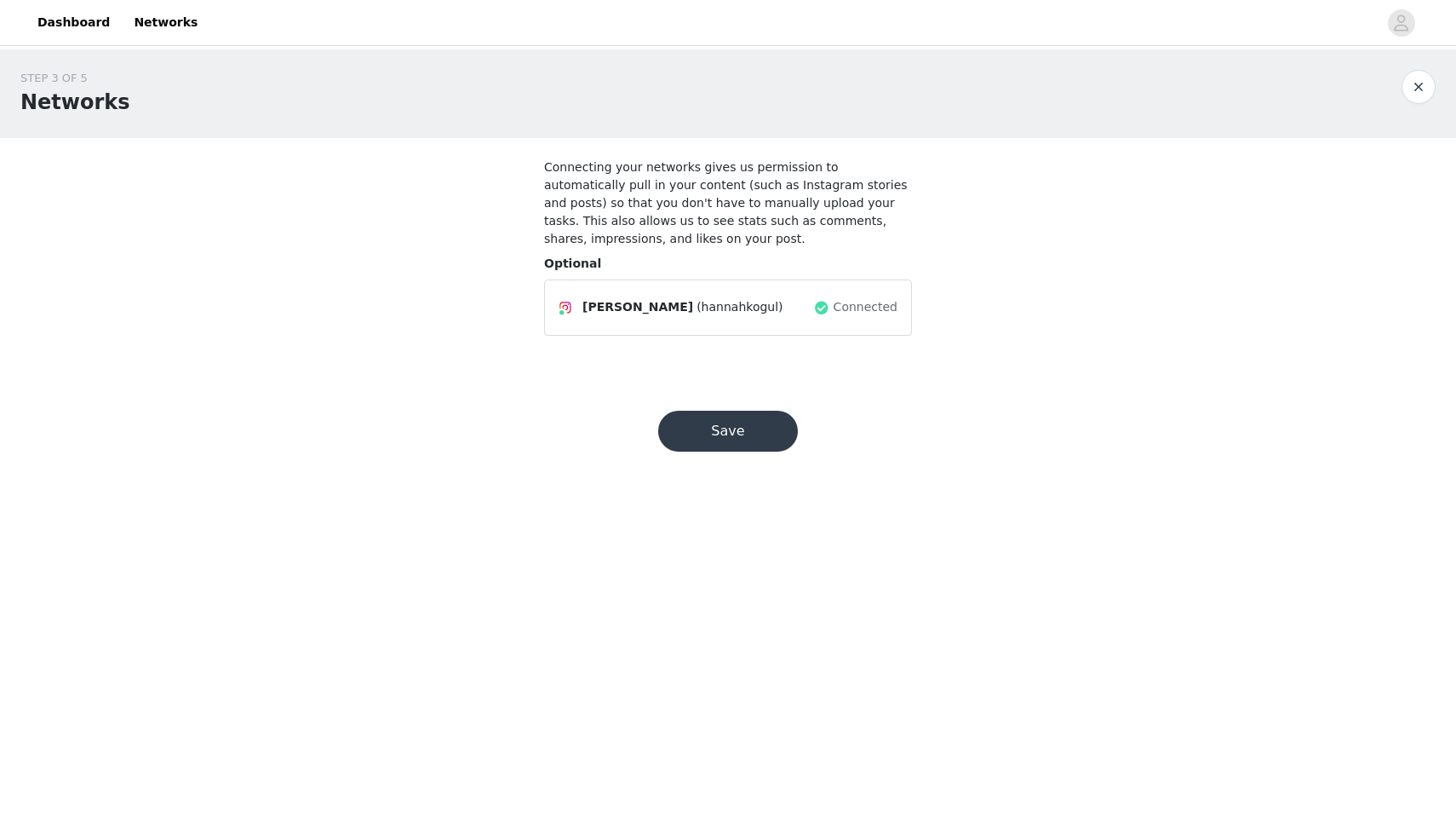
click at [696, 442] on button "Save" at bounding box center [728, 430] width 140 height 41
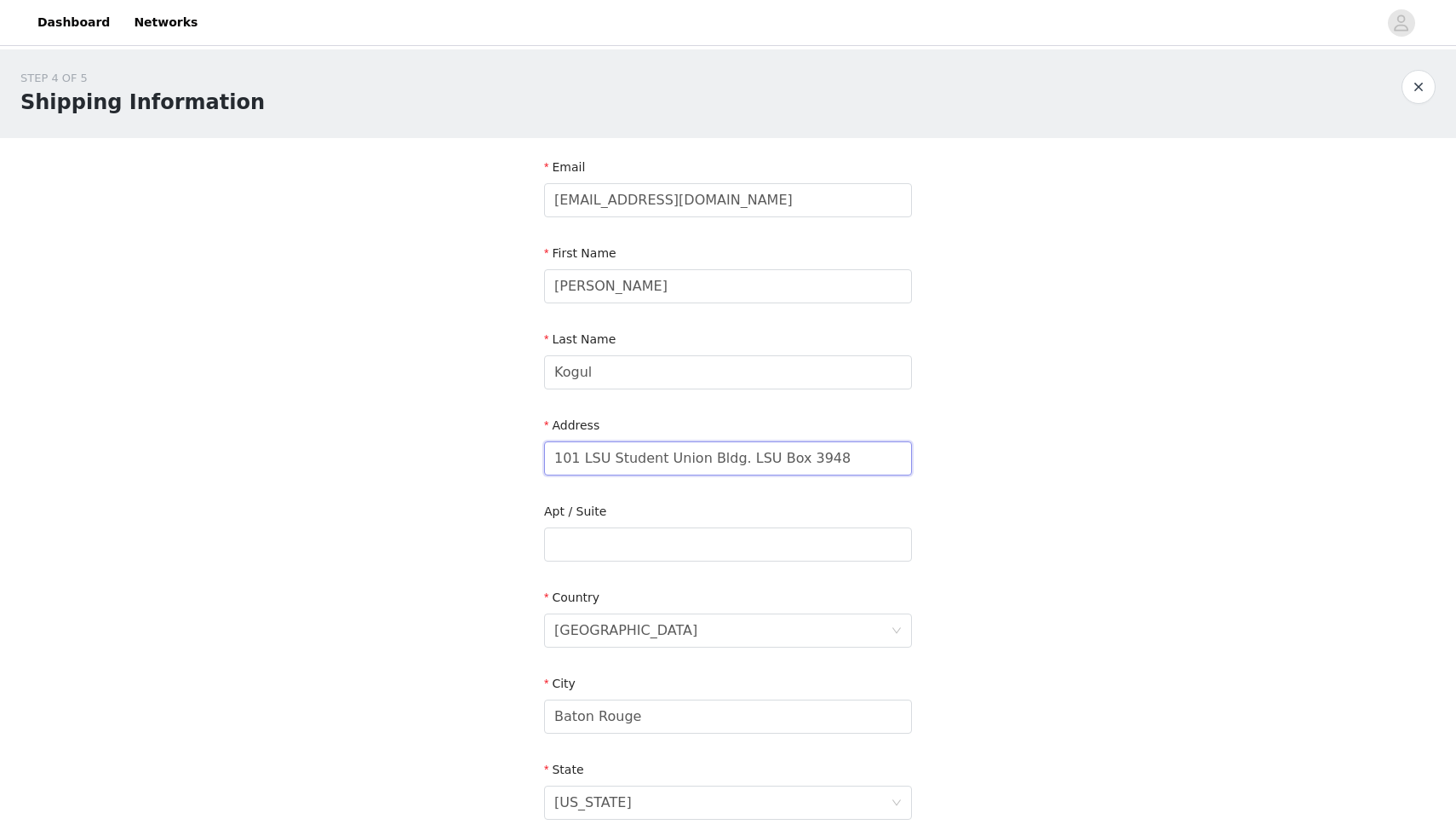
drag, startPoint x: 844, startPoint y: 454, endPoint x: 250, endPoint y: 482, distance: 594.7
click at [250, 482] on div "STEP 4 OF 5 Shipping Information Email [EMAIL_ADDRESS][DOMAIN_NAME] First Name …" at bounding box center [728, 545] width 1456 height 989
drag, startPoint x: 827, startPoint y: 448, endPoint x: 595, endPoint y: 466, distance: 232.7
click at [595, 466] on input "101 LSU Student Union Bldg. LSU Box 3948" at bounding box center [728, 458] width 368 height 35
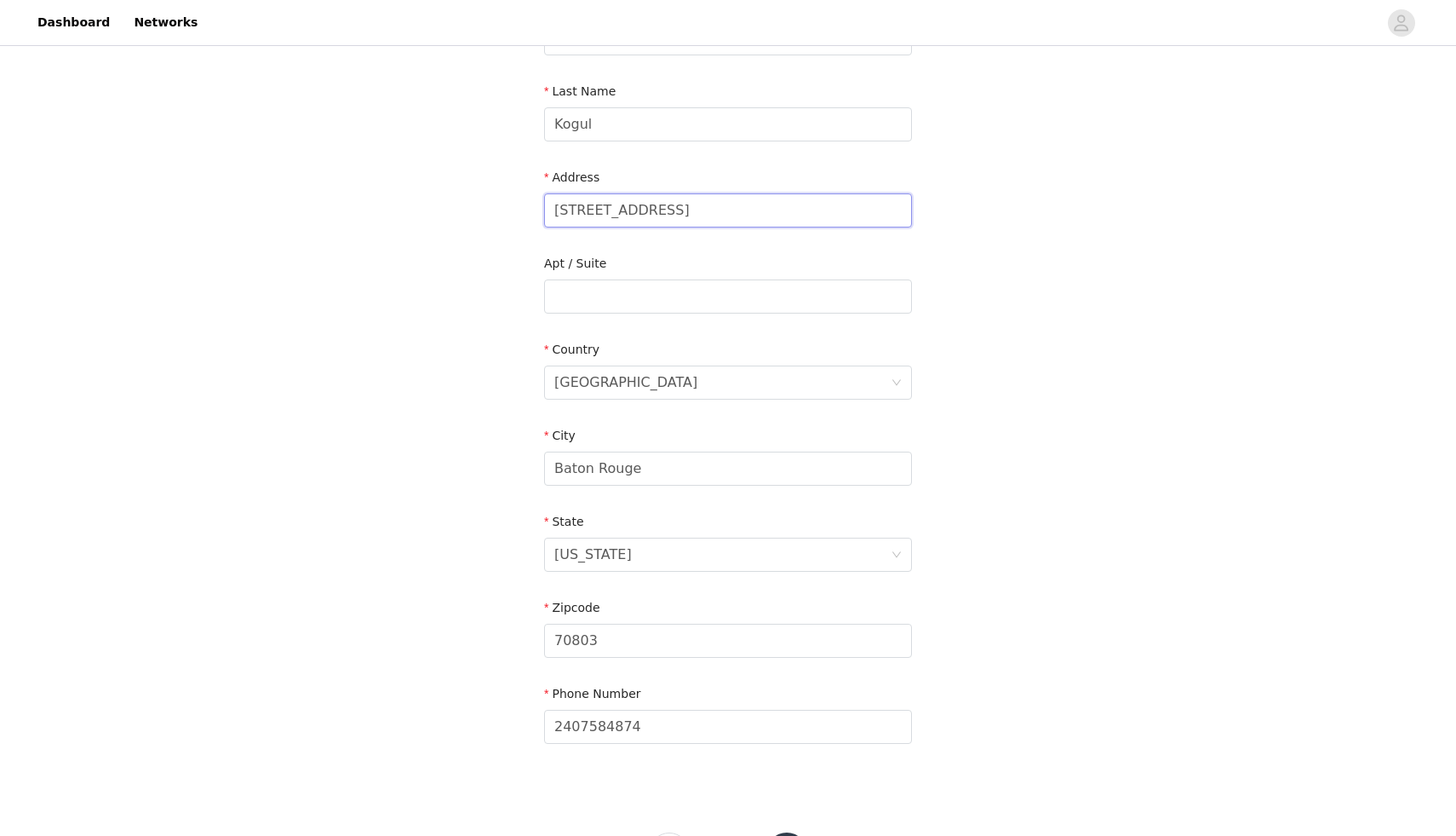
scroll to position [258, 0]
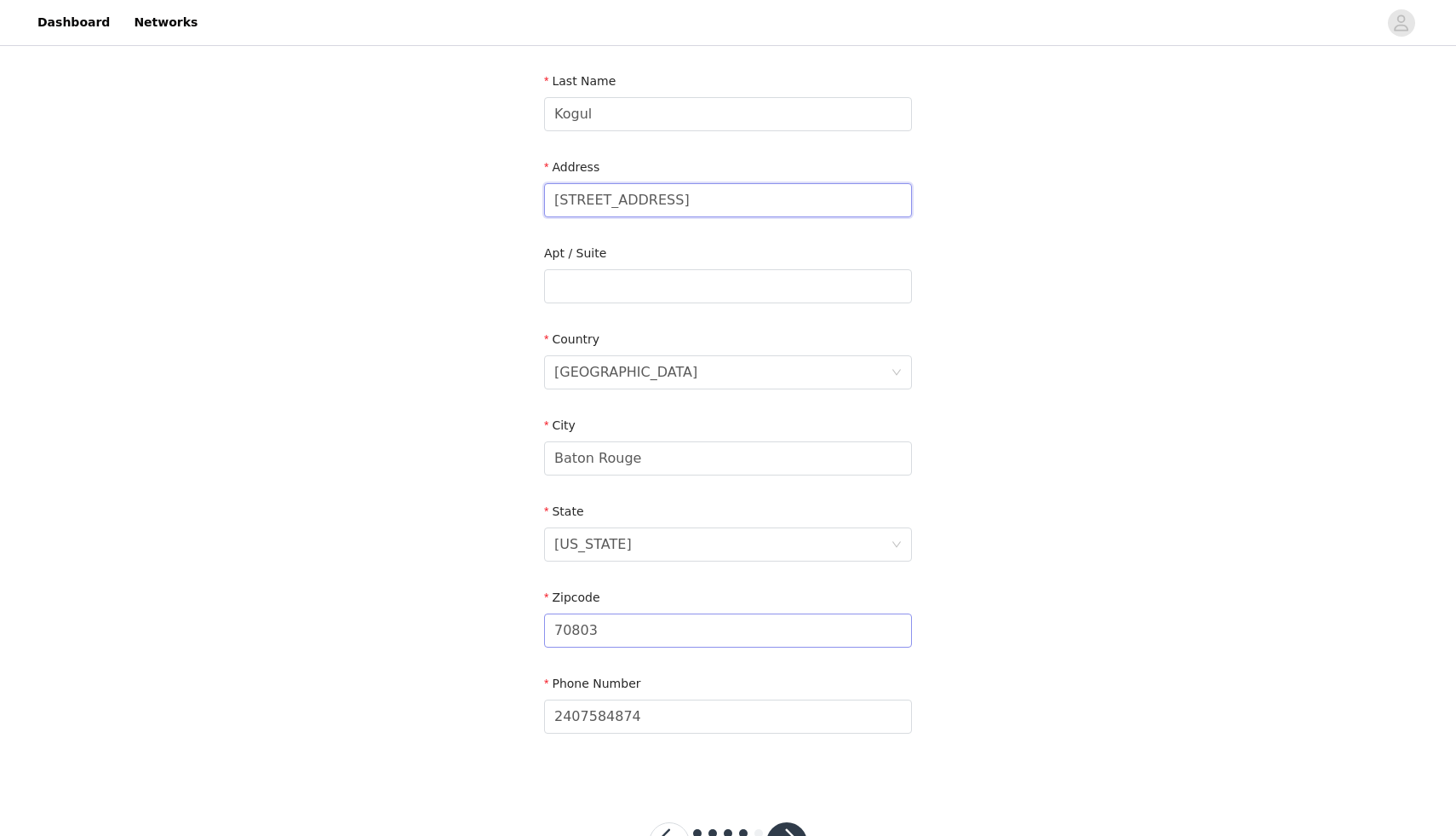
type input "[STREET_ADDRESS]"
drag, startPoint x: 602, startPoint y: 626, endPoint x: 580, endPoint y: 626, distance: 22.0
click at [580, 626] on input "70803" at bounding box center [728, 631] width 368 height 35
type input "70820"
click at [1036, 452] on div "STEP 4 OF 5 Shipping Information Email [EMAIL_ADDRESS][DOMAIN_NAME] First Name …" at bounding box center [728, 286] width 1456 height 989
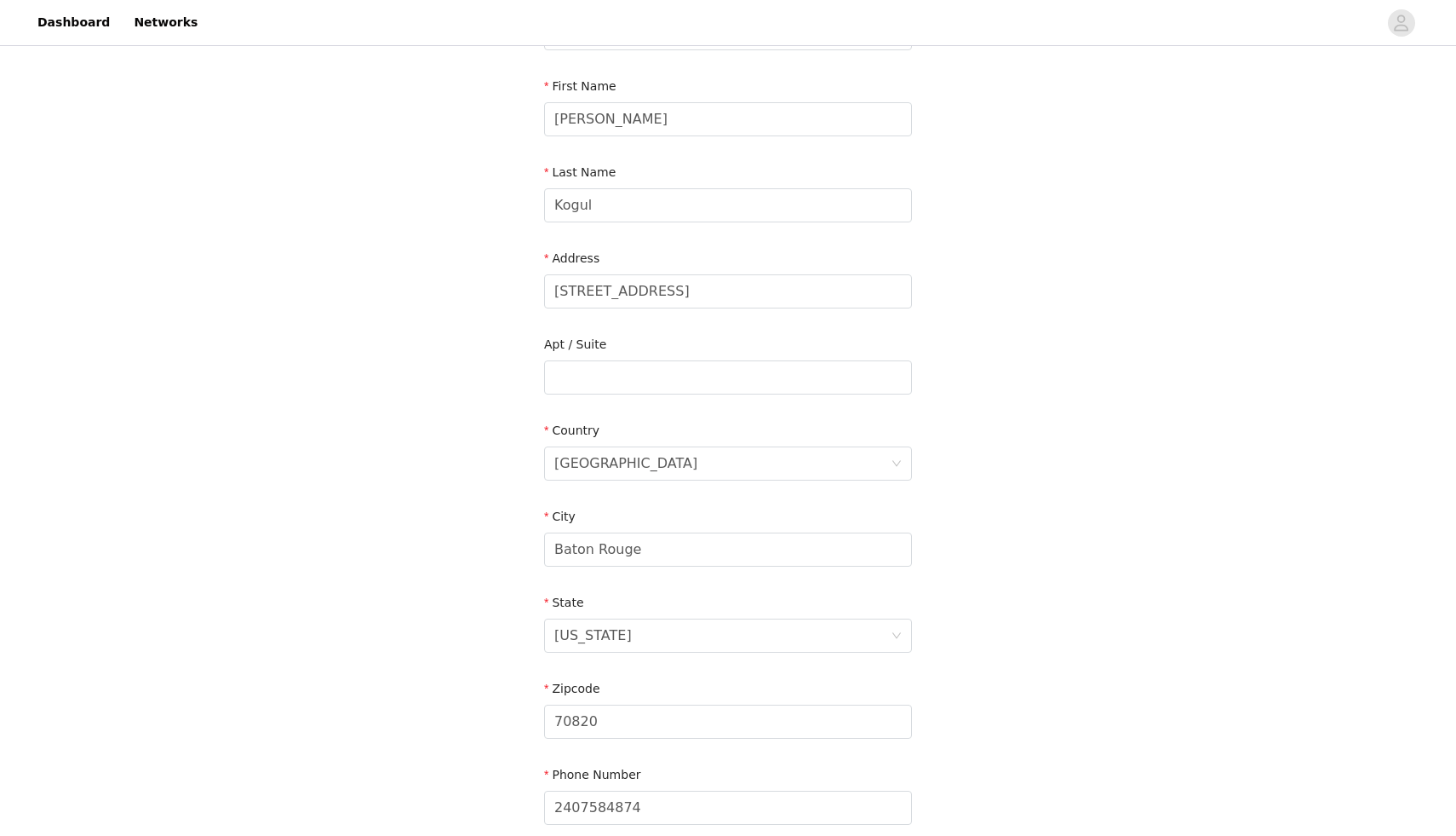
scroll to position [325, 0]
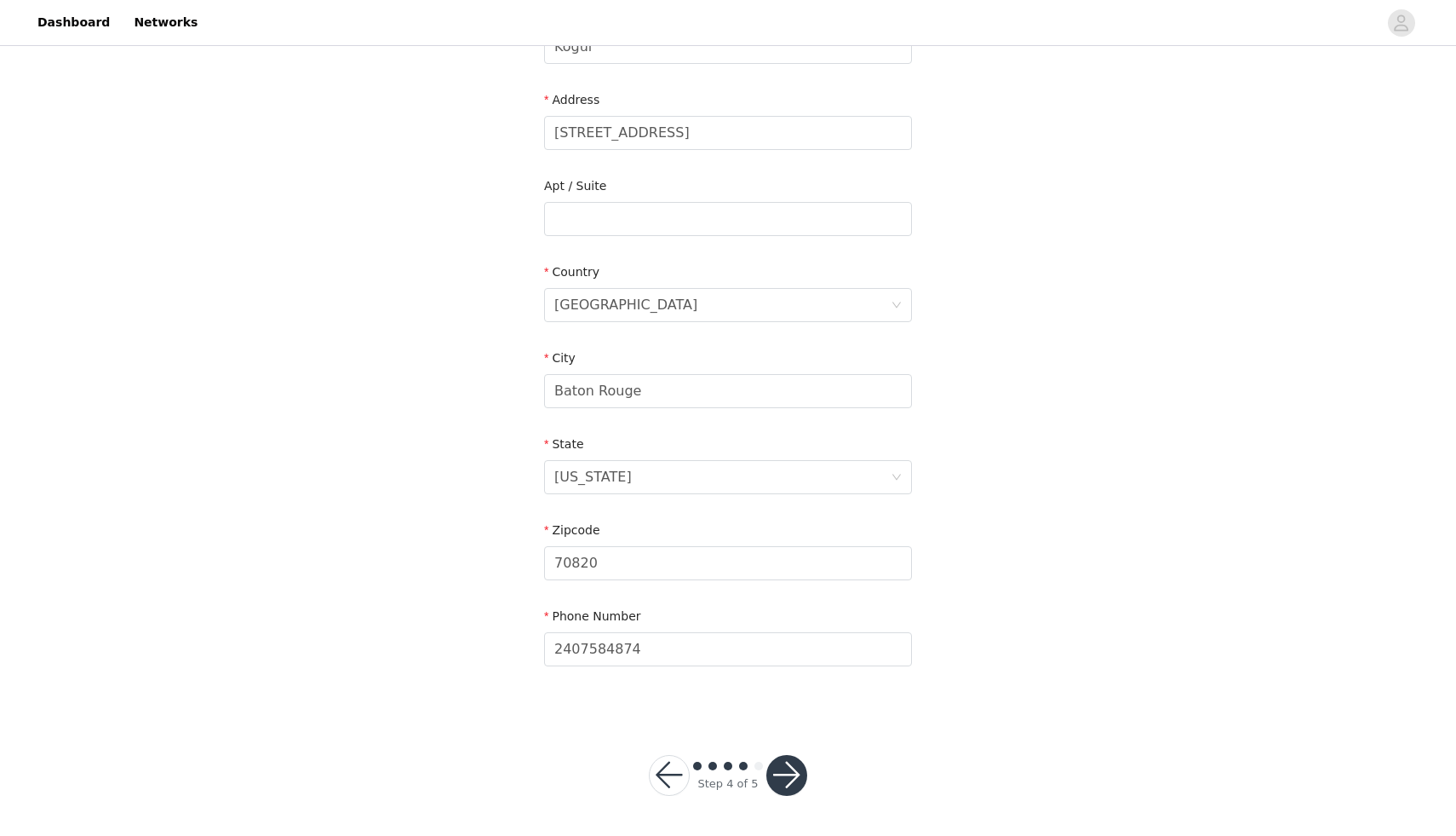
click at [783, 773] on button "button" at bounding box center [787, 775] width 41 height 41
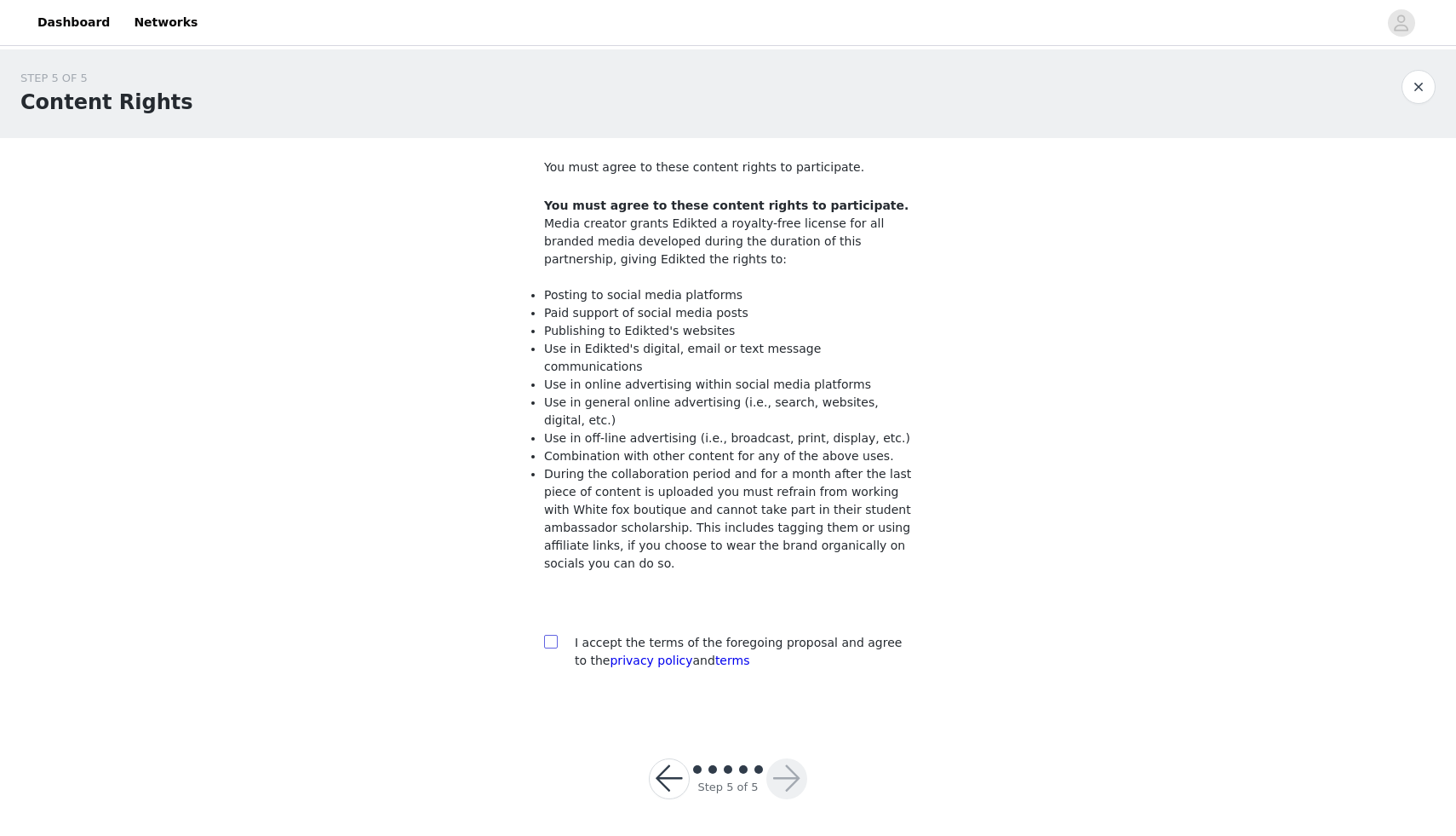
click at [550, 635] on input "checkbox" at bounding box center [550, 640] width 12 height 12
checkbox input "true"
click at [787, 758] on button "button" at bounding box center [787, 778] width 41 height 41
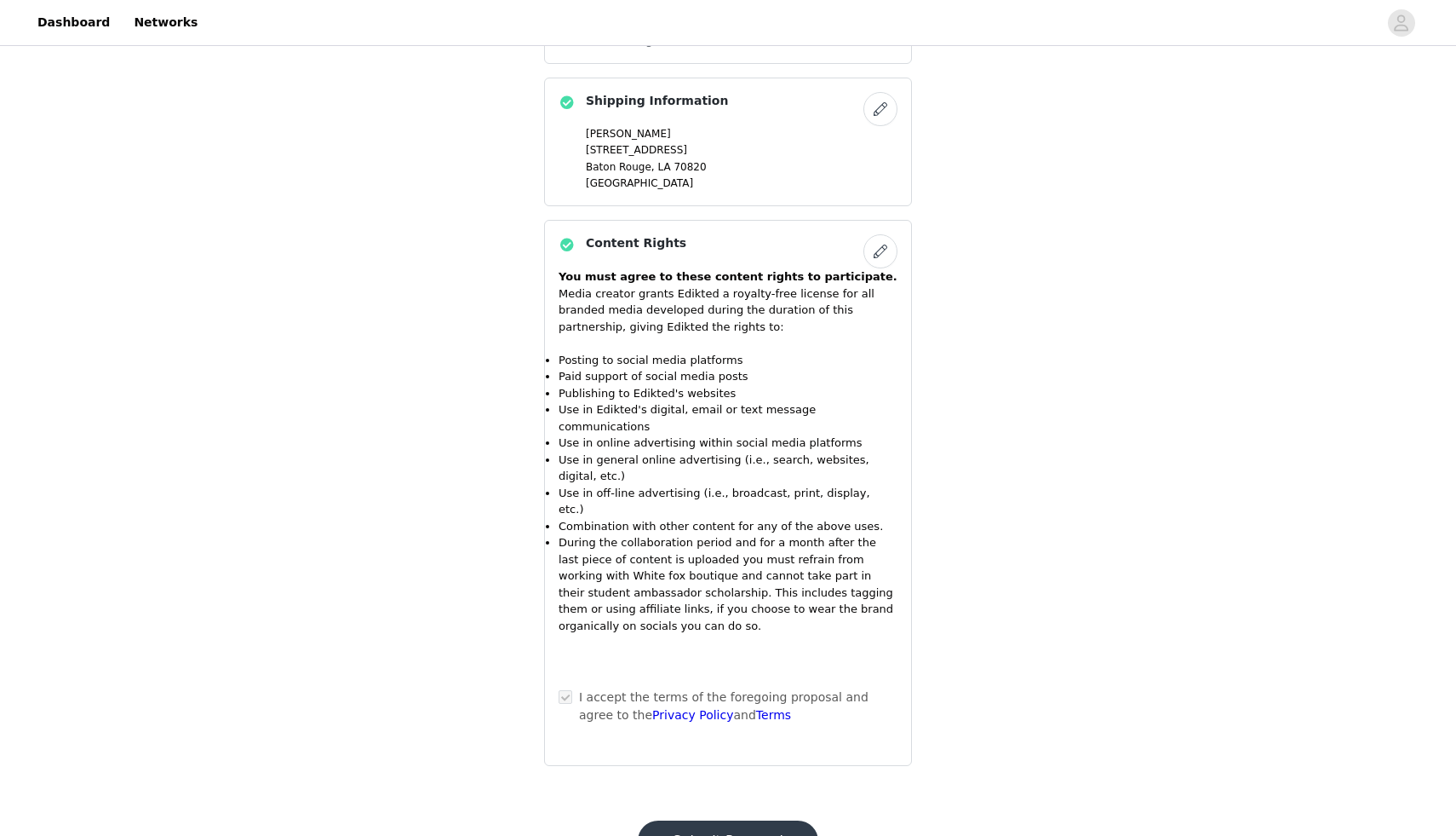
scroll to position [1382, 0]
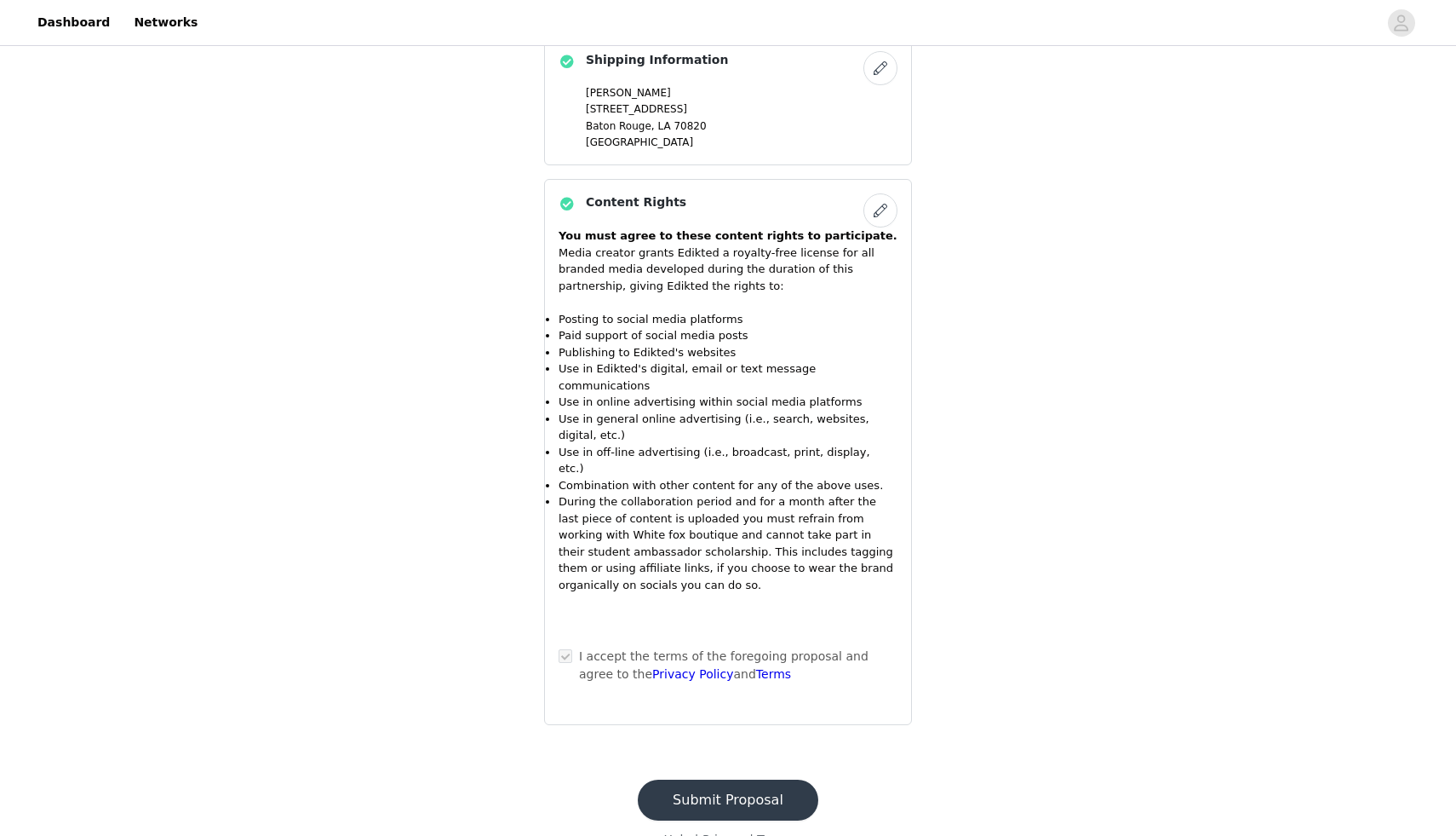
click at [757, 779] on button "Submit Proposal" at bounding box center [728, 800] width 180 height 41
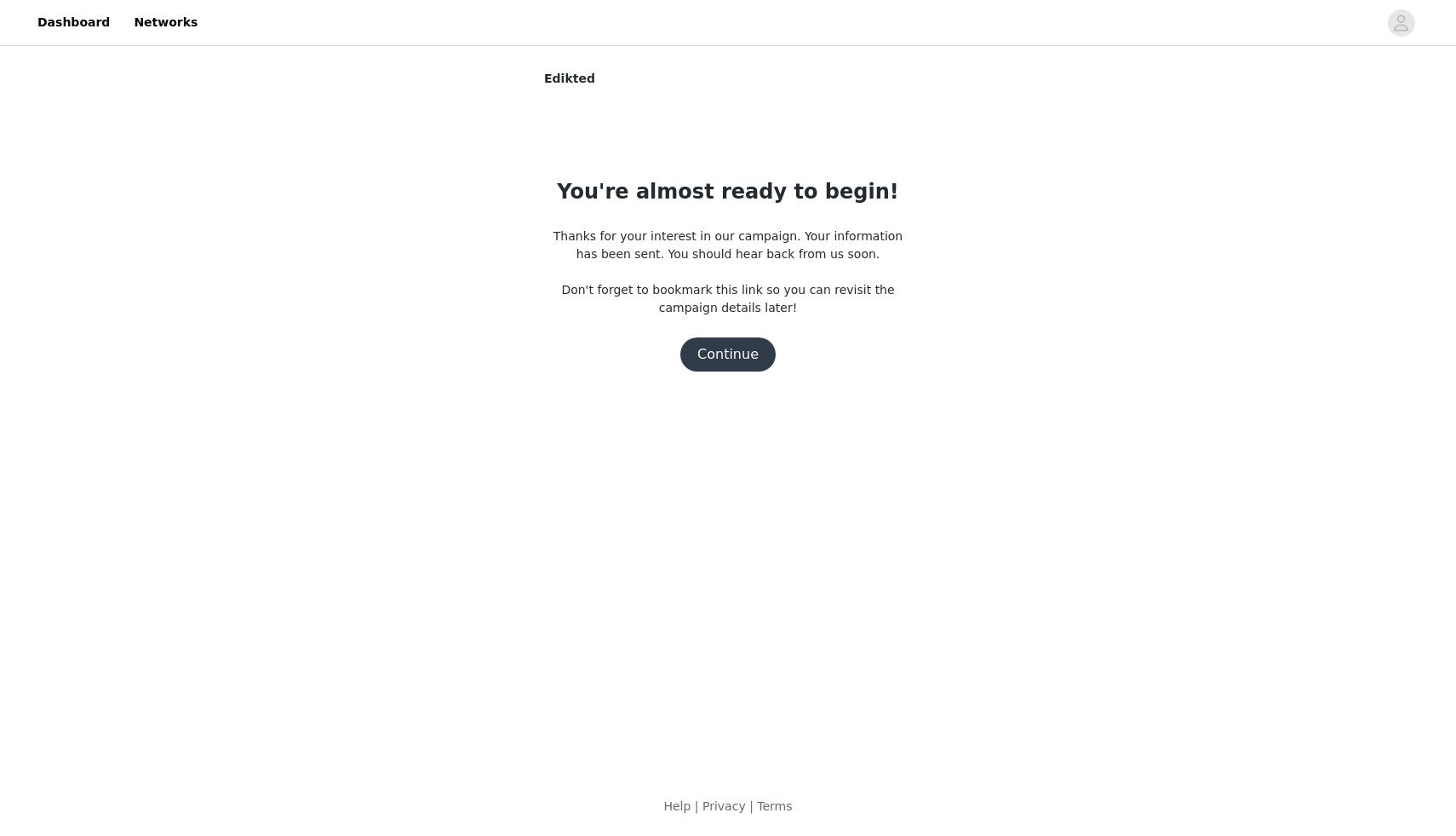
click at [729, 353] on button "Continue" at bounding box center [728, 355] width 96 height 35
